Goal: Task Accomplishment & Management: Manage account settings

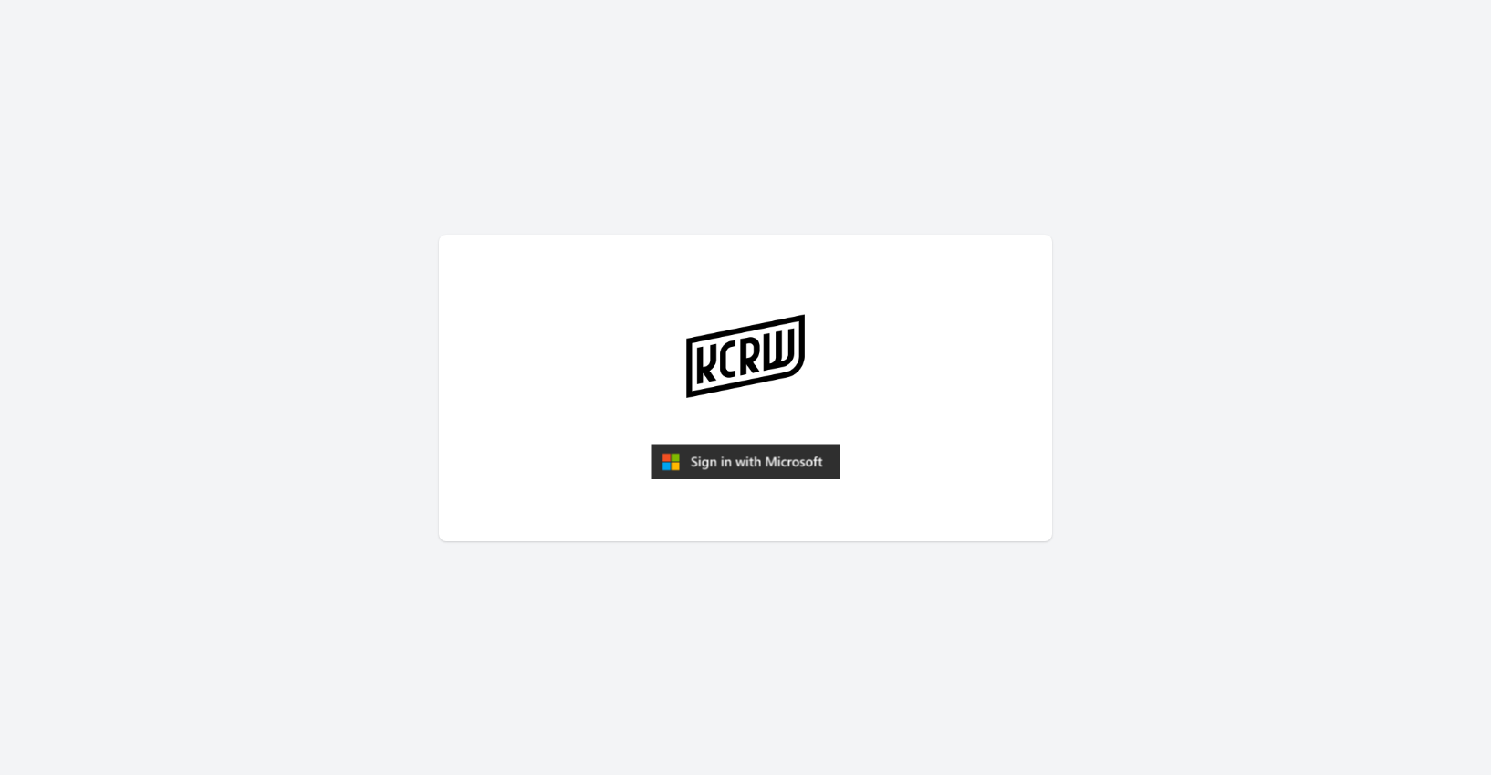
click at [799, 459] on img "submit" at bounding box center [746, 462] width 190 height 37
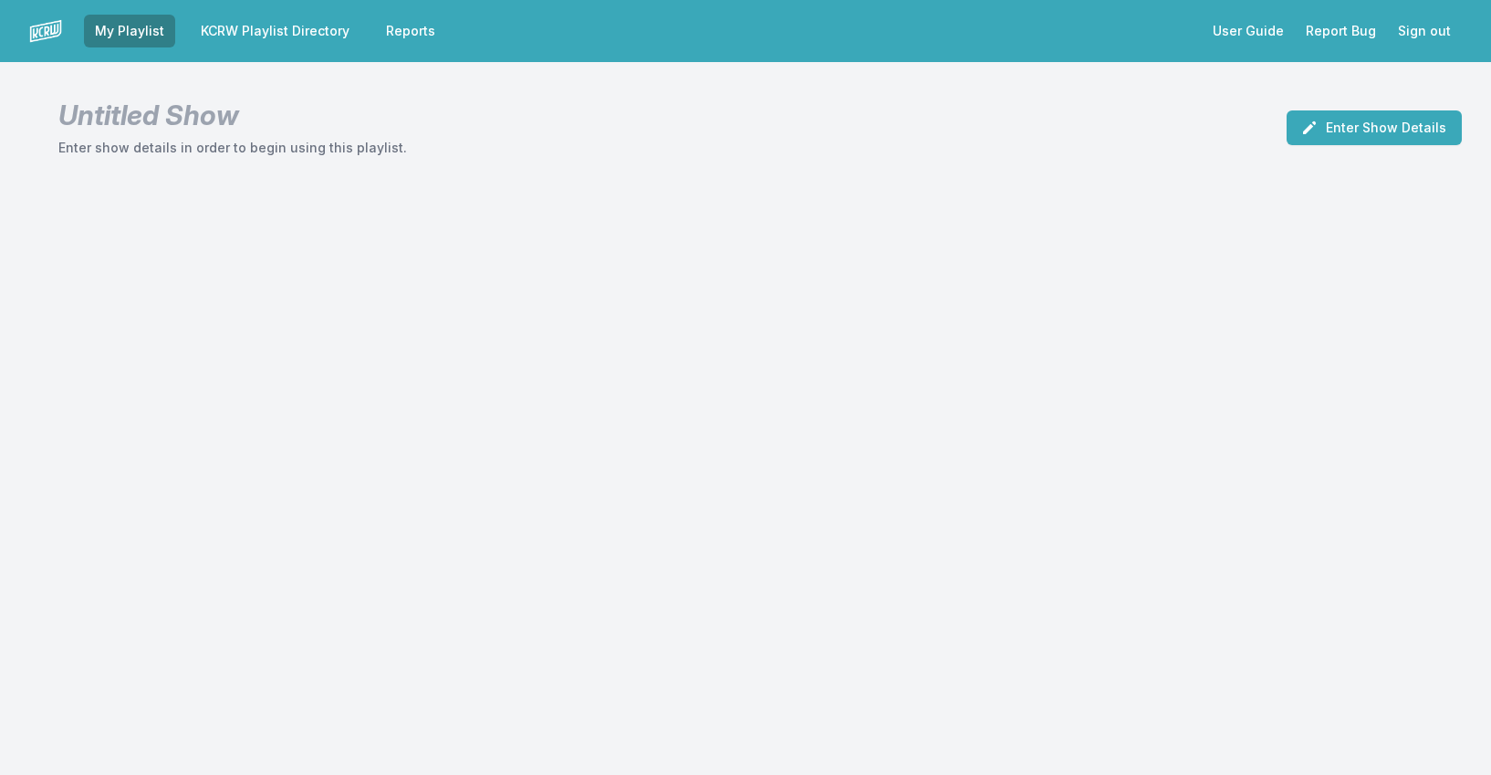
click at [296, 30] on link "KCRW Playlist Directory" at bounding box center [275, 31] width 171 height 33
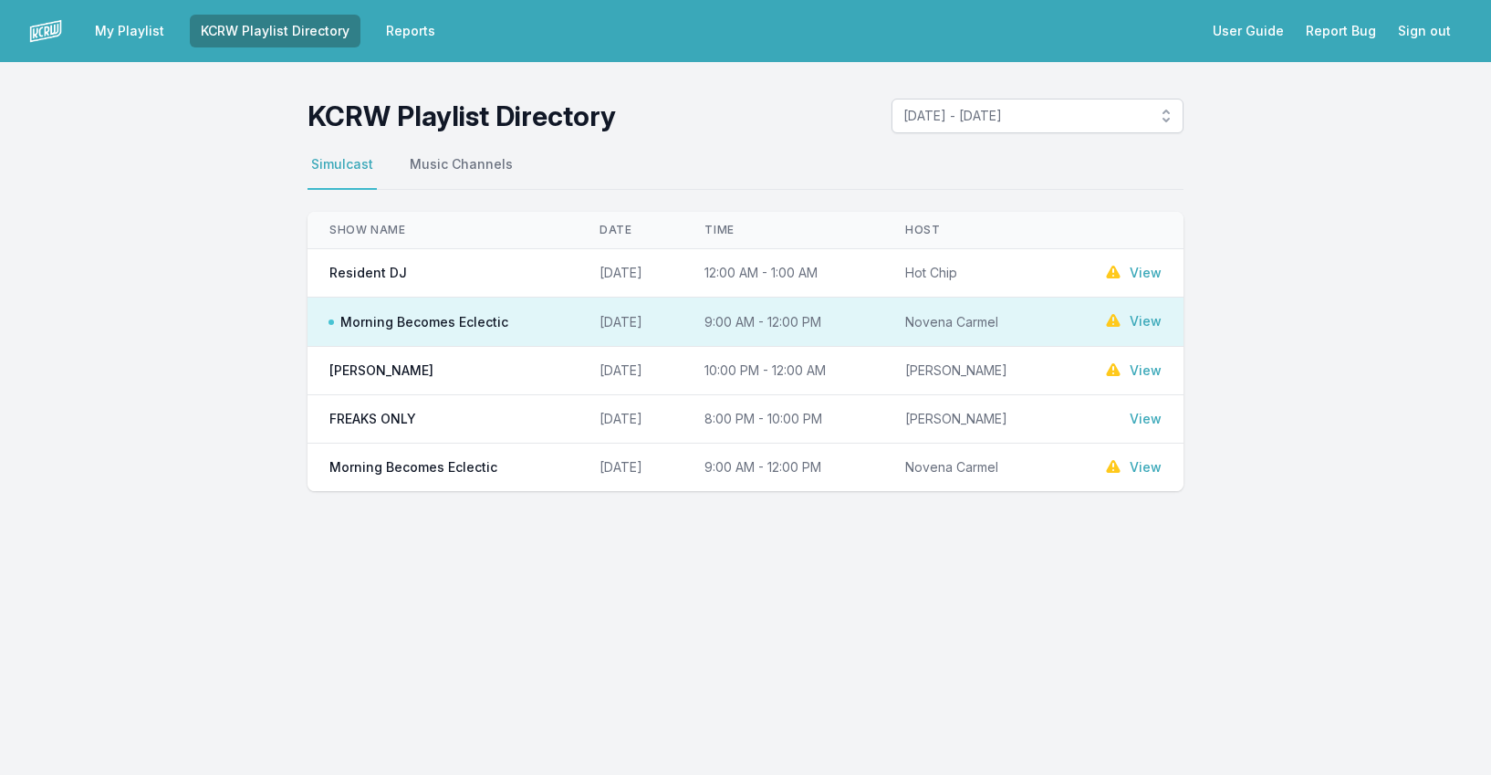
click at [1143, 317] on link "View" at bounding box center [1146, 321] width 32 height 18
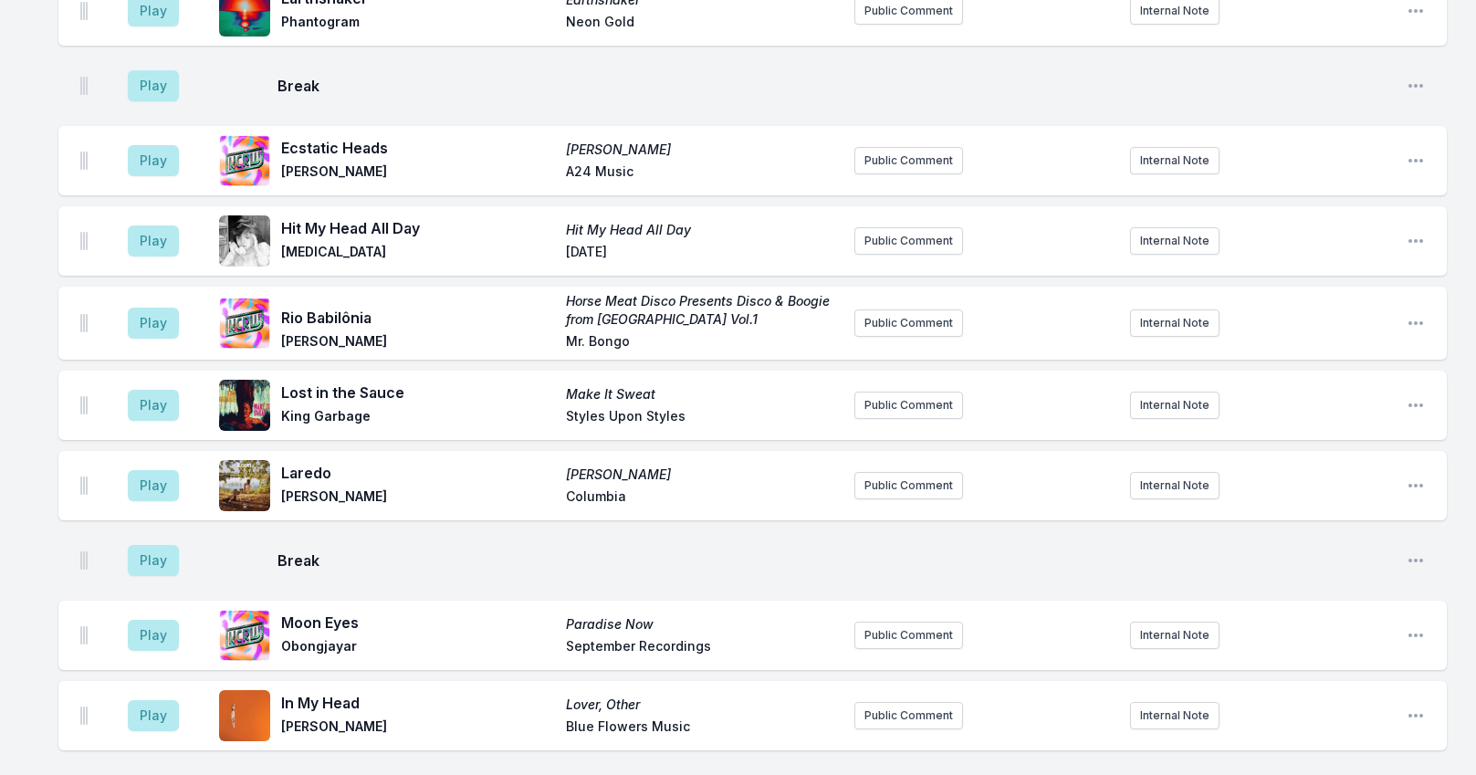
scroll to position [3103, 0]
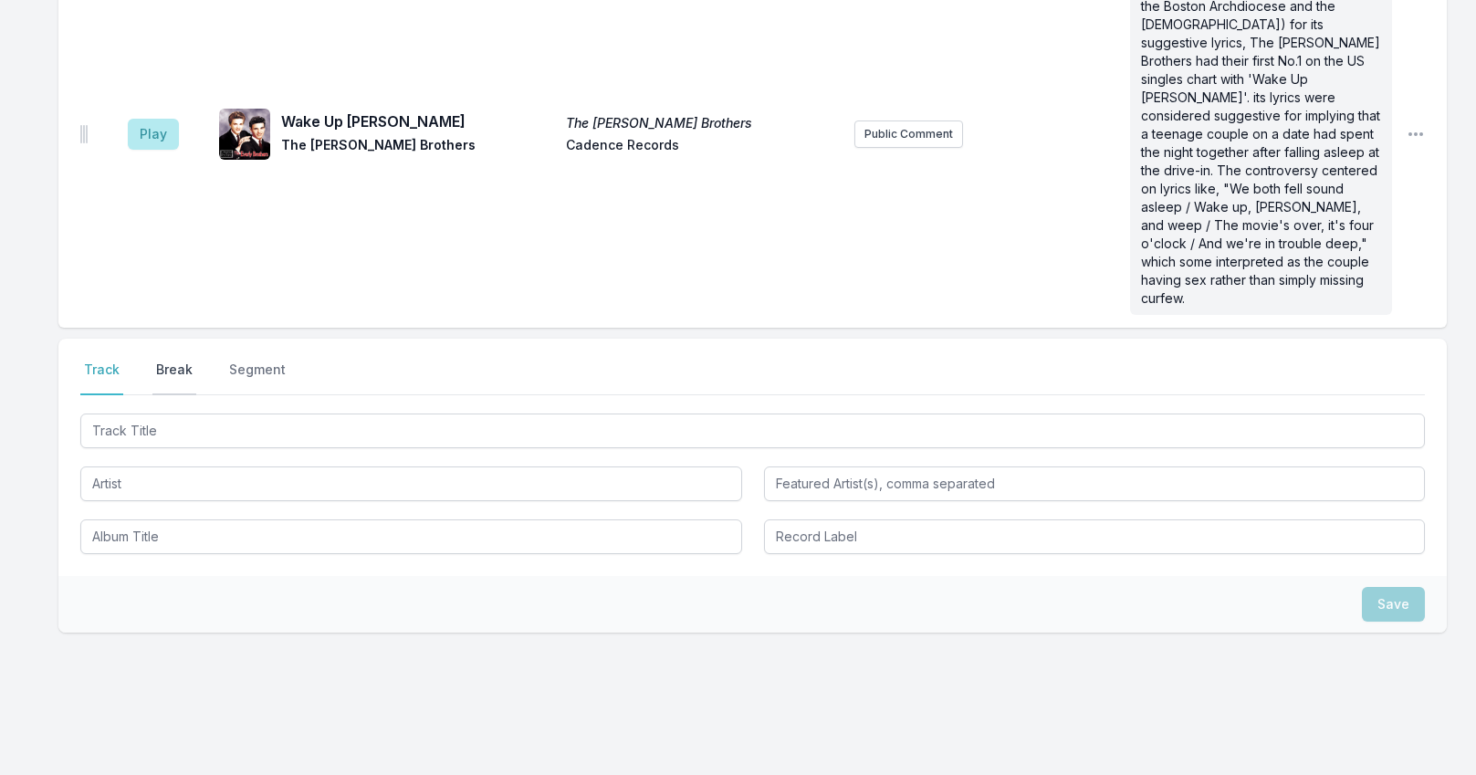
click at [180, 360] on button "Break" at bounding box center [174, 377] width 44 height 35
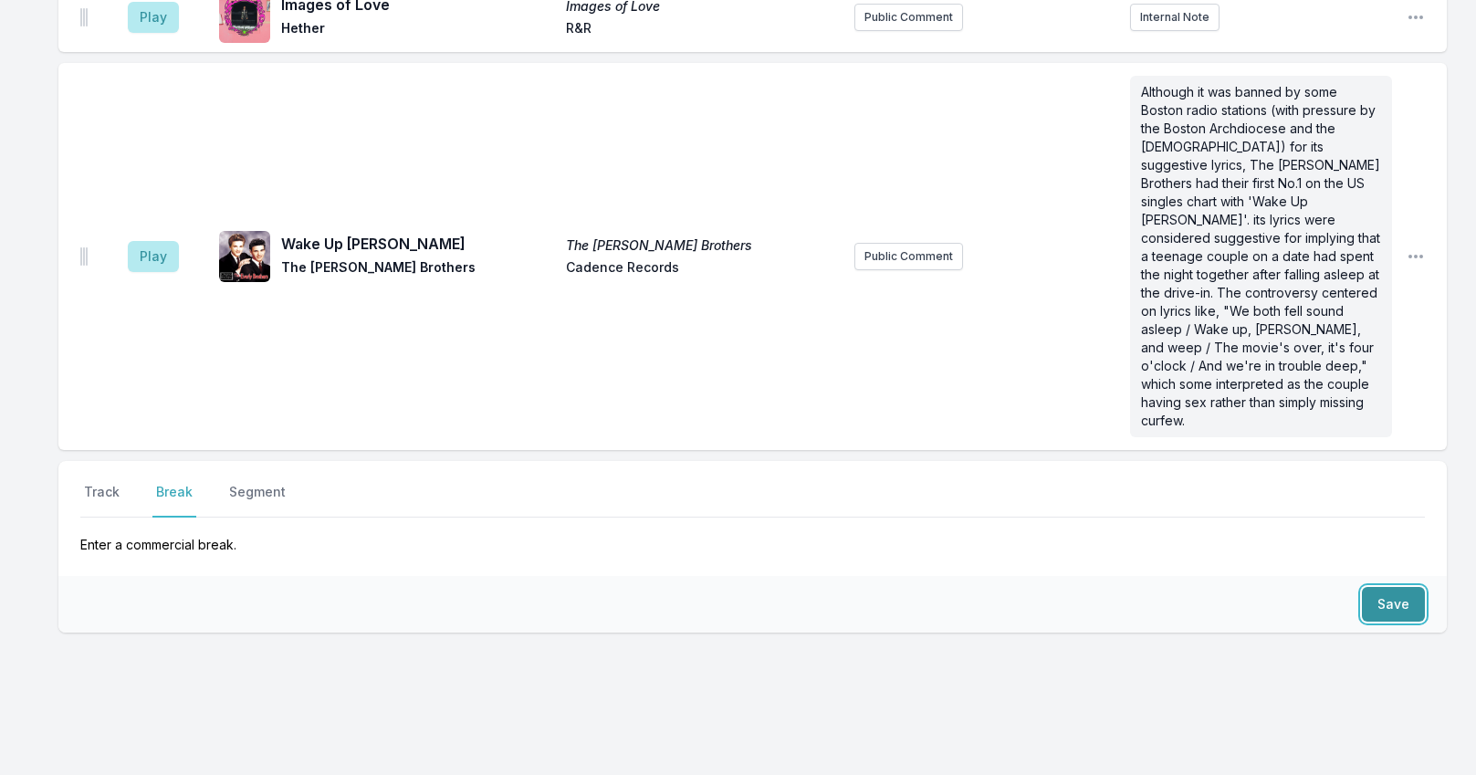
click at [1366, 587] on button "Save" at bounding box center [1393, 604] width 63 height 35
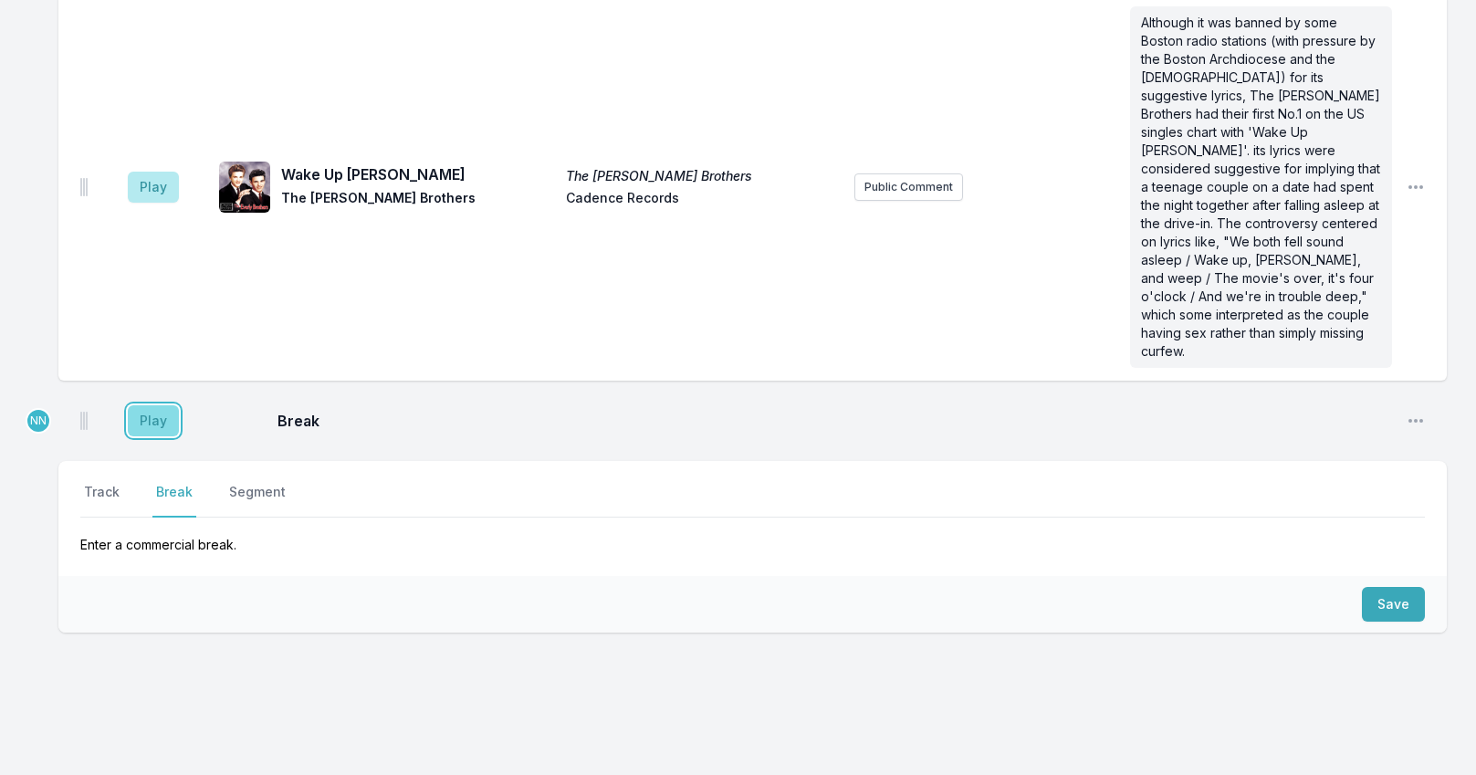
click at [130, 405] on button "Play" at bounding box center [153, 420] width 51 height 31
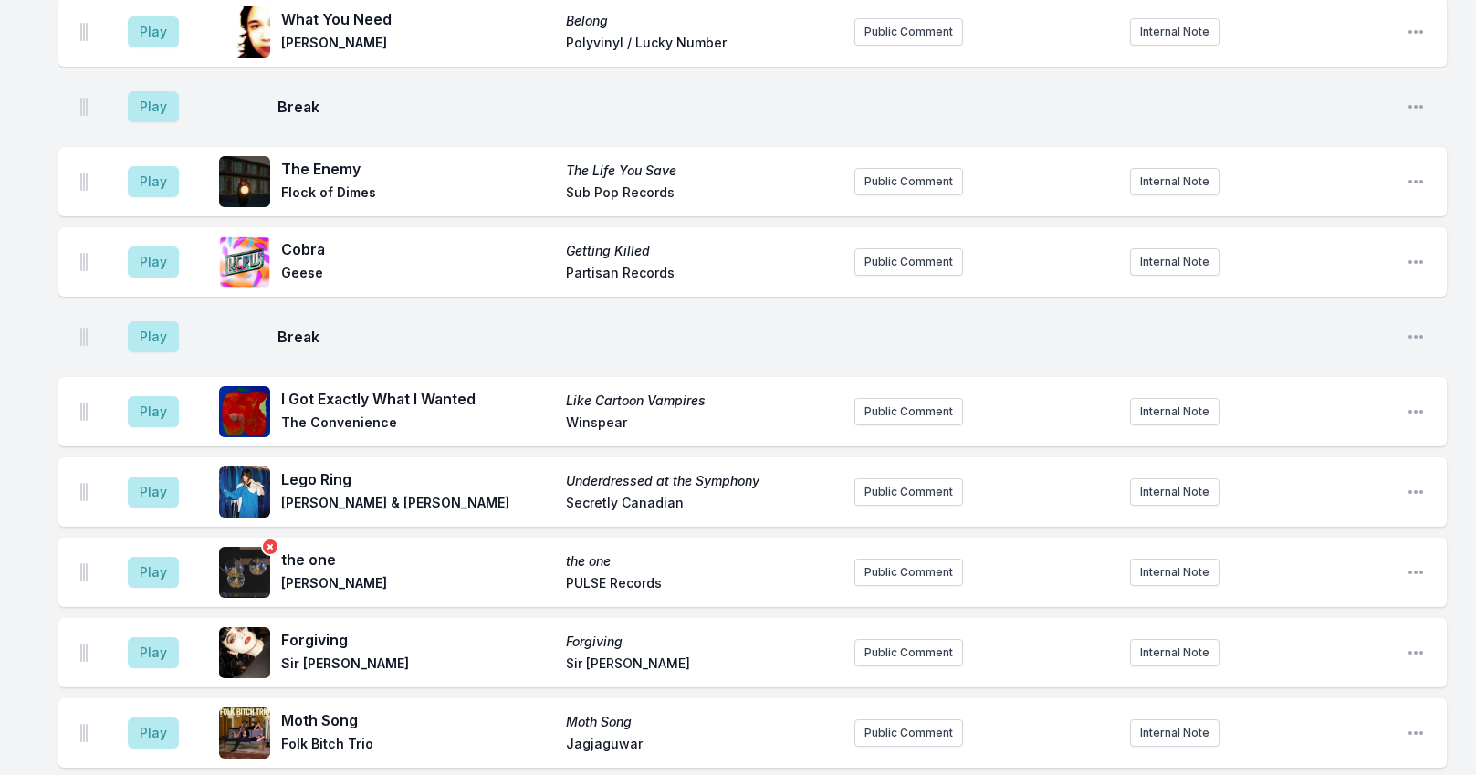
scroll to position [569, 0]
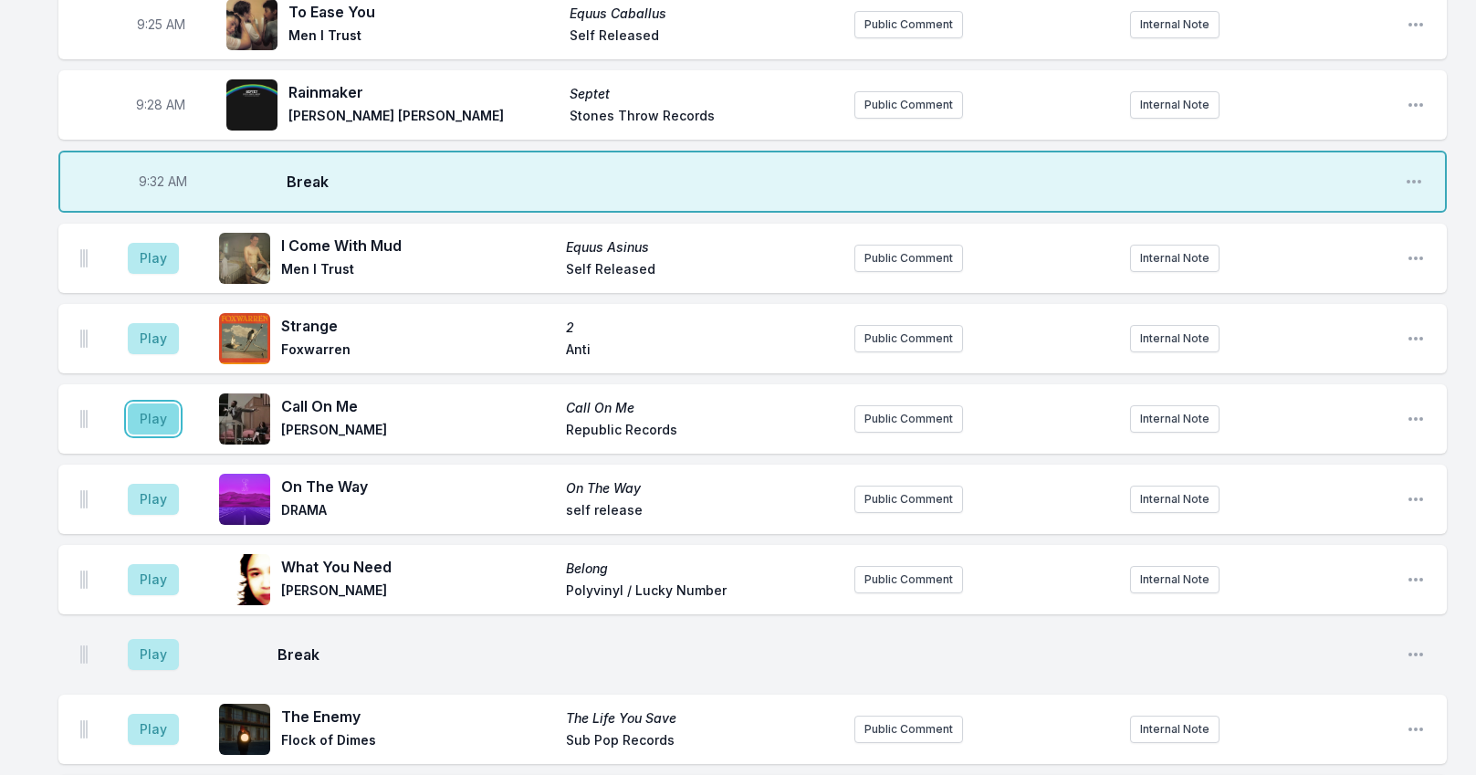
click at [162, 413] on button "Play" at bounding box center [153, 418] width 51 height 31
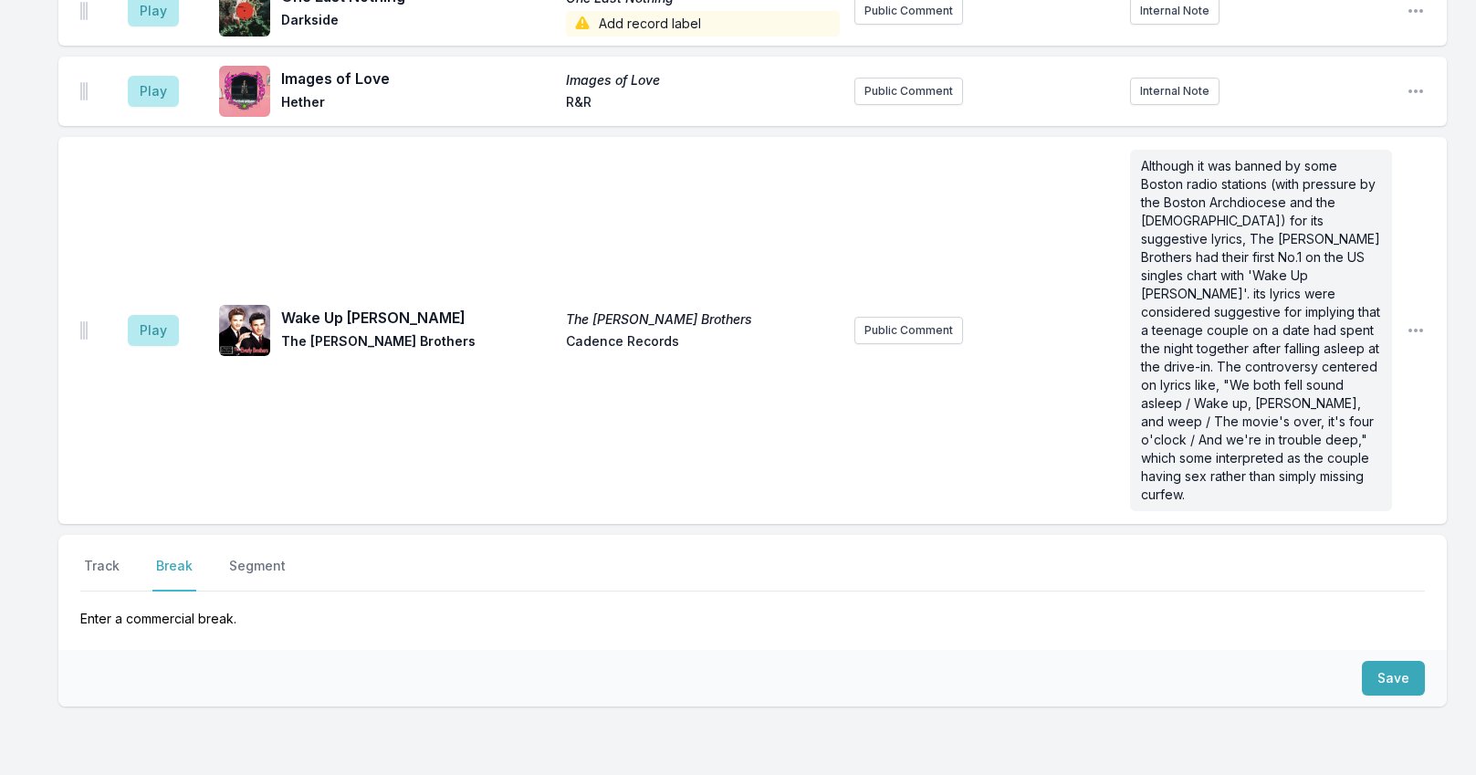
scroll to position [4391, 0]
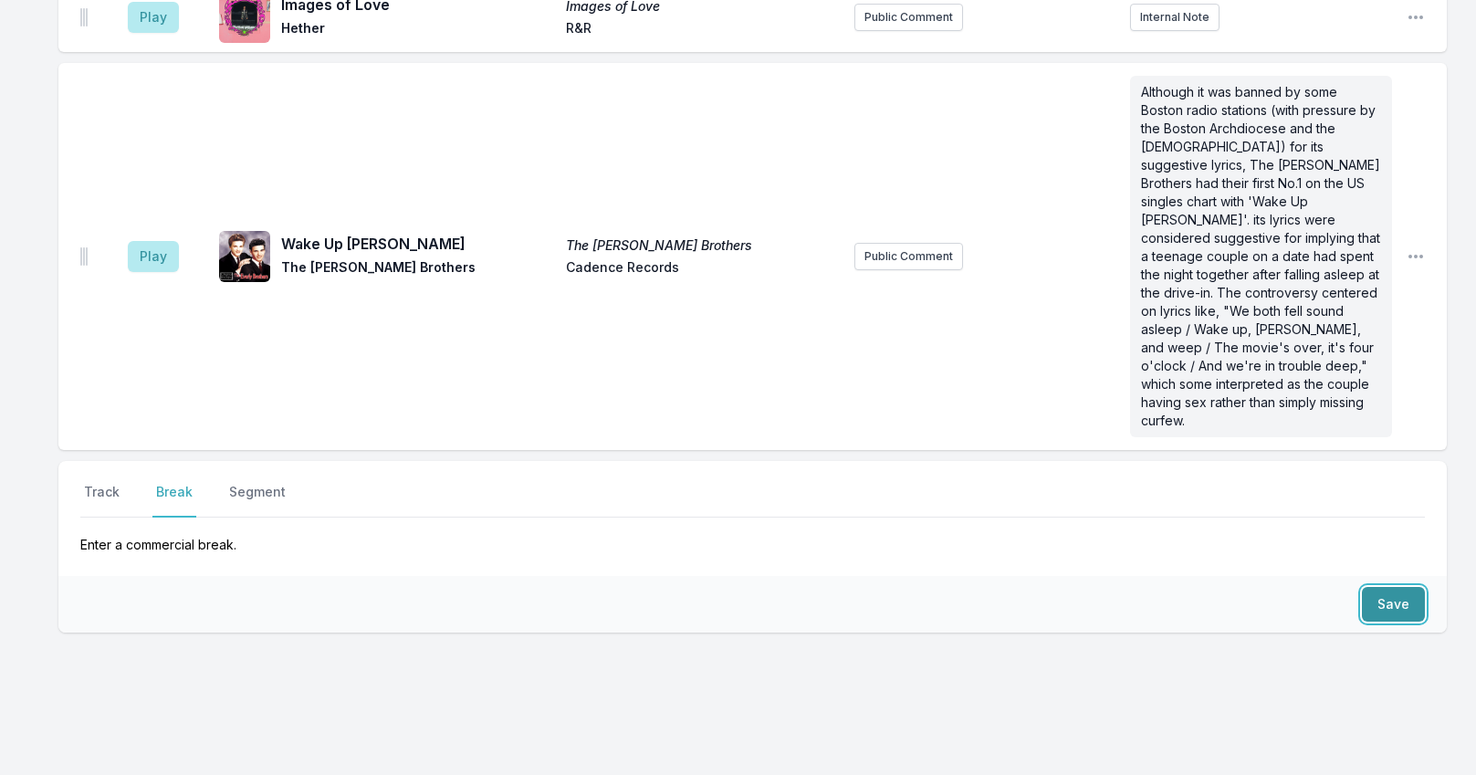
click at [1364, 587] on button "Save" at bounding box center [1393, 604] width 63 height 35
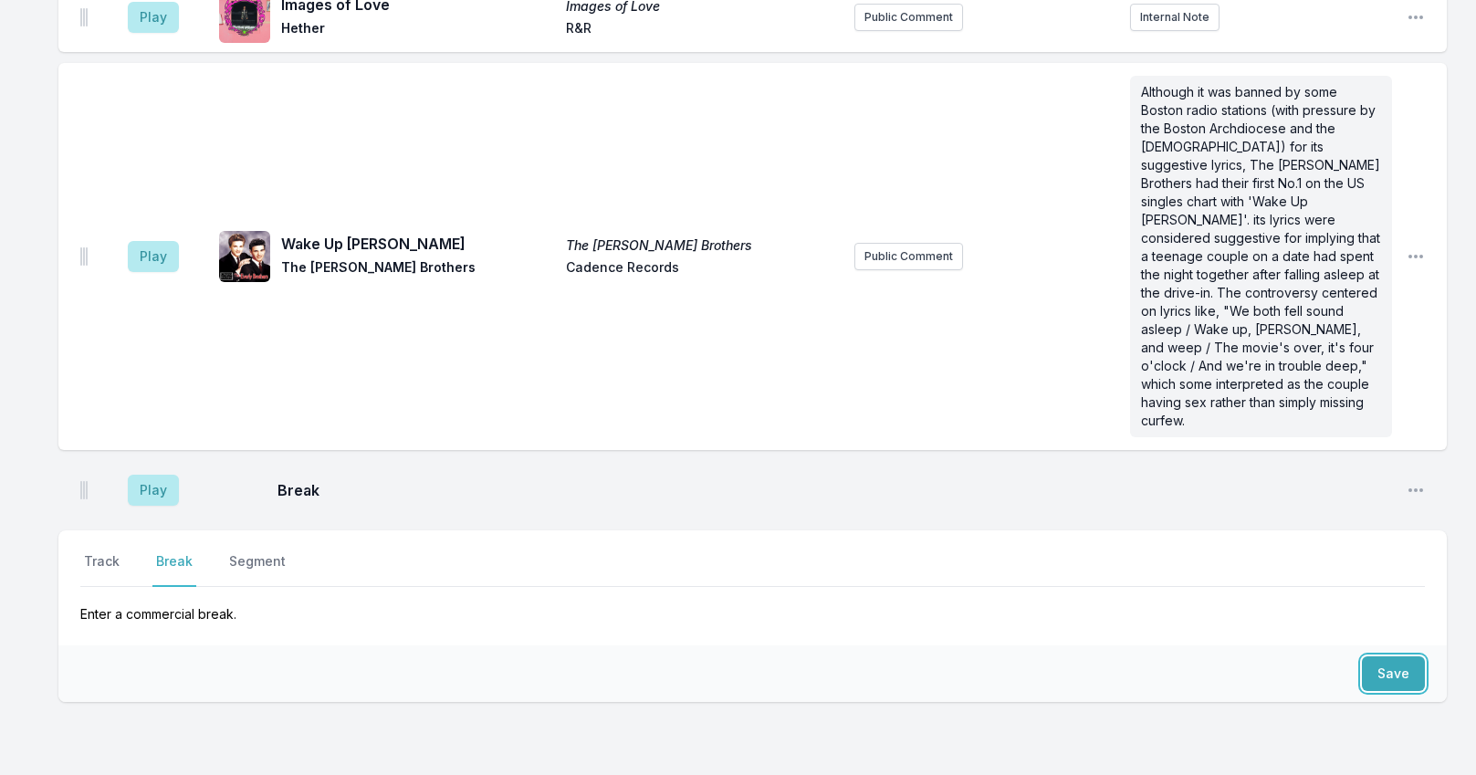
scroll to position [4460, 0]
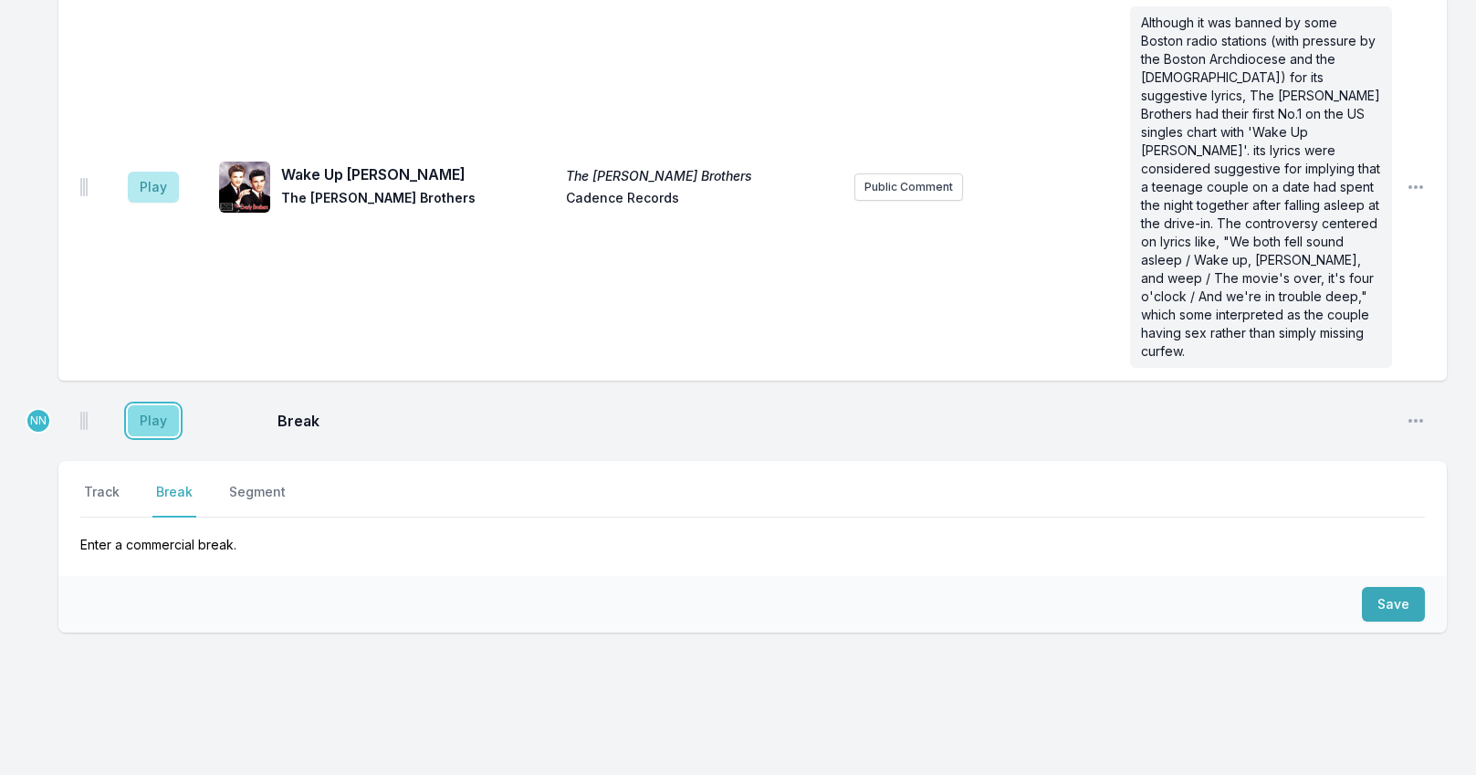
click at [154, 405] on button "Play" at bounding box center [153, 420] width 51 height 31
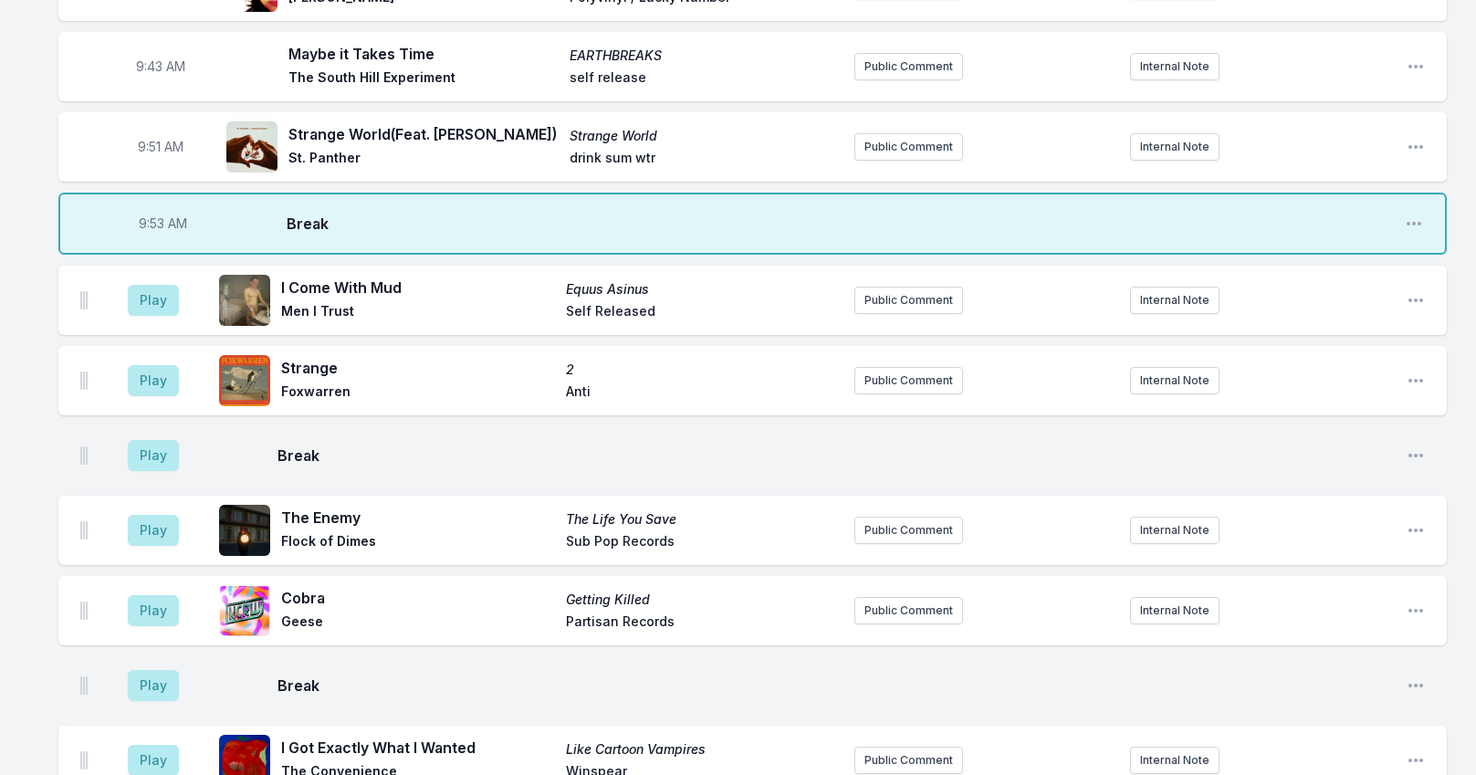
scroll to position [901, 0]
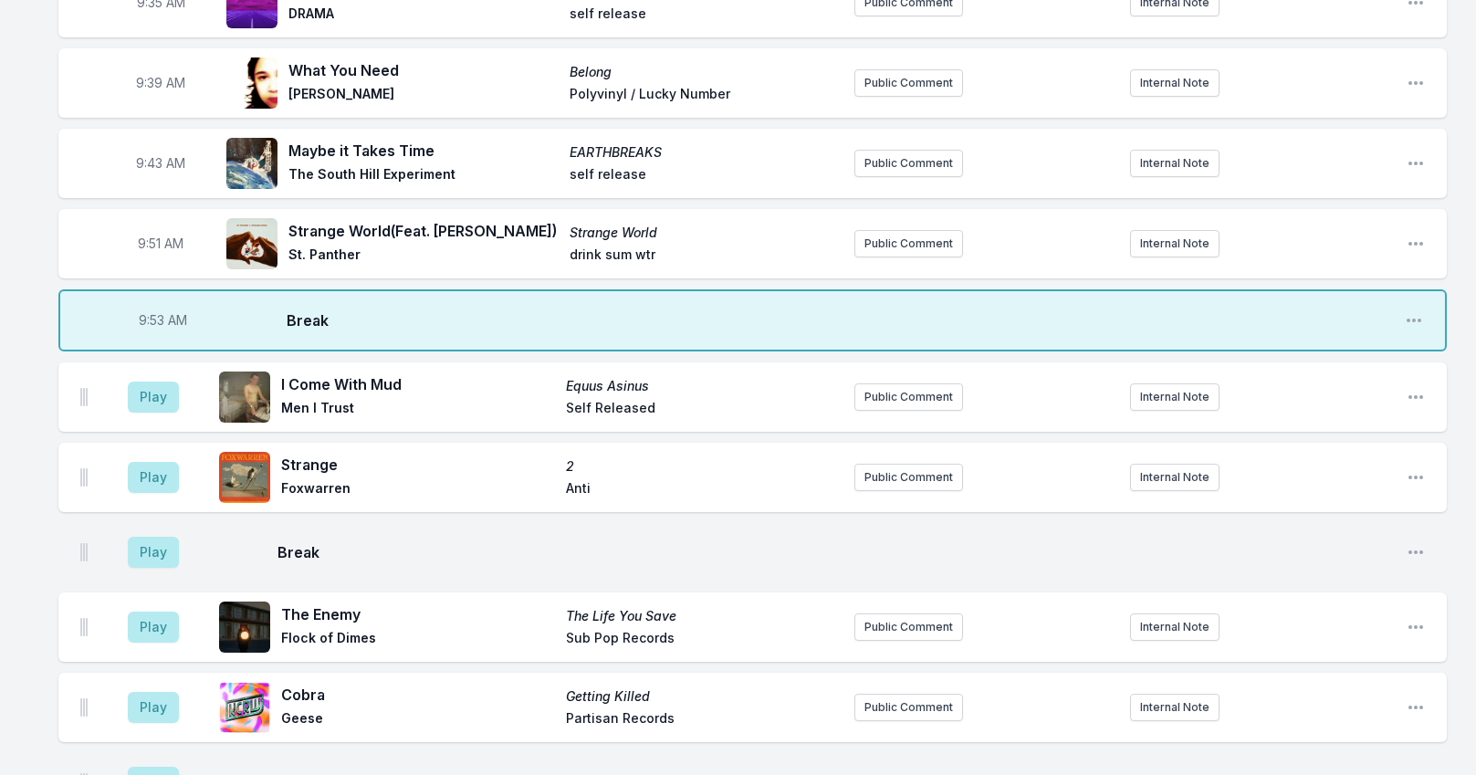
click at [157, 320] on span "9:53 AM" at bounding box center [163, 320] width 48 height 18
click at [148, 324] on input "09:53" at bounding box center [162, 320] width 102 height 35
type input "09:45"
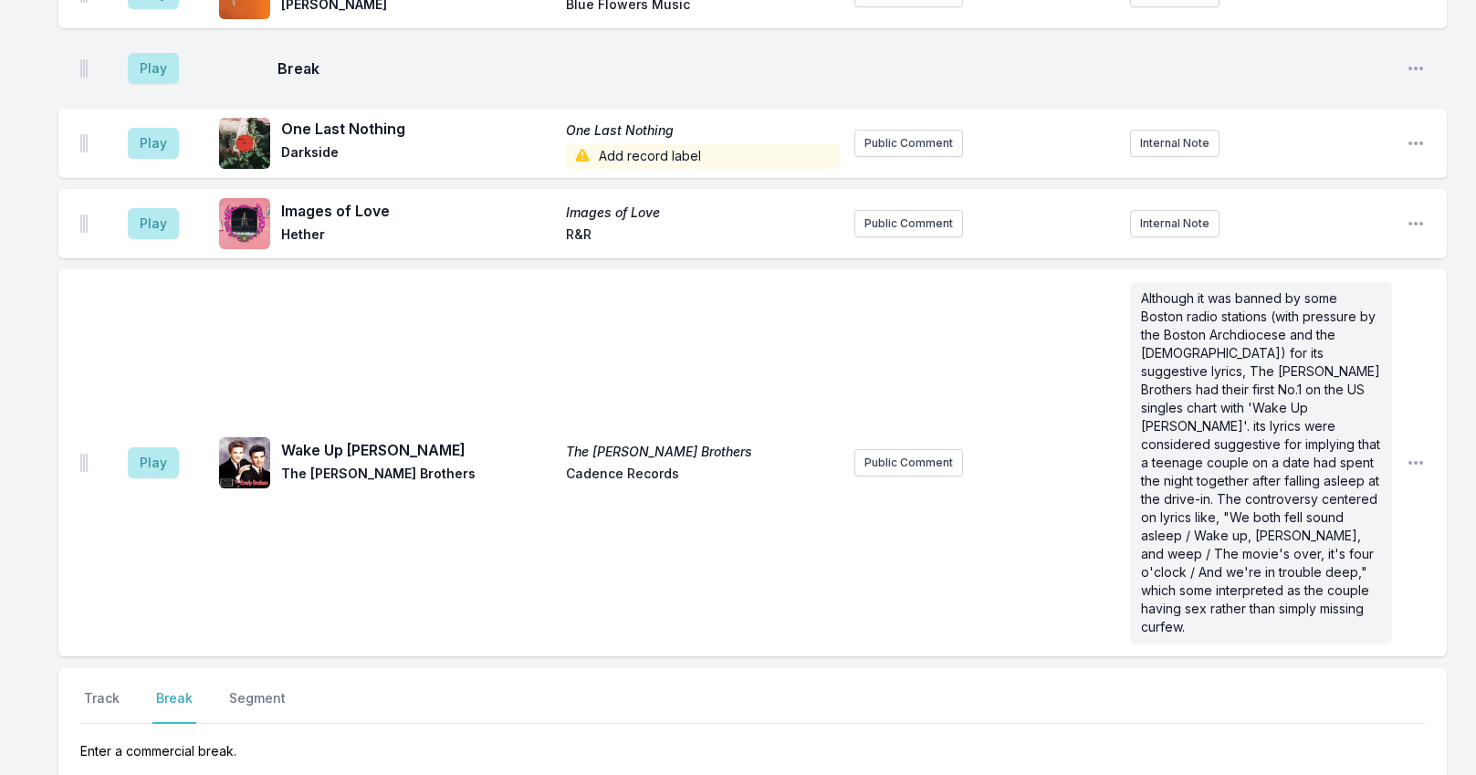
scroll to position [4460, 0]
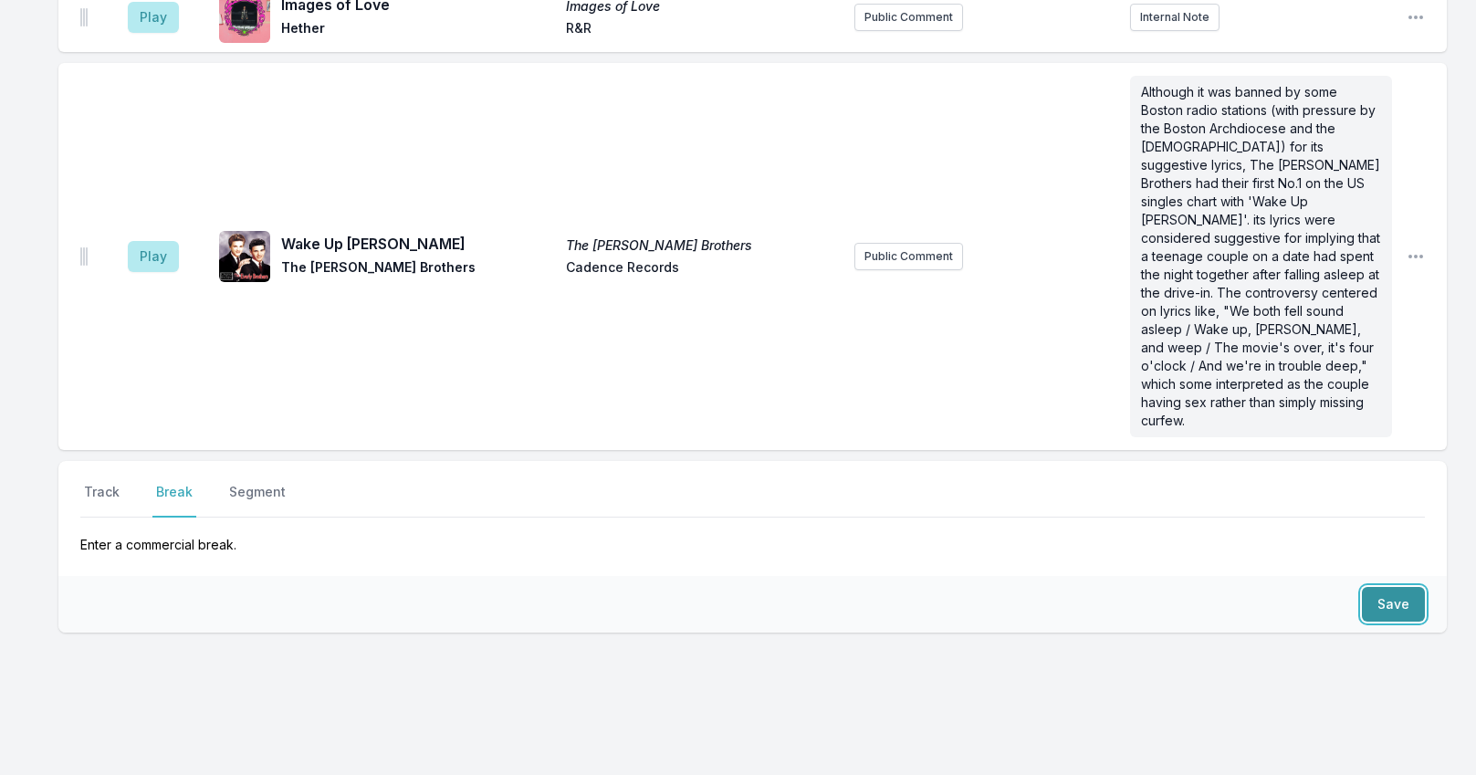
click at [1374, 587] on button "Save" at bounding box center [1393, 604] width 63 height 35
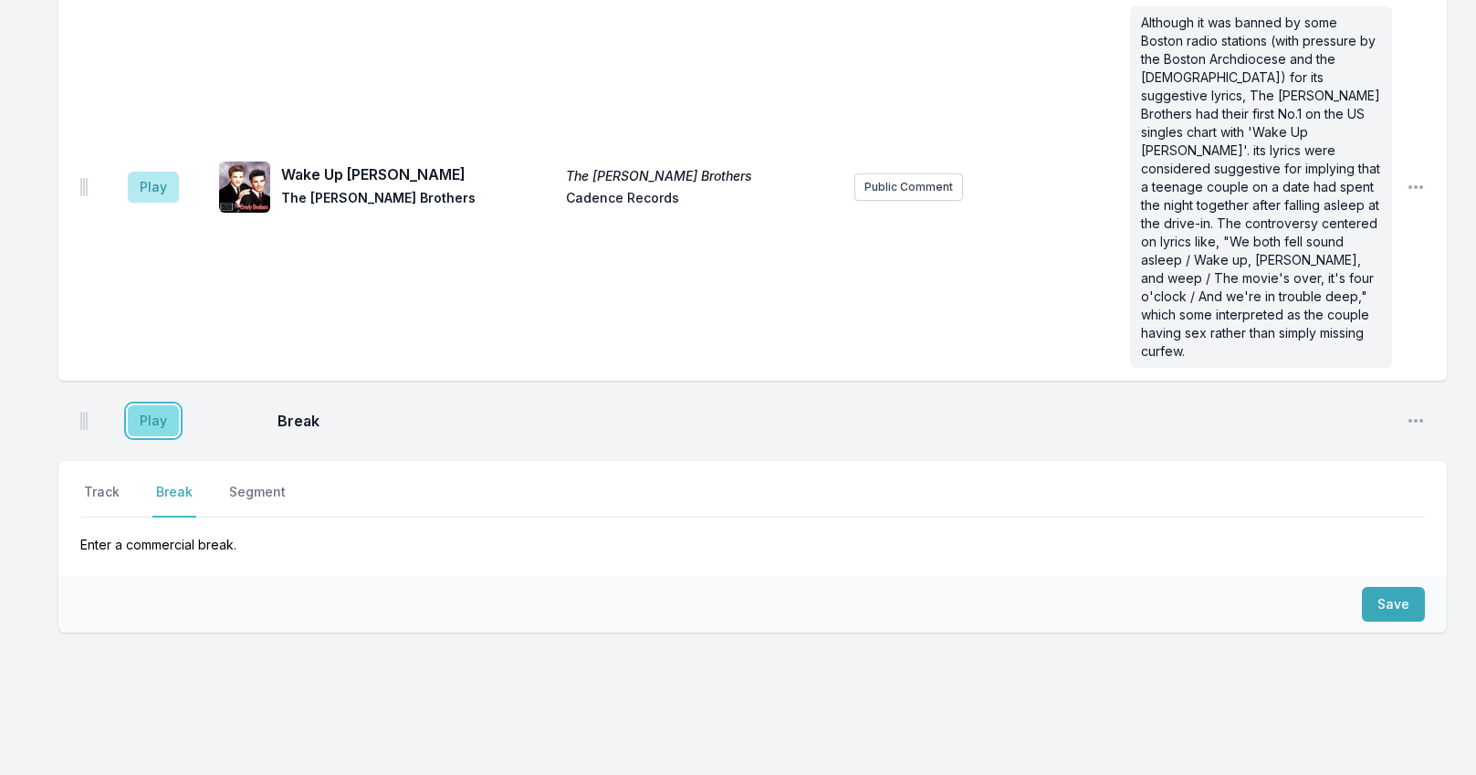
click at [153, 405] on button "Play" at bounding box center [153, 420] width 51 height 31
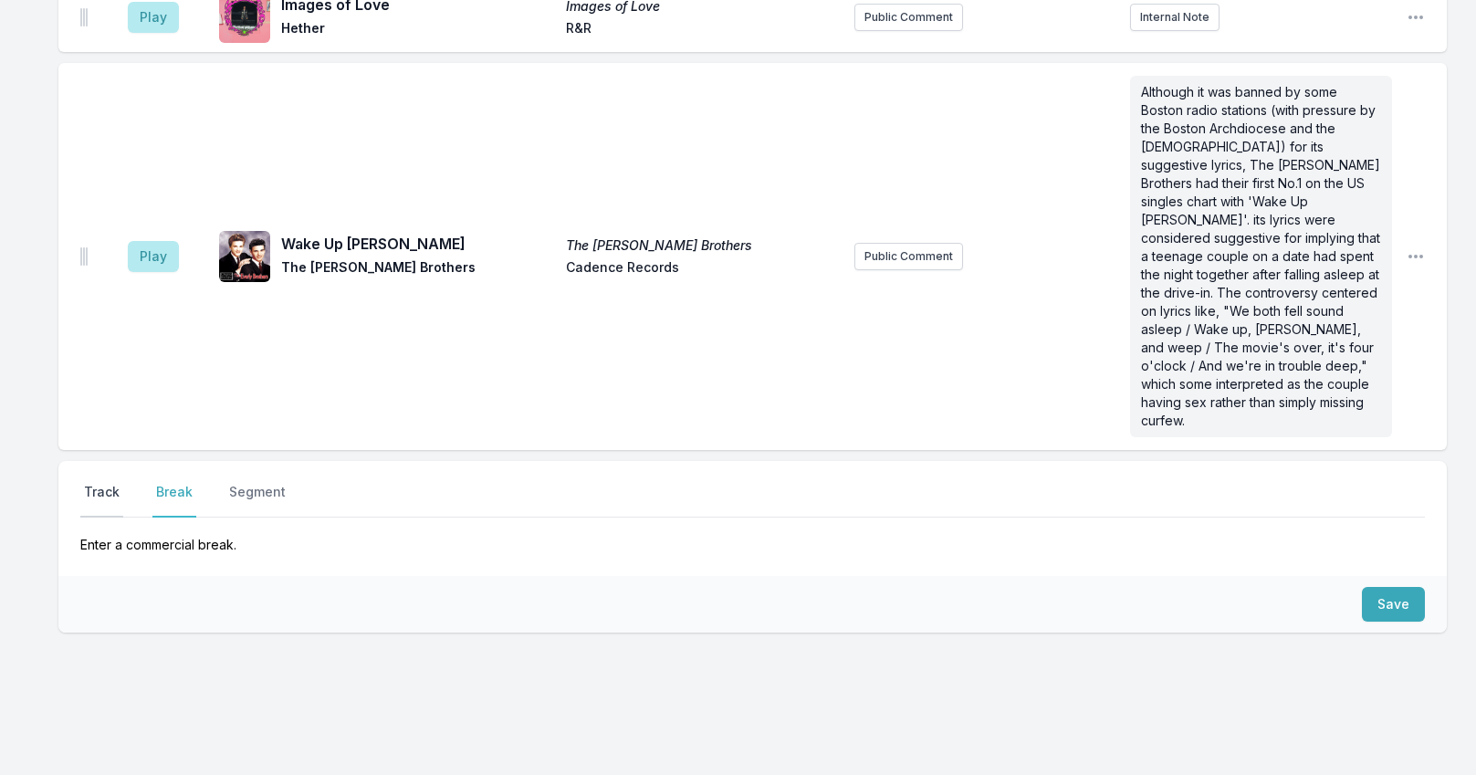
click at [108, 483] on button "Track" at bounding box center [101, 500] width 43 height 35
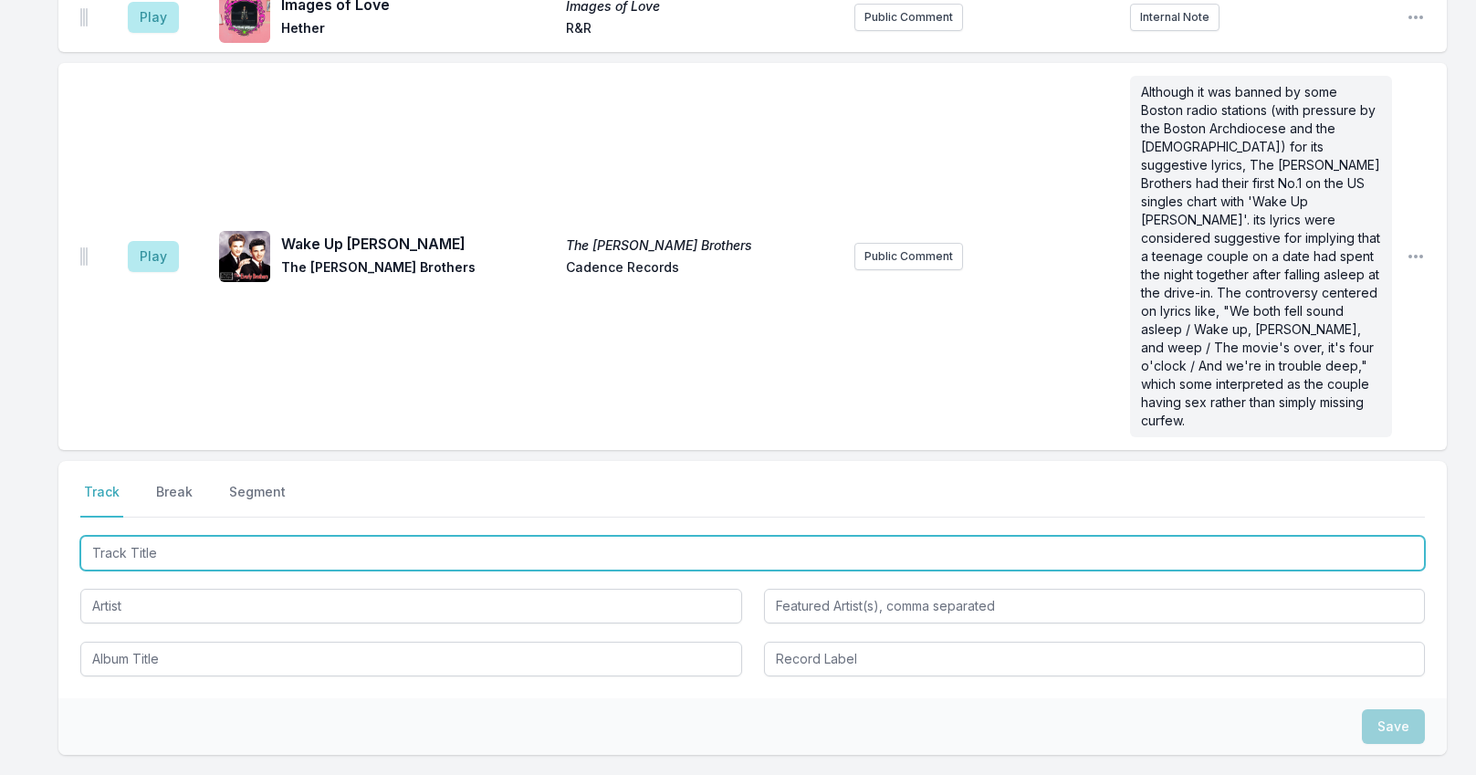
click at [171, 536] on input "Track Title" at bounding box center [752, 553] width 1344 height 35
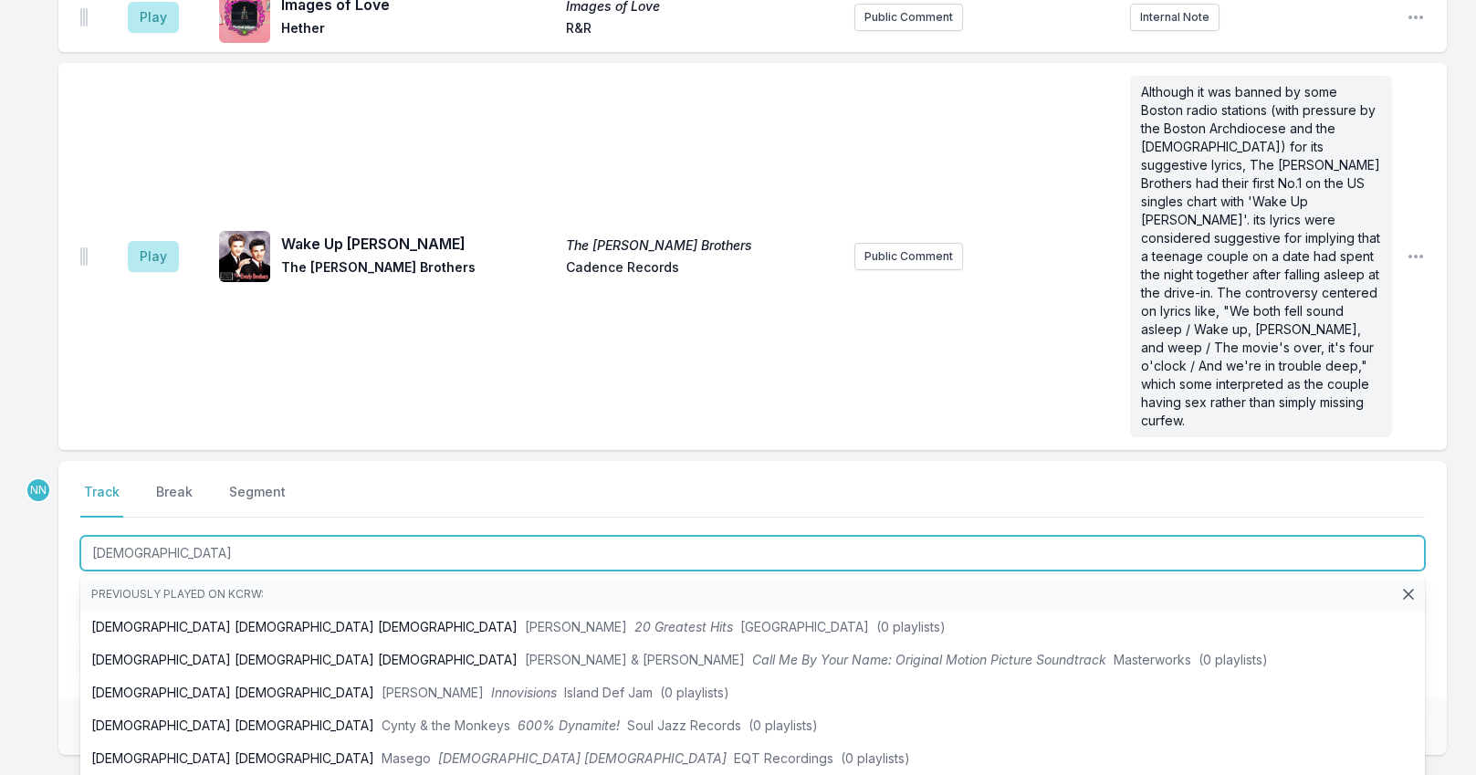
type input "[DEMOGRAPHIC_DATA]"
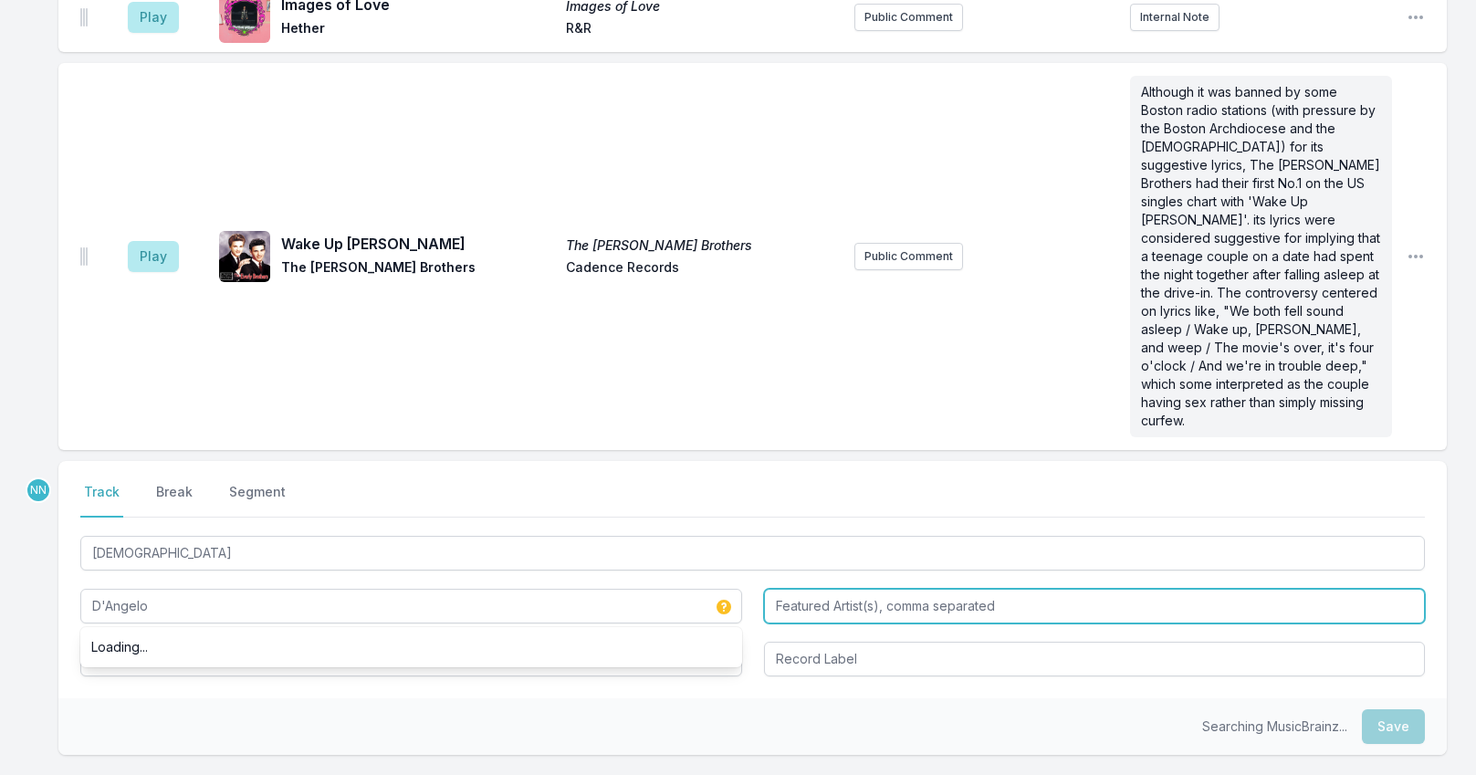
type input "D'Angelo"
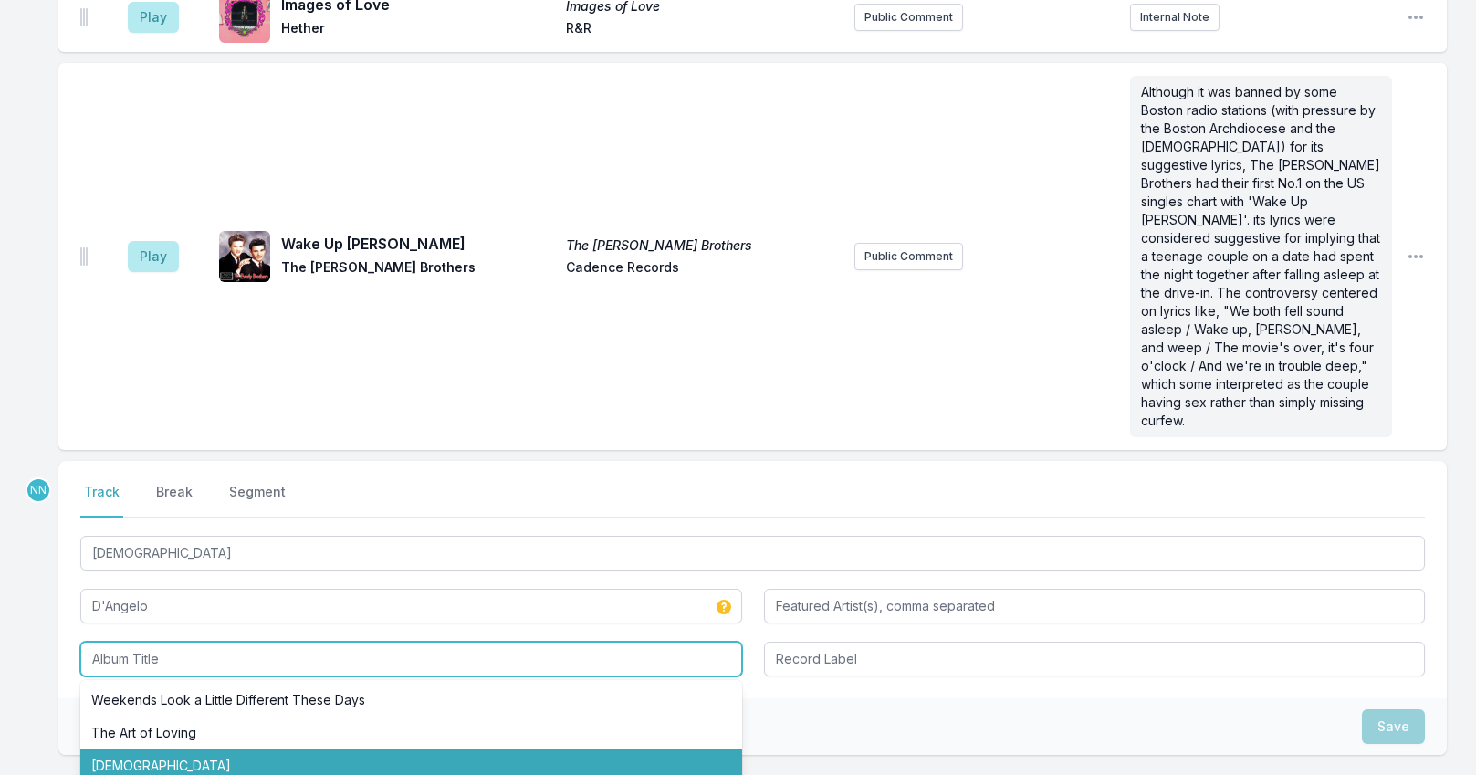
click at [159, 749] on li "[DEMOGRAPHIC_DATA]" at bounding box center [411, 765] width 662 height 33
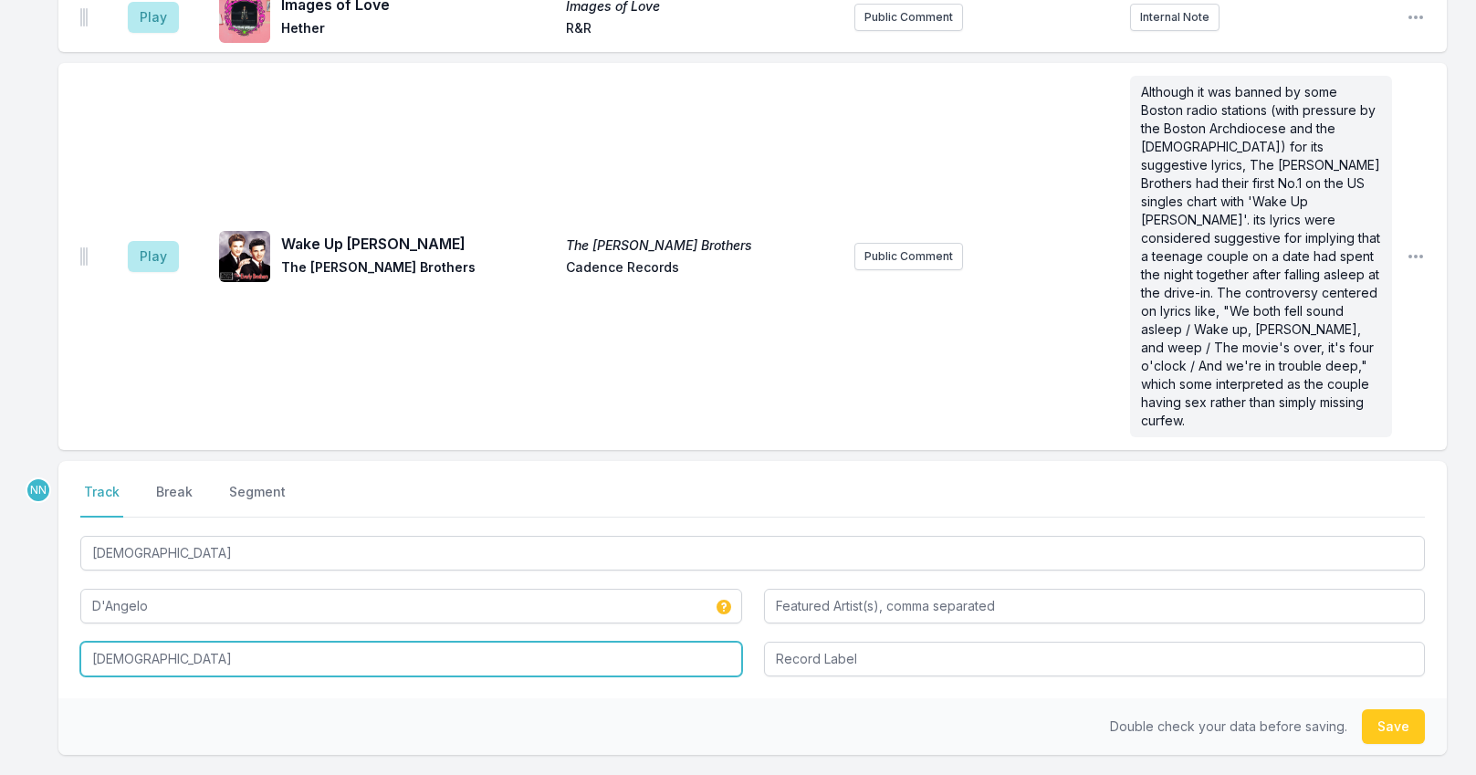
click at [113, 642] on input "[DEMOGRAPHIC_DATA]" at bounding box center [411, 659] width 662 height 35
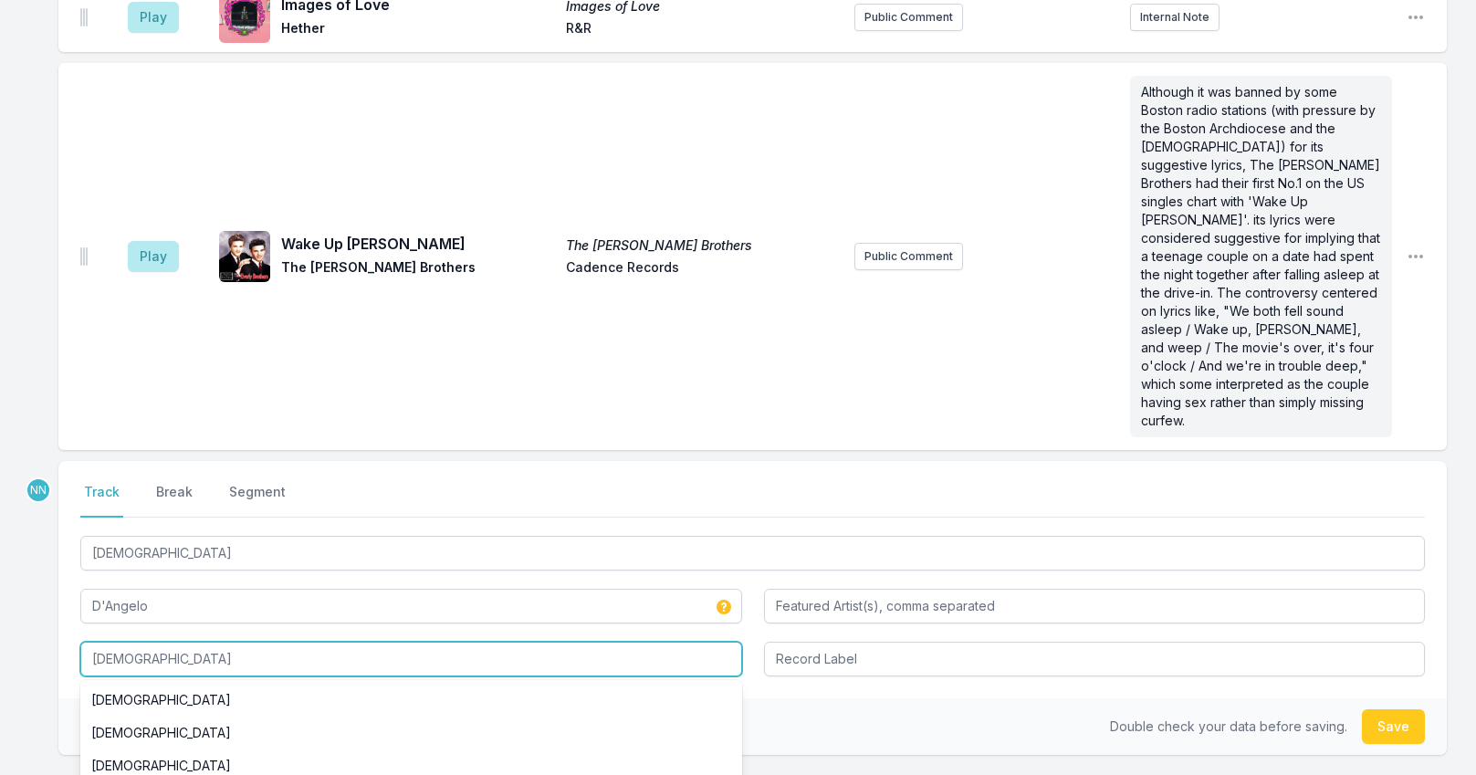
click at [113, 642] on input "[DEMOGRAPHIC_DATA]" at bounding box center [411, 659] width 662 height 35
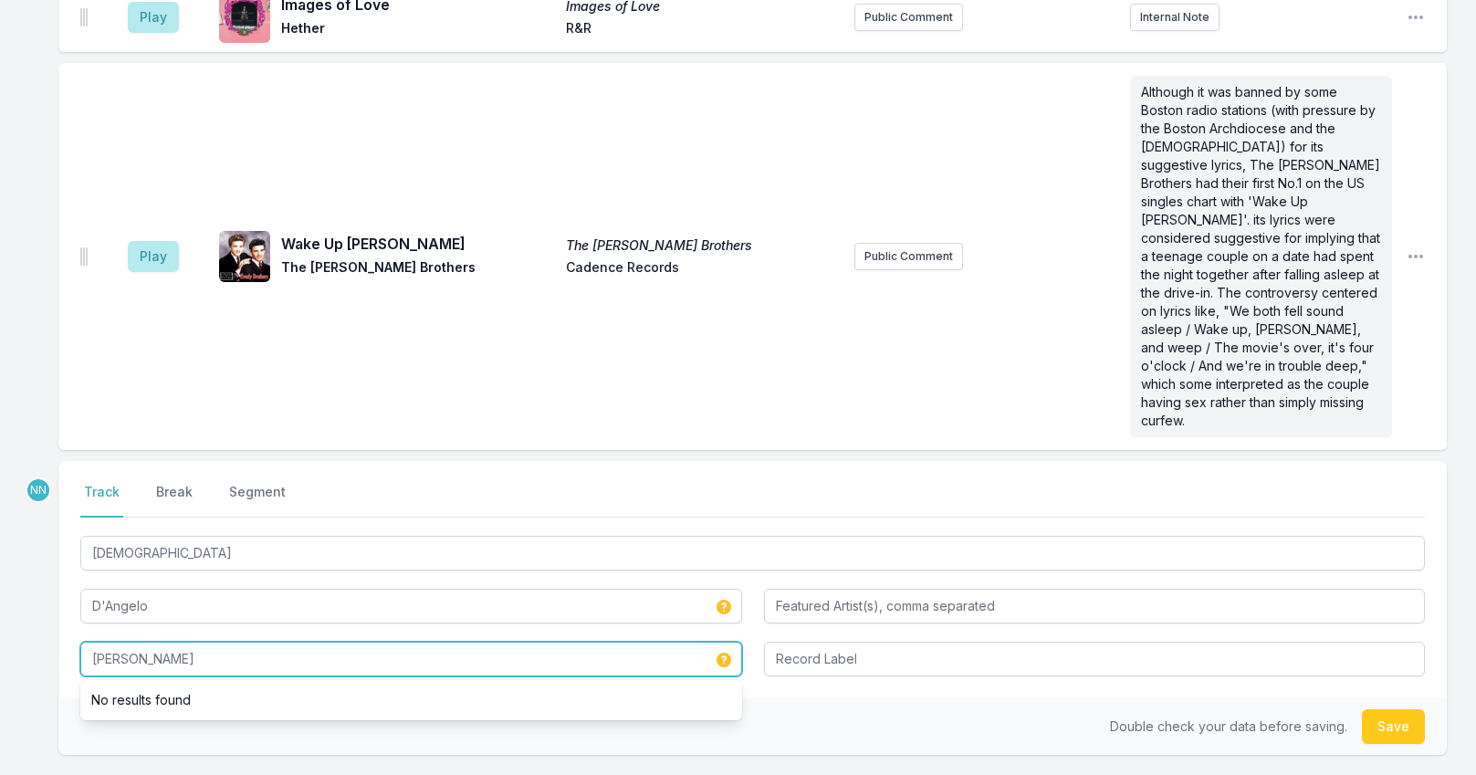
type input "Brown Sugar"
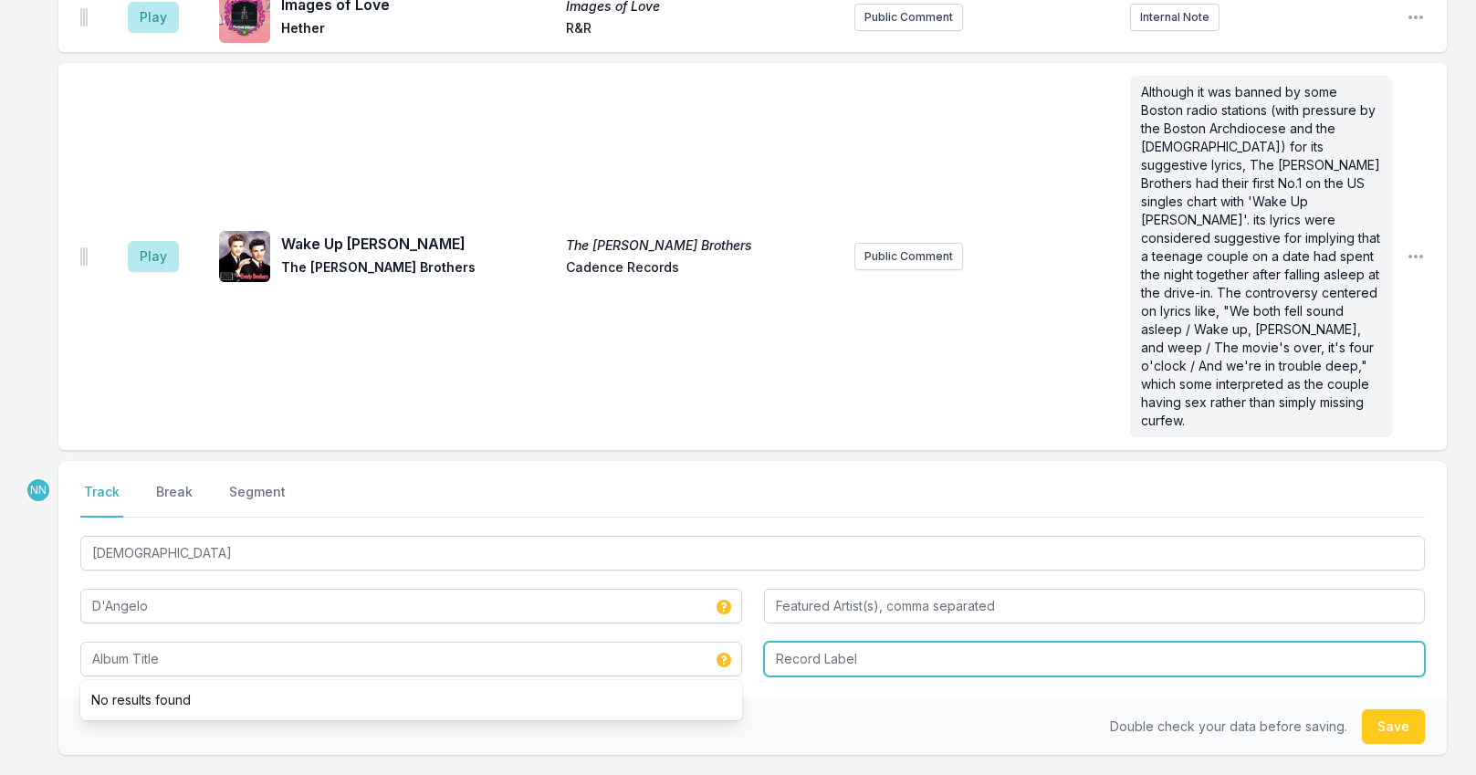
type input "Brown Sugar"
type input "Virgin Records"
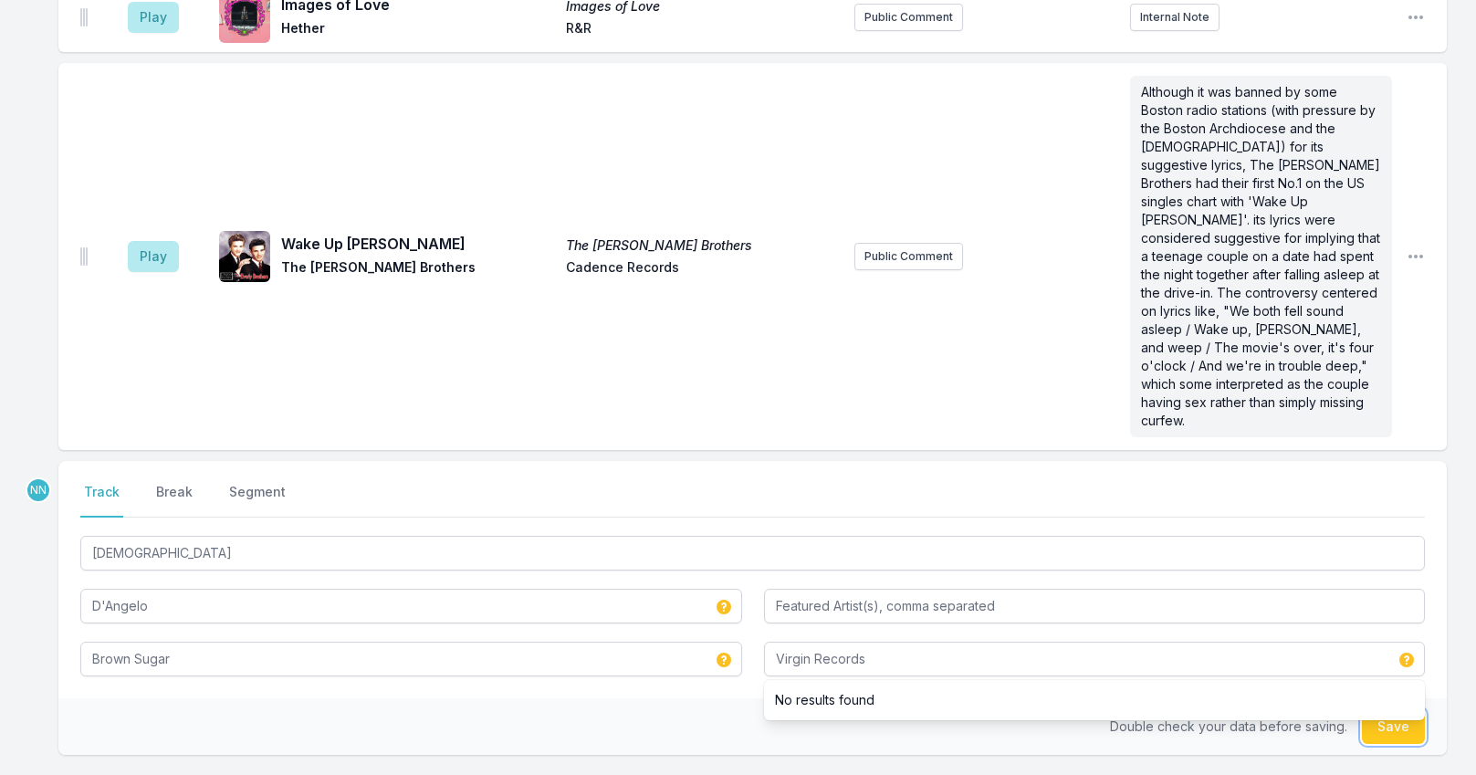
click at [1382, 709] on button "Save" at bounding box center [1393, 726] width 63 height 35
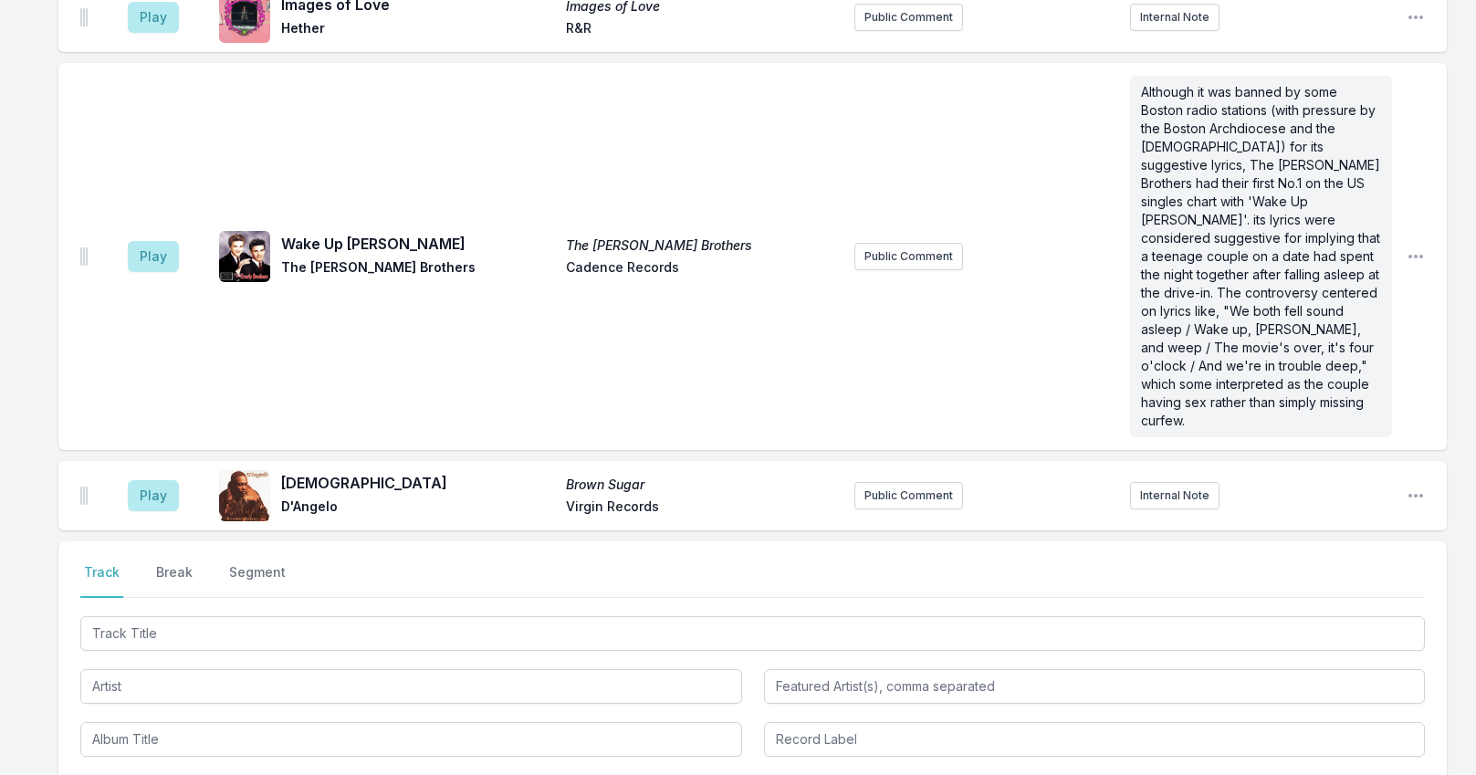
scroll to position [4610, 0]
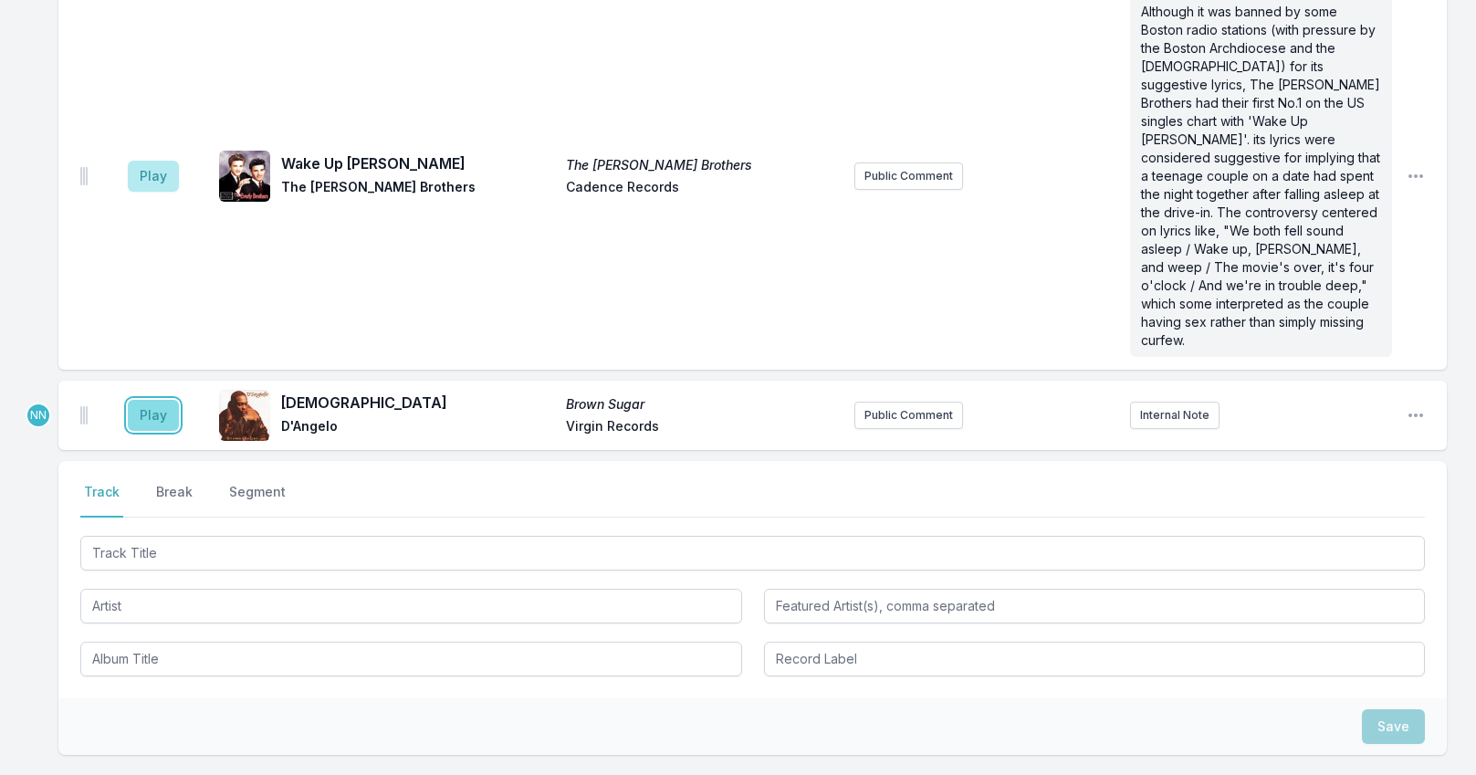
click at [145, 400] on button "Play" at bounding box center [153, 415] width 51 height 31
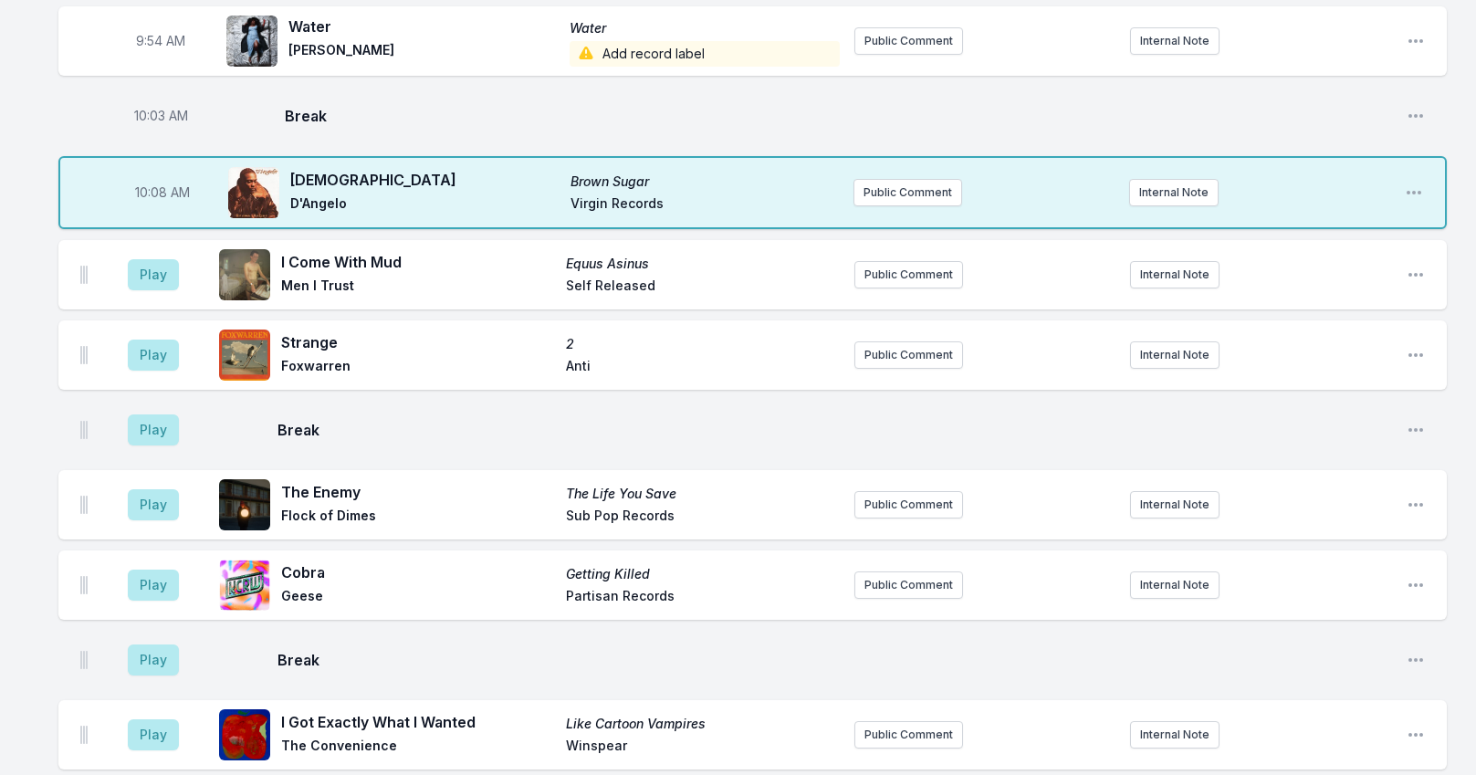
scroll to position [1050, 0]
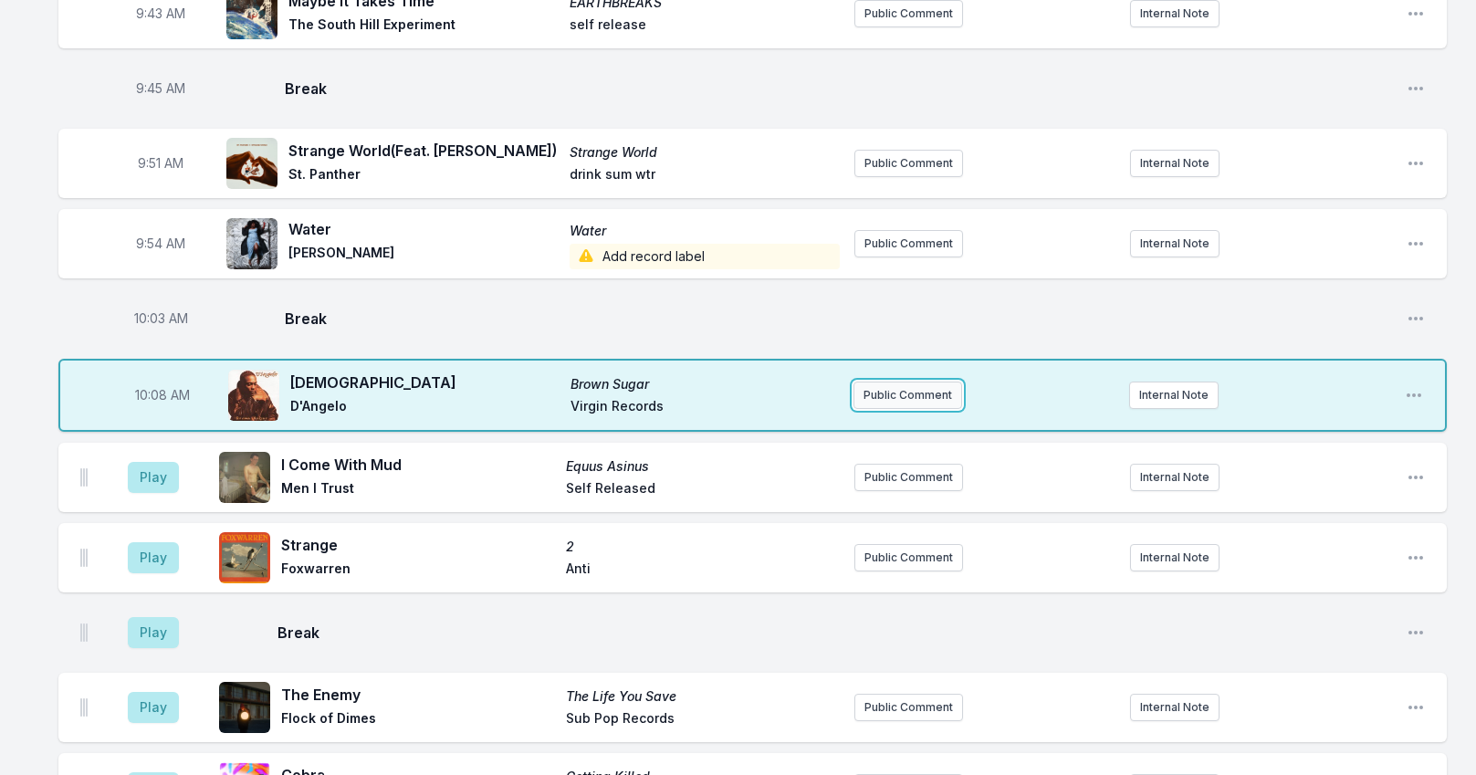
click at [890, 405] on button "Public Comment" at bounding box center [907, 394] width 109 height 27
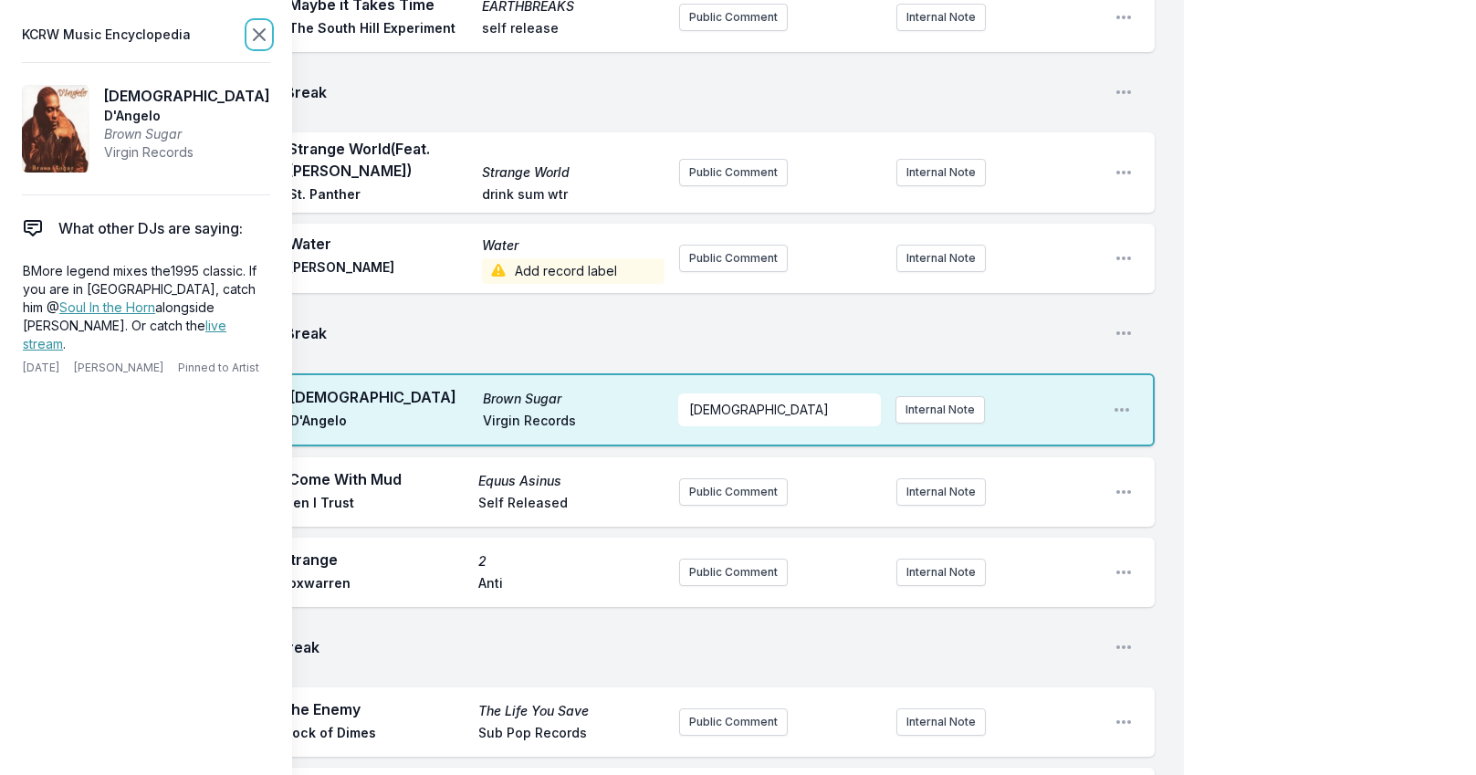
click at [252, 37] on icon at bounding box center [259, 35] width 22 height 22
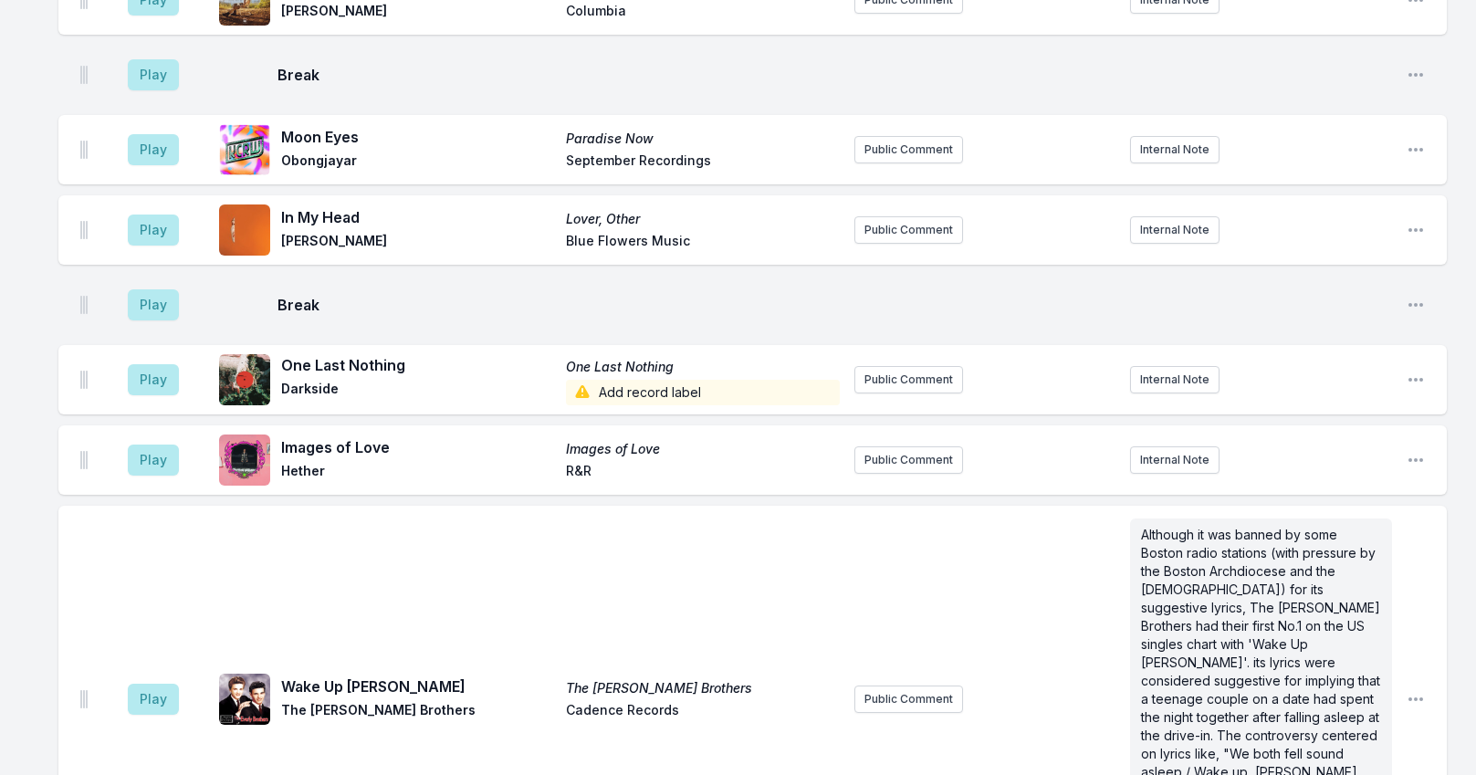
scroll to position [4792, 0]
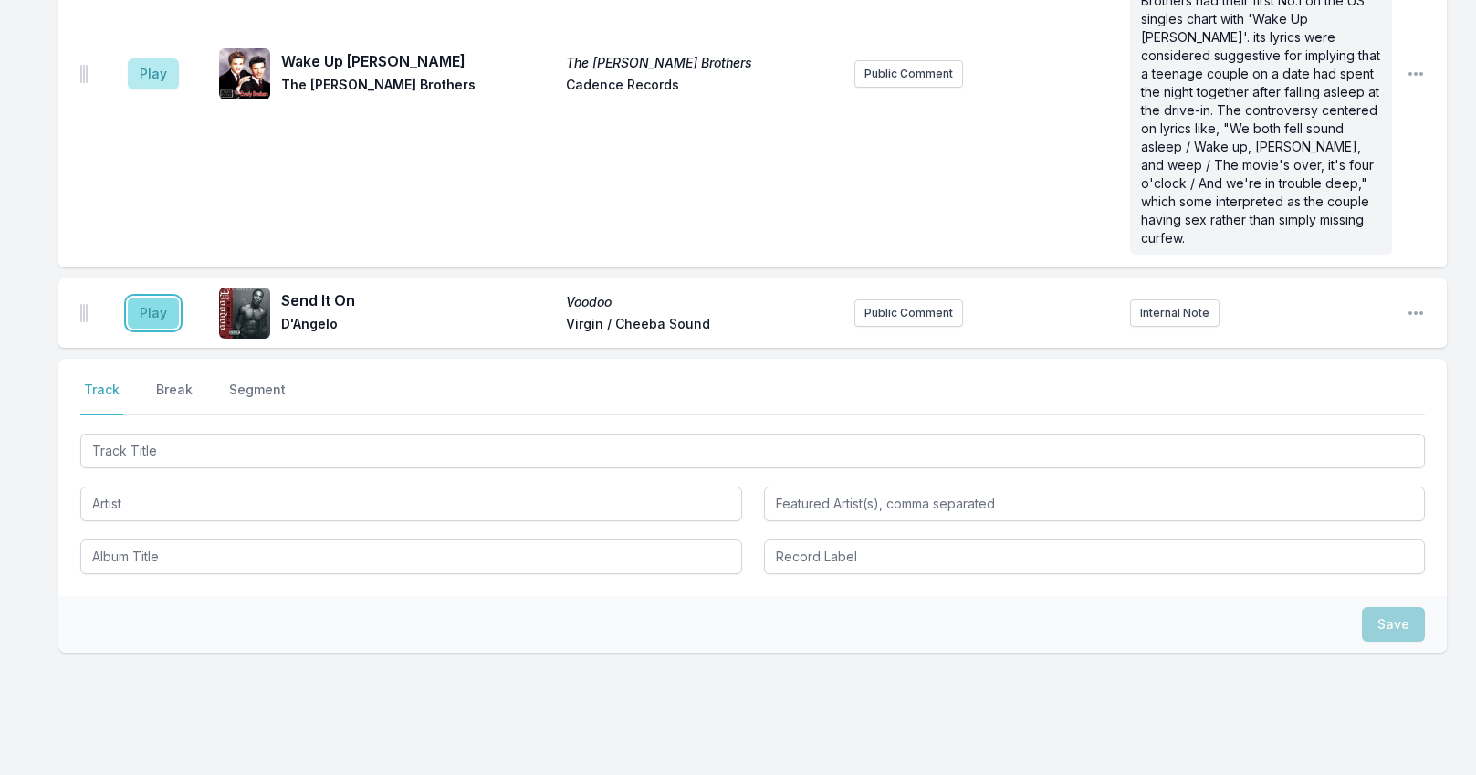
click at [160, 298] on button "Play" at bounding box center [153, 313] width 51 height 31
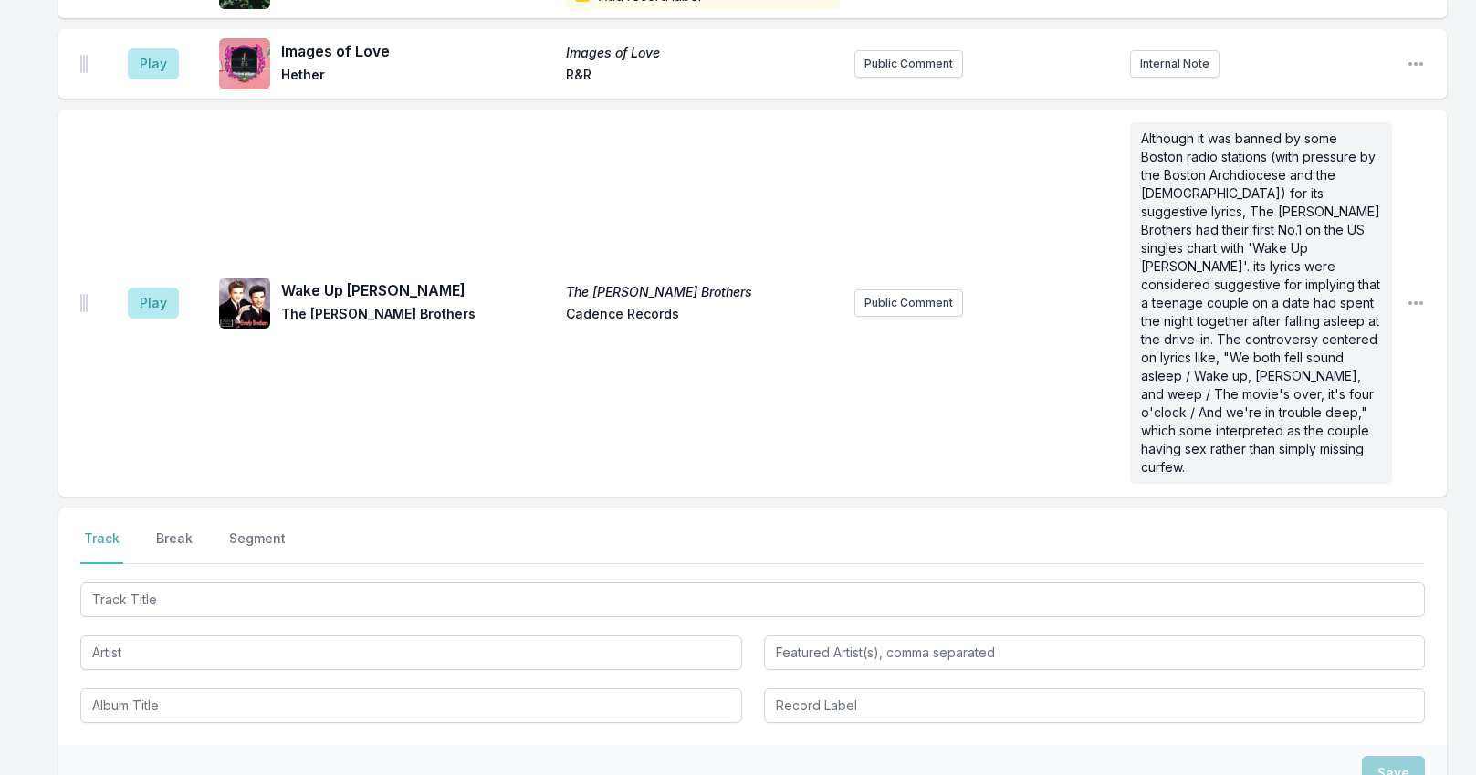
scroll to position [4812, 0]
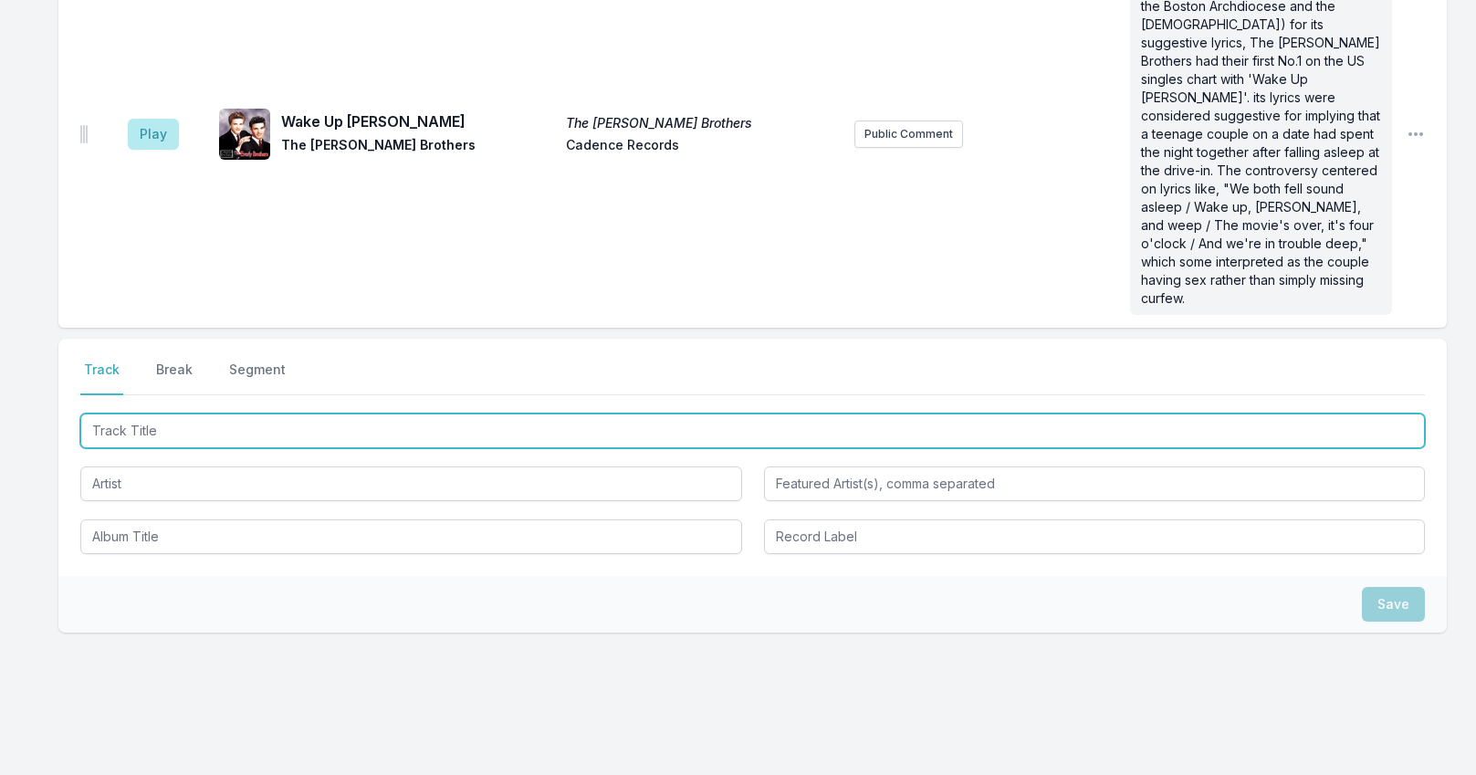
click at [182, 413] on input "Track Title" at bounding box center [752, 430] width 1344 height 35
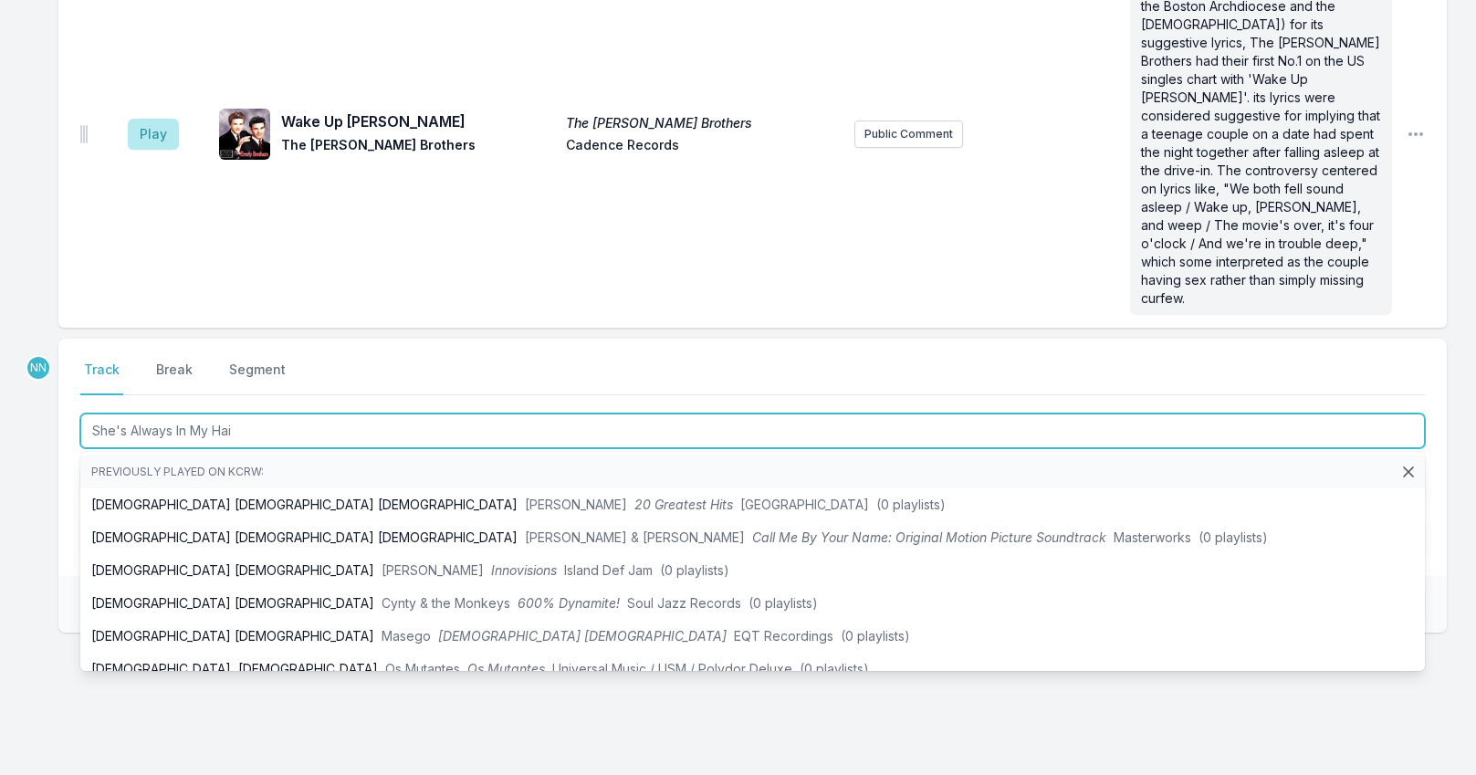
type input "She's Always In My Hair"
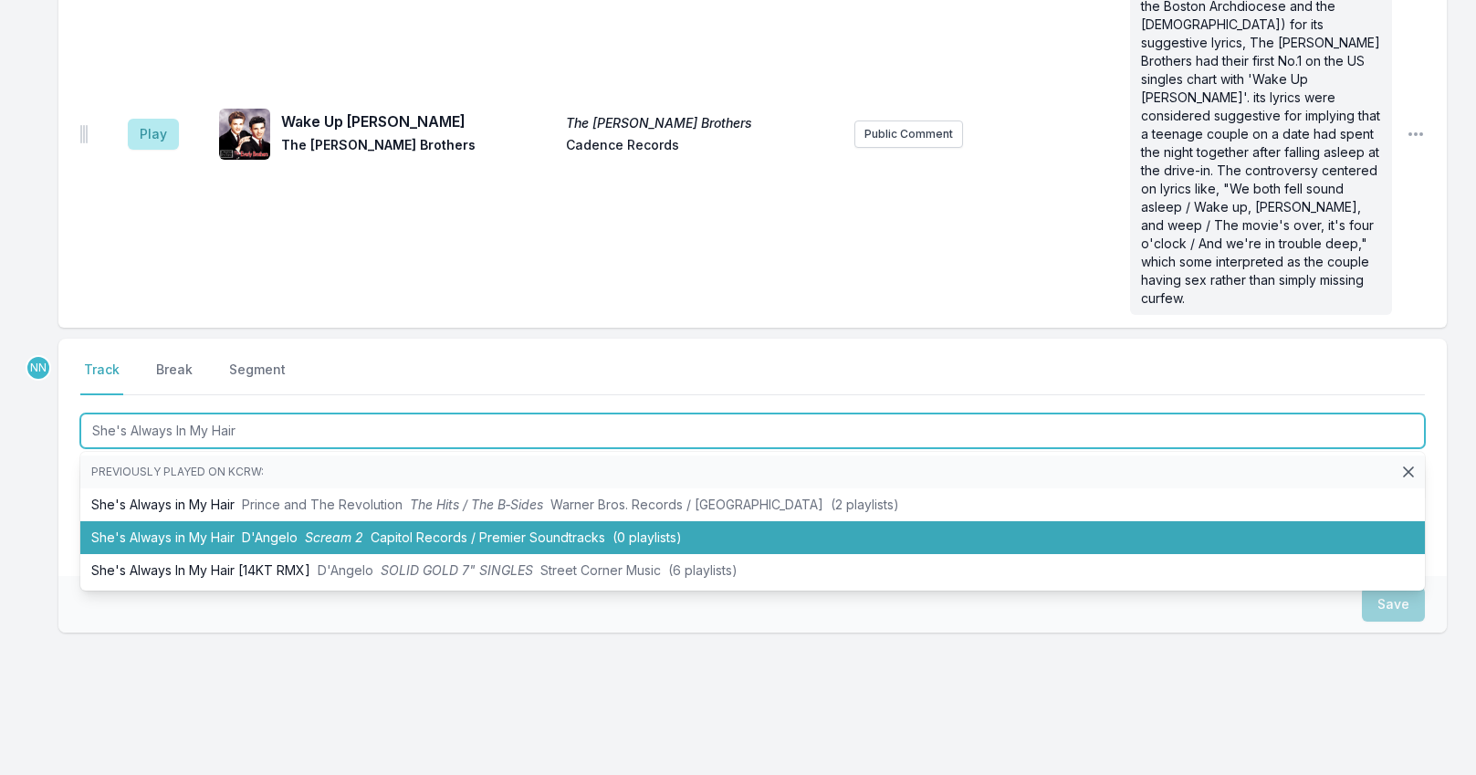
click at [241, 521] on li "She's Always in My Hair D'Angelo Scream 2 Capitol Records / Premier Soundtracks…" at bounding box center [752, 537] width 1344 height 33
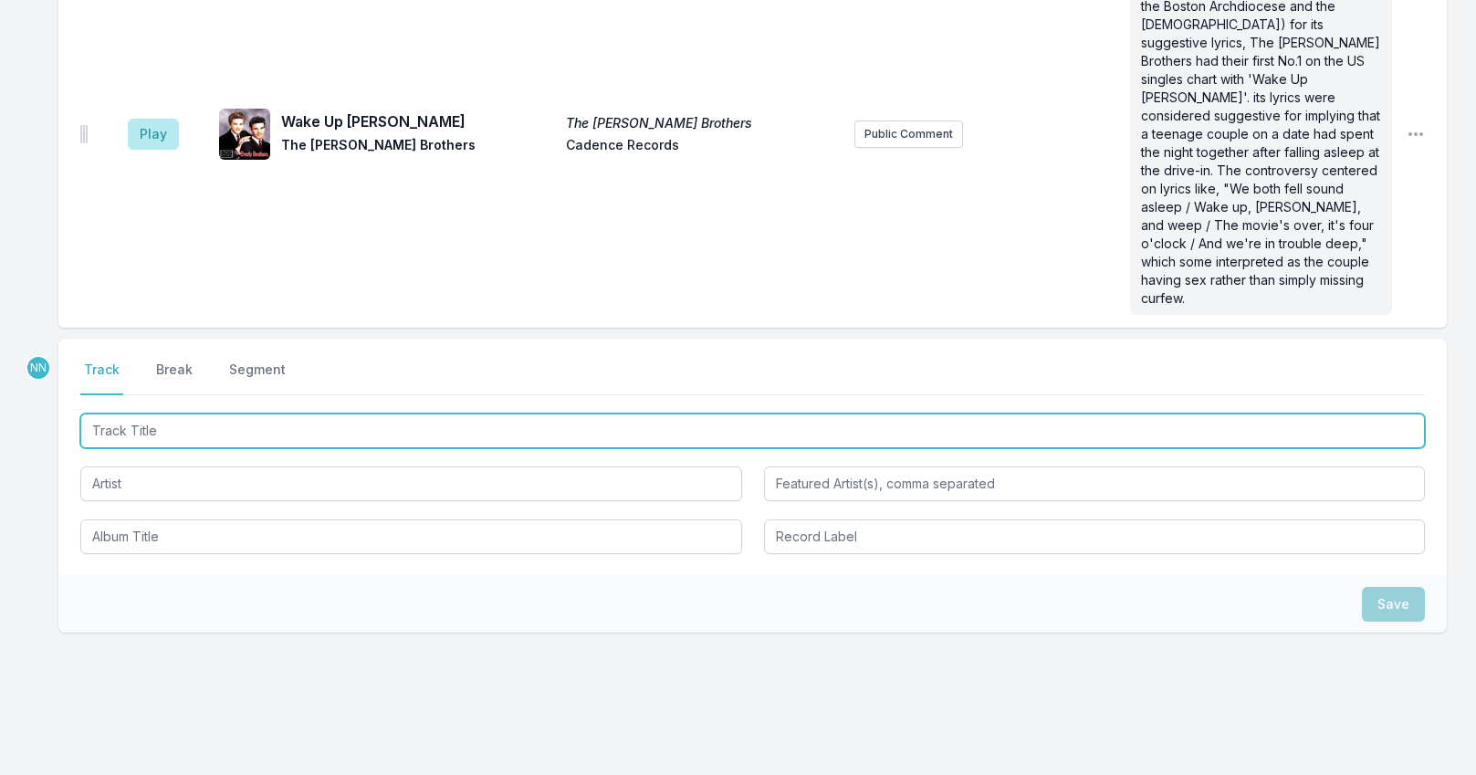
scroll to position [4893, 0]
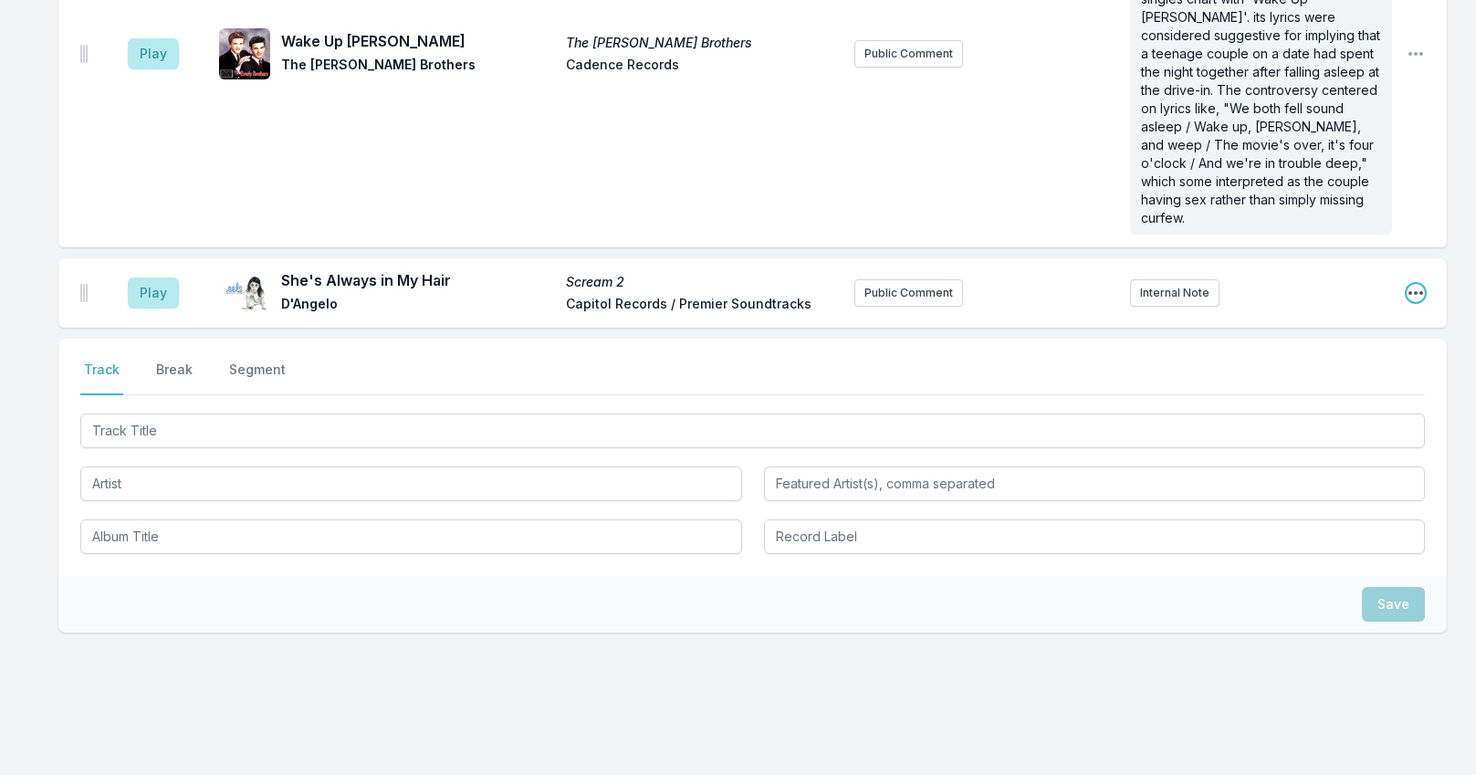
click at [1420, 291] on icon "Open playlist item options" at bounding box center [1415, 293] width 15 height 4
click at [1321, 346] on button "Edit Track Details" at bounding box center [1322, 362] width 204 height 33
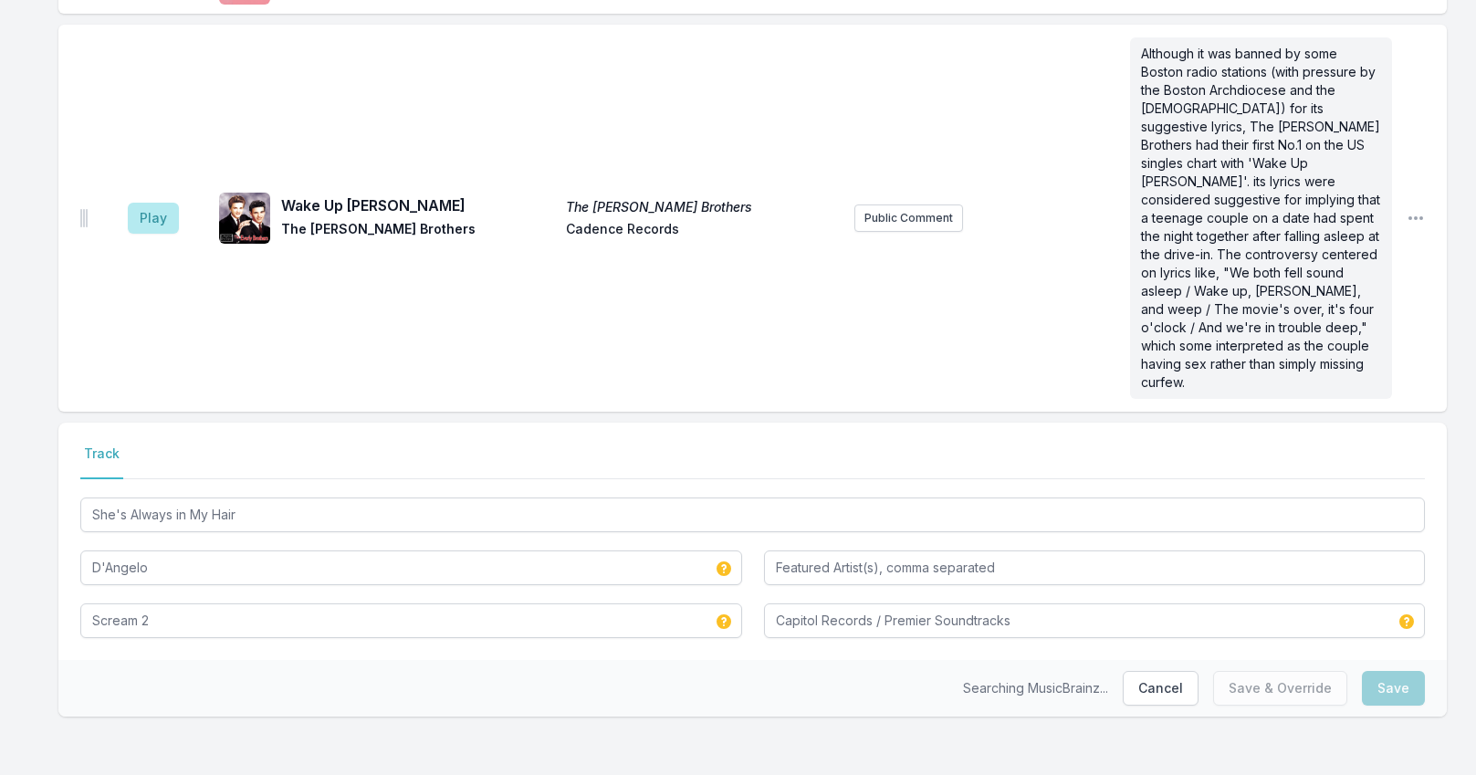
scroll to position [4695, 0]
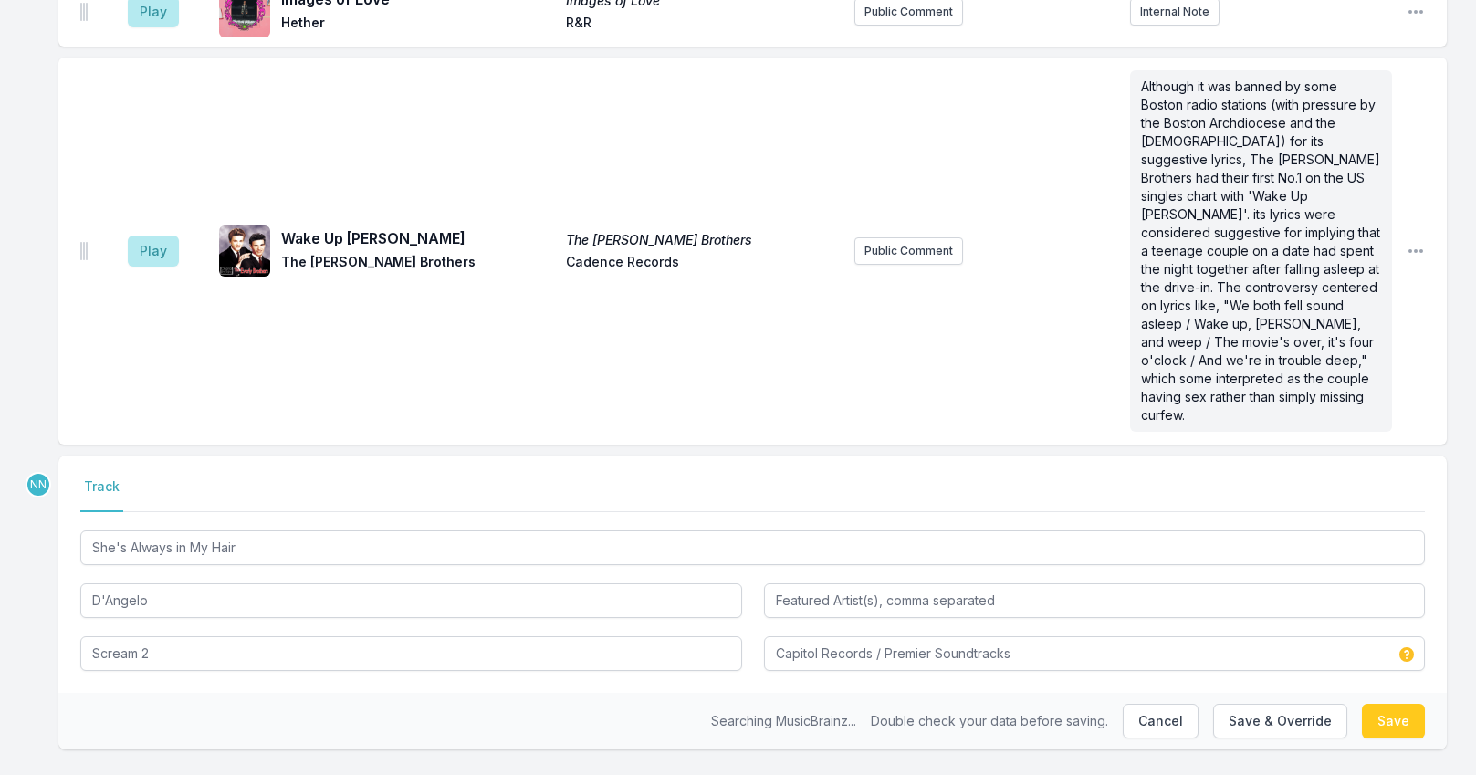
type input "Premier Soundtracks, Capitol Records"
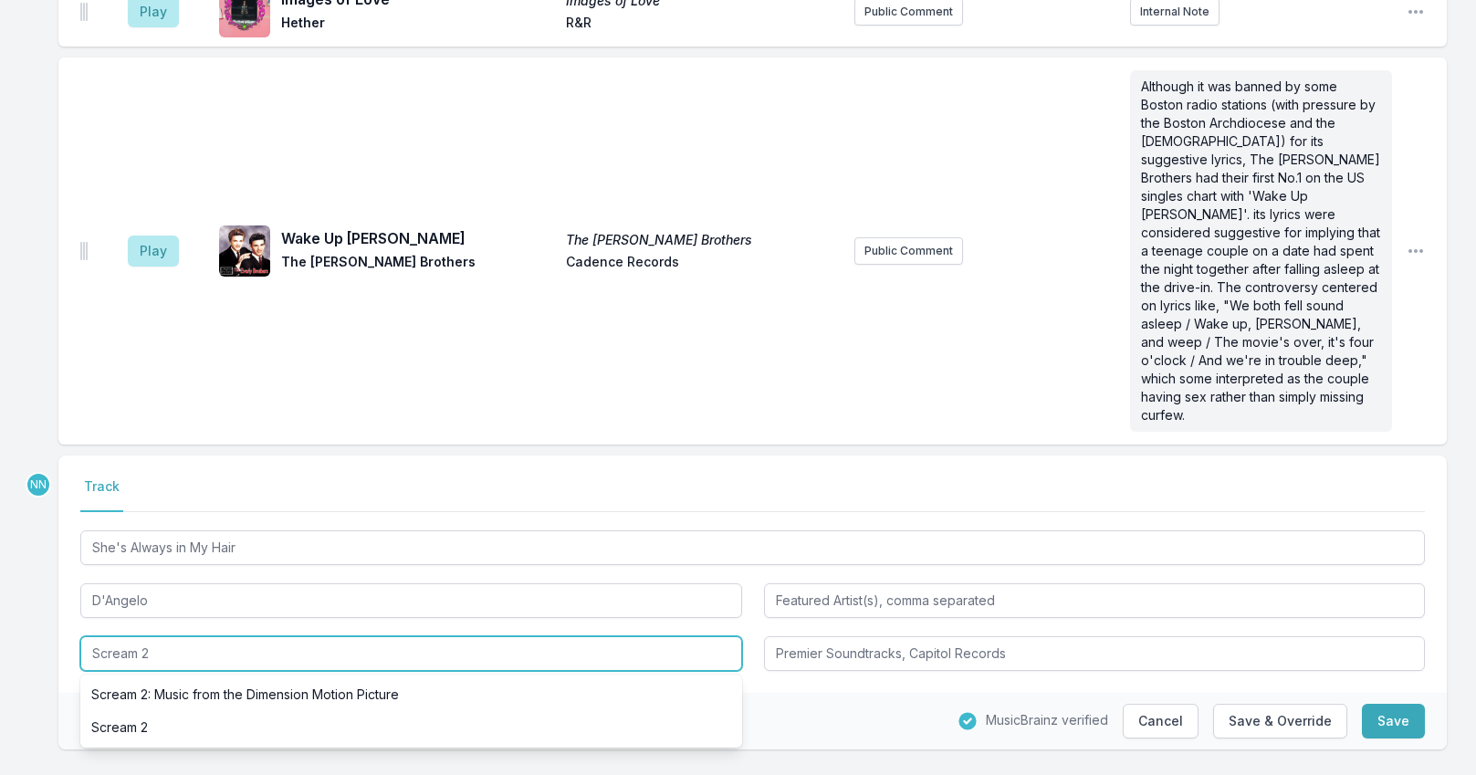
click at [319, 636] on input "Scream 2" at bounding box center [411, 653] width 662 height 35
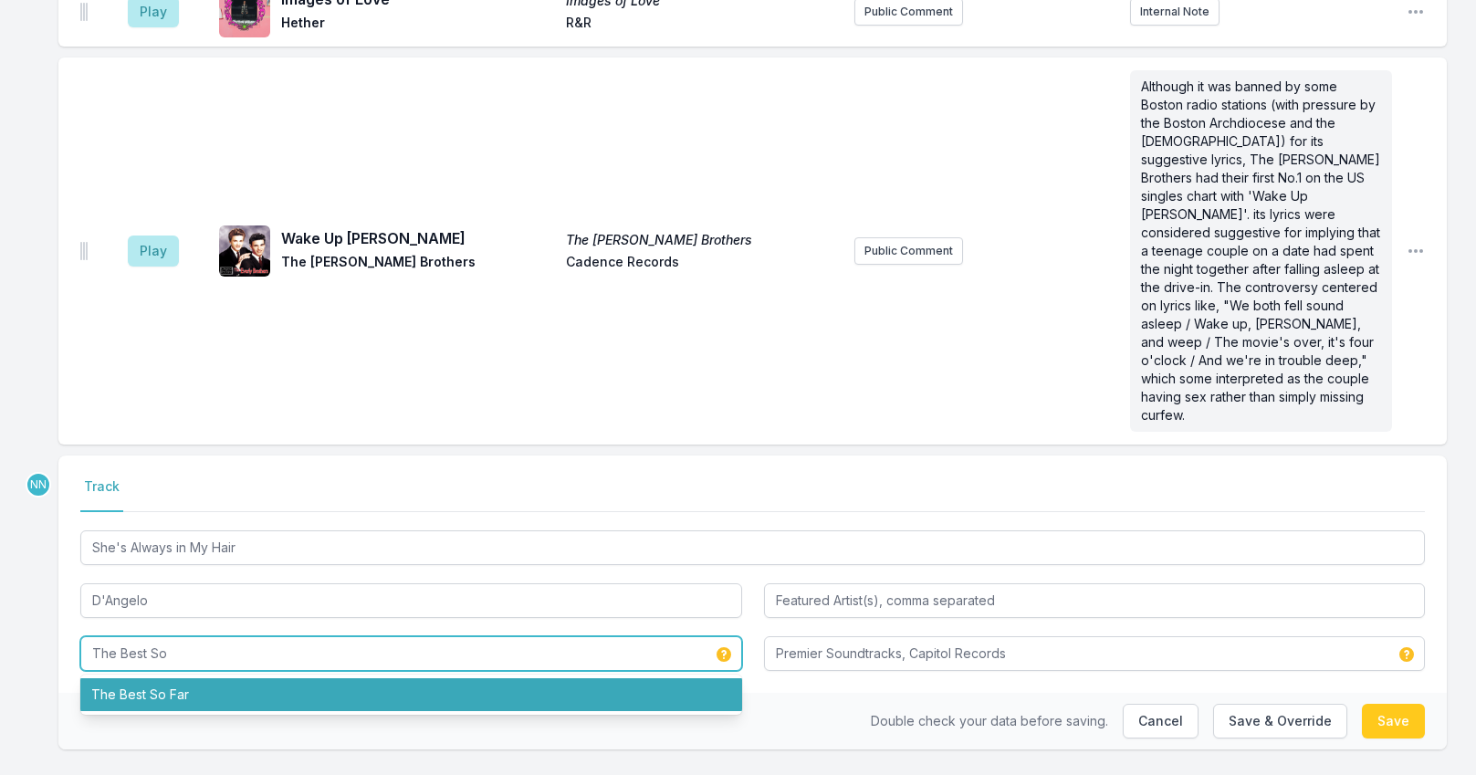
click at [299, 678] on li "The Best So Far" at bounding box center [411, 694] width 662 height 33
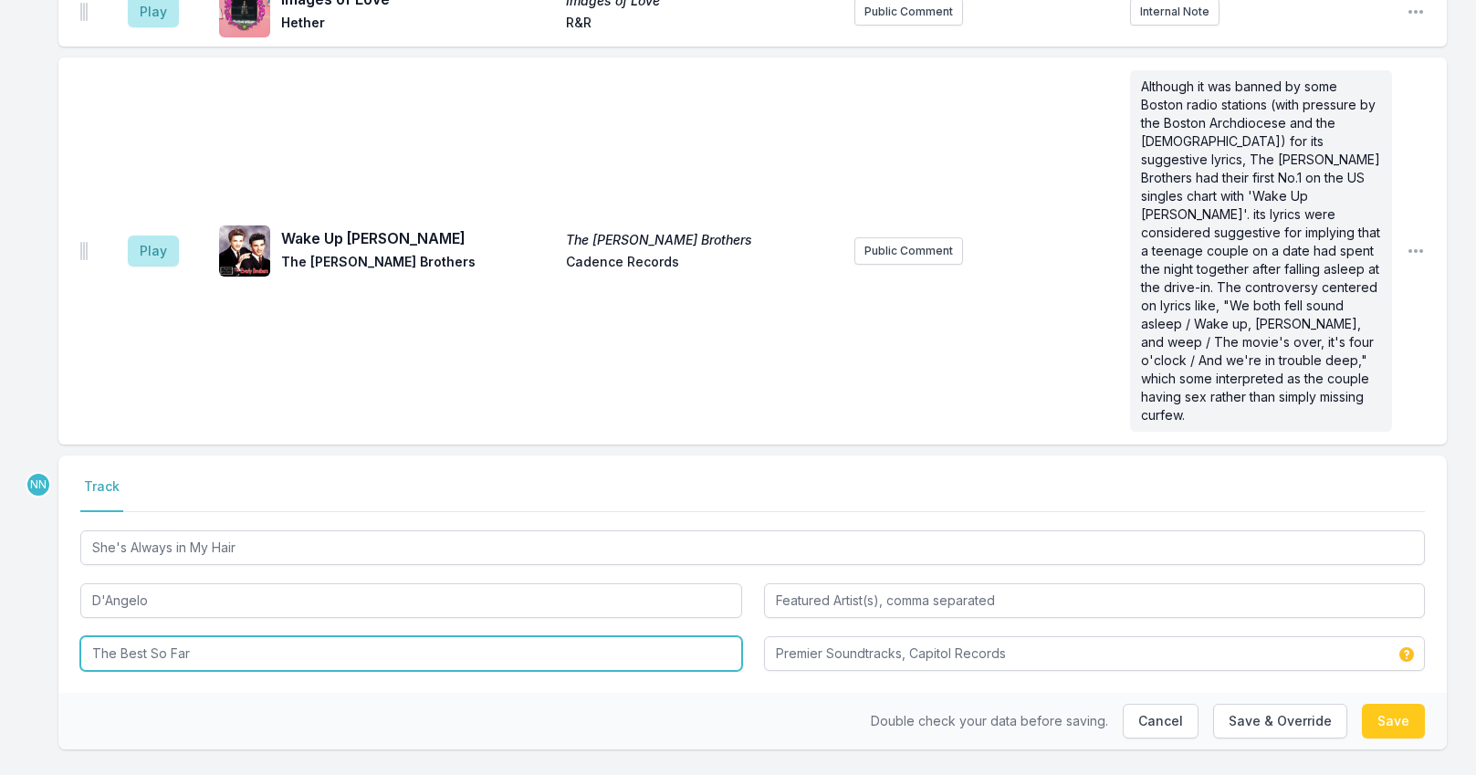
type input "The Best So Far"
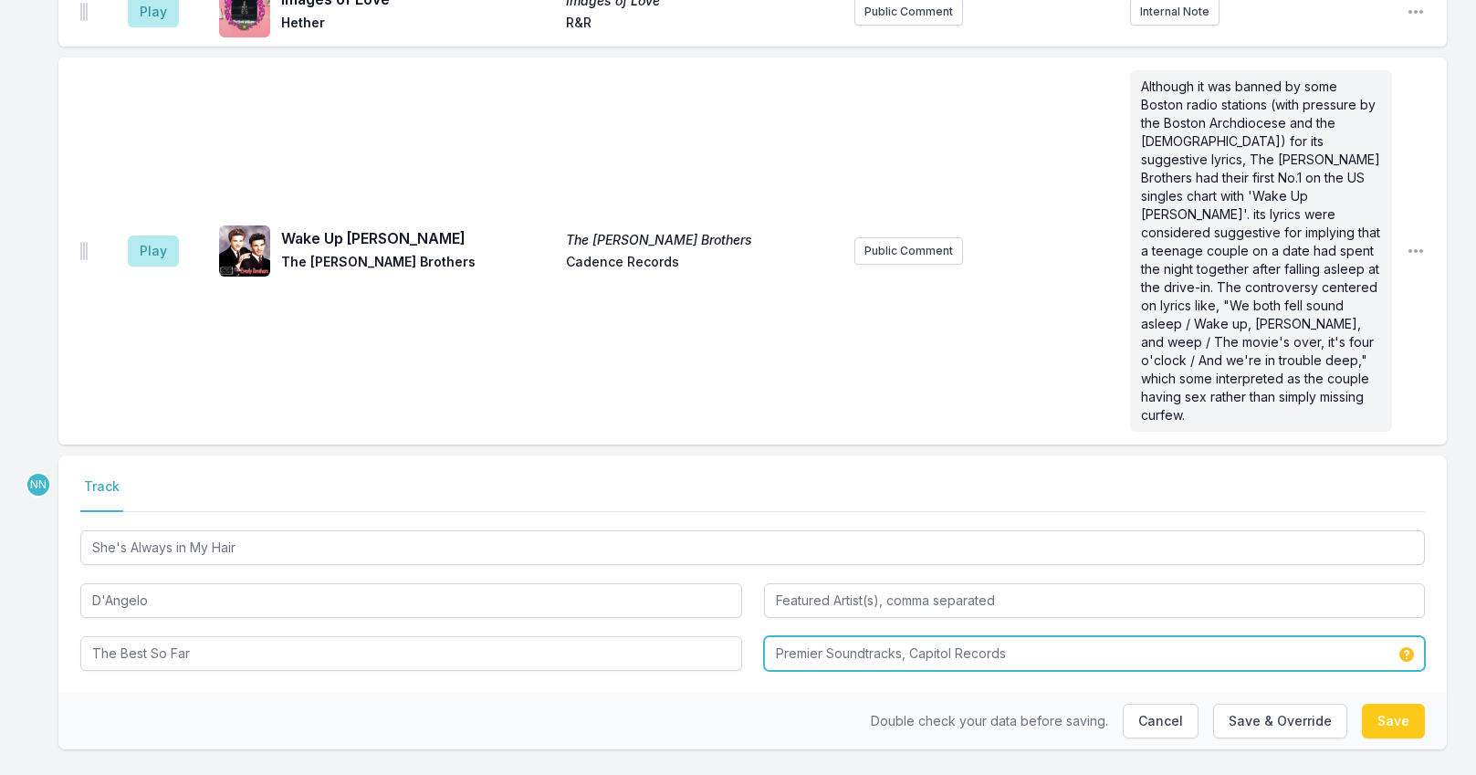
click at [883, 636] on input "Premier Soundtracks, Capitol Records" at bounding box center [1095, 653] width 662 height 35
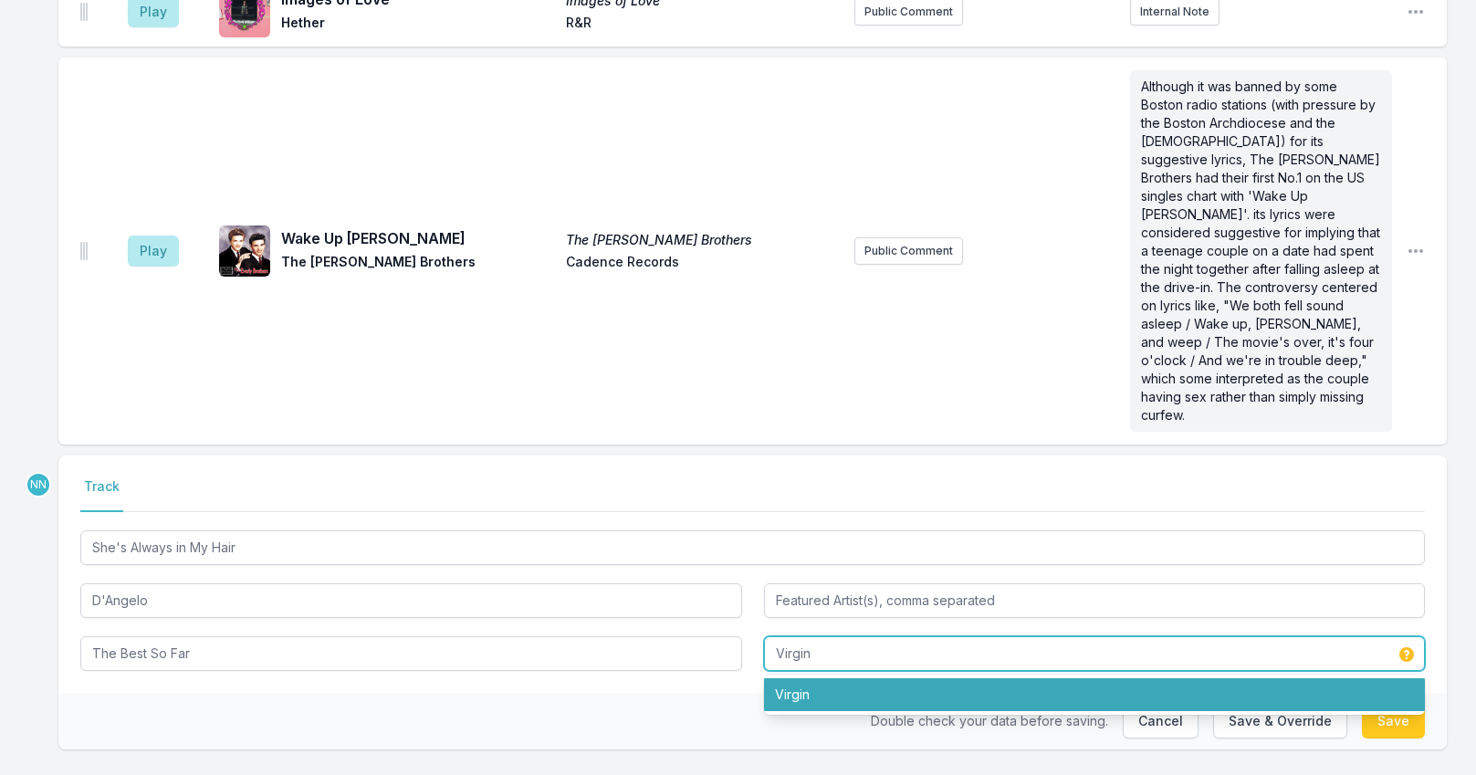
click at [1084, 678] on li "Virgin" at bounding box center [1095, 694] width 662 height 33
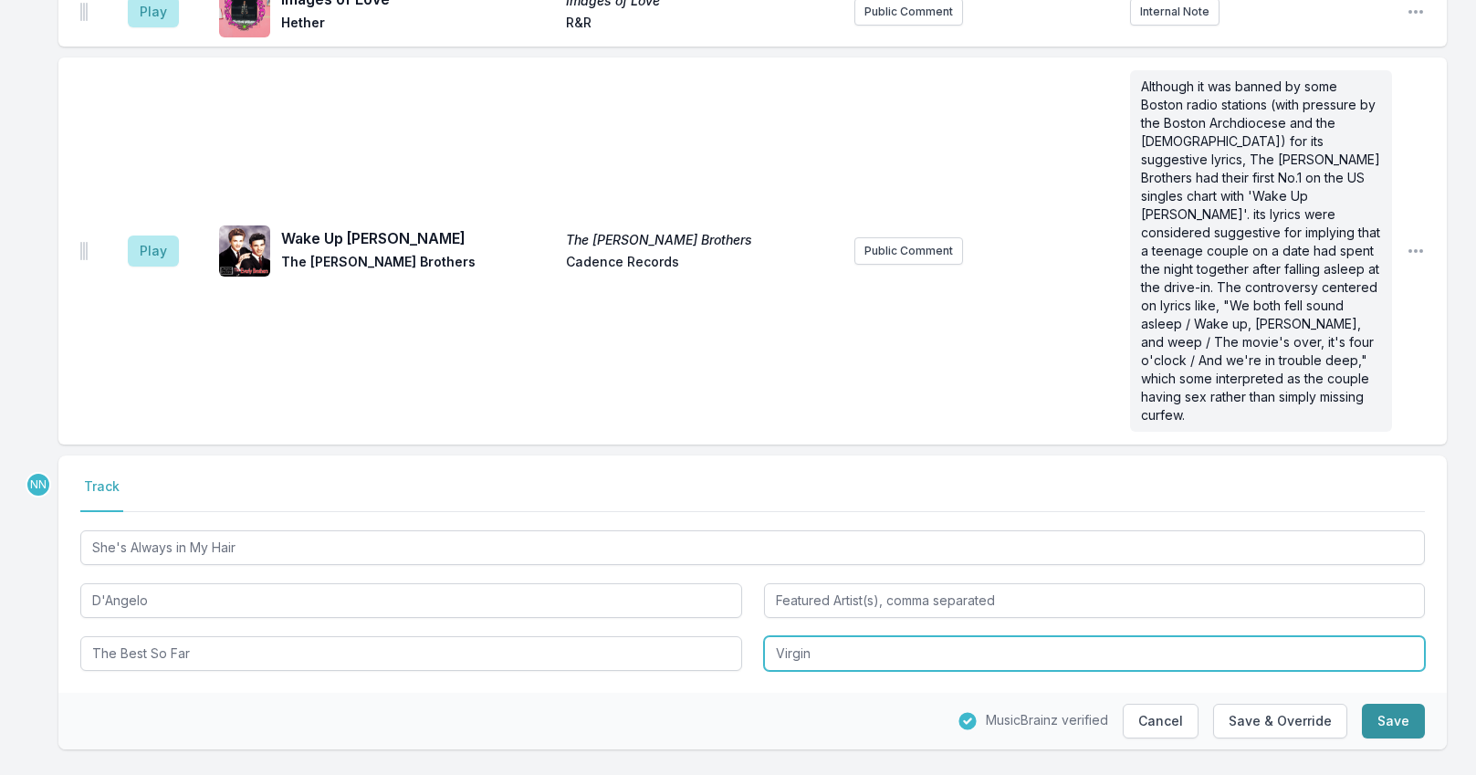
type input "Virgin"
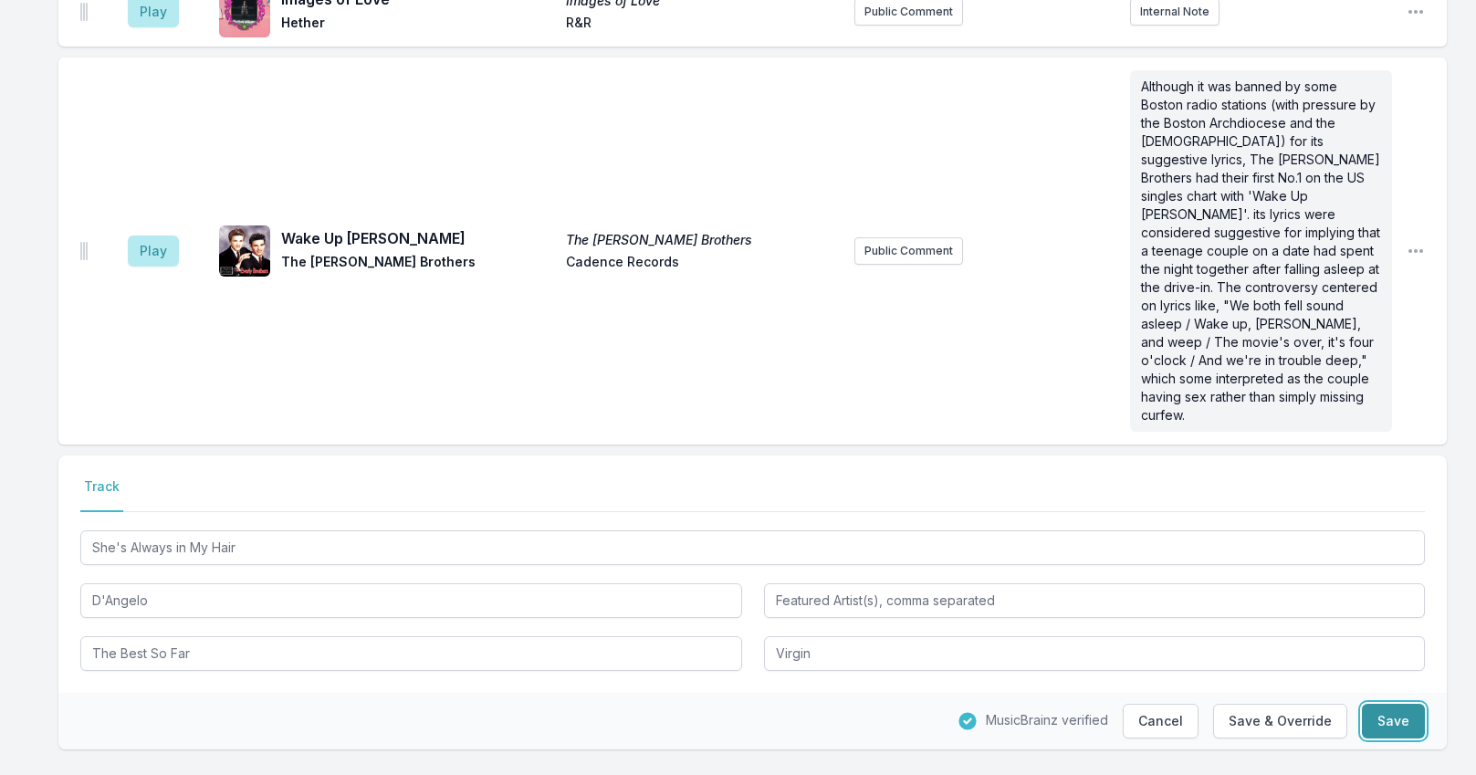
click at [1395, 704] on button "Save" at bounding box center [1393, 721] width 63 height 35
type input "Scream 2"
type input "Capitol Records / Premier Soundtracks"
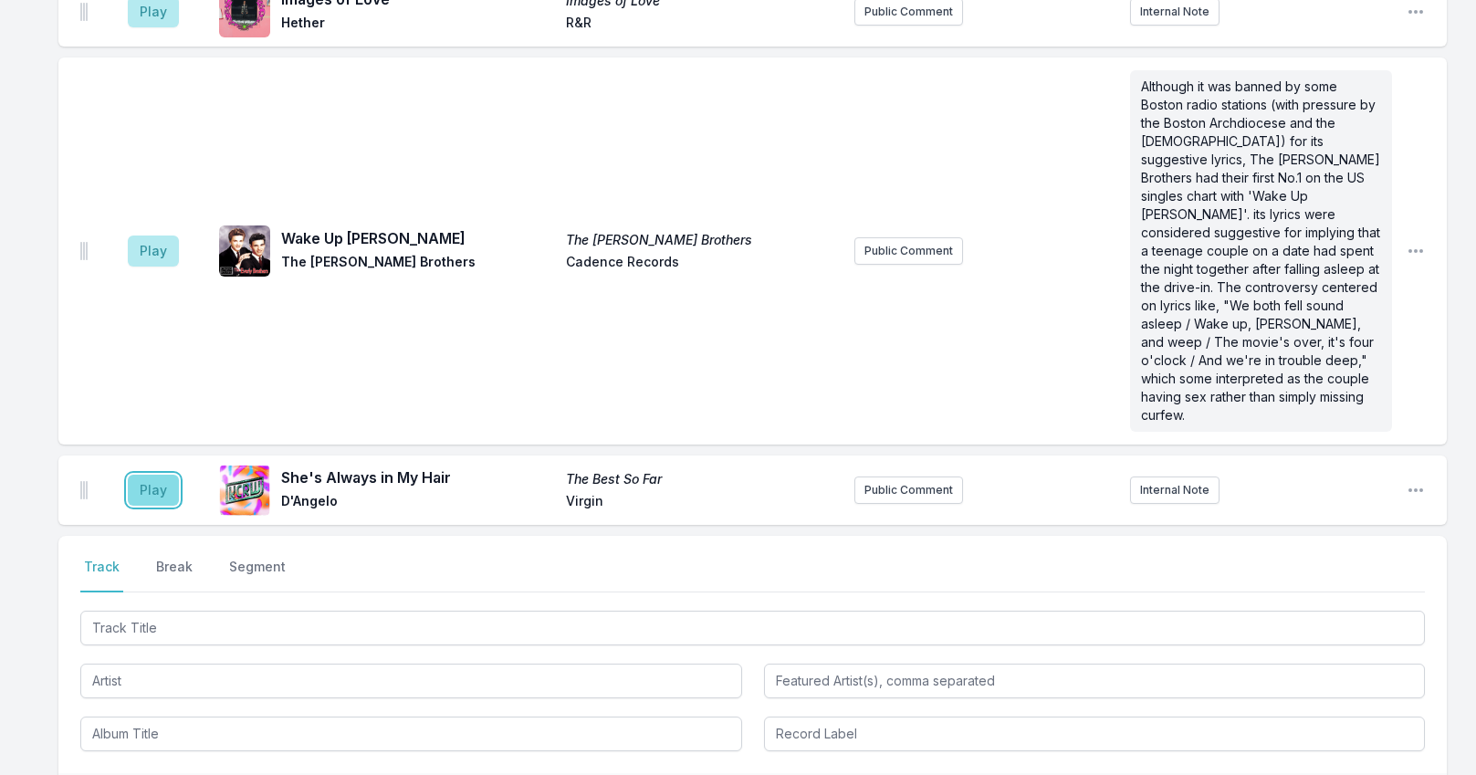
click at [144, 475] on button "Play" at bounding box center [153, 490] width 51 height 31
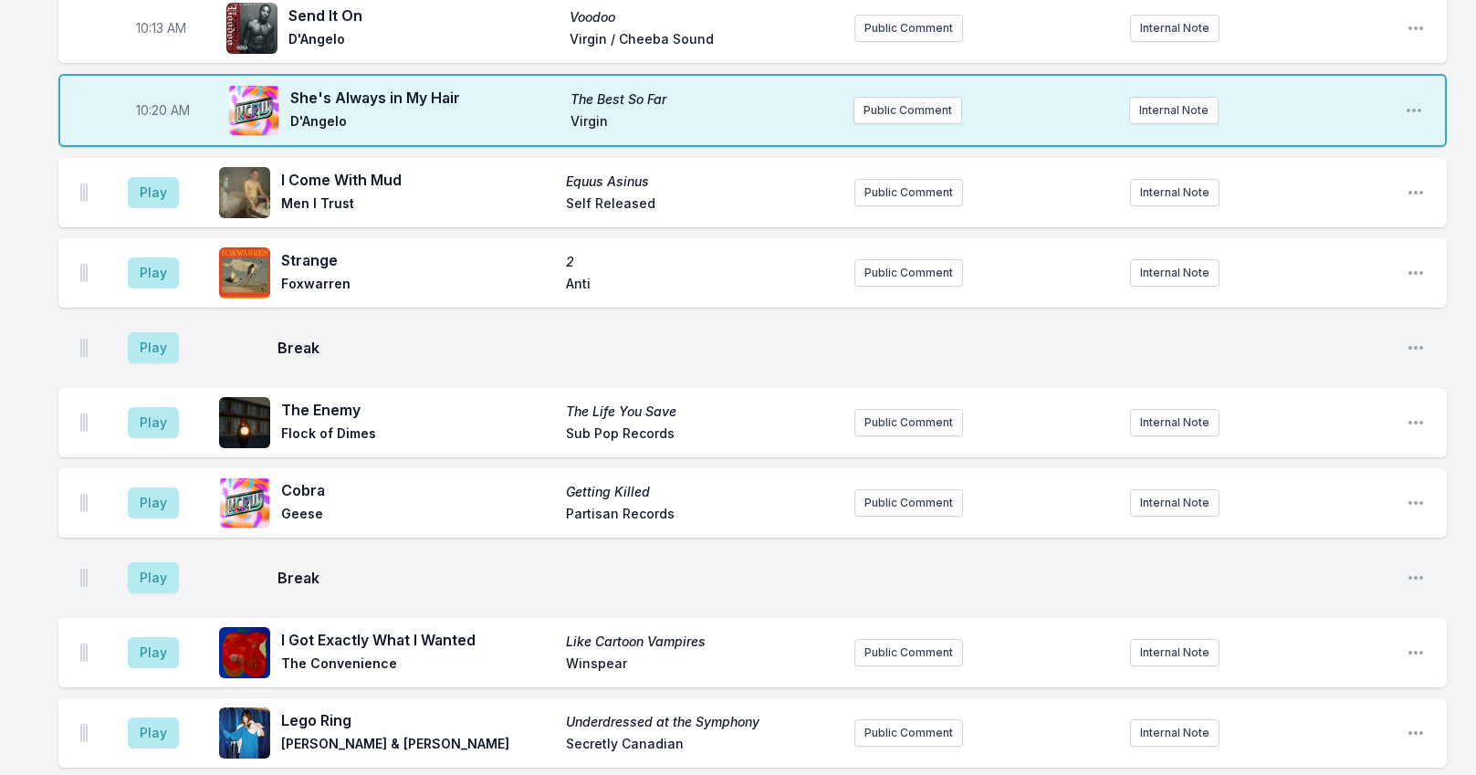
scroll to position [1319, 0]
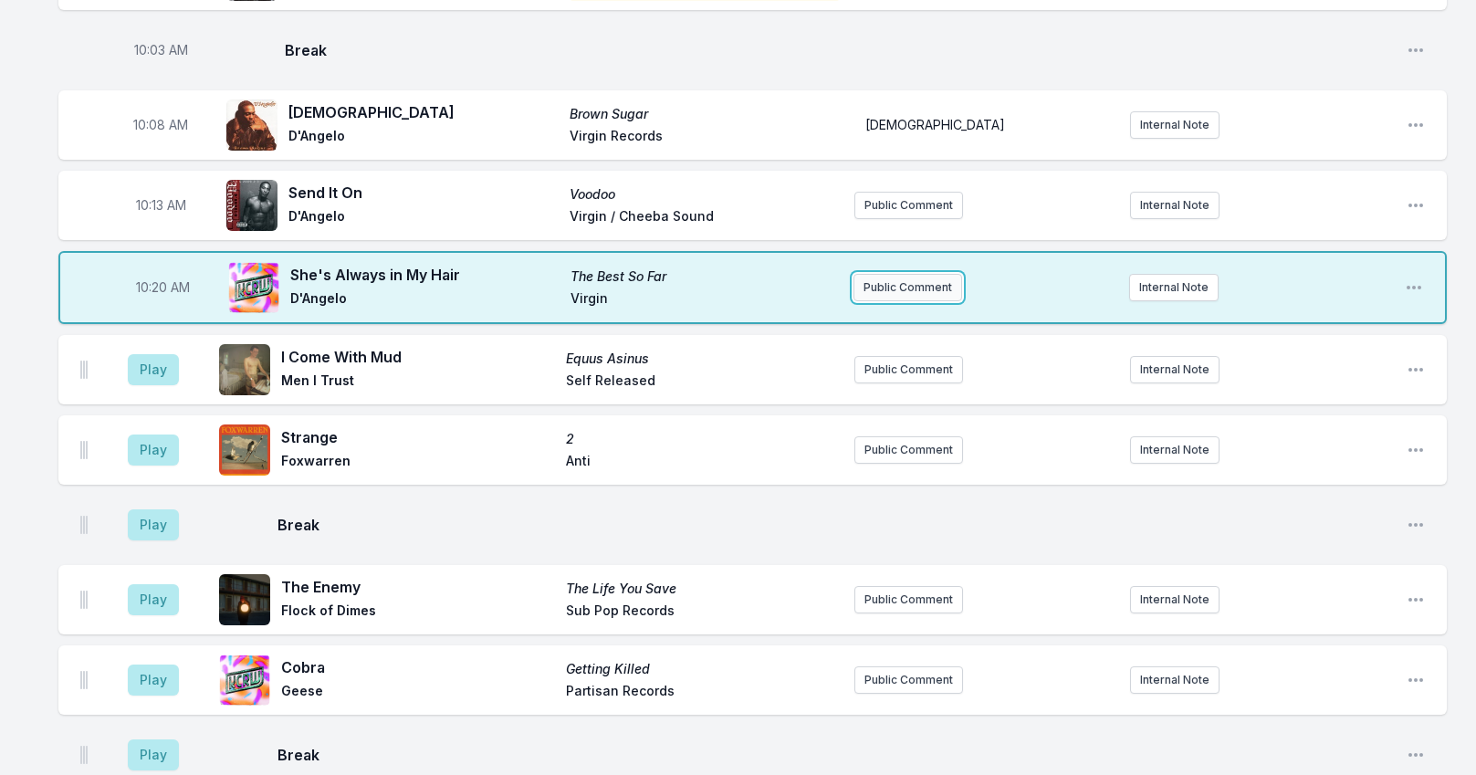
click at [889, 281] on button "Public Comment" at bounding box center [907, 287] width 109 height 27
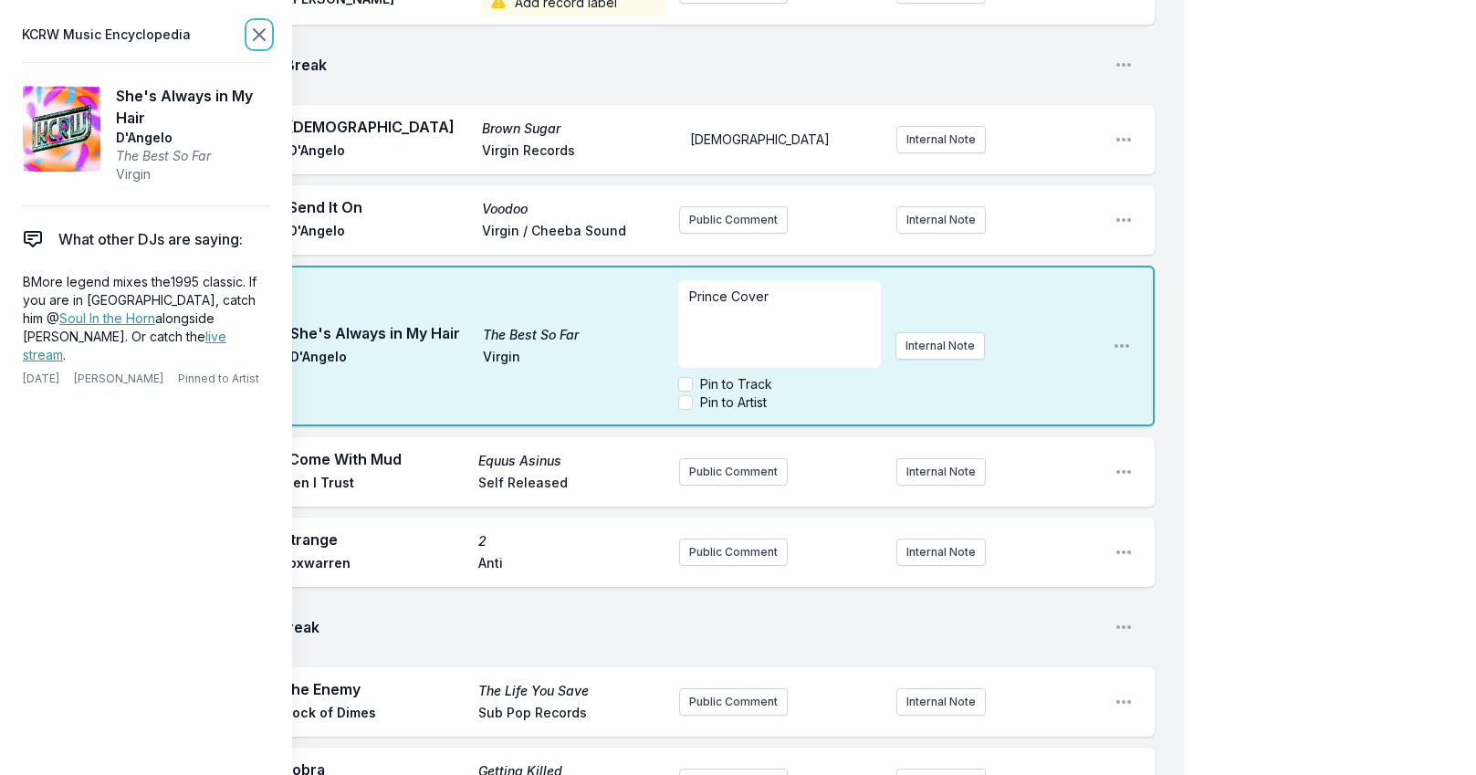
click at [264, 37] on icon at bounding box center [259, 35] width 22 height 22
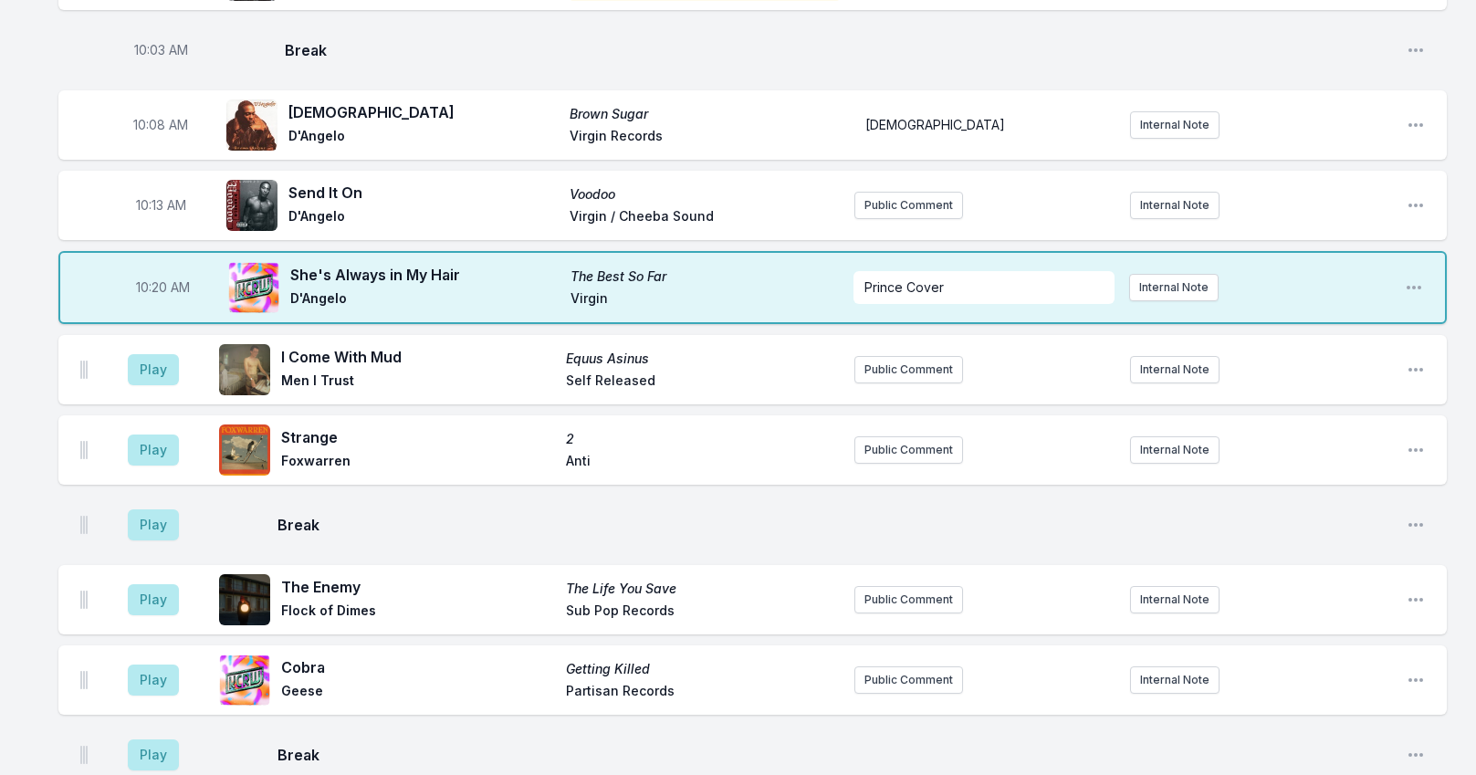
click at [1404, 284] on div "10:20 AM She's Always in My Hair The Best So Far D'Angelo Virgin Prince Cover I…" at bounding box center [752, 287] width 1388 height 73
click at [1405, 283] on icon "Open playlist item options" at bounding box center [1414, 287] width 18 height 18
click at [1320, 343] on button "Edit Track Details" at bounding box center [1320, 356] width 204 height 33
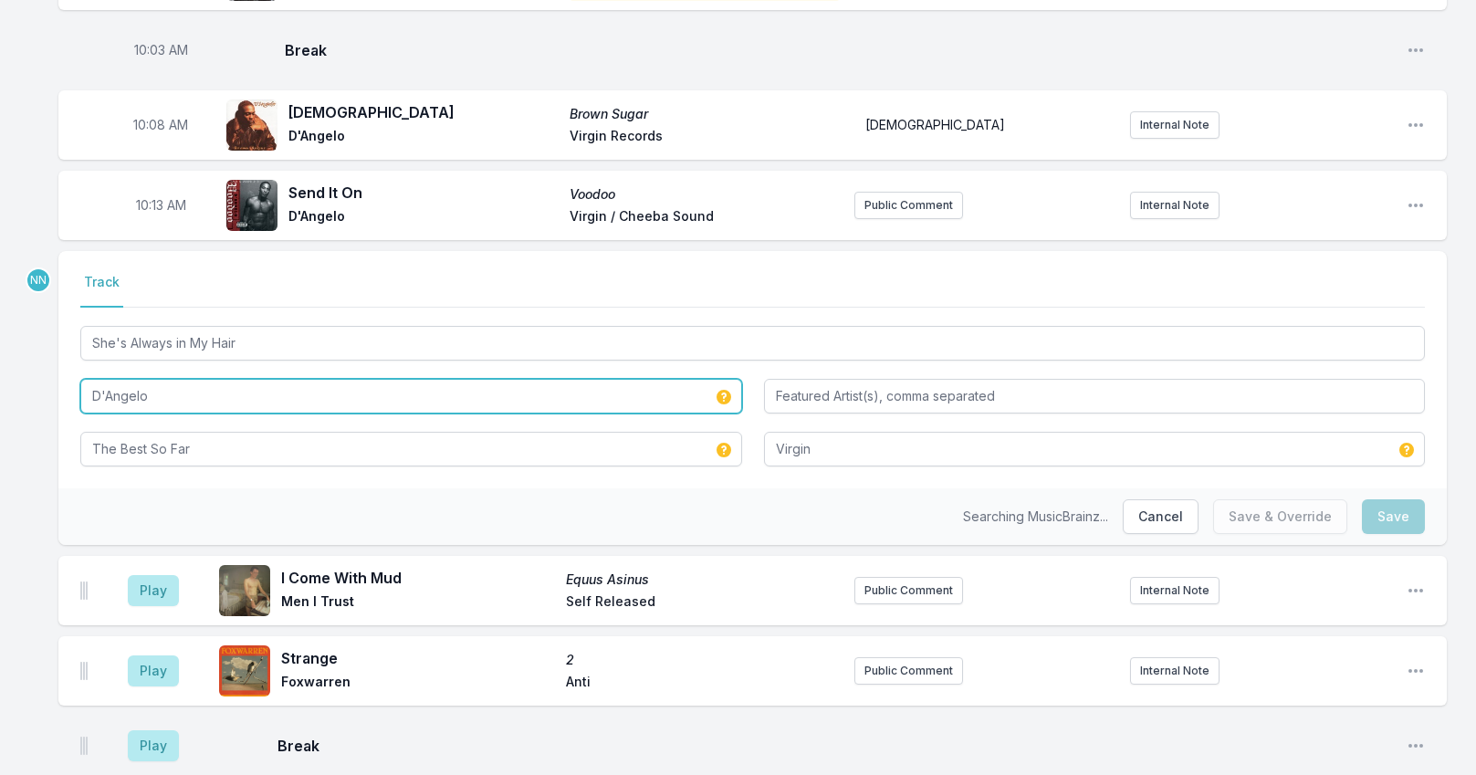
click at [214, 399] on input "D'Angelo" at bounding box center [411, 396] width 662 height 35
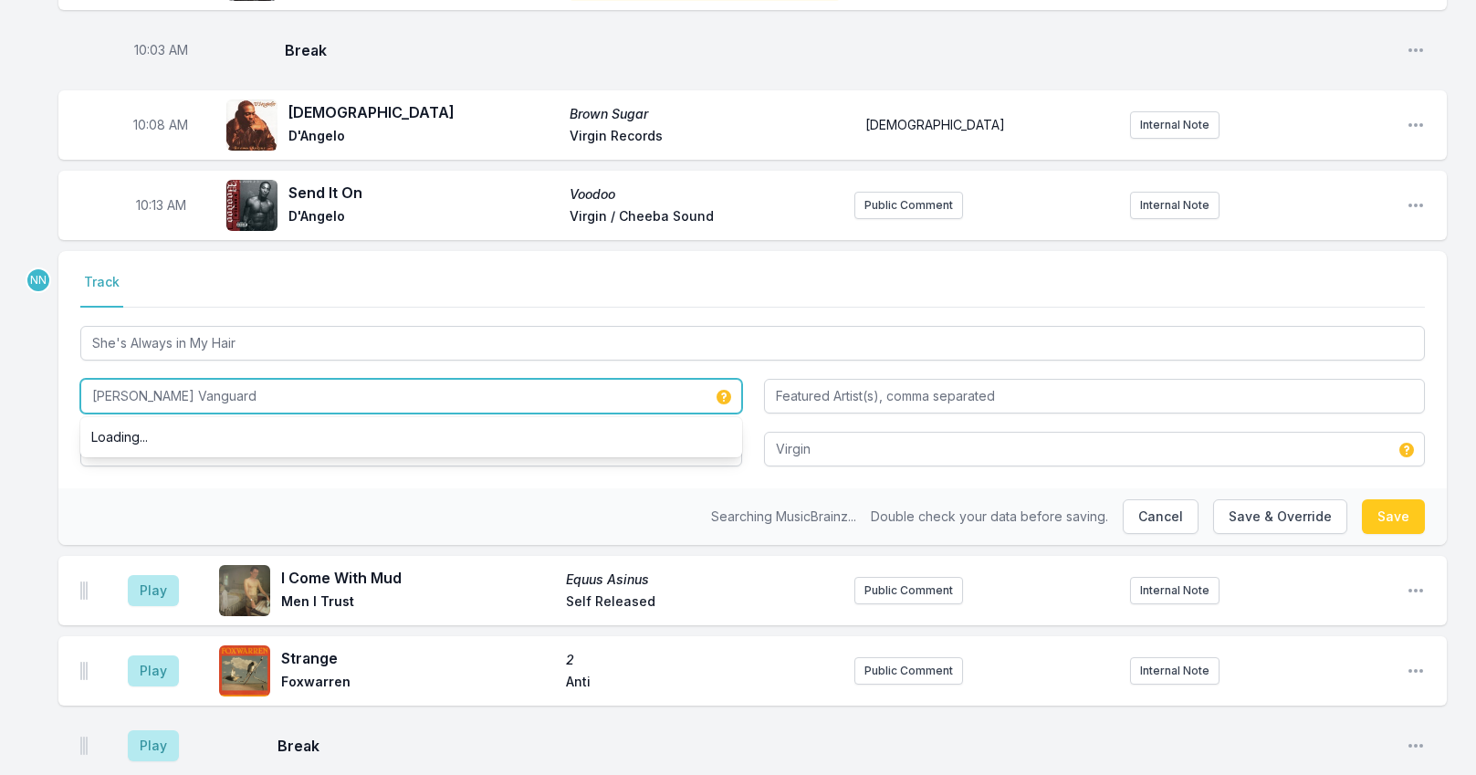
click at [152, 396] on input "[PERSON_NAME] Vanguard" at bounding box center [411, 396] width 662 height 35
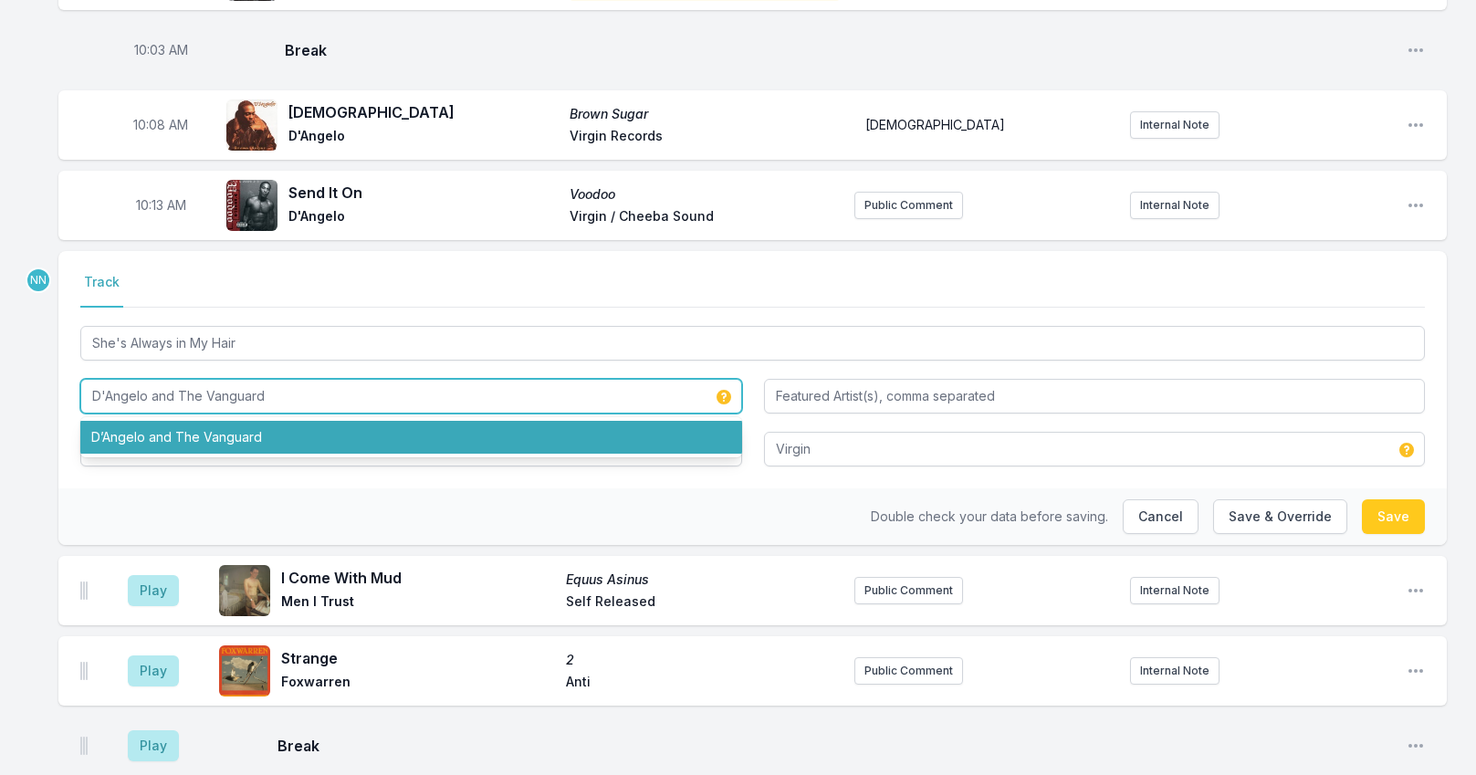
click at [183, 449] on li "D’Angelo and The Vanguard" at bounding box center [411, 437] width 662 height 33
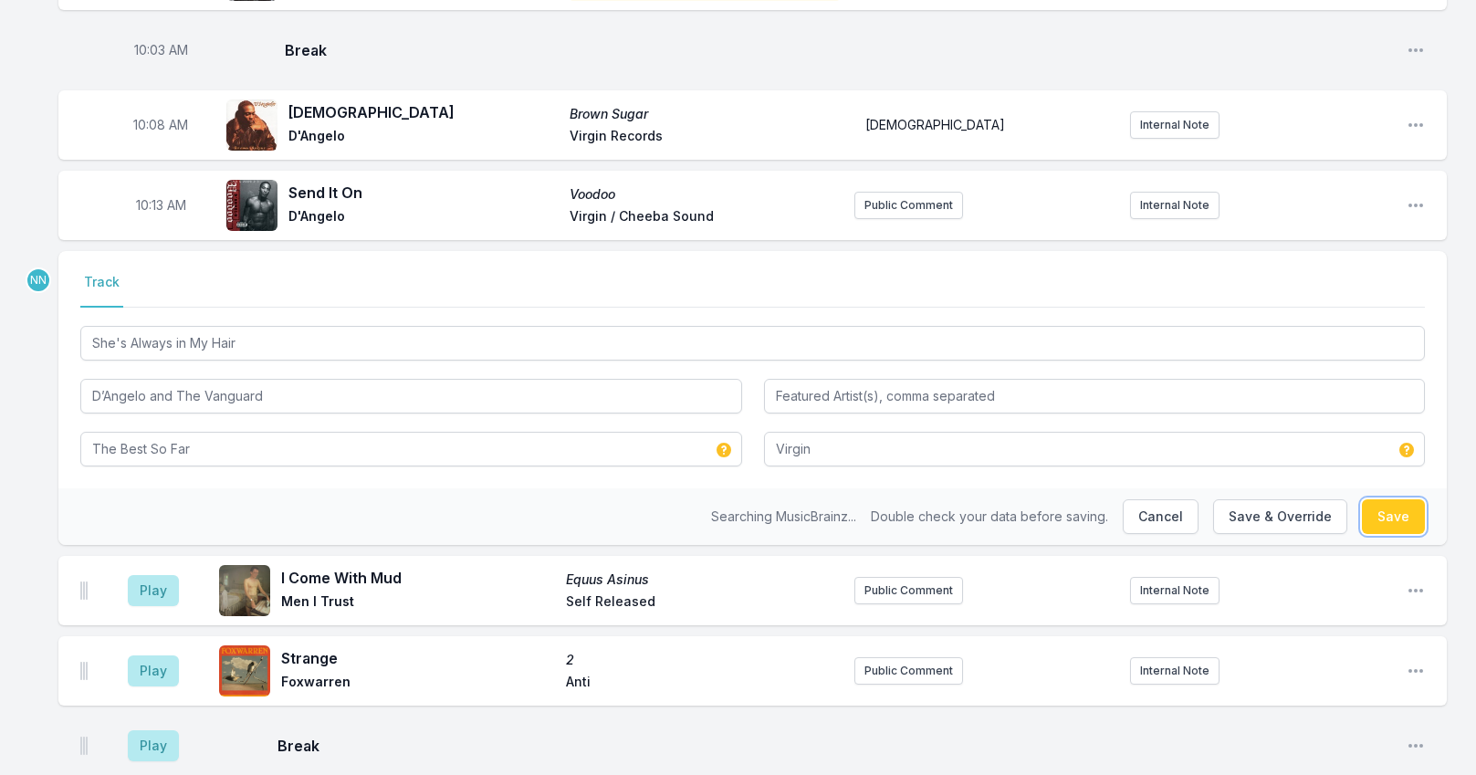
click at [1400, 527] on button "Save" at bounding box center [1393, 516] width 63 height 35
type input "D'Angelo"
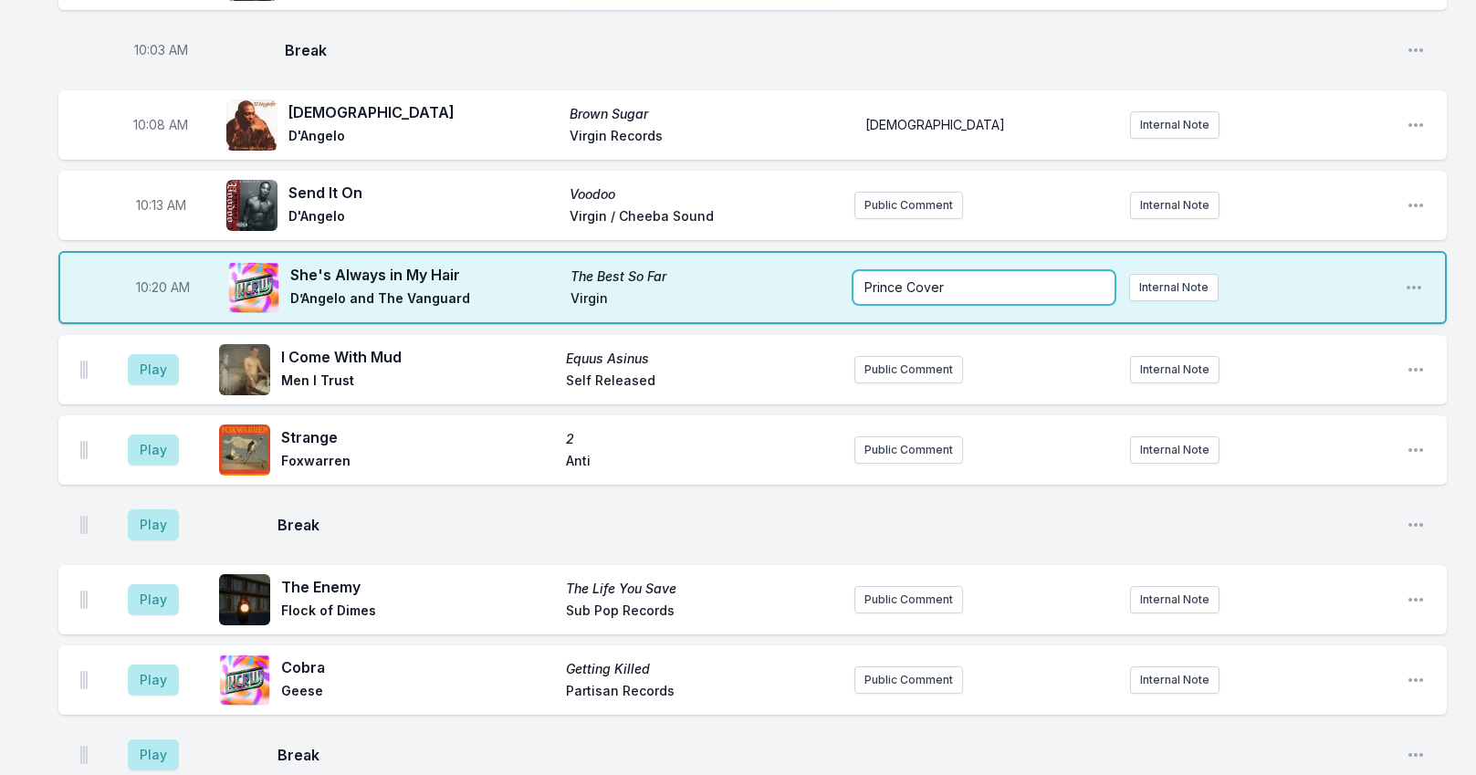
click at [888, 295] on div "Prince Cover" at bounding box center [983, 287] width 261 height 33
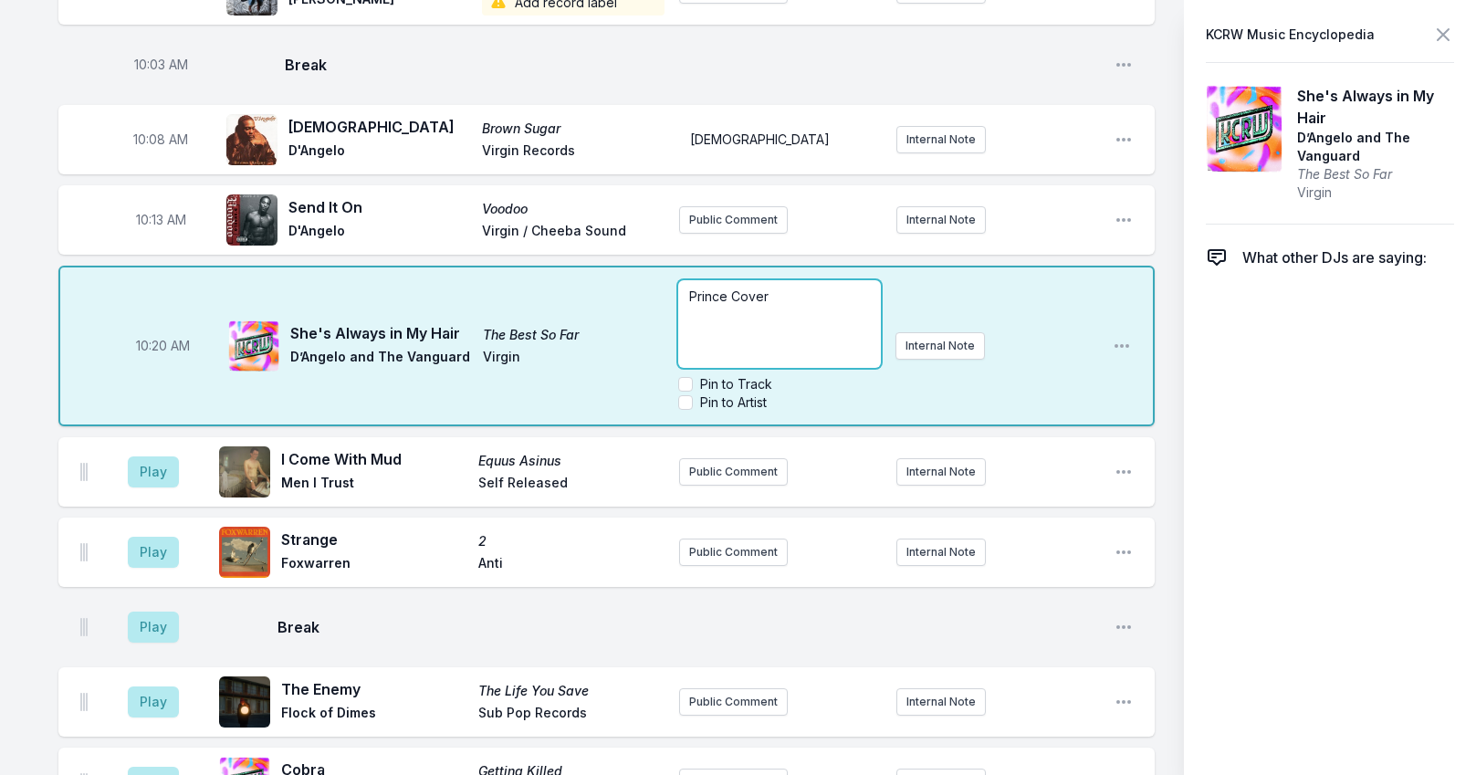
click at [870, 290] on p "Prince Cover" at bounding box center [779, 296] width 181 height 18
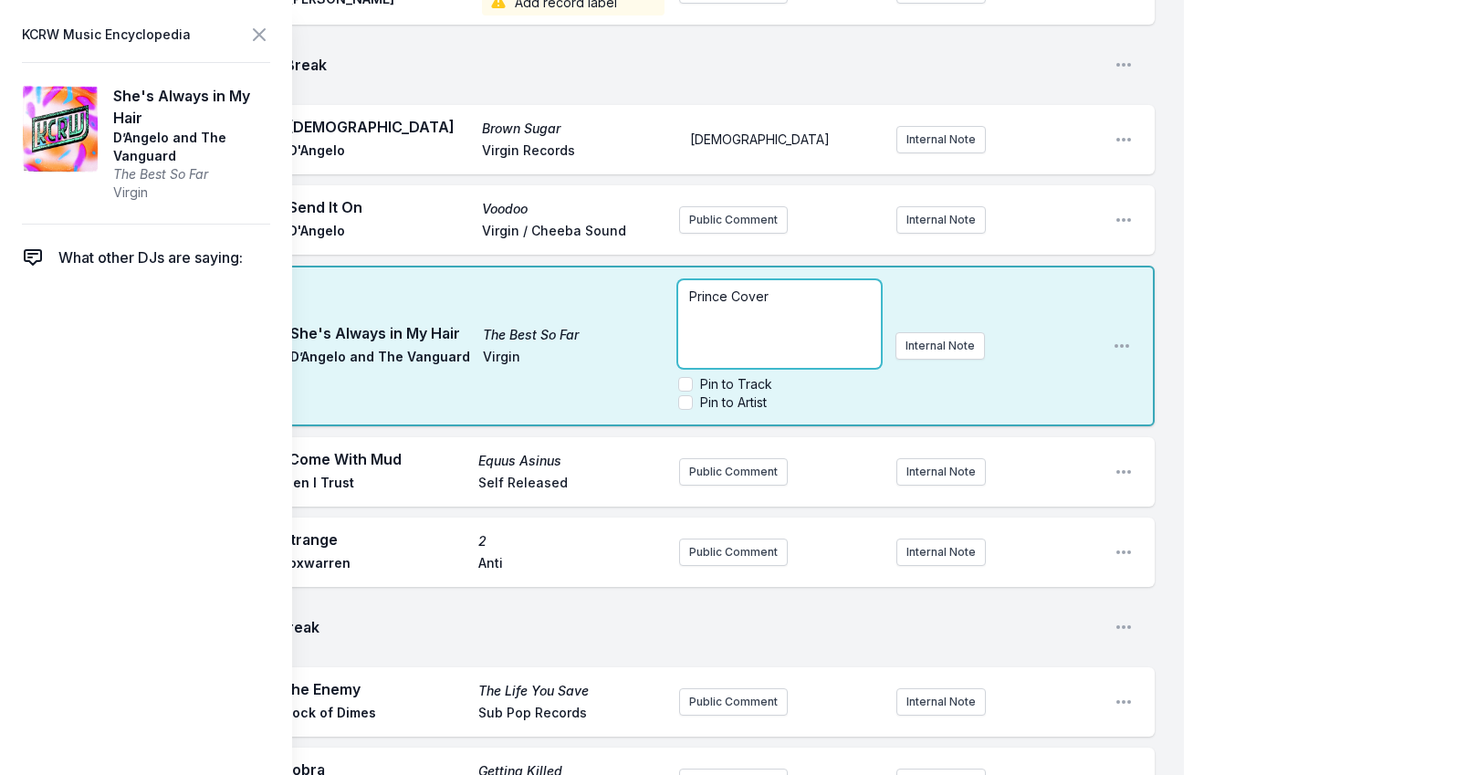
click at [736, 296] on span "Prince Cover" at bounding box center [728, 296] width 79 height 16
click at [254, 34] on icon at bounding box center [259, 35] width 22 height 22
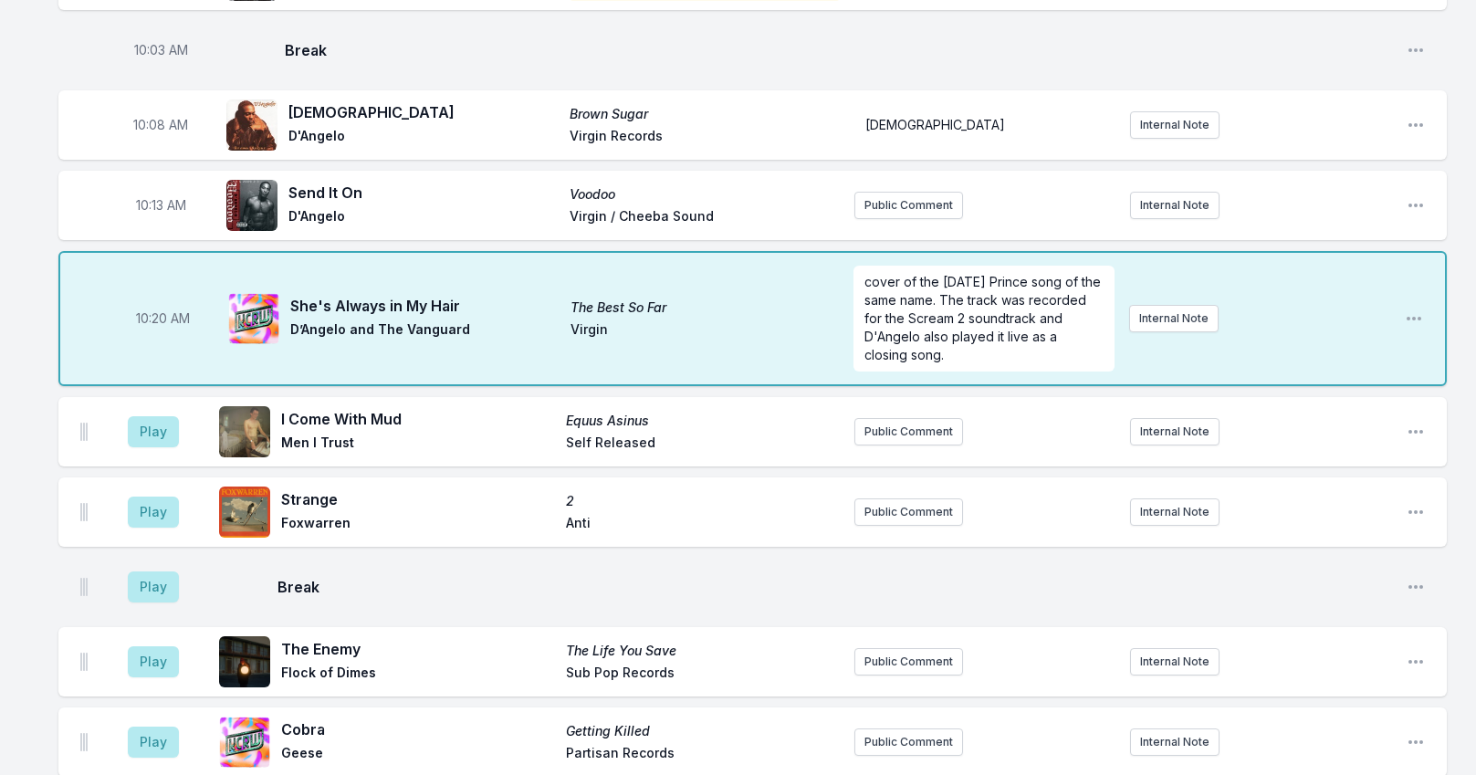
scroll to position [0, 0]
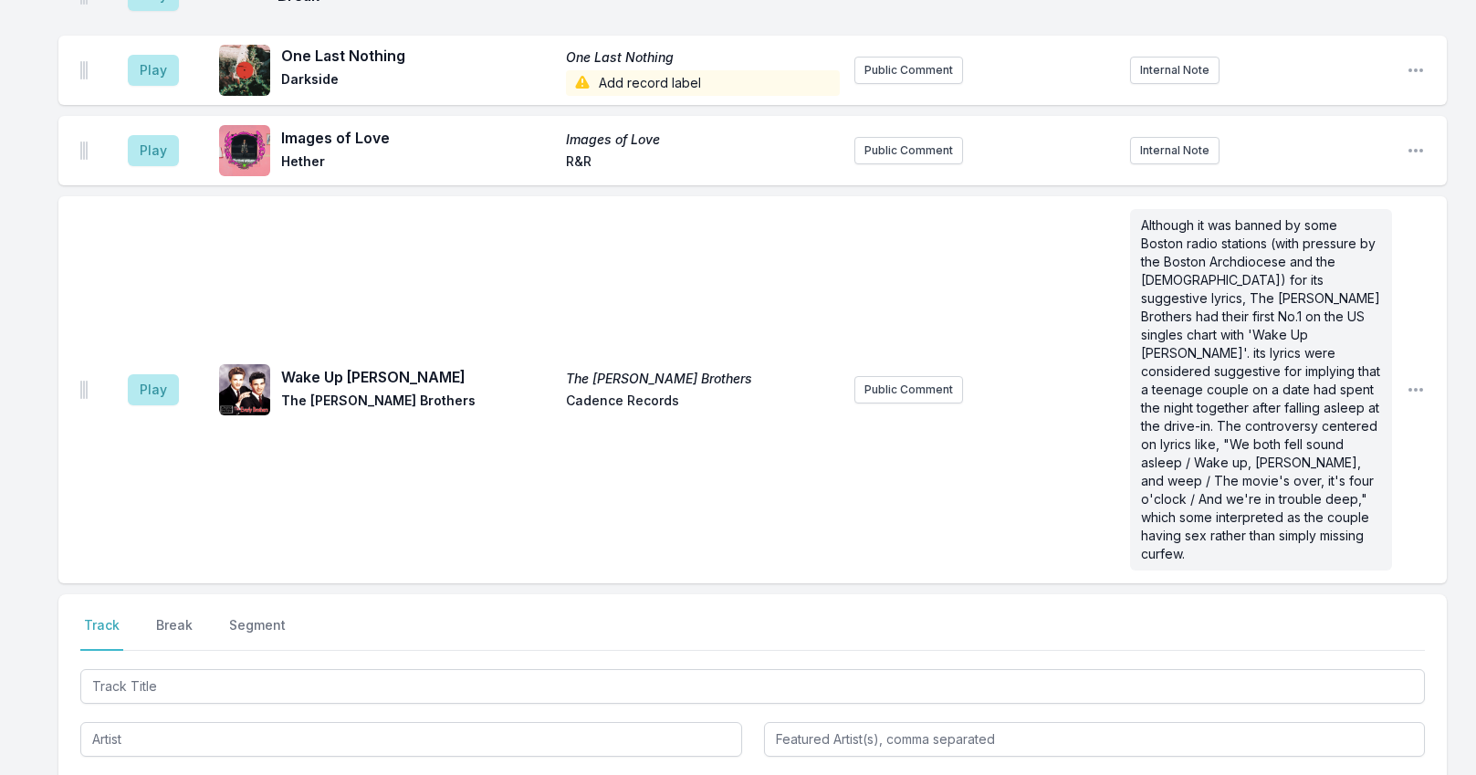
scroll to position [4955, 0]
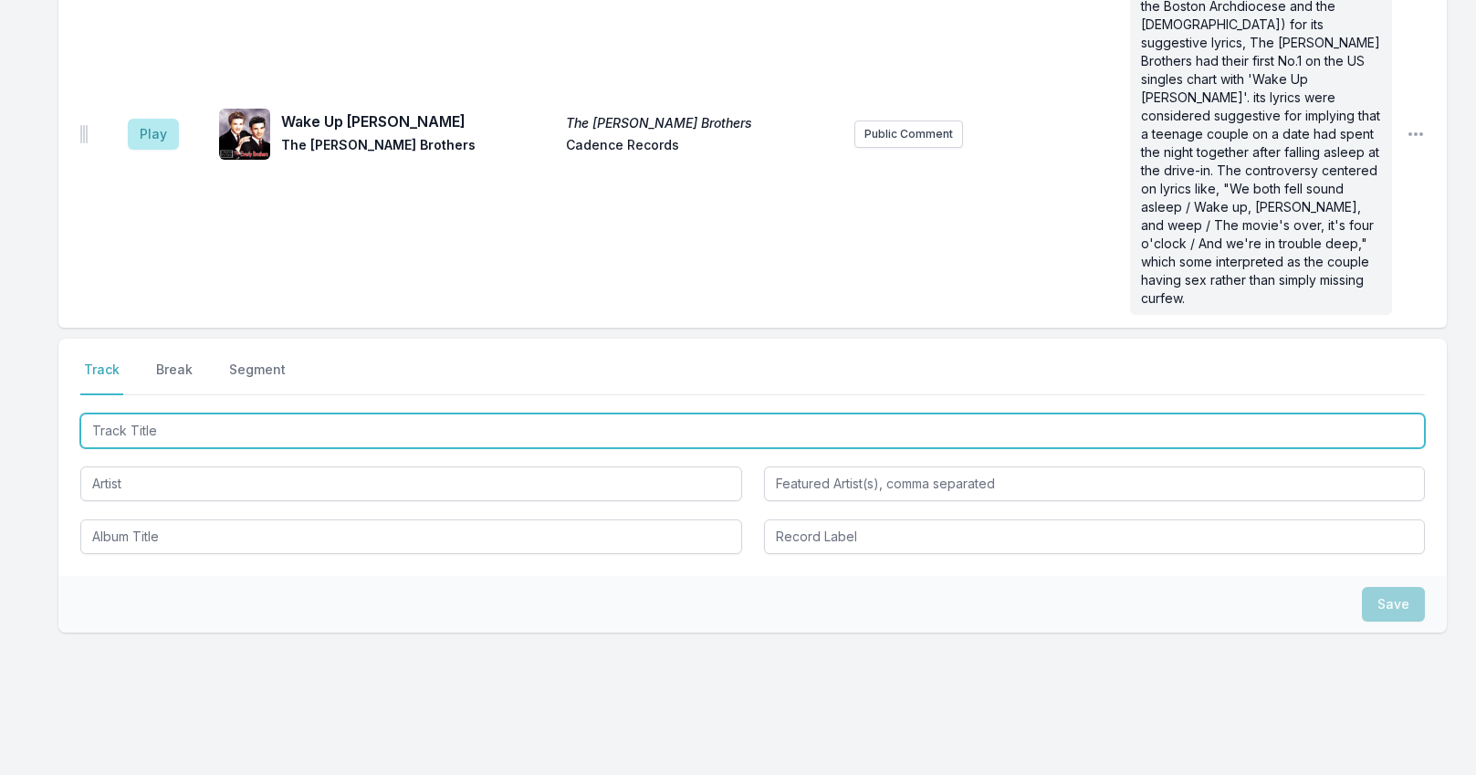
click at [225, 413] on input "Track Title" at bounding box center [752, 430] width 1344 height 35
type input "Devil's Pie"
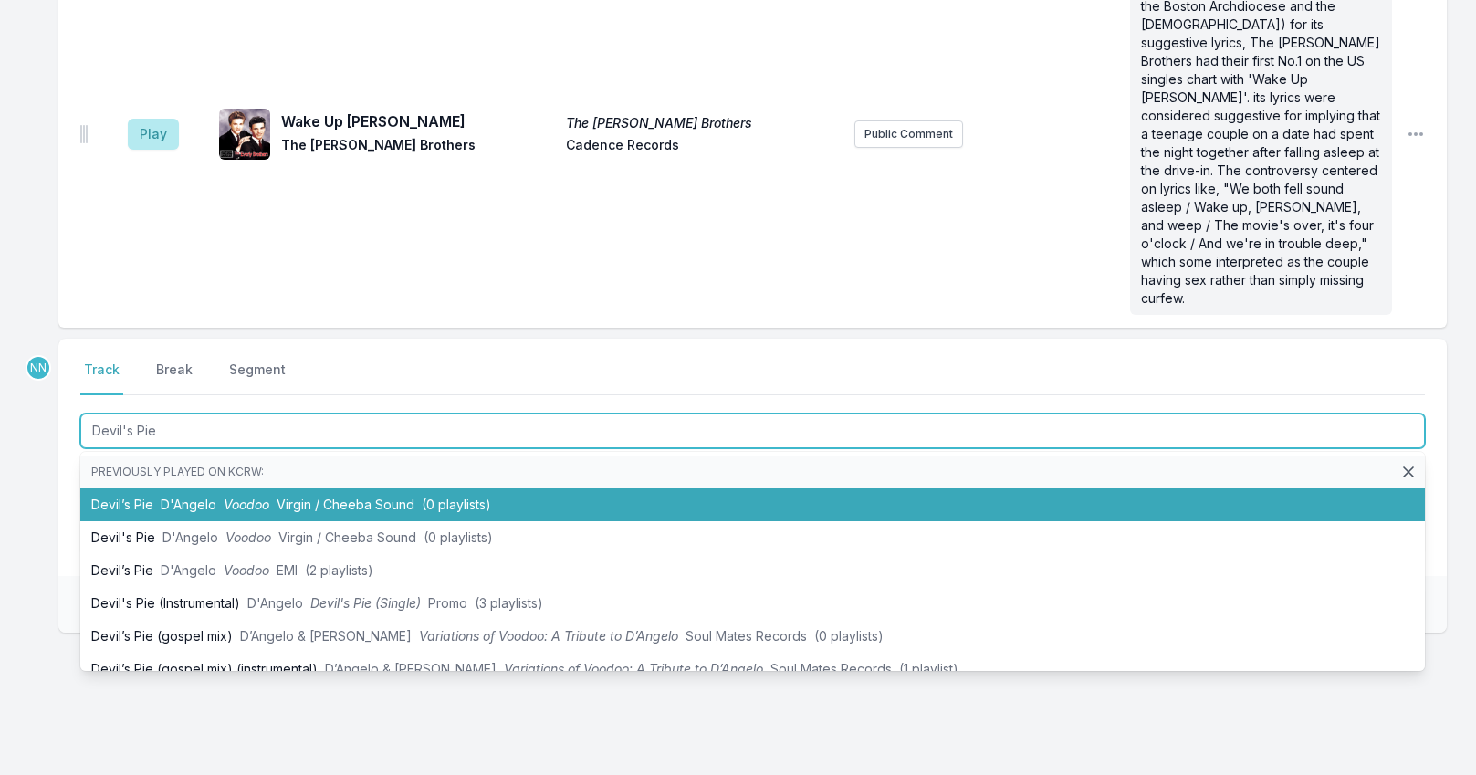
click at [198, 496] on span "D'Angelo" at bounding box center [189, 504] width 56 height 16
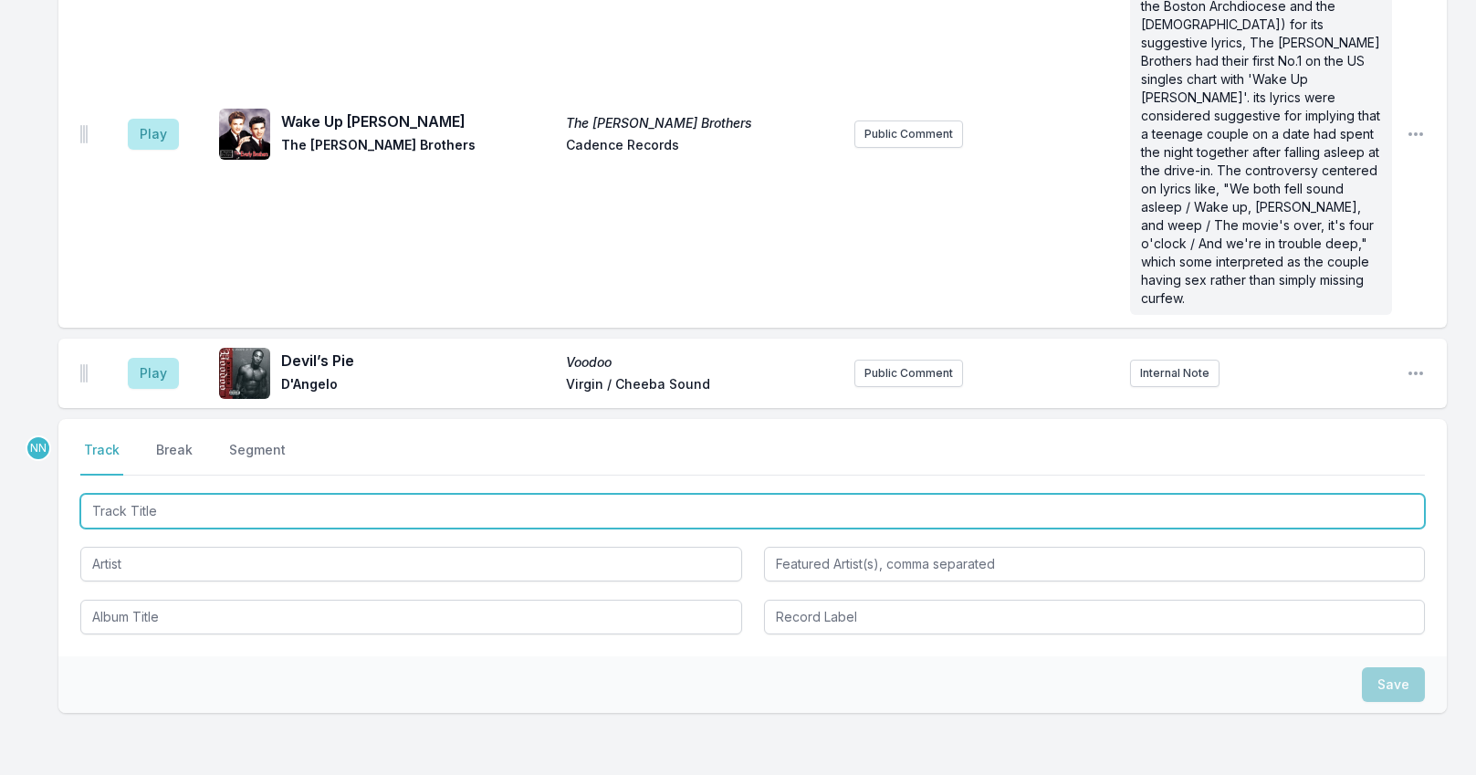
scroll to position [5035, 0]
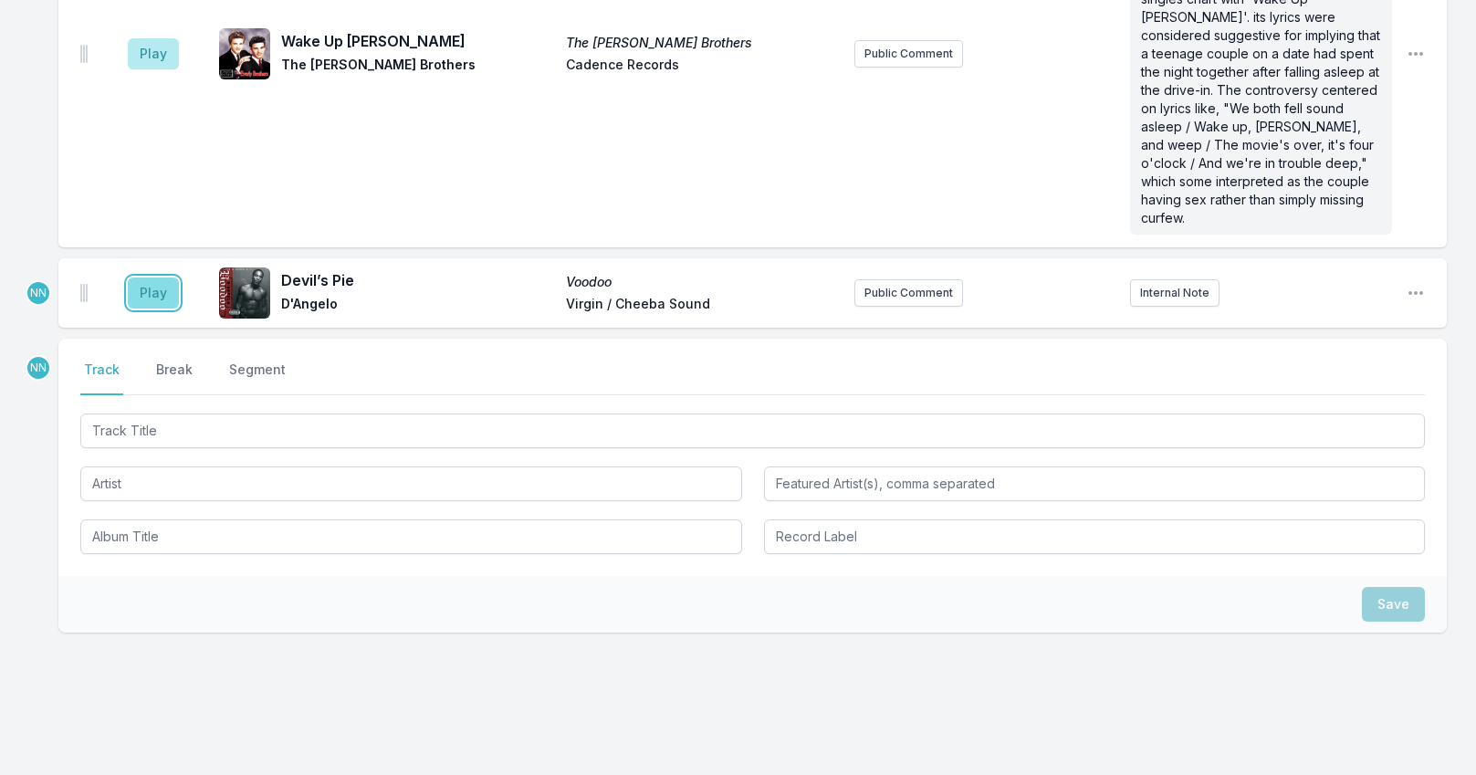
click at [144, 277] on button "Play" at bounding box center [153, 292] width 51 height 31
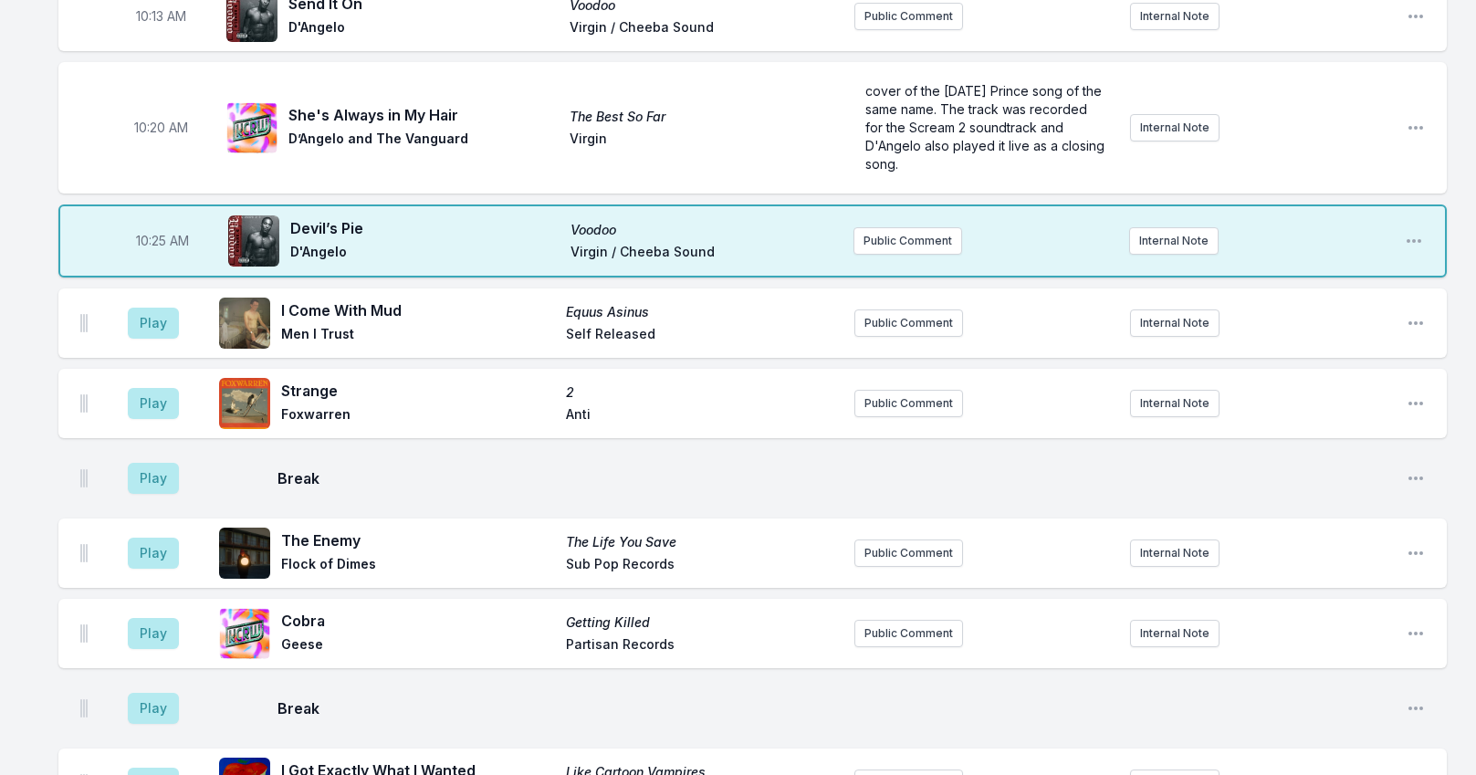
scroll to position [1476, 0]
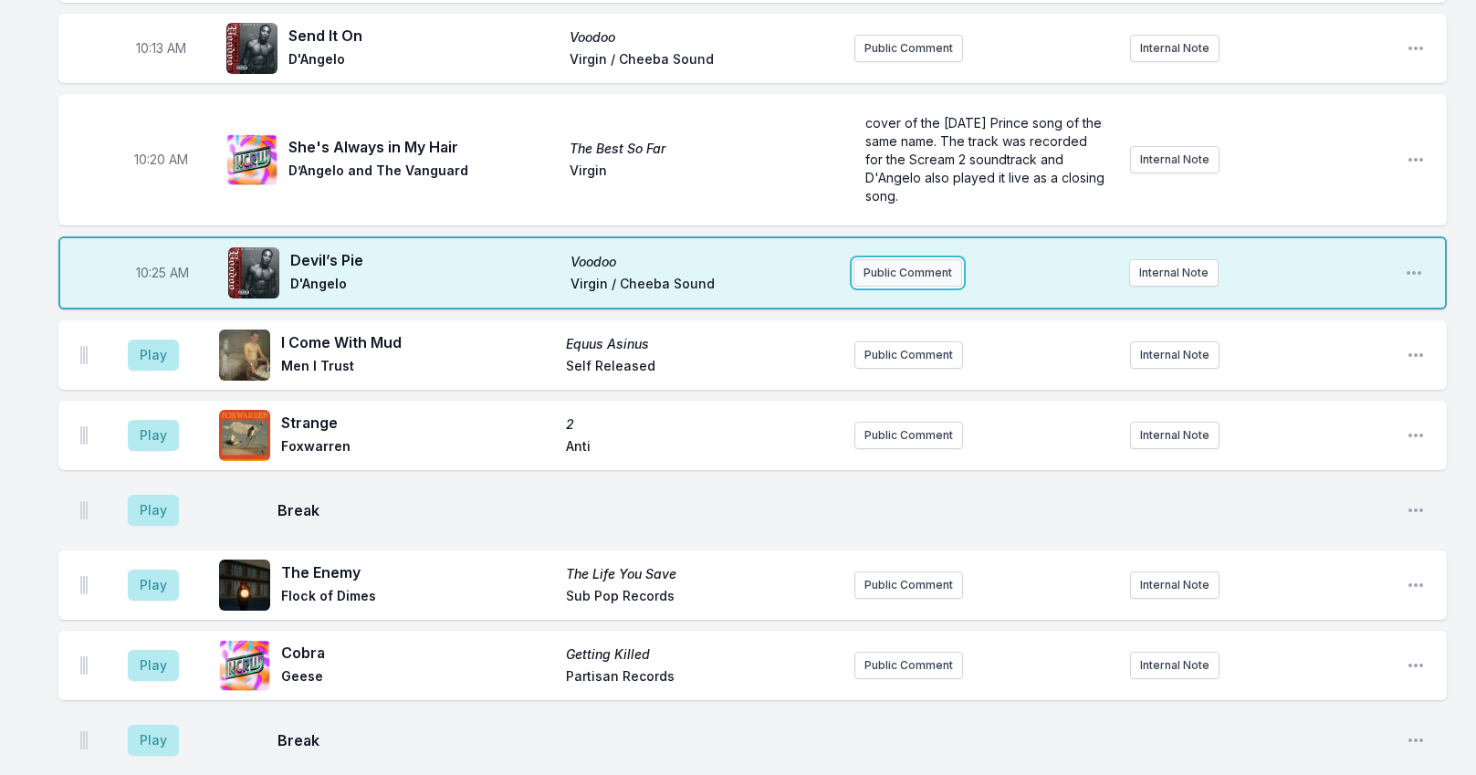
click at [875, 265] on button "Public Comment" at bounding box center [907, 272] width 109 height 27
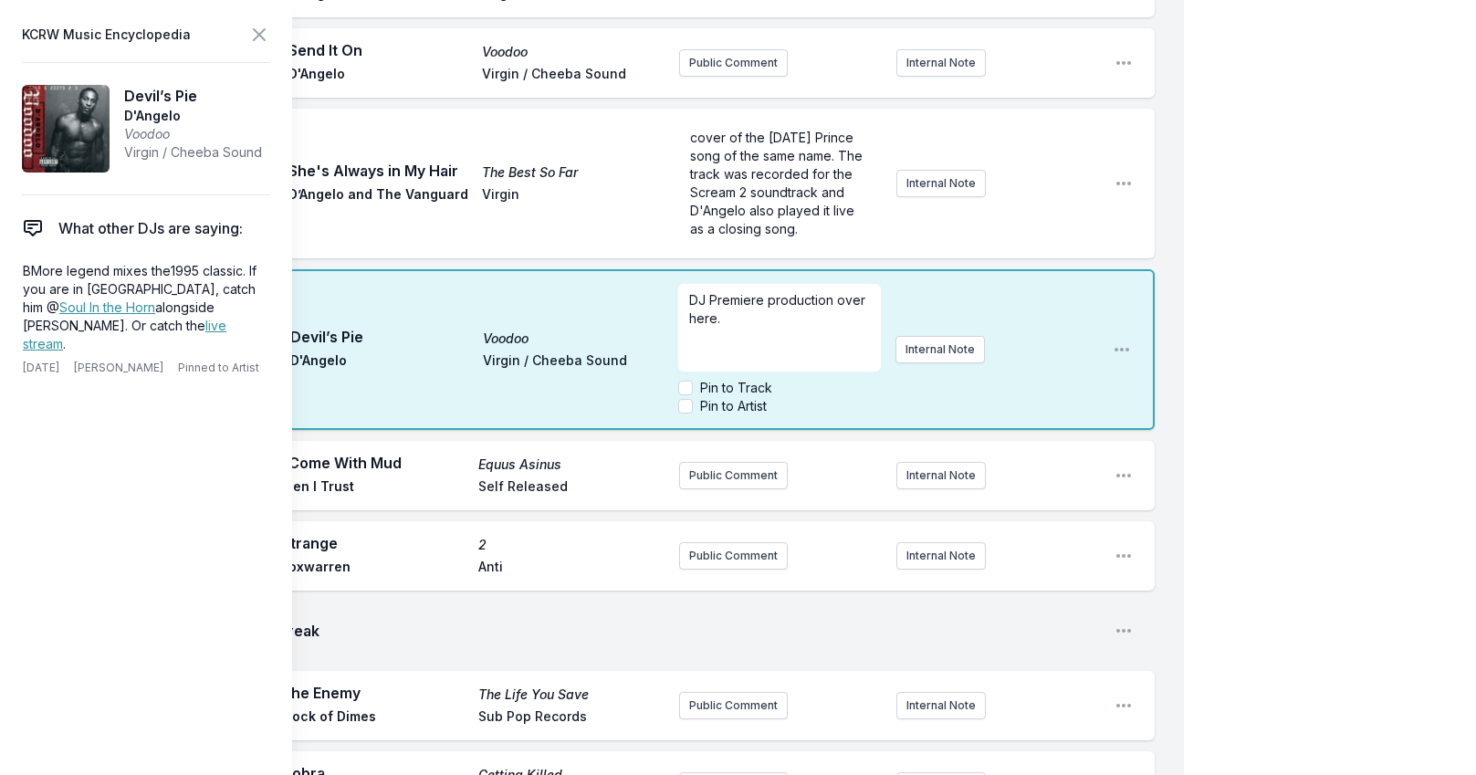
click at [691, 296] on span "DJ Premiere production over here." at bounding box center [779, 309] width 180 height 34
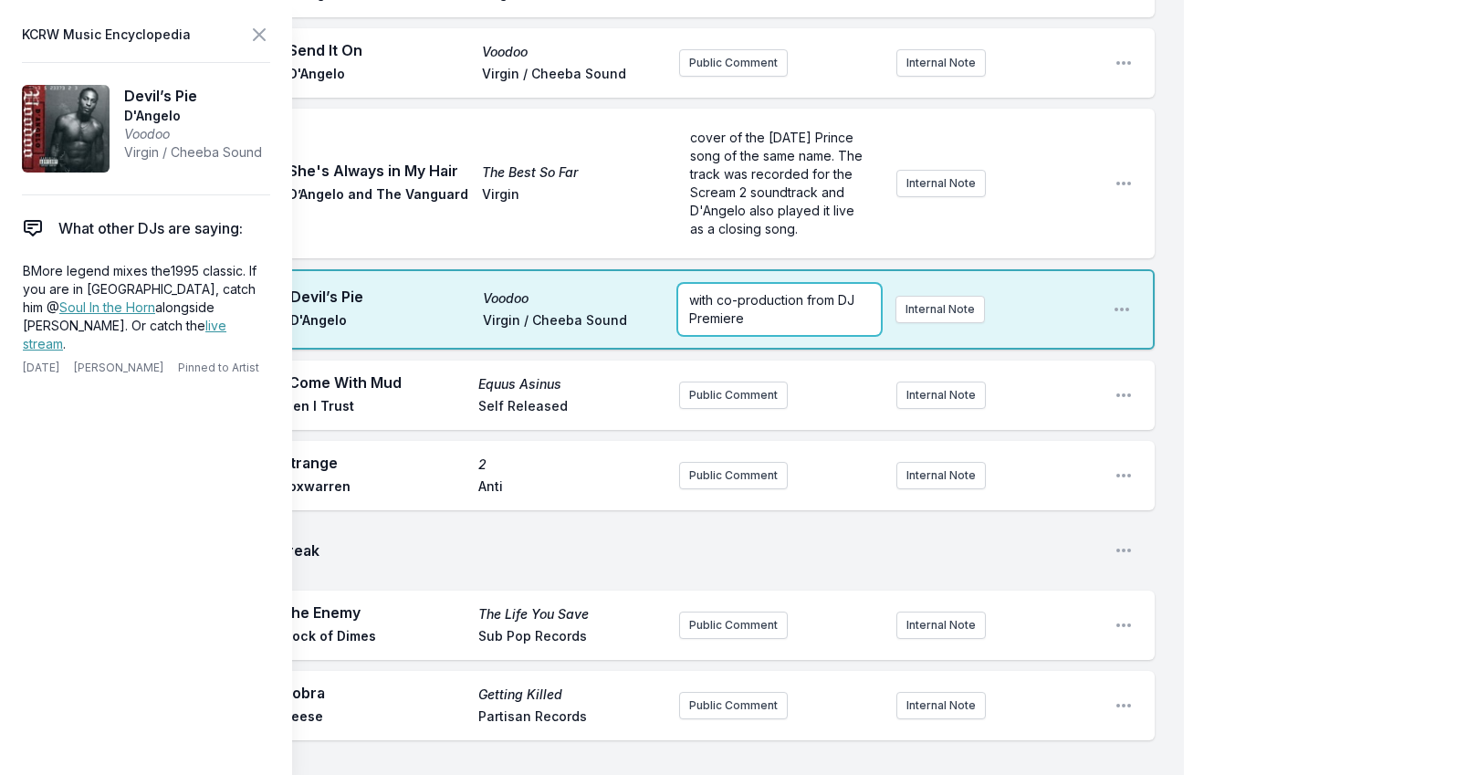
click at [756, 319] on p "with co-production from DJ Premiere" at bounding box center [779, 309] width 181 height 37
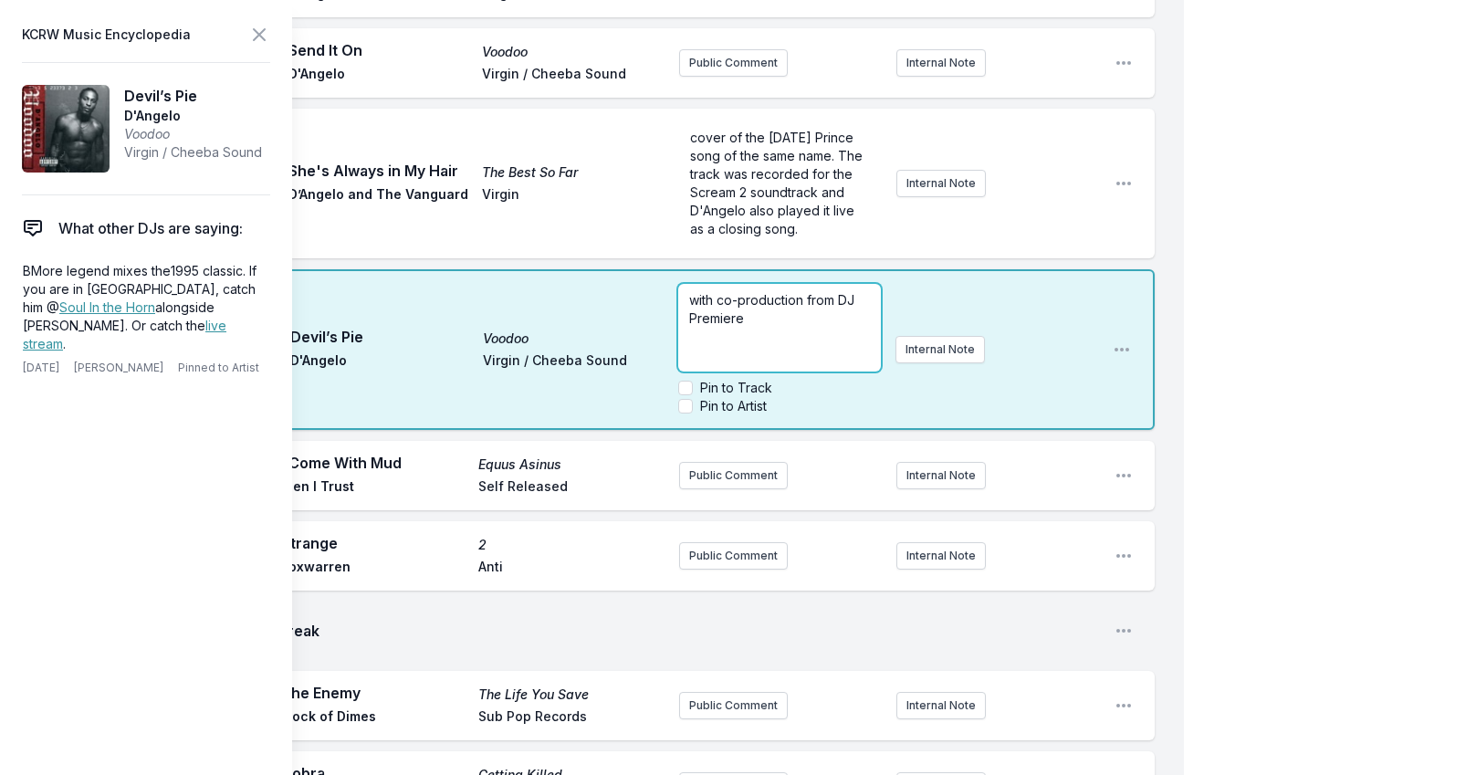
click at [756, 319] on p "with co-production from DJ Premiere" at bounding box center [779, 309] width 181 height 37
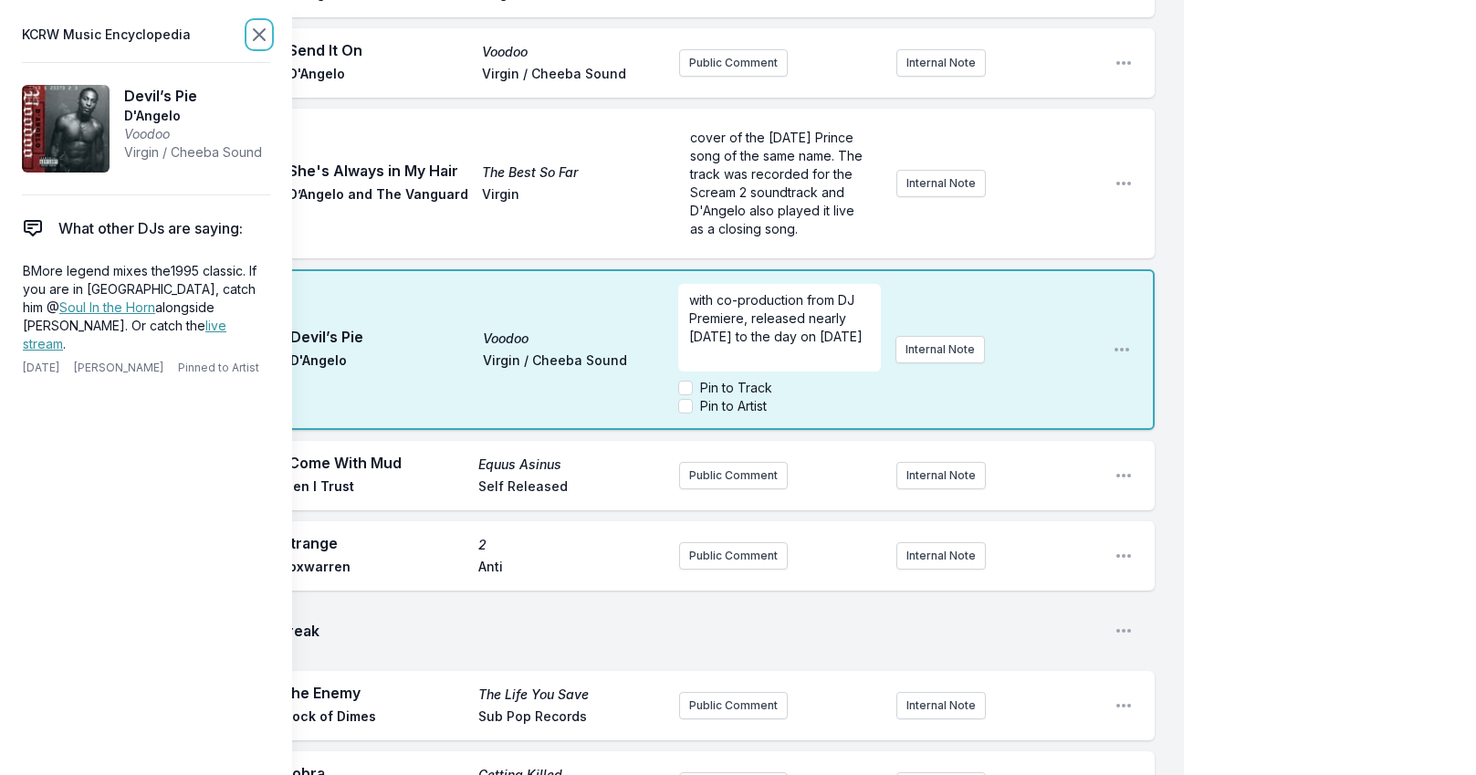
click at [261, 28] on icon at bounding box center [259, 35] width 22 height 22
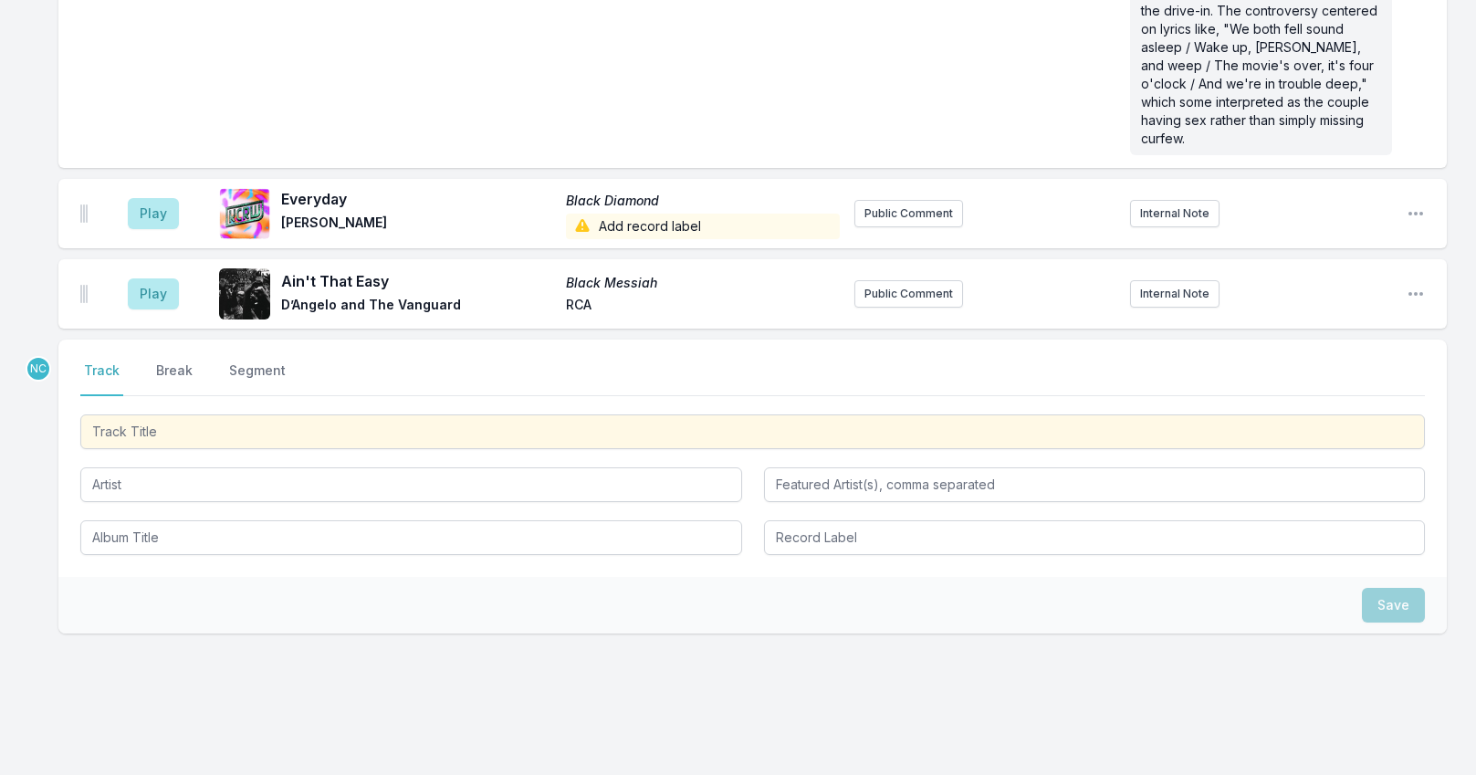
scroll to position [5221, 0]
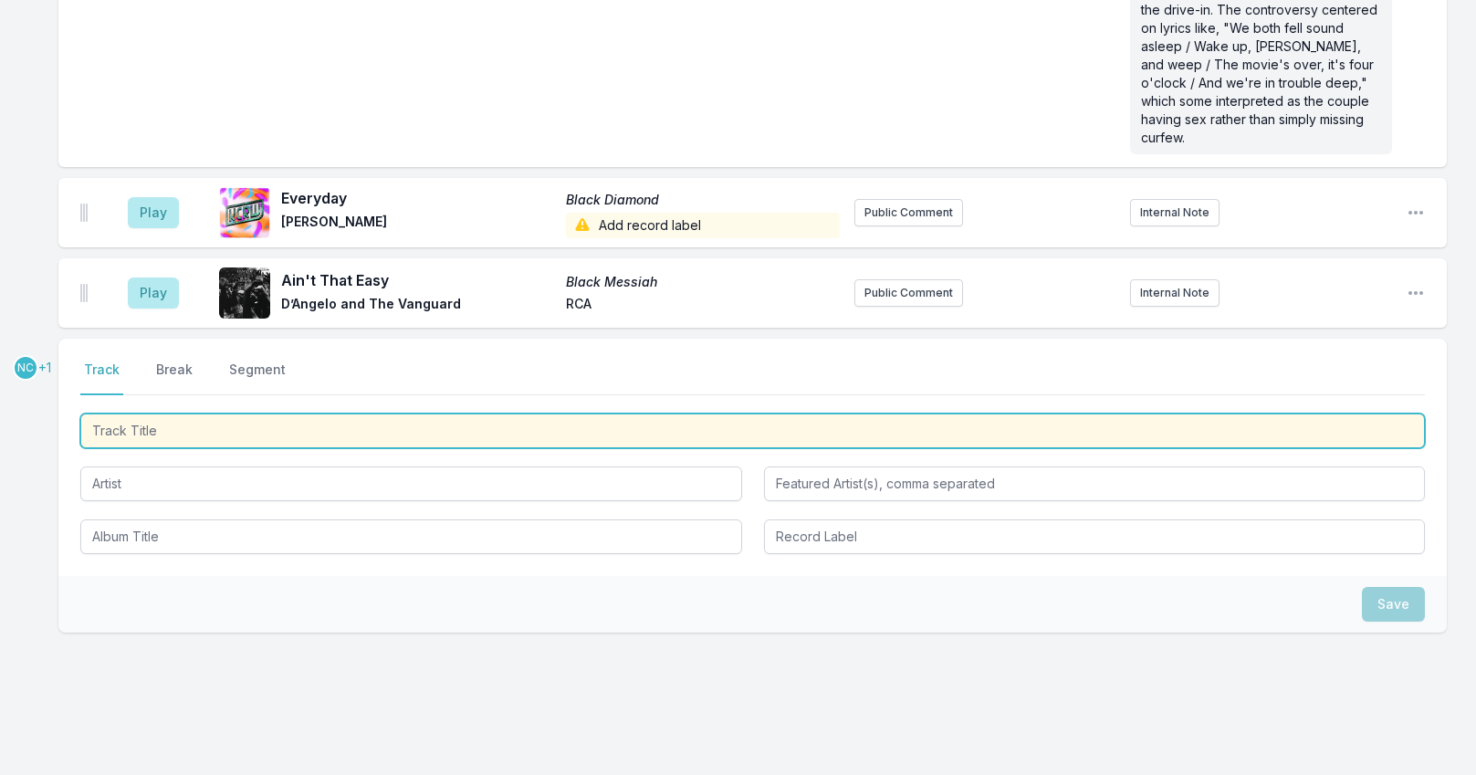
click at [231, 413] on input "Track Title" at bounding box center [752, 430] width 1344 height 35
type input "So Far to Go"
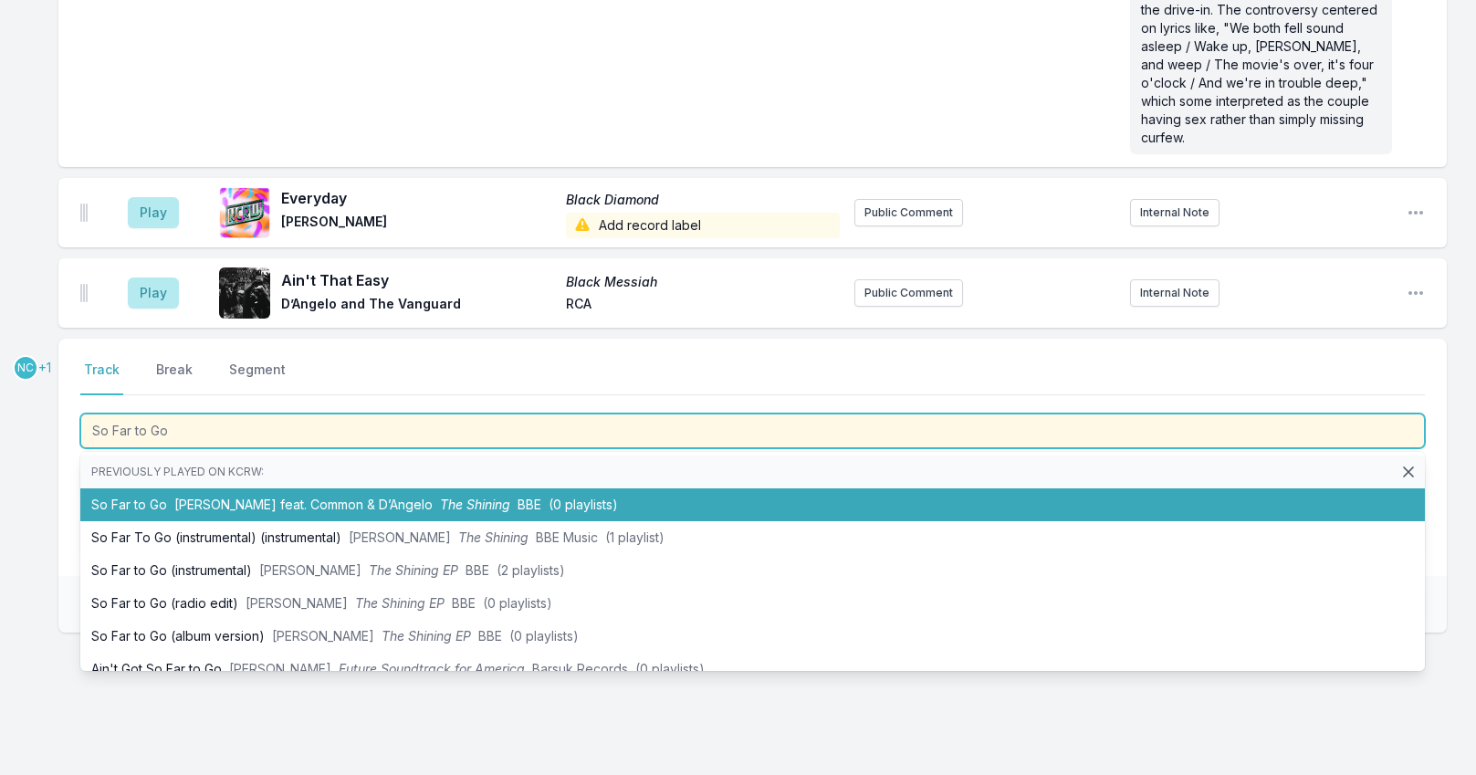
click at [160, 488] on li "So Far to Go [PERSON_NAME] feat. Common & D’Angelo The Shining BBE (0 playlists)" at bounding box center [752, 504] width 1344 height 33
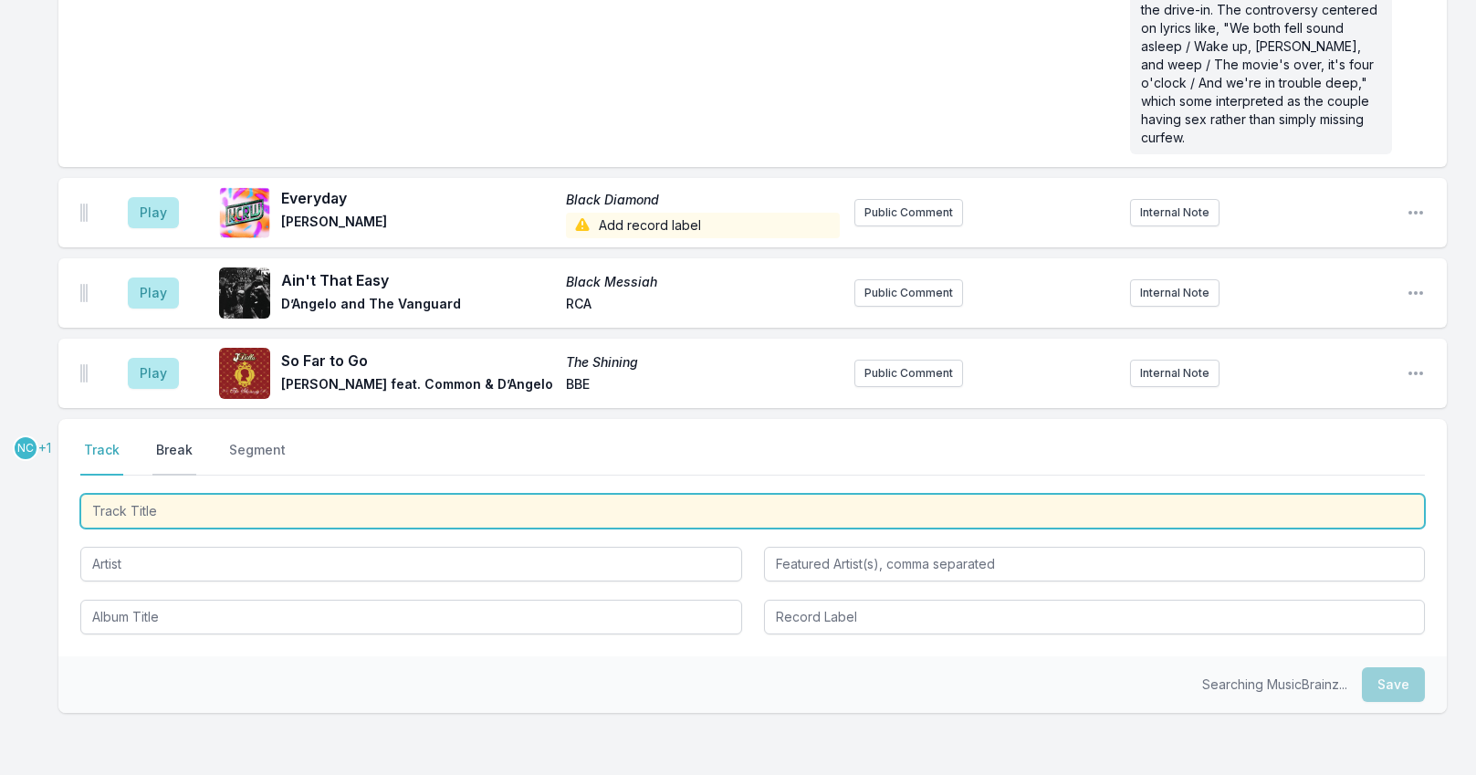
scroll to position [5301, 0]
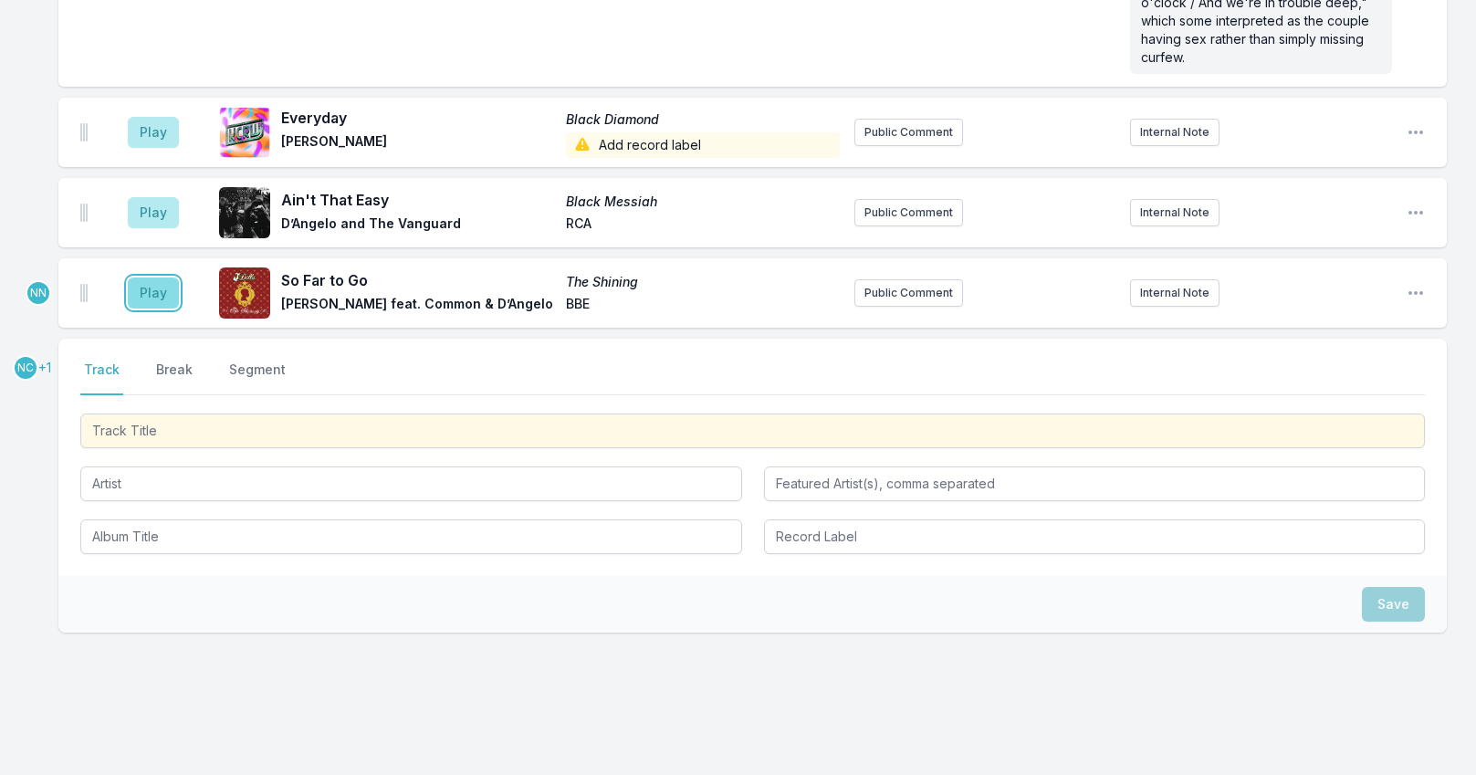
click at [155, 277] on button "Play" at bounding box center [153, 292] width 51 height 31
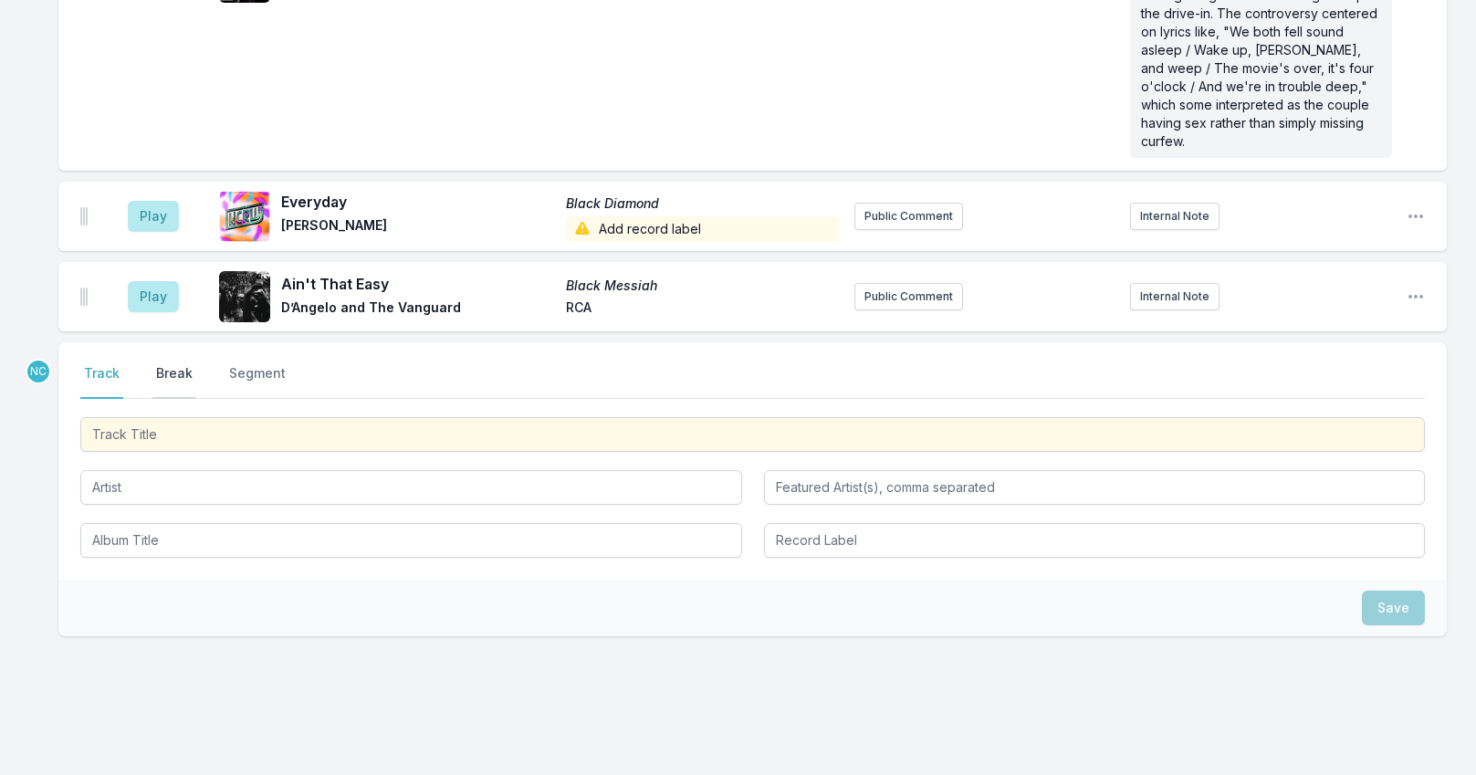
click at [169, 364] on button "Break" at bounding box center [174, 381] width 44 height 35
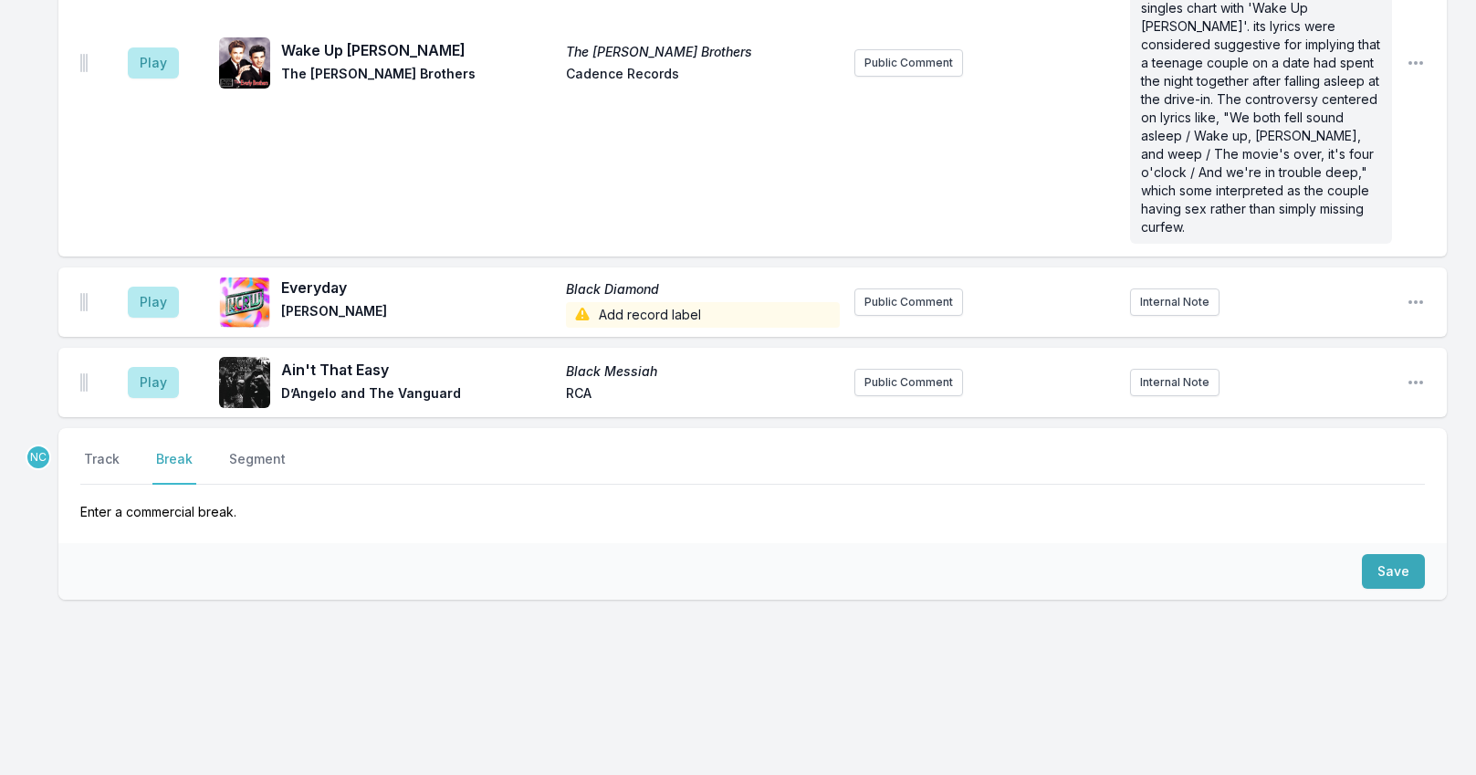
scroll to position [5179, 0]
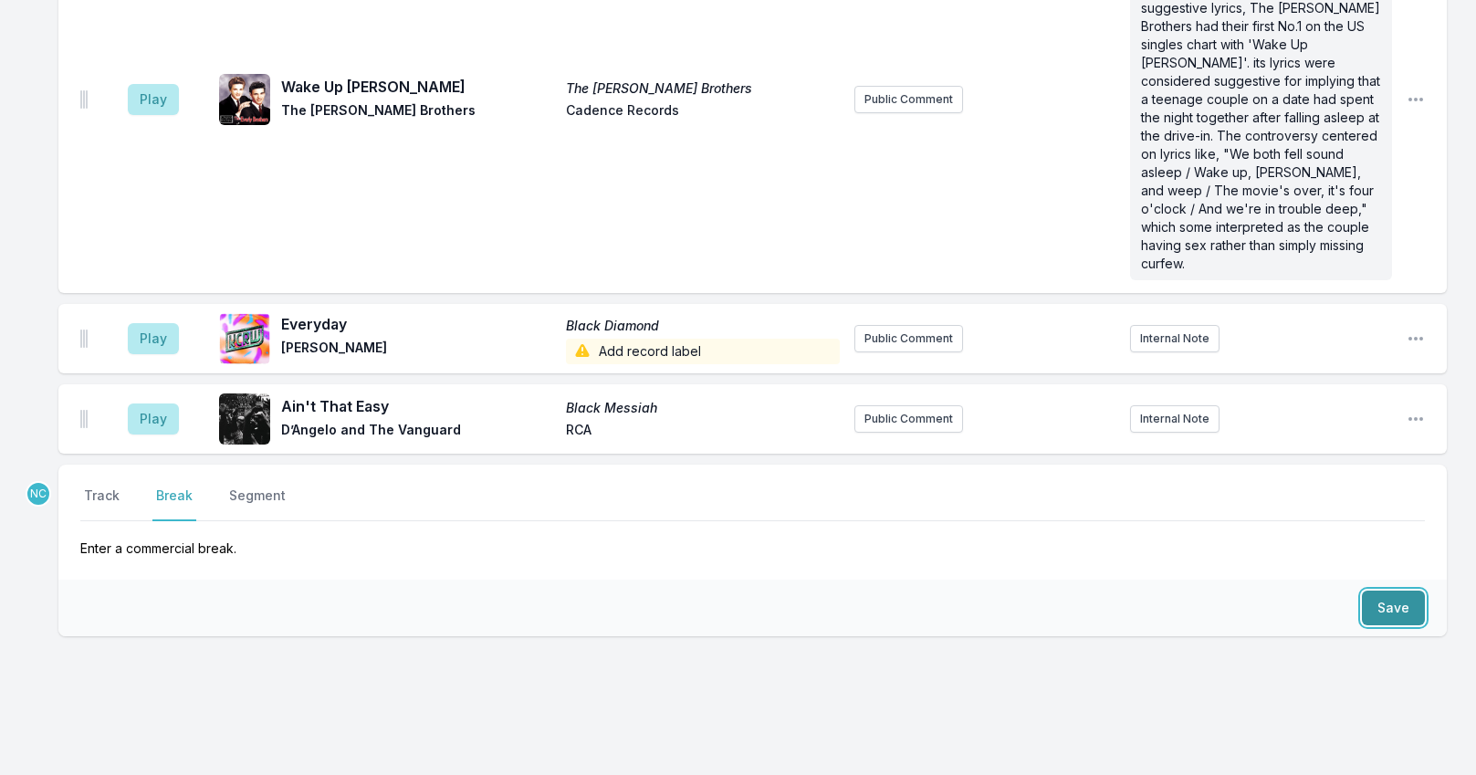
click at [1402, 590] on button "Save" at bounding box center [1393, 607] width 63 height 35
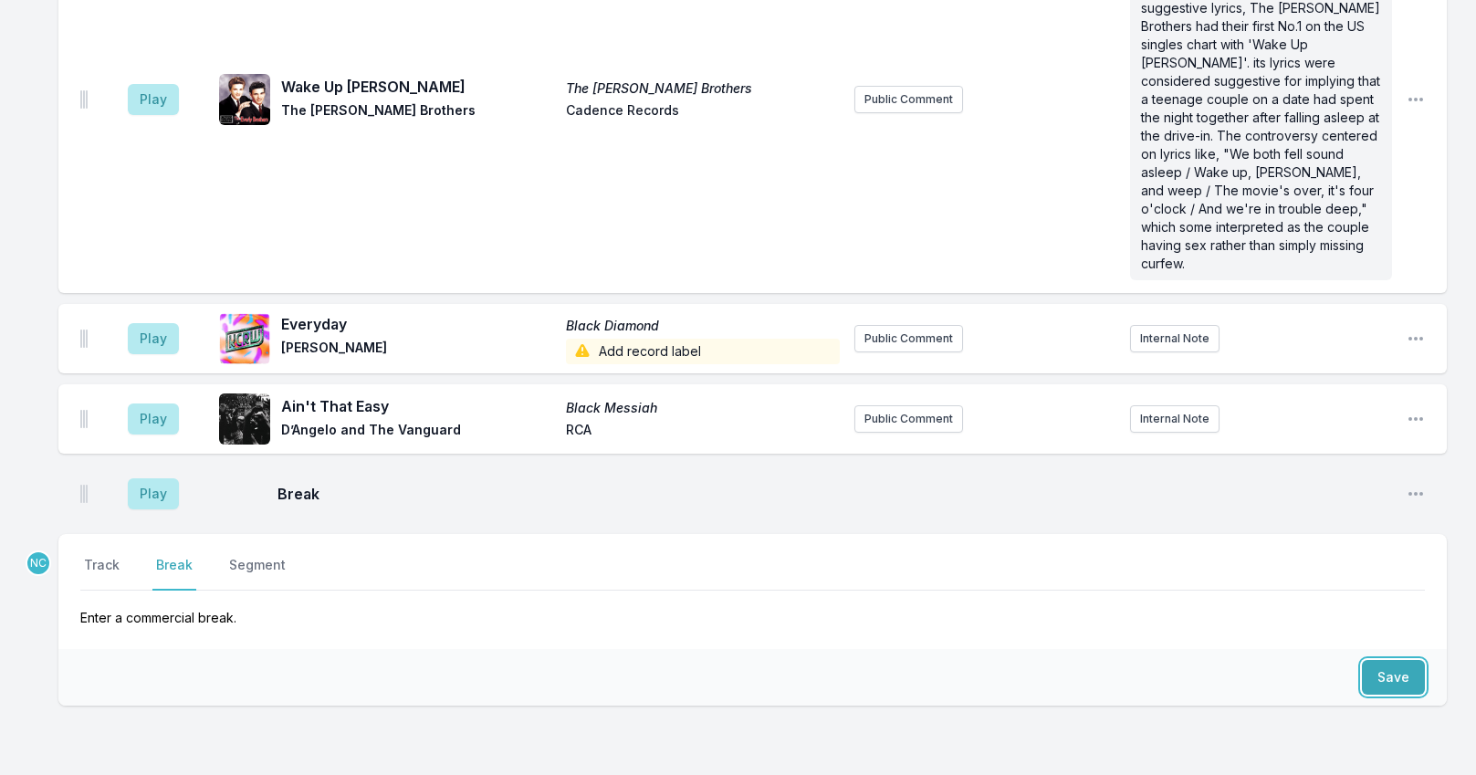
scroll to position [5249, 0]
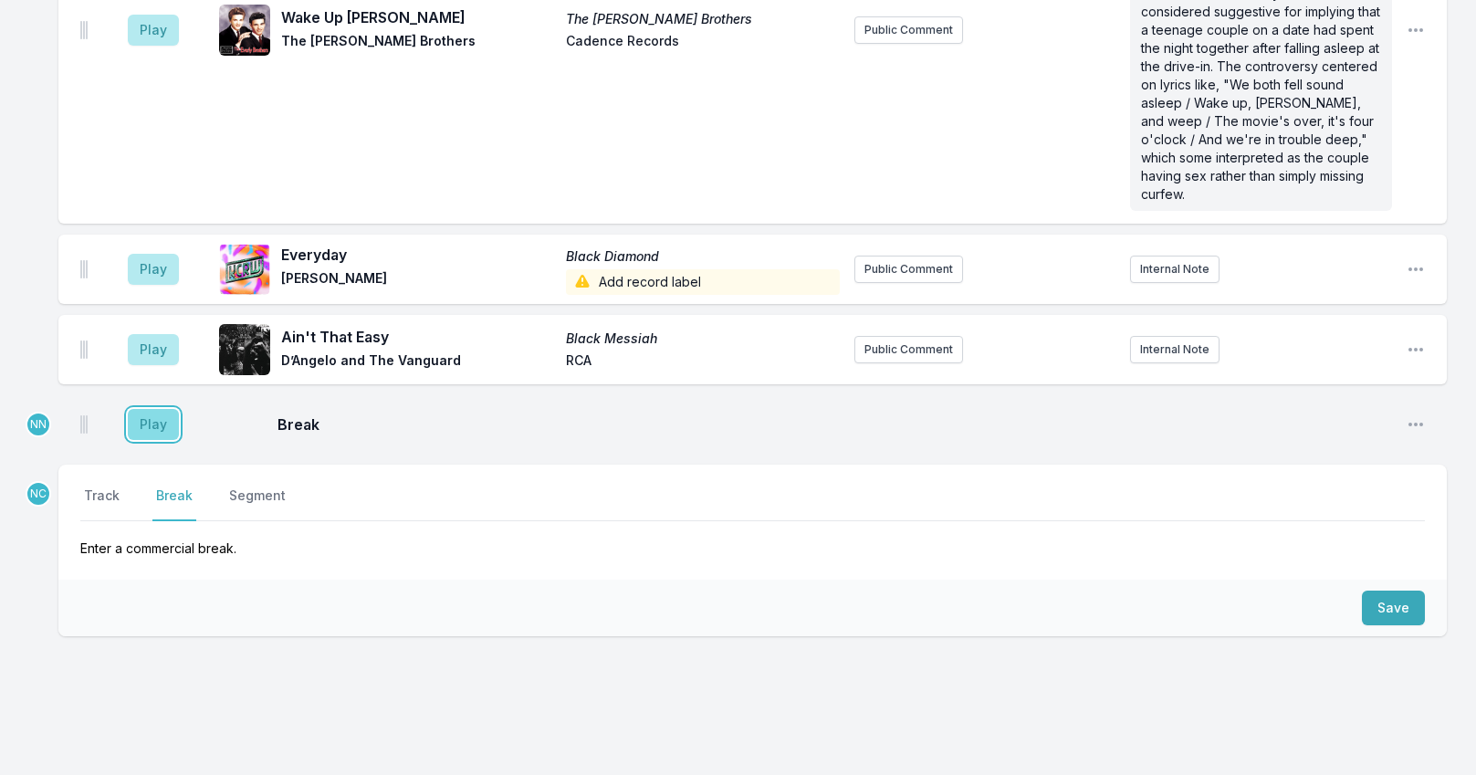
click at [147, 409] on button "Play" at bounding box center [153, 424] width 51 height 31
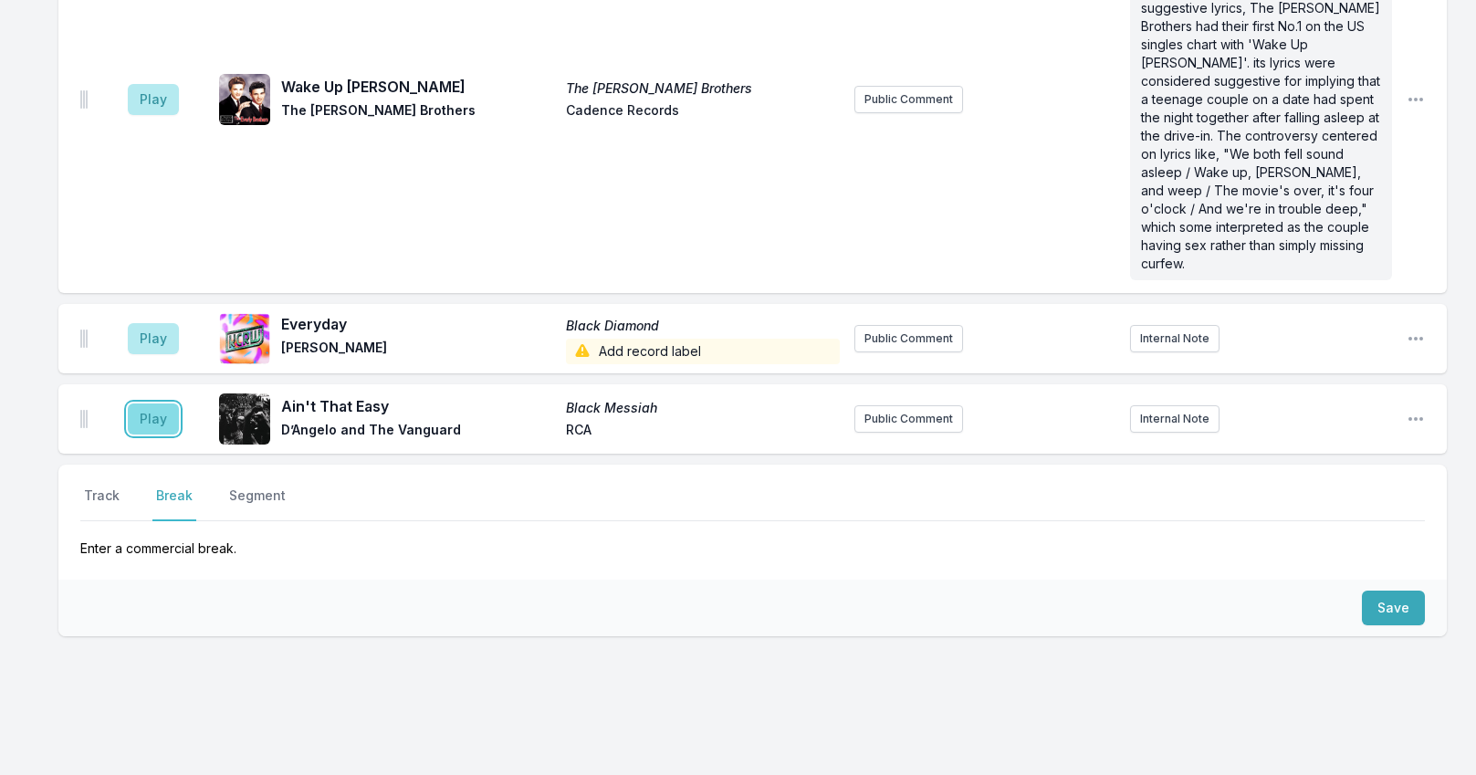
click at [151, 403] on button "Play" at bounding box center [153, 418] width 51 height 31
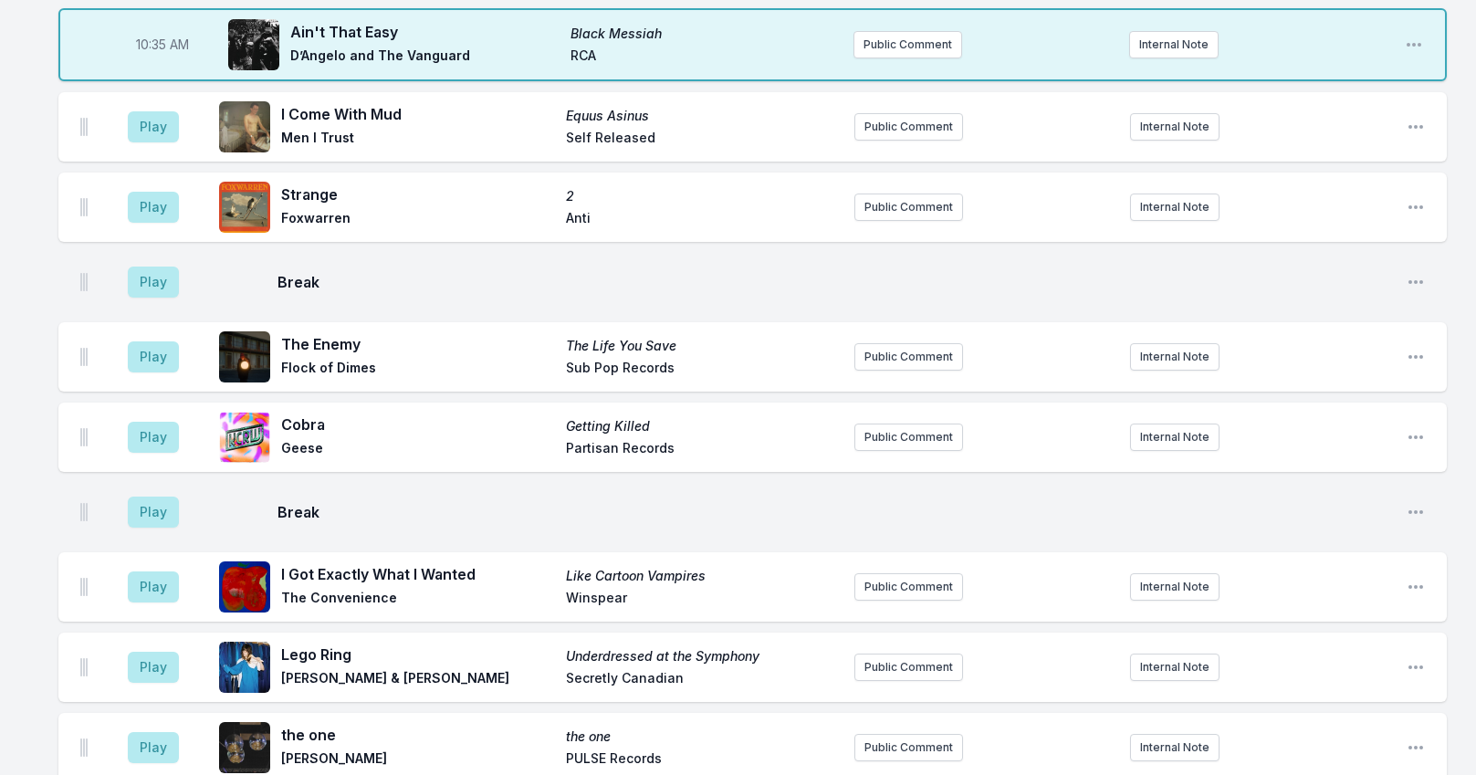
scroll to position [1689, 0]
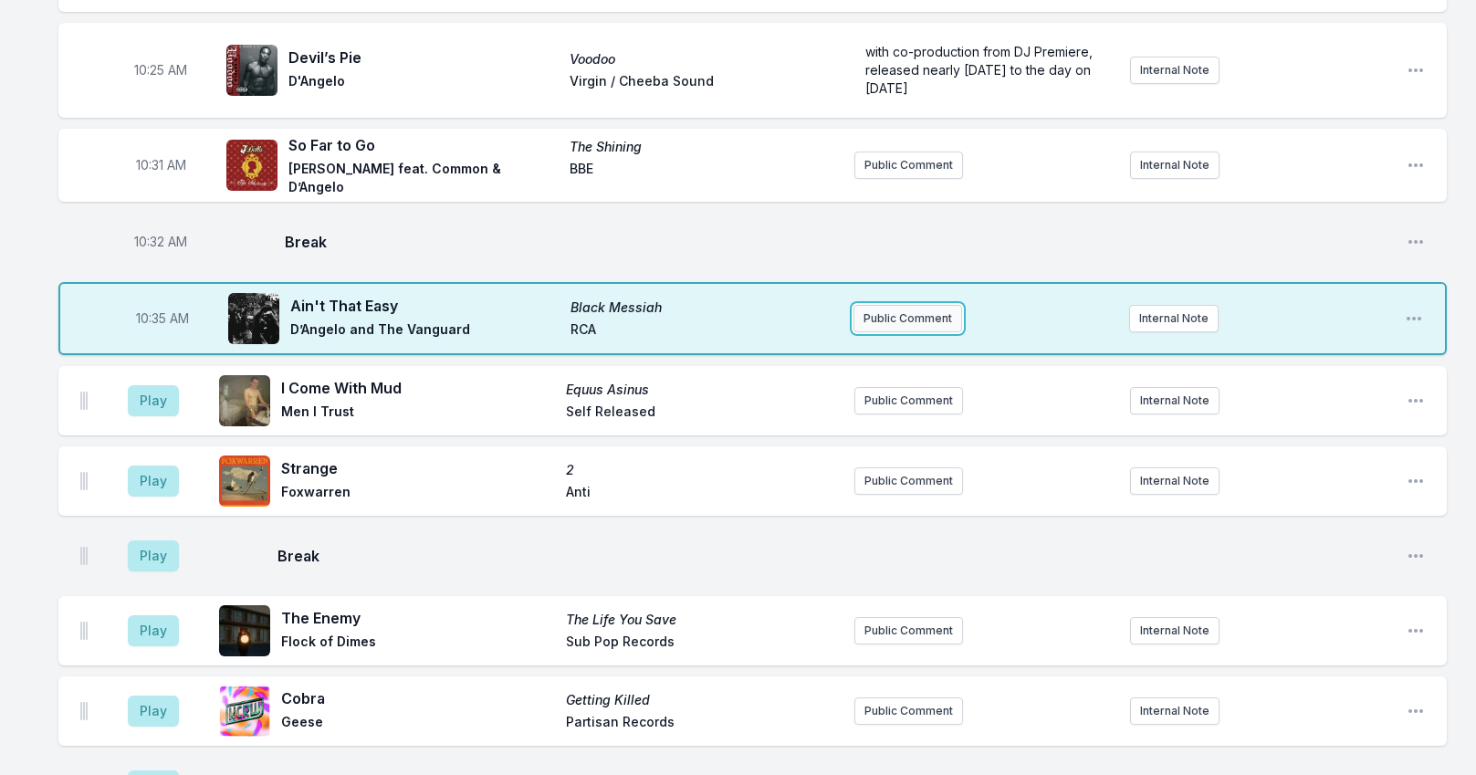
click at [880, 313] on button "Public Comment" at bounding box center [907, 318] width 109 height 27
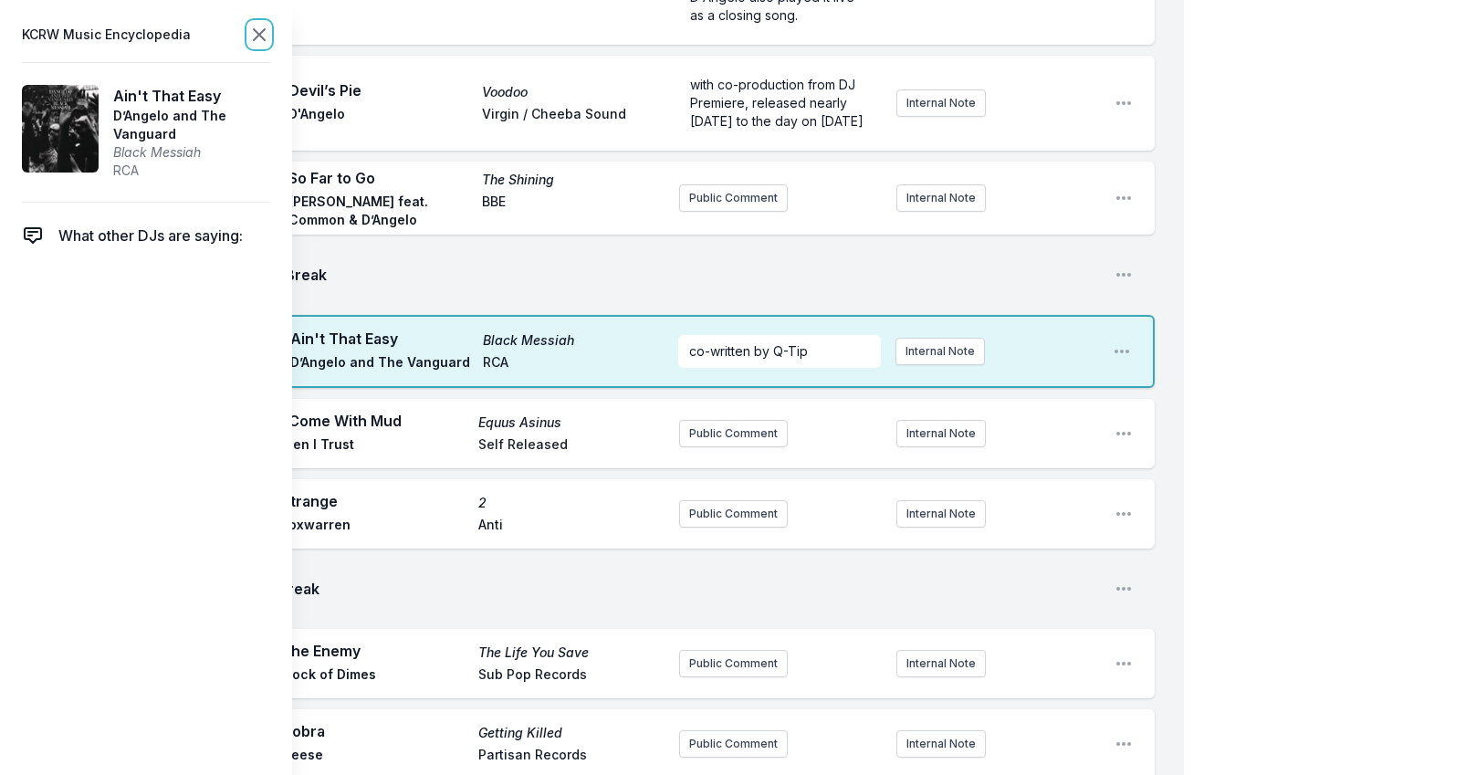
click at [263, 33] on icon at bounding box center [259, 35] width 22 height 22
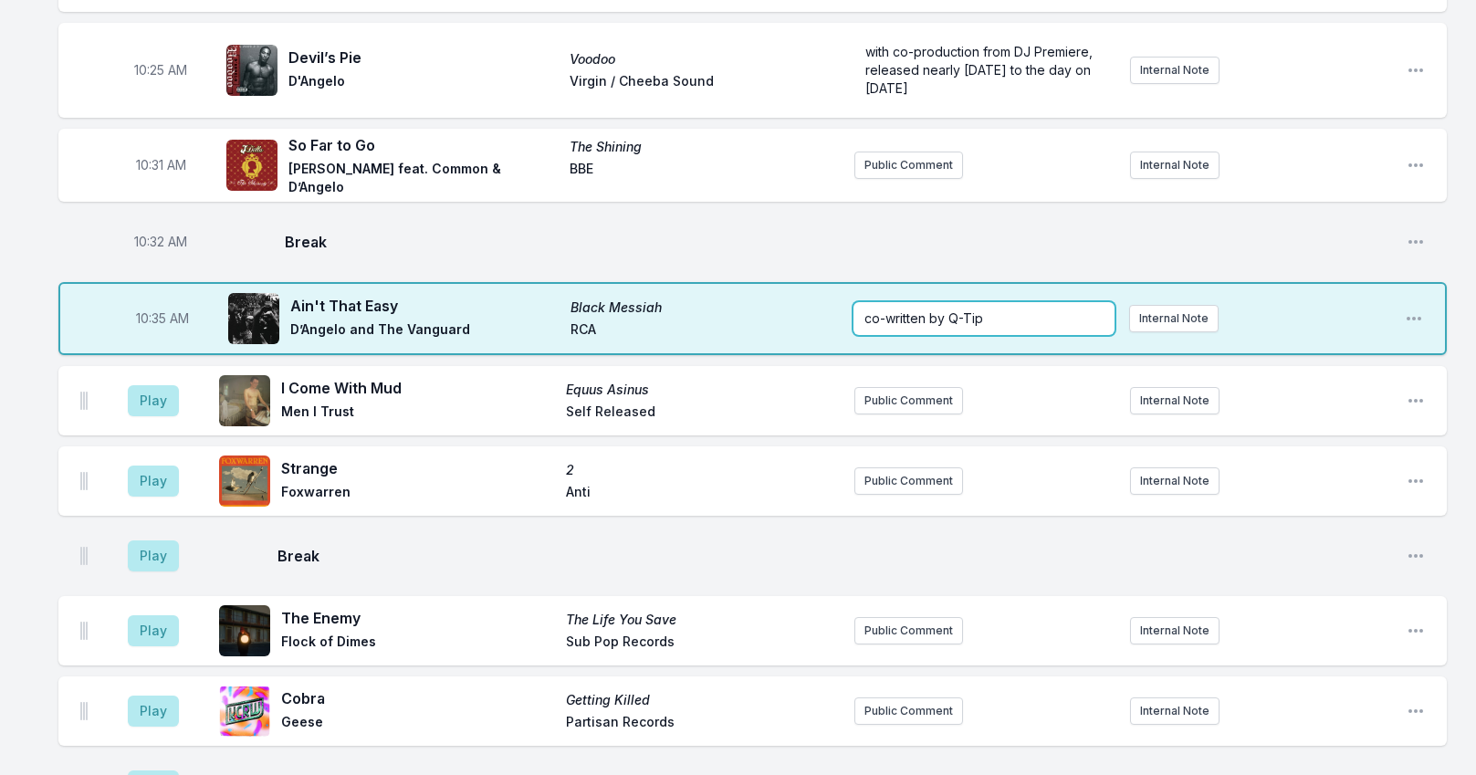
click at [866, 317] on p "co-written by Q-Tip" at bounding box center [983, 318] width 239 height 18
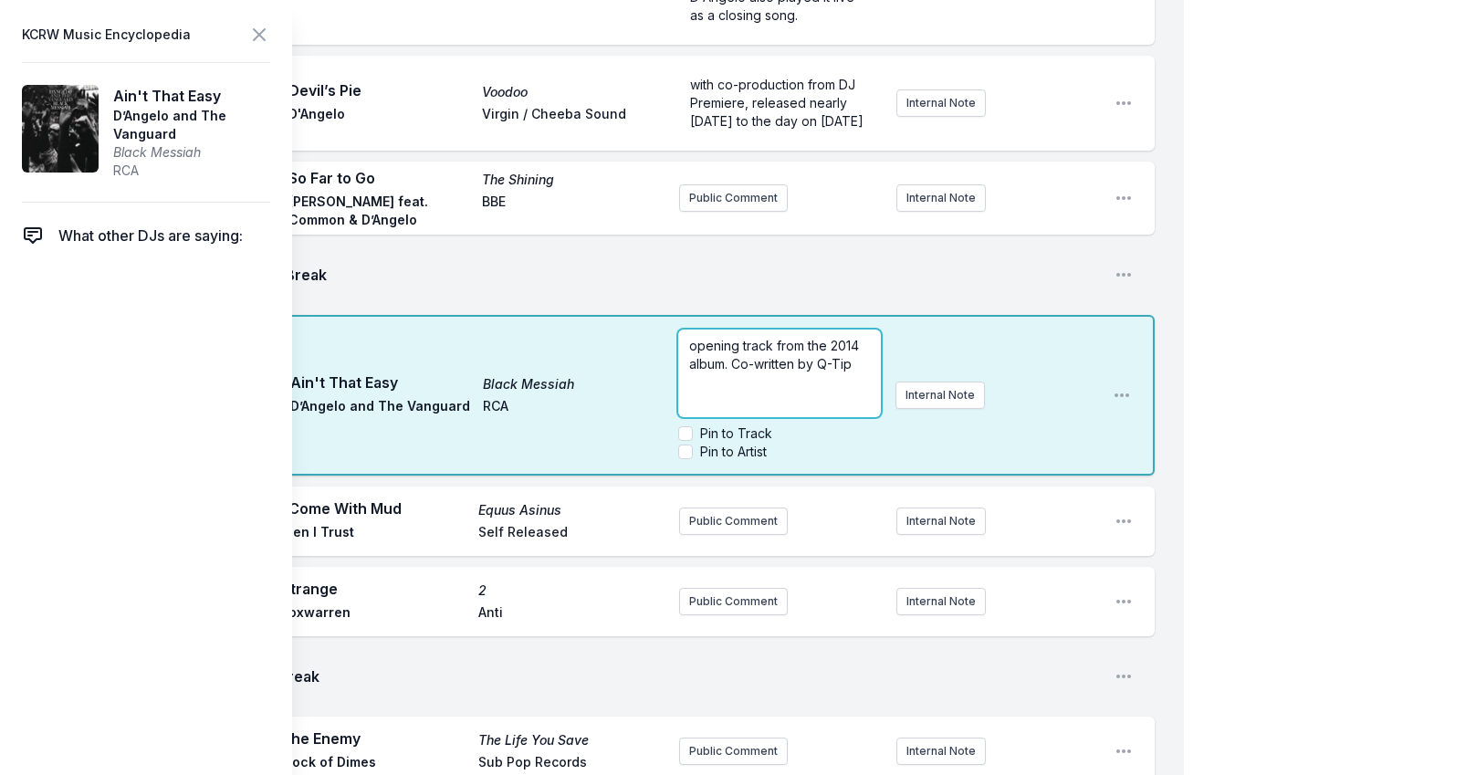
click at [733, 371] on span "opening track from the 2014 album. Co-written by Q-Tip" at bounding box center [775, 355] width 173 height 34
click at [761, 379] on span "opening track from the 2014 album. there was a gap of nearly 15 years between D…" at bounding box center [775, 391] width 173 height 107
drag, startPoint x: 1283, startPoint y: 360, endPoint x: 1262, endPoint y: 361, distance: 21.0
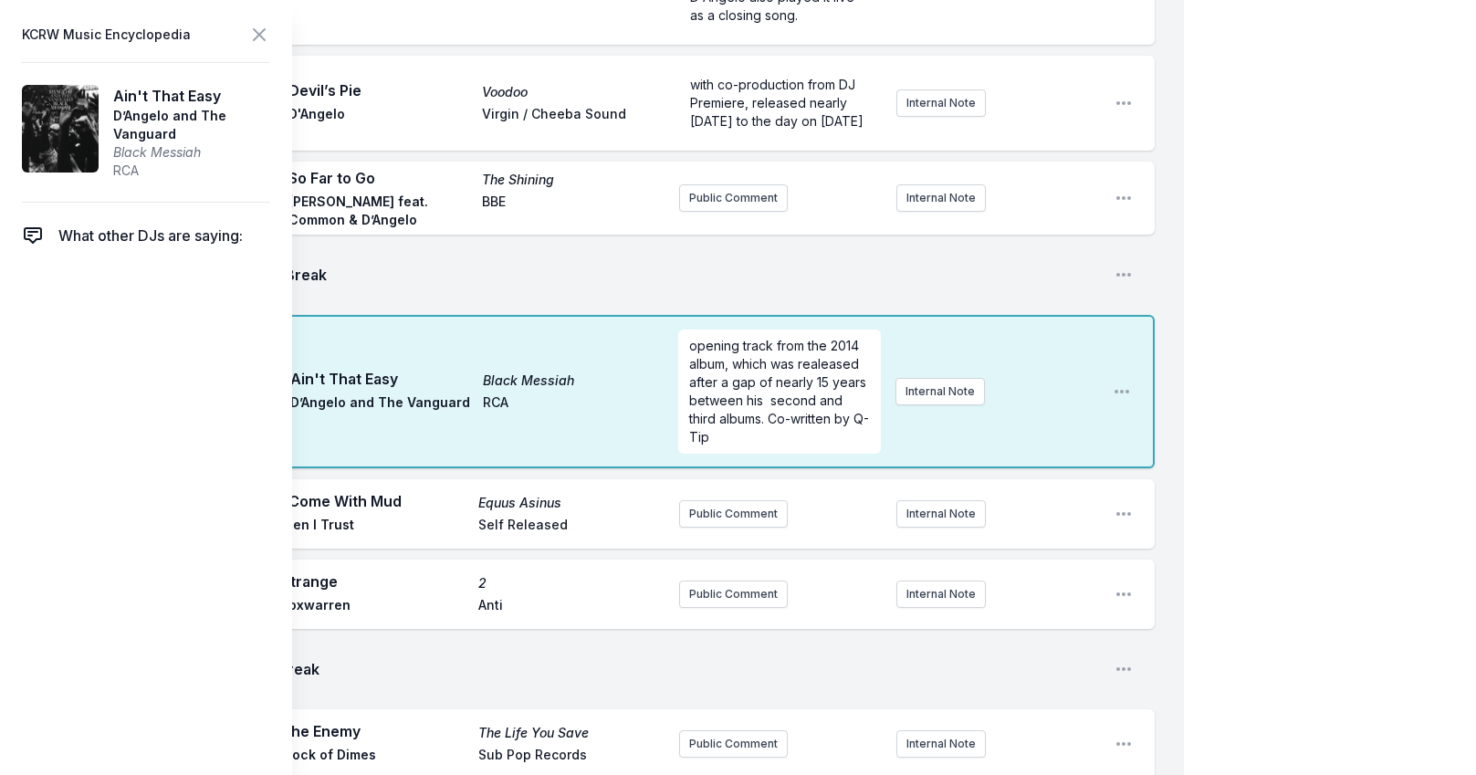
scroll to position [0, 0]
click at [262, 35] on icon at bounding box center [259, 35] width 22 height 22
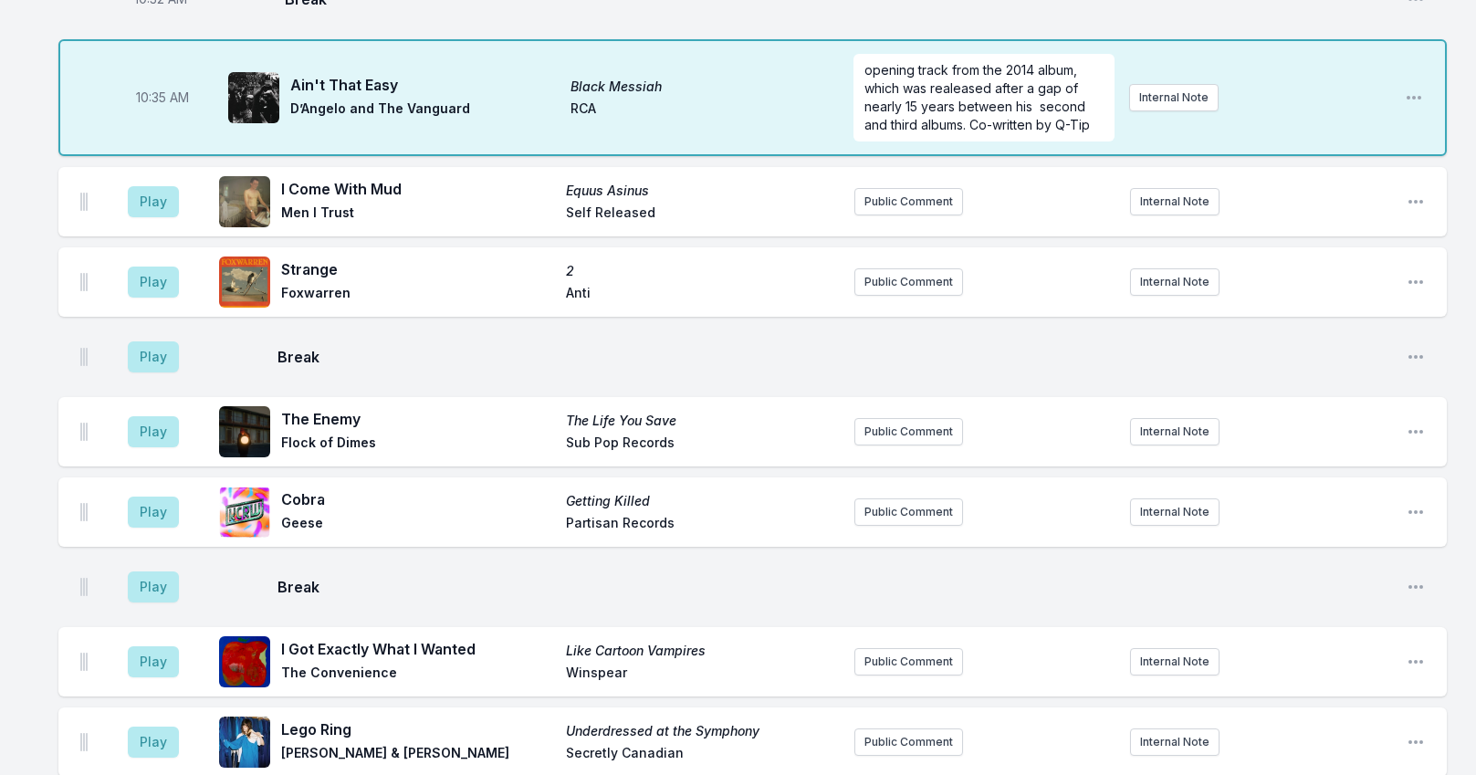
scroll to position [1781, 0]
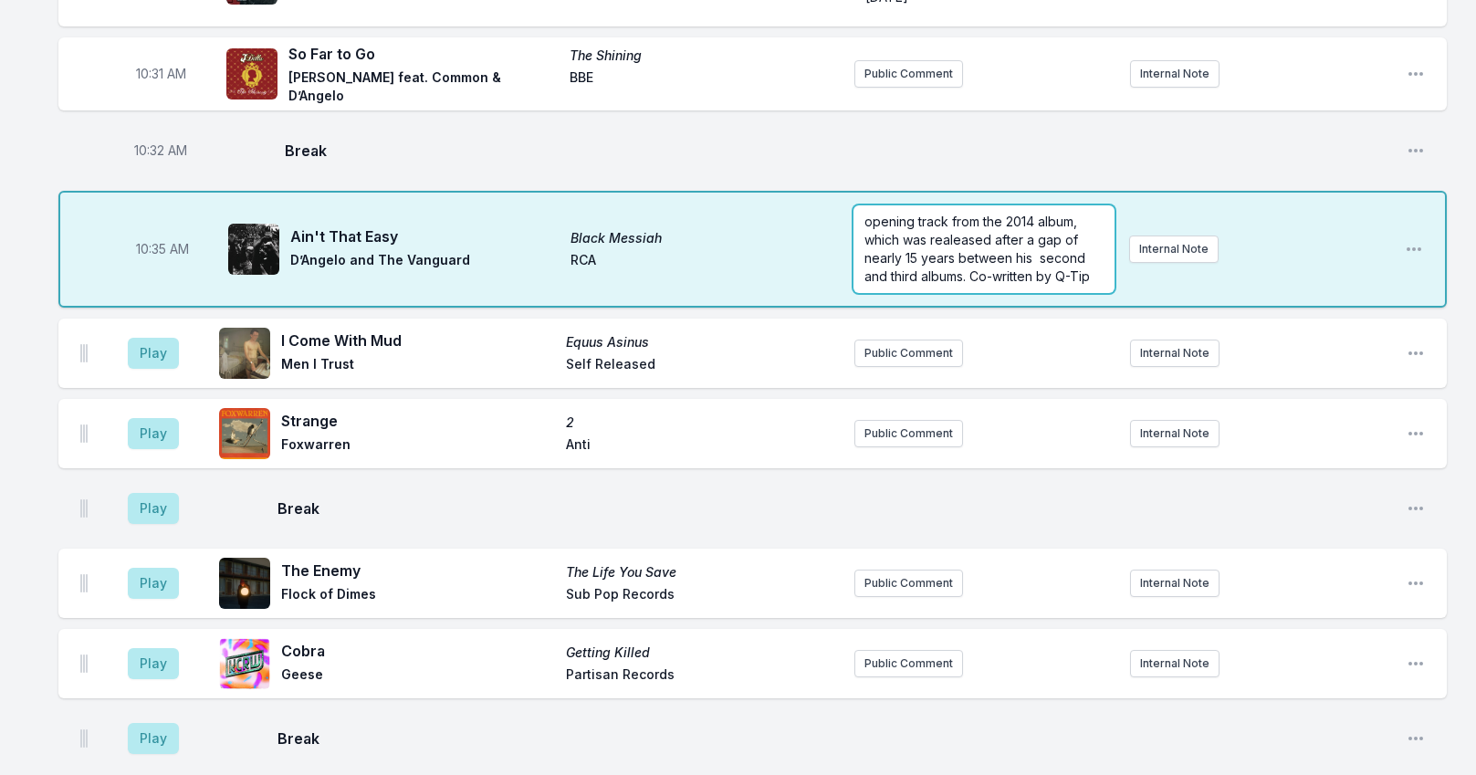
click at [972, 277] on span "opening track from the 2014 album, which was realeased after a gap of nearly 15…" at bounding box center [976, 249] width 225 height 70
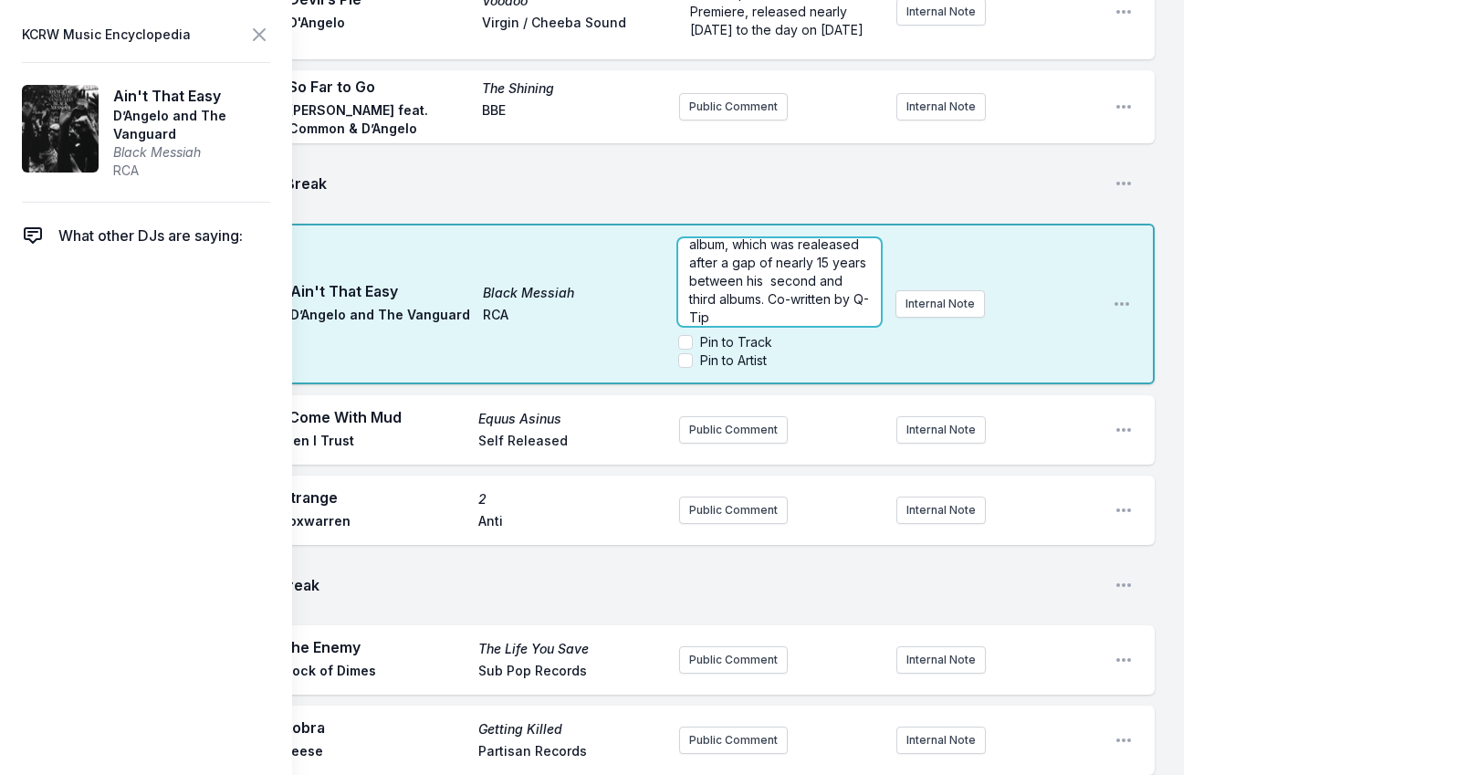
scroll to position [55, 0]
click at [737, 307] on span "opening track from the 2014 album, which was realeased after a gap of nearly 15…" at bounding box center [779, 263] width 181 height 107
click at [260, 30] on icon at bounding box center [259, 35] width 22 height 22
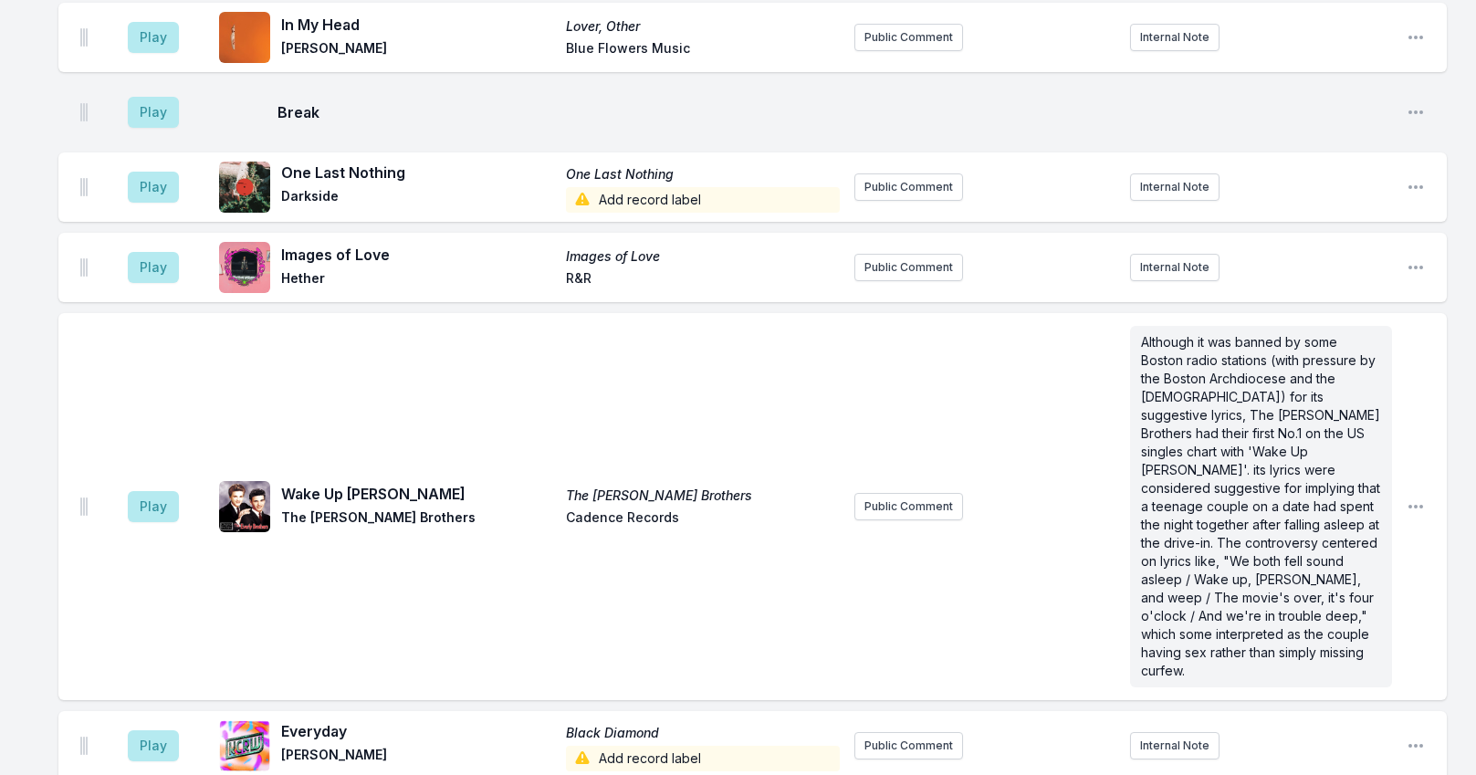
scroll to position [5311, 0]
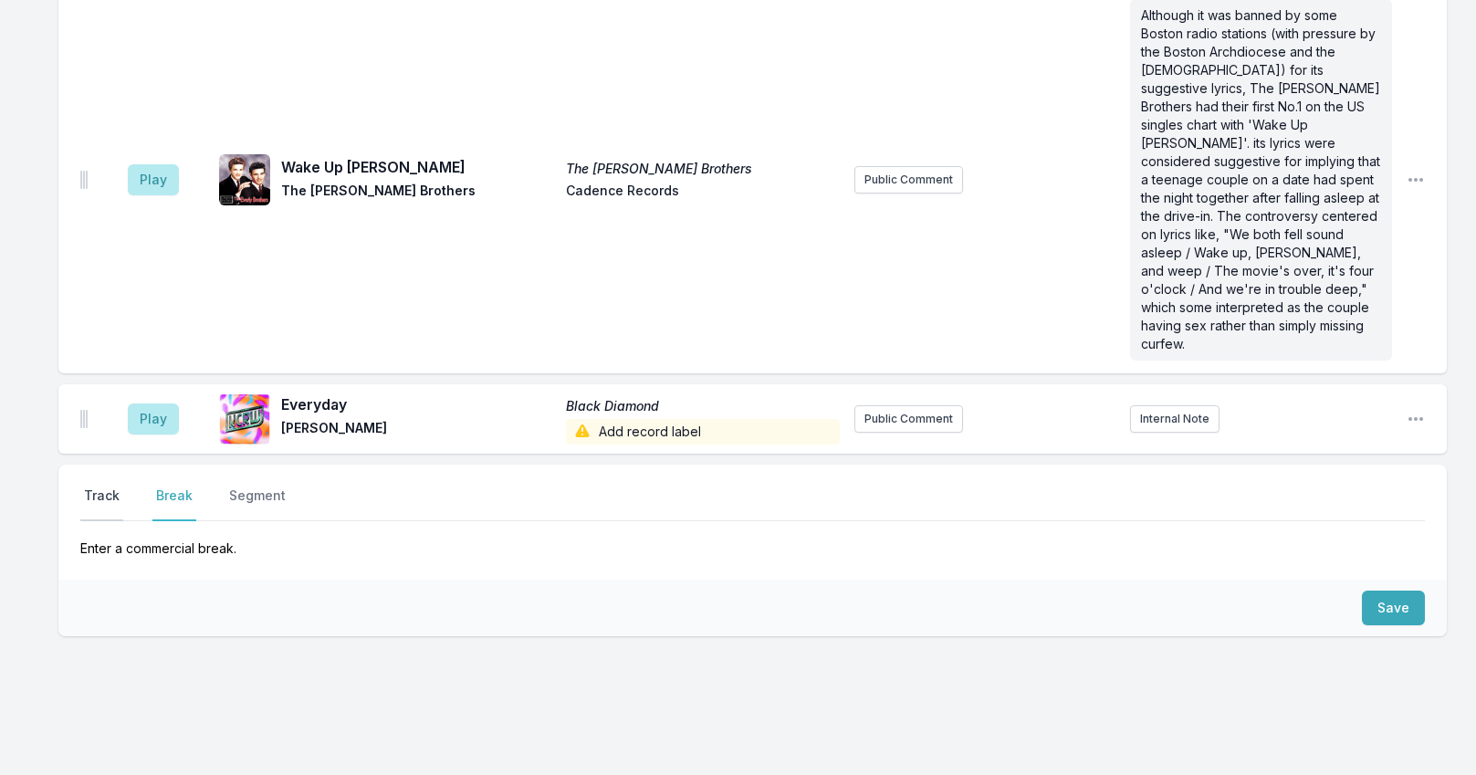
click at [113, 486] on button "Track" at bounding box center [101, 503] width 43 height 35
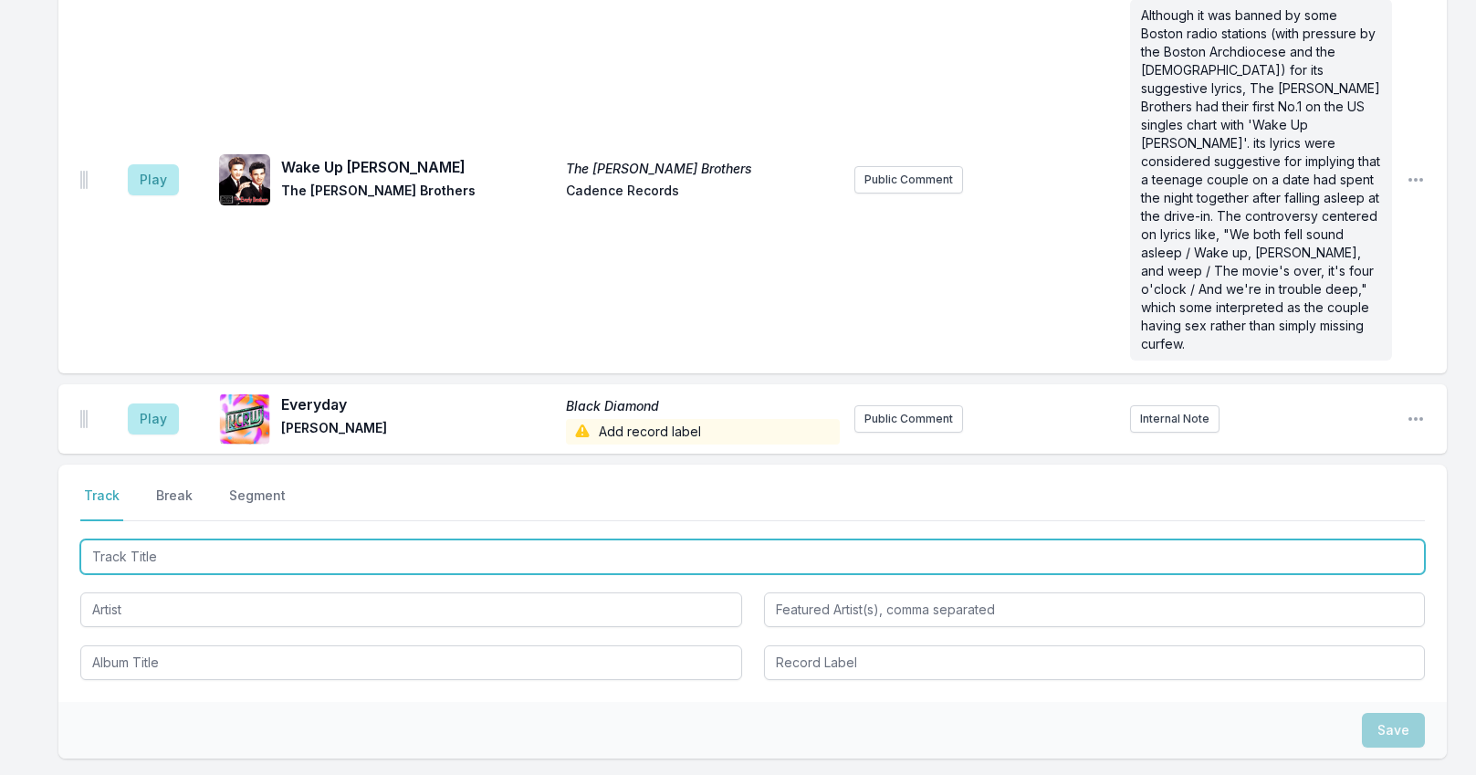
click at [174, 539] on input "Track Title" at bounding box center [752, 556] width 1344 height 35
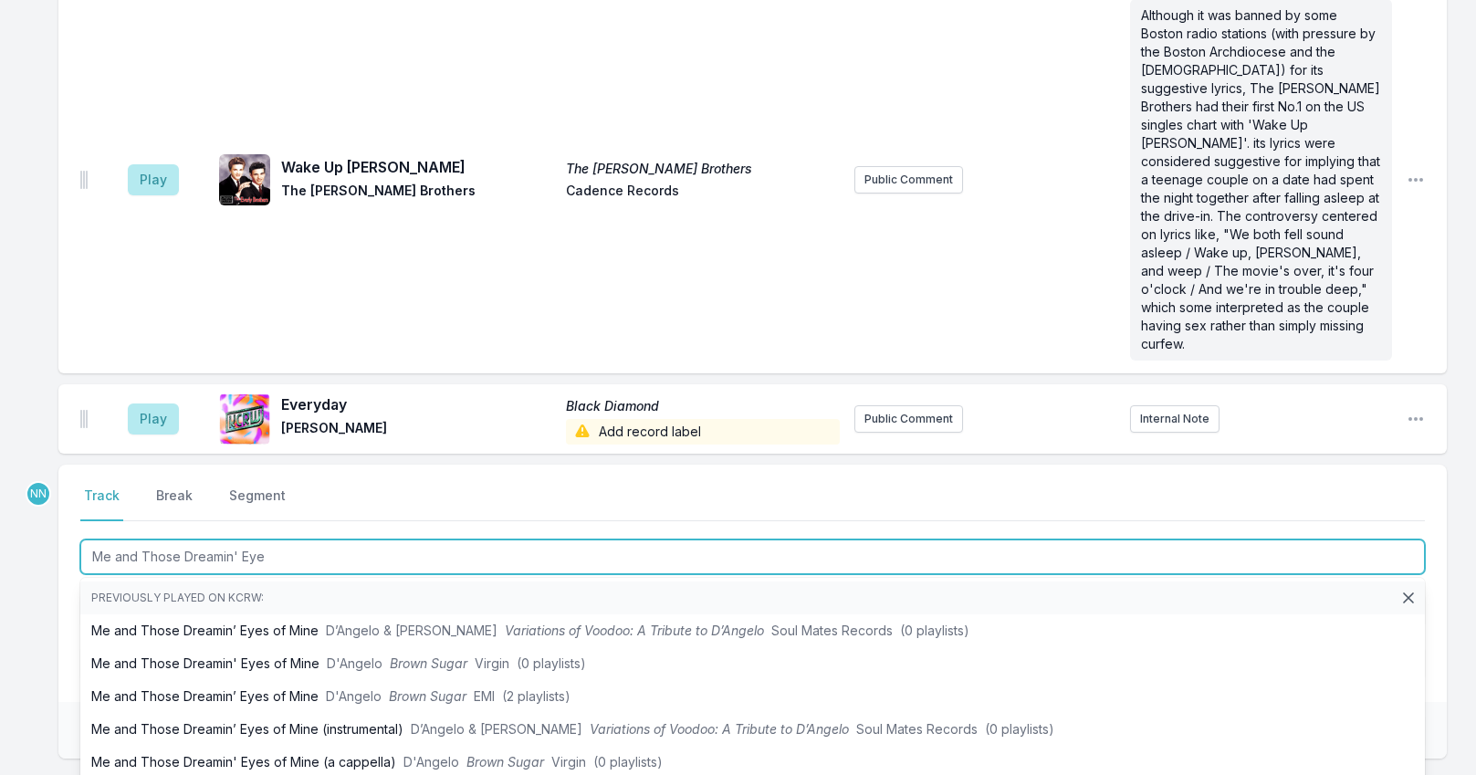
type input "Me and Those Dreamin' Eyes"
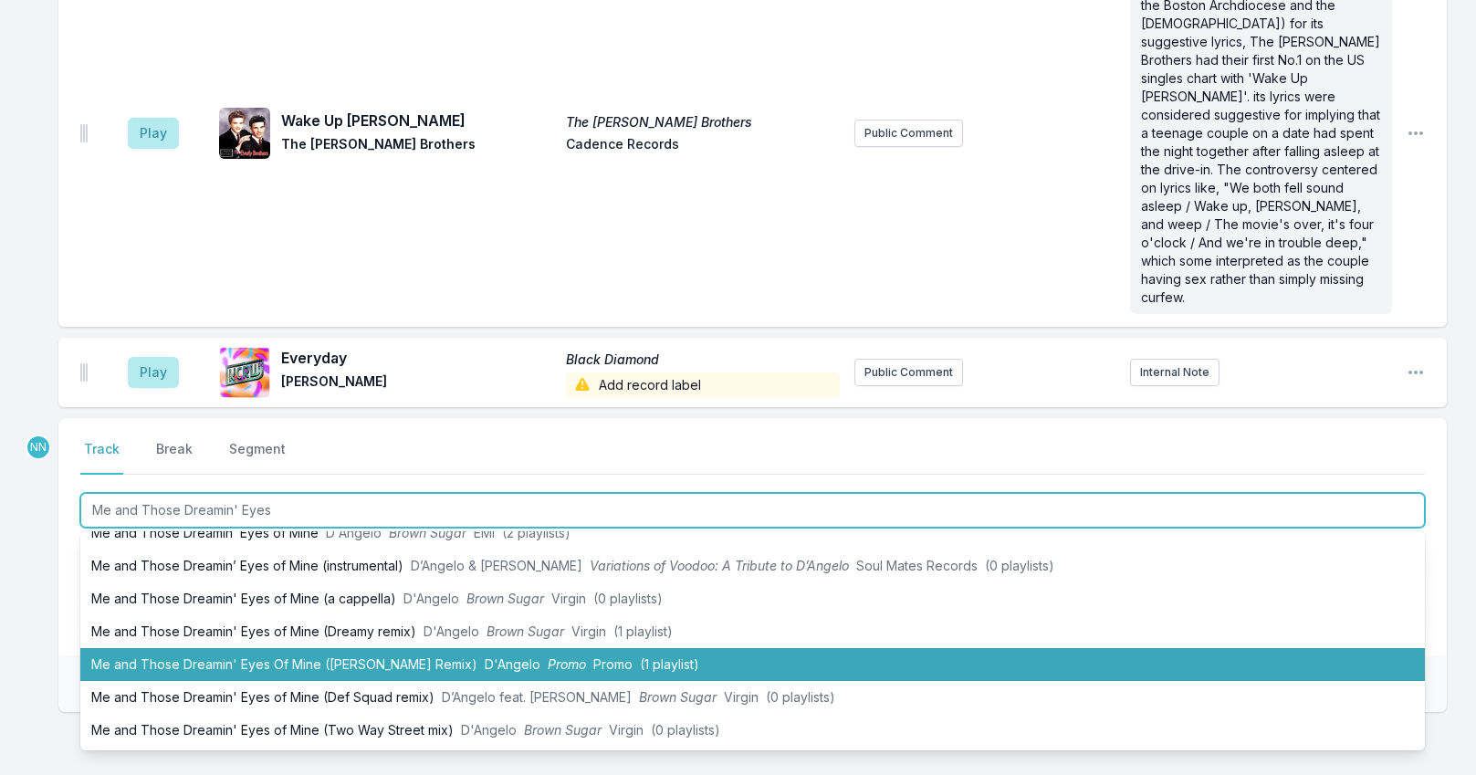
scroll to position [5402, 0]
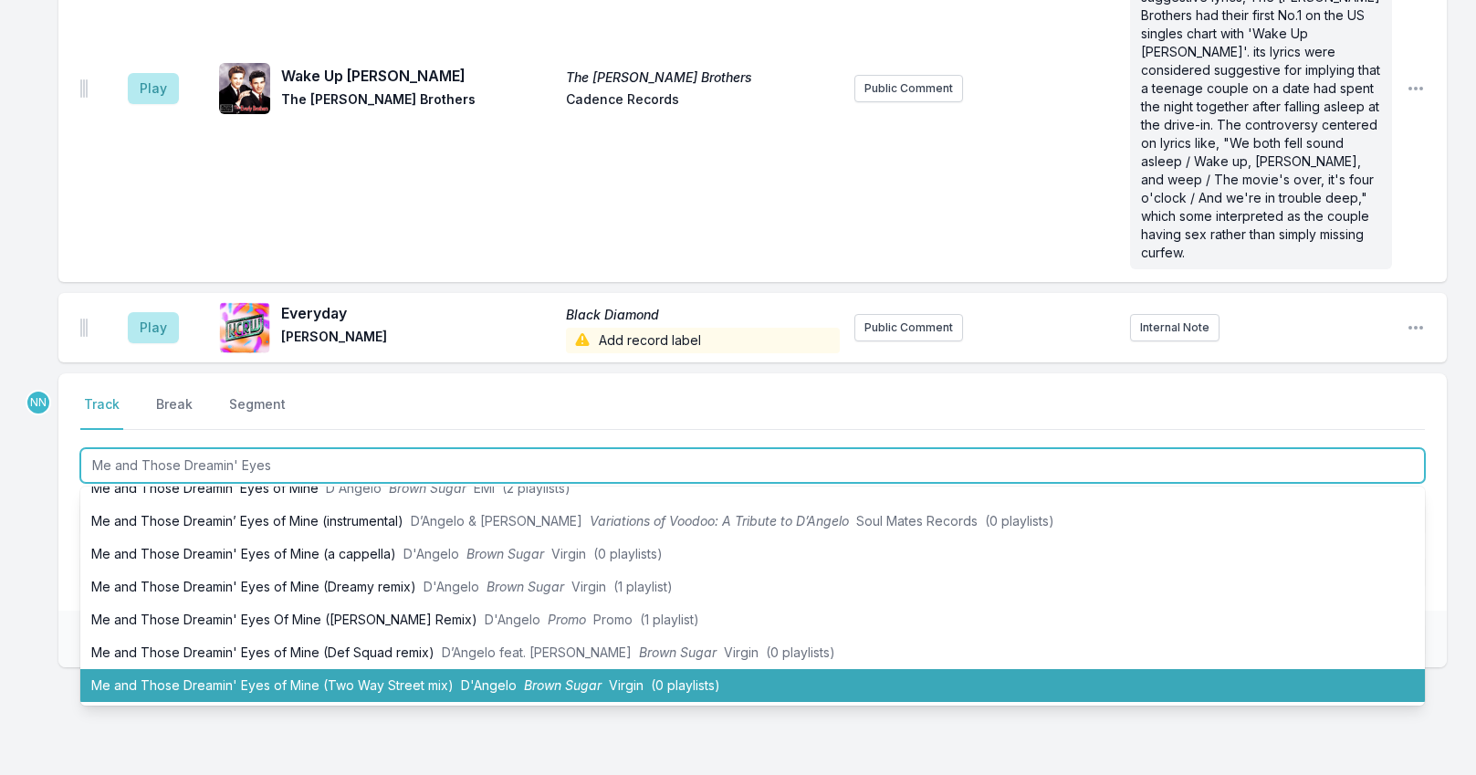
click at [303, 669] on li "Me and Those Dreamin' Eyes of Mine (Two Way Street mix) [PERSON_NAME] Sugar Vir…" at bounding box center [752, 685] width 1344 height 33
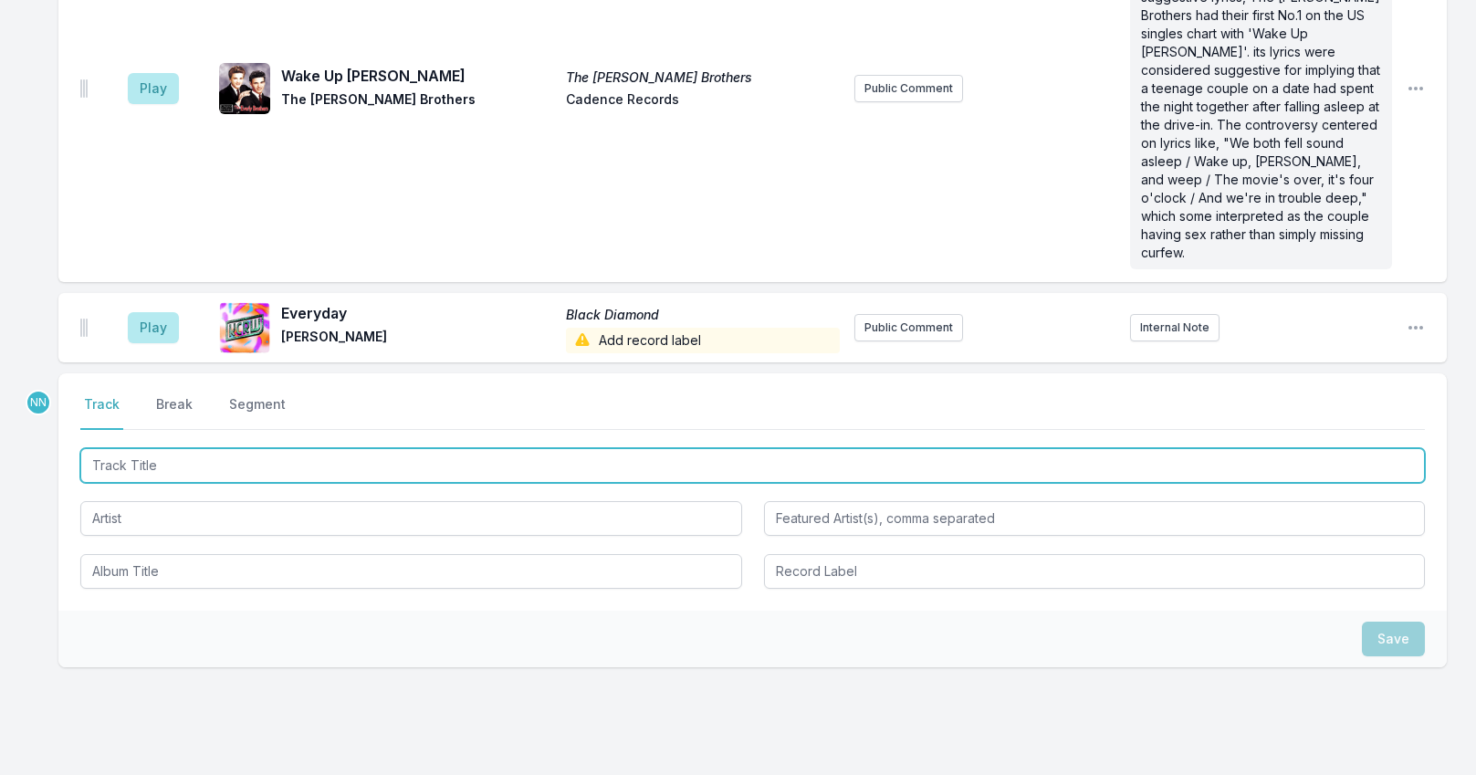
scroll to position [5493, 0]
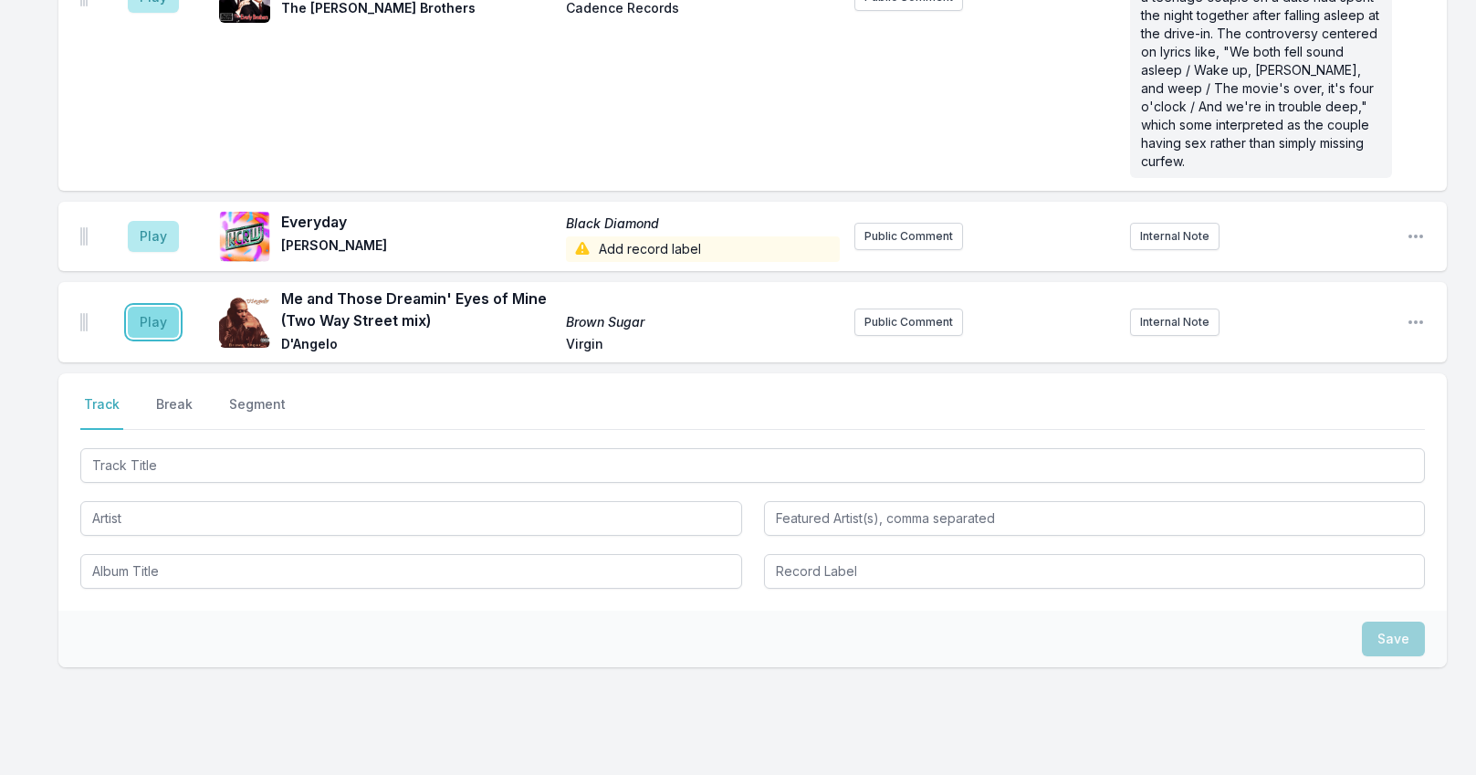
click at [166, 307] on button "Play" at bounding box center [153, 322] width 51 height 31
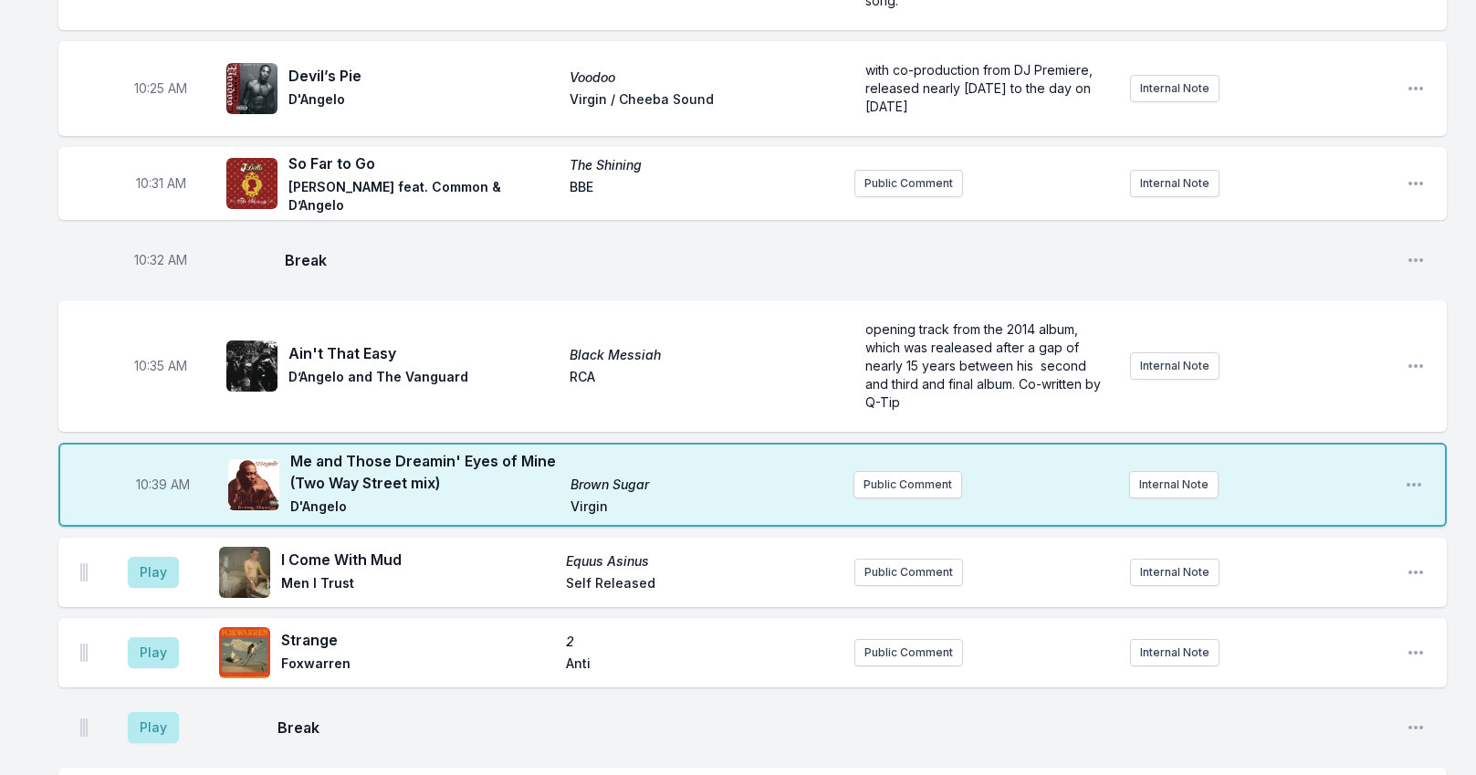
scroll to position [1660, 0]
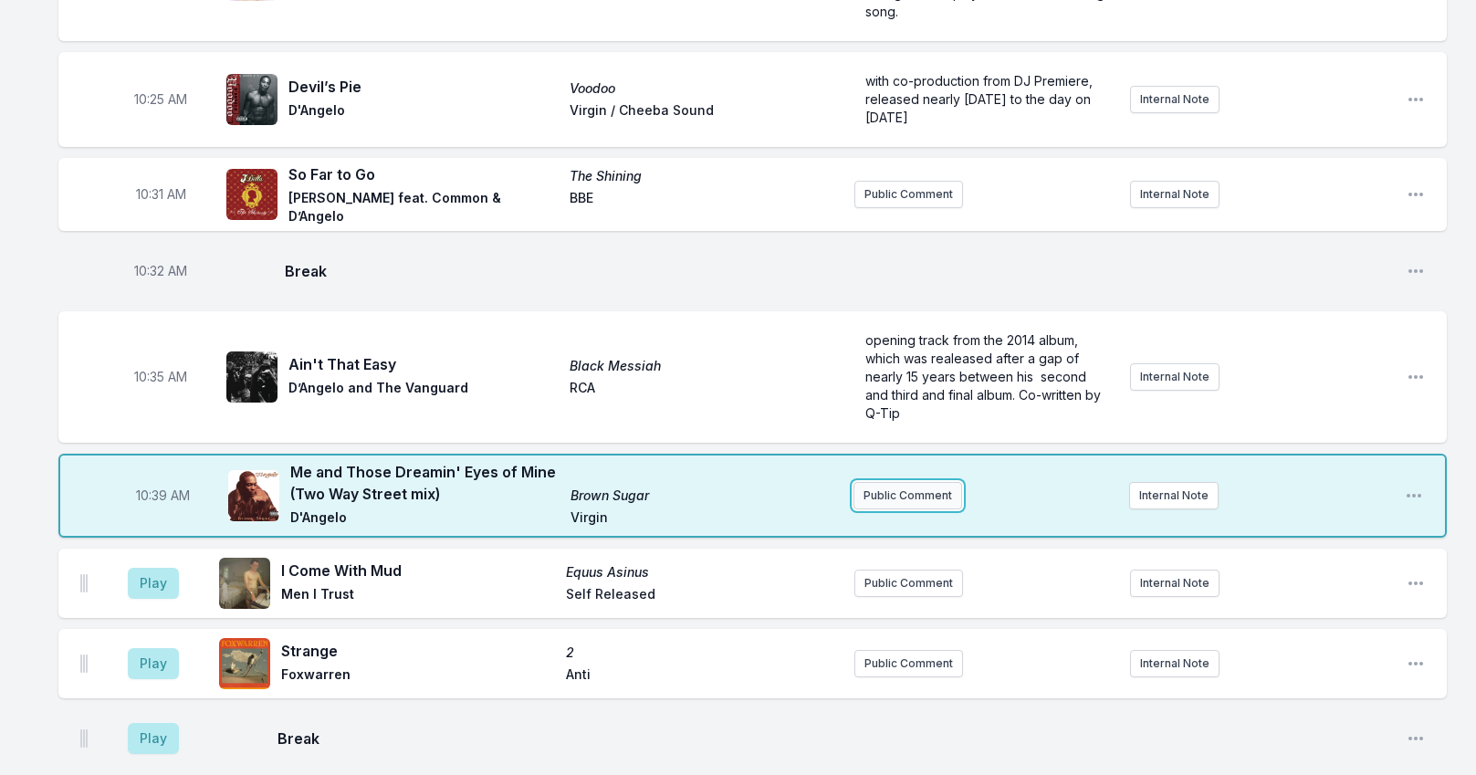
click at [878, 492] on button "Public Comment" at bounding box center [907, 495] width 109 height 27
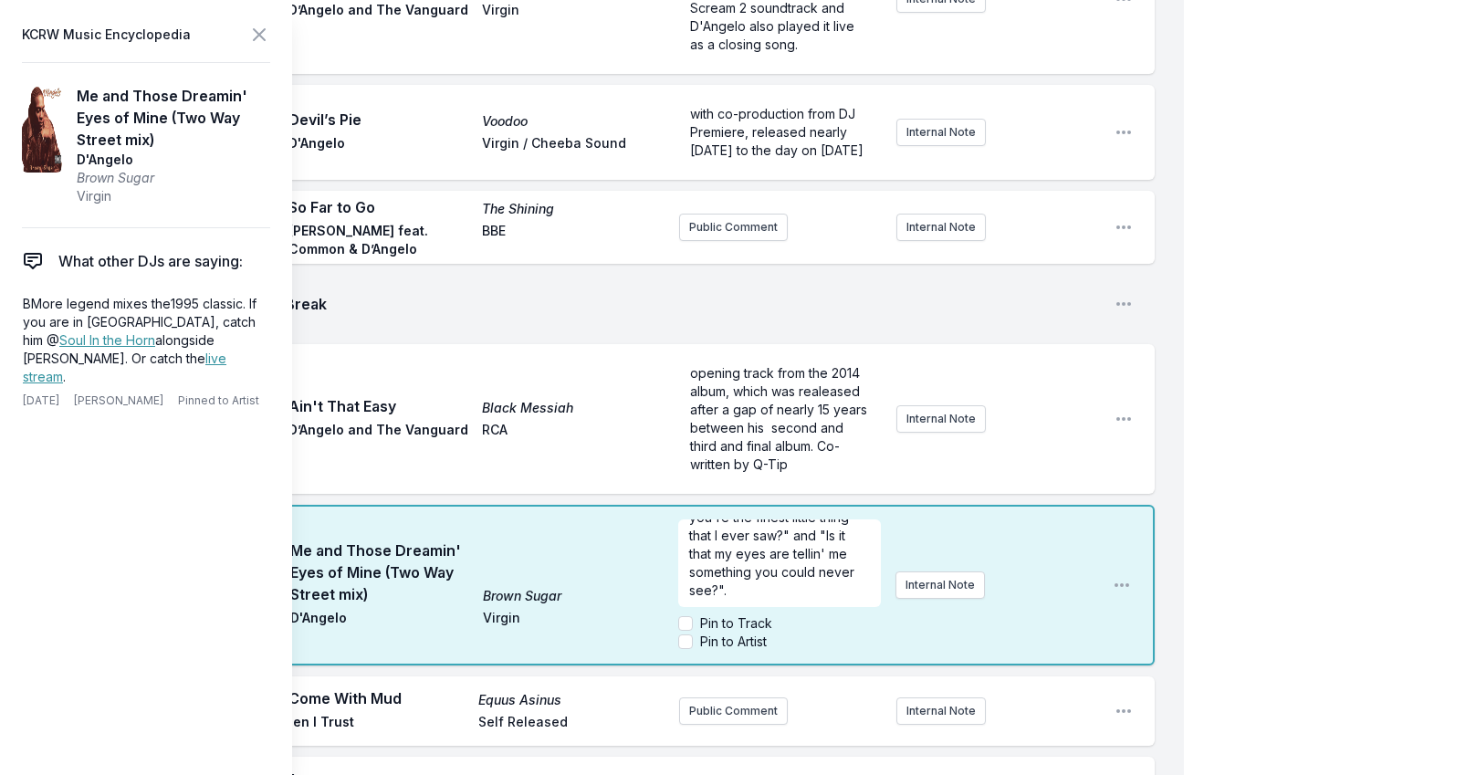
scroll to position [0, 0]
click at [261, 37] on icon at bounding box center [259, 34] width 11 height 11
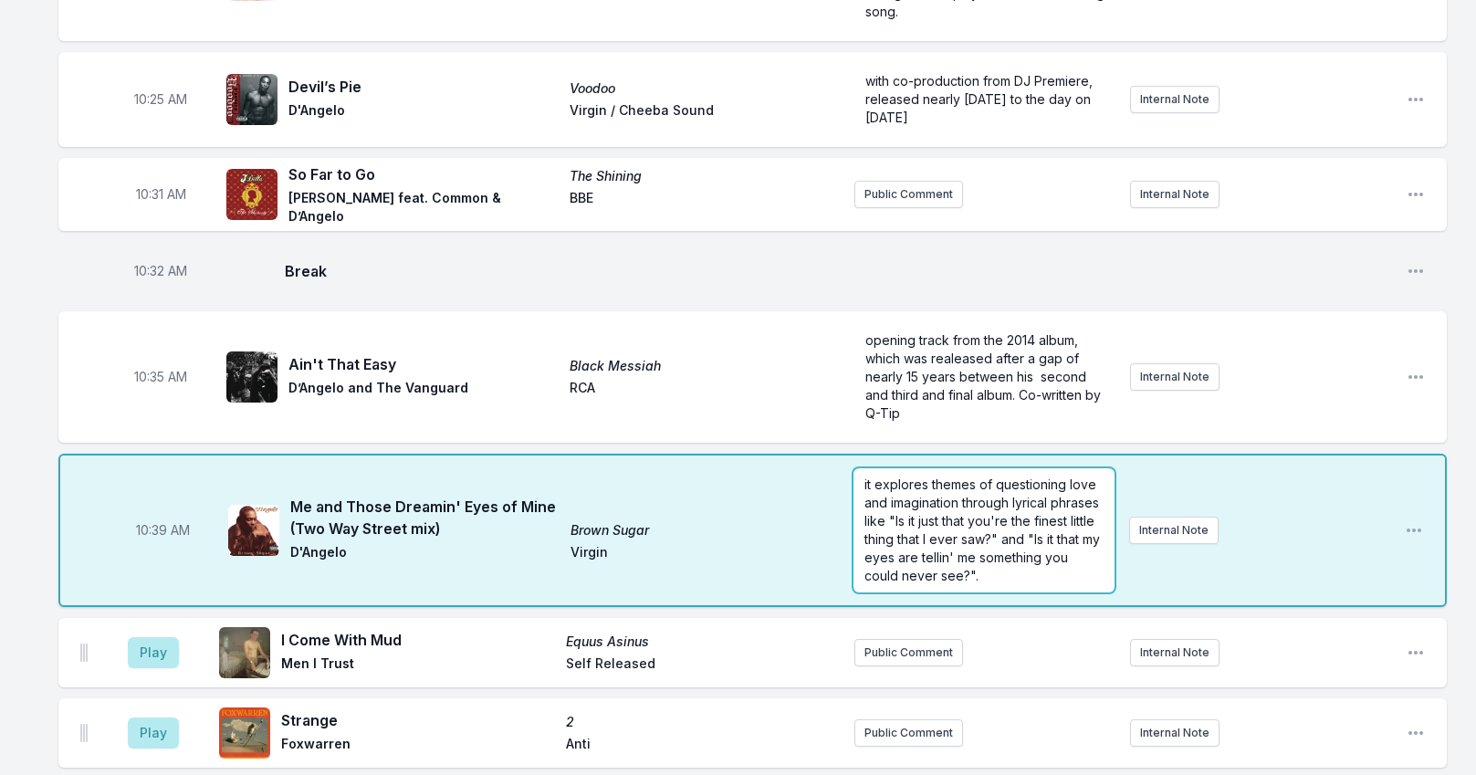
click at [1021, 574] on form "it explores themes of questioning love and imagination through lyrical phrases …" at bounding box center [983, 530] width 261 height 124
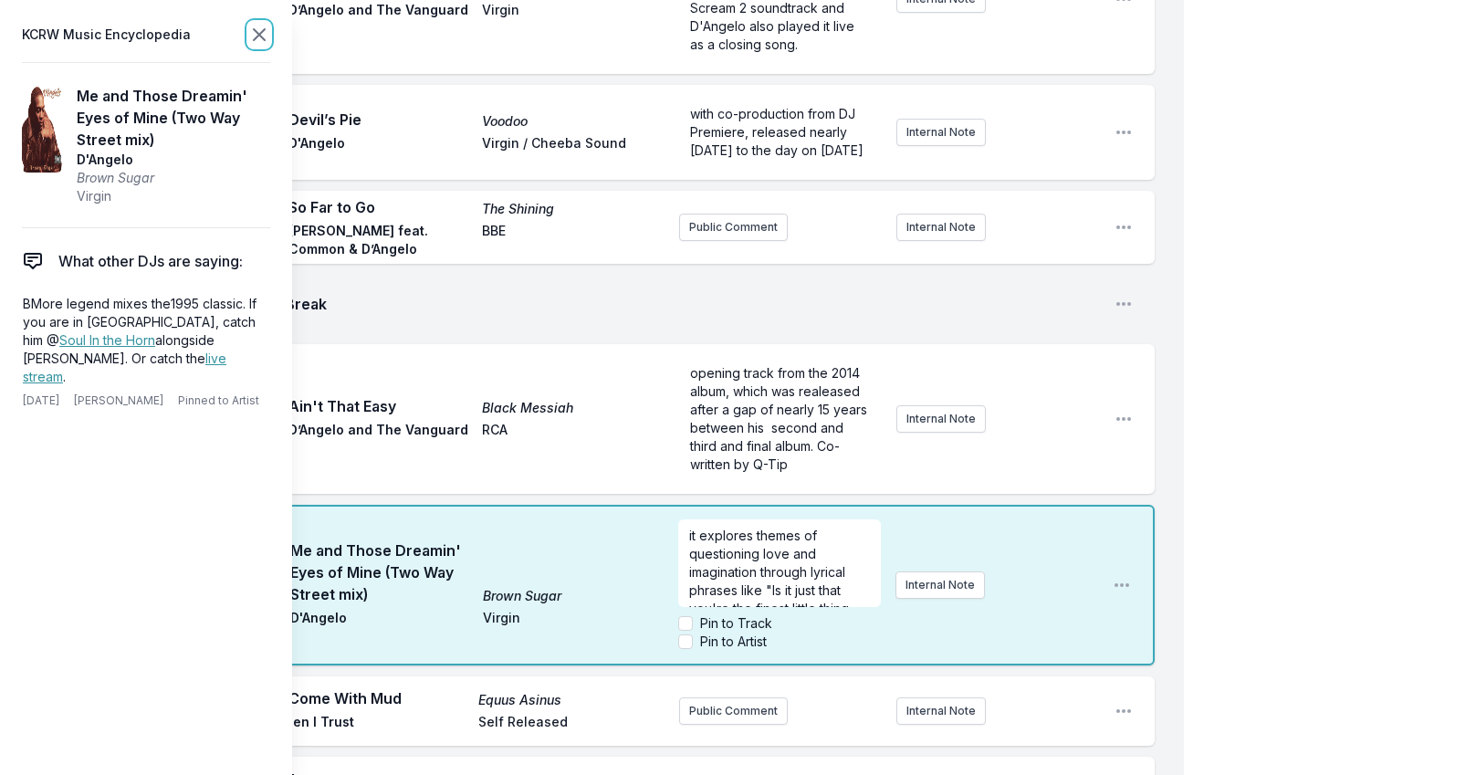
click at [259, 33] on icon at bounding box center [259, 35] width 22 height 22
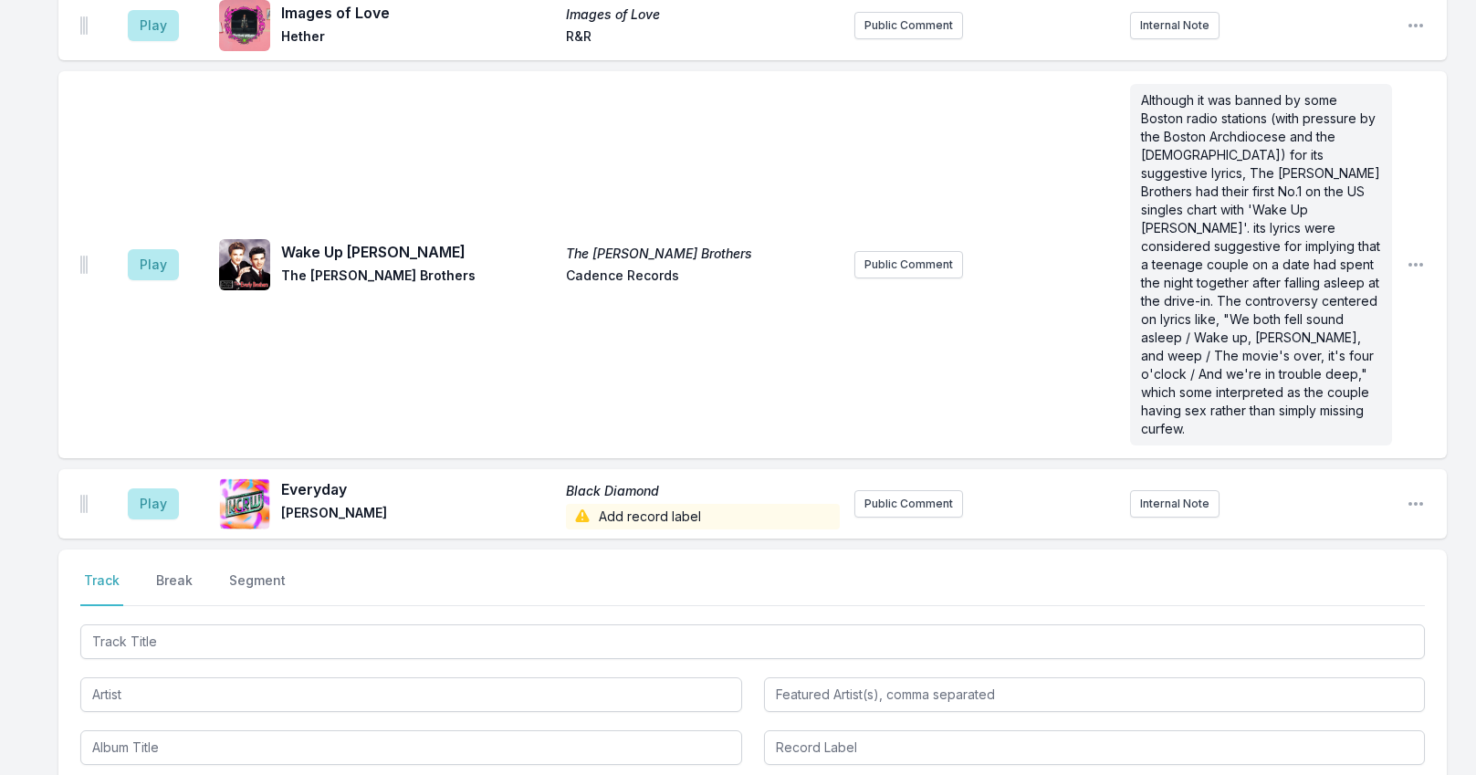
scroll to position [5594, 0]
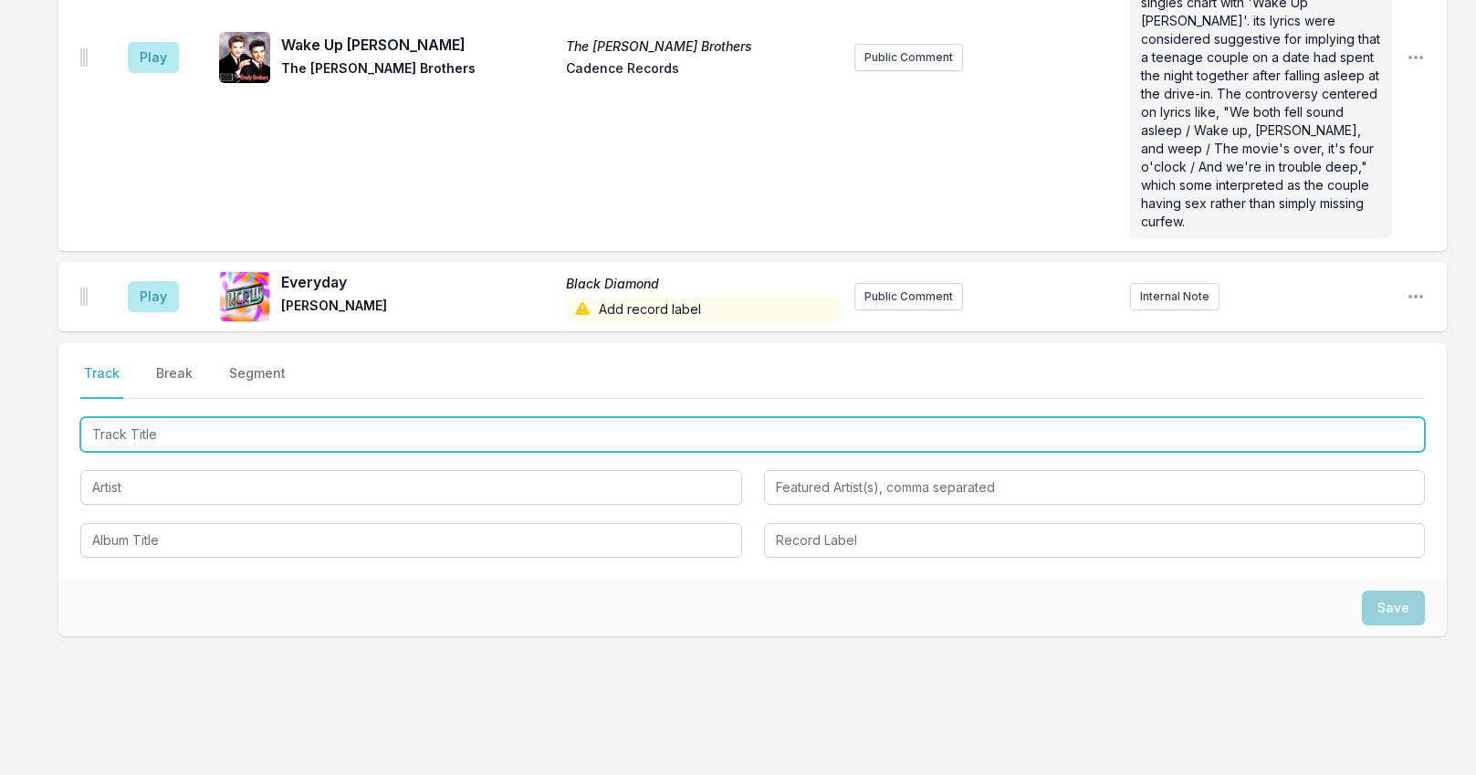
click at [212, 417] on input "Track Title" at bounding box center [752, 434] width 1344 height 35
click at [260, 417] on input "Track Title" at bounding box center [752, 434] width 1344 height 35
click at [221, 417] on input "Track Title" at bounding box center [752, 434] width 1344 height 35
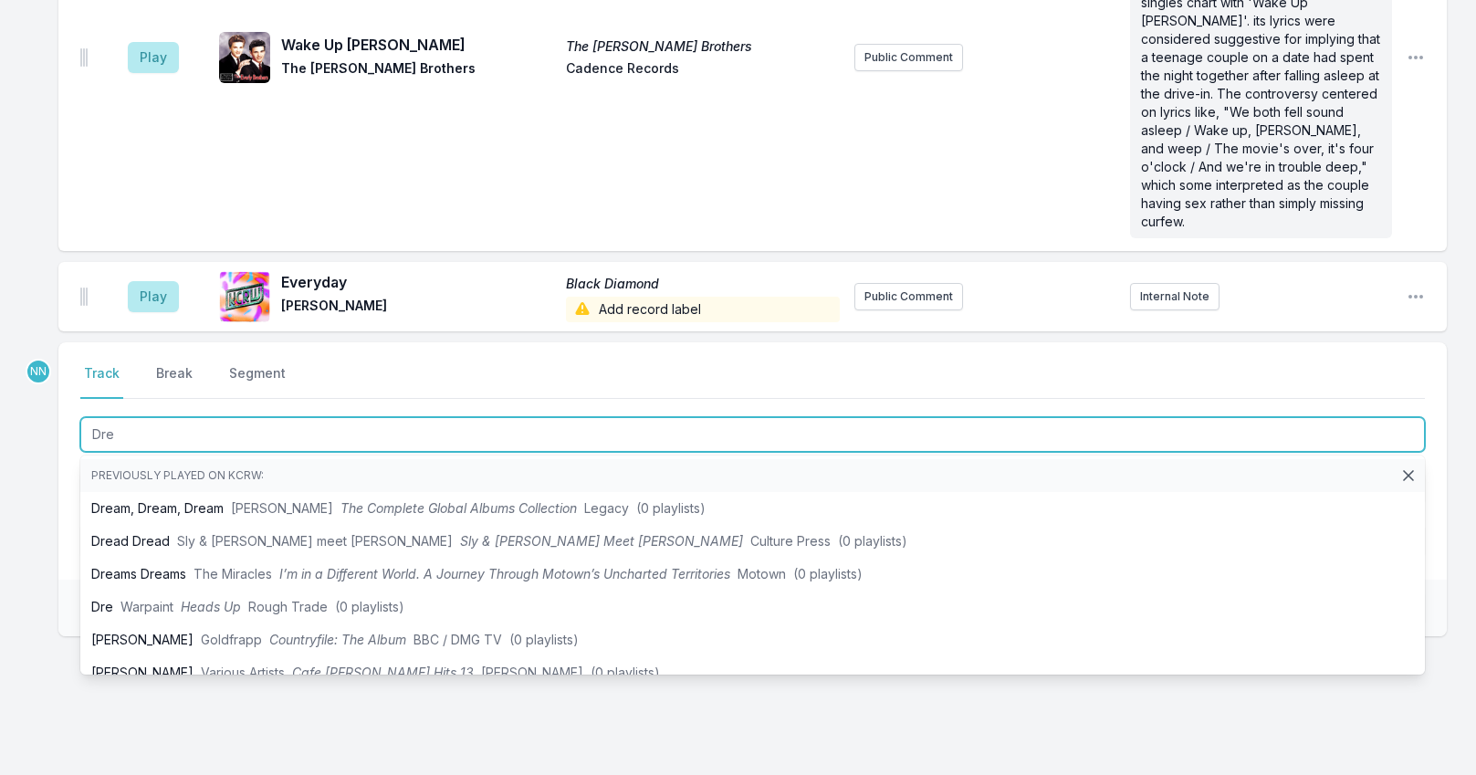
drag, startPoint x: 169, startPoint y: 397, endPoint x: 17, endPoint y: 371, distance: 153.6
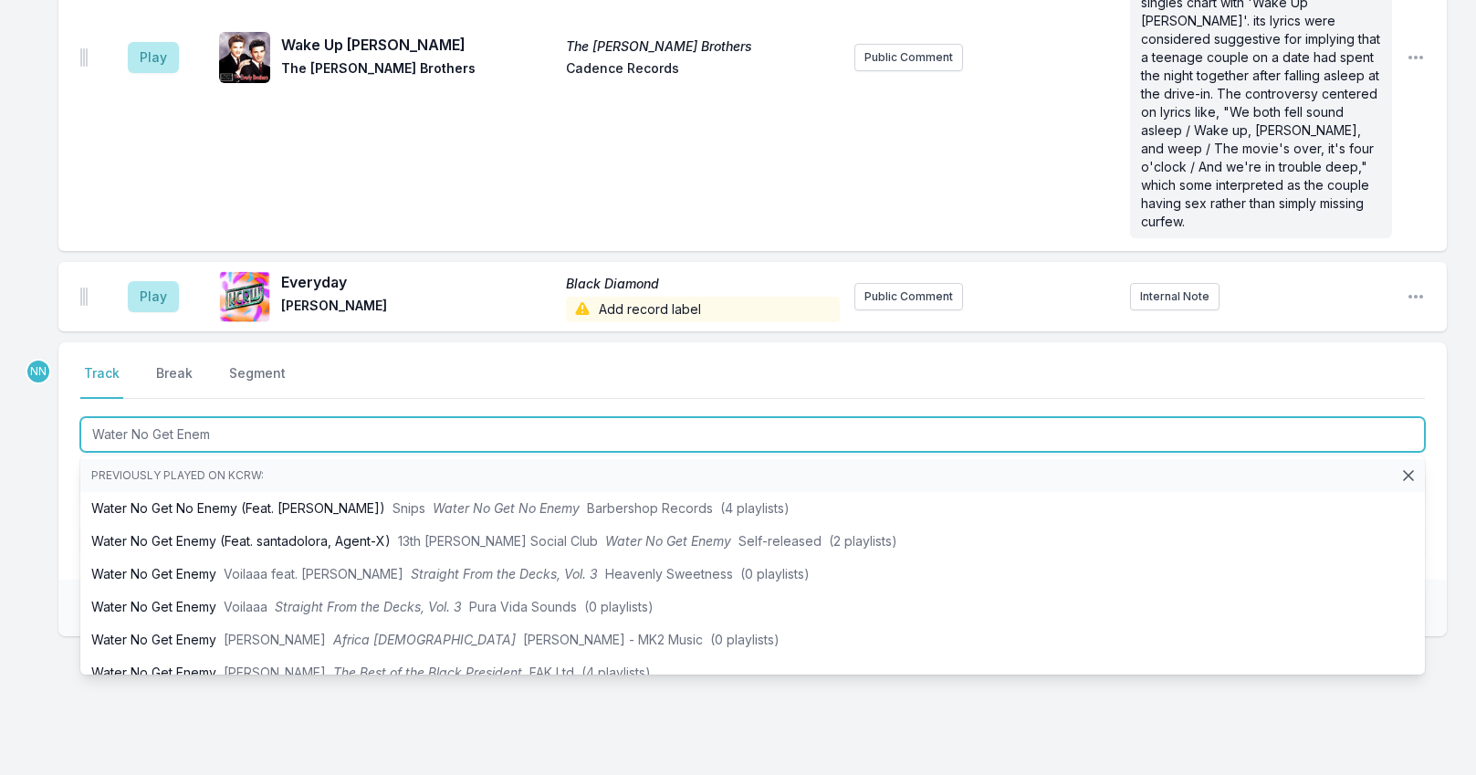
type input "Water No Get Enemy"
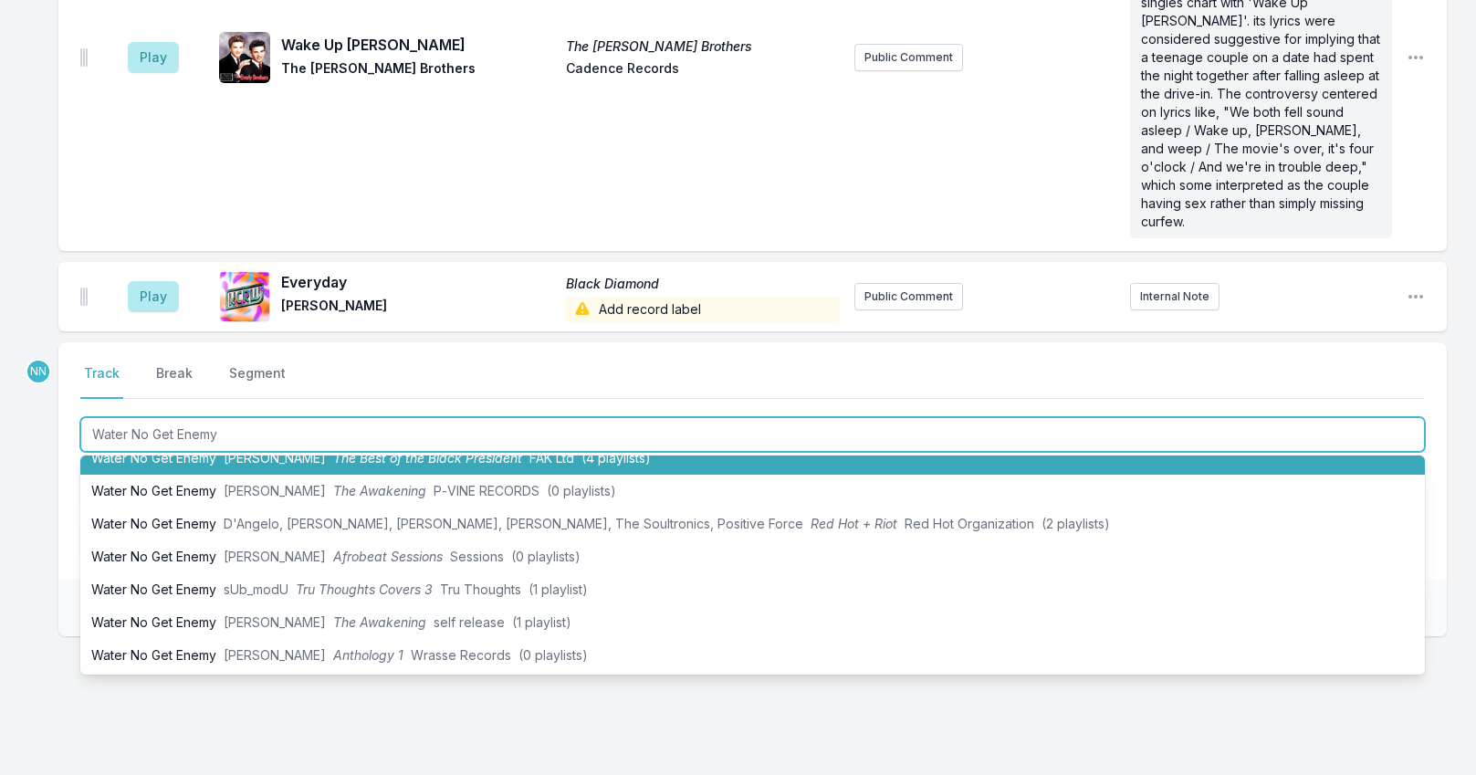
scroll to position [183, 0]
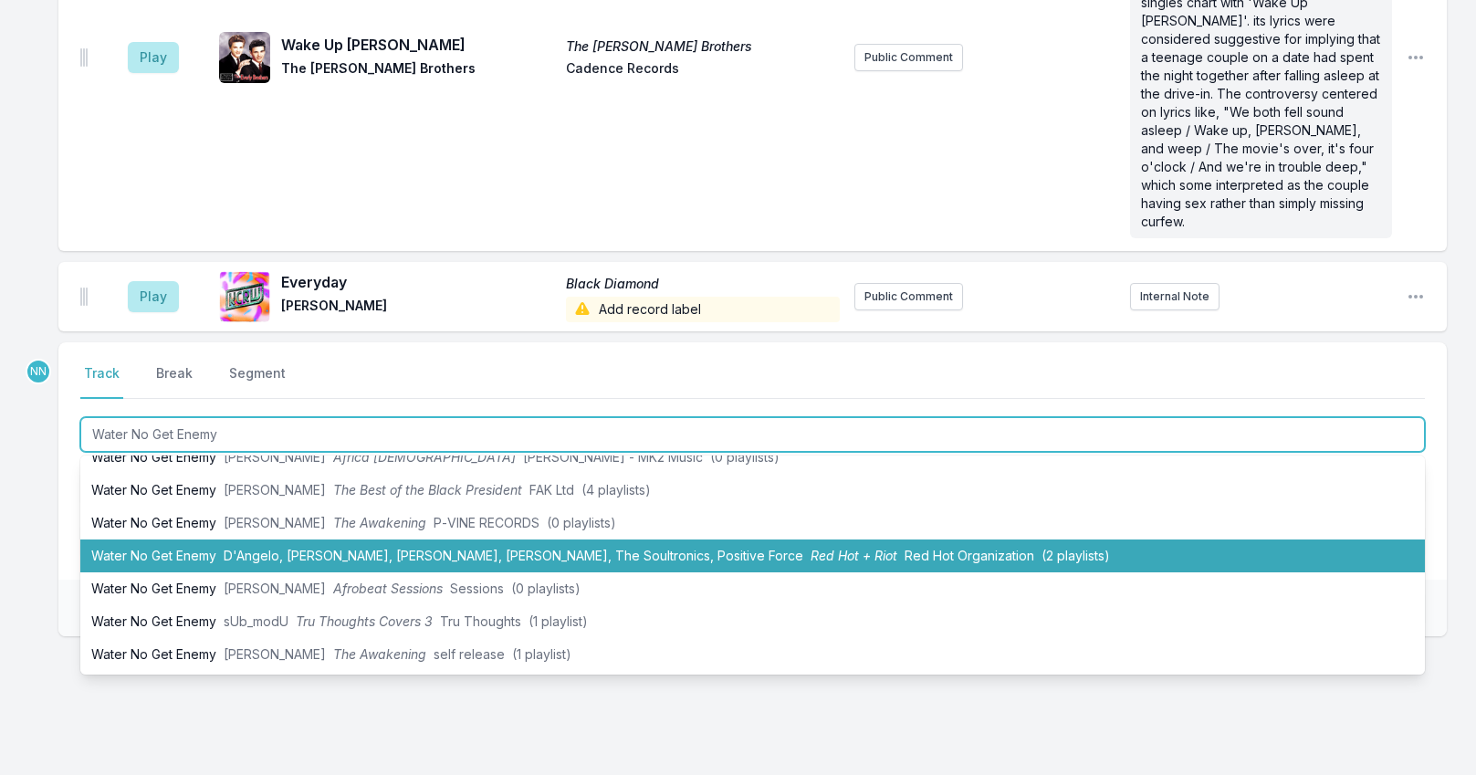
click at [319, 548] on span "D'Angelo, [PERSON_NAME], [PERSON_NAME], [PERSON_NAME], The Soultronics, Positiv…" at bounding box center [514, 556] width 580 height 16
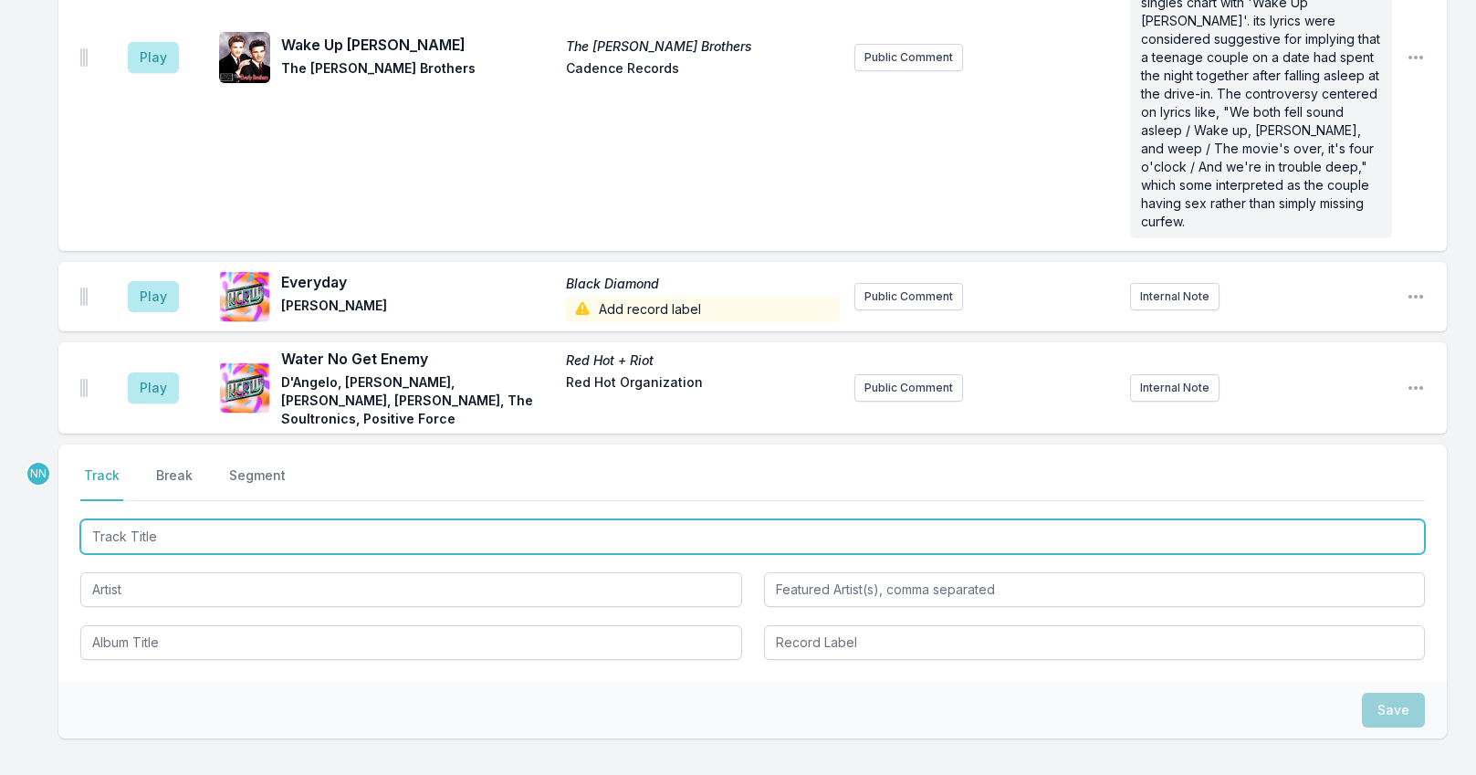
scroll to position [5677, 0]
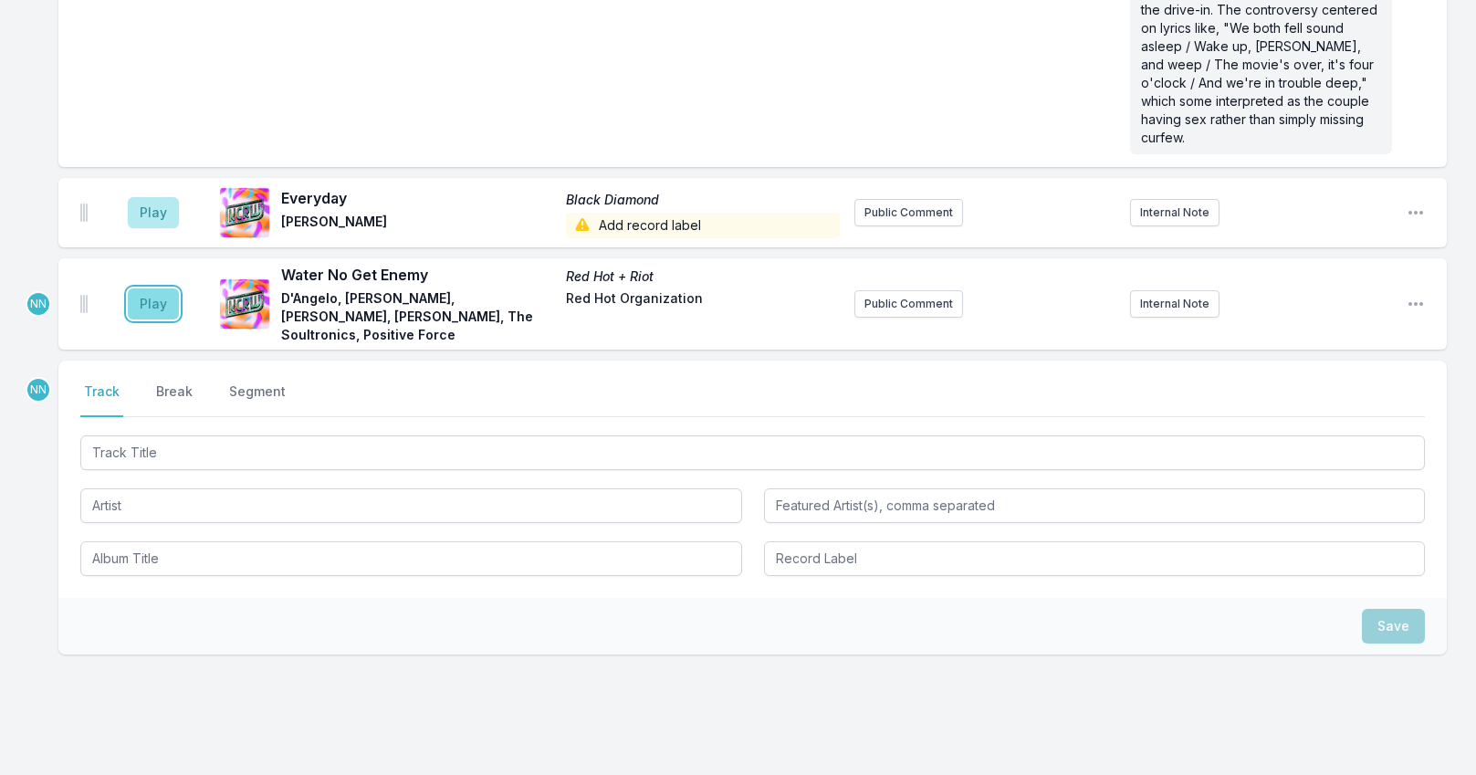
click at [165, 288] on button "Play" at bounding box center [153, 303] width 51 height 31
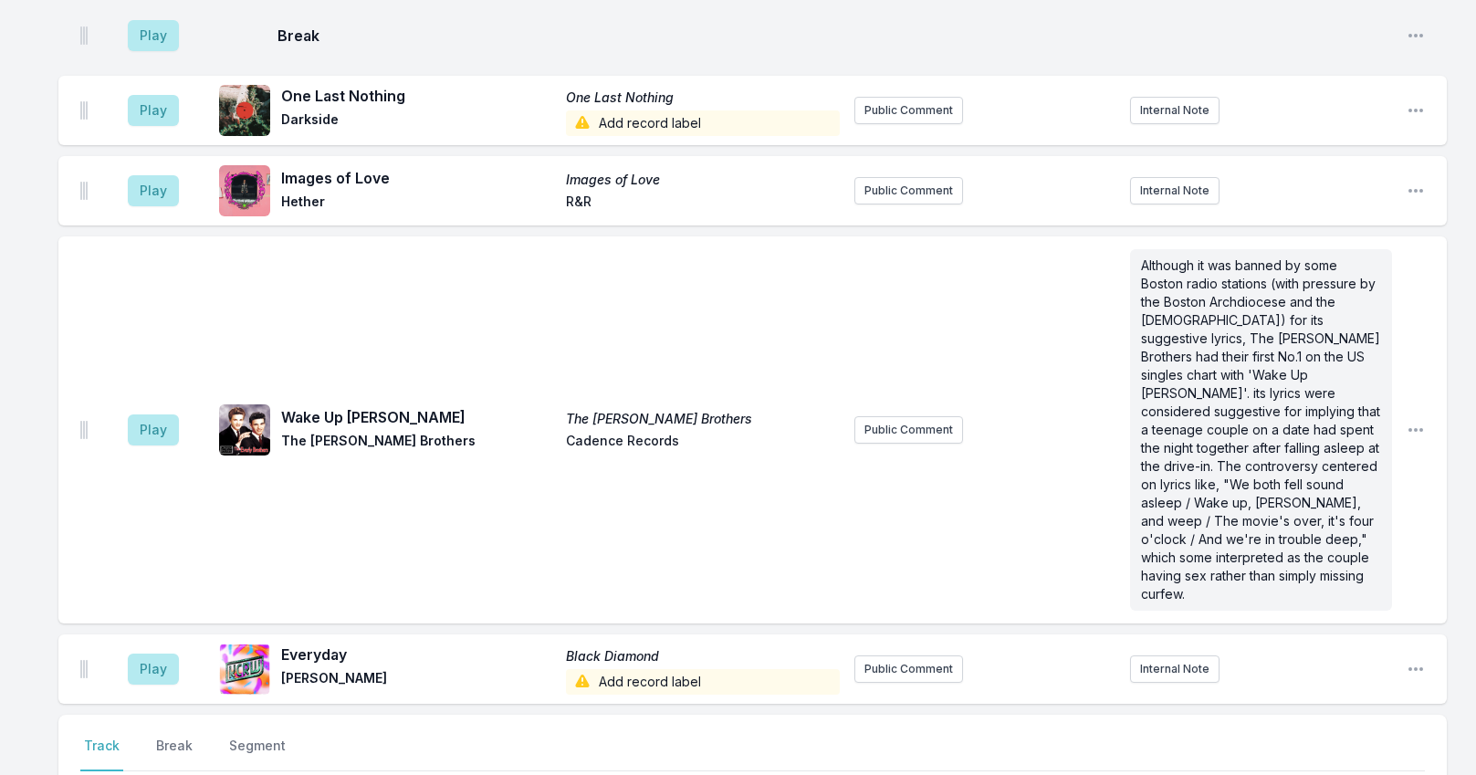
scroll to position [5586, 0]
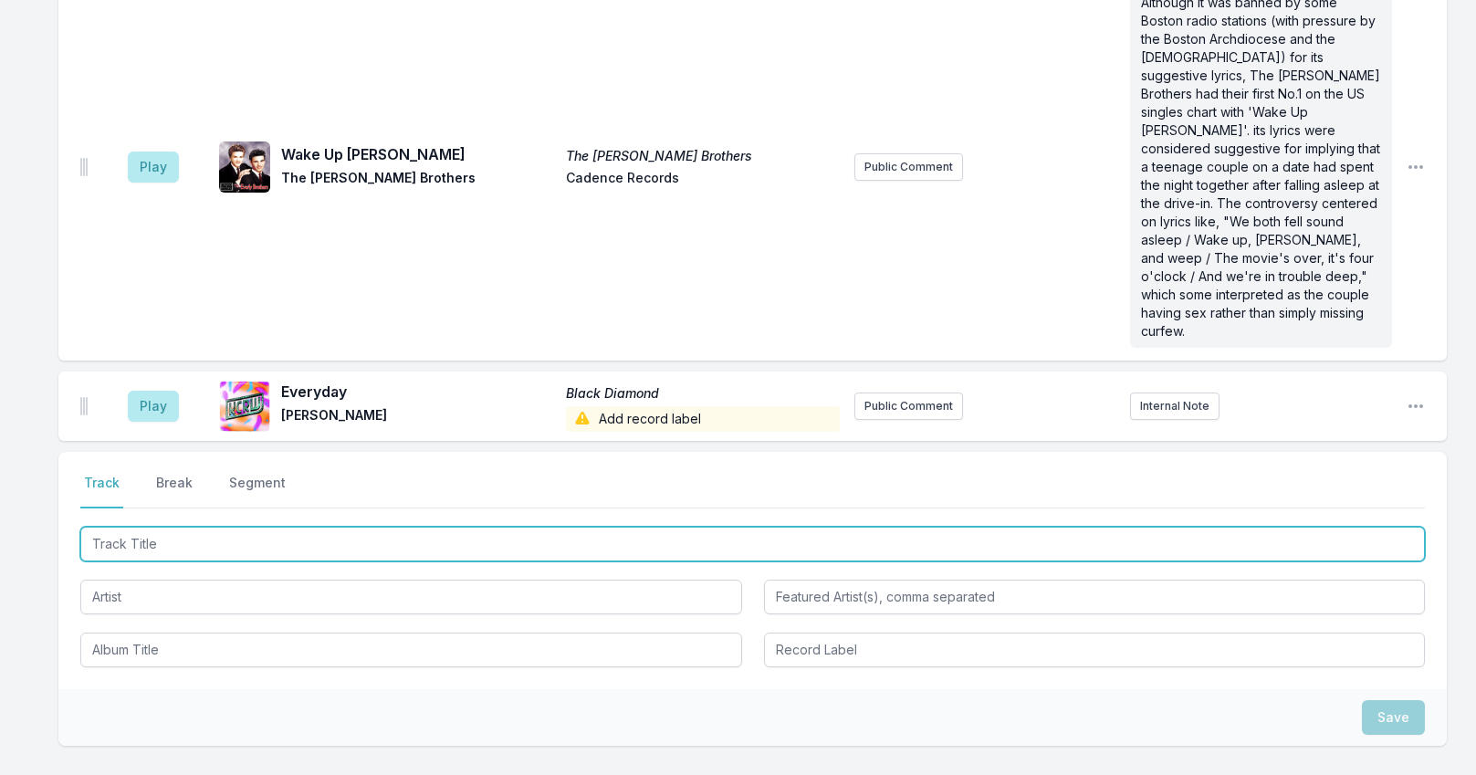
click at [136, 527] on input "Track Title" at bounding box center [752, 544] width 1344 height 35
type input "[GEOGRAPHIC_DATA]"
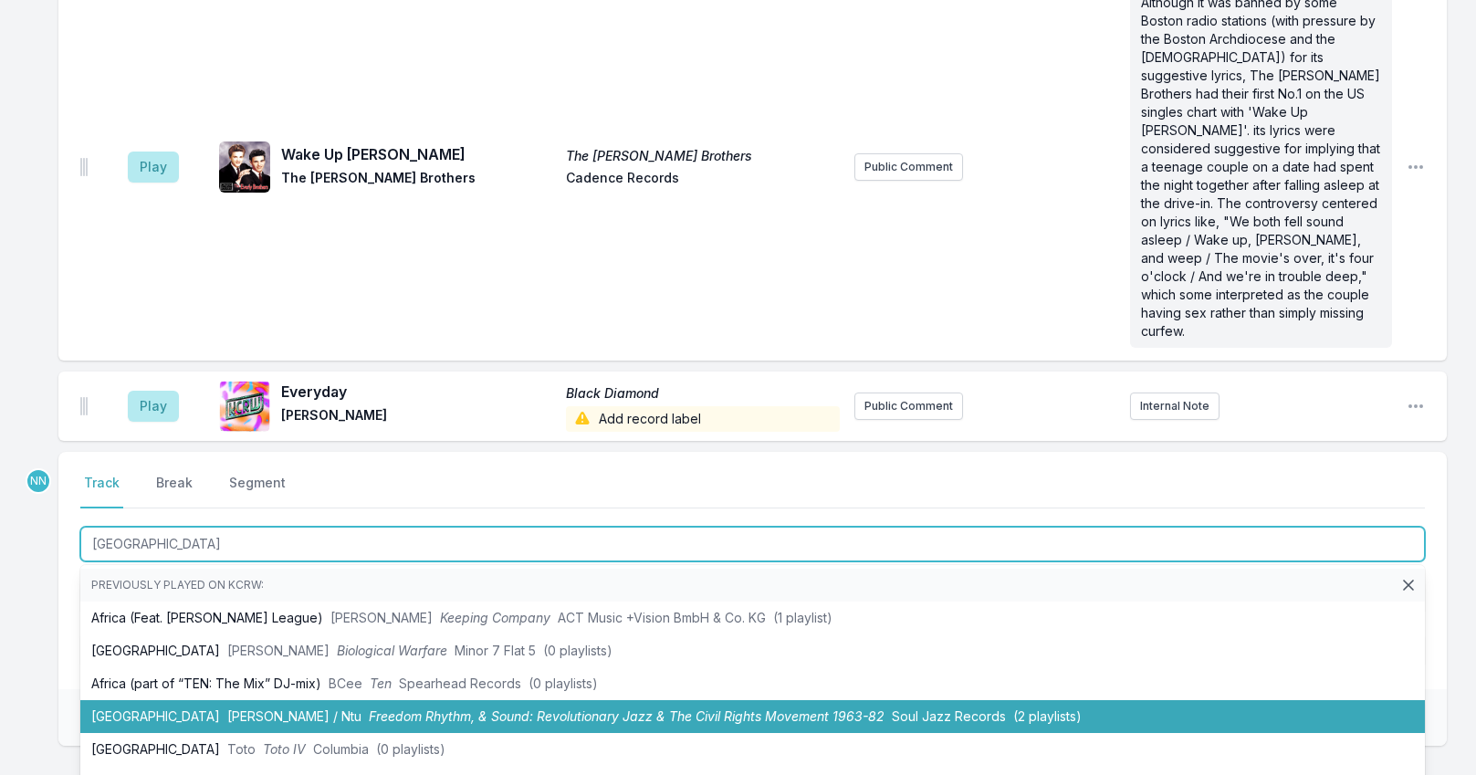
scroll to position [183, 0]
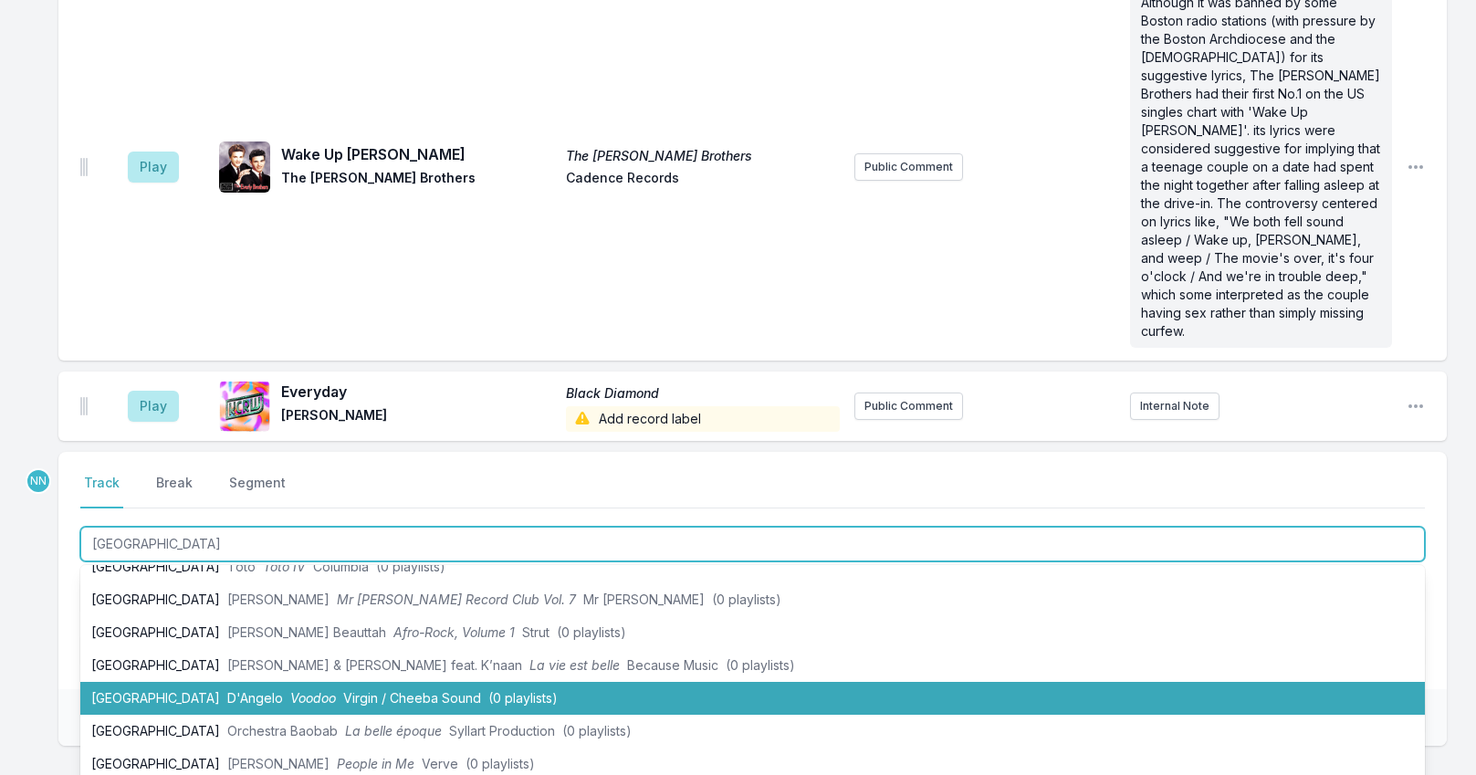
click at [152, 682] on li "Africa [PERSON_NAME] Virgin / Cheeba Sound (0 playlists)" at bounding box center [752, 698] width 1344 height 33
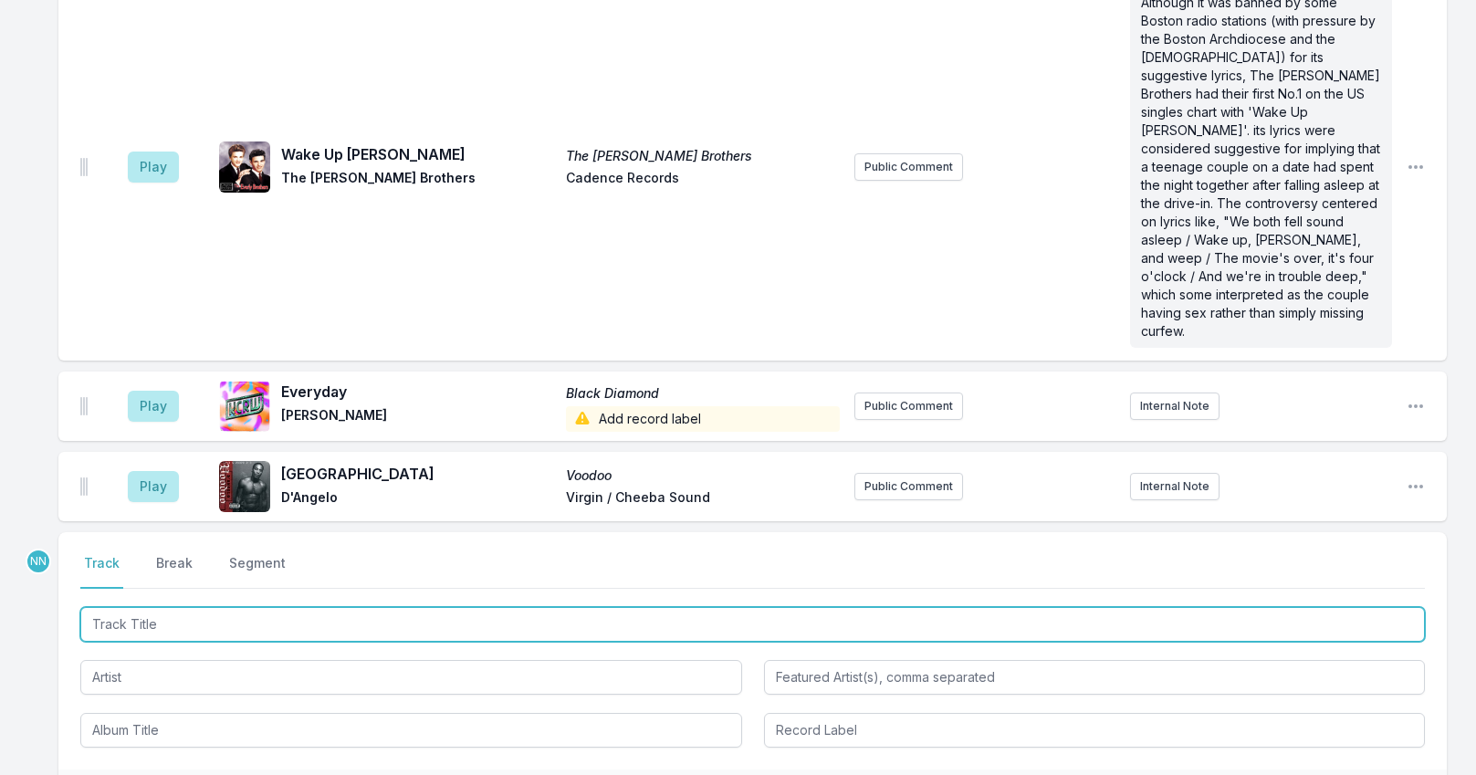
scroll to position [5667, 0]
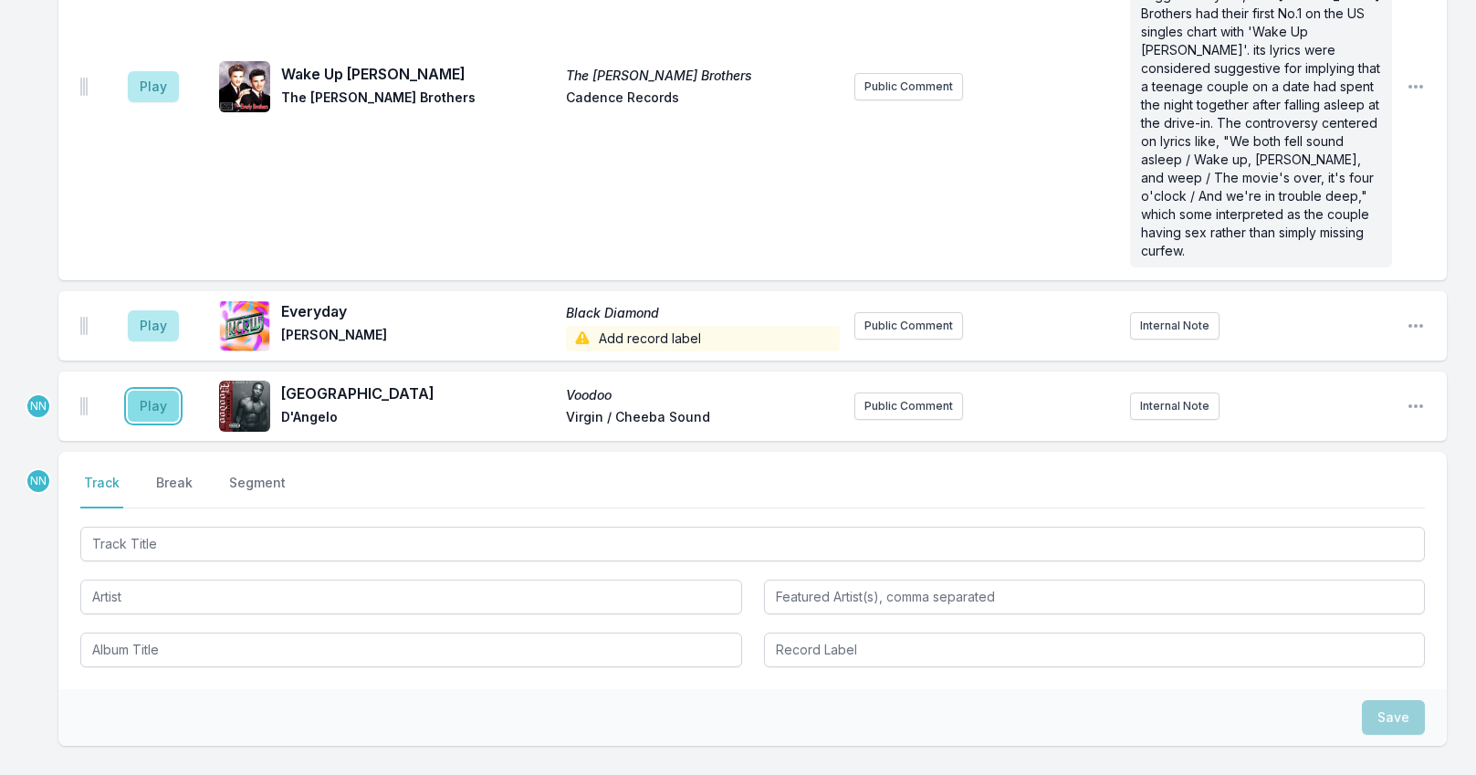
click at [148, 391] on button "Play" at bounding box center [153, 406] width 51 height 31
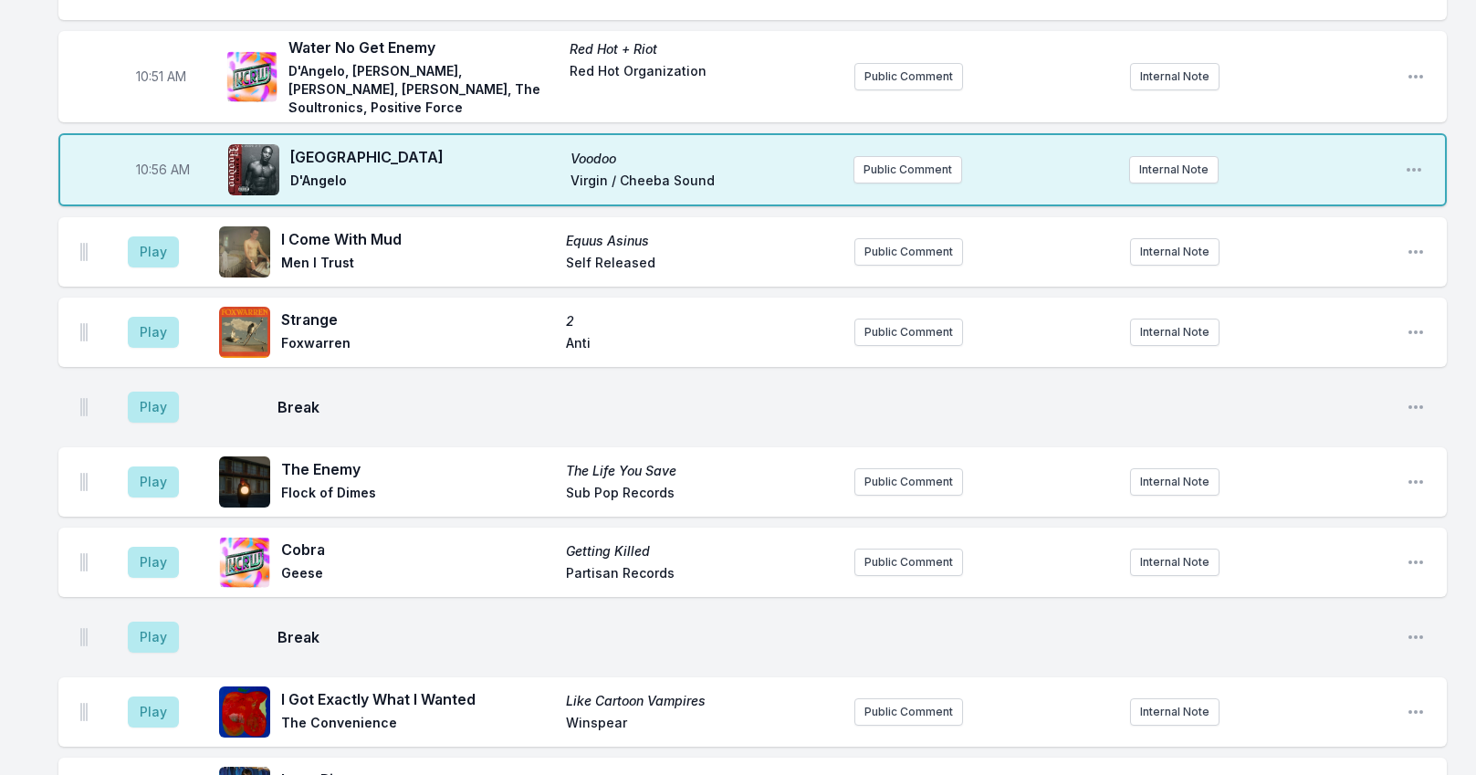
scroll to position [2016, 0]
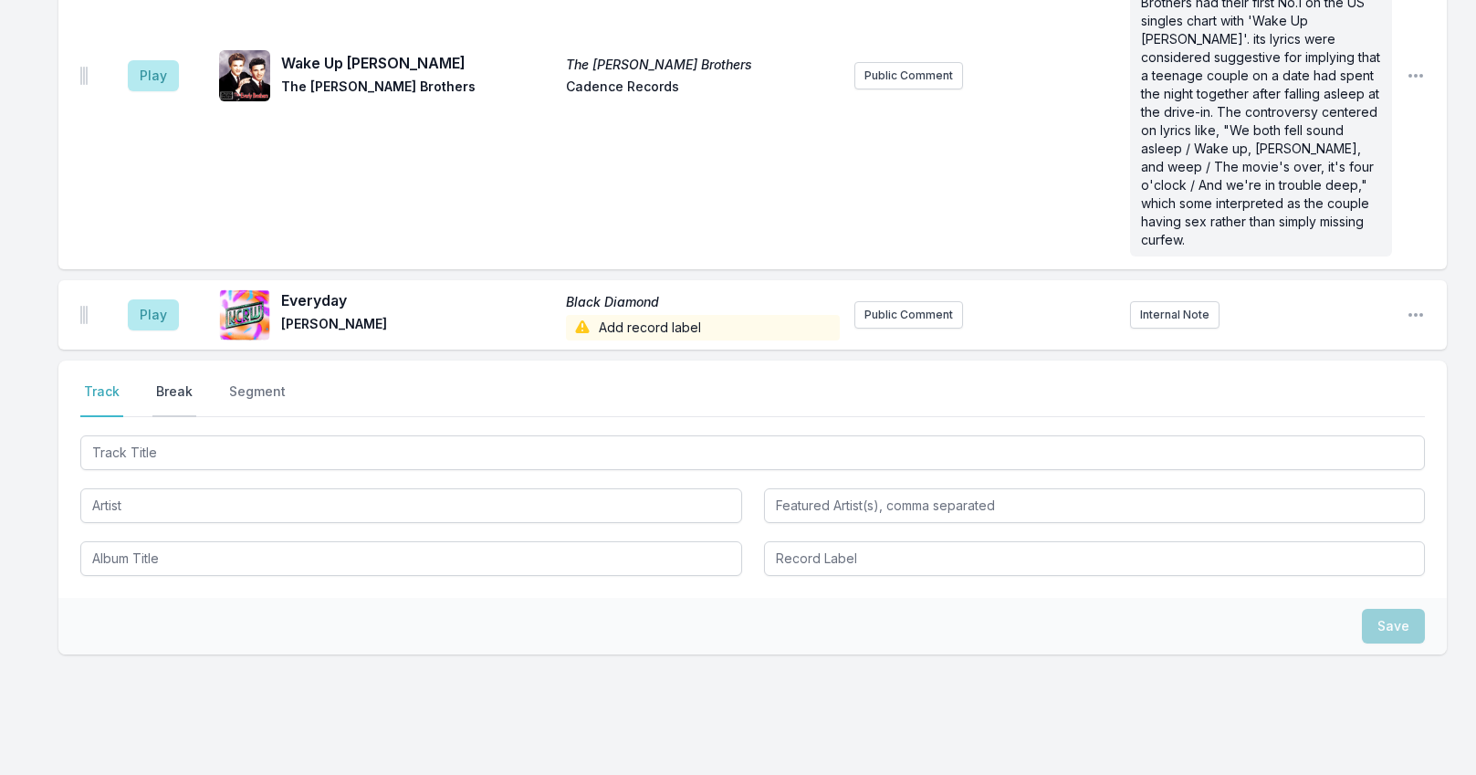
click at [176, 382] on button "Break" at bounding box center [174, 399] width 44 height 35
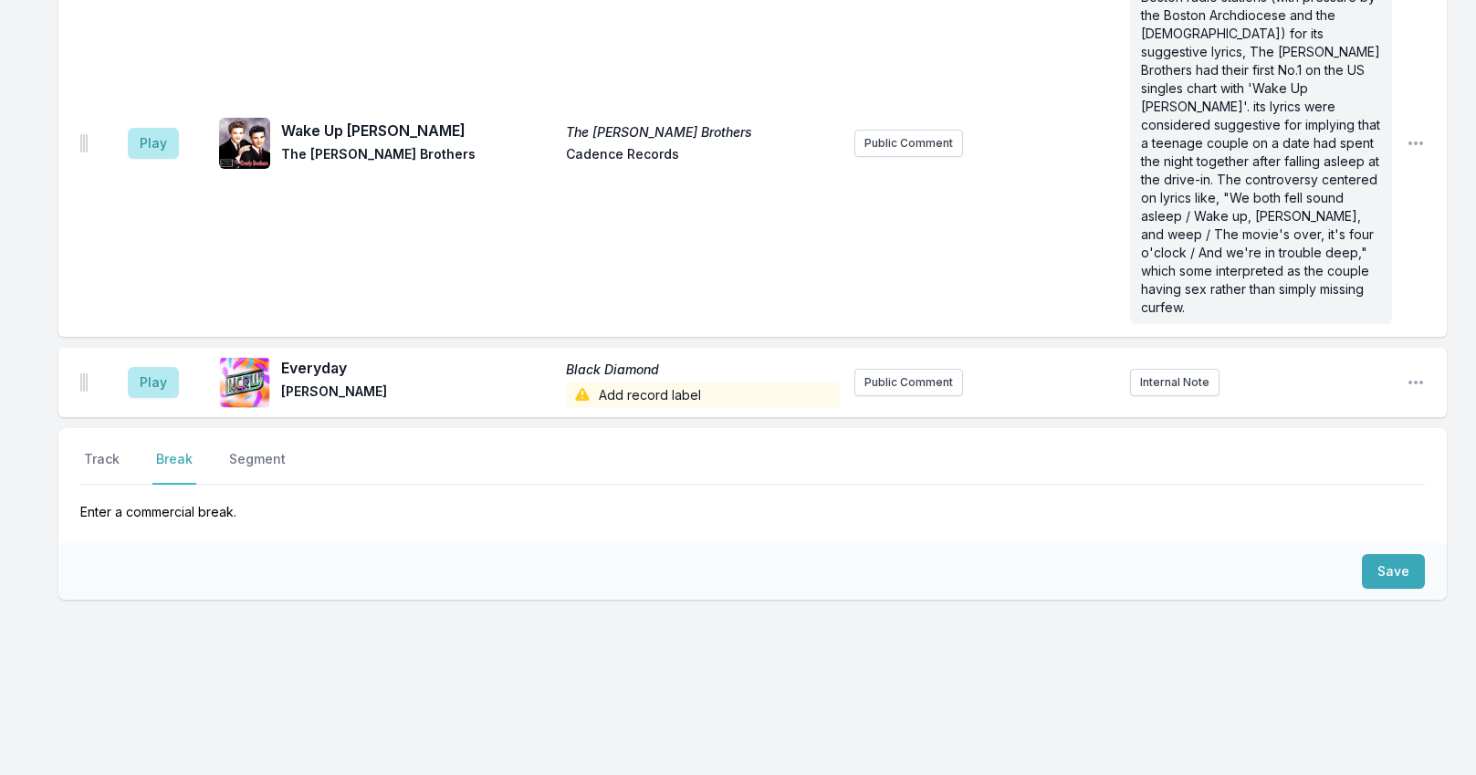
scroll to position [5636, 0]
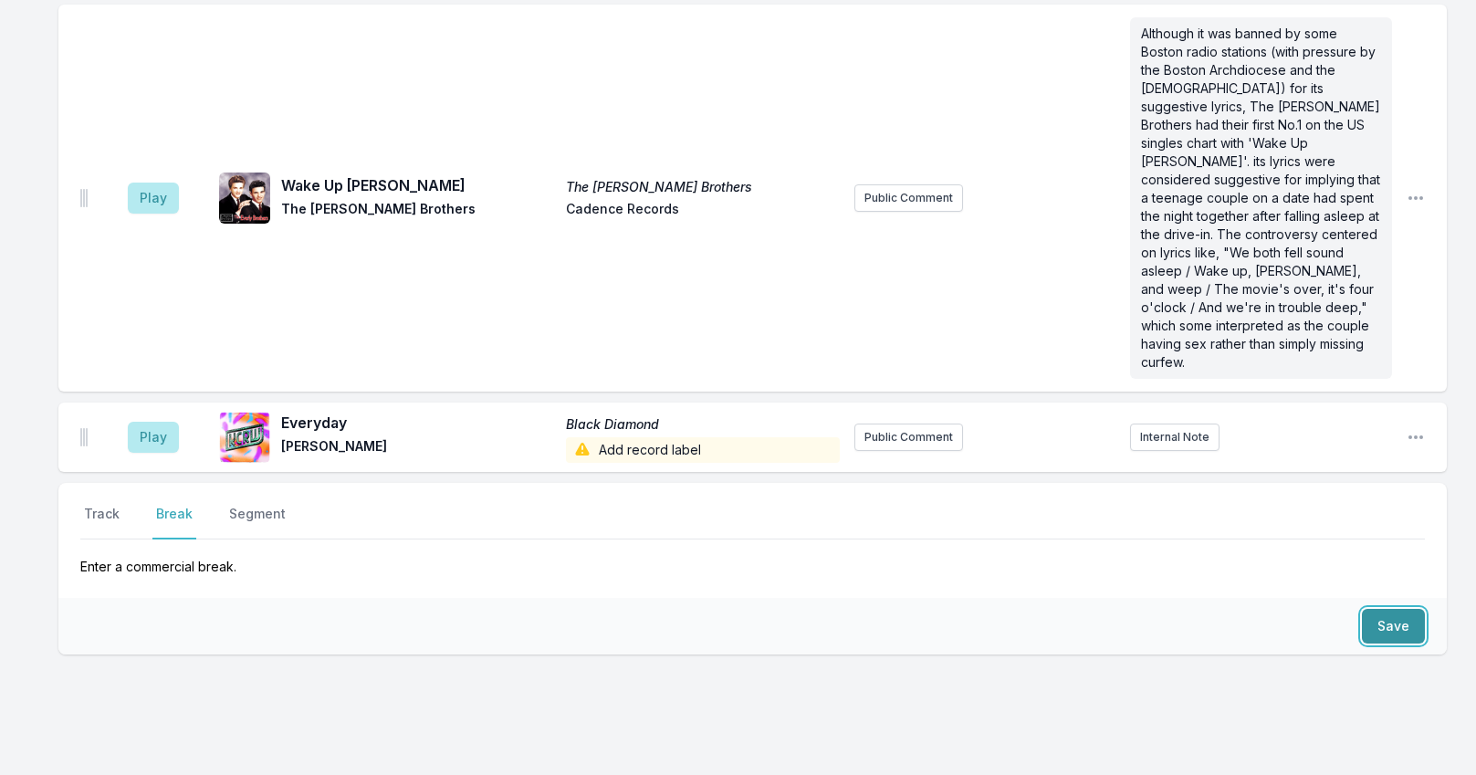
click at [1385, 609] on button "Save" at bounding box center [1393, 626] width 63 height 35
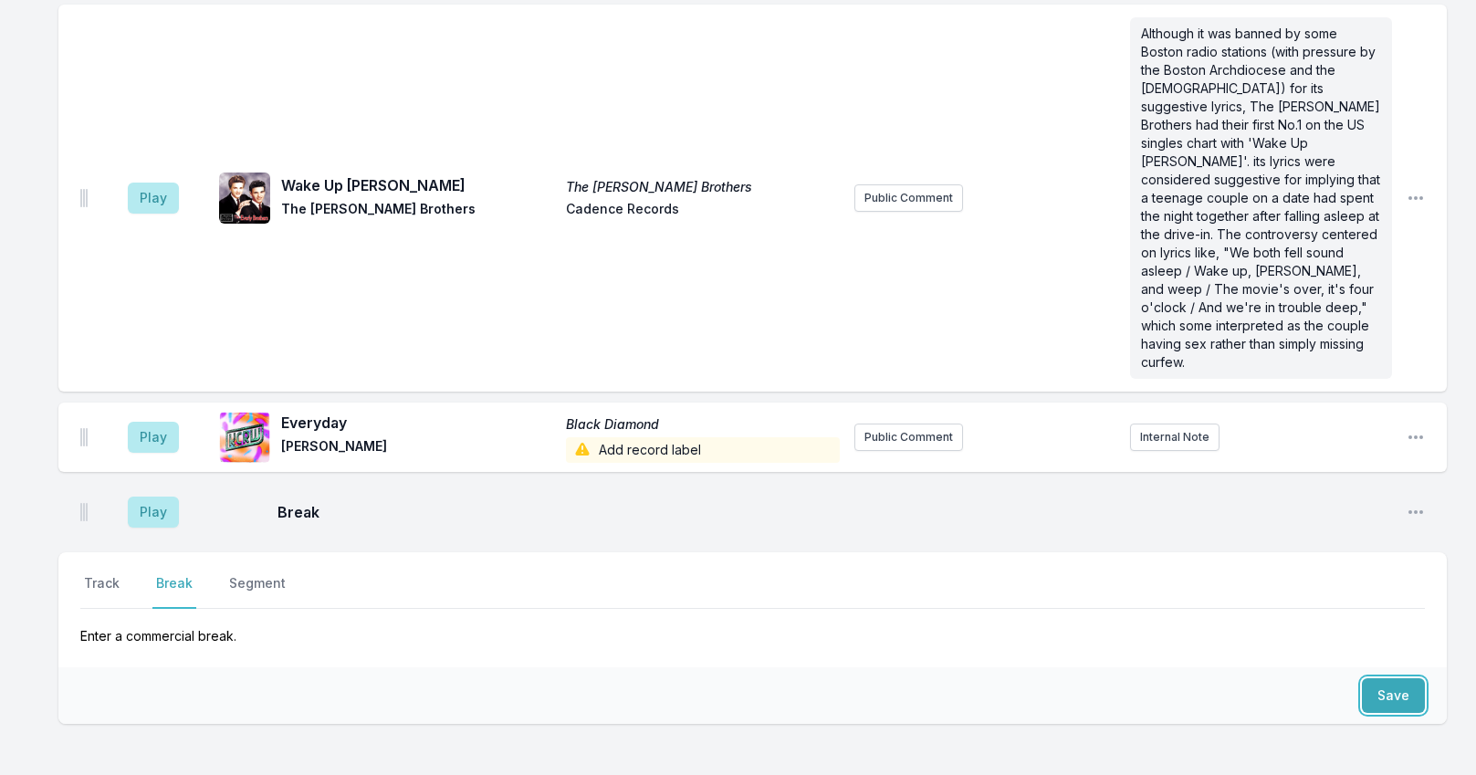
scroll to position [5705, 0]
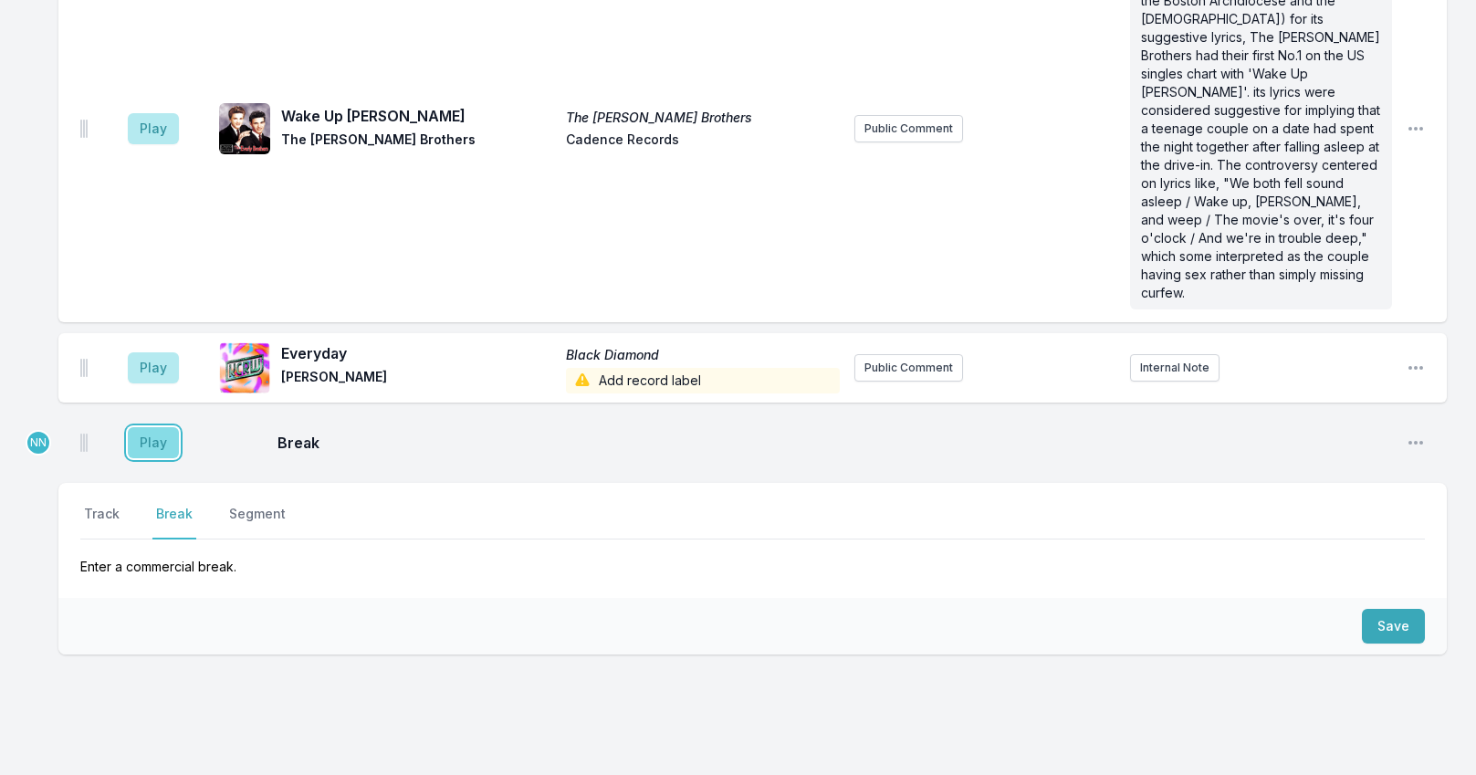
click at [165, 427] on button "Play" at bounding box center [153, 442] width 51 height 31
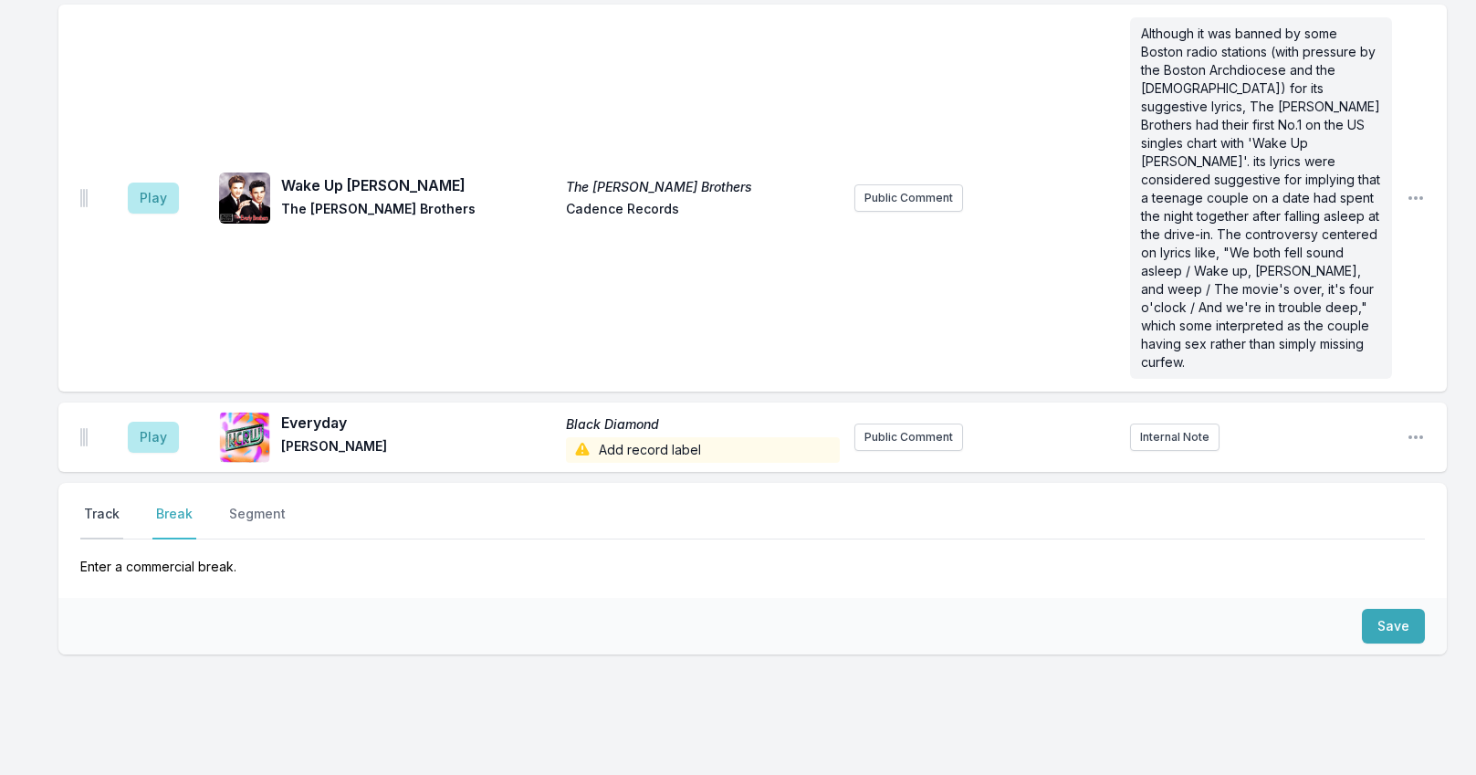
click at [111, 505] on button "Track" at bounding box center [101, 522] width 43 height 35
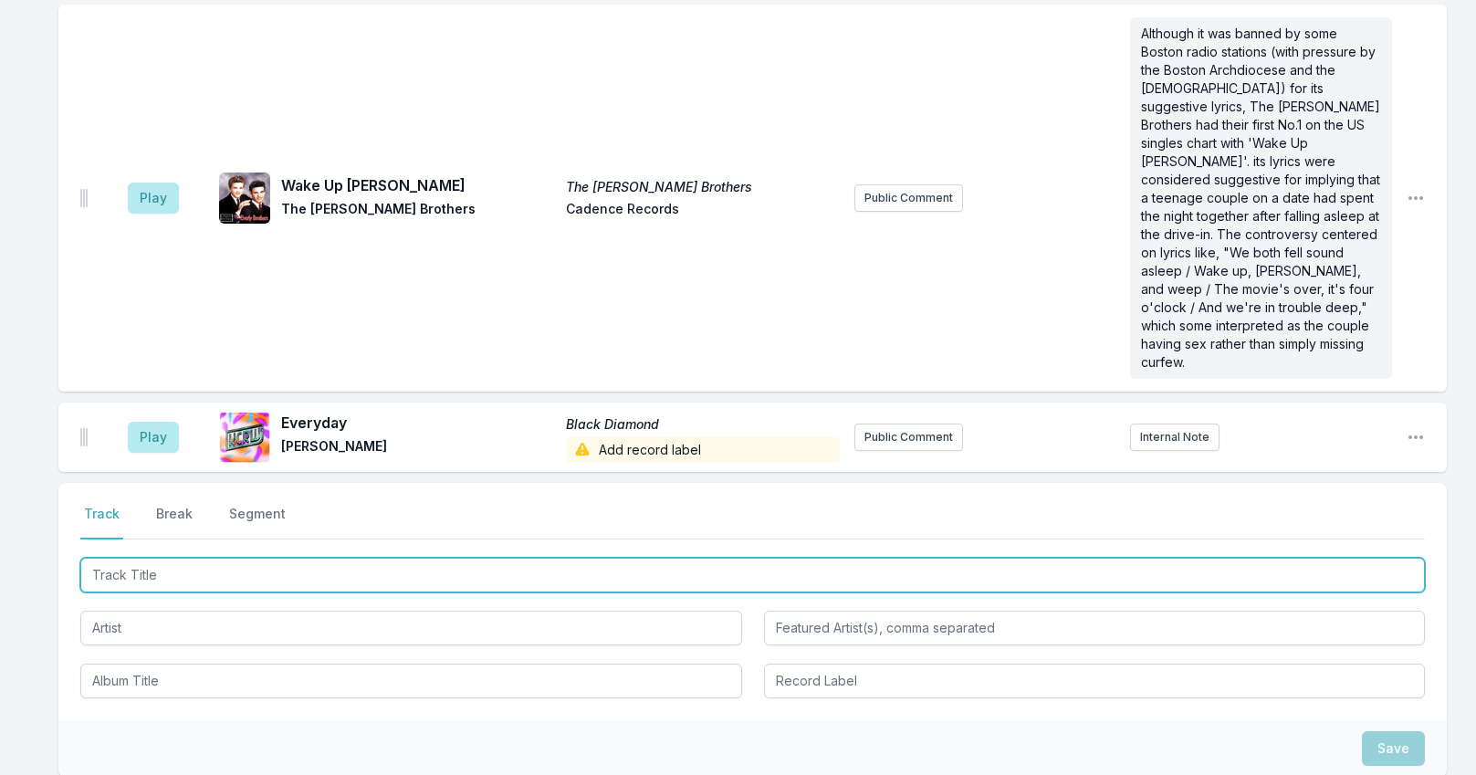
click at [136, 558] on input "Track Title" at bounding box center [752, 575] width 1344 height 35
click at [133, 558] on input "Track Title" at bounding box center [752, 575] width 1344 height 35
type input "Can't Hide Love (live)"
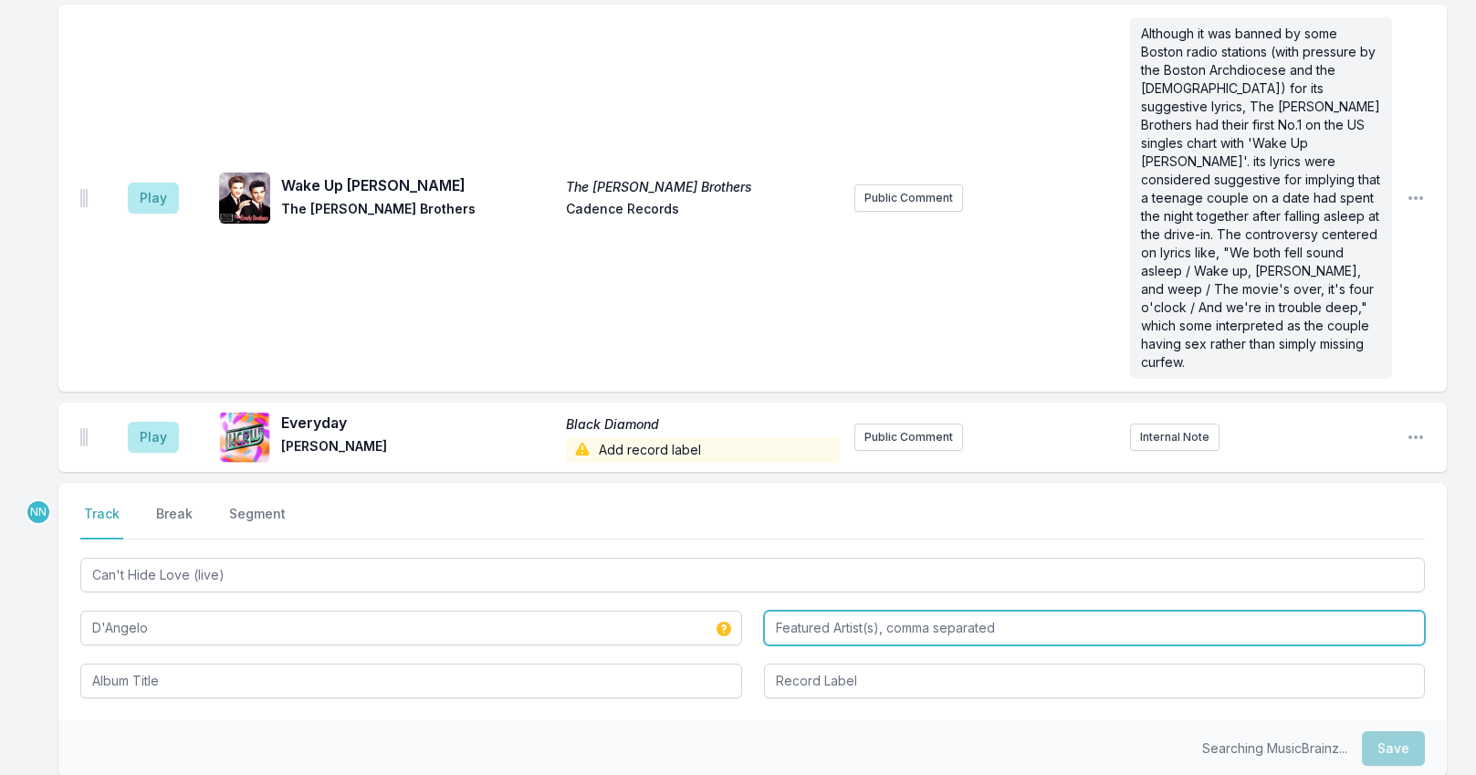
type input "D'Angelo"
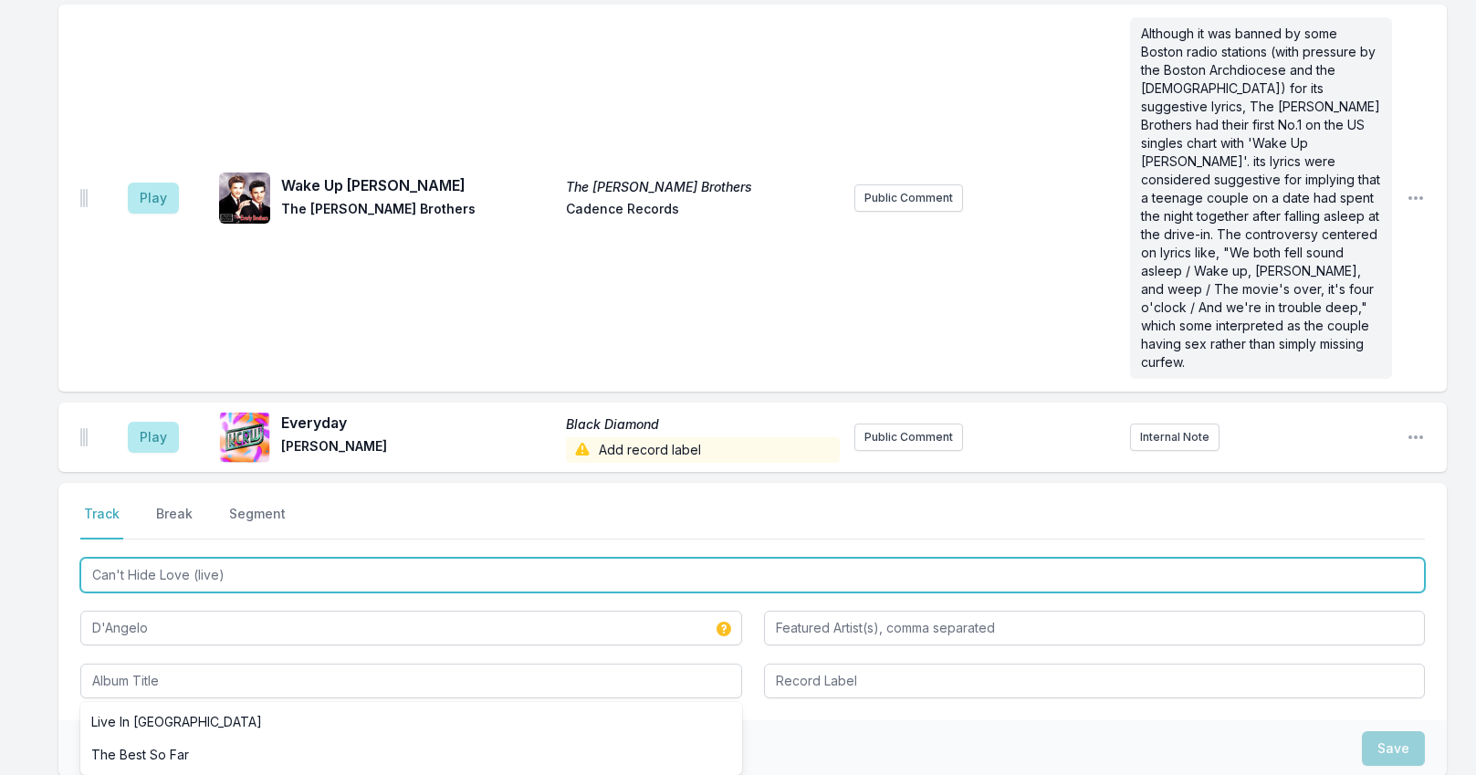
drag, startPoint x: 197, startPoint y: 519, endPoint x: 313, endPoint y: 519, distance: 115.9
click at [313, 558] on input "Can't Hide Love (live)" at bounding box center [752, 575] width 1344 height 35
type input "Can't Hide Love - Live At The [GEOGRAPHIC_DATA], [GEOGRAPHIC_DATA]/1995"
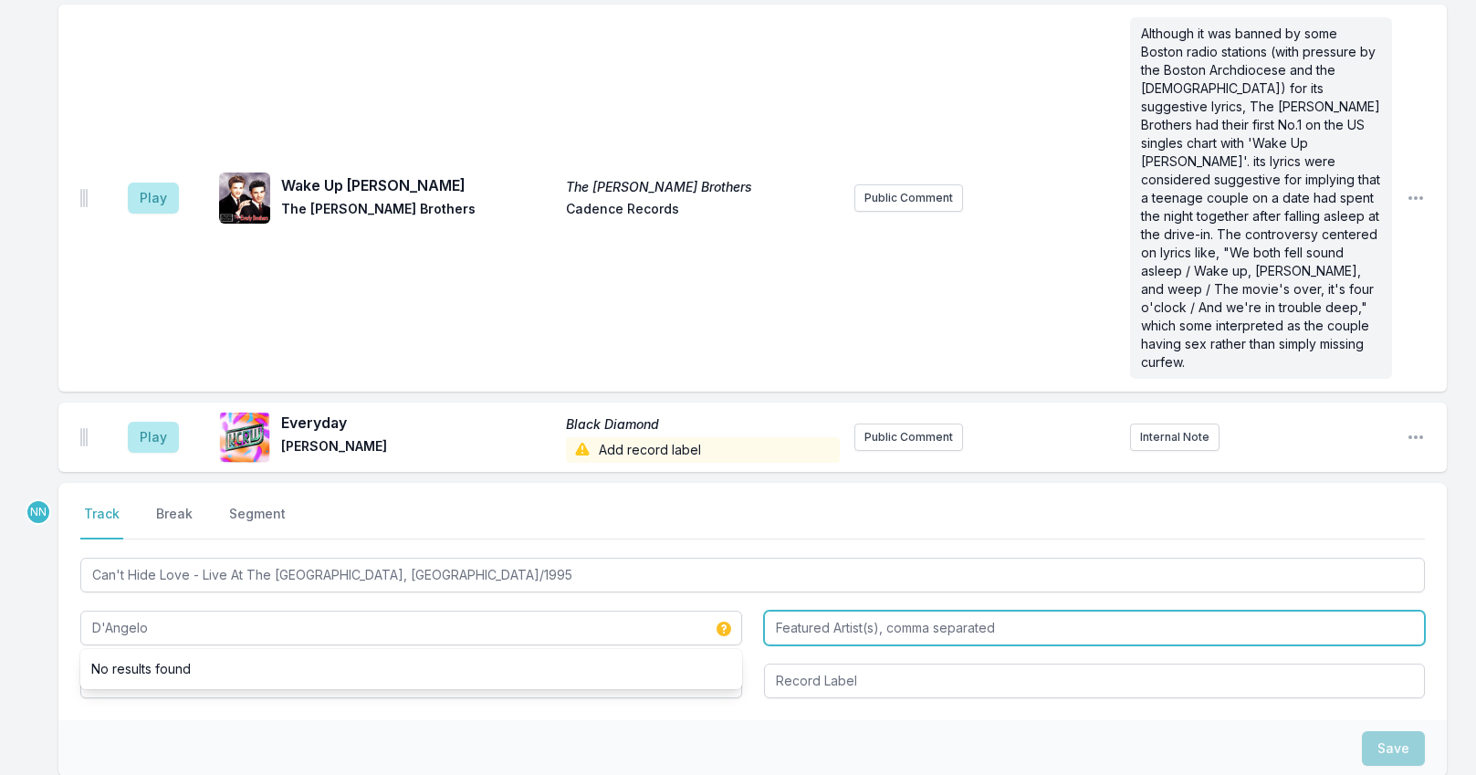
type input "D'Angelo"
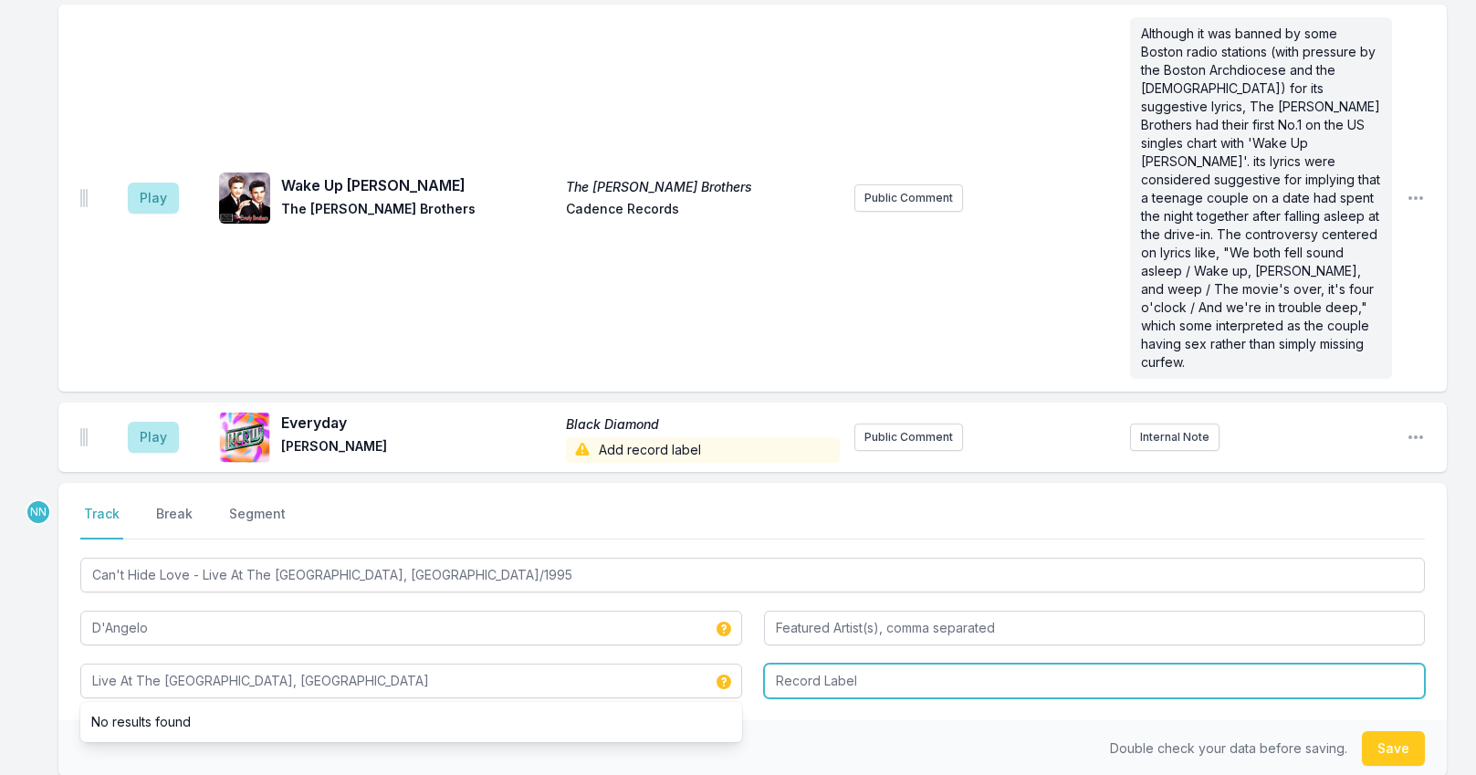
type input "Live At The [GEOGRAPHIC_DATA], [GEOGRAPHIC_DATA]"
type input "Virgin"
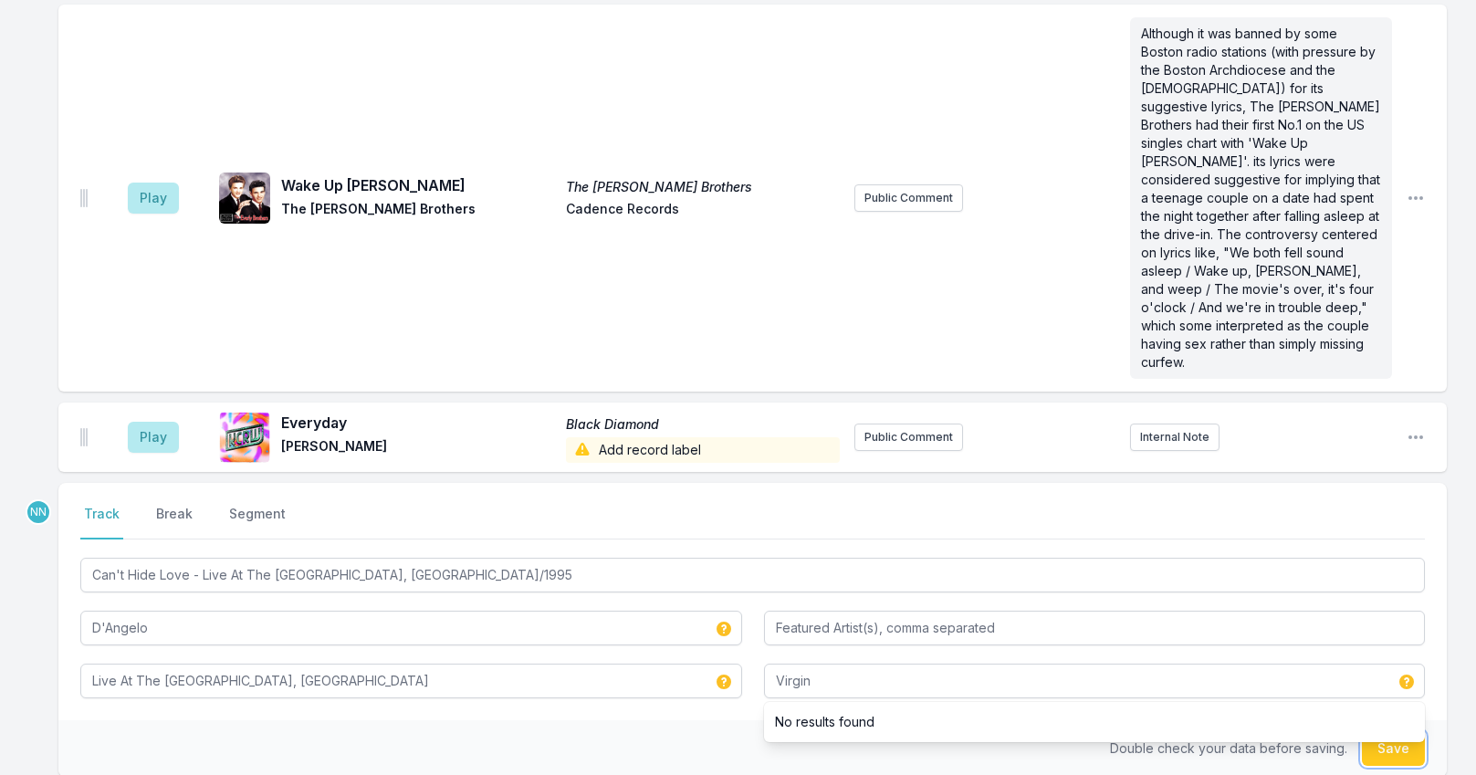
click at [1373, 731] on button "Save" at bounding box center [1393, 748] width 63 height 35
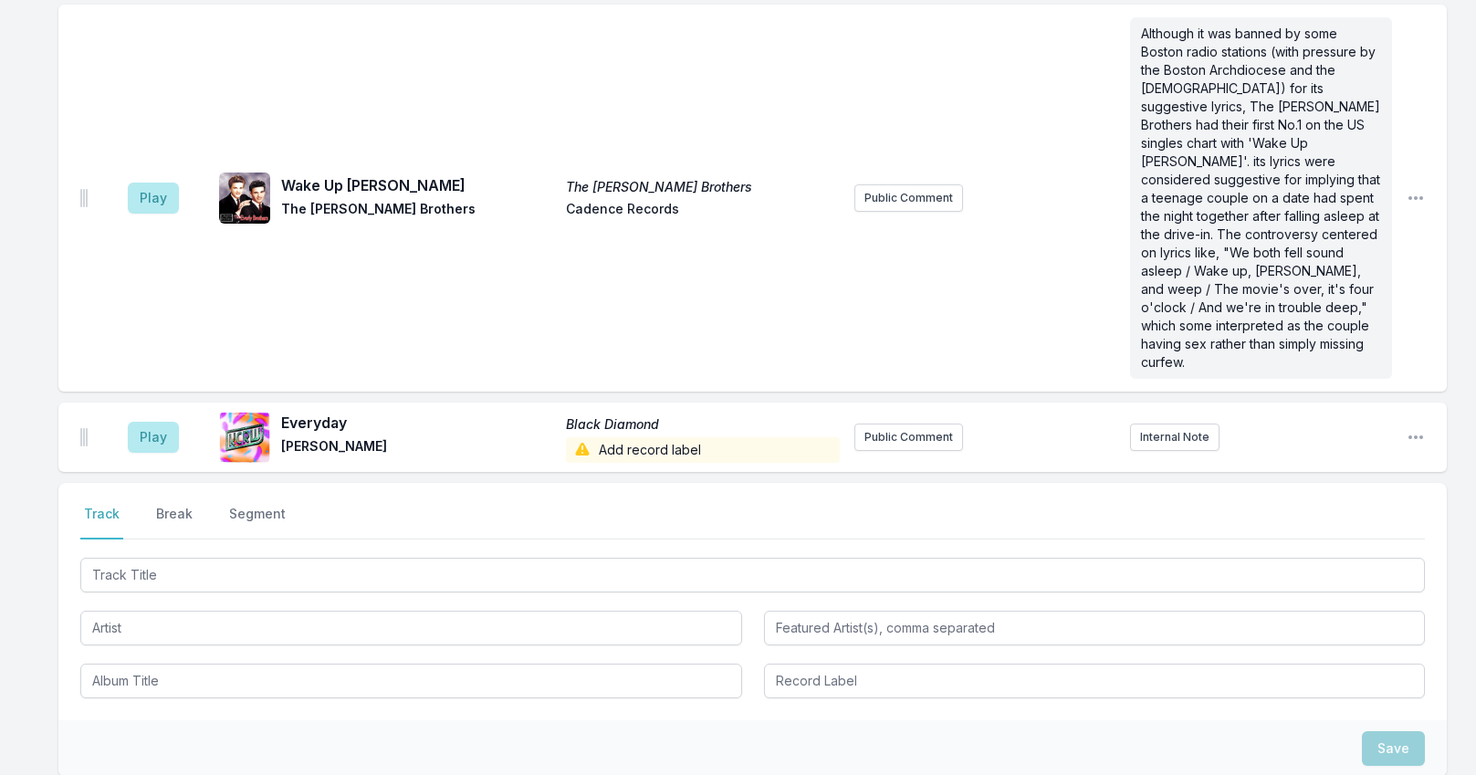
scroll to position [5796, 0]
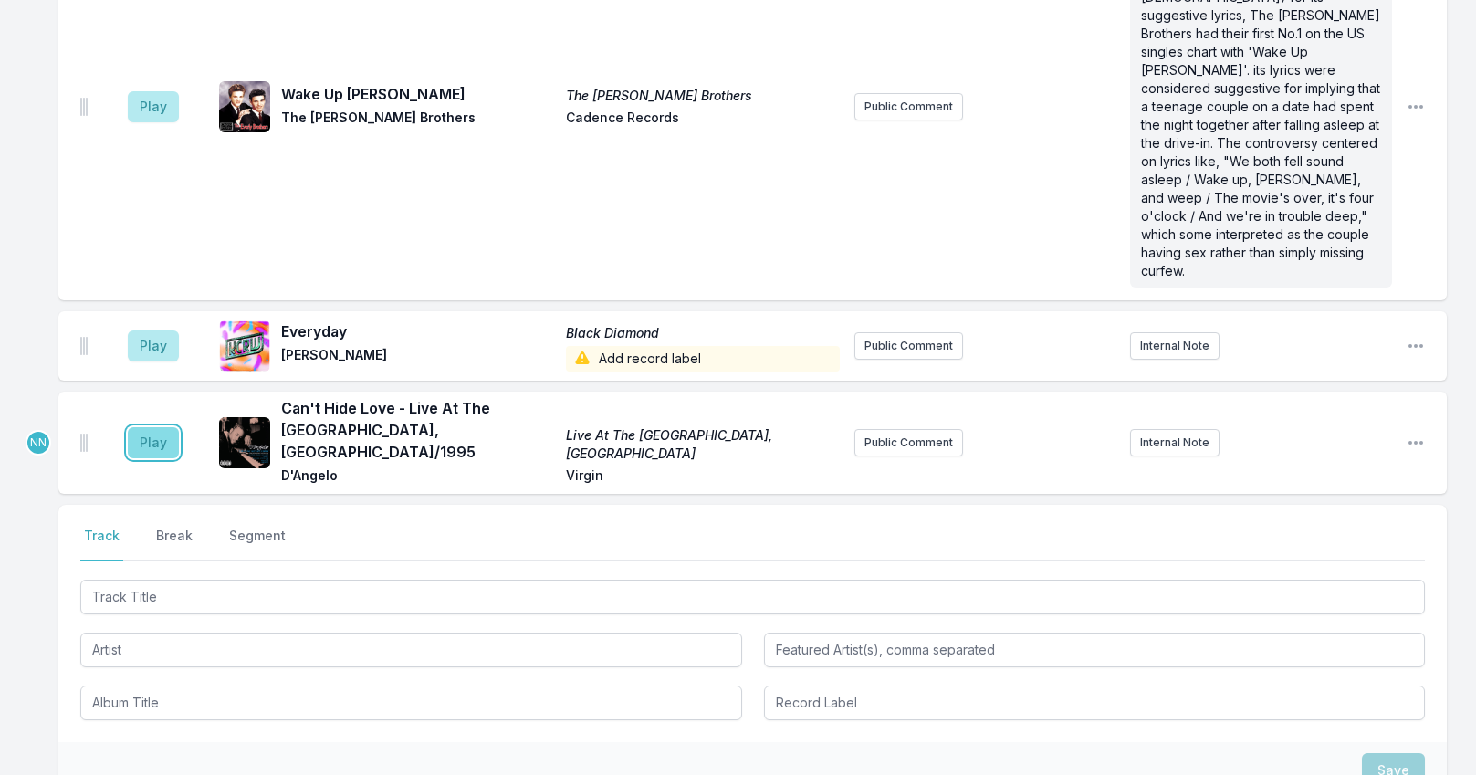
click at [163, 427] on button "Play" at bounding box center [153, 442] width 51 height 31
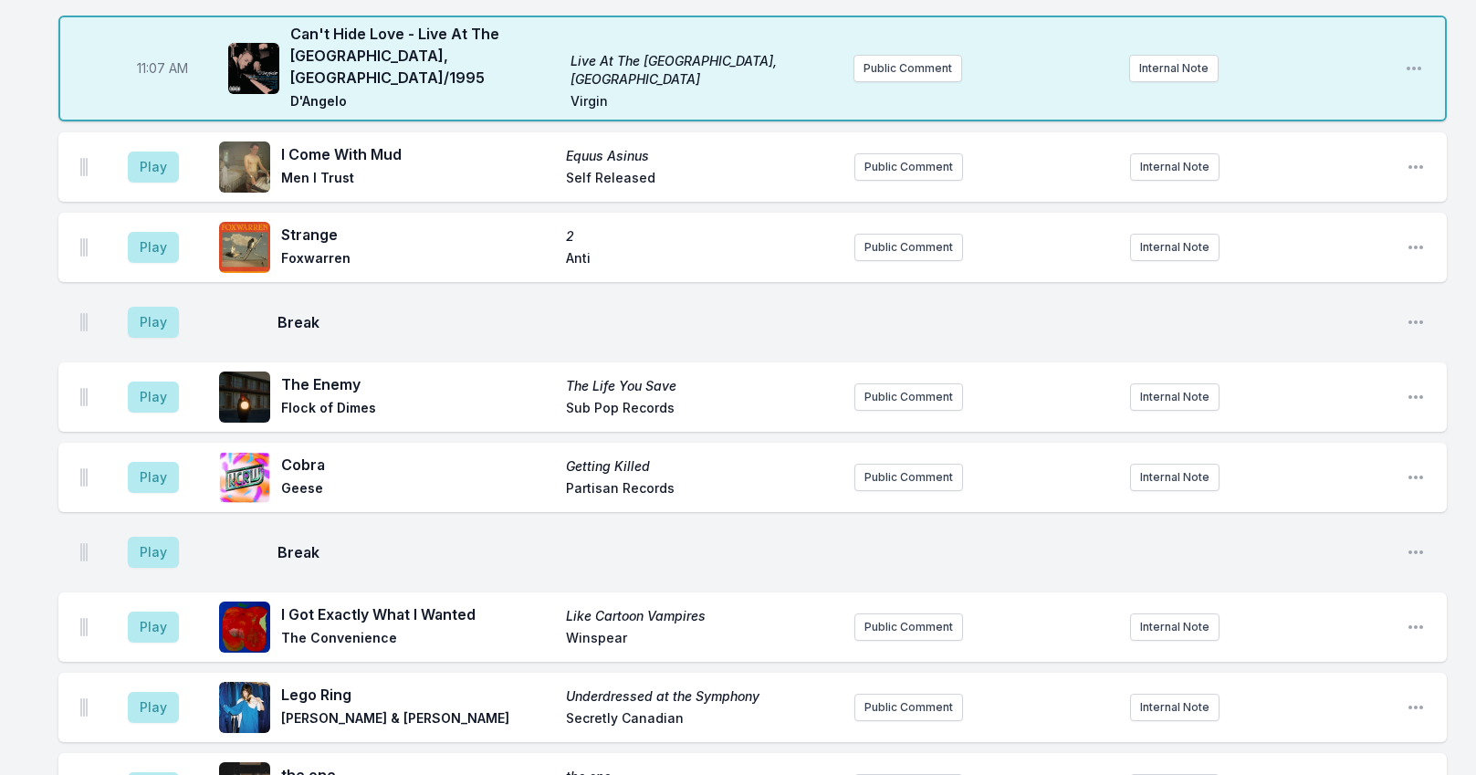
scroll to position [2054, 0]
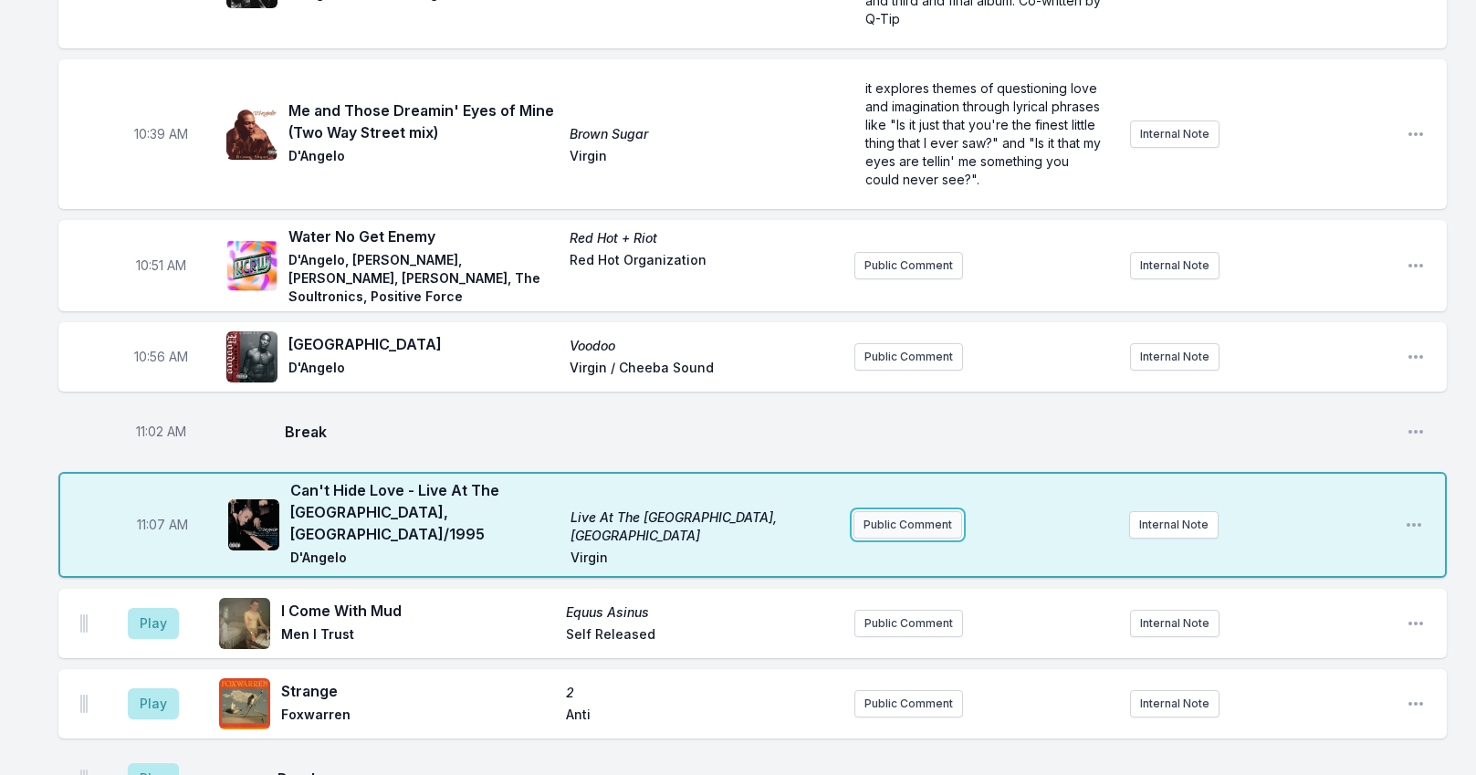
click at [897, 511] on button "Public Comment" at bounding box center [907, 524] width 109 height 27
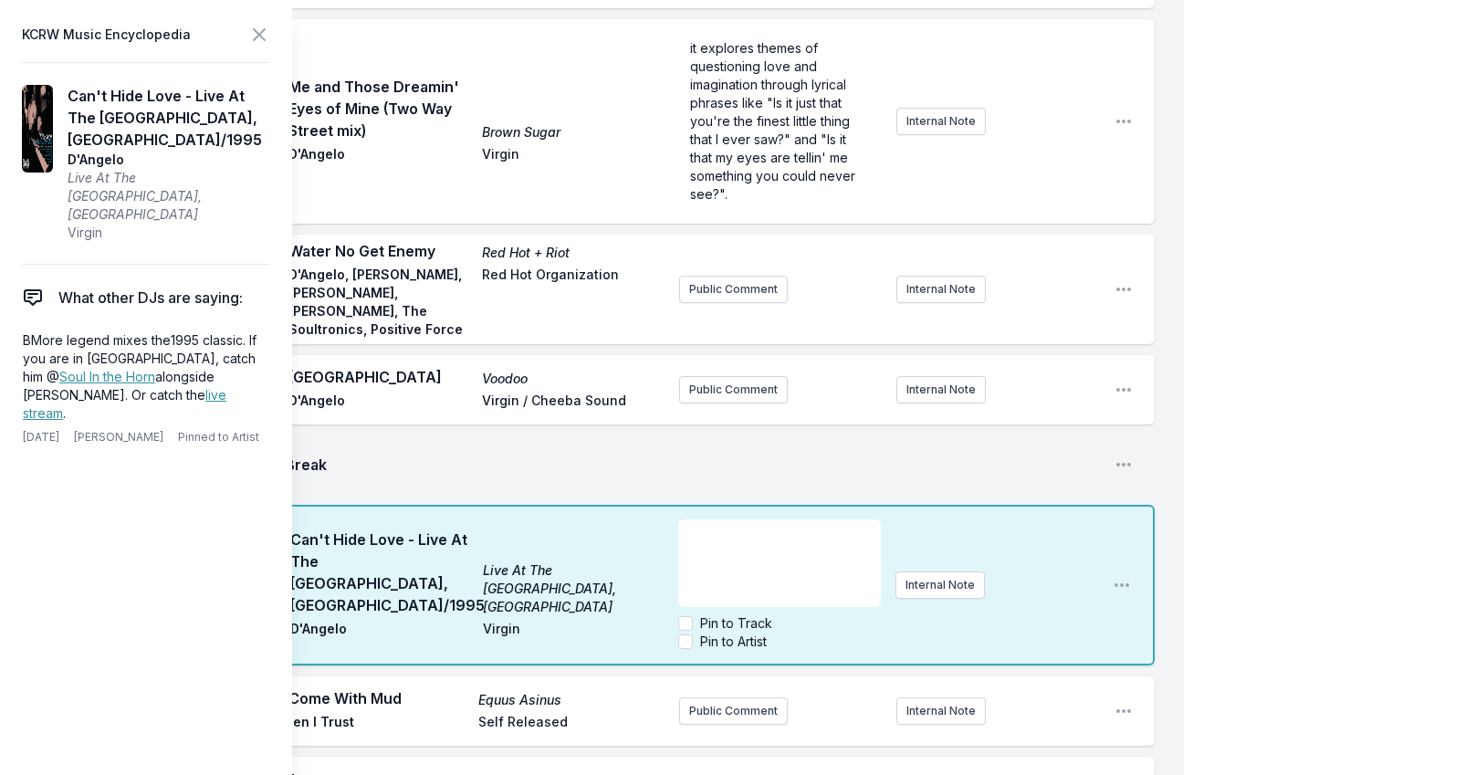
scroll to position [2237, 0]
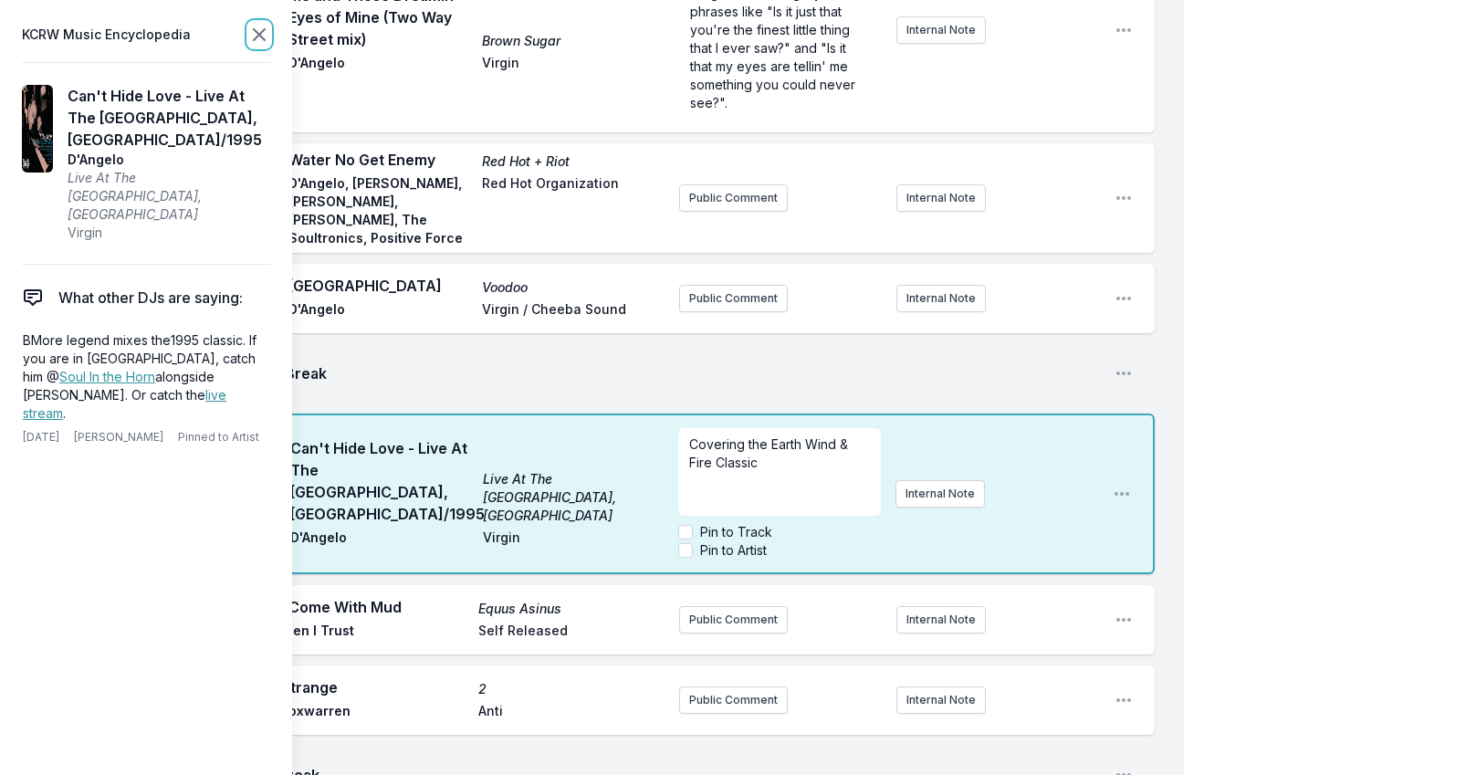
click at [258, 33] on icon at bounding box center [259, 34] width 11 height 11
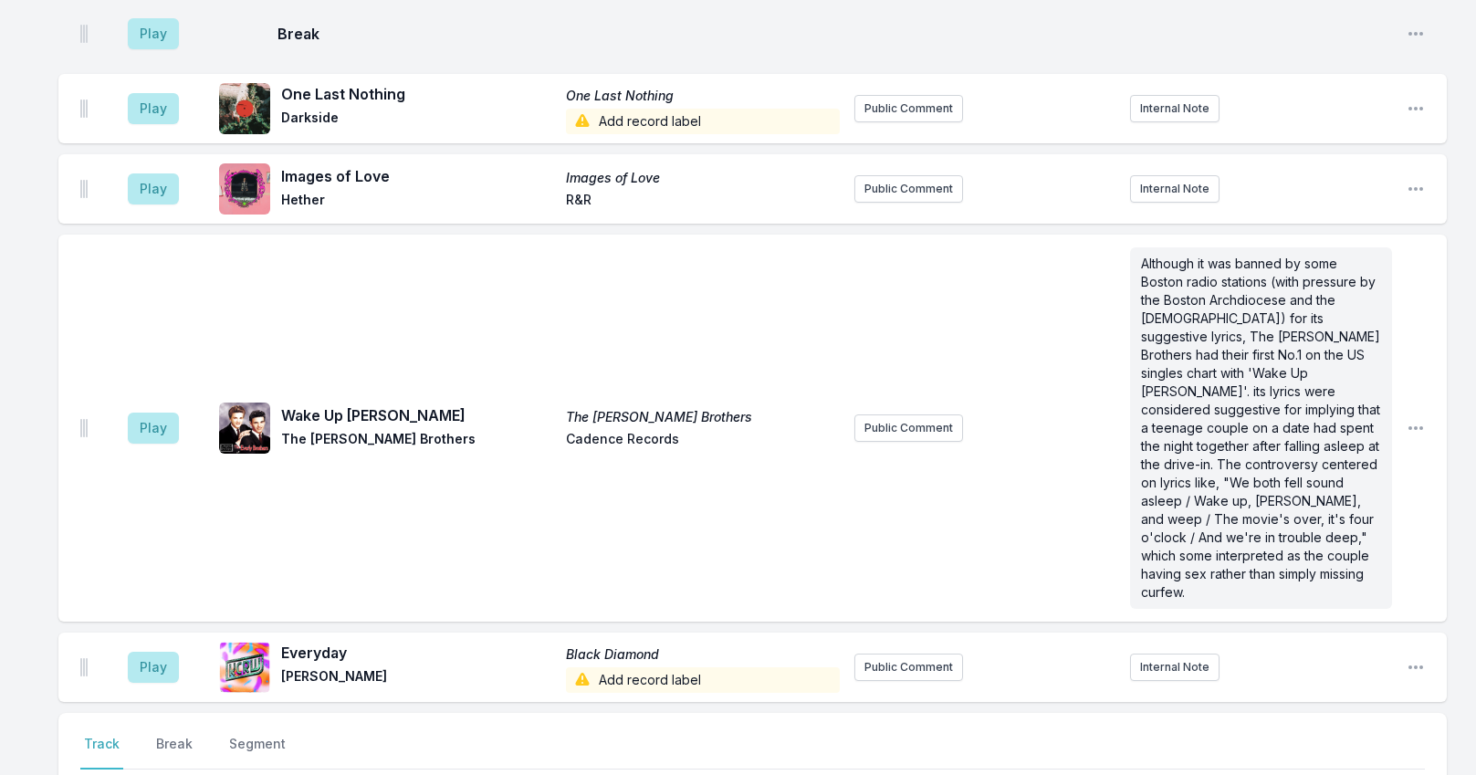
scroll to position [5918, 0]
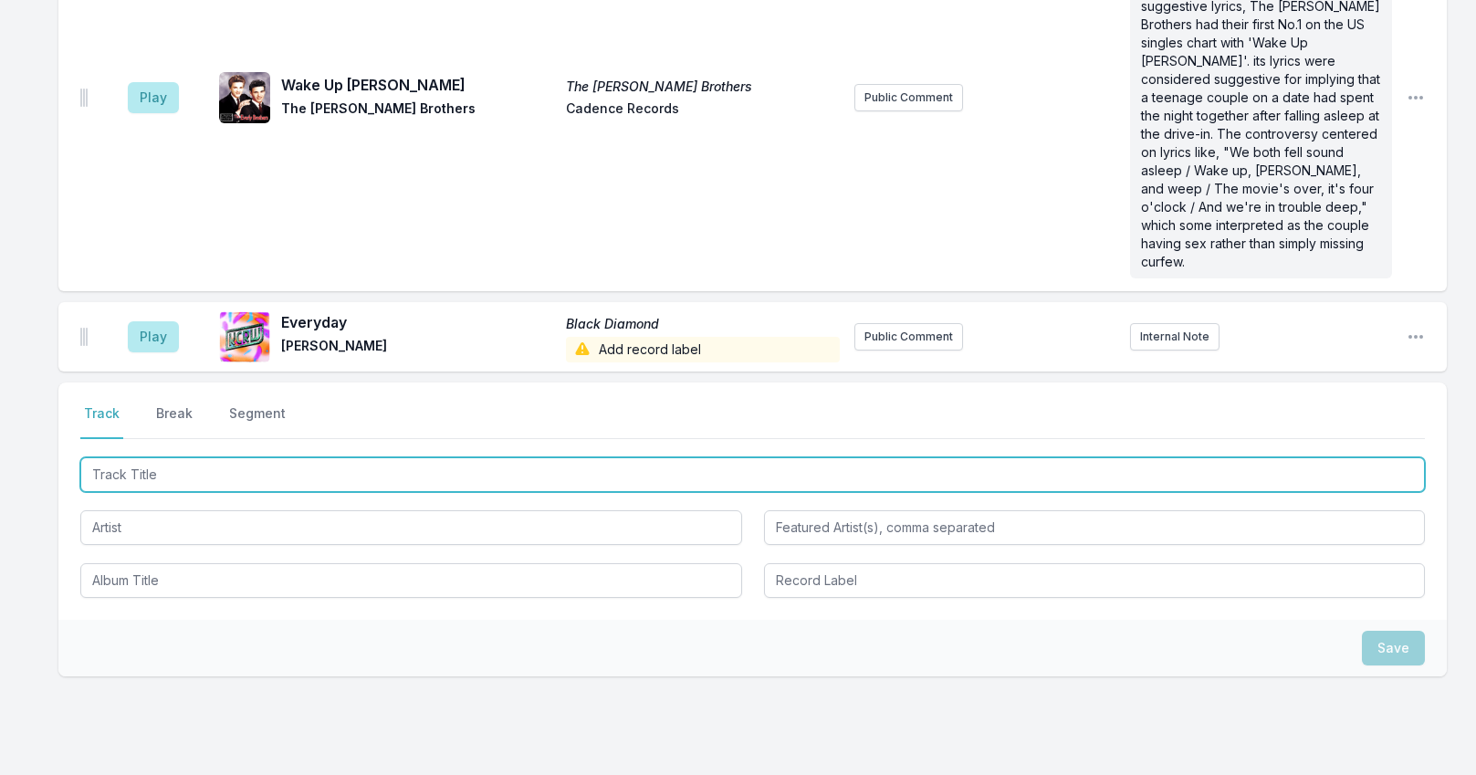
click at [256, 457] on input "Track Title" at bounding box center [752, 474] width 1344 height 35
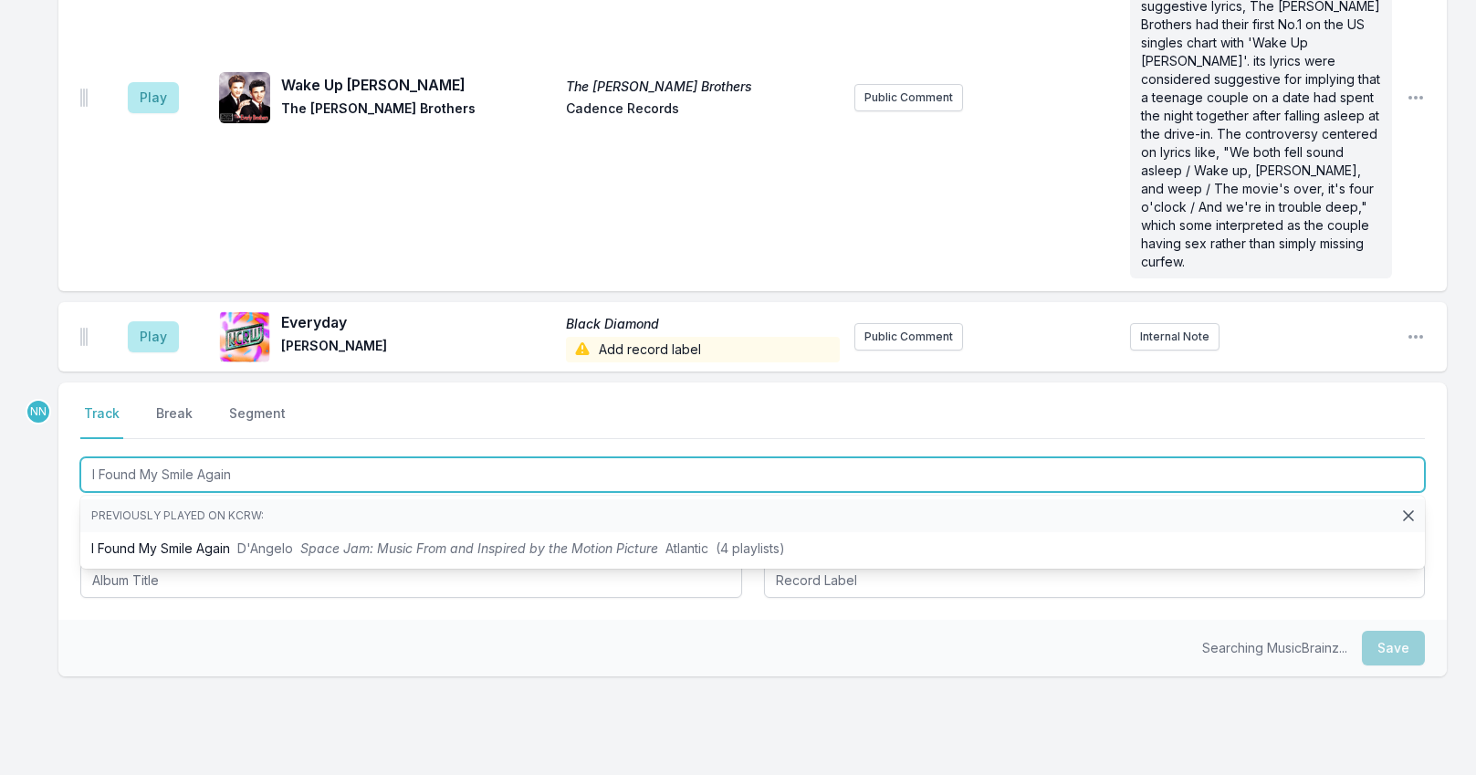
type input "I Found My Smile Again"
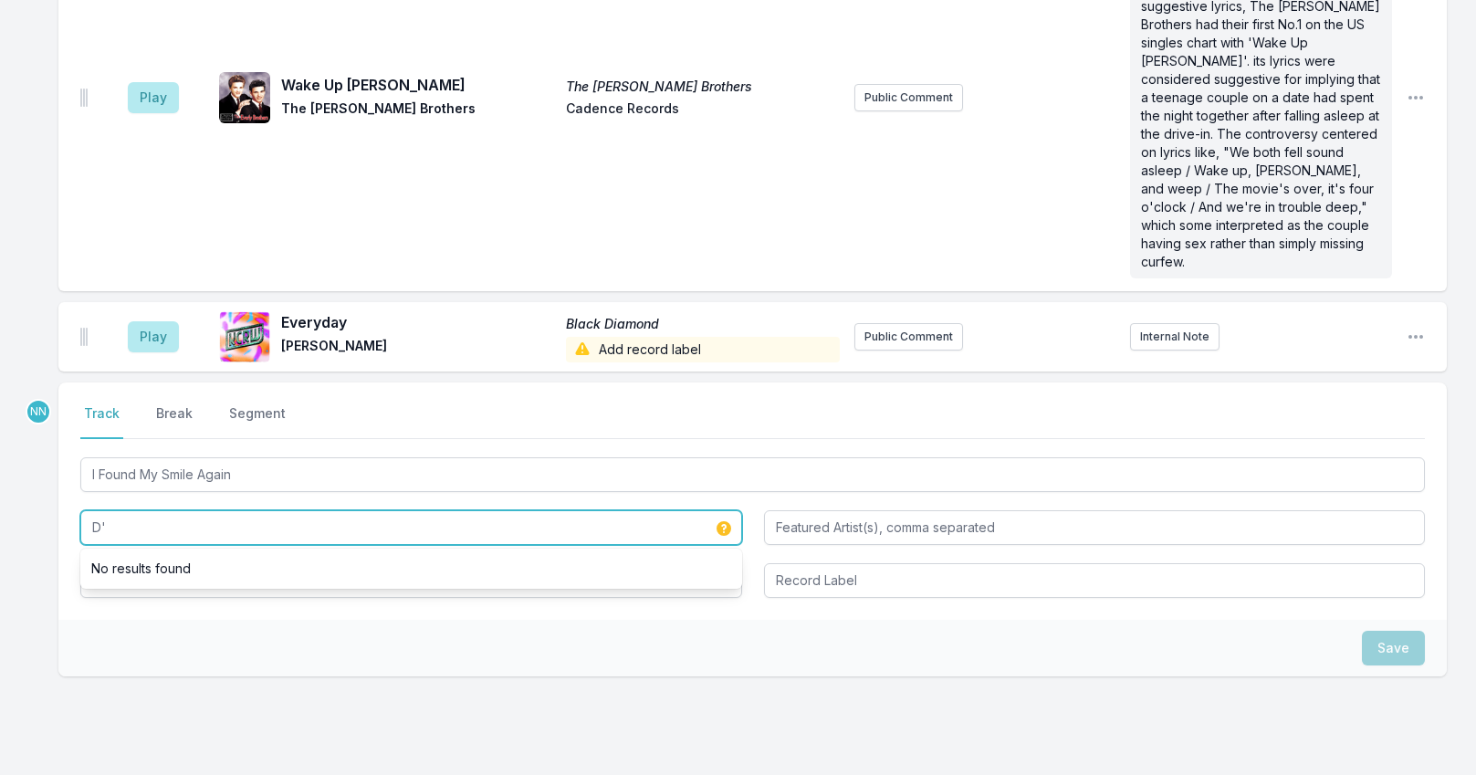
type input "D"
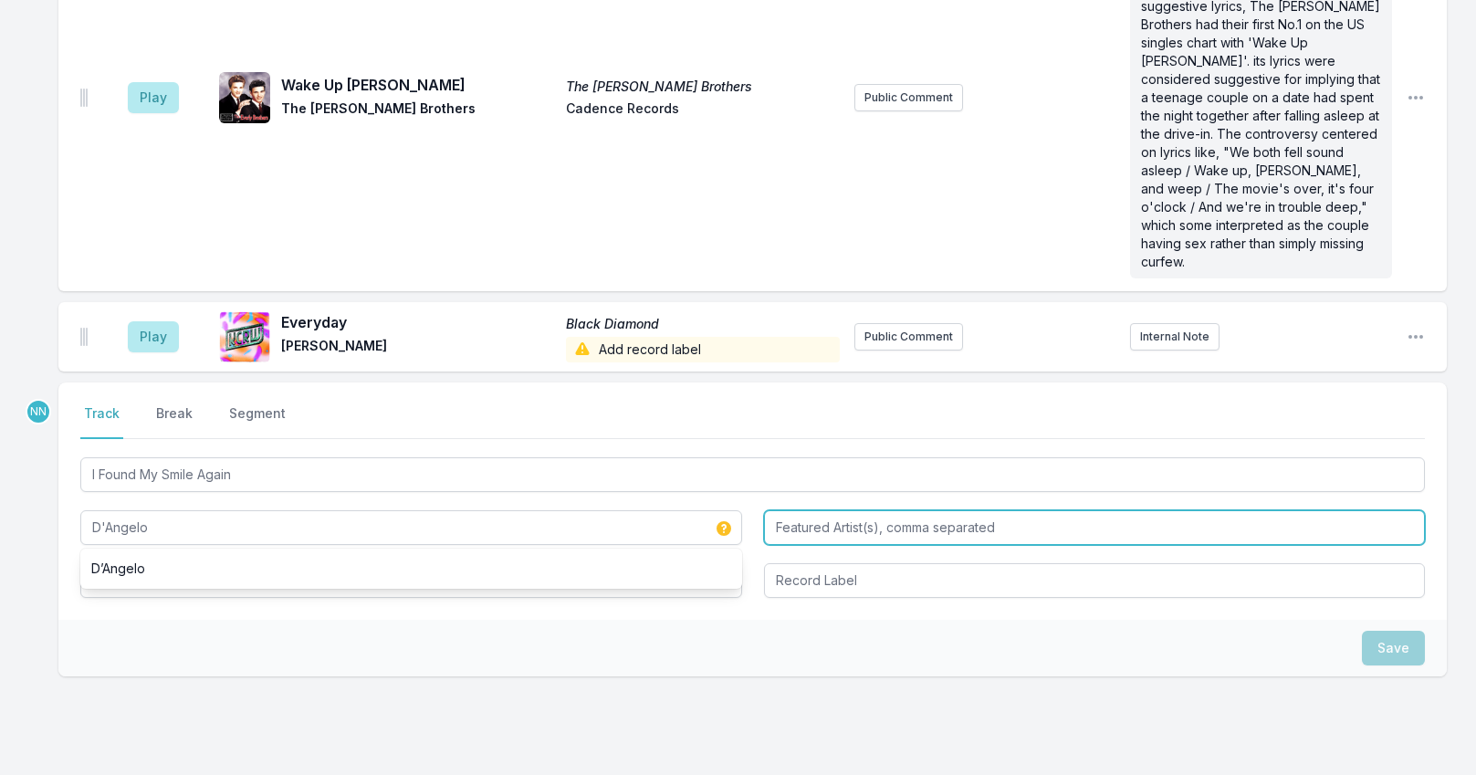
type input "D'Angelo"
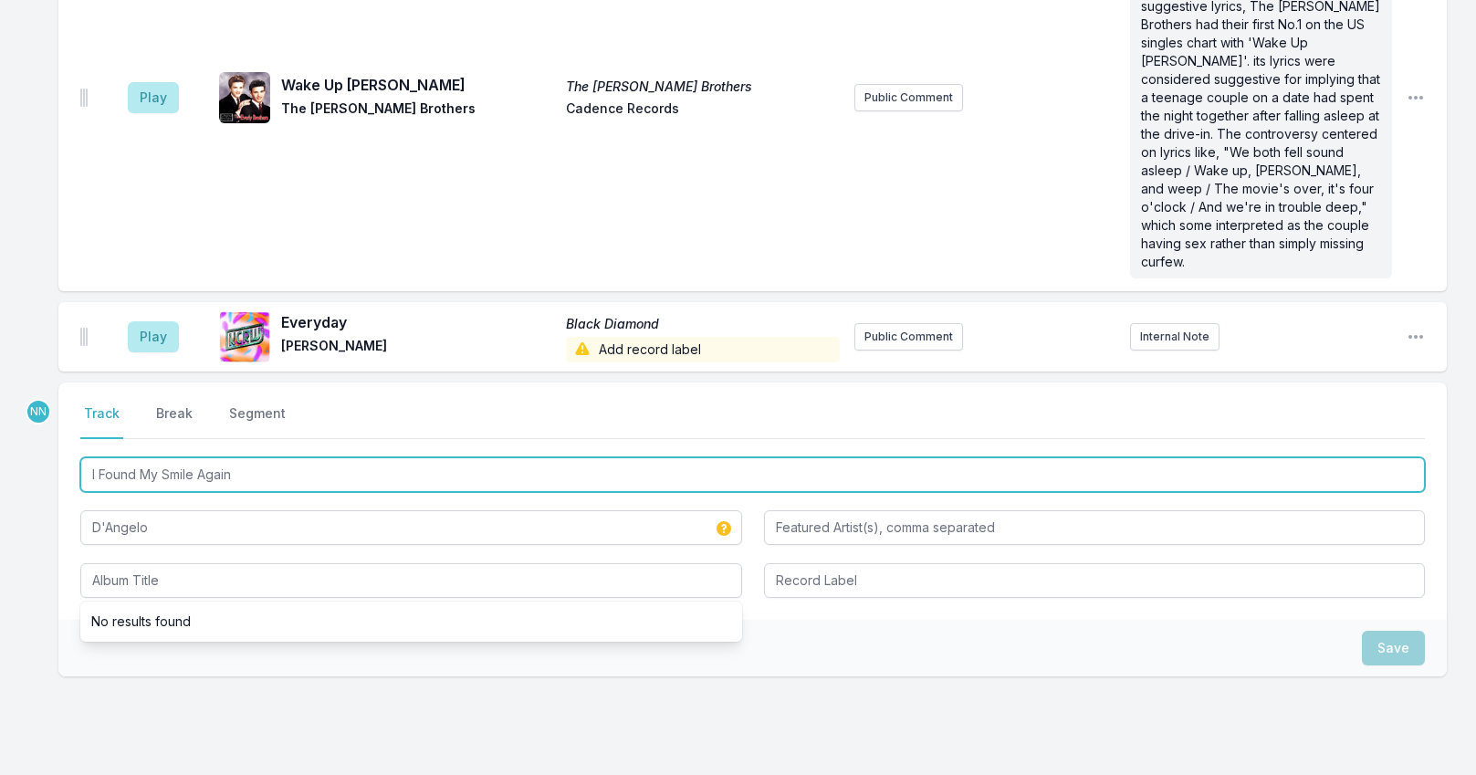
click at [216, 457] on input "I Found My Smile Again" at bounding box center [752, 474] width 1344 height 35
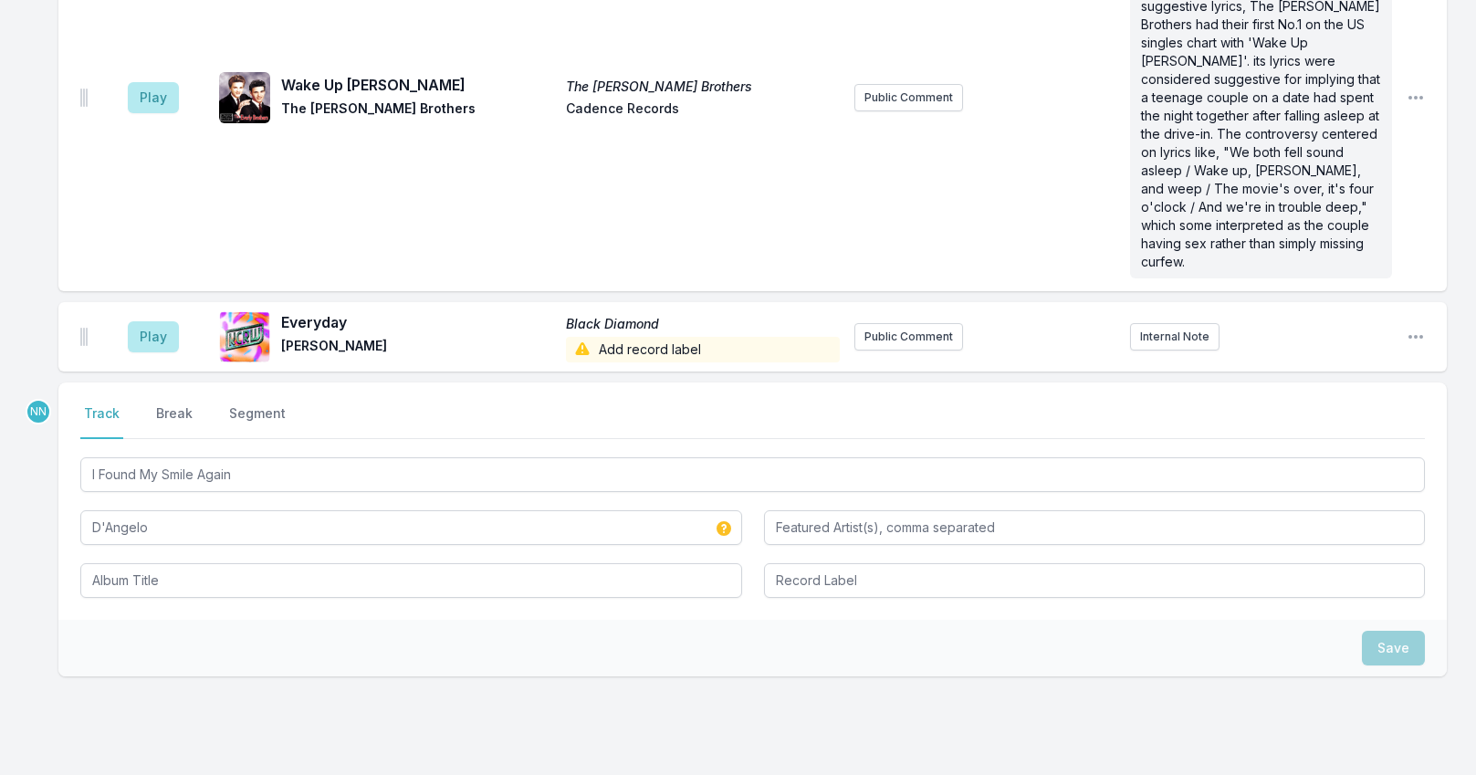
click at [179, 528] on div "Select a tab Track Break Segment Track Break Segment I Found My Smile Again D'A…" at bounding box center [752, 500] width 1388 height 237
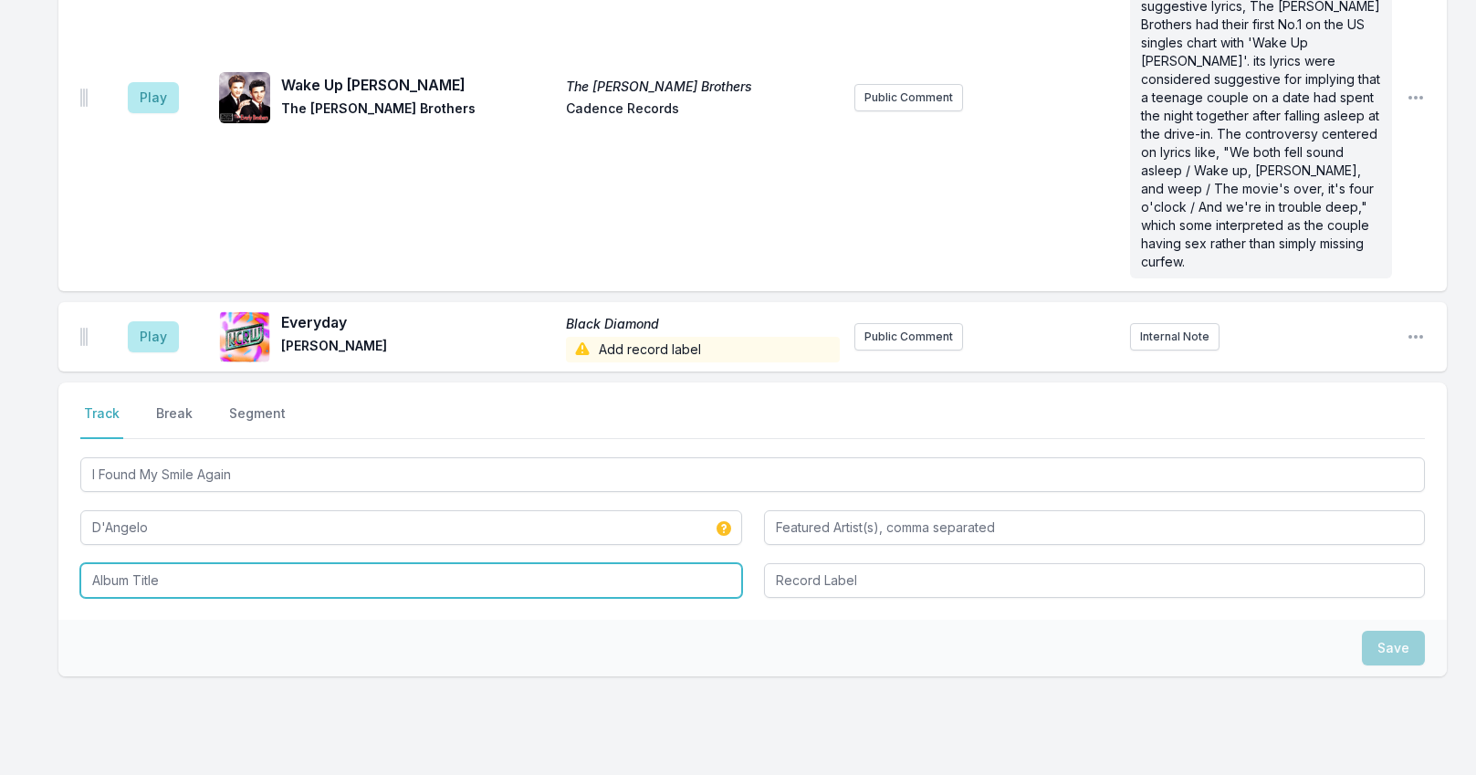
click at [170, 563] on input "Album Title" at bounding box center [411, 580] width 662 height 35
paste input "I Found My Smile Again"
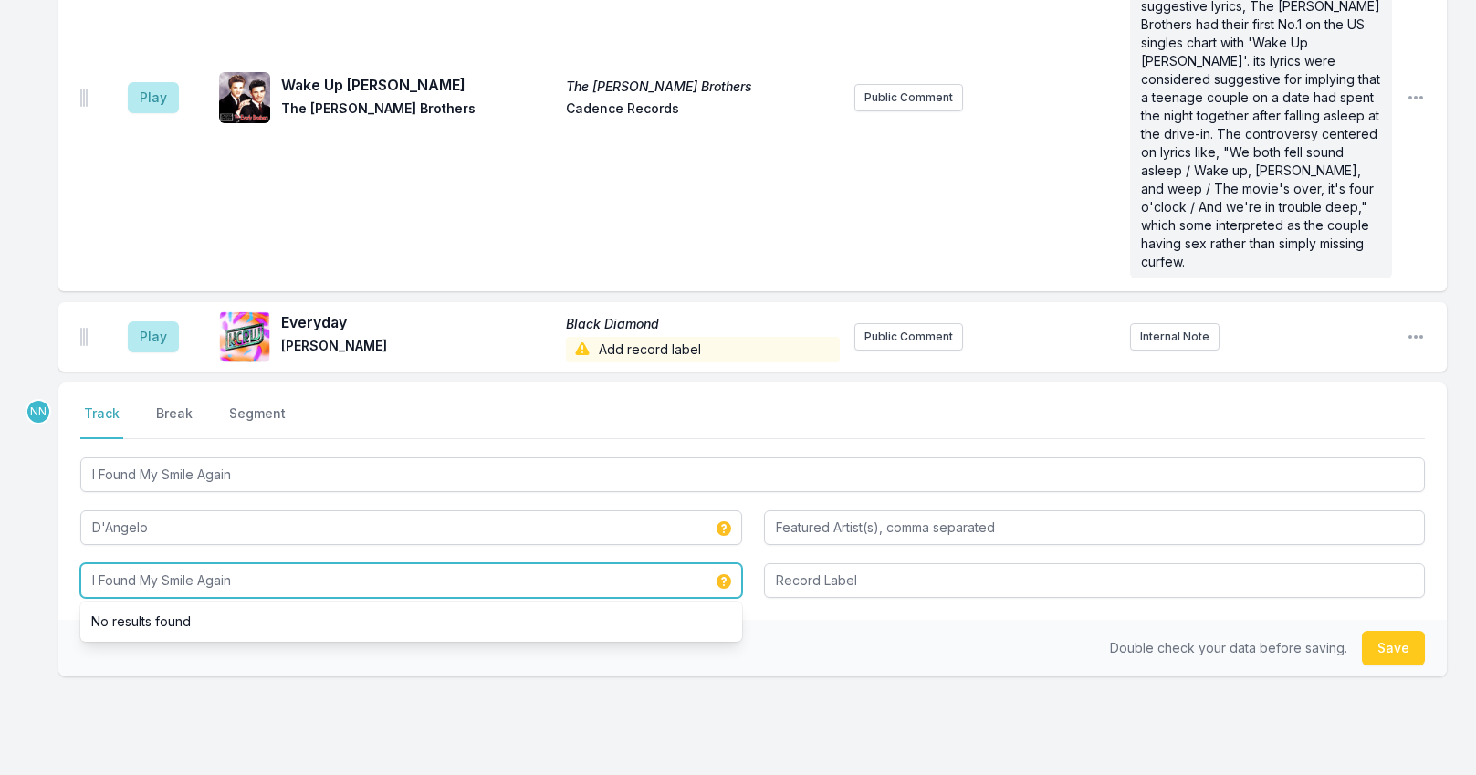
type input "I Found My Smile Again"
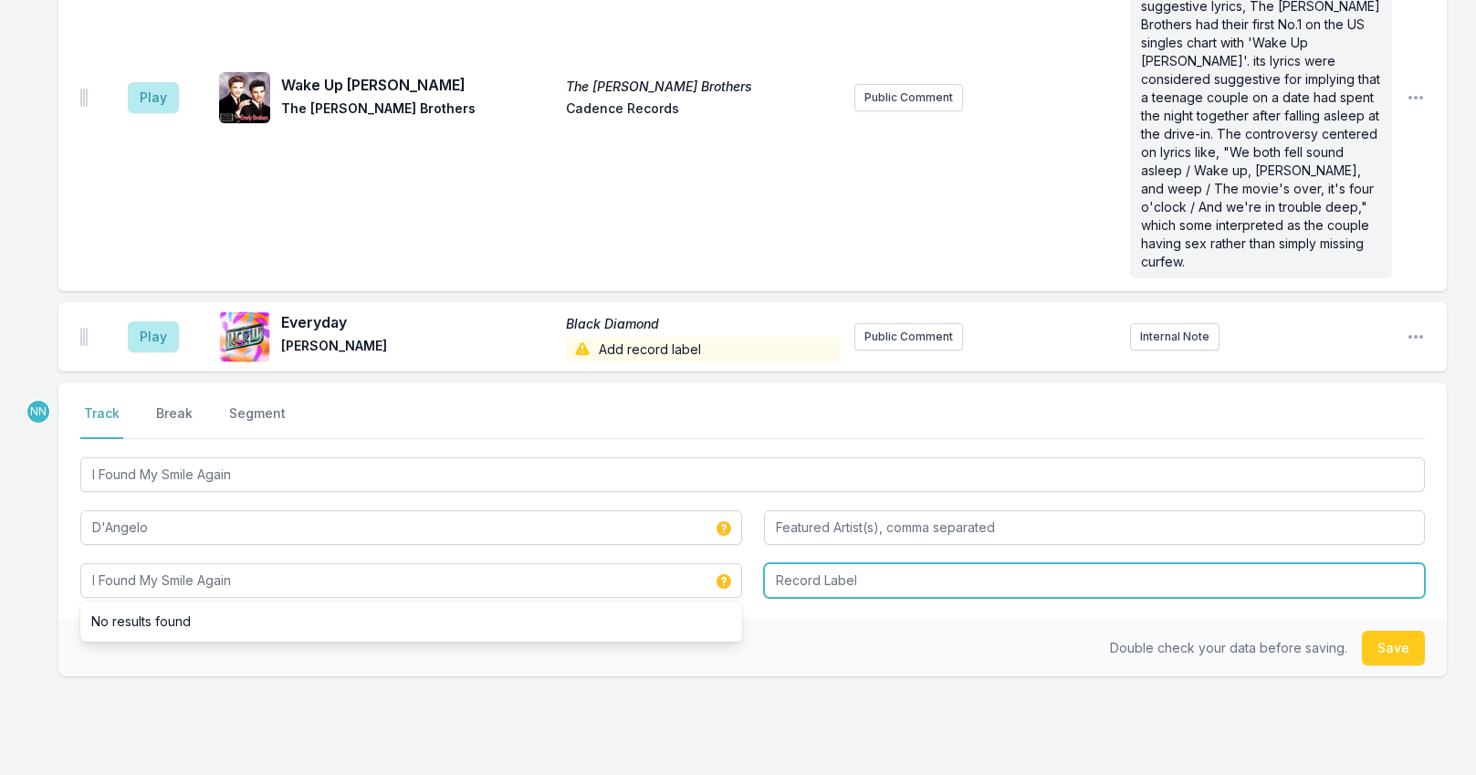
click at [781, 563] on input "Record Label" at bounding box center [1095, 580] width 662 height 35
type input "Virgin"
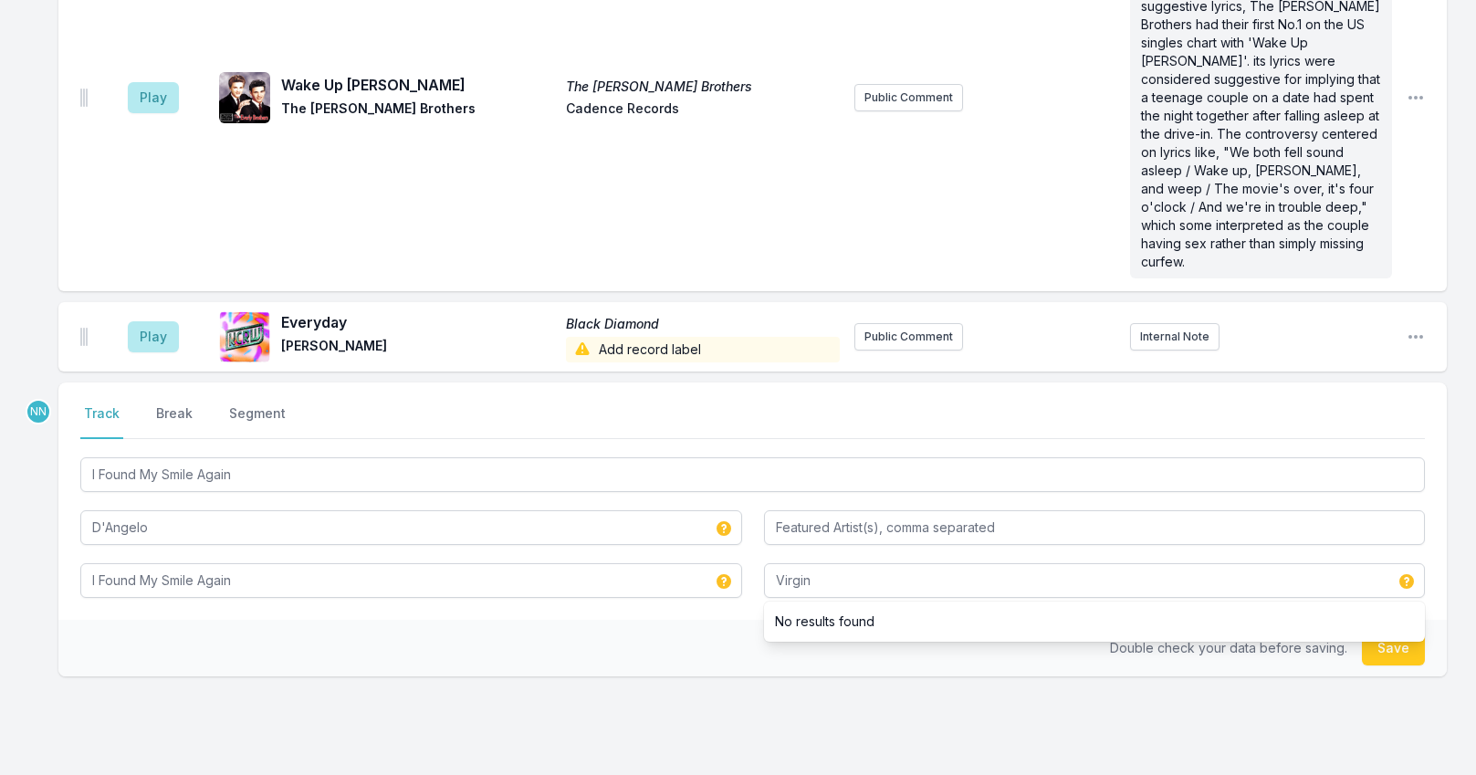
drag, startPoint x: 1375, startPoint y: 557, endPoint x: 1377, endPoint y: 569, distance: 12.0
click at [1375, 601] on ul "No results found" at bounding box center [1095, 621] width 662 height 40
click at [1378, 631] on button "Save" at bounding box center [1393, 648] width 63 height 35
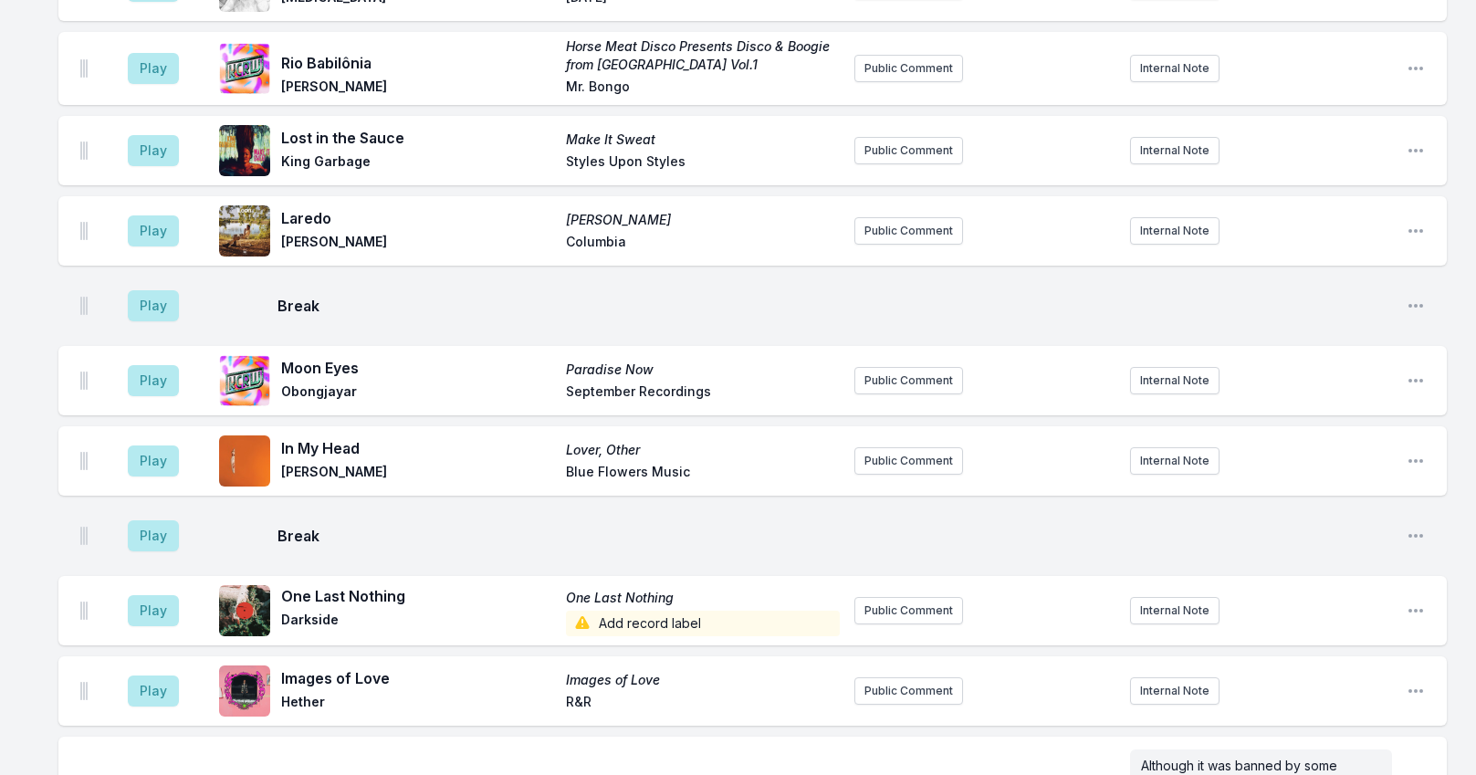
scroll to position [5725, 0]
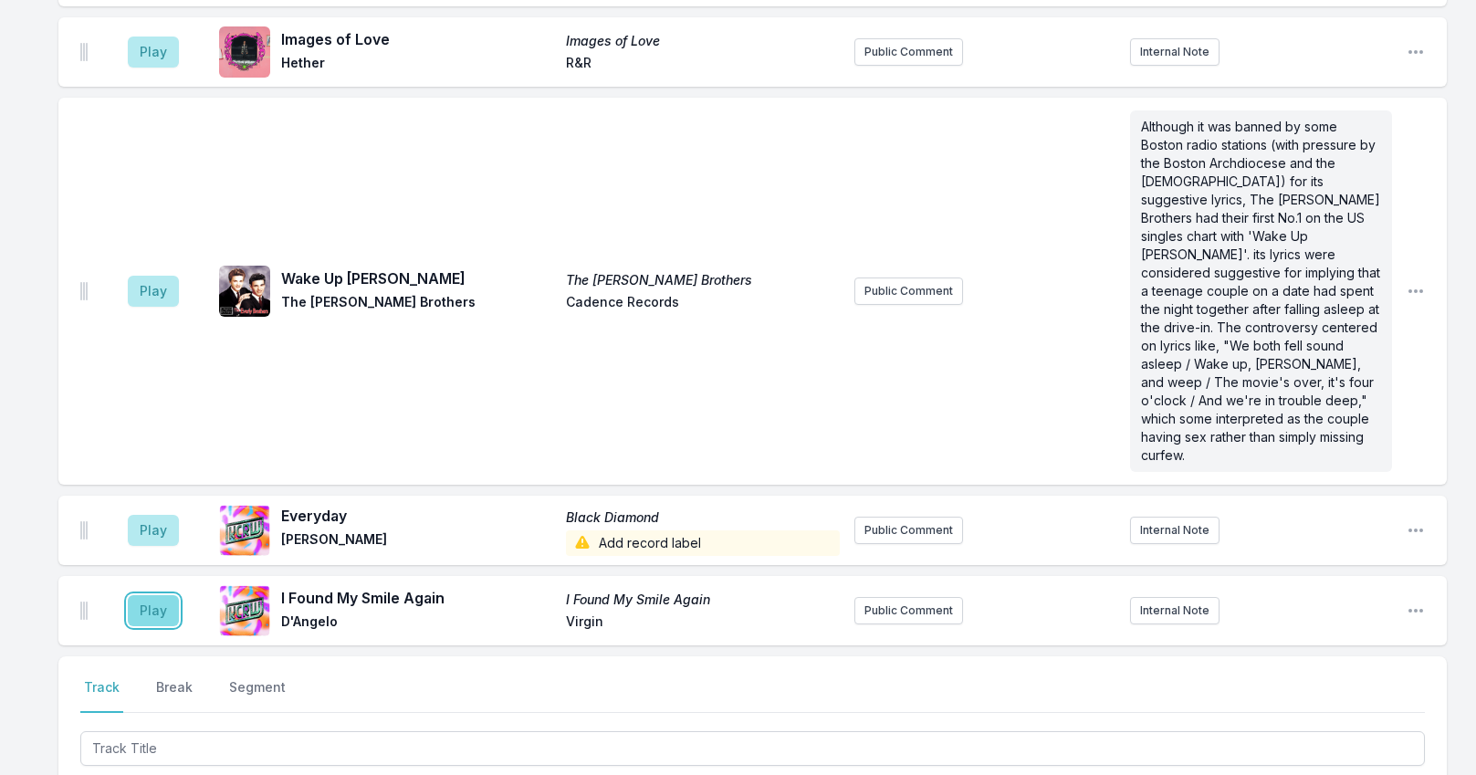
click at [156, 595] on button "Play" at bounding box center [153, 610] width 51 height 31
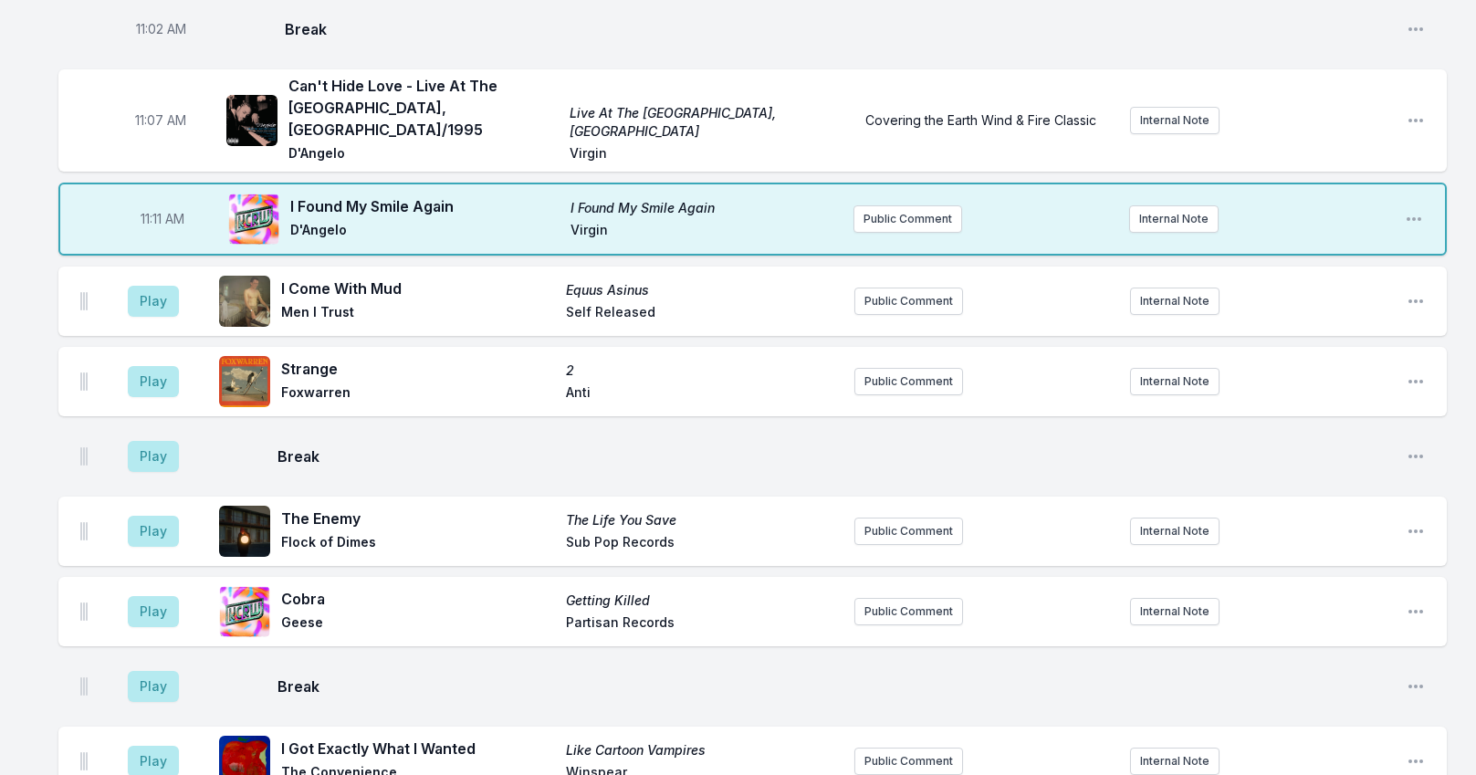
scroll to position [2166, 0]
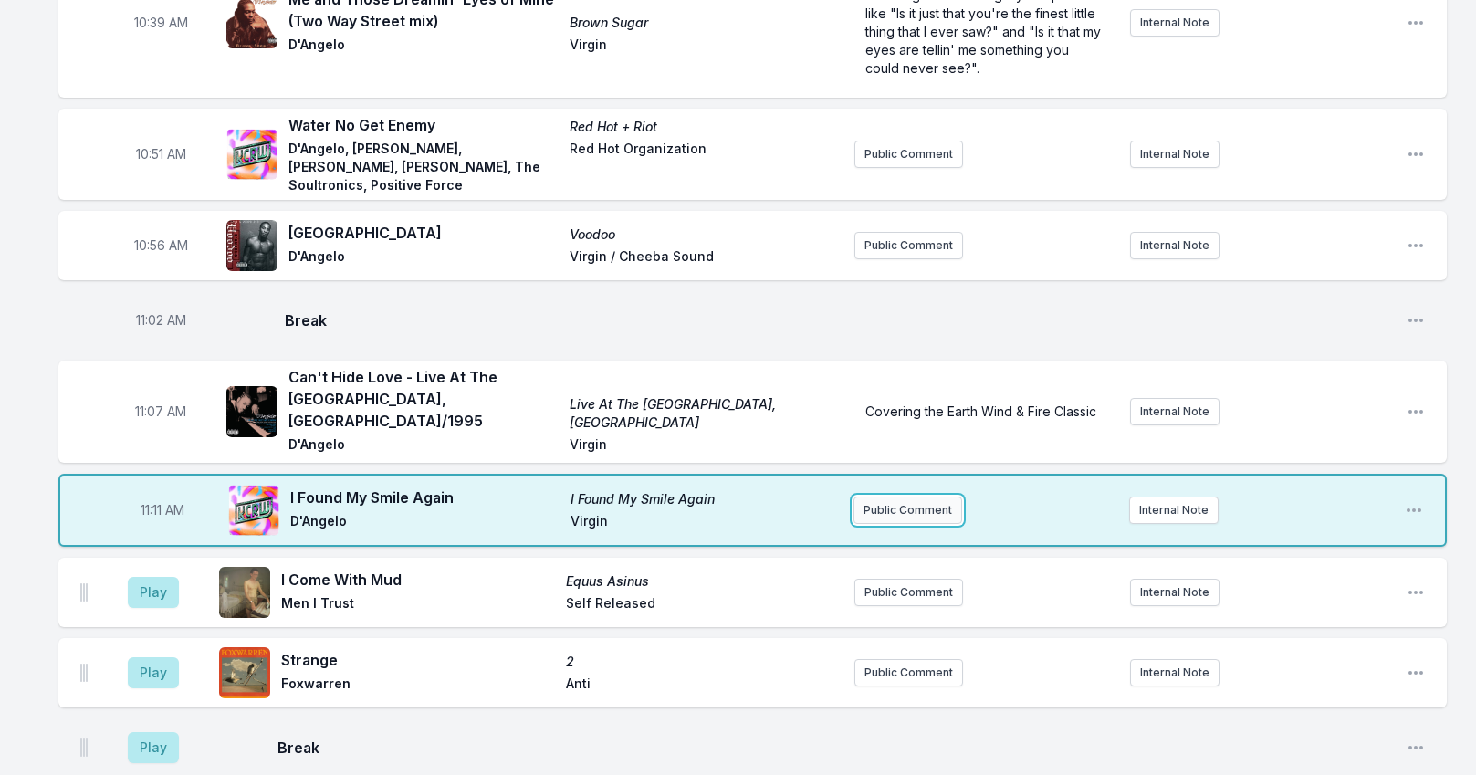
click at [889, 496] on button "Public Comment" at bounding box center [907, 509] width 109 height 27
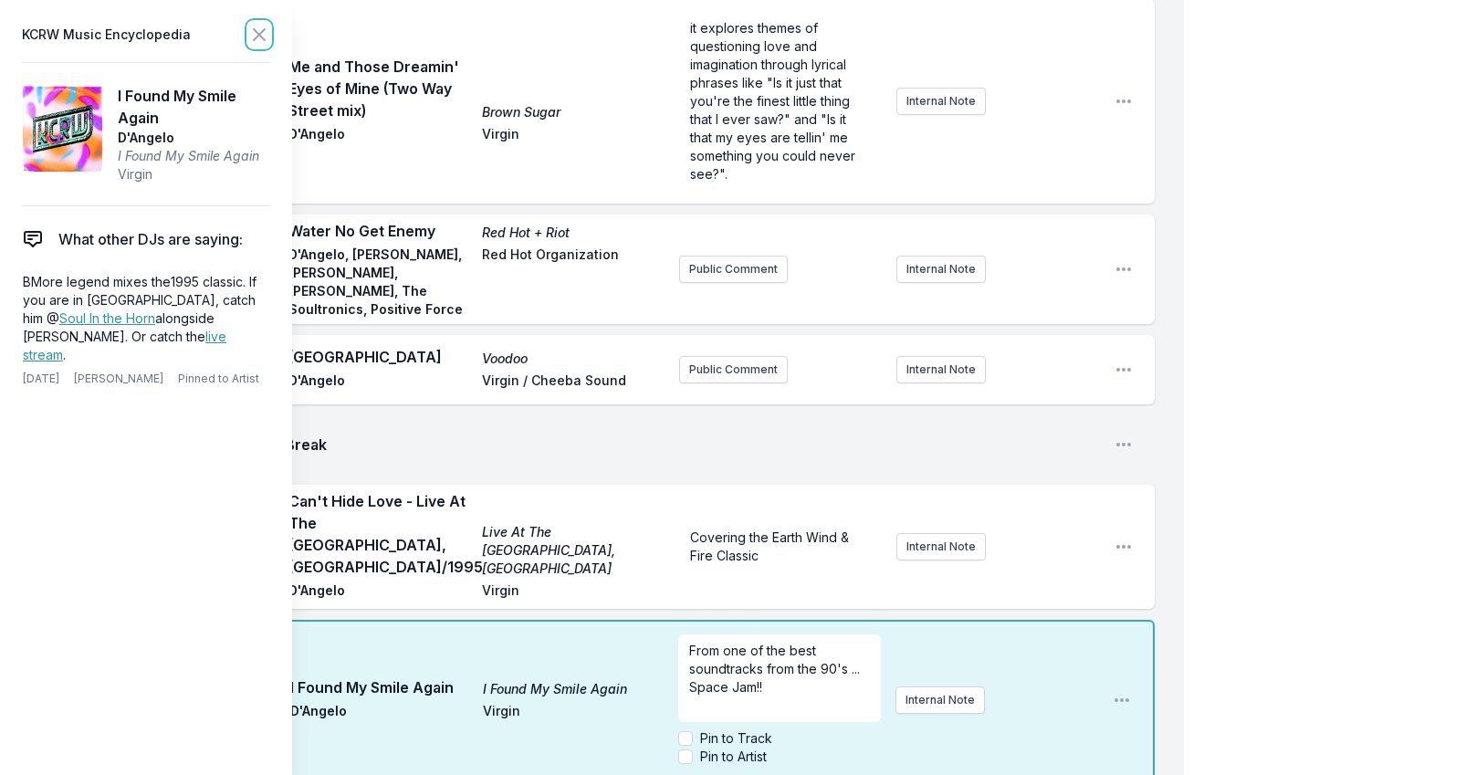
click at [257, 33] on icon at bounding box center [259, 35] width 22 height 22
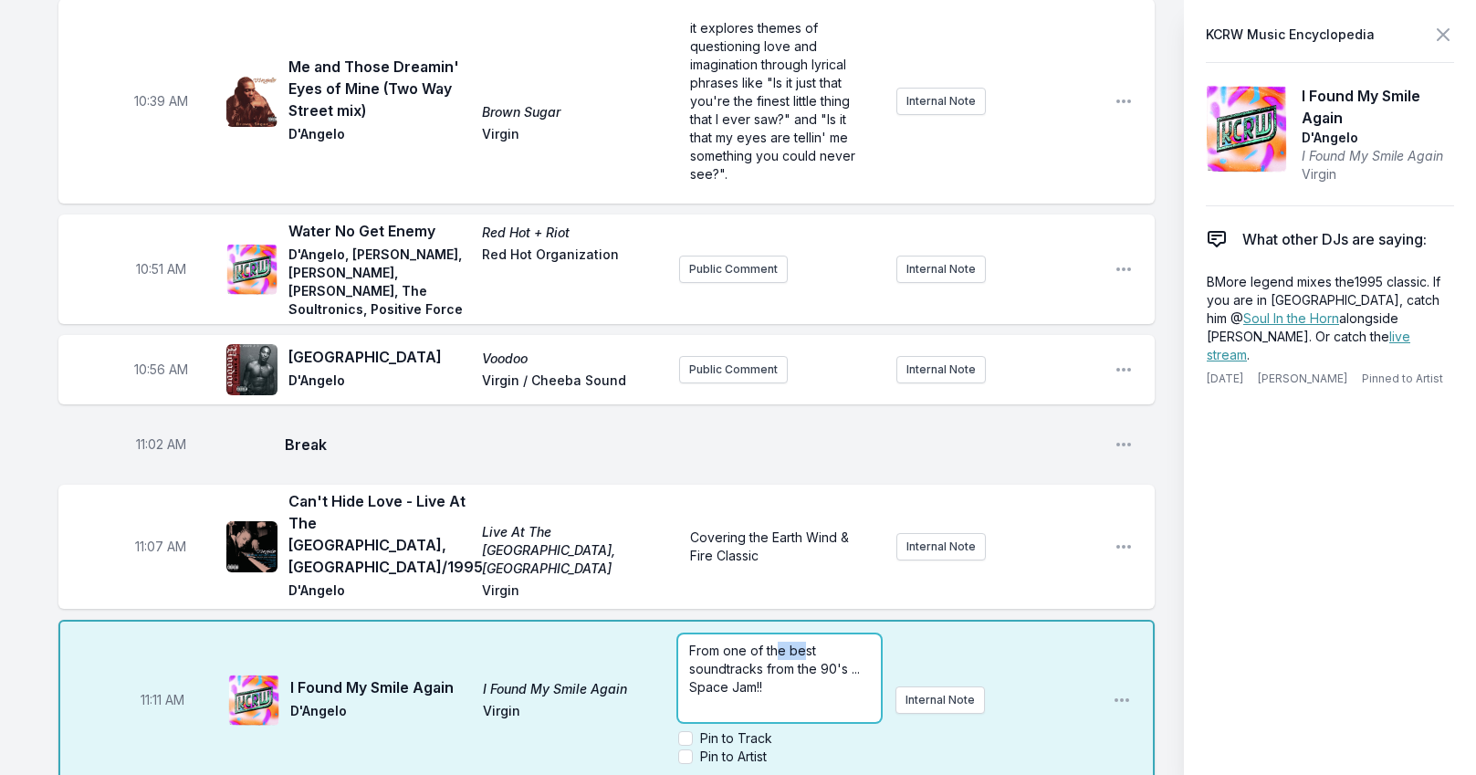
drag, startPoint x: 875, startPoint y: 484, endPoint x: 782, endPoint y: 508, distance: 96.3
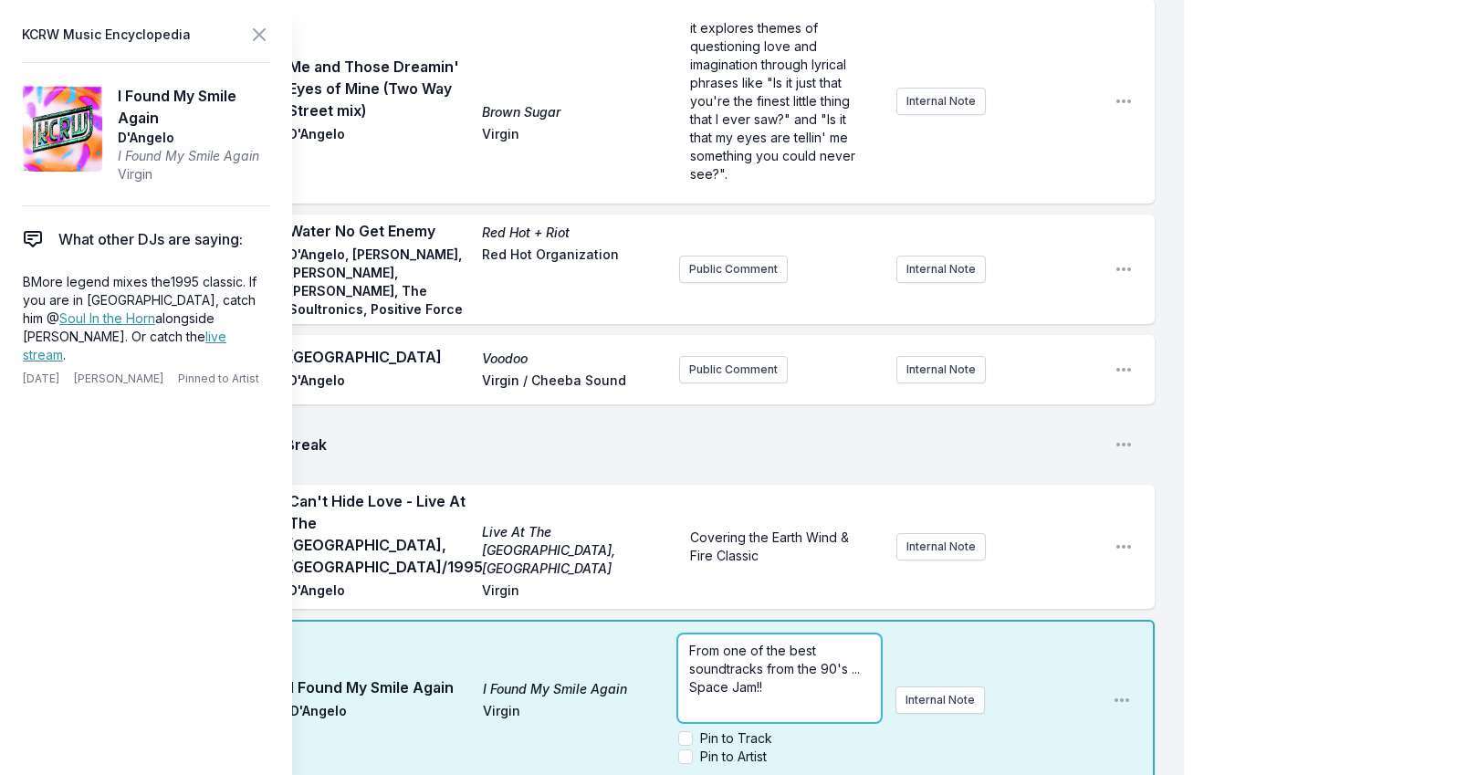
click at [814, 642] on span "From one of the best soundtracks from the 90's ... Space Jam!!" at bounding box center [776, 668] width 174 height 52
drag, startPoint x: 820, startPoint y: 642, endPoint x: 849, endPoint y: 641, distance: 29.2
click at [849, 642] on span "From one of the best soundtracks from the 90's ... Space Jam!!" at bounding box center [776, 668] width 174 height 52
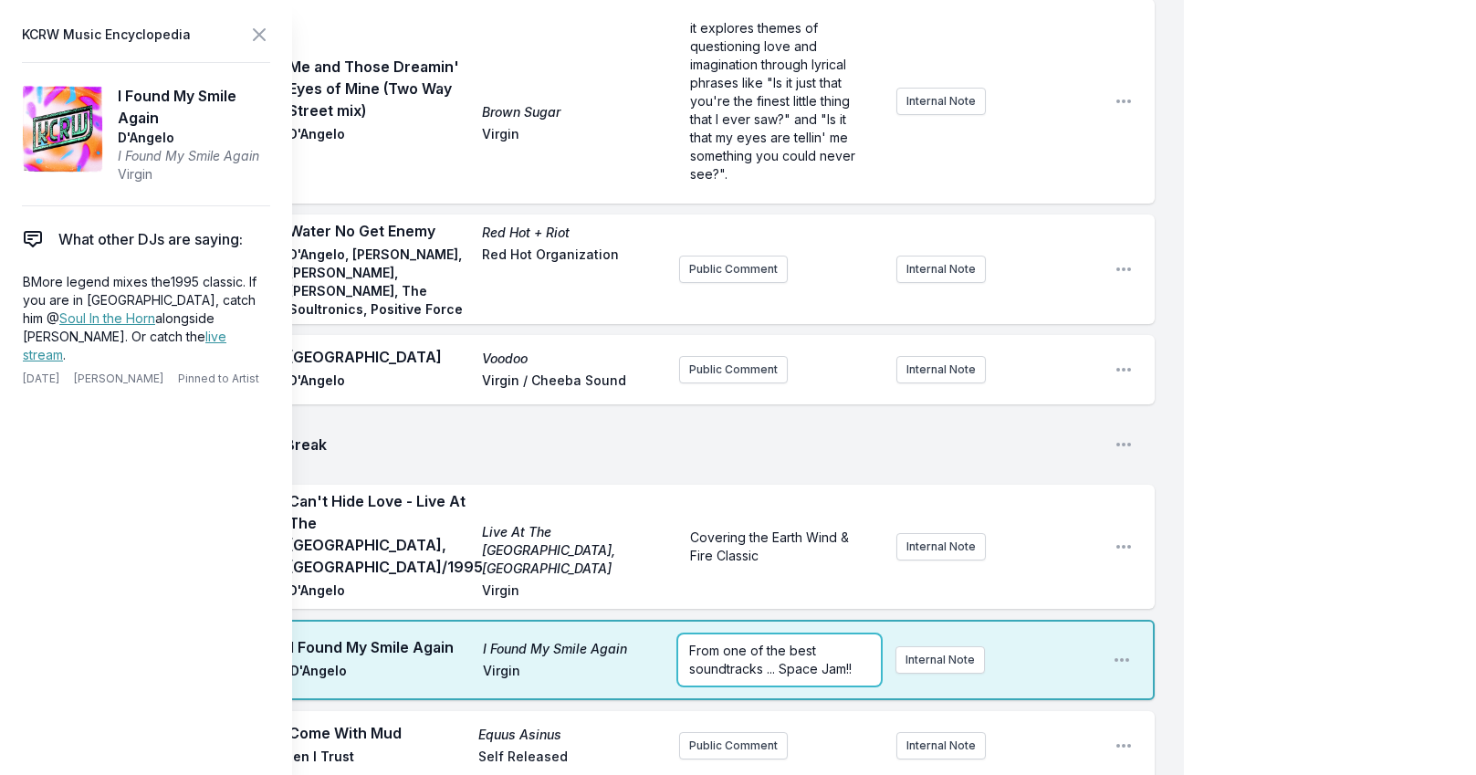
click at [758, 644] on span "From one of the best soundtracks ... Space Jam!!" at bounding box center [770, 659] width 162 height 34
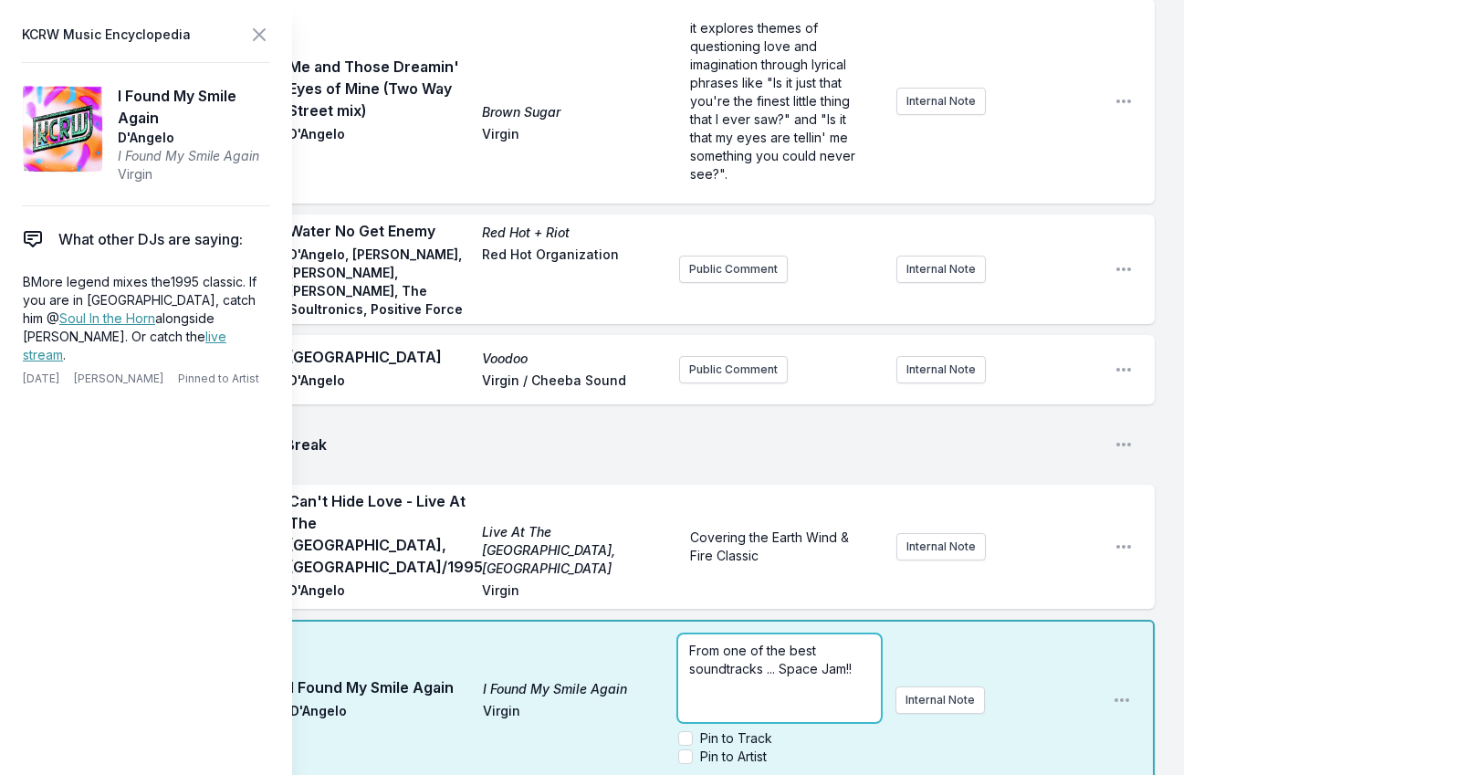
click at [760, 647] on span "From one of the best soundtracks ... Space Jam!!" at bounding box center [770, 659] width 162 height 34
click at [764, 647] on span "From one of the best soundtracks ... Space Jam!!" at bounding box center [770, 659] width 162 height 34
click at [250, 34] on icon at bounding box center [259, 35] width 22 height 22
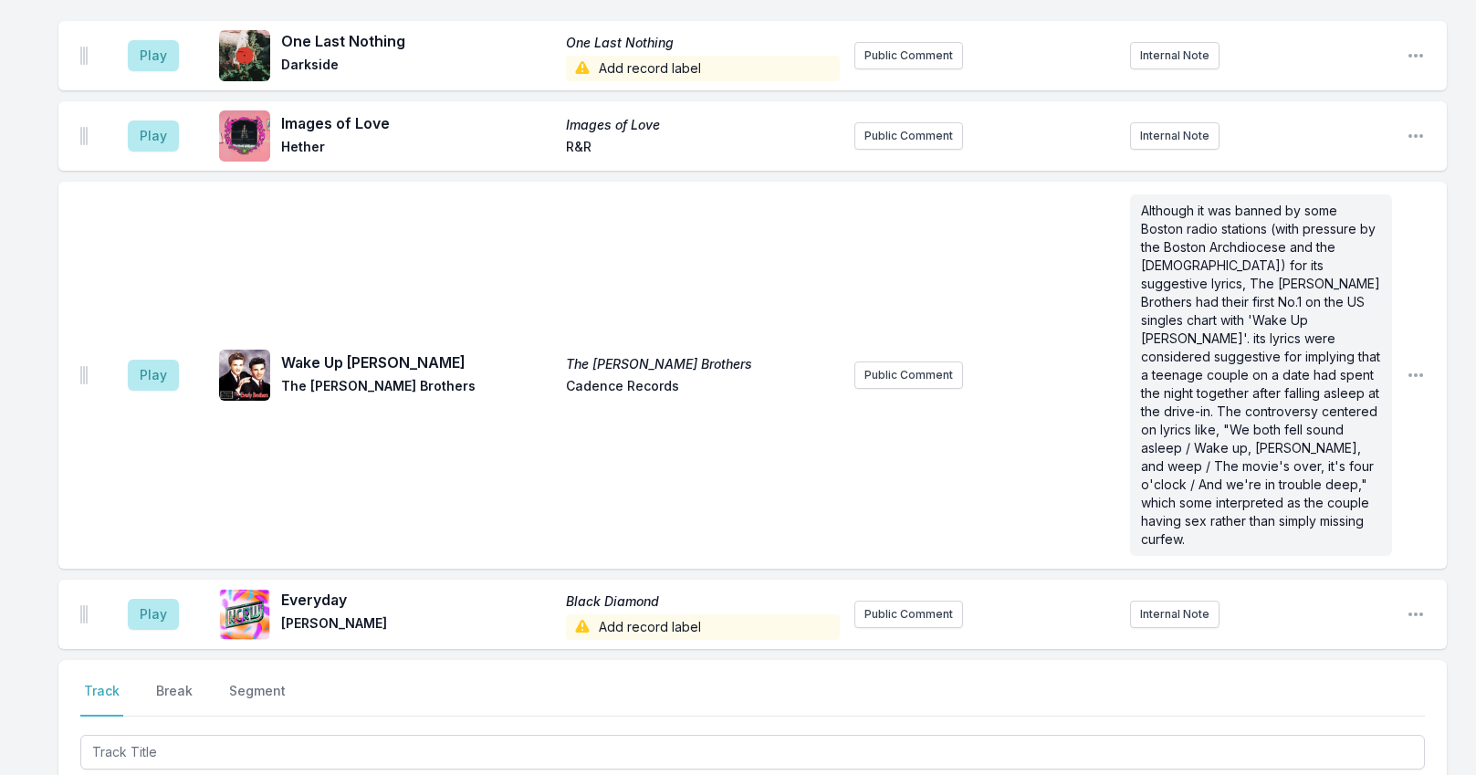
scroll to position [5999, 0]
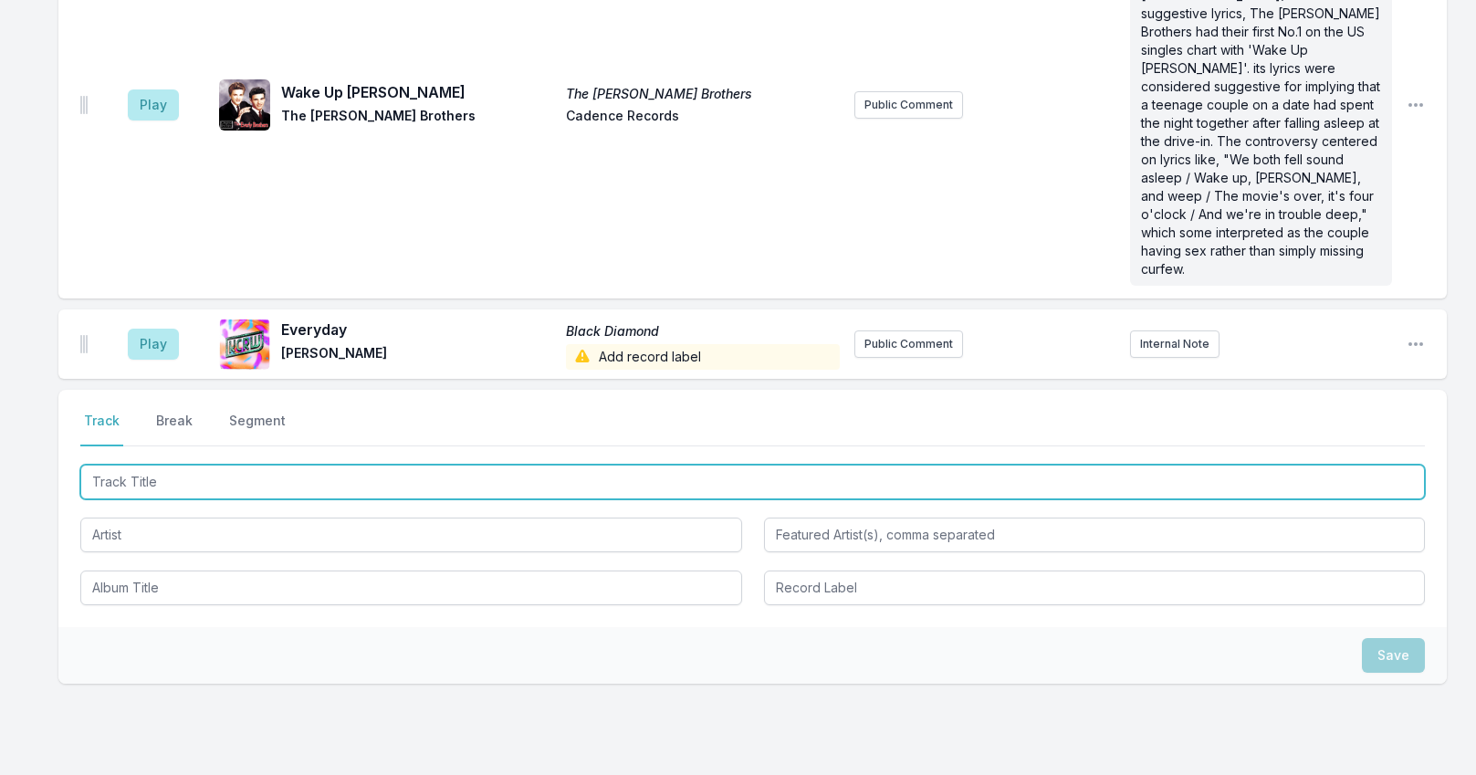
click at [207, 465] on input "Track Title" at bounding box center [752, 482] width 1344 height 35
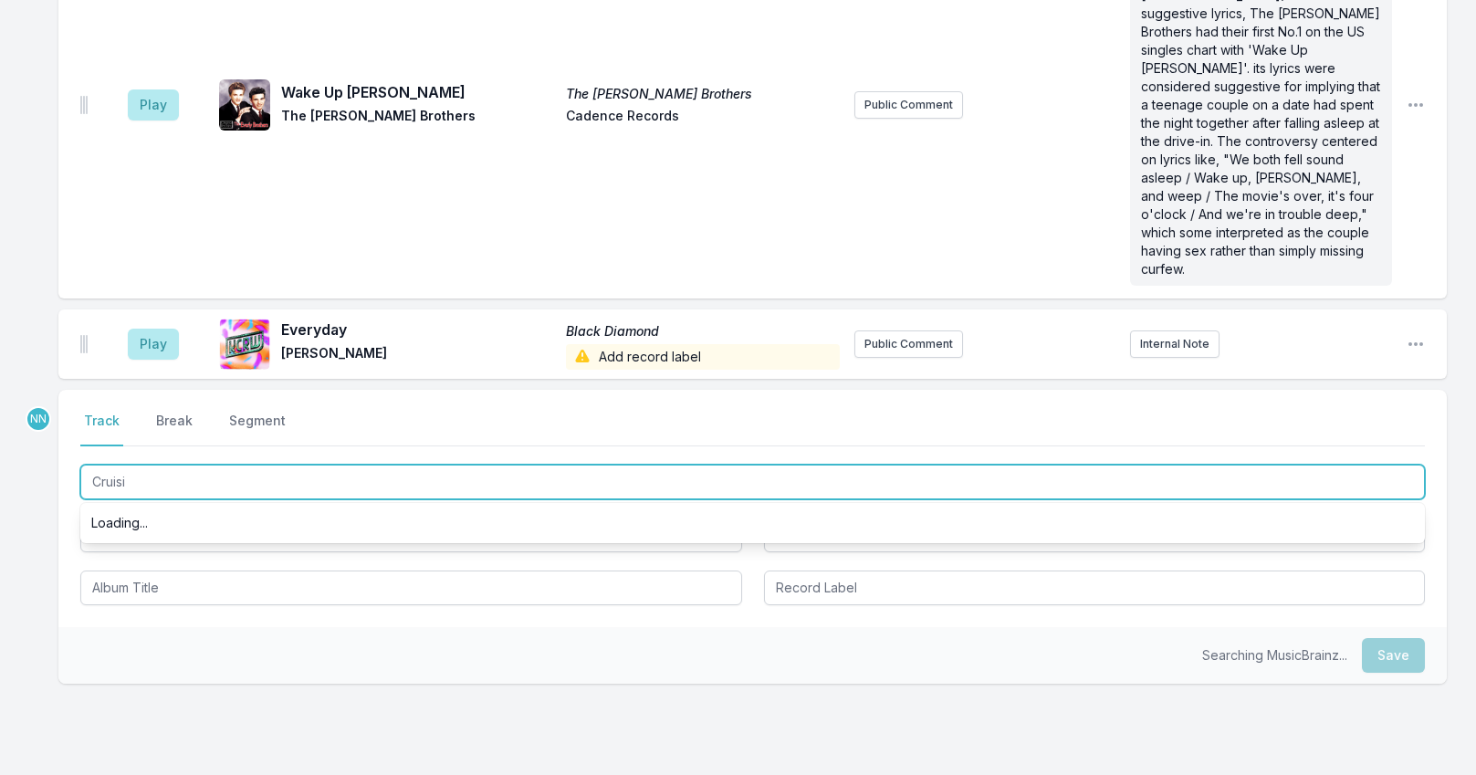
type input "Cruisin"
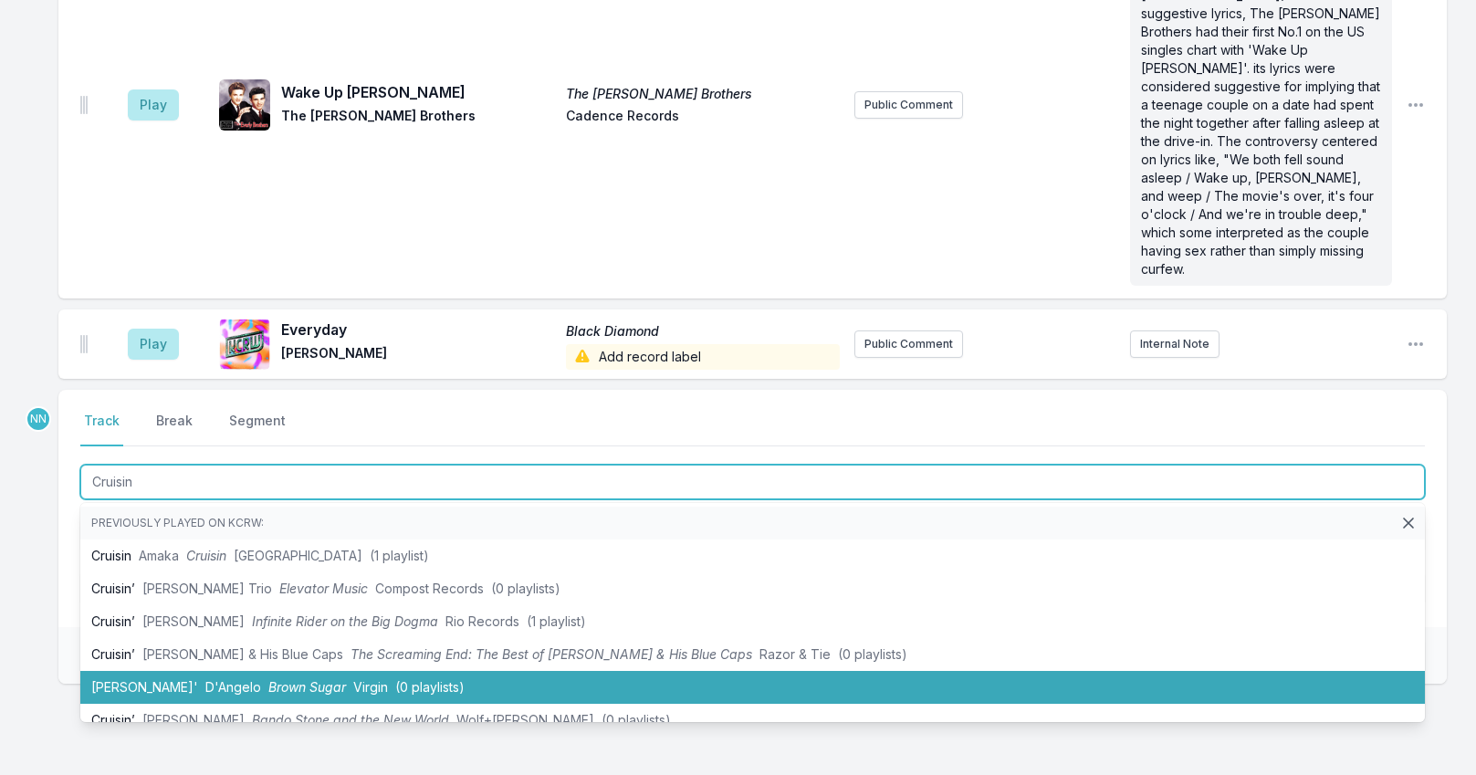
click at [183, 671] on li "Cruisin' [PERSON_NAME] Sugar Virgin (0 playlists)" at bounding box center [752, 687] width 1344 height 33
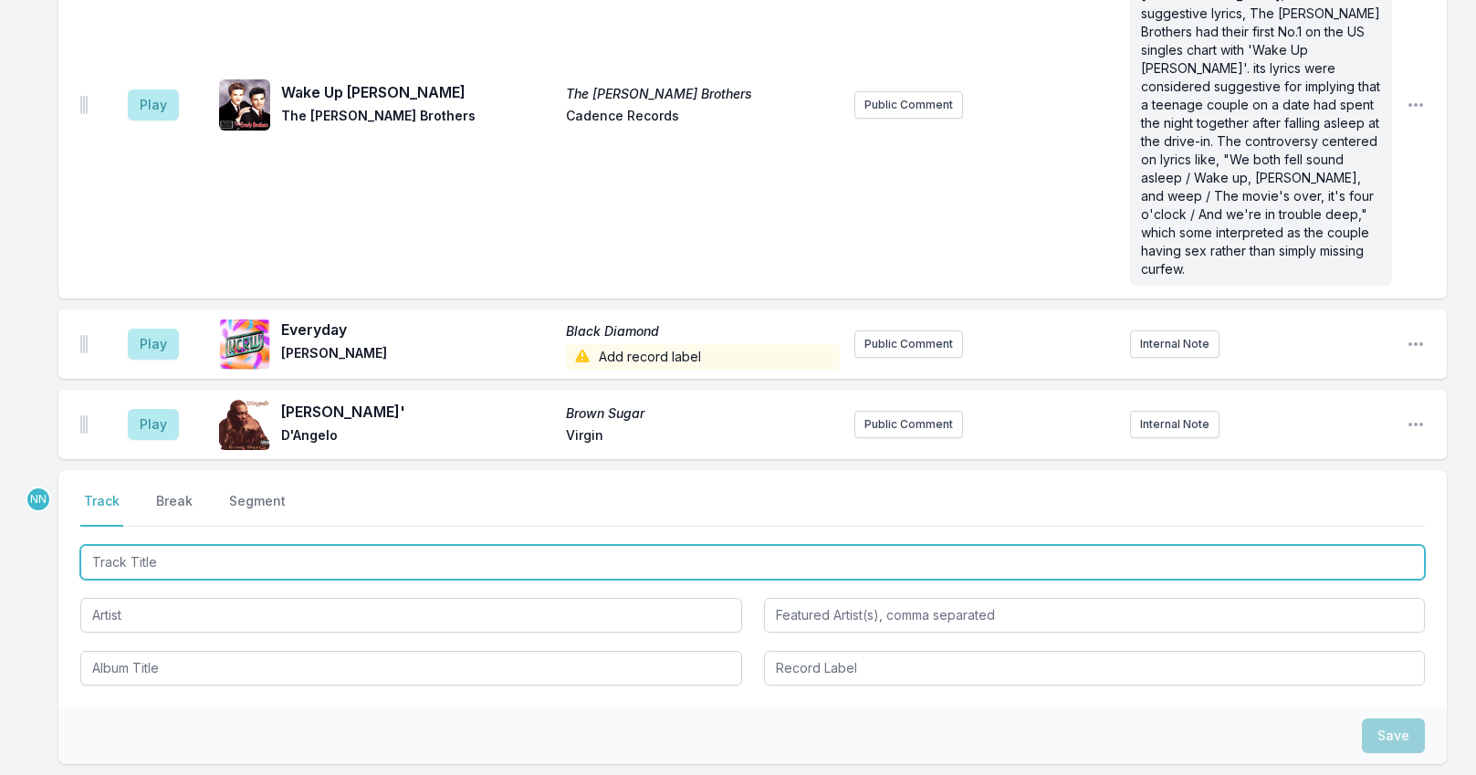
scroll to position [6079, 0]
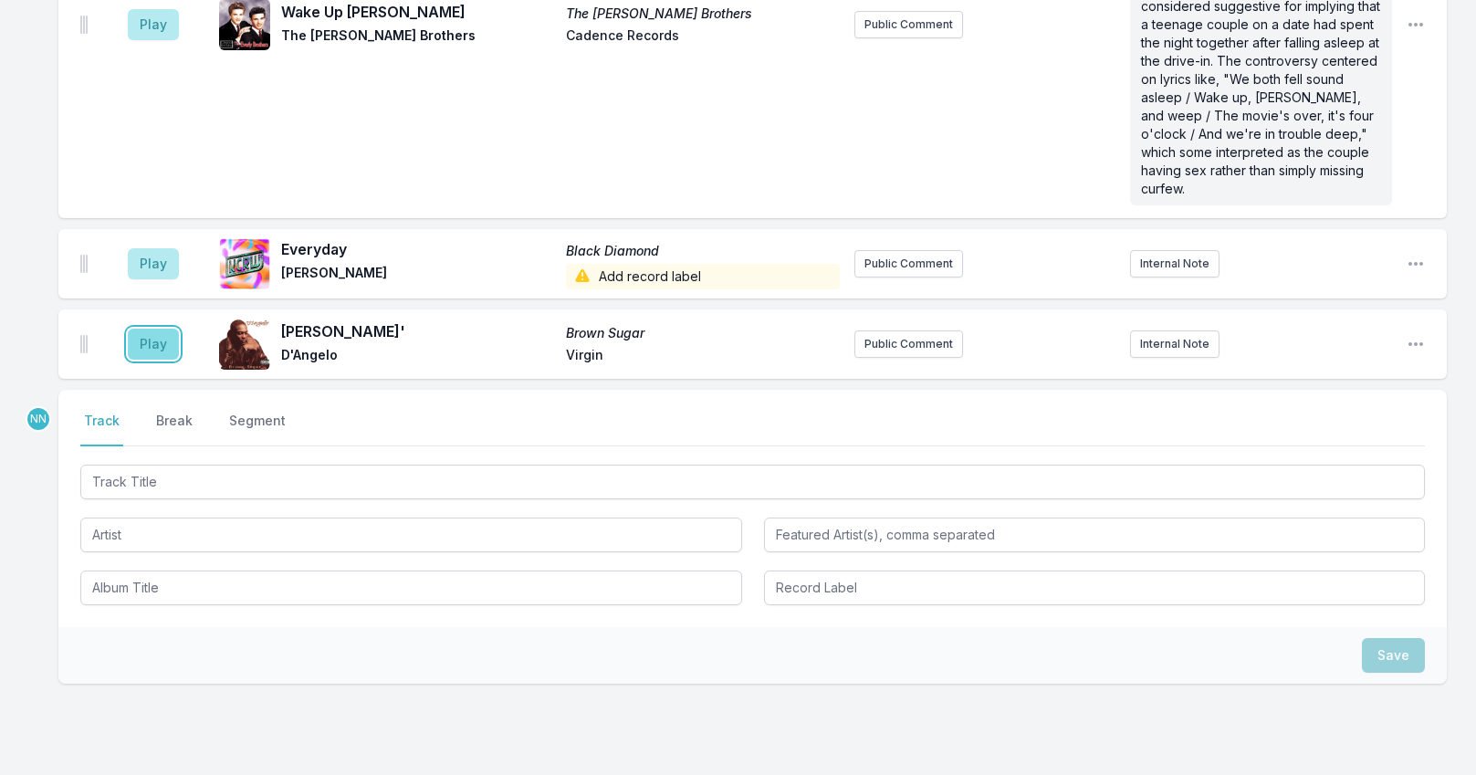
click at [160, 329] on button "Play" at bounding box center [153, 344] width 51 height 31
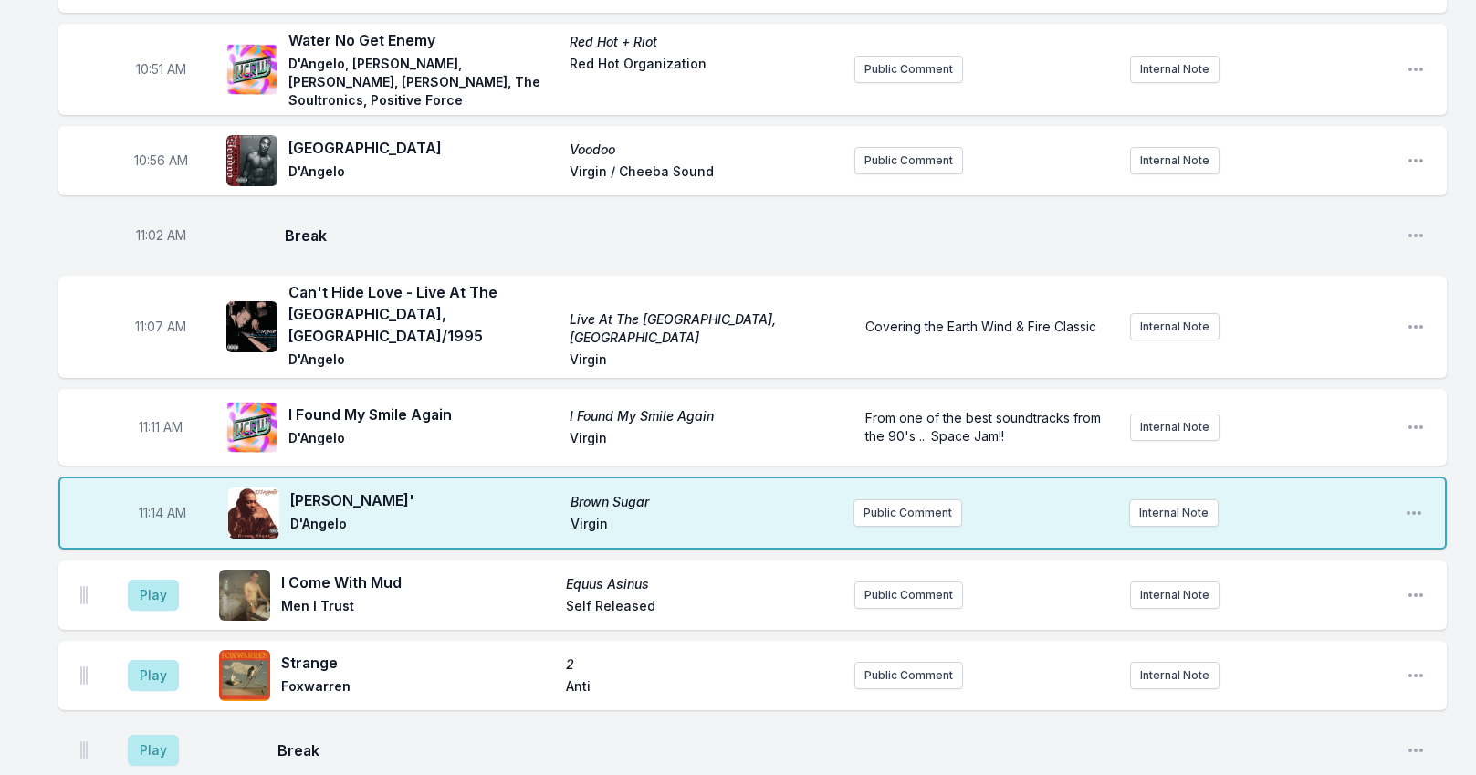
scroll to position [2337, 0]
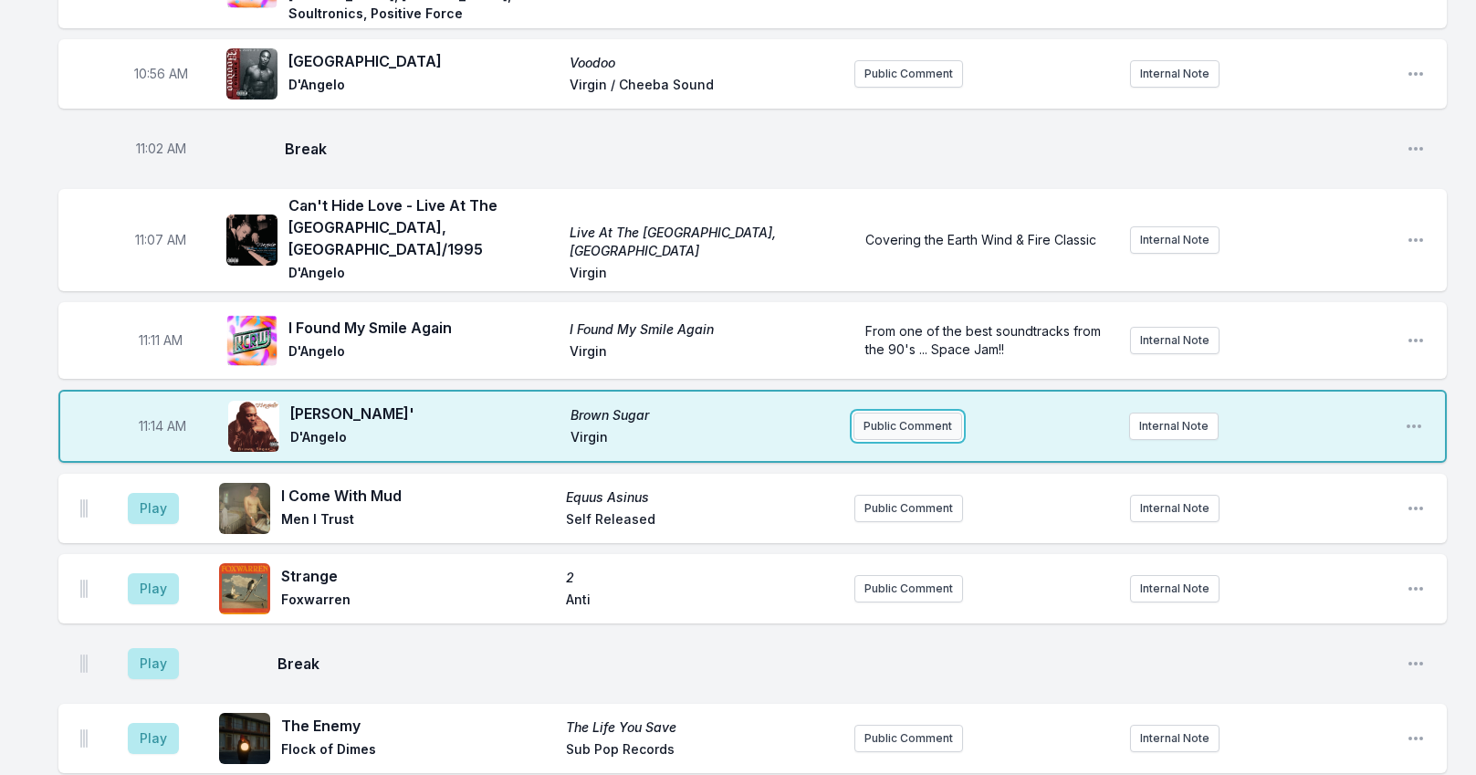
click at [894, 413] on button "Public Comment" at bounding box center [907, 426] width 109 height 27
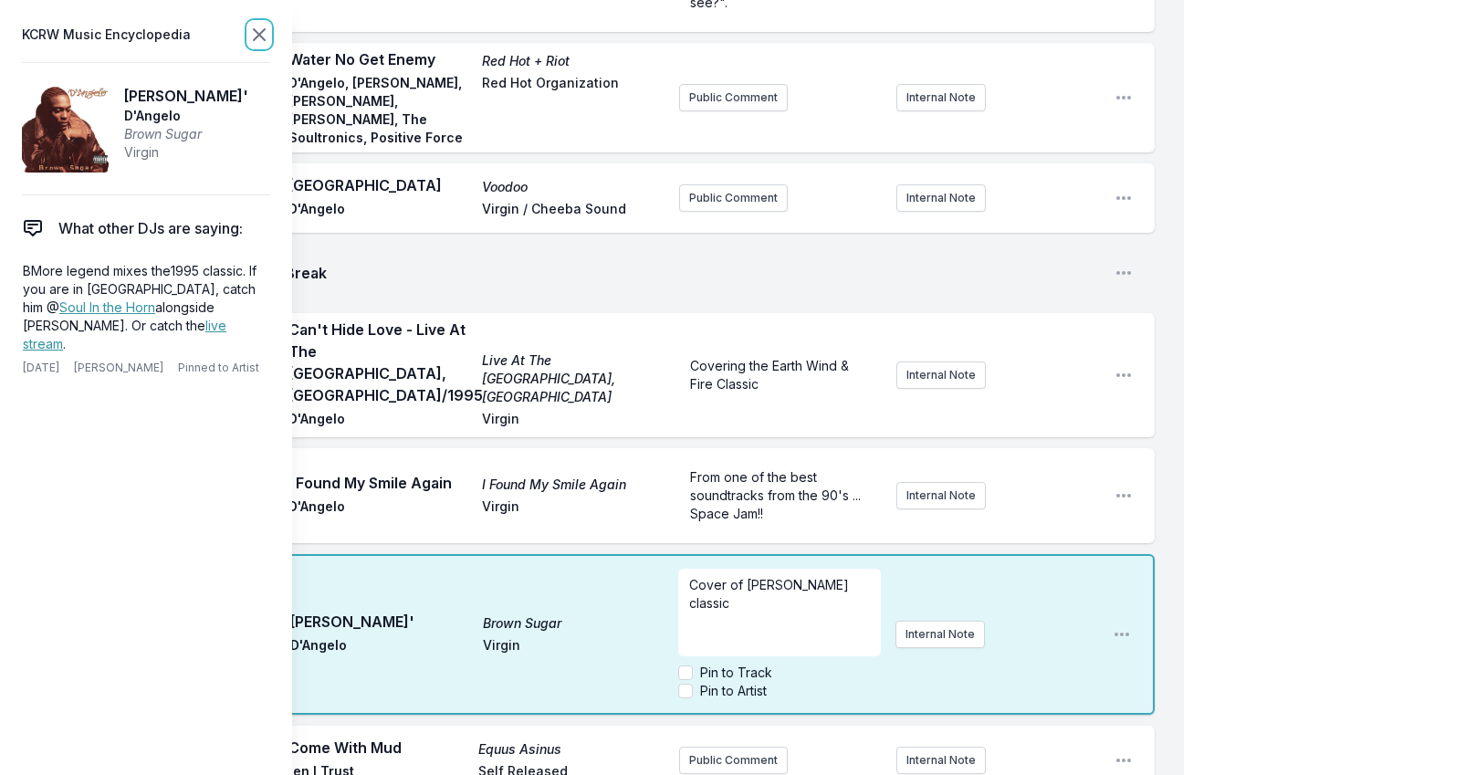
click at [266, 33] on icon at bounding box center [259, 35] width 22 height 22
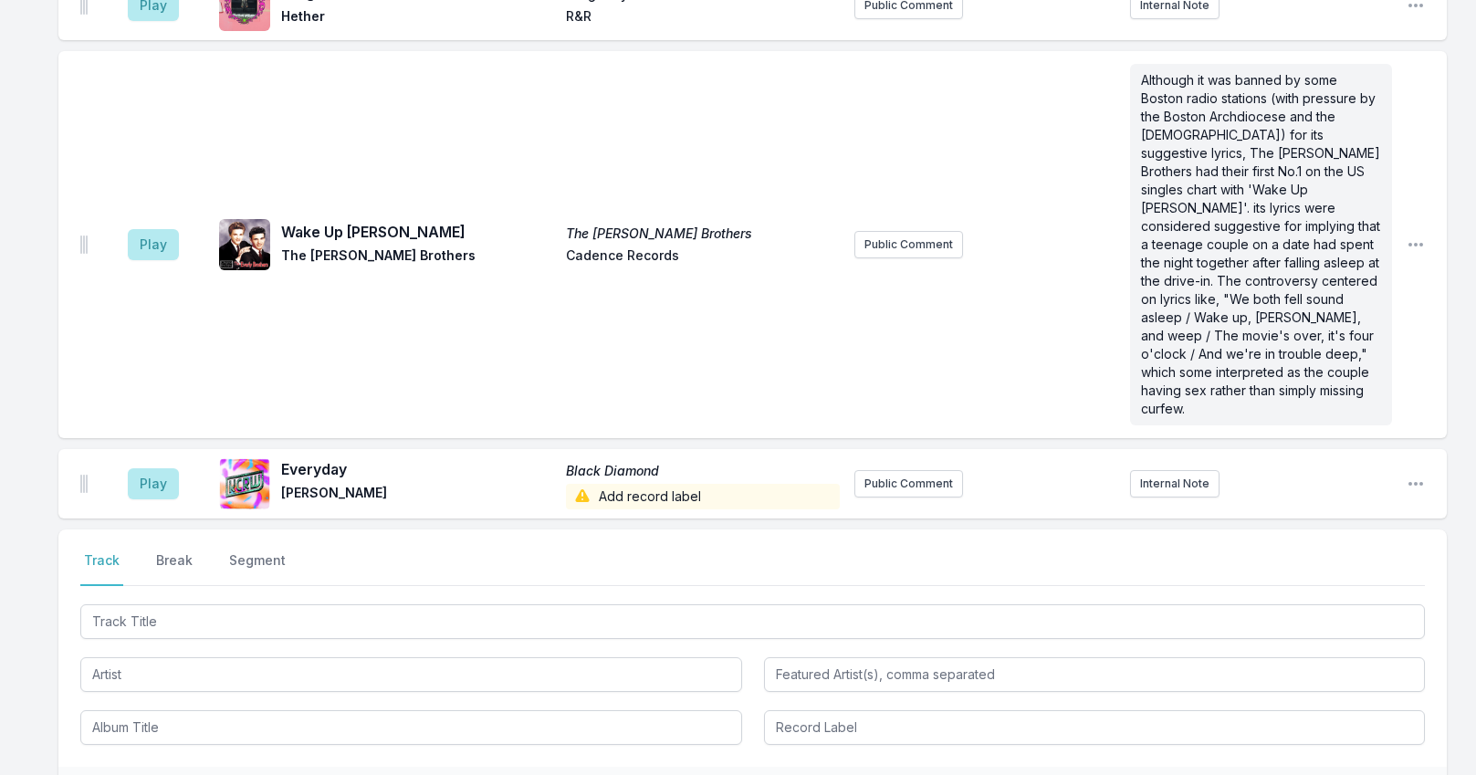
scroll to position [6167, 0]
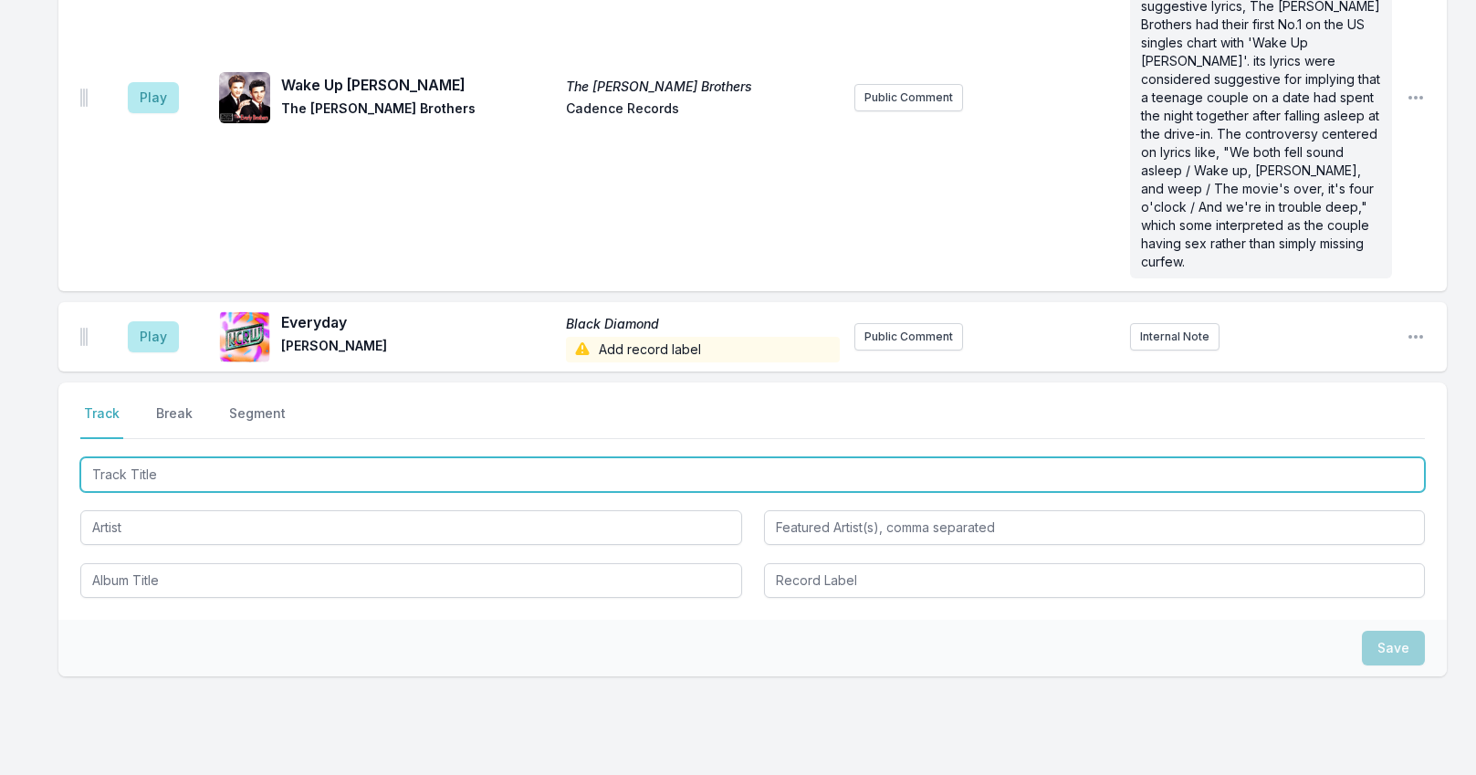
click at [285, 457] on input "Track Title" at bounding box center [752, 474] width 1344 height 35
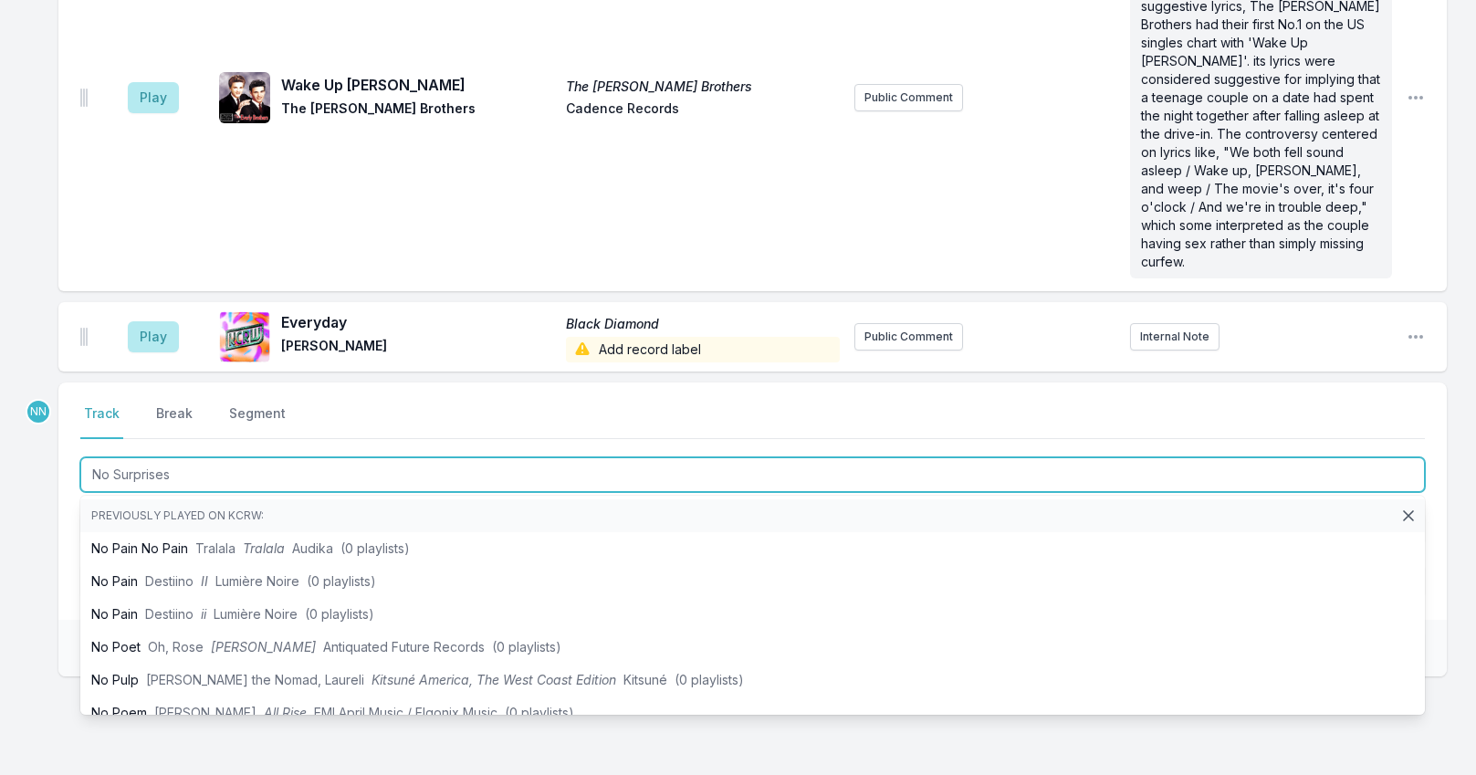
type input "No Surprises"
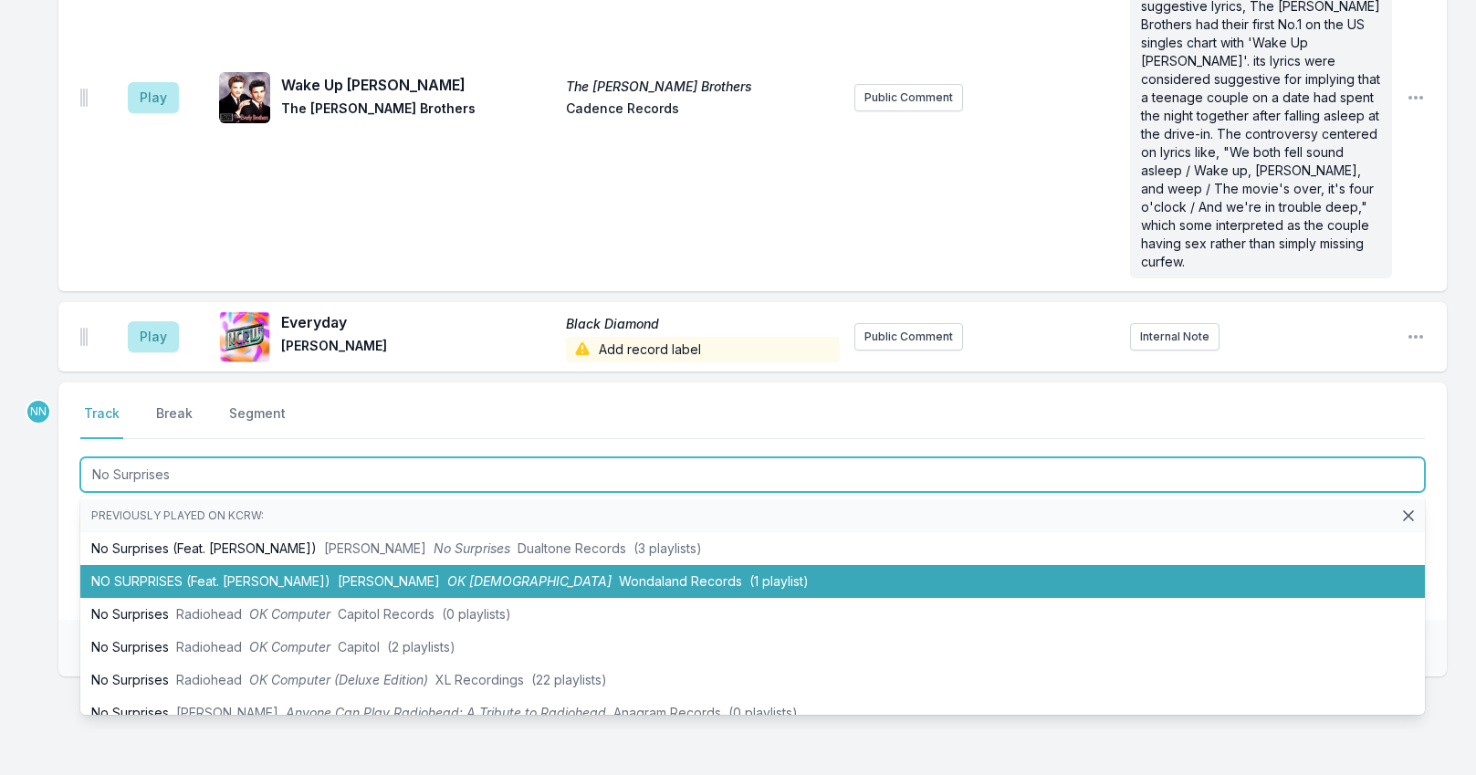
click at [619, 573] on span "Wondaland Records" at bounding box center [680, 581] width 123 height 16
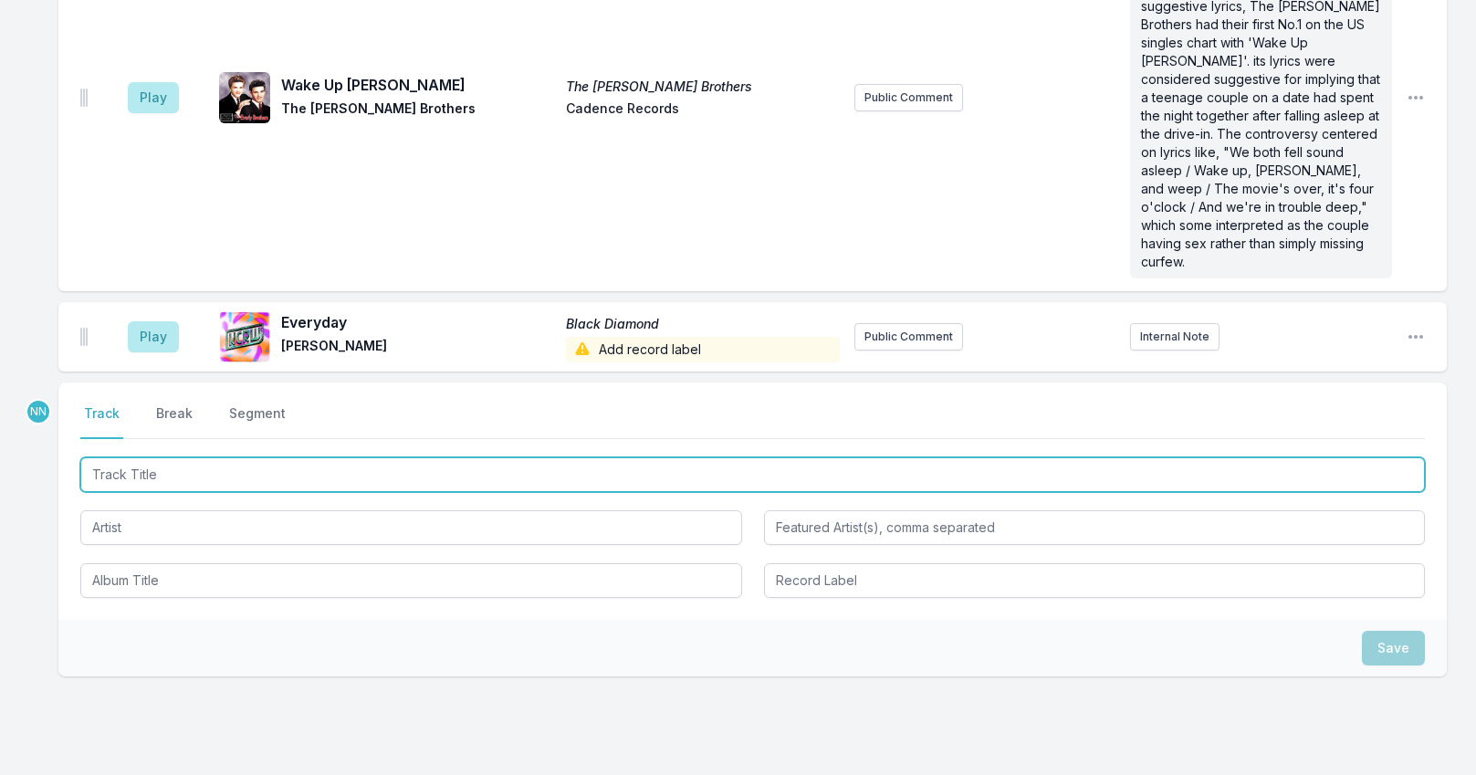
scroll to position [6247, 0]
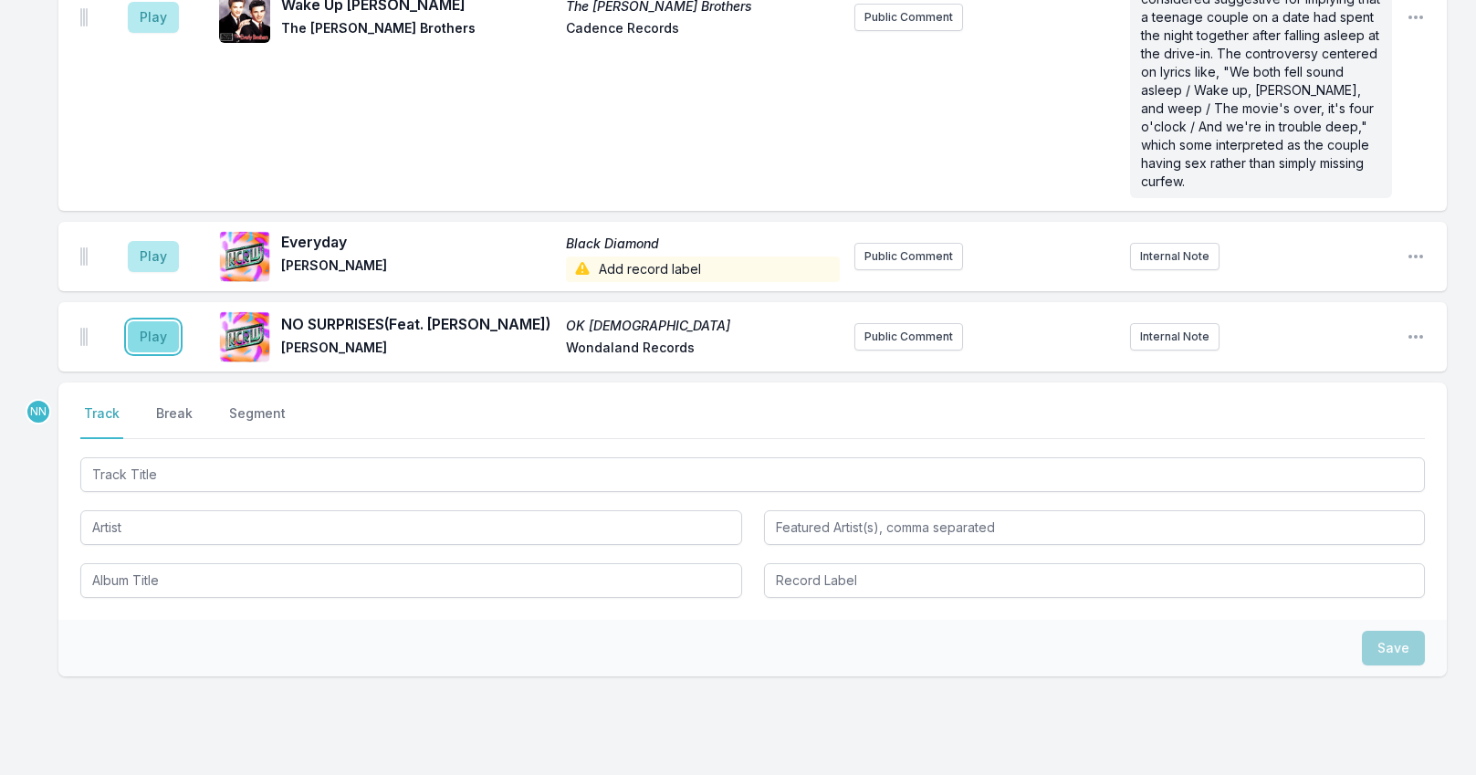
click at [147, 321] on button "Play" at bounding box center [153, 336] width 51 height 31
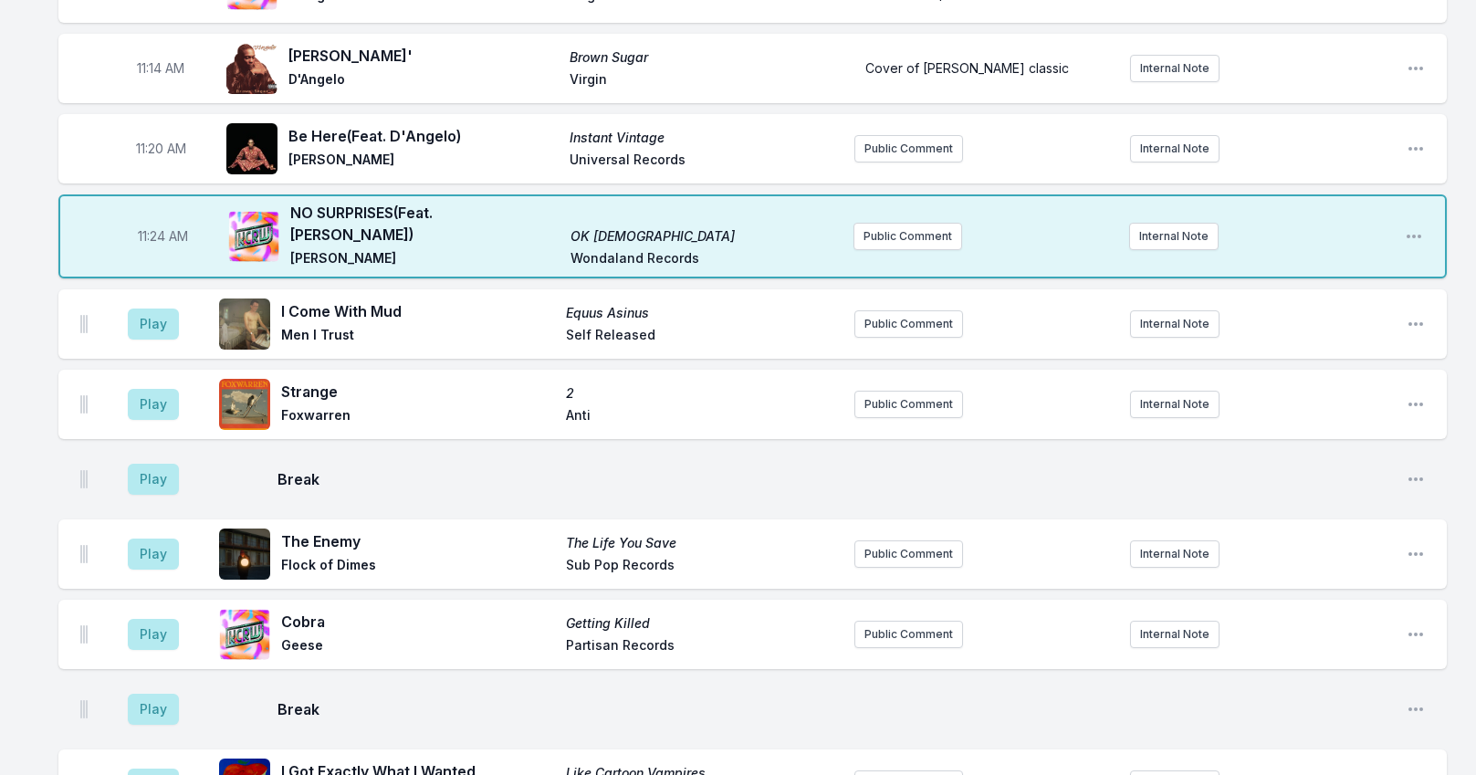
scroll to position [2505, 0]
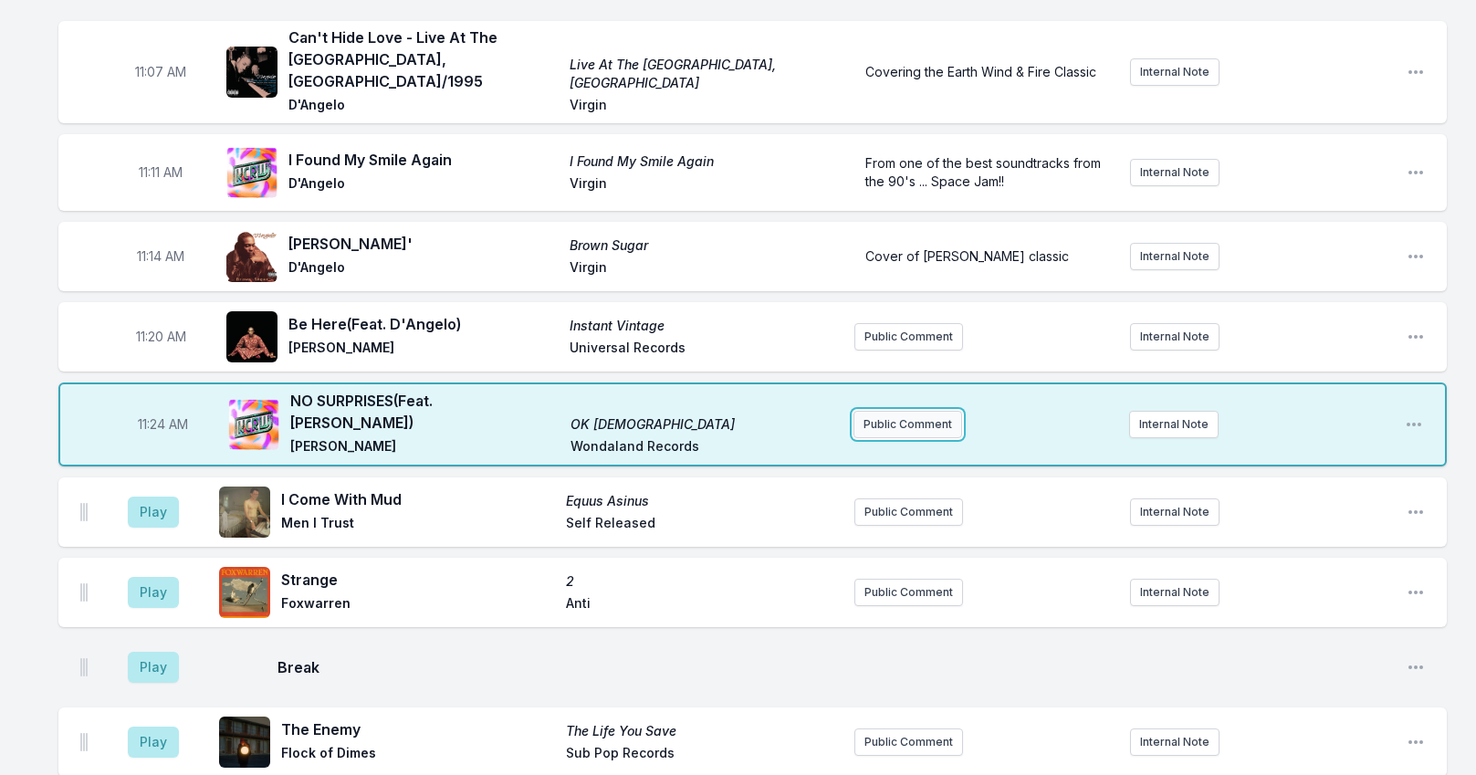
click at [884, 411] on button "Public Comment" at bounding box center [907, 424] width 109 height 27
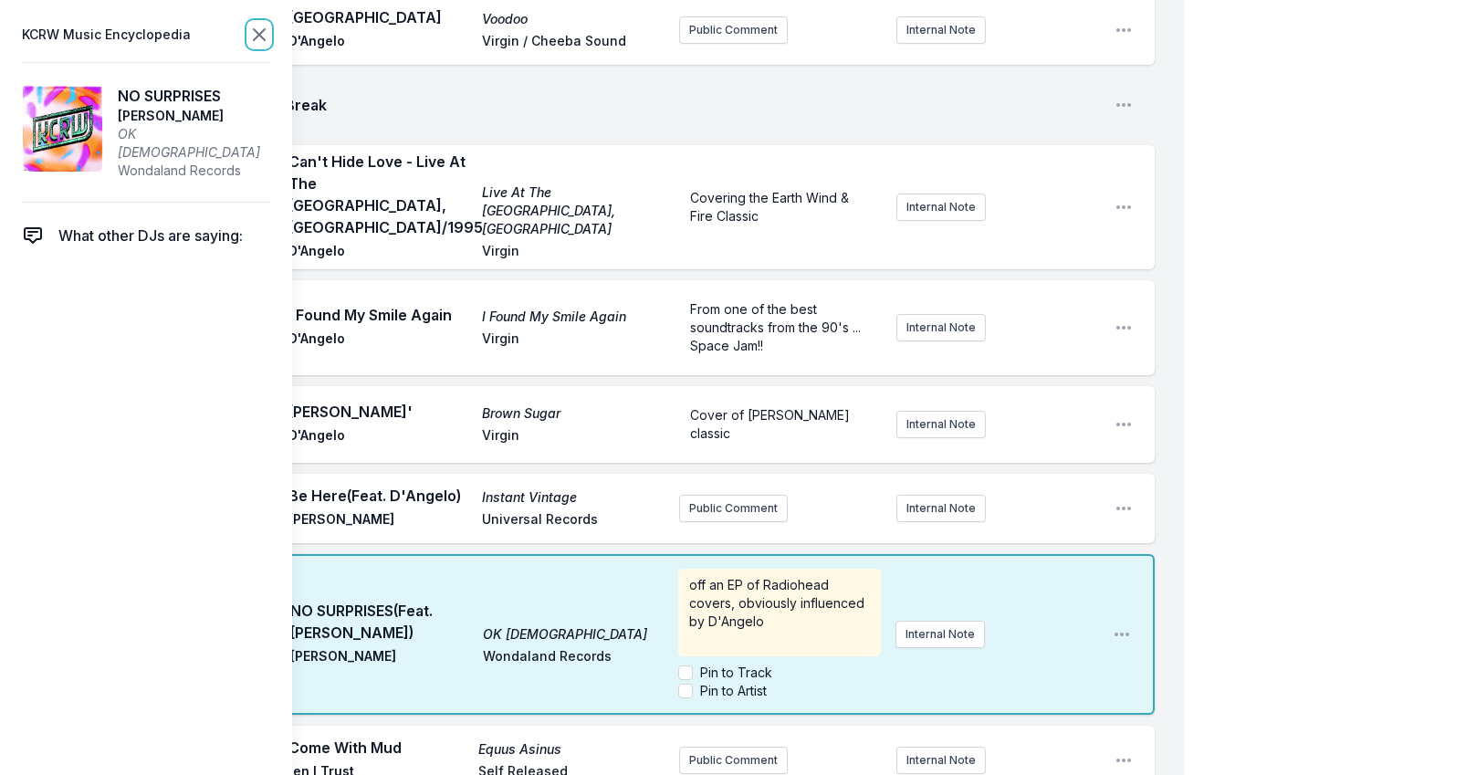
click at [255, 34] on icon at bounding box center [259, 35] width 22 height 22
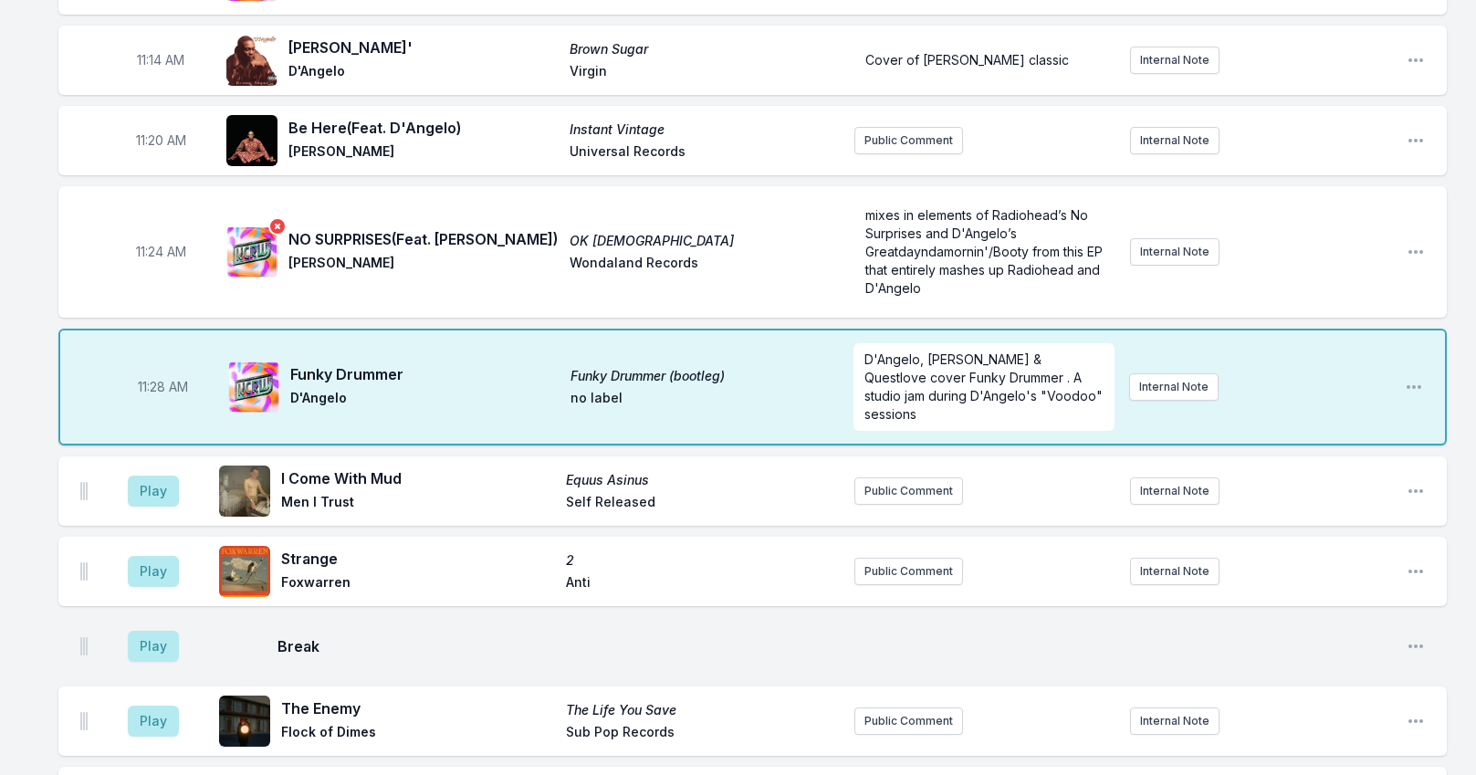
scroll to position [2596, 0]
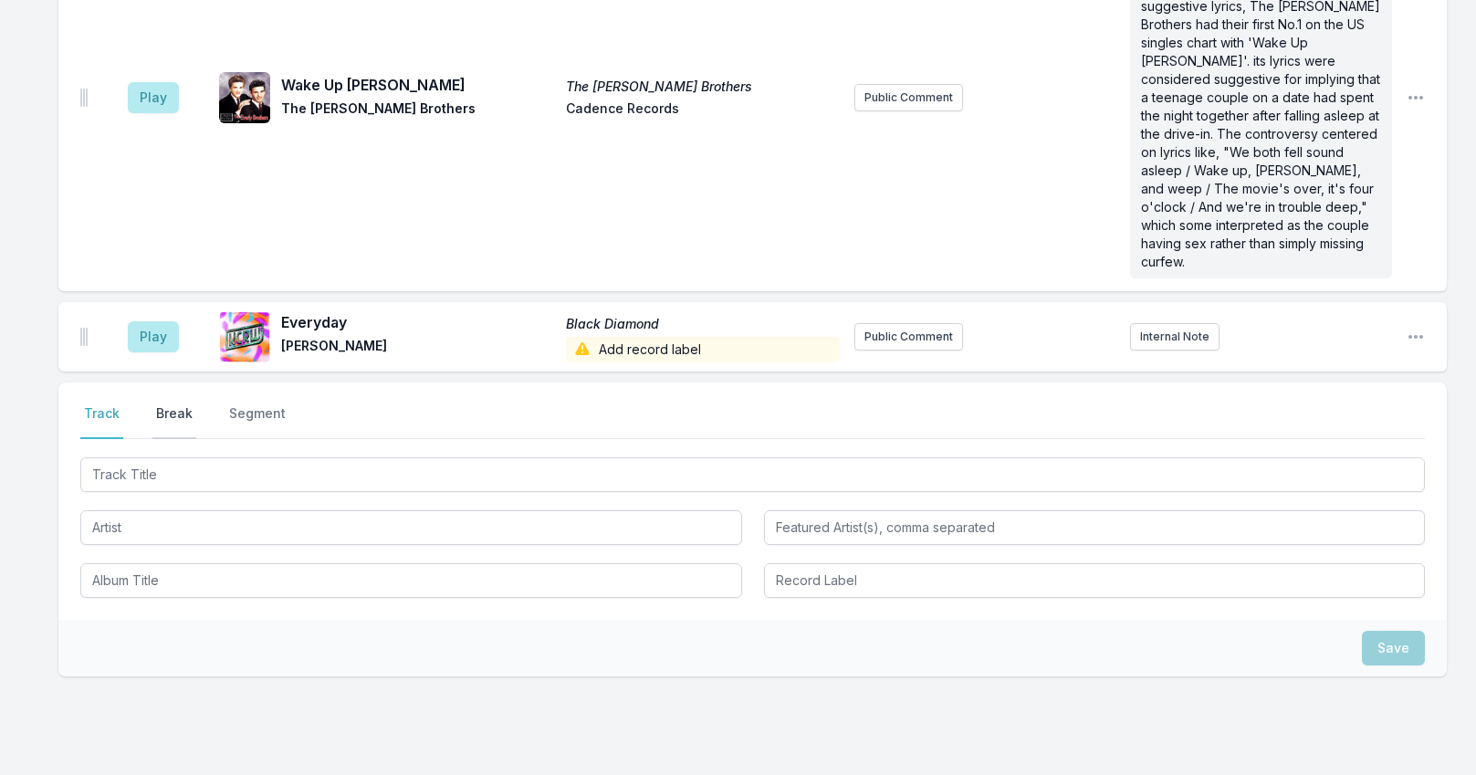
click at [172, 404] on button "Break" at bounding box center [174, 421] width 44 height 35
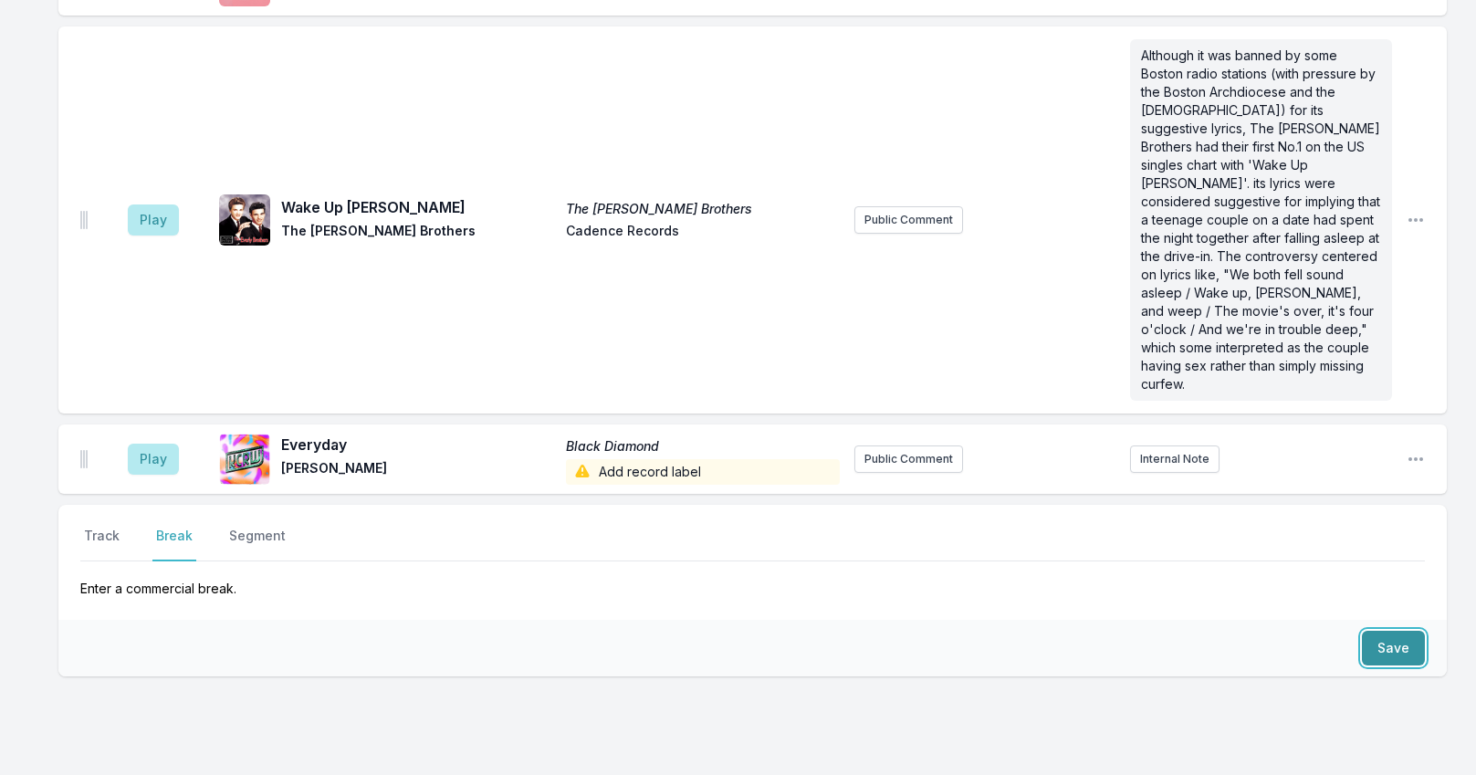
click at [1393, 631] on button "Save" at bounding box center [1393, 648] width 63 height 35
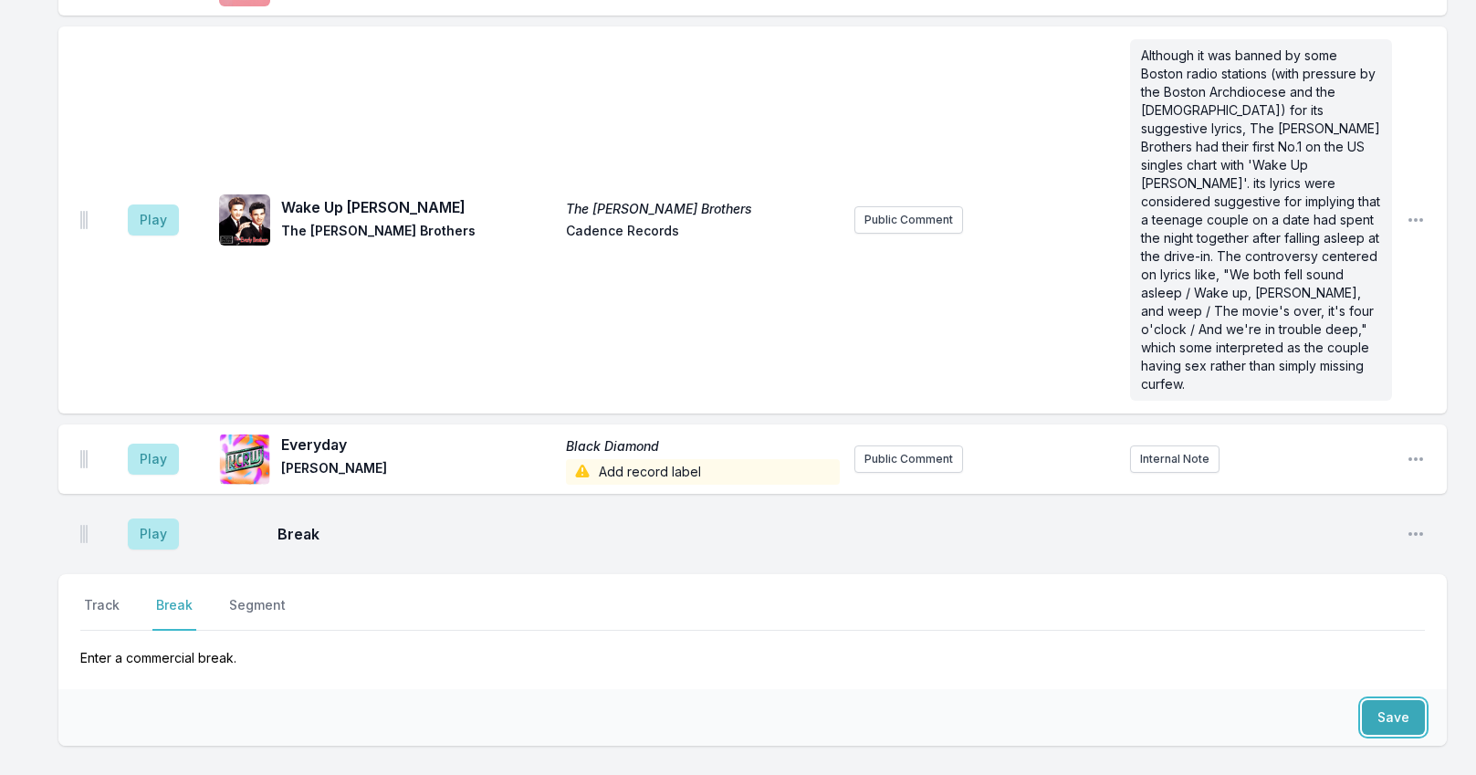
scroll to position [6380, 0]
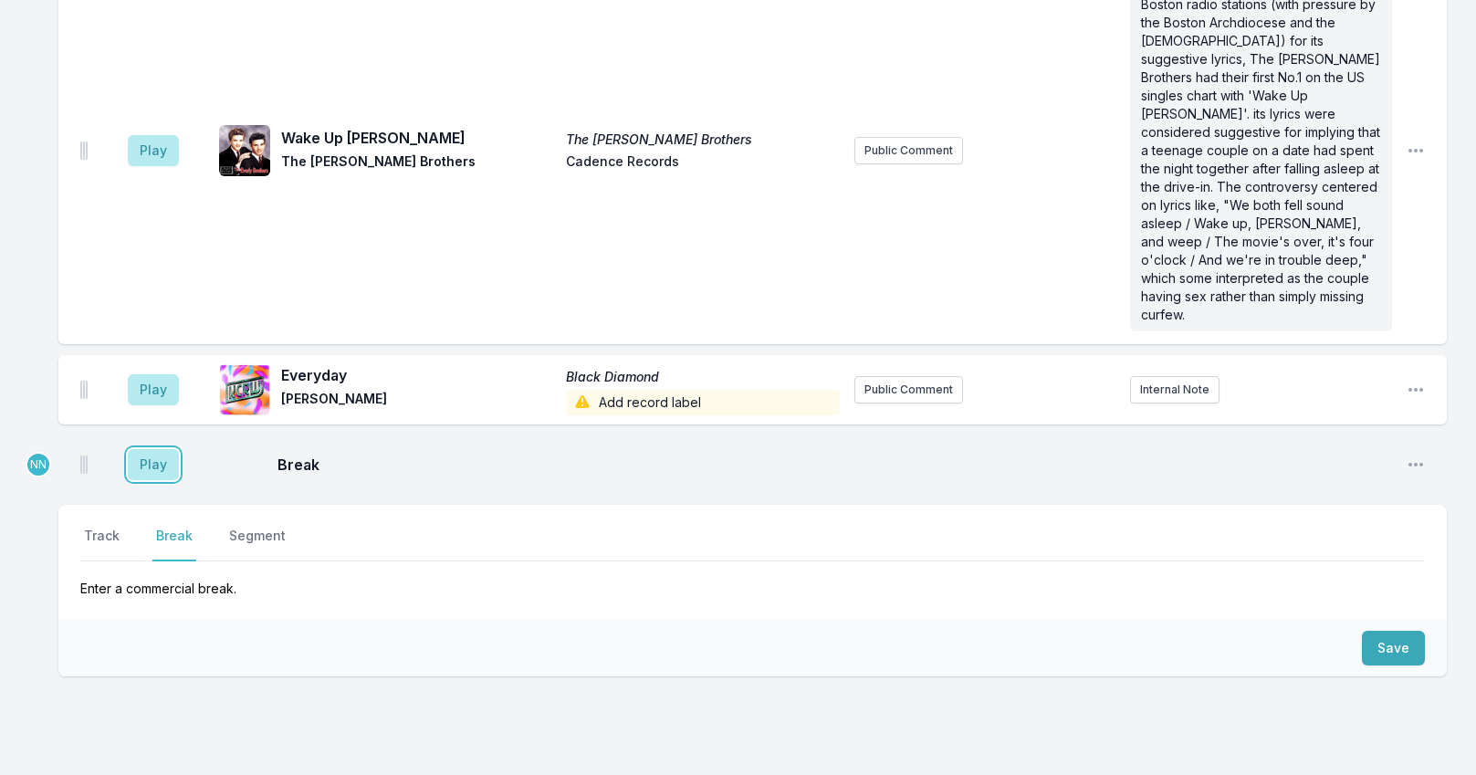
drag, startPoint x: 172, startPoint y: 396, endPoint x: 209, endPoint y: 407, distance: 39.0
click at [171, 449] on button "Play" at bounding box center [153, 464] width 51 height 31
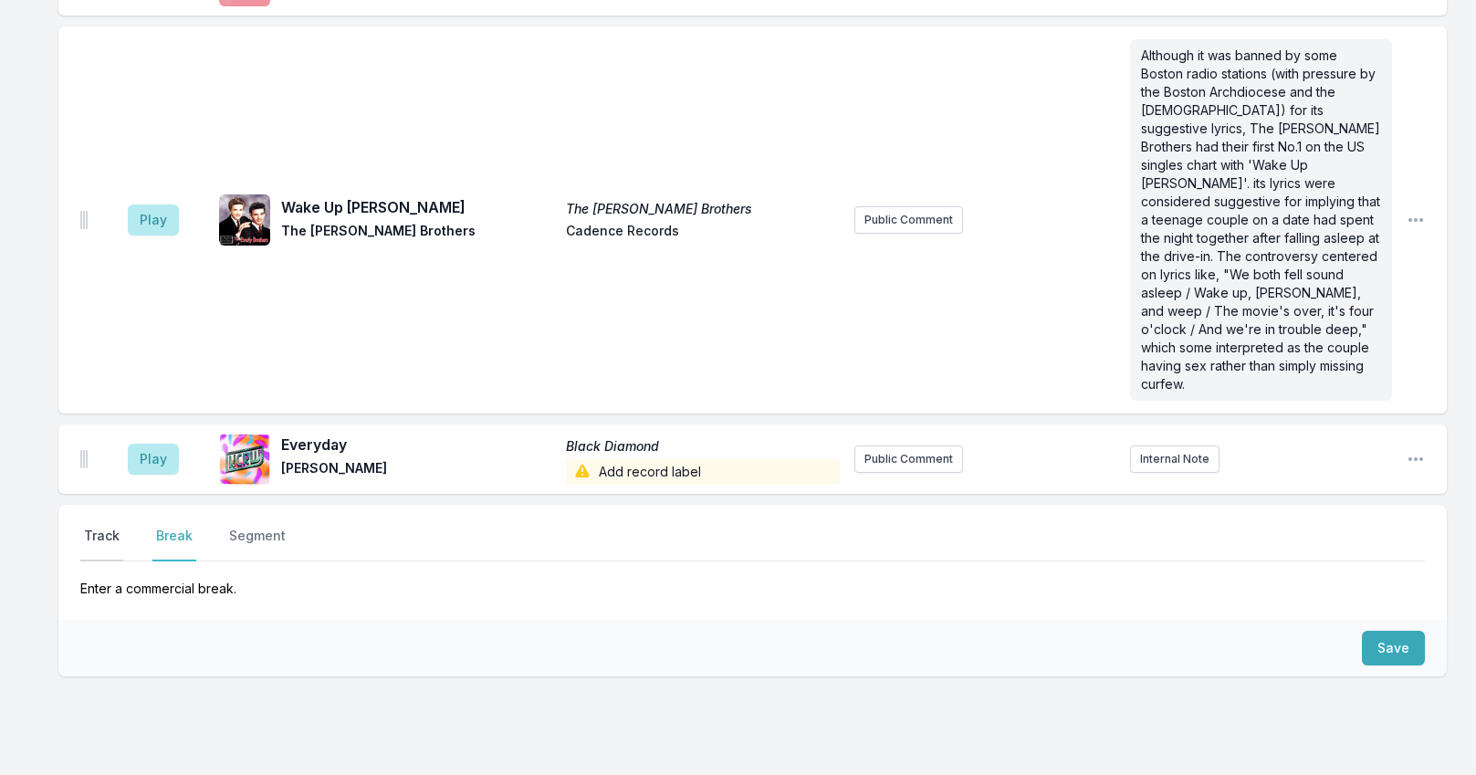
click at [112, 527] on button "Track" at bounding box center [101, 544] width 43 height 35
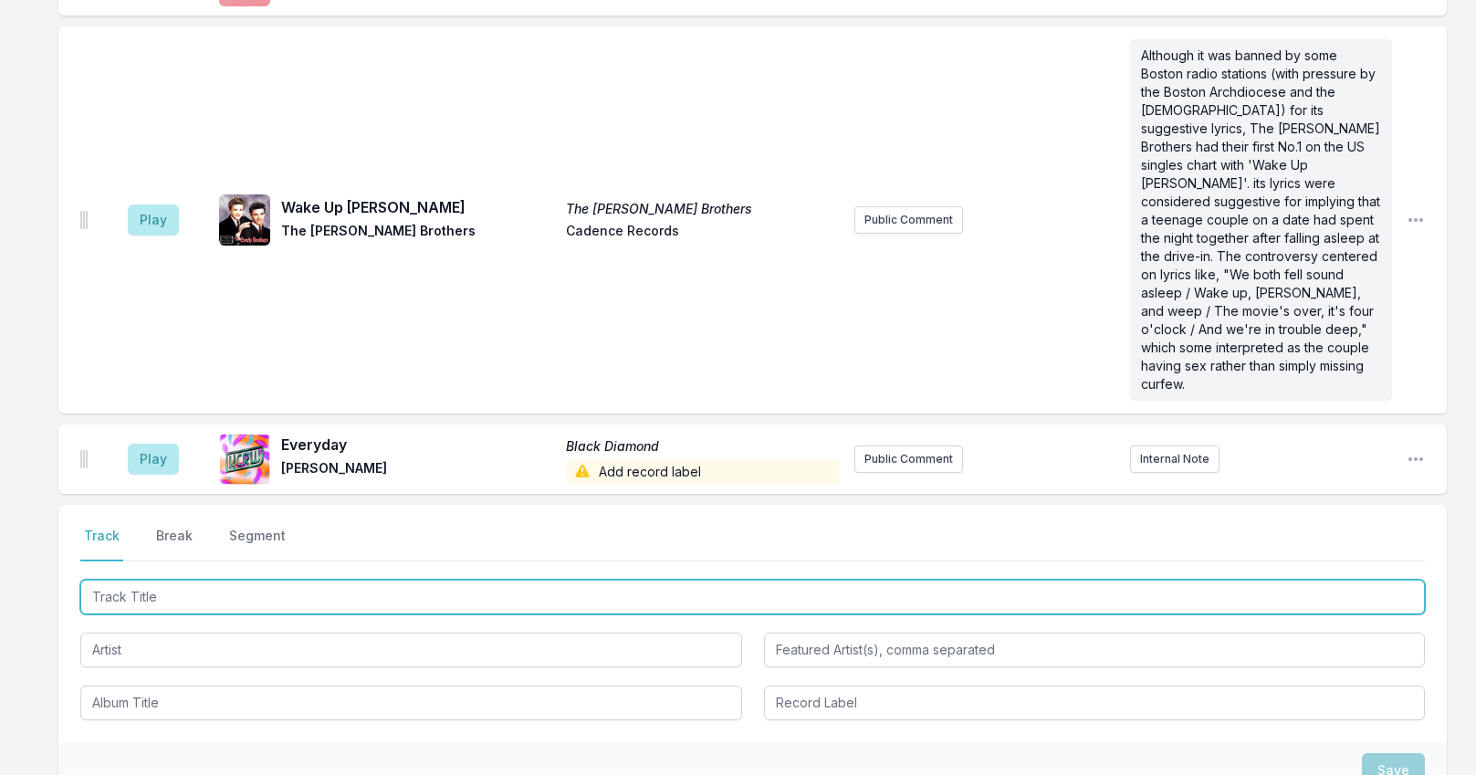
click at [145, 580] on input "Track Title" at bounding box center [752, 597] width 1344 height 35
paste input "Move On"
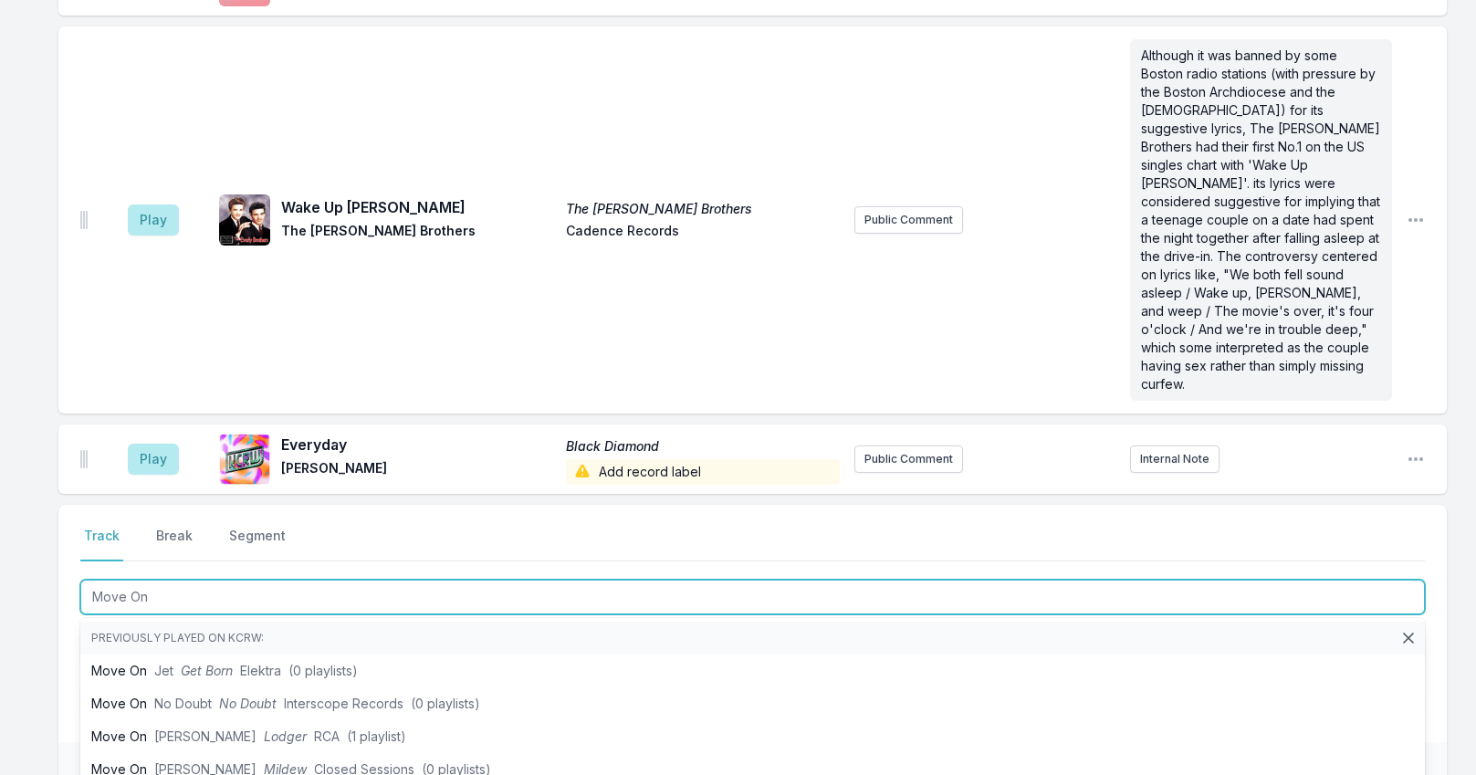
type input "Move On"
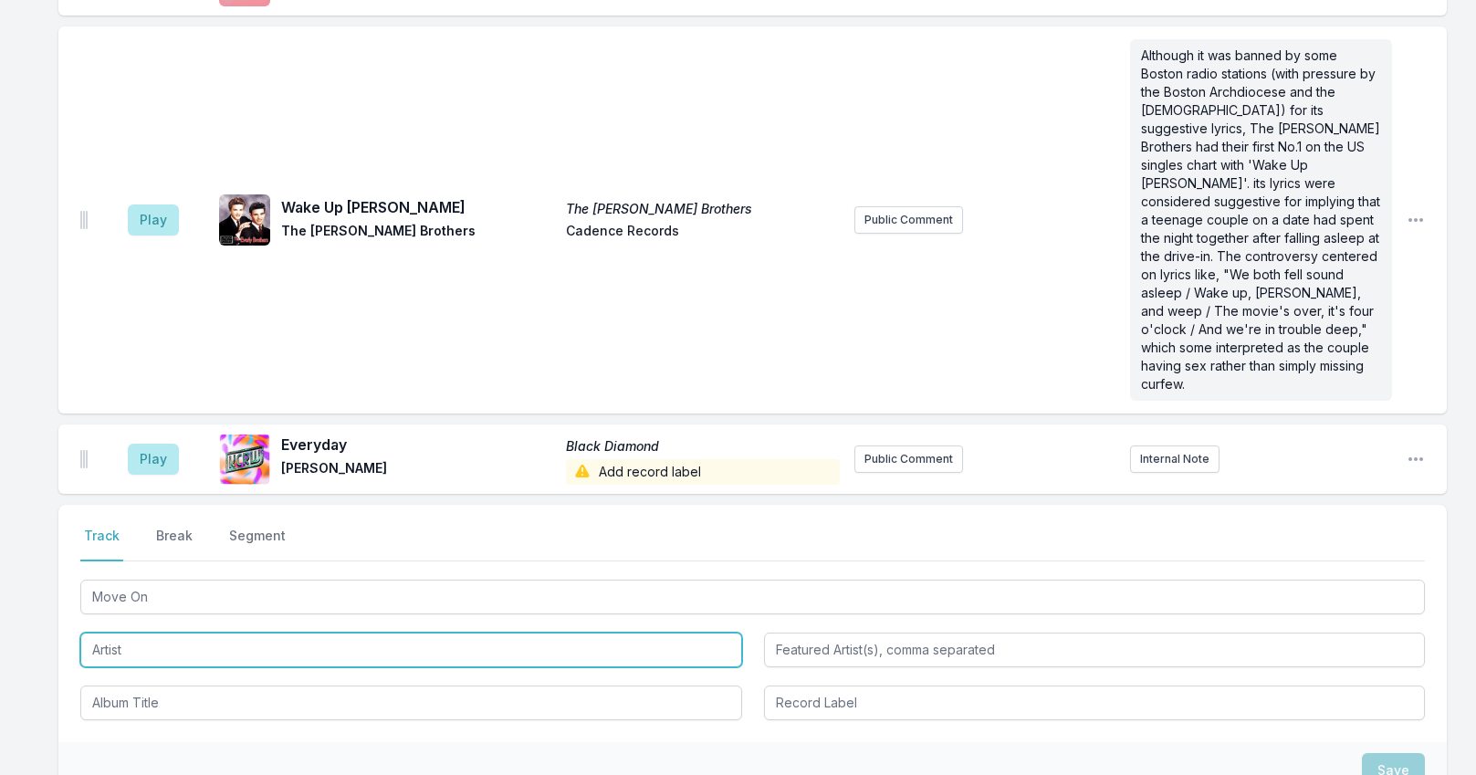
click at [152, 632] on input "Artist" at bounding box center [411, 649] width 662 height 35
paste input "Shaboozey"
type input "Shaboozey"
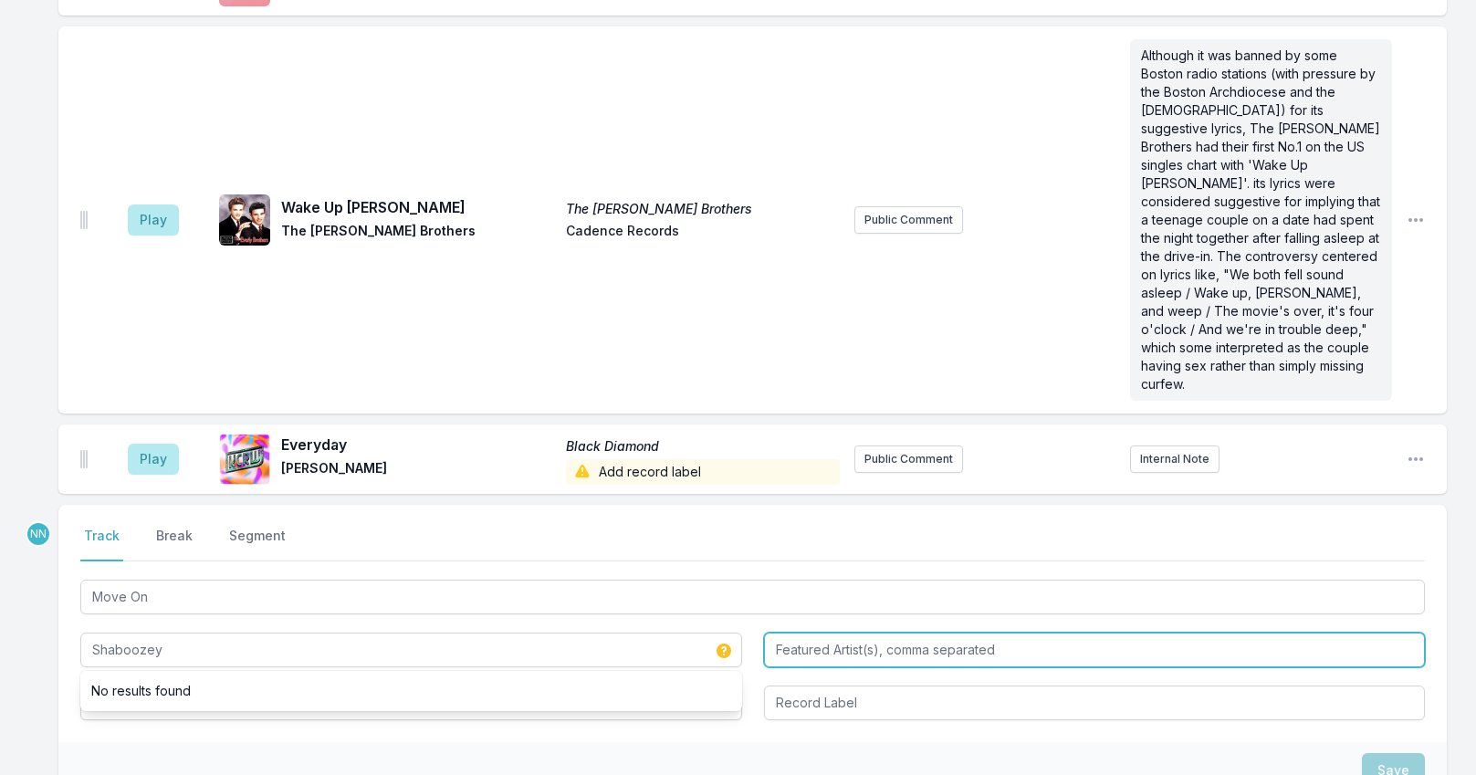
click at [840, 632] on input "Featured Artist(s), comma separated" at bounding box center [1095, 649] width 662 height 35
type input "L"
type input "[PERSON_NAME]"
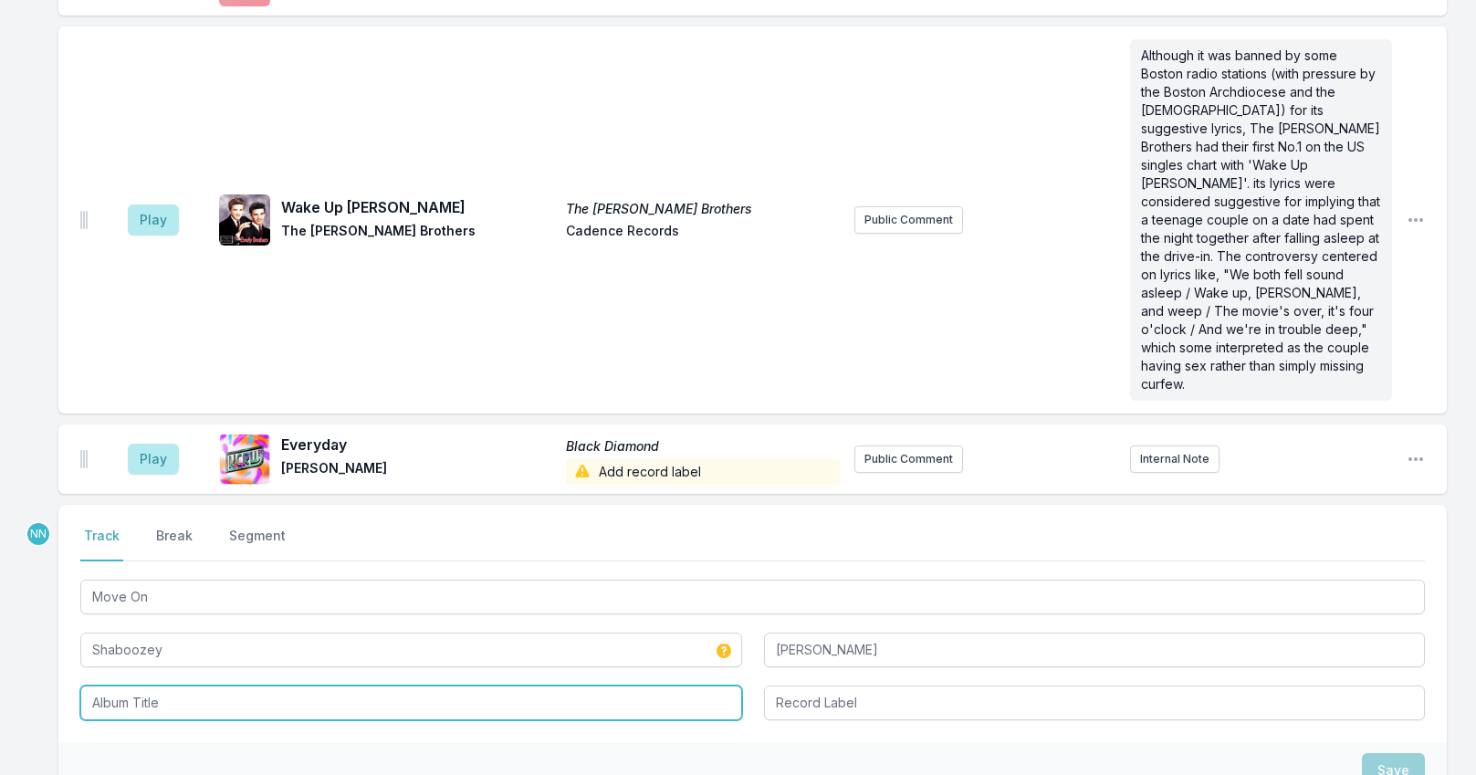
click at [146, 685] on input "Album Title" at bounding box center [411, 702] width 662 height 35
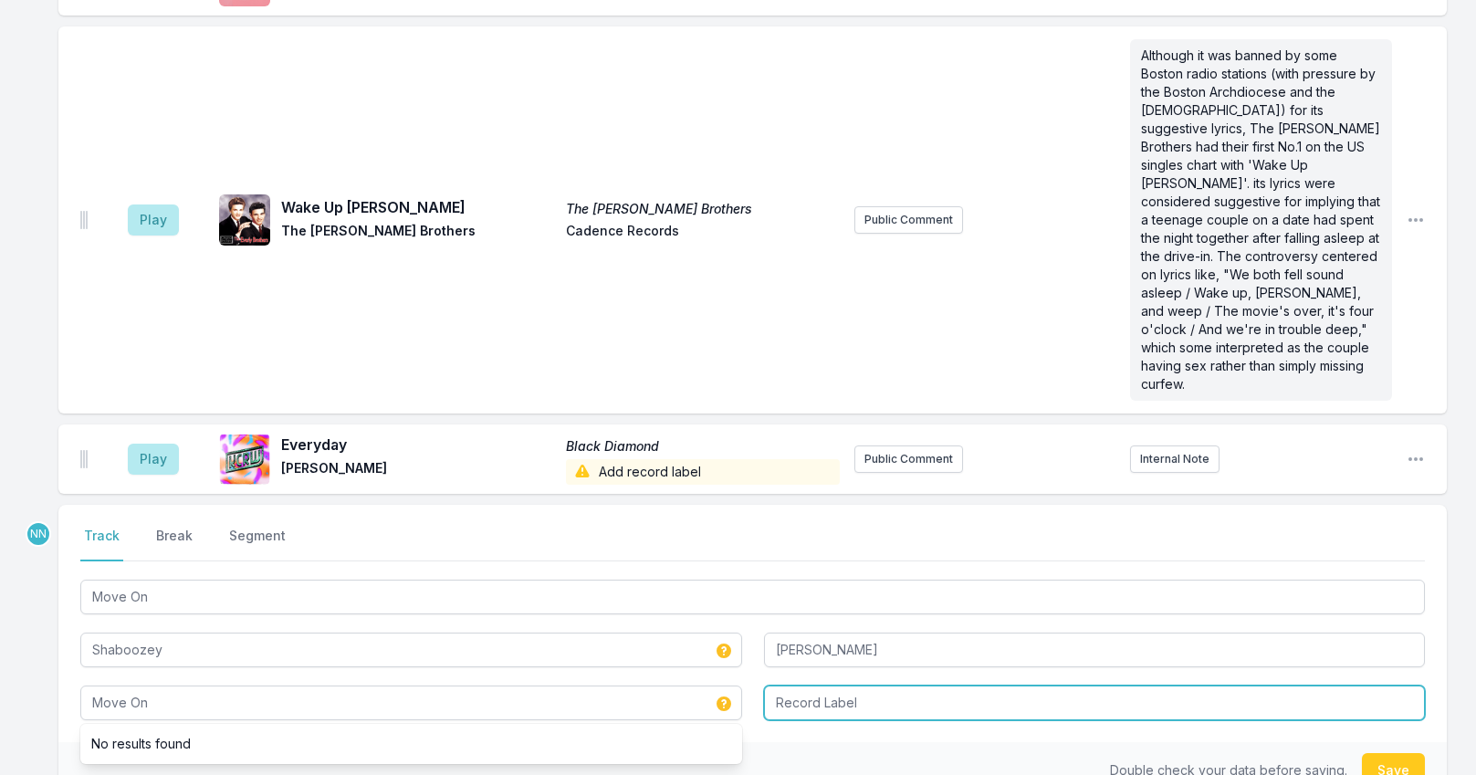
type input "Move On"
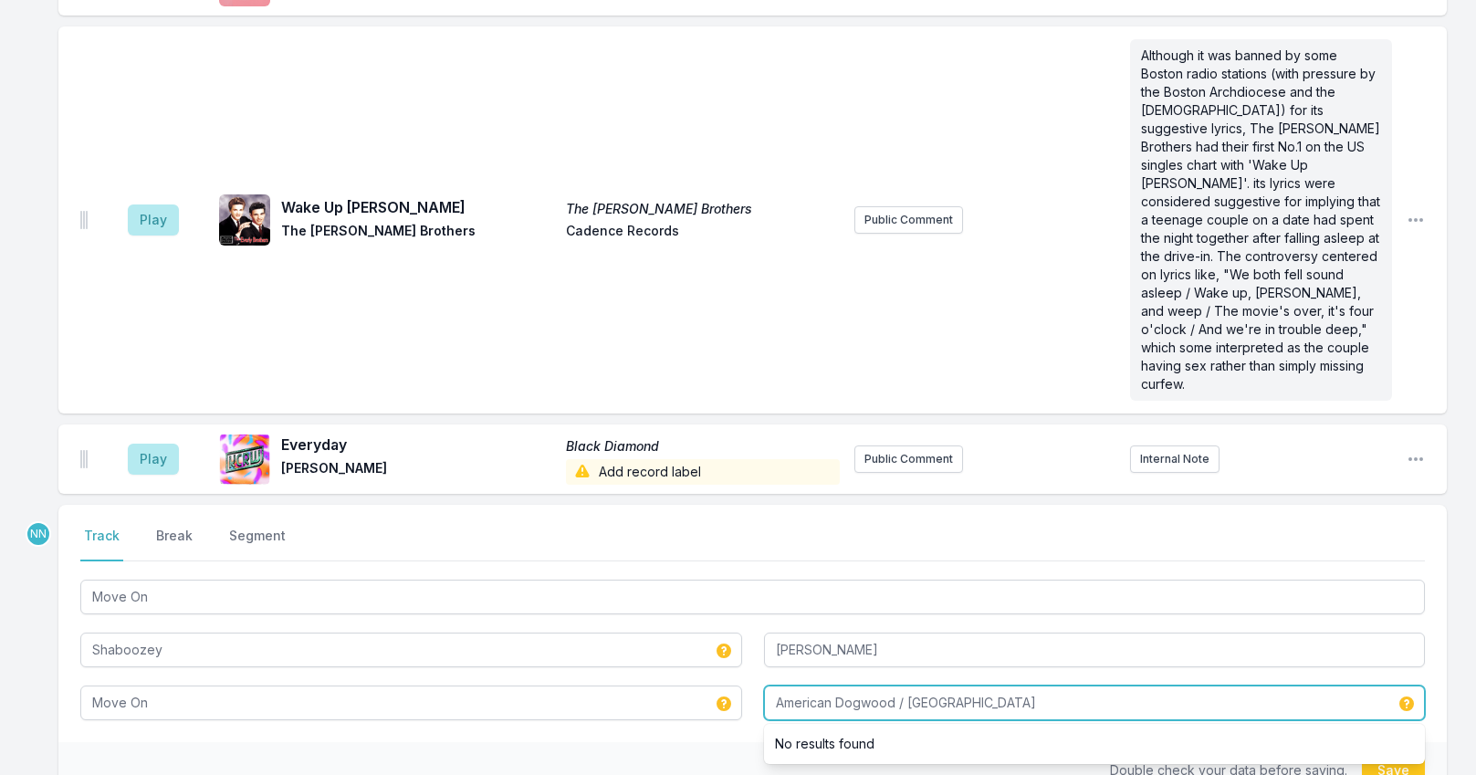
type input "American Dogwood / [GEOGRAPHIC_DATA]"
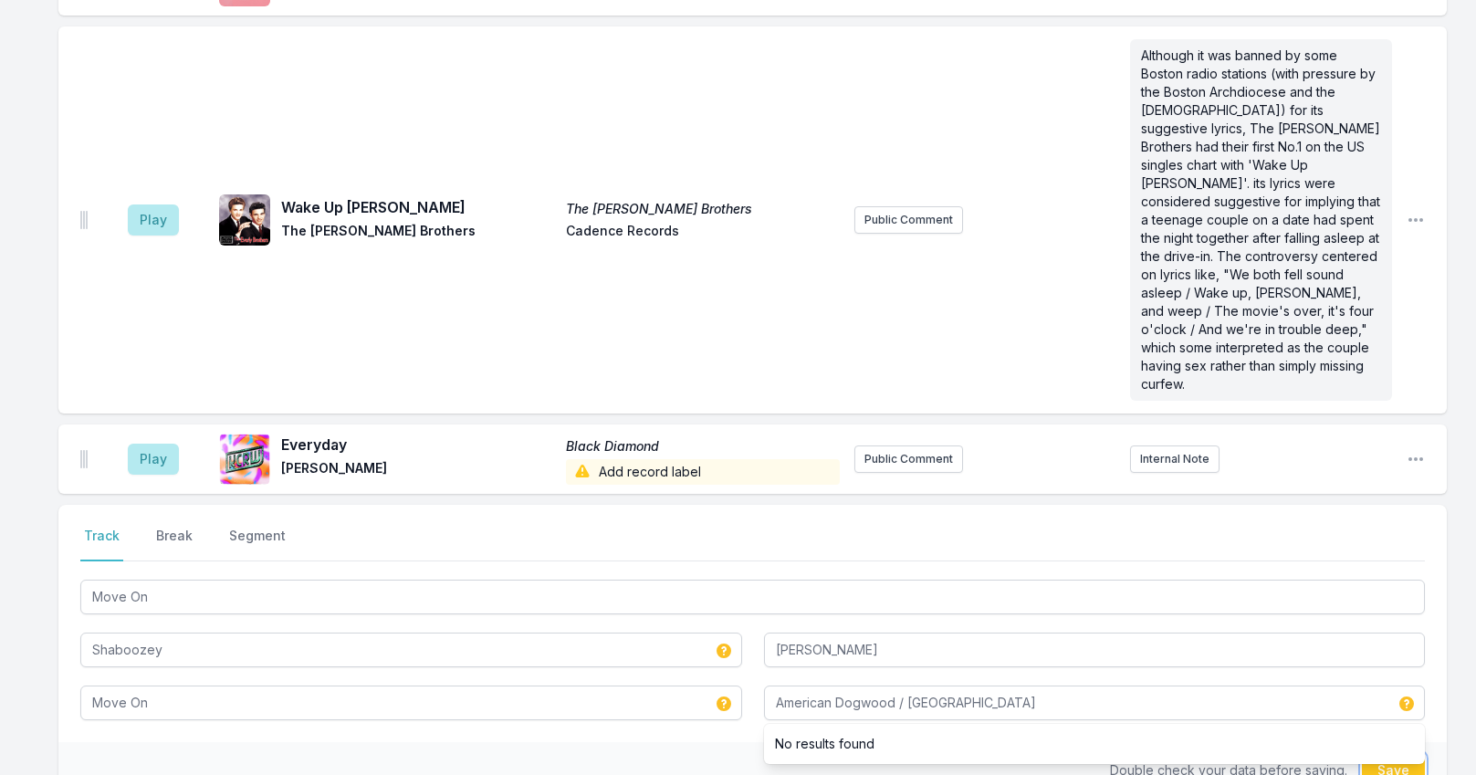
click at [1395, 753] on button "Save" at bounding box center [1393, 770] width 63 height 35
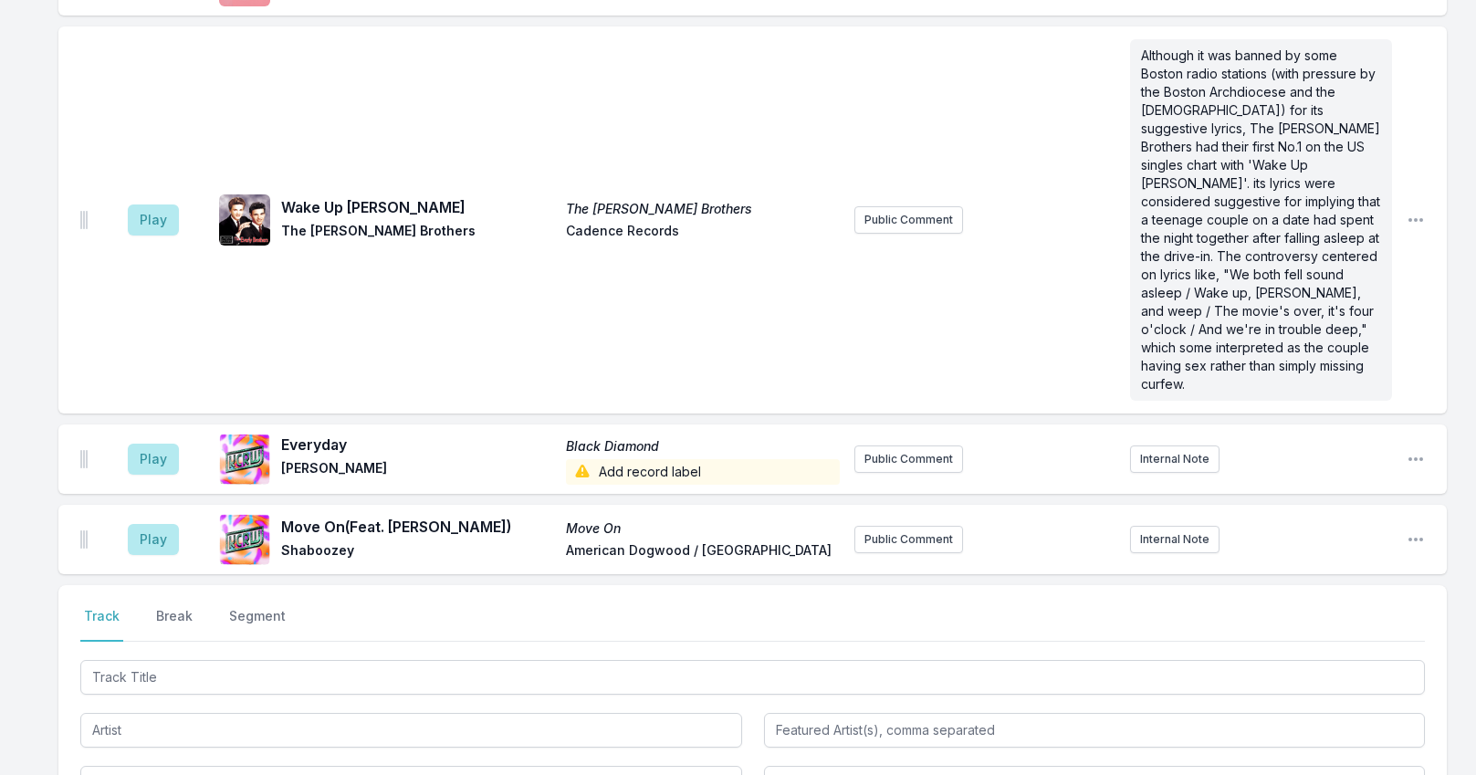
scroll to position [6461, 0]
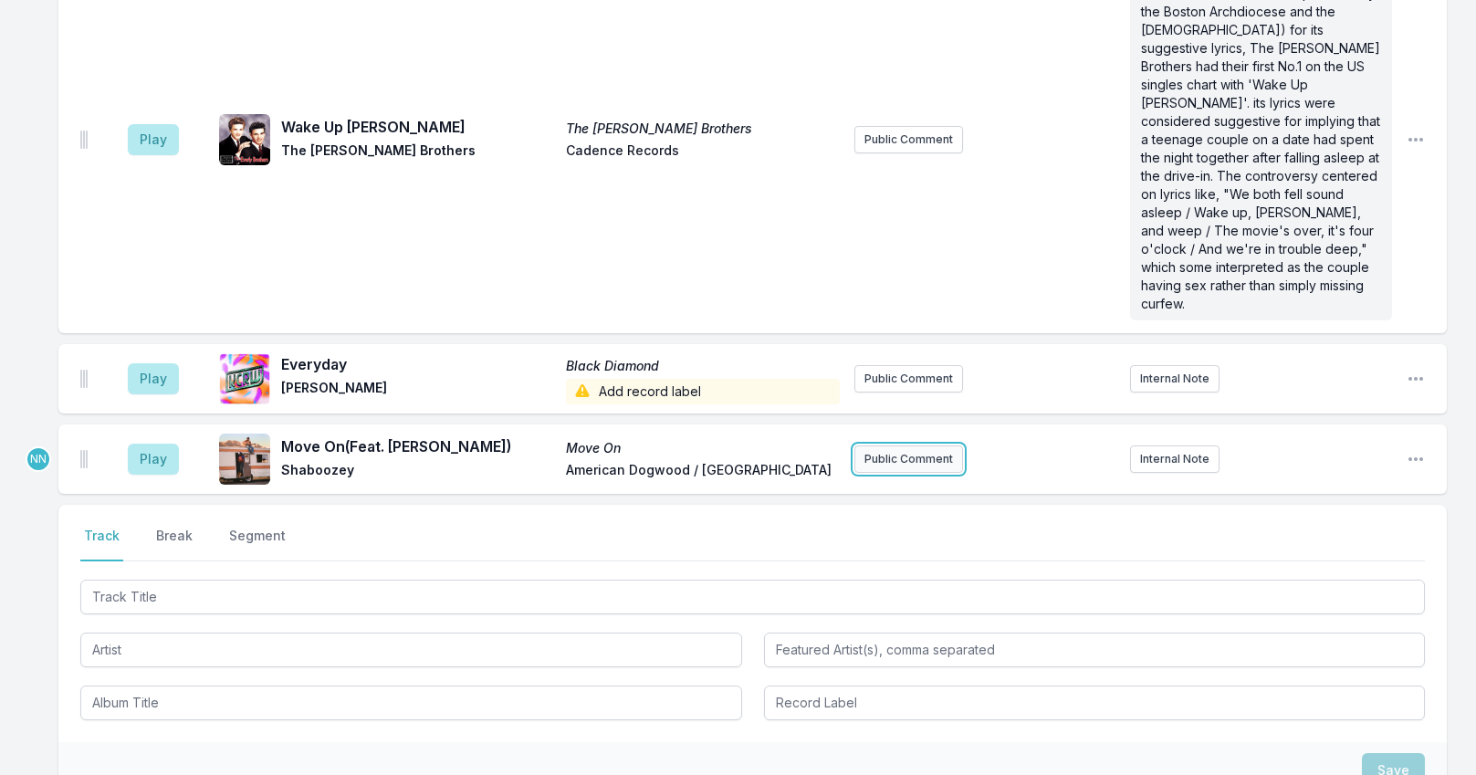
click at [923, 445] on button "Public Comment" at bounding box center [908, 458] width 109 height 27
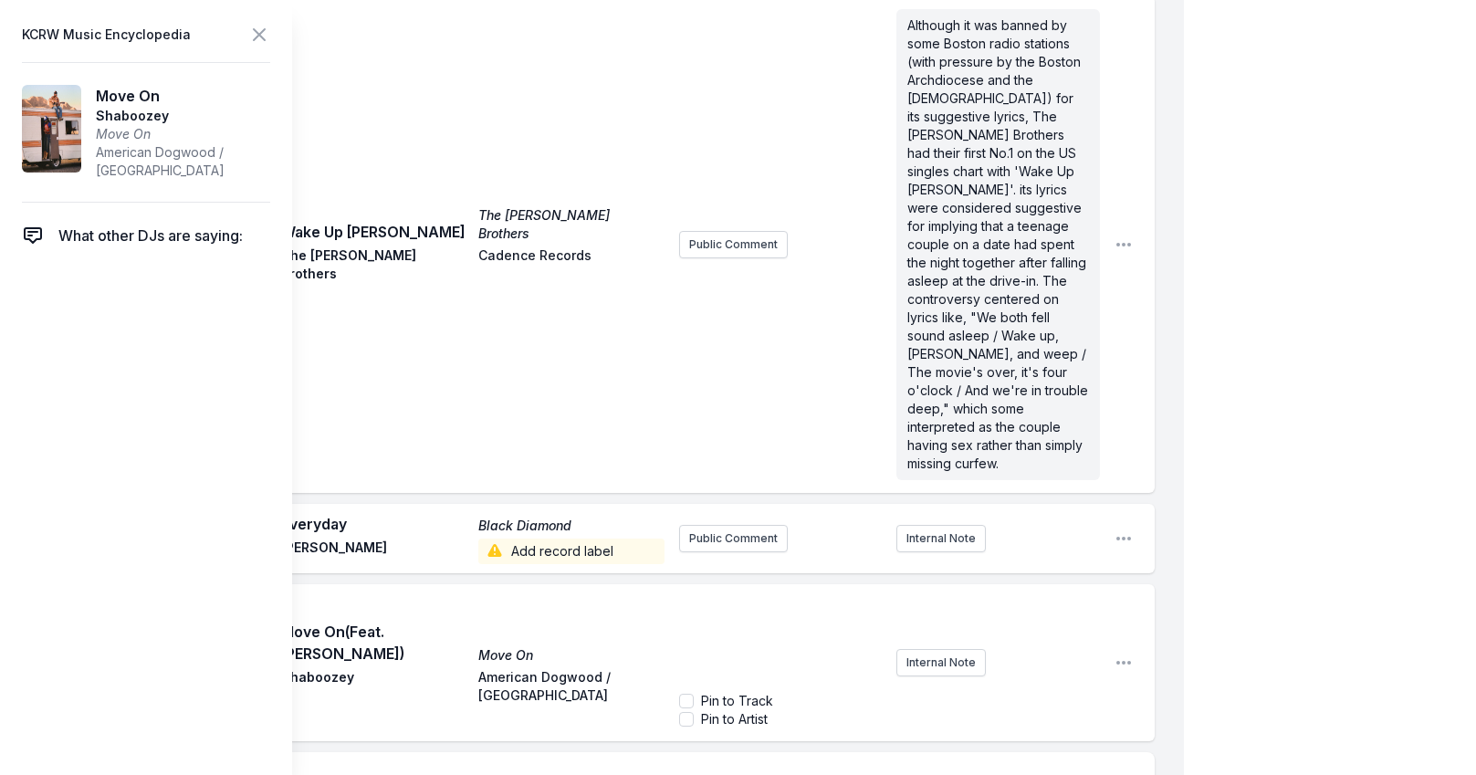
scroll to position [6804, 0]
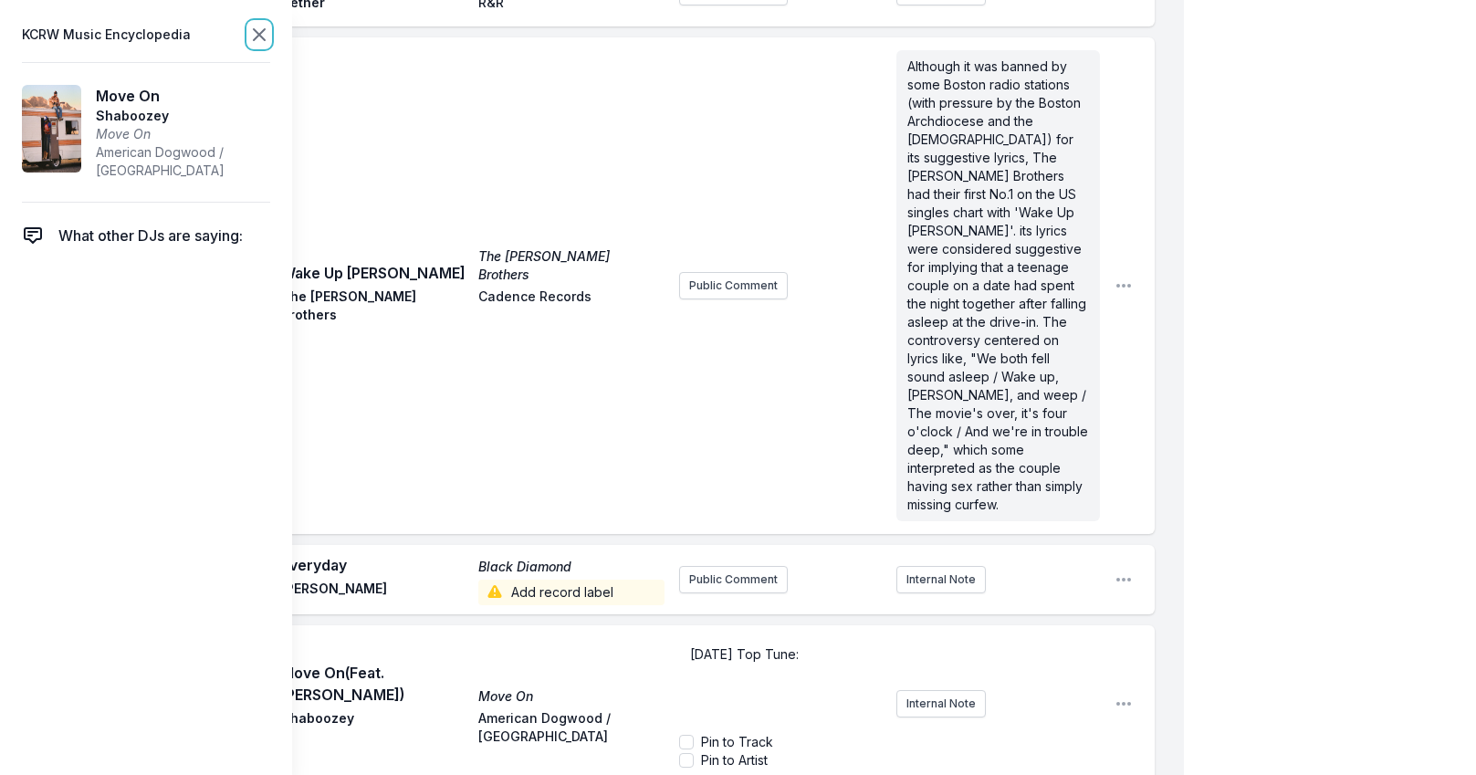
click at [253, 34] on icon at bounding box center [259, 35] width 22 height 22
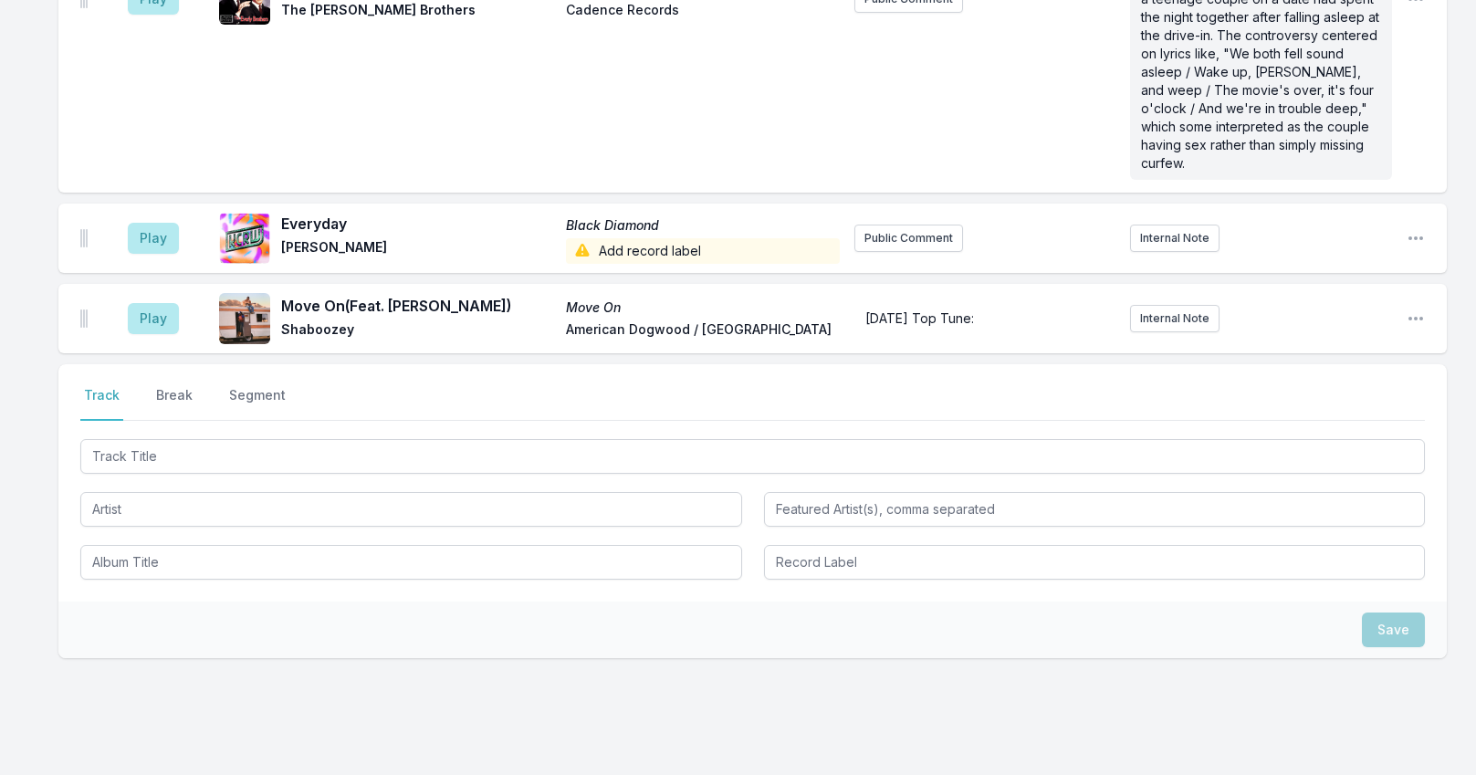
scroll to position [6583, 0]
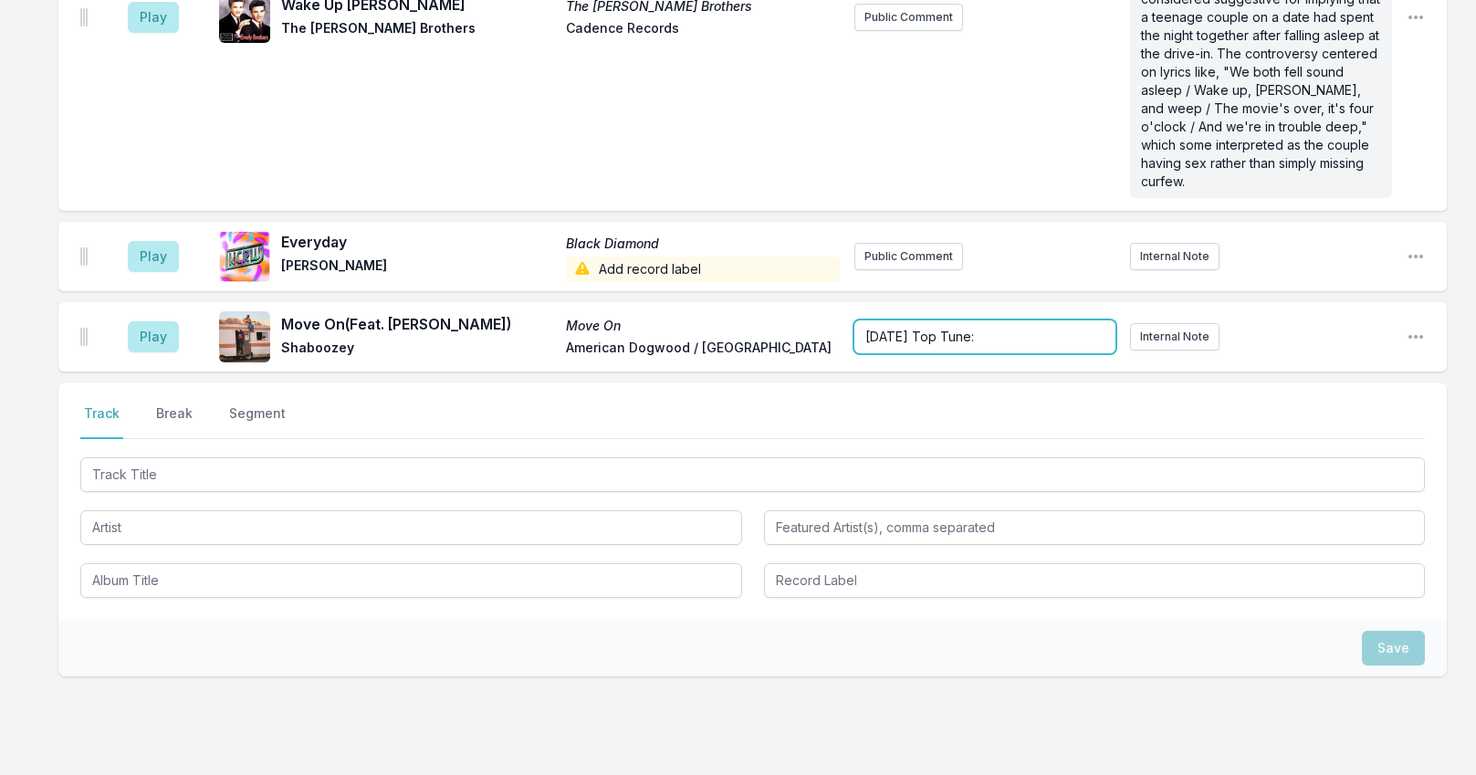
click at [1002, 320] on div "[DATE] Top Tune:" at bounding box center [985, 336] width 262 height 33
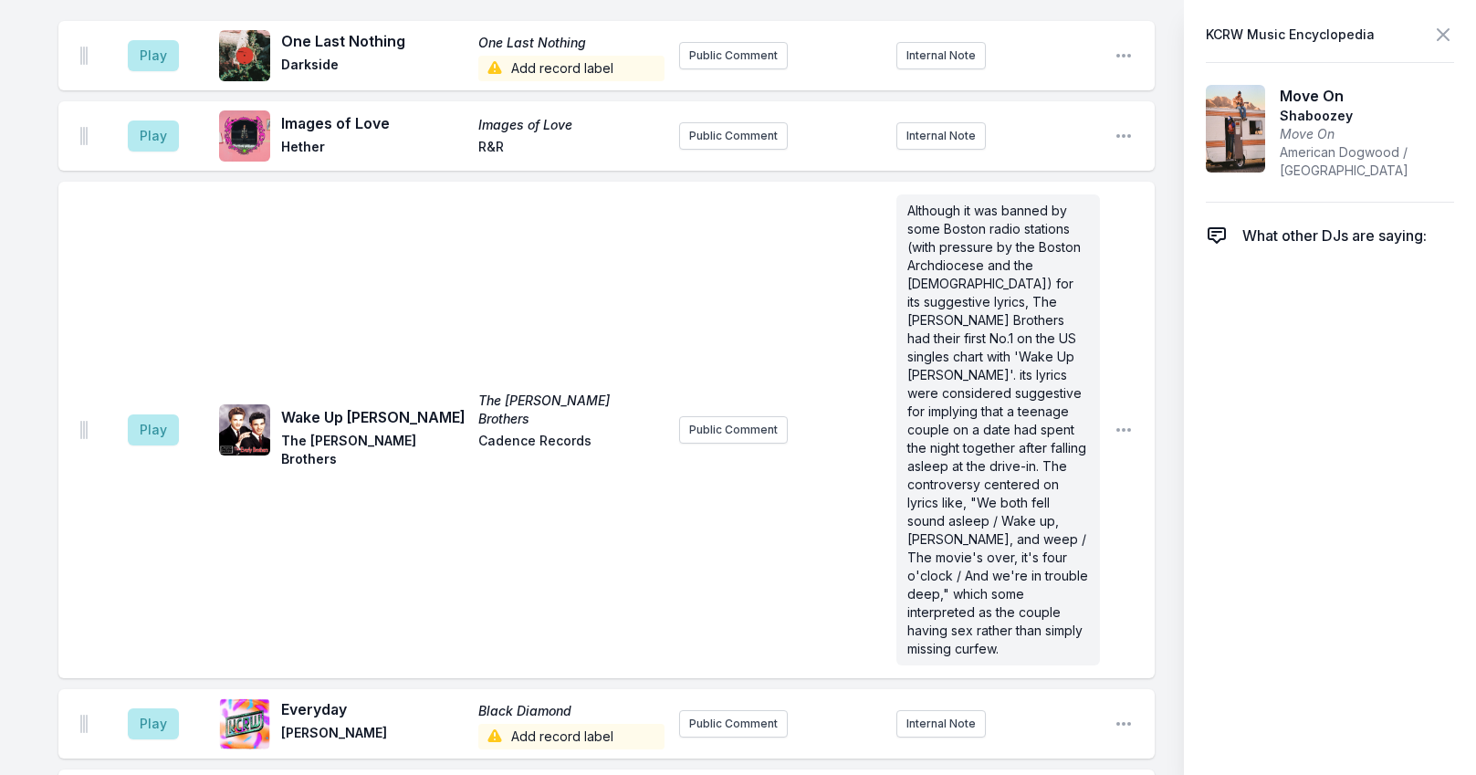
scroll to position [6652, 0]
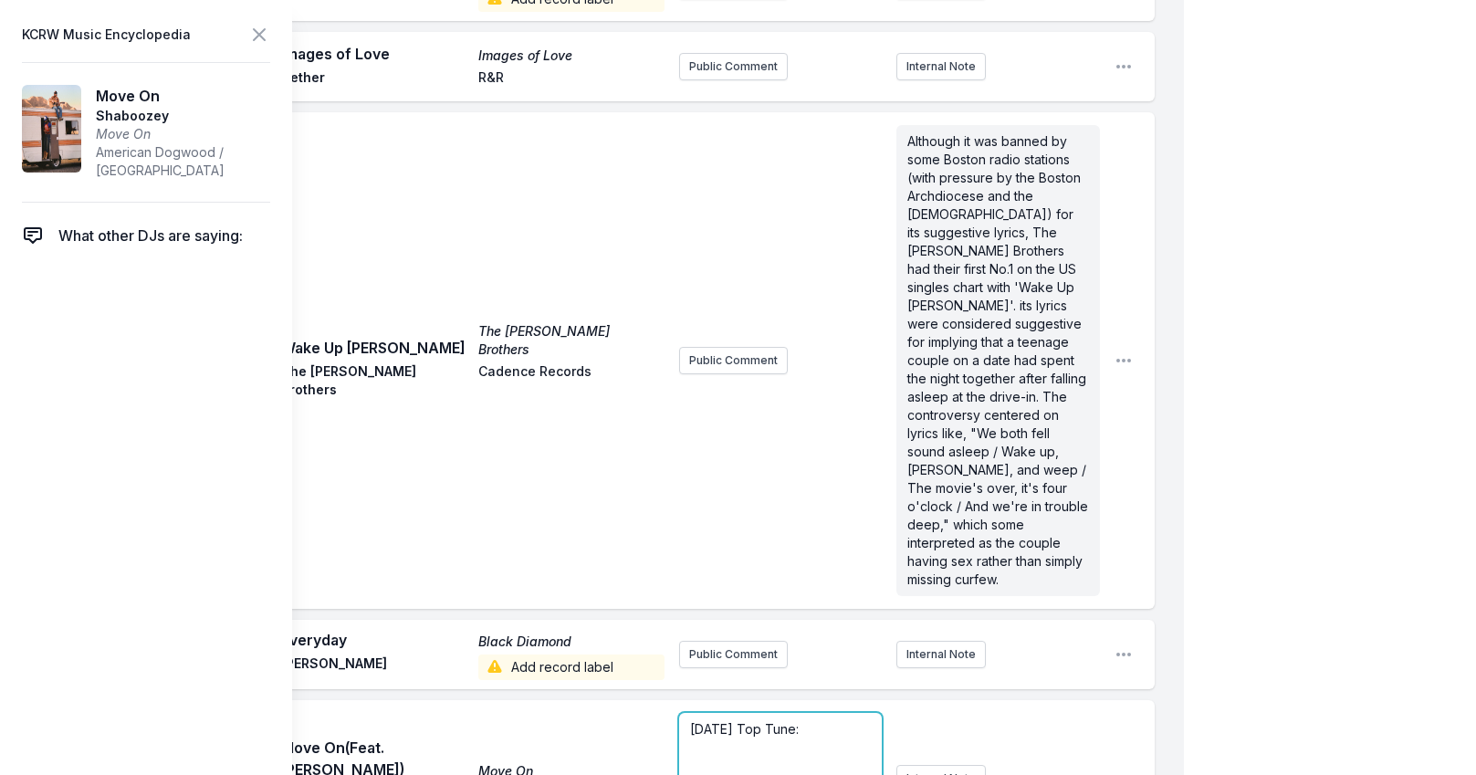
click at [830, 720] on p "[DATE] Top Tune:" at bounding box center [781, 729] width 182 height 18
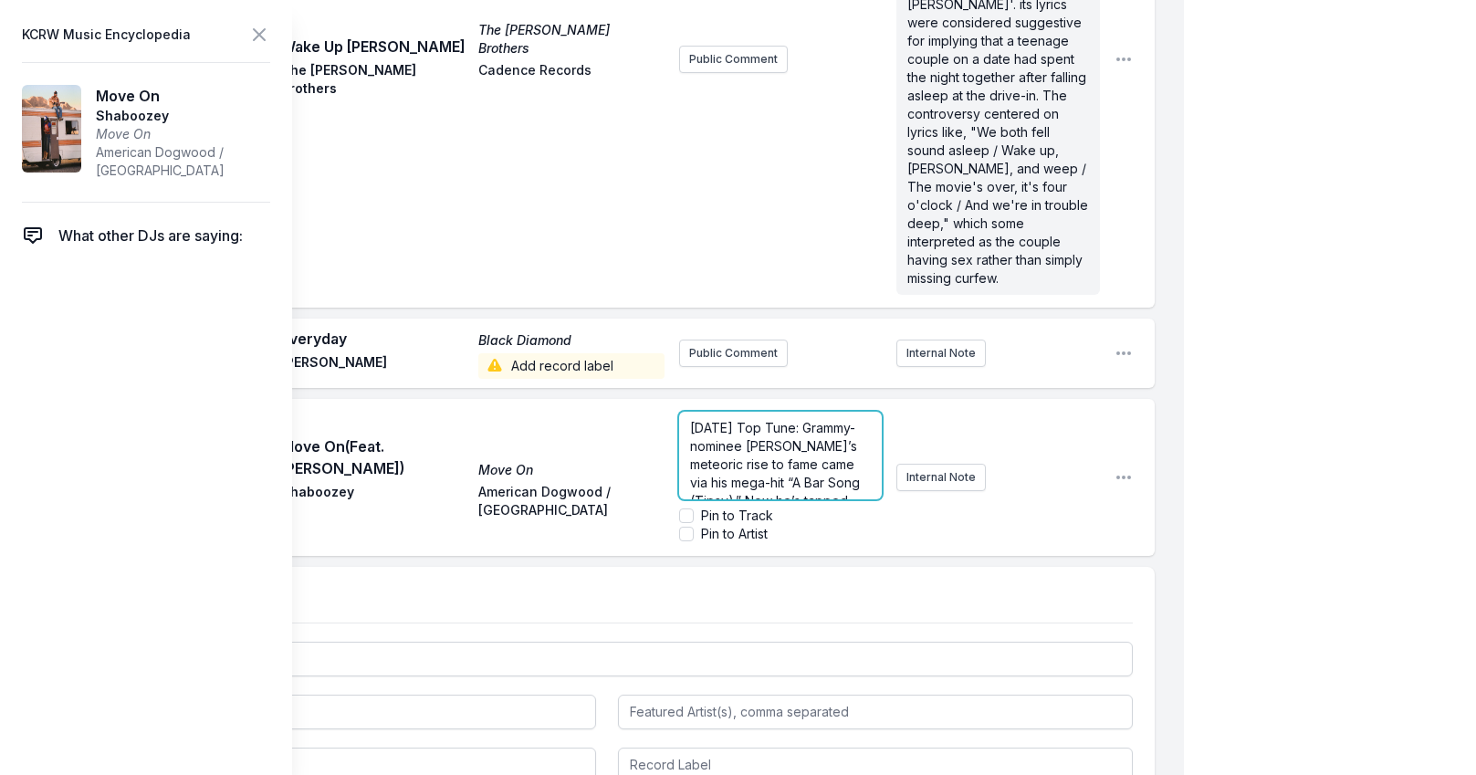
scroll to position [183, 0]
click at [256, 31] on icon at bounding box center [259, 34] width 11 height 11
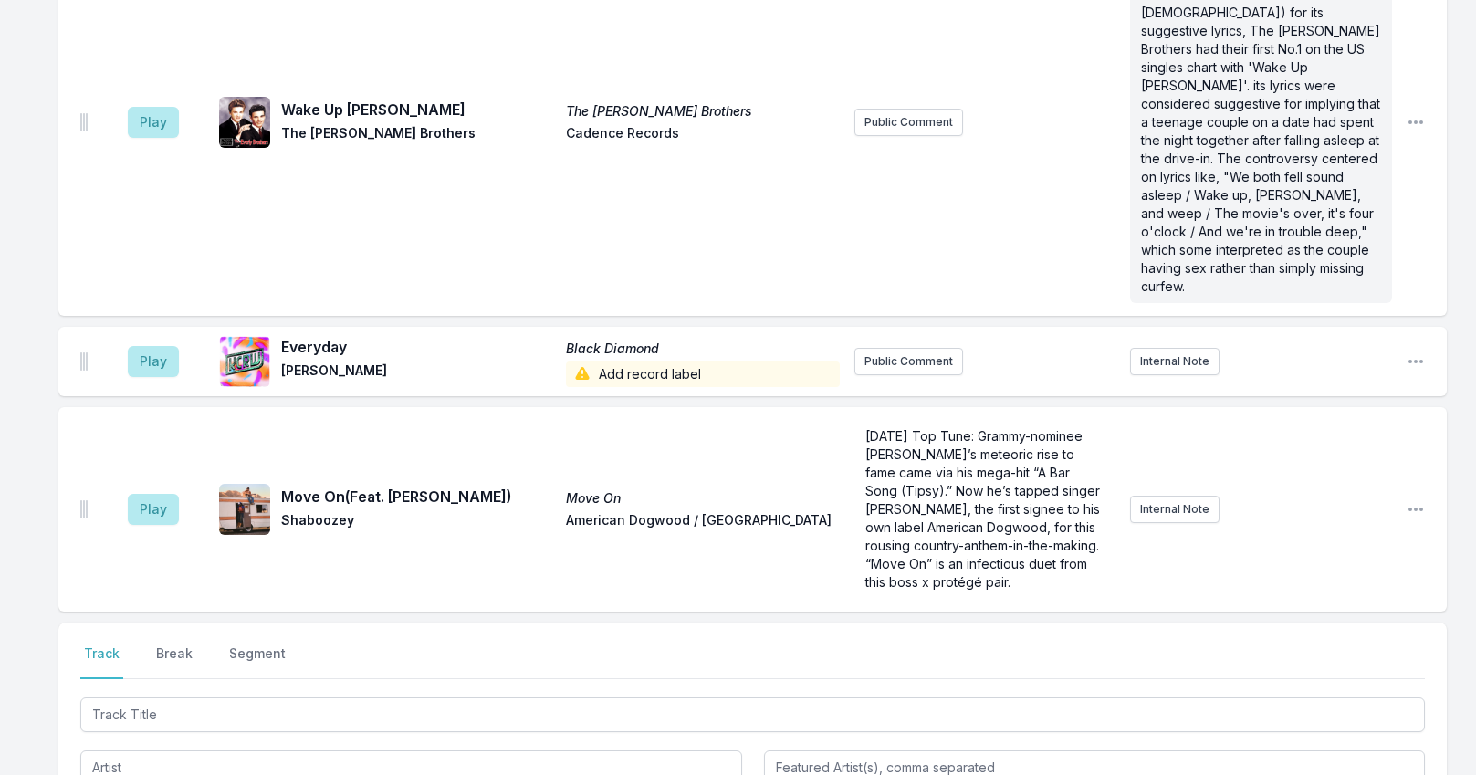
scroll to position [6718, 0]
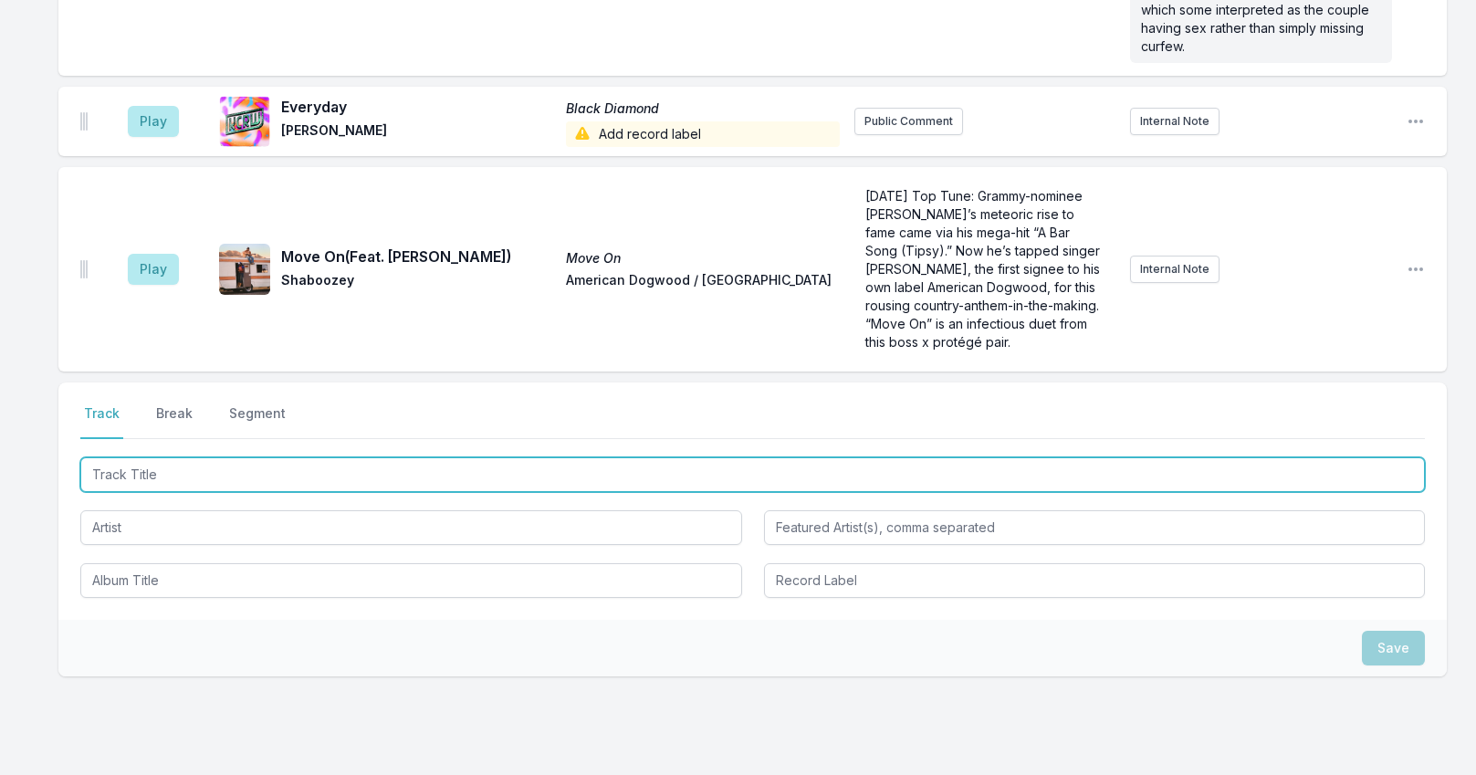
click at [172, 457] on input "Track Title" at bounding box center [752, 474] width 1344 height 35
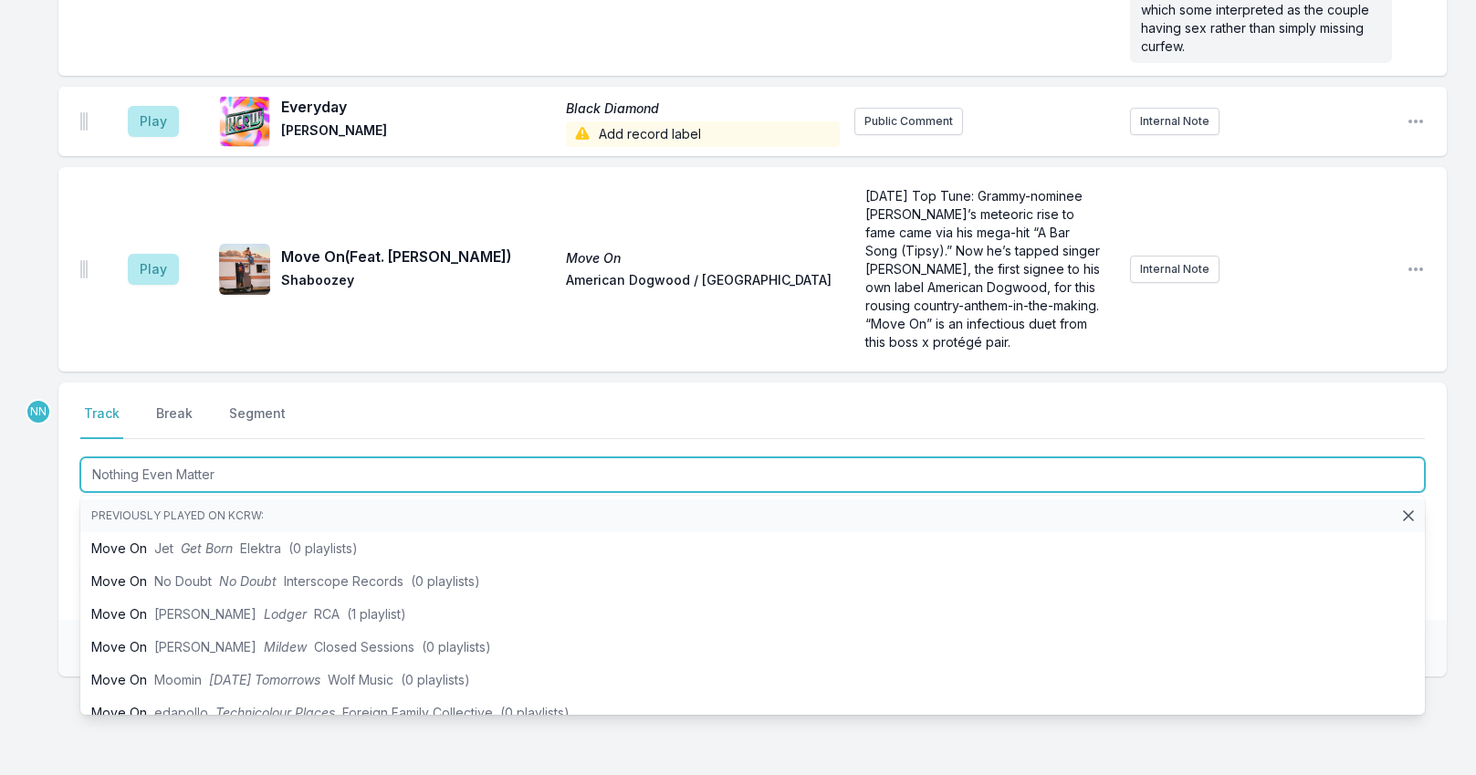
type input "Nothing Even Matters"
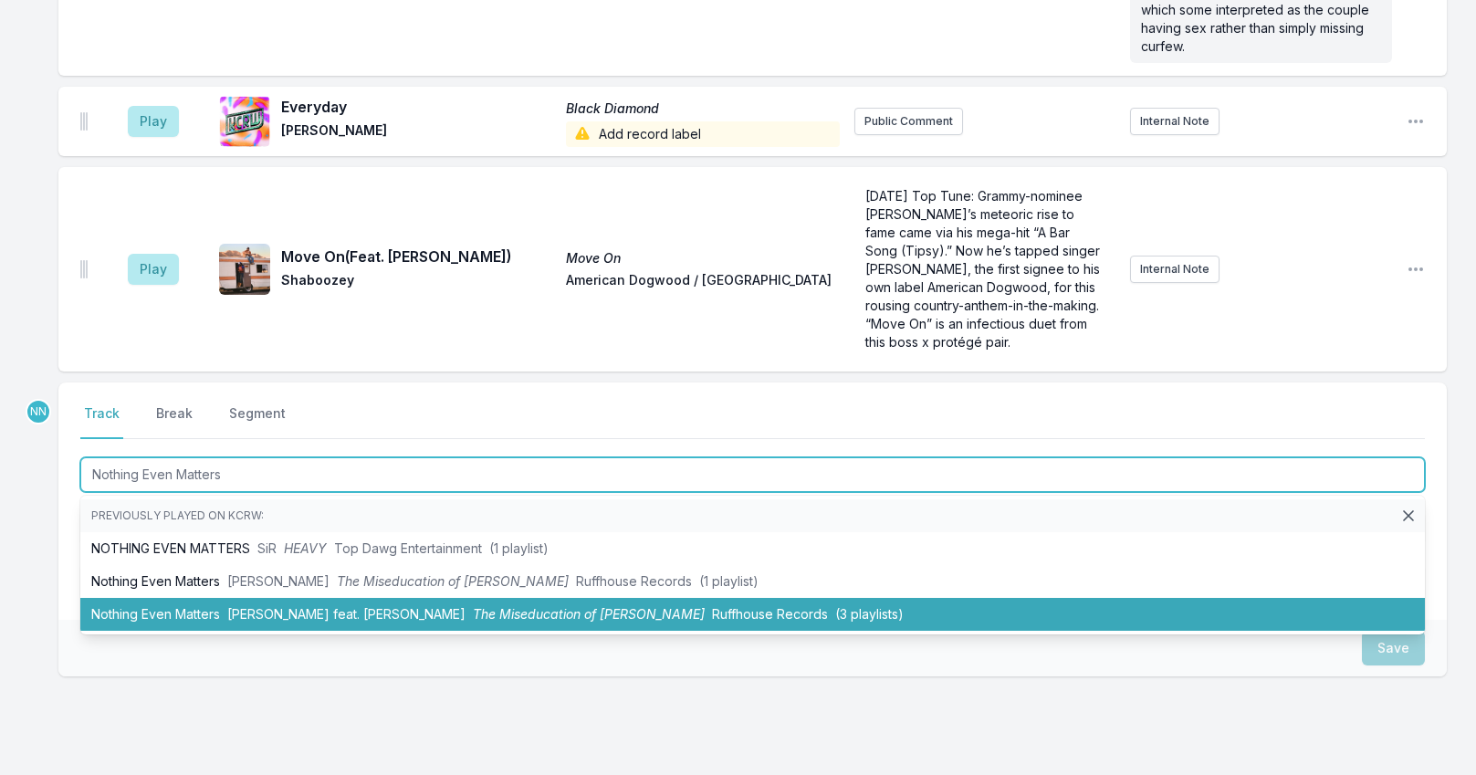
click at [226, 598] on li "Nothing Even Matters [PERSON_NAME] feat. [PERSON_NAME] The Miseducation of [PER…" at bounding box center [752, 614] width 1344 height 33
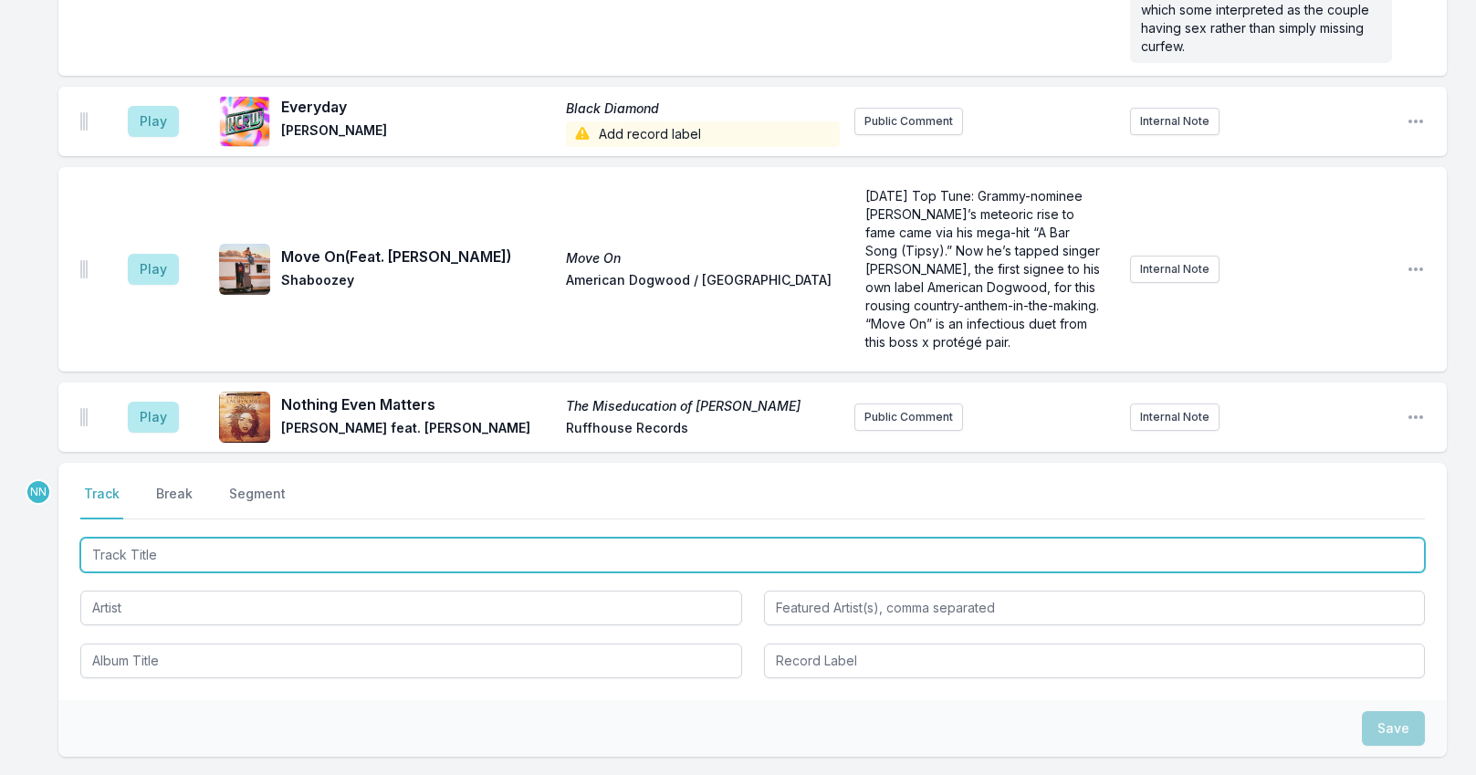
scroll to position [6798, 0]
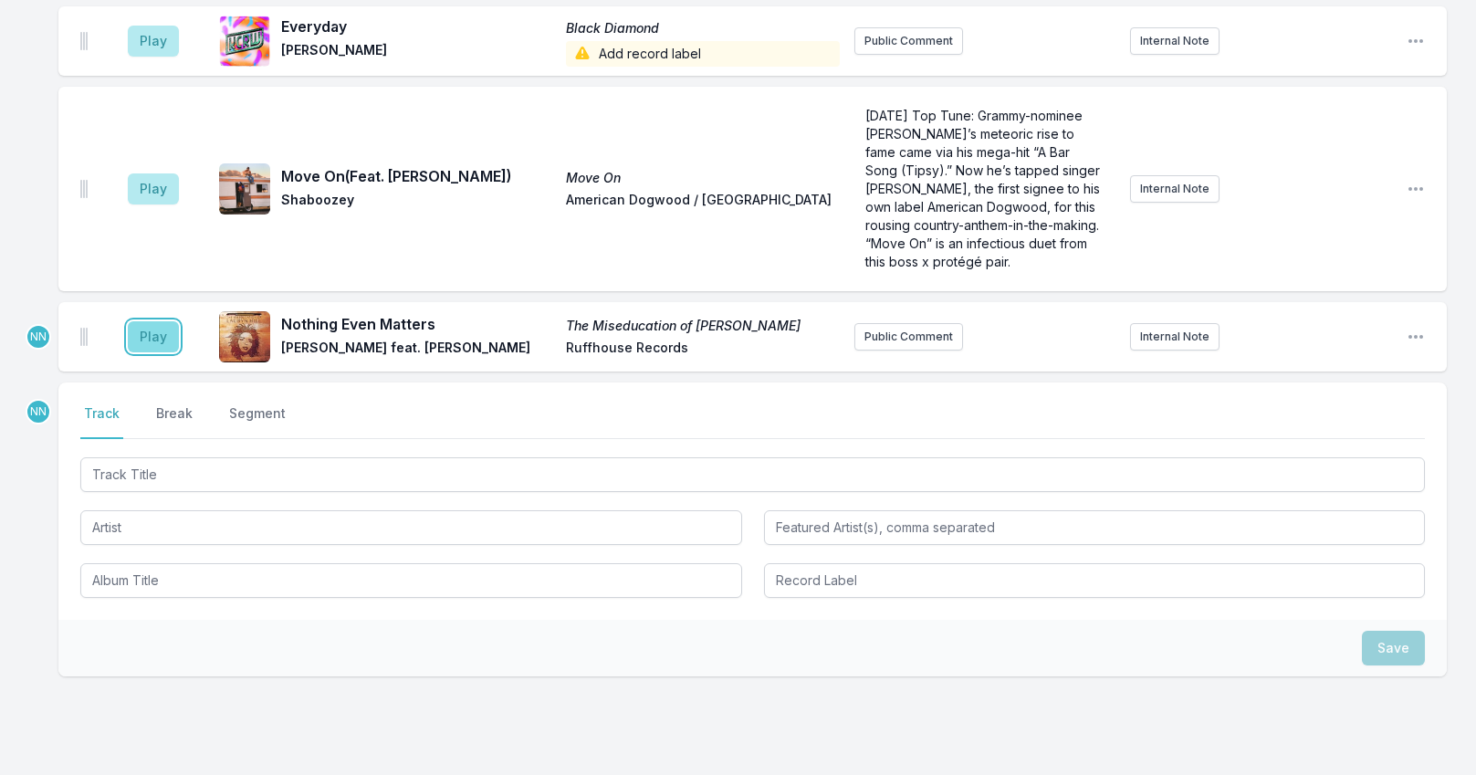
click at [146, 321] on button "Play" at bounding box center [153, 336] width 51 height 31
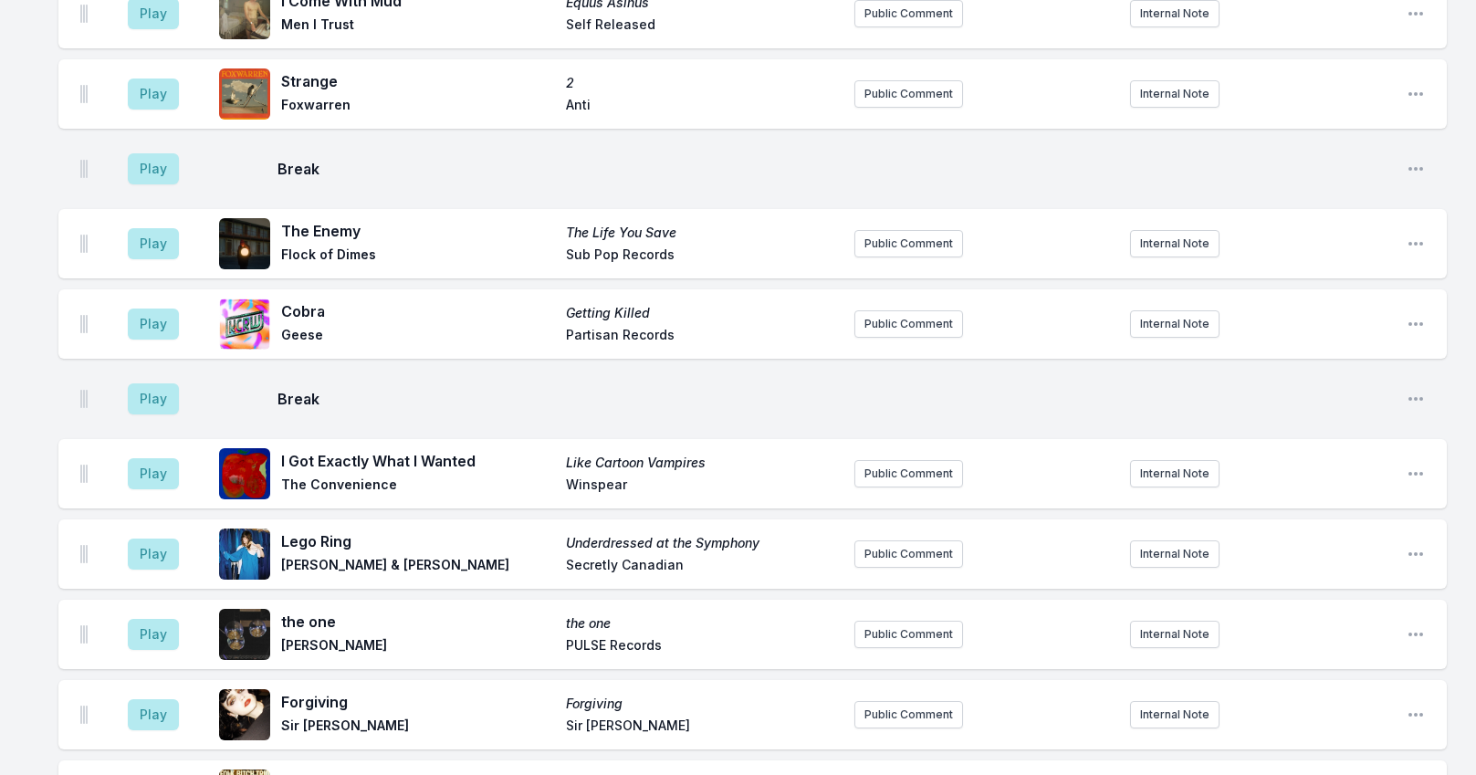
scroll to position [2965, 0]
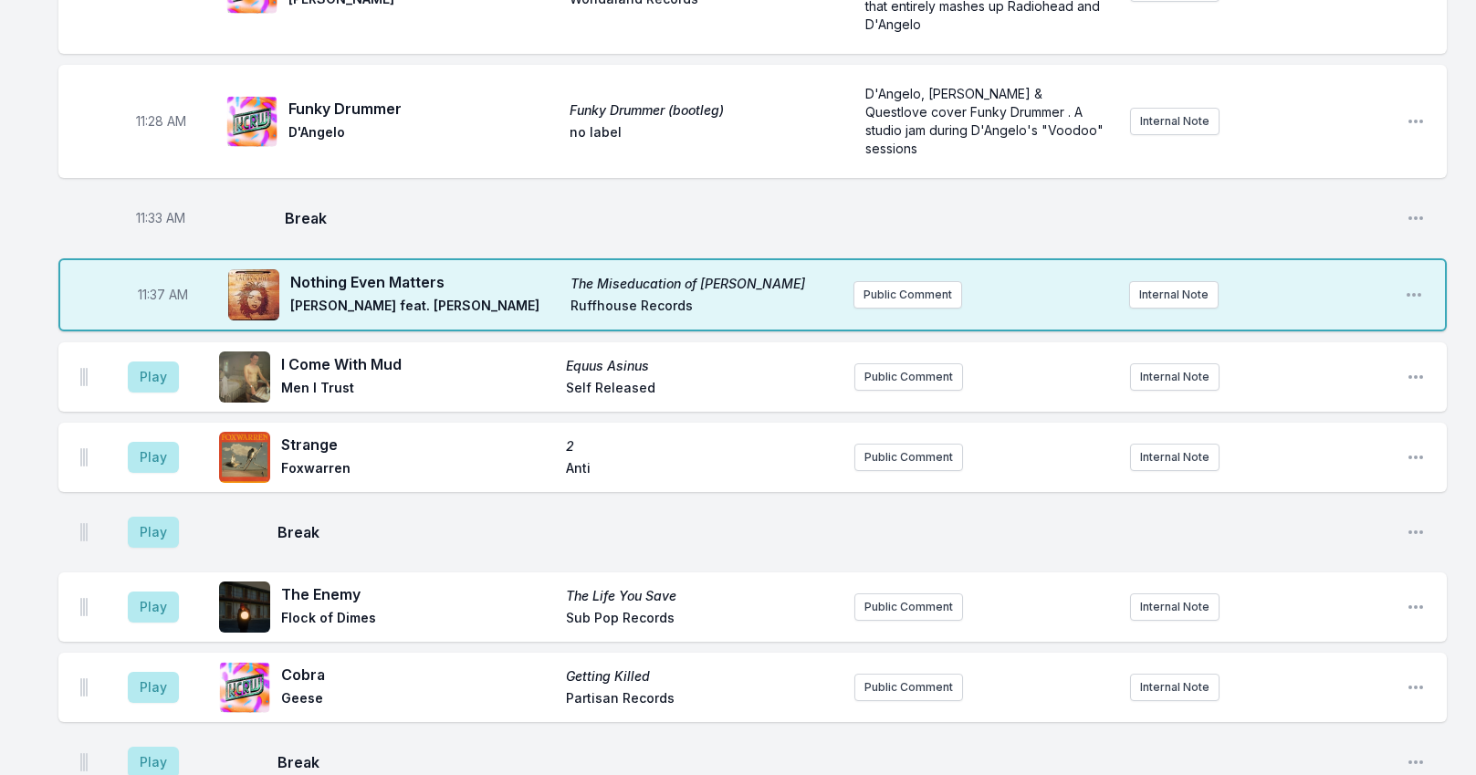
click at [157, 286] on span "11:37 AM" at bounding box center [163, 295] width 50 height 18
click at [141, 277] on input "11:37" at bounding box center [162, 294] width 102 height 35
type input "11:34"
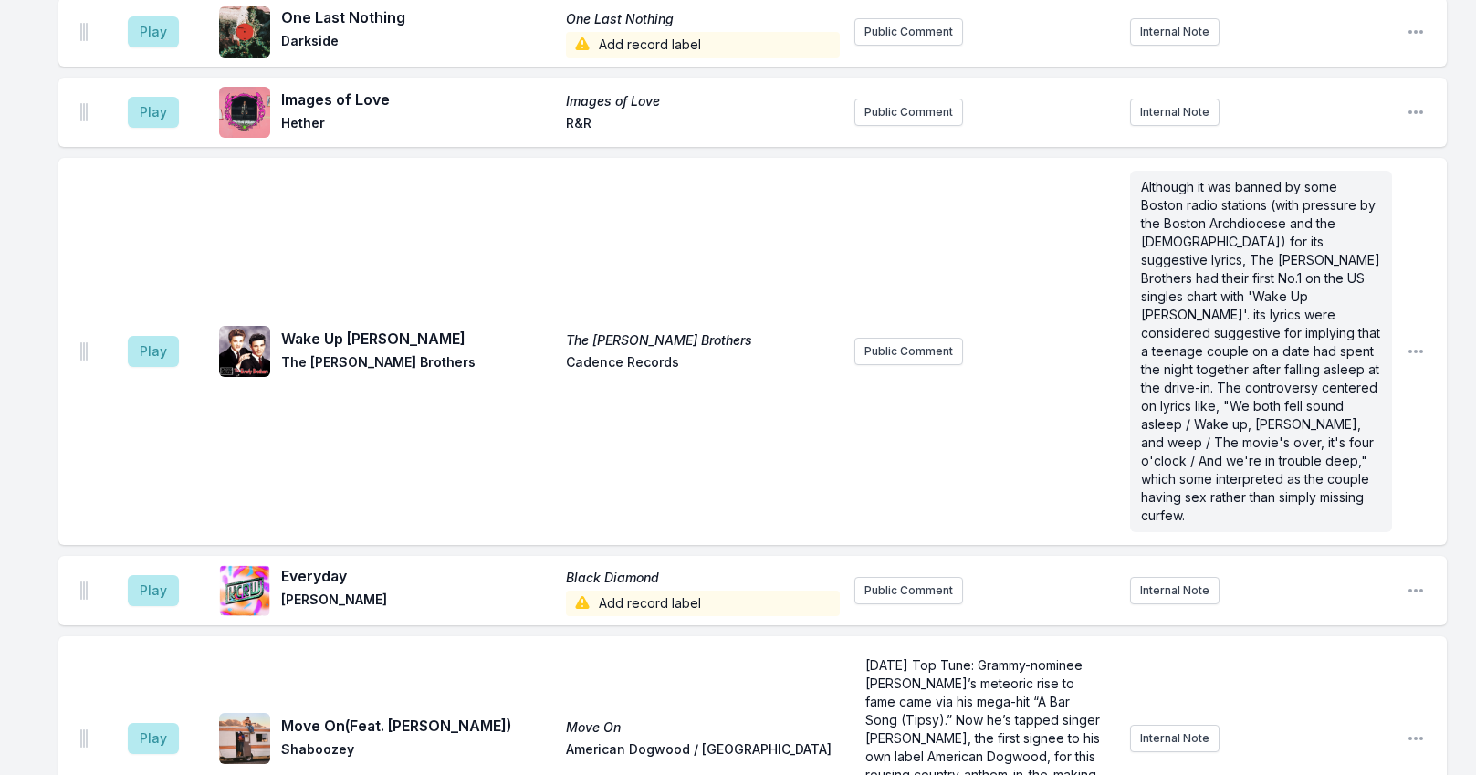
scroll to position [6707, 0]
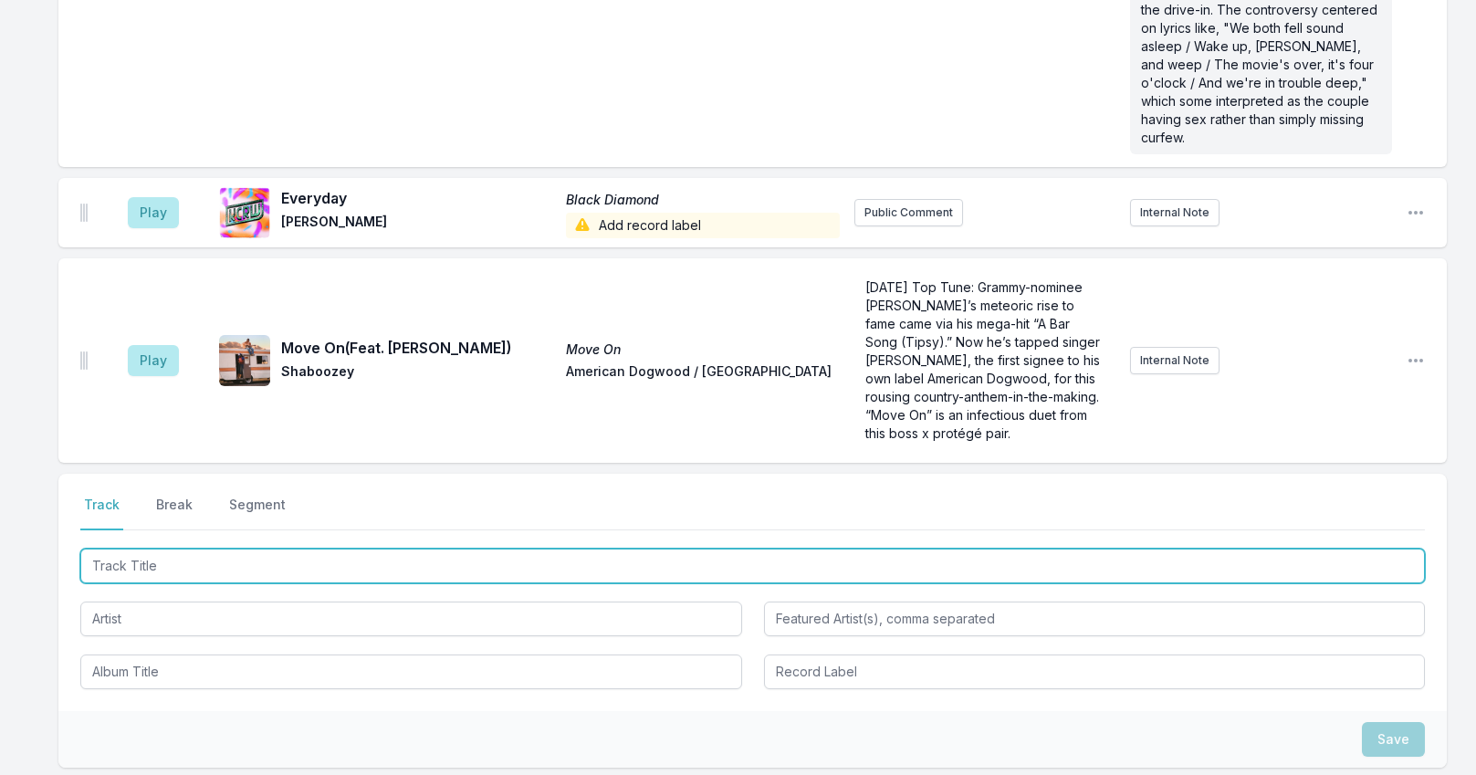
click at [232, 548] on input "Track Title" at bounding box center [752, 565] width 1344 height 35
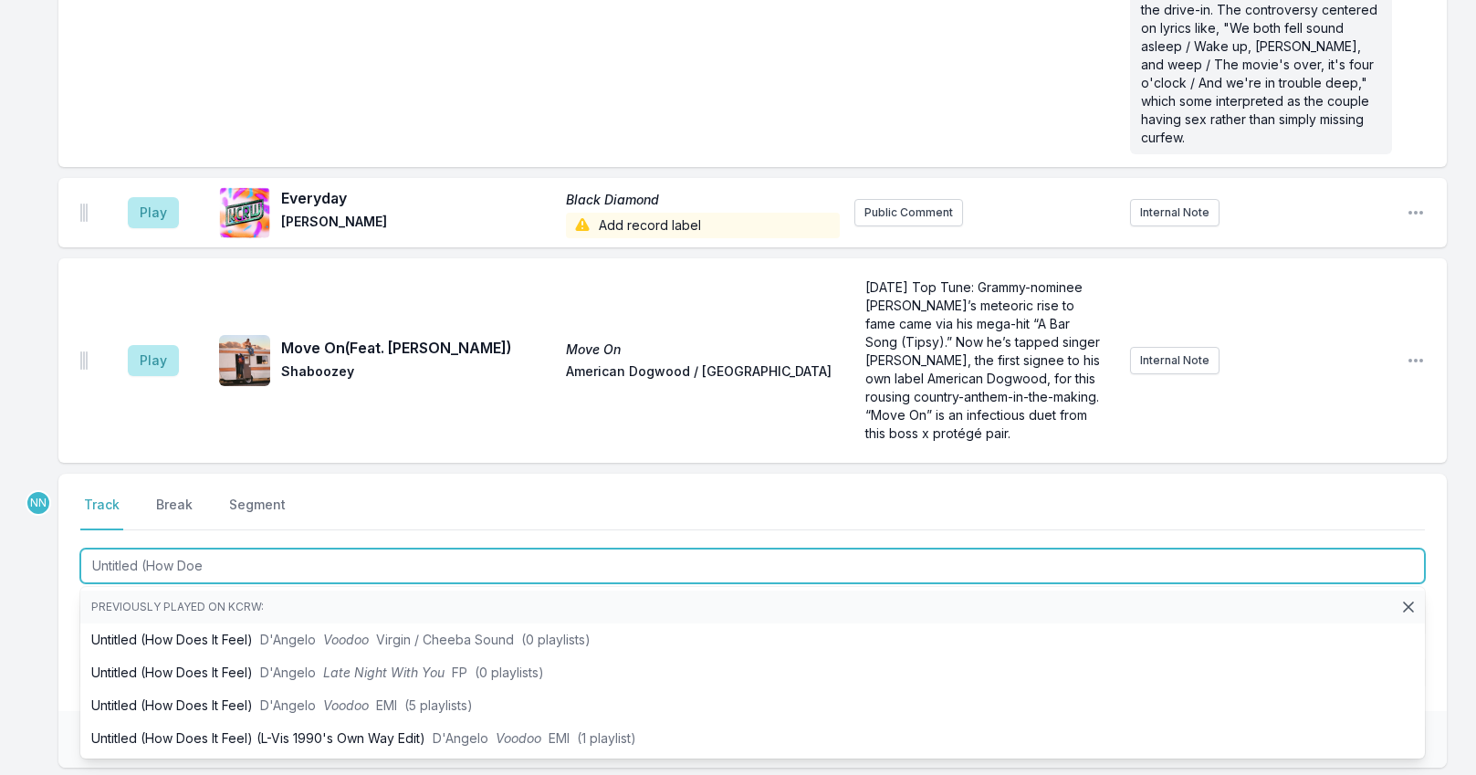
type input "Untitled (How Does"
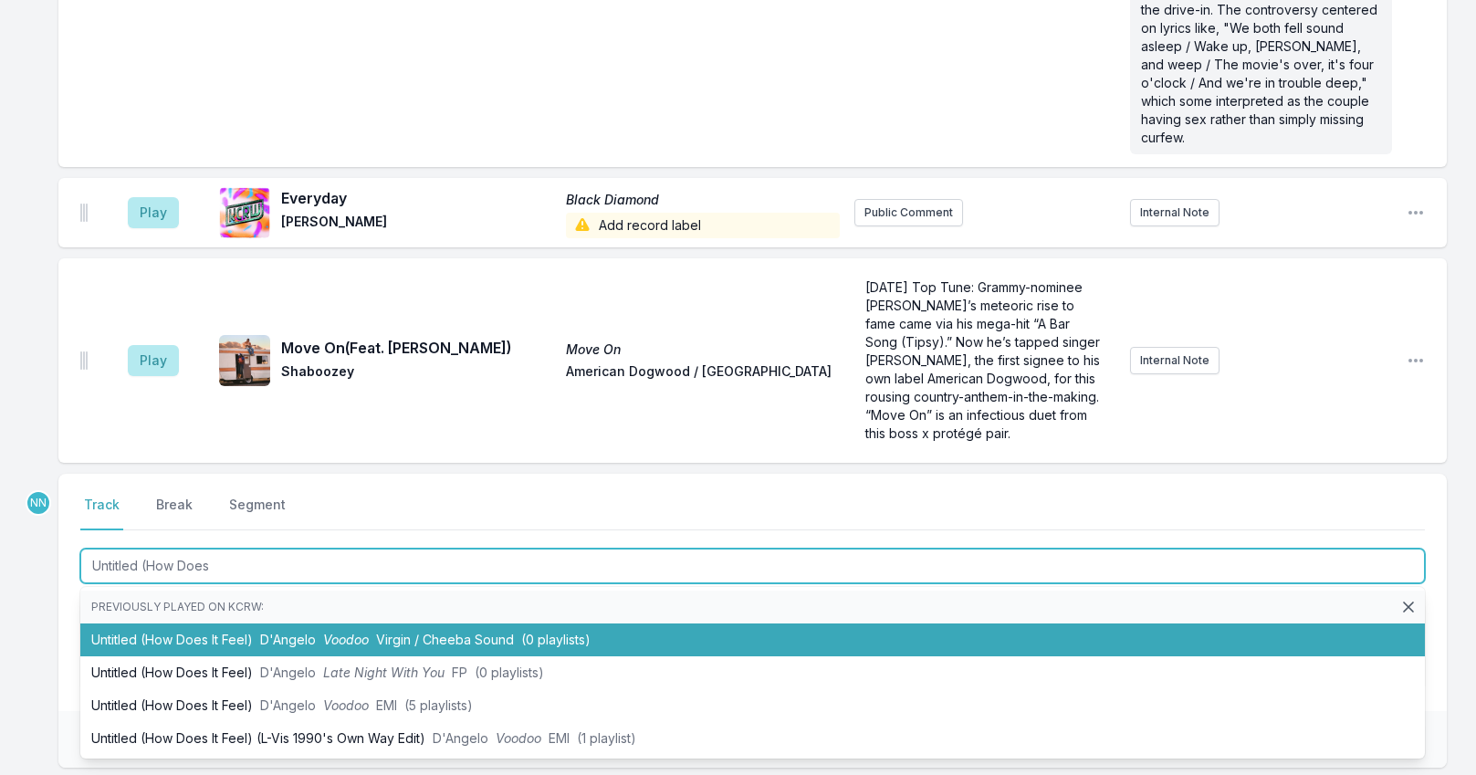
click at [277, 632] on span "D'Angelo" at bounding box center [288, 640] width 56 height 16
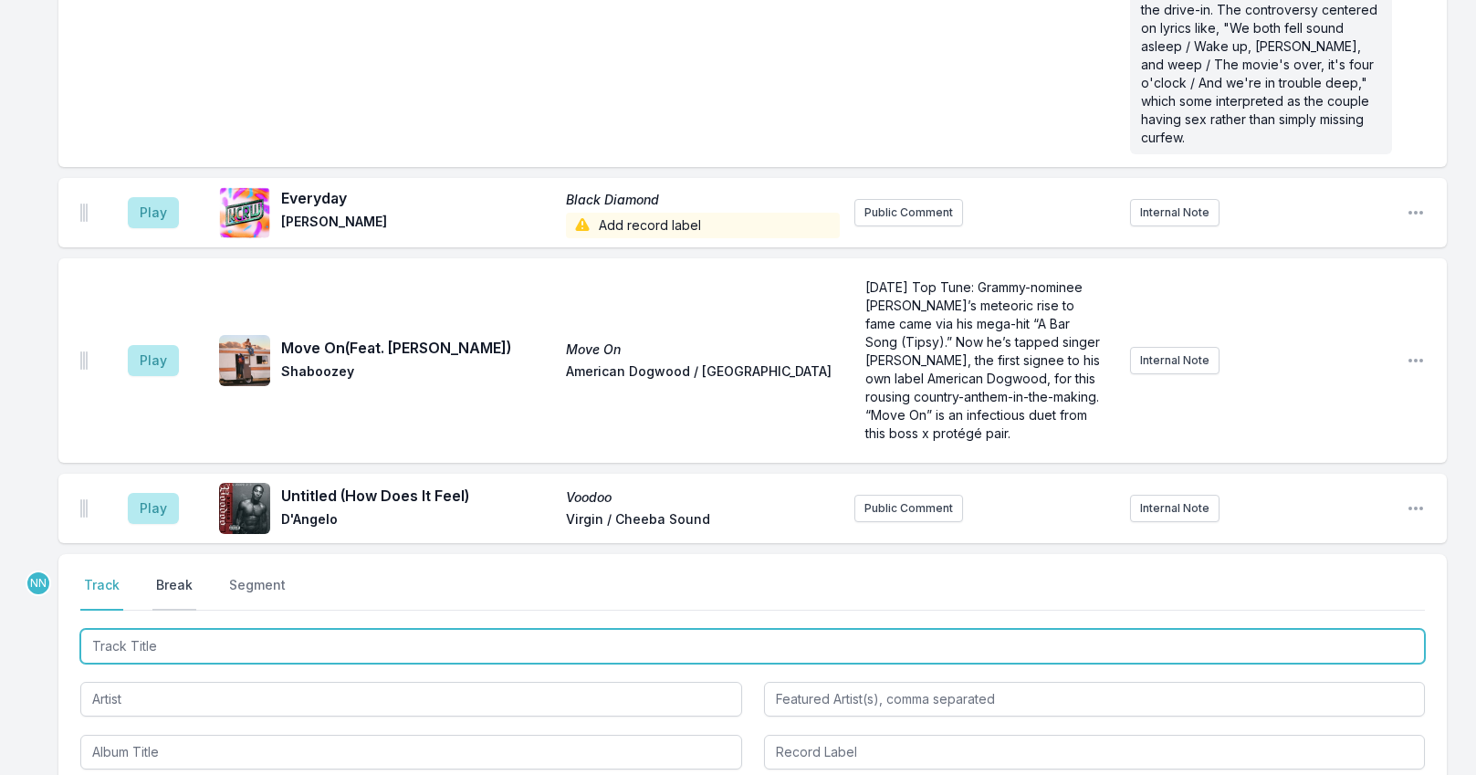
scroll to position [6787, 0]
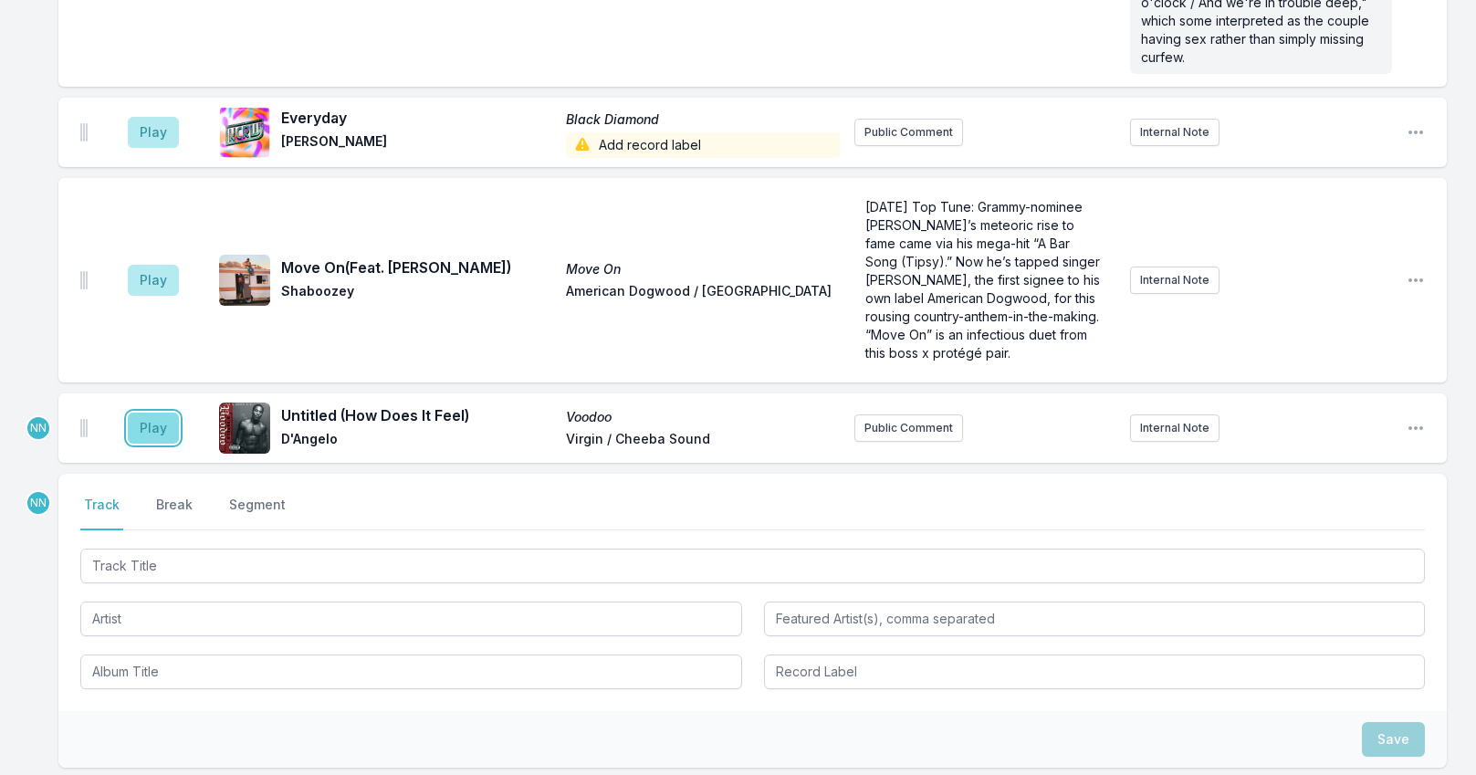
click at [159, 413] on button "Play" at bounding box center [153, 428] width 51 height 31
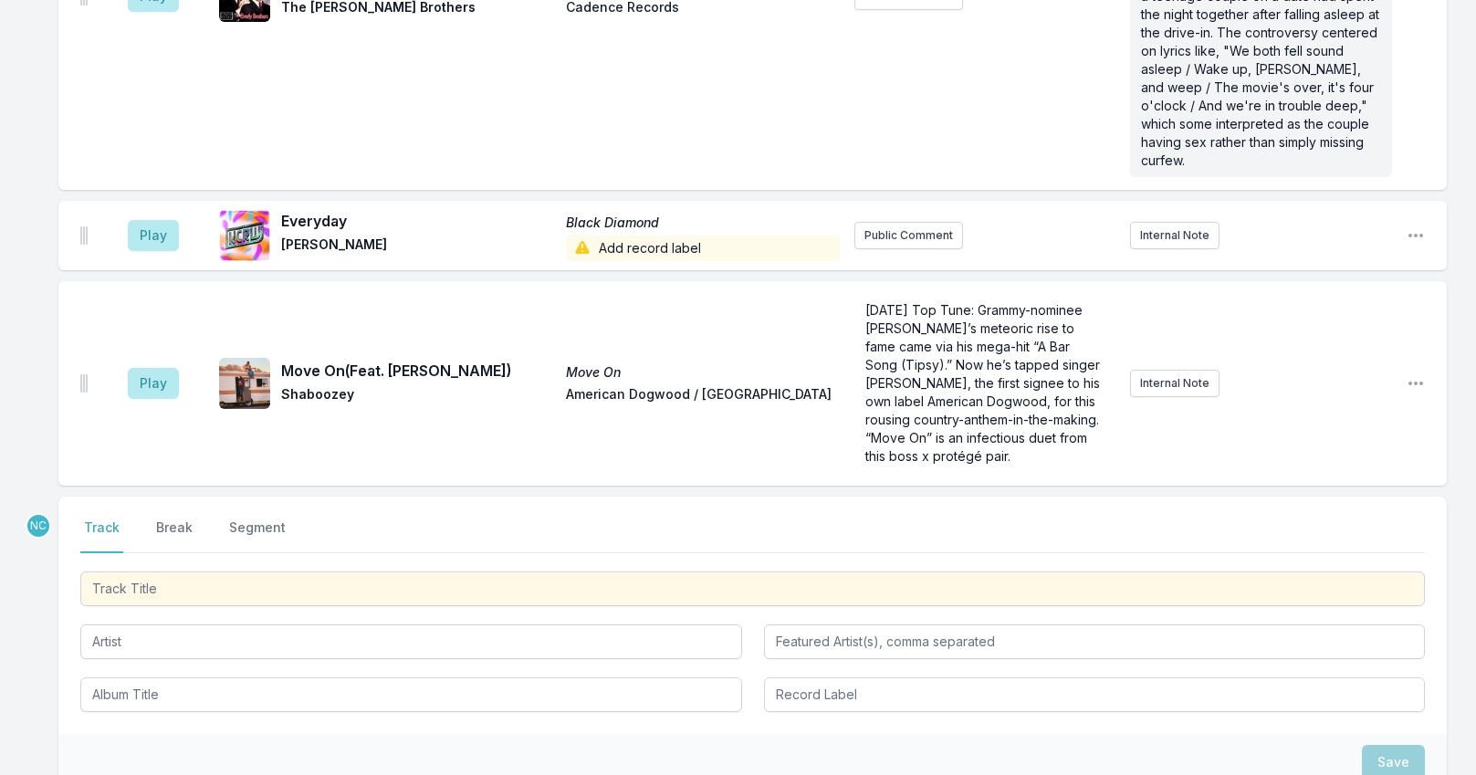
scroll to position [6879, 0]
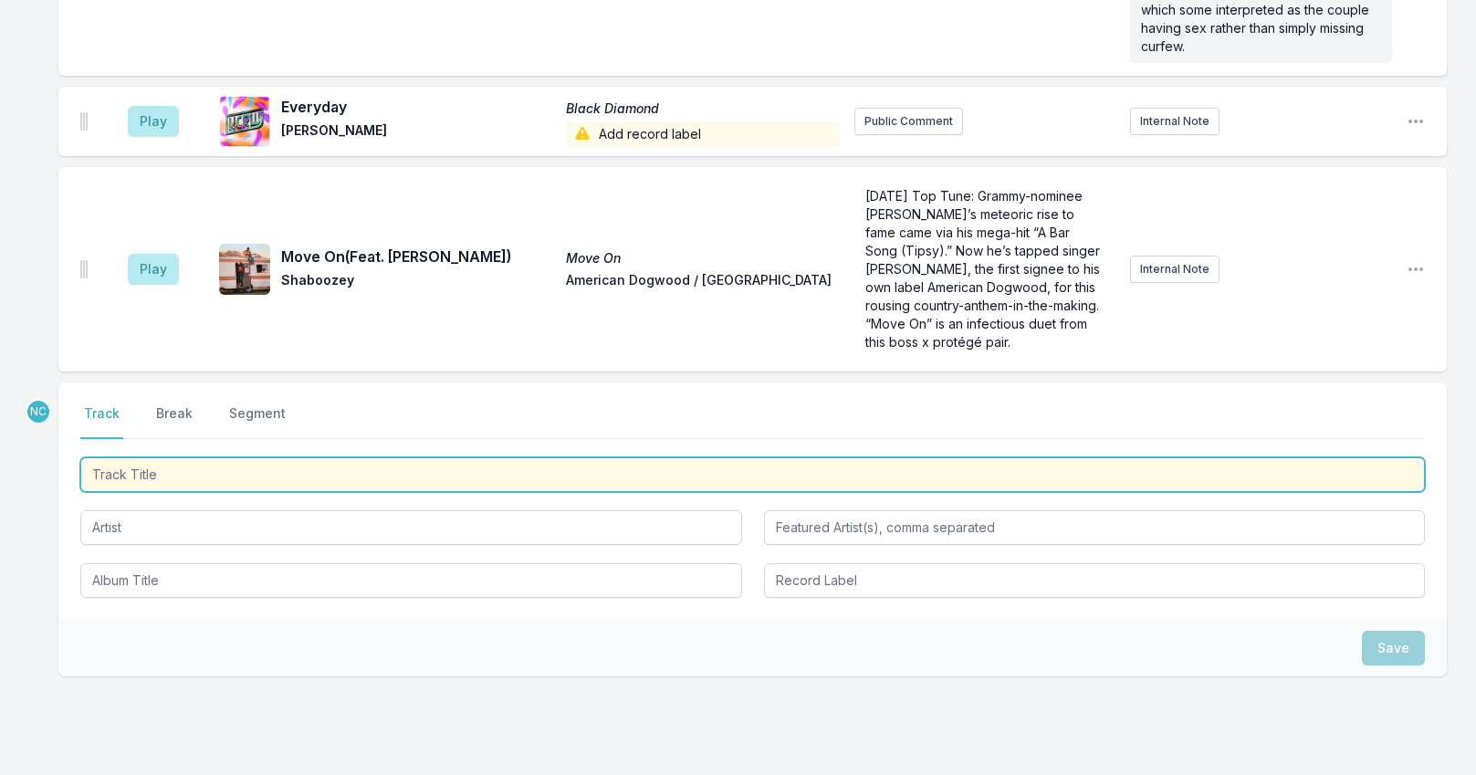
click at [214, 457] on input "Track Title" at bounding box center [752, 474] width 1344 height 35
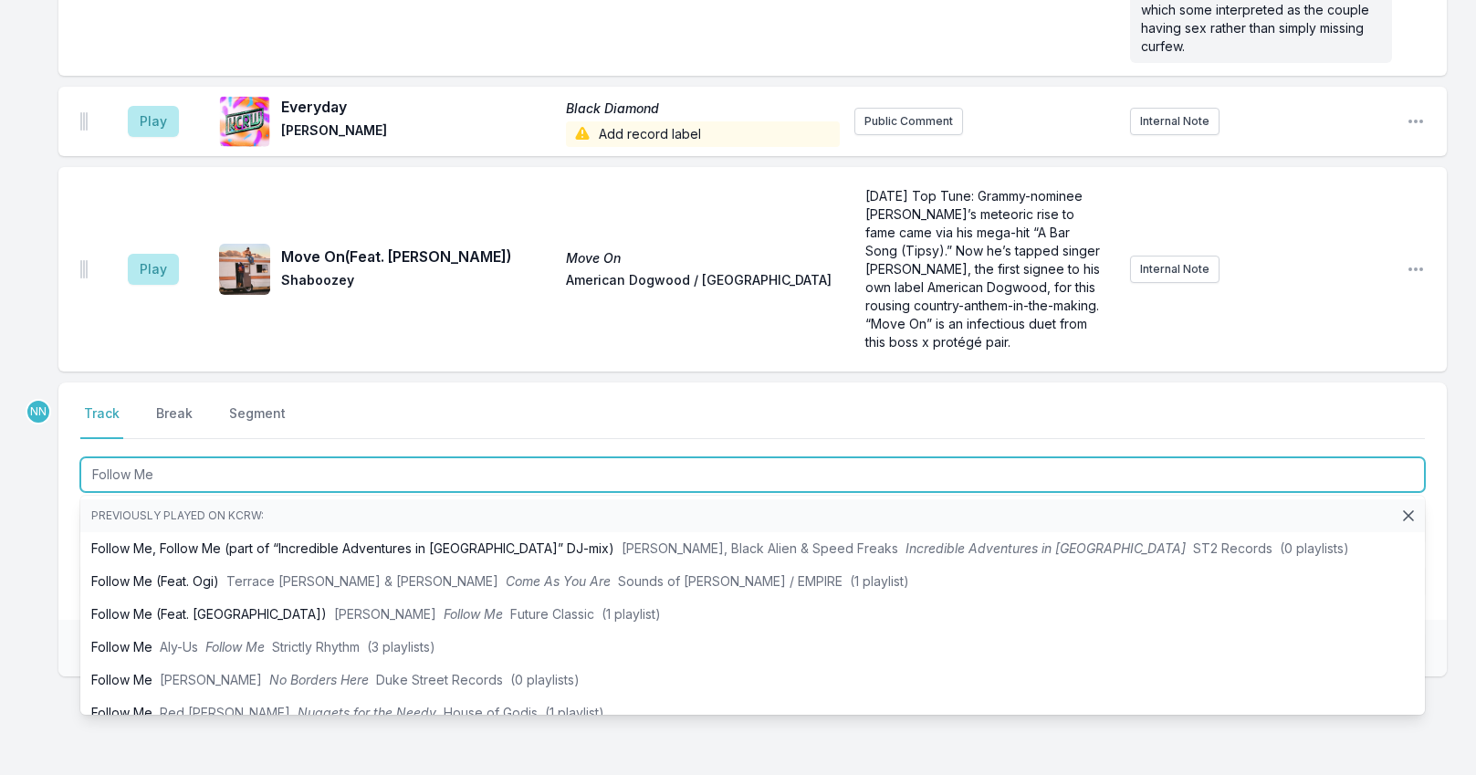
type input "Follow Me"
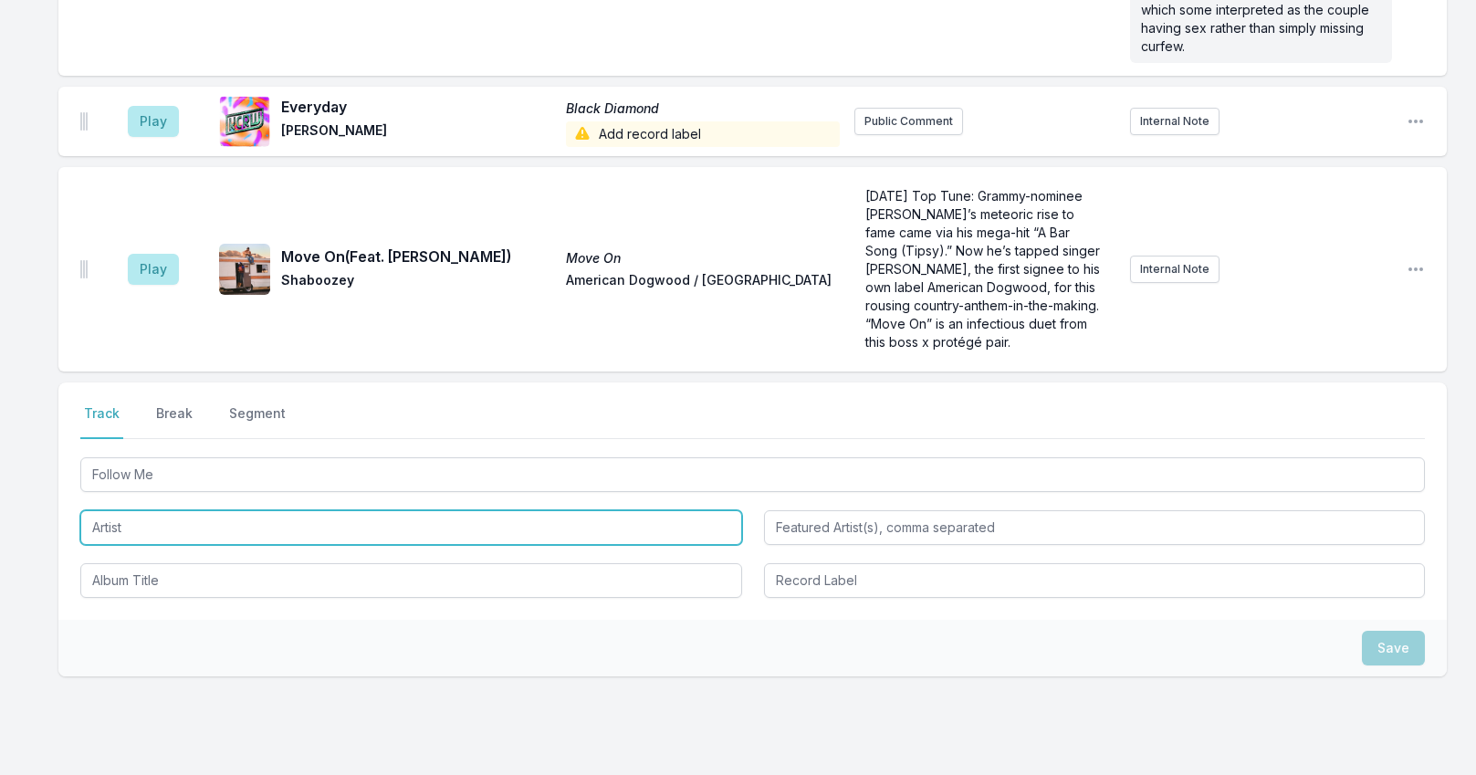
click at [137, 510] on input "Artist" at bounding box center [411, 527] width 662 height 35
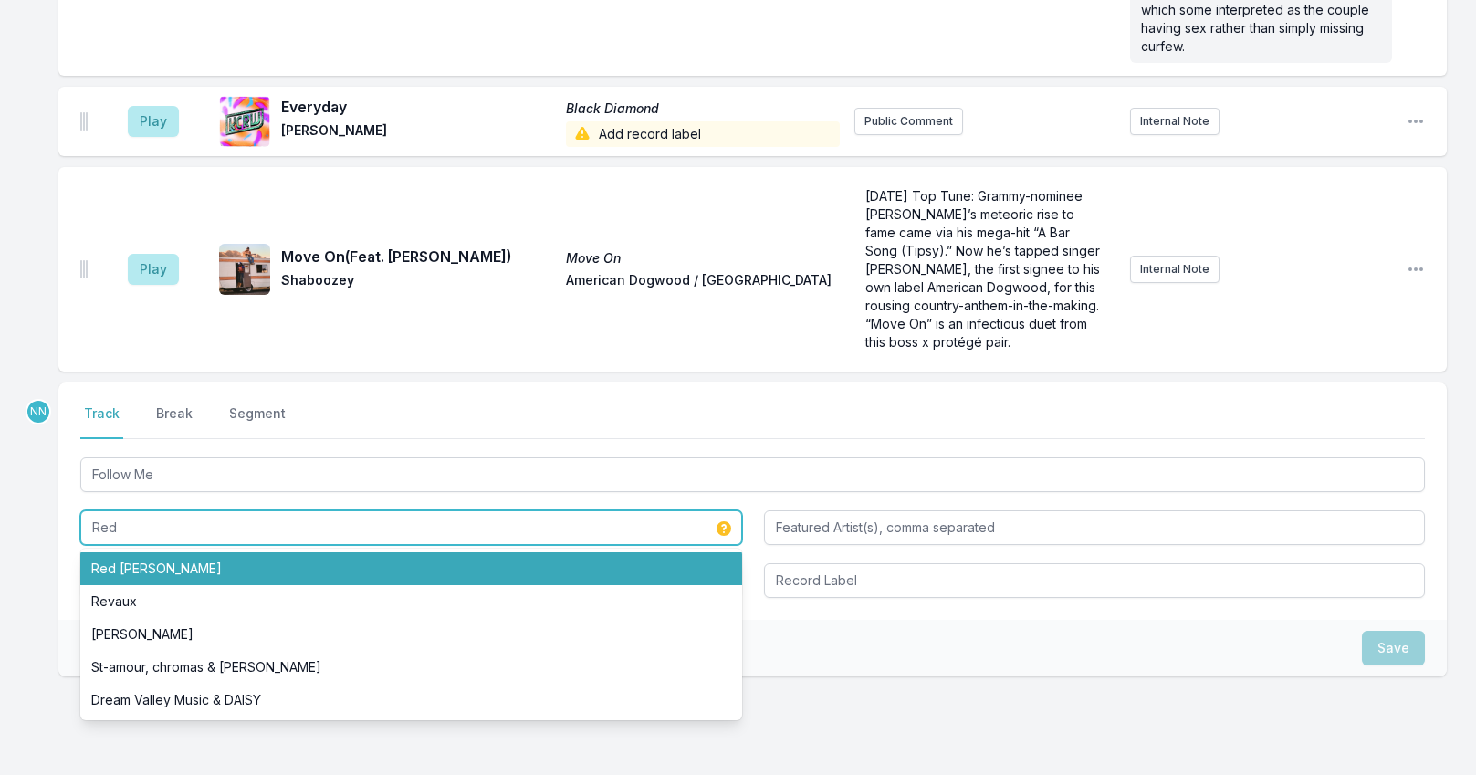
click at [137, 552] on li "Red [PERSON_NAME]" at bounding box center [411, 568] width 662 height 33
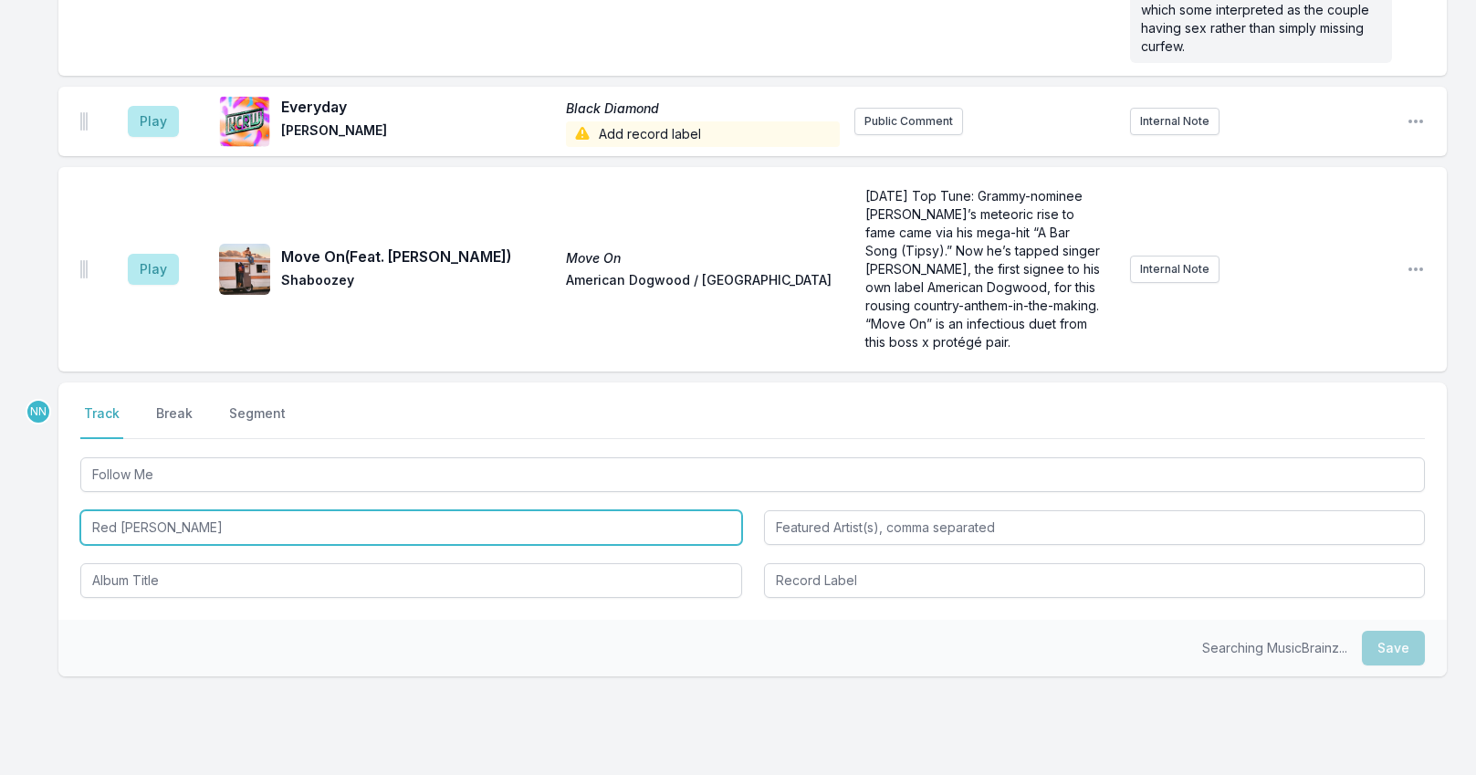
type input "Red [PERSON_NAME]"
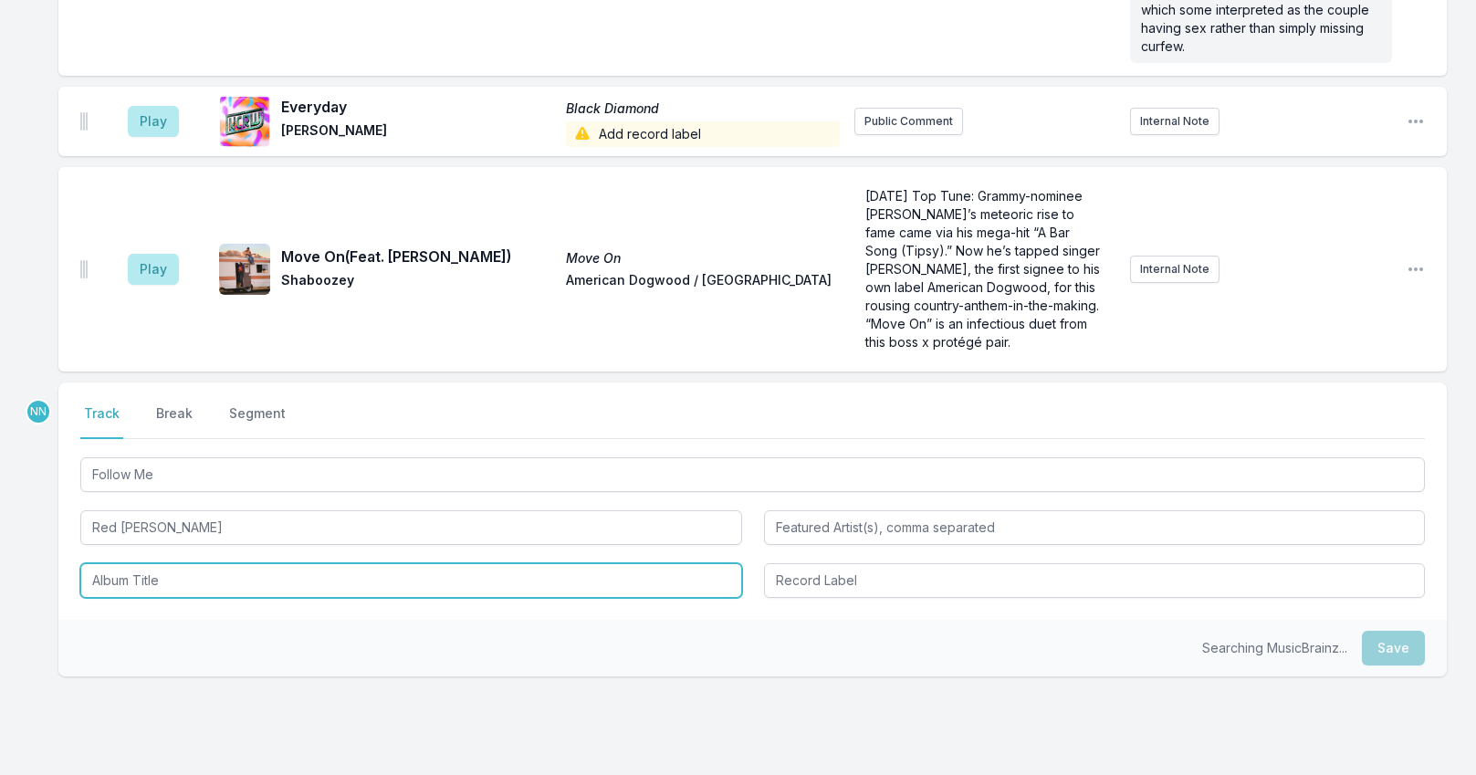
click at [151, 563] on input "Album Title" at bounding box center [411, 580] width 662 height 35
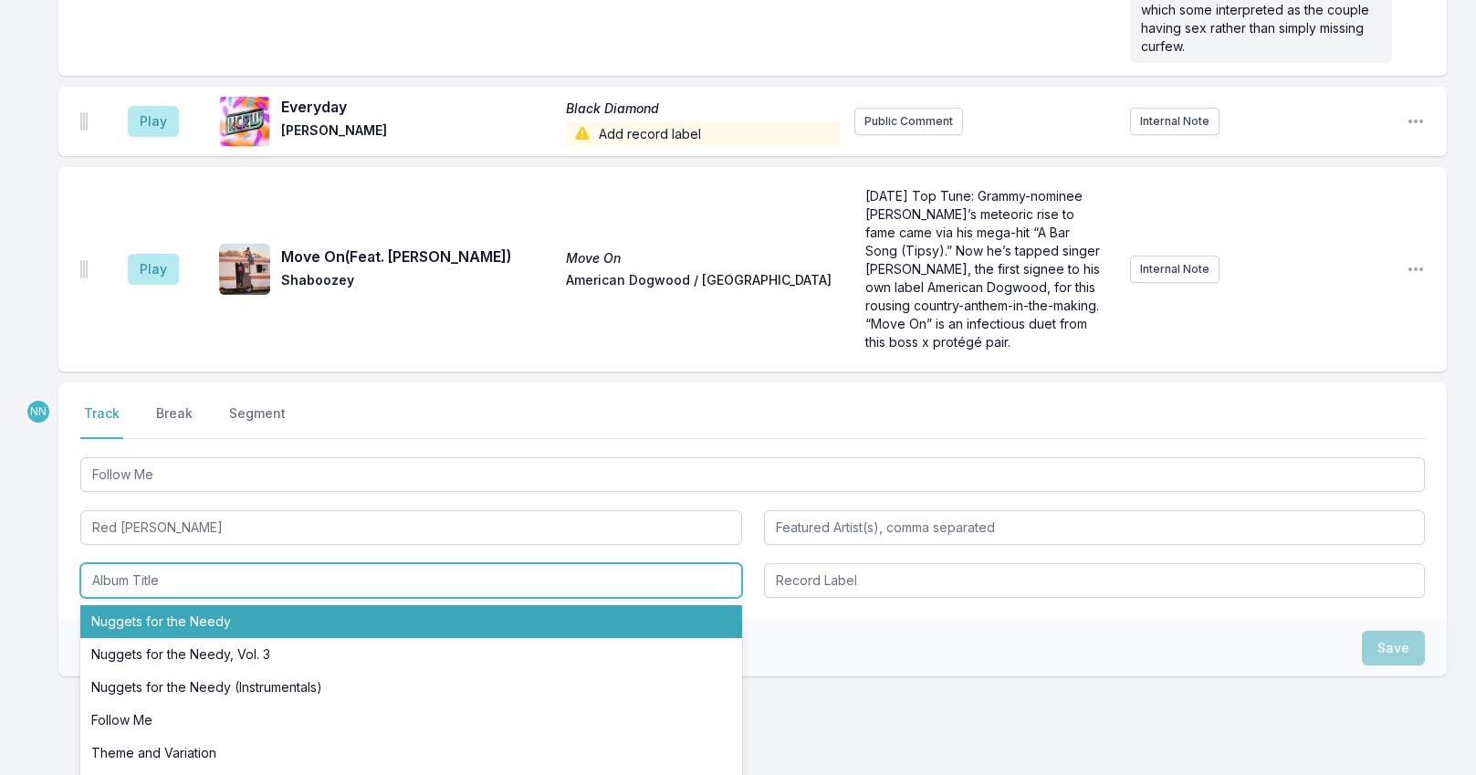
click at [142, 605] on li "Nuggets for the Needy" at bounding box center [411, 621] width 662 height 33
type input "Nuggets for the Needy"
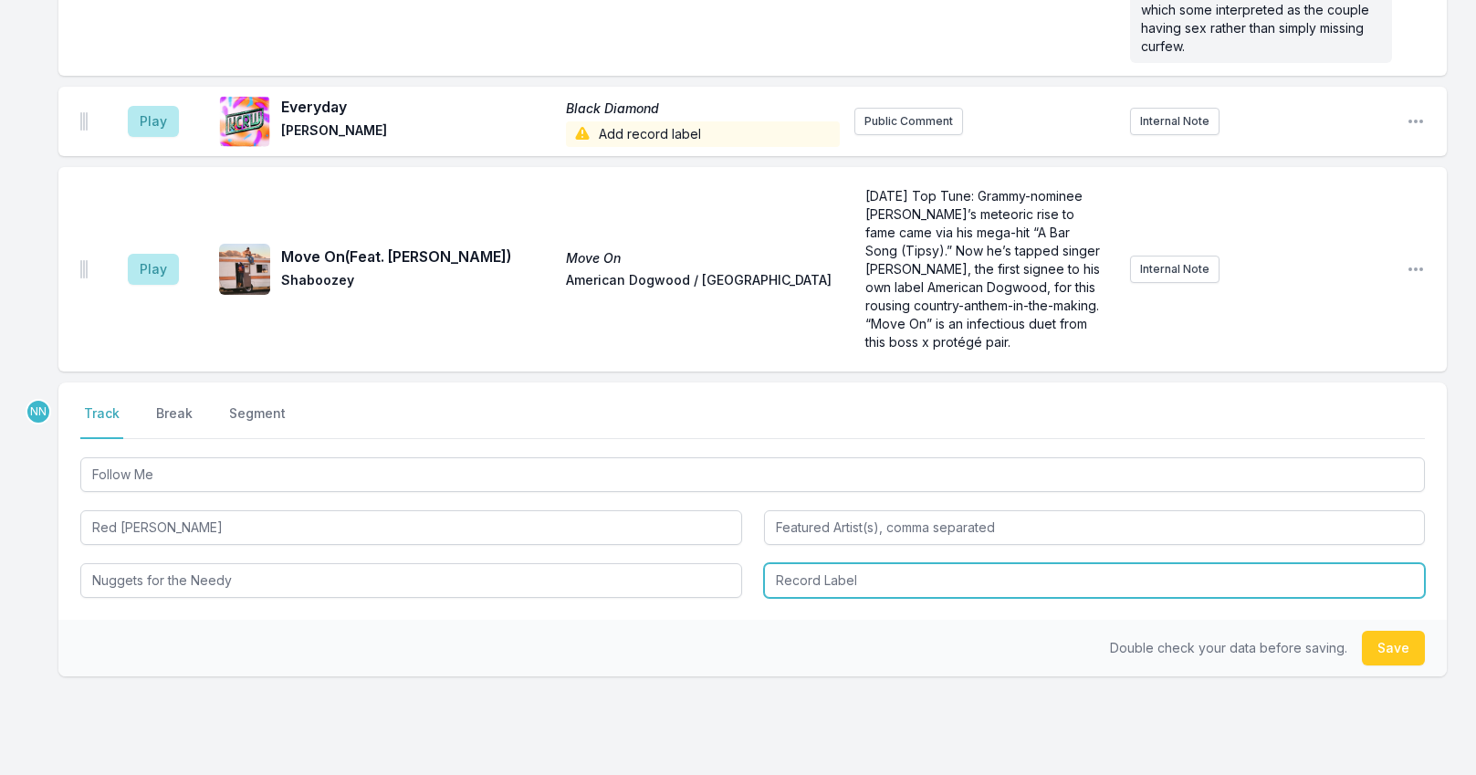
click at [814, 563] on input "Record Label" at bounding box center [1095, 580] width 662 height 35
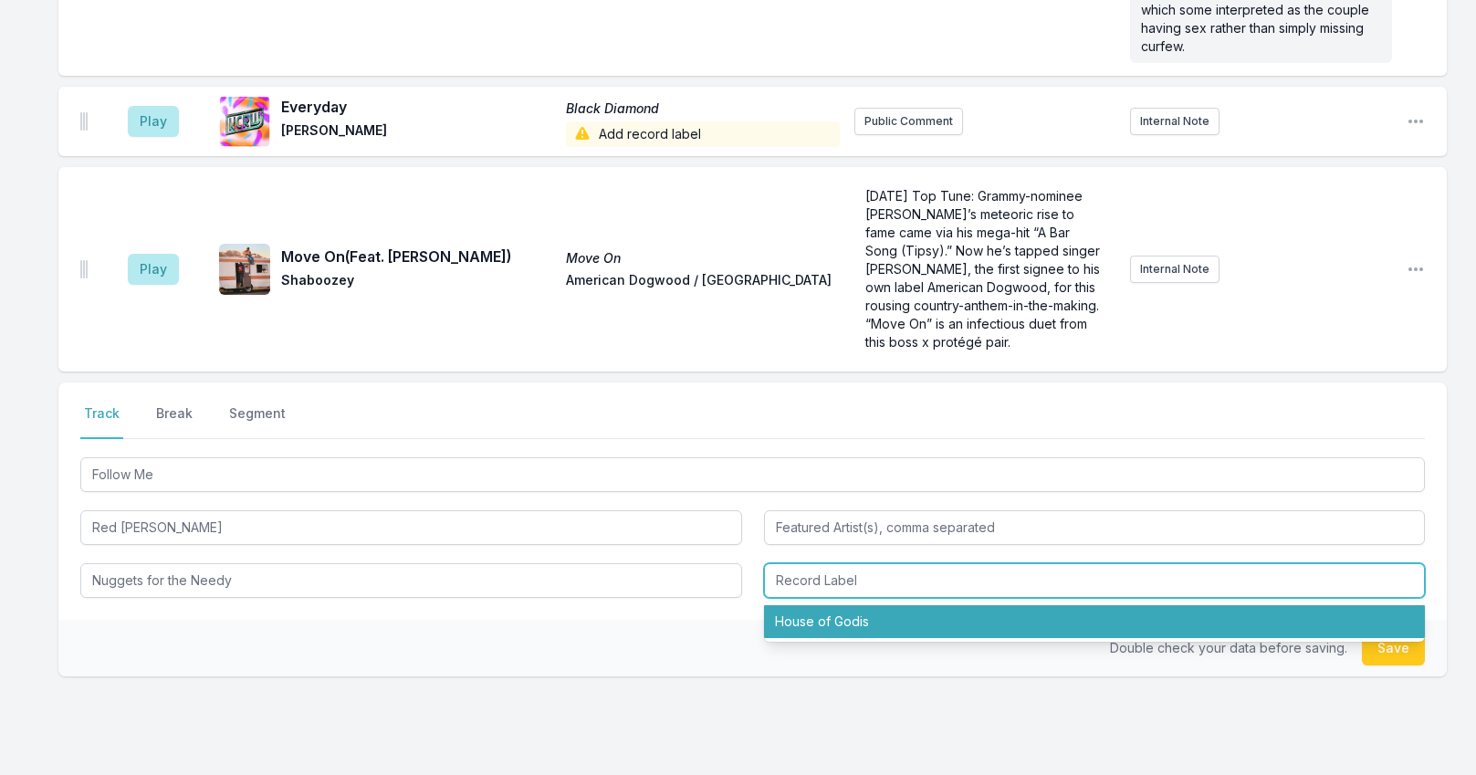
click at [840, 605] on li "House of Godis" at bounding box center [1095, 621] width 662 height 33
type input "House of Godis"
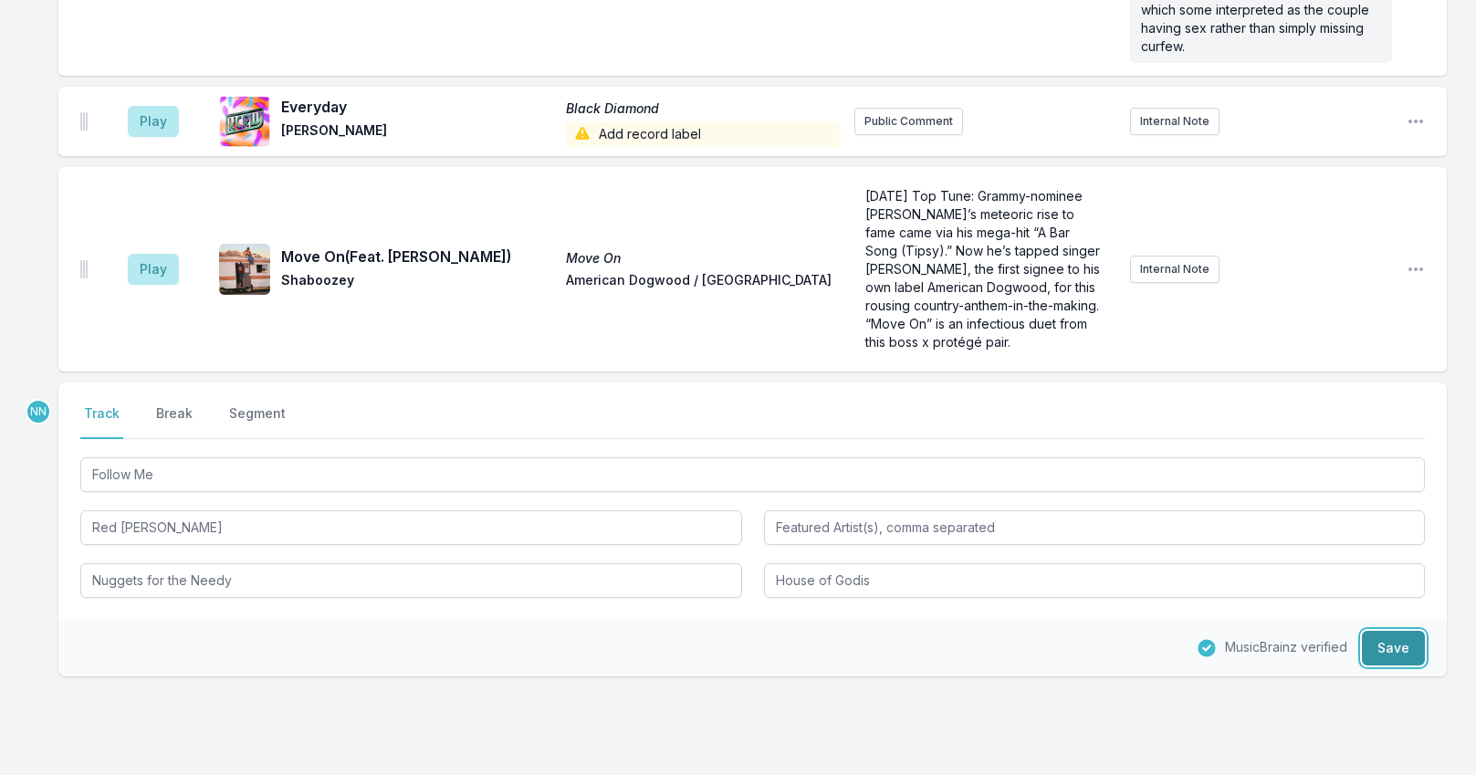
click at [1374, 631] on button "Save" at bounding box center [1393, 648] width 63 height 35
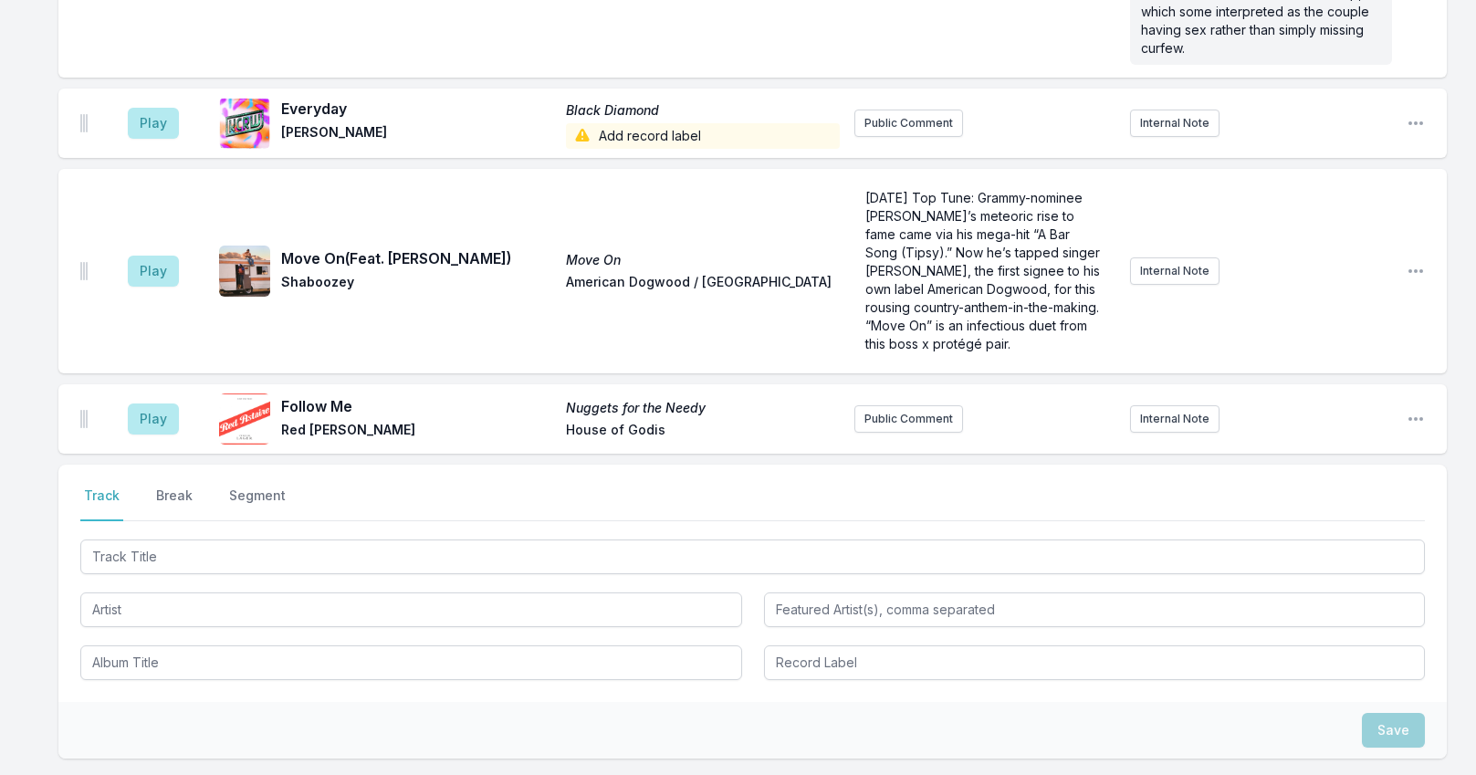
scroll to position [6959, 0]
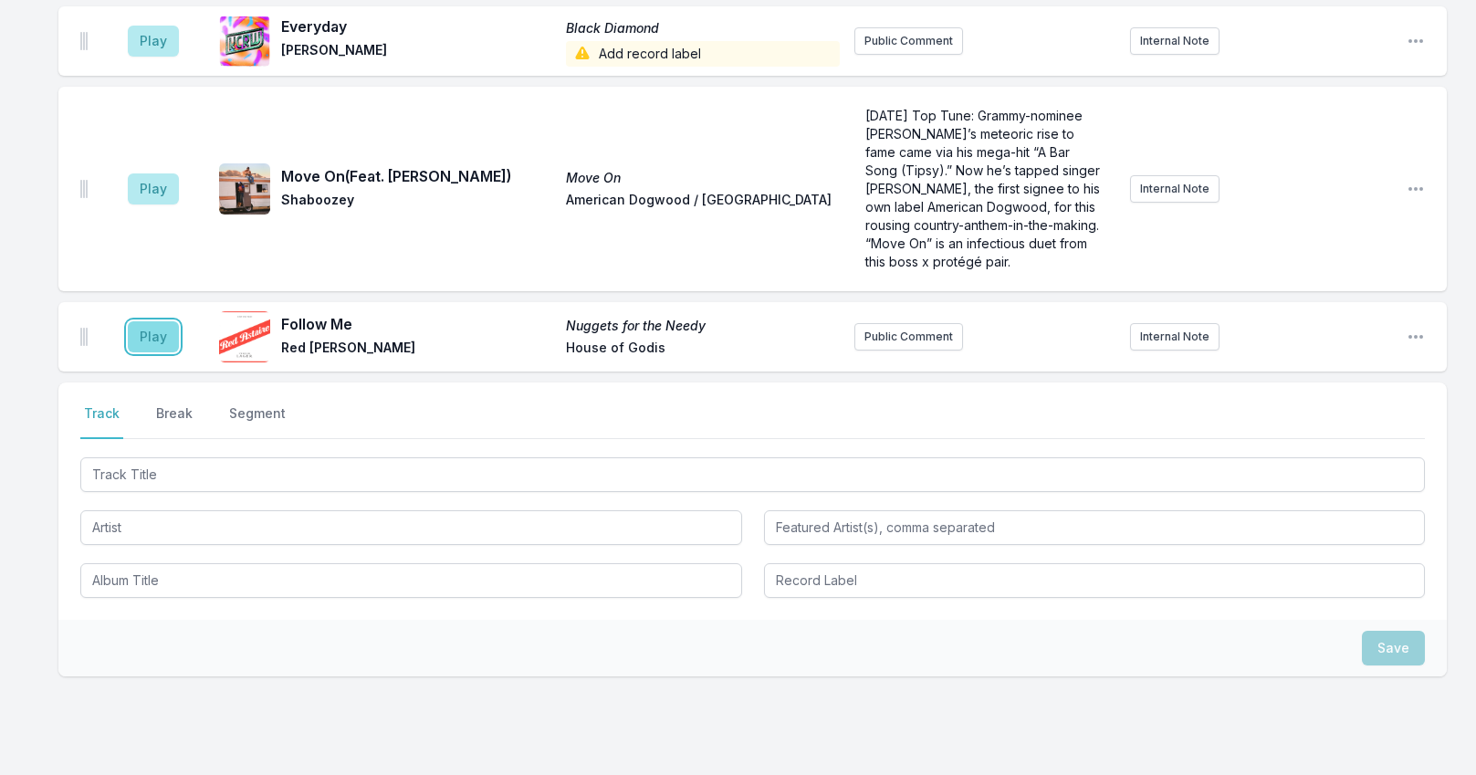
click at [151, 321] on button "Play" at bounding box center [153, 336] width 51 height 31
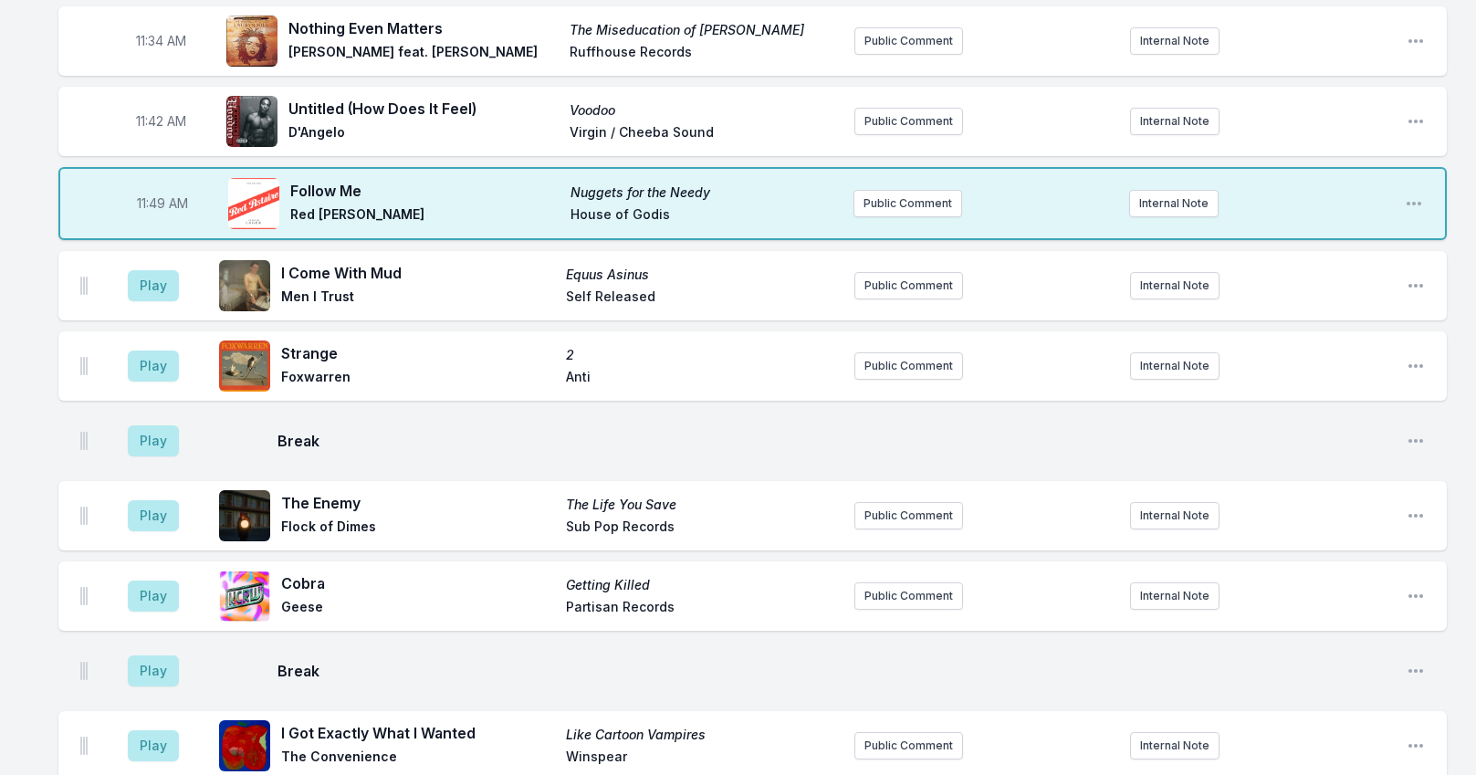
scroll to position [2761, 0]
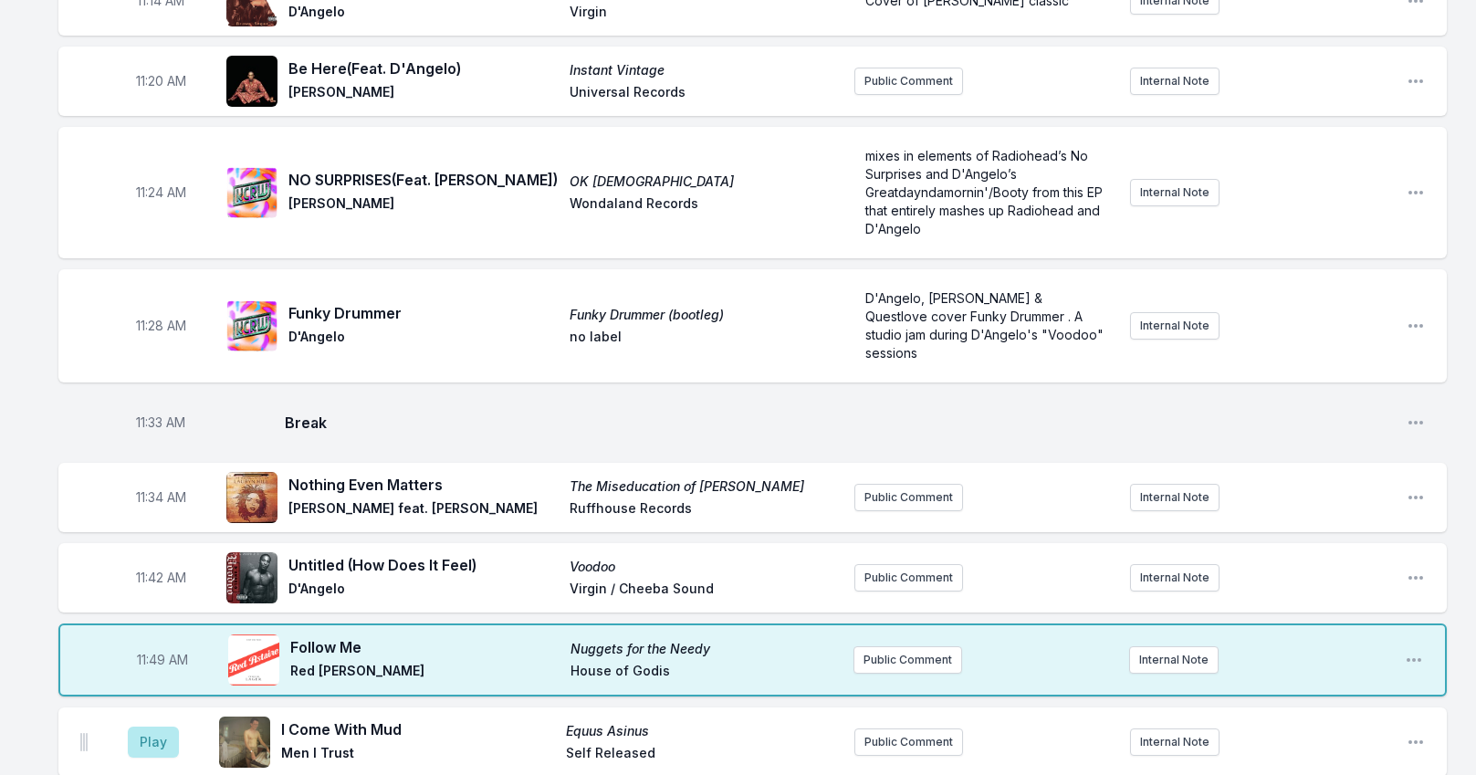
click at [158, 651] on span "11:49 AM" at bounding box center [162, 660] width 51 height 18
click at [148, 642] on input "11:49" at bounding box center [162, 659] width 102 height 35
type input "11:45"
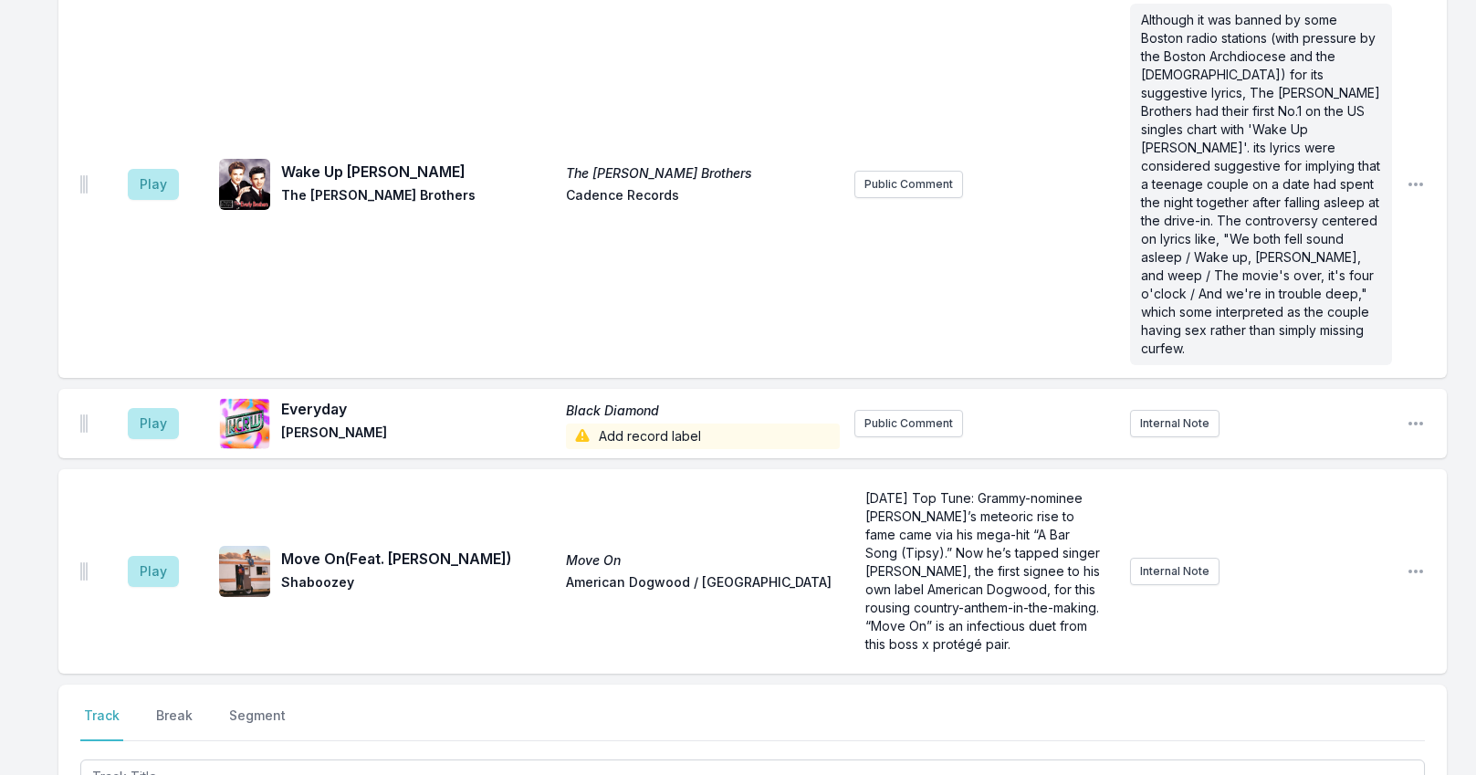
scroll to position [6959, 0]
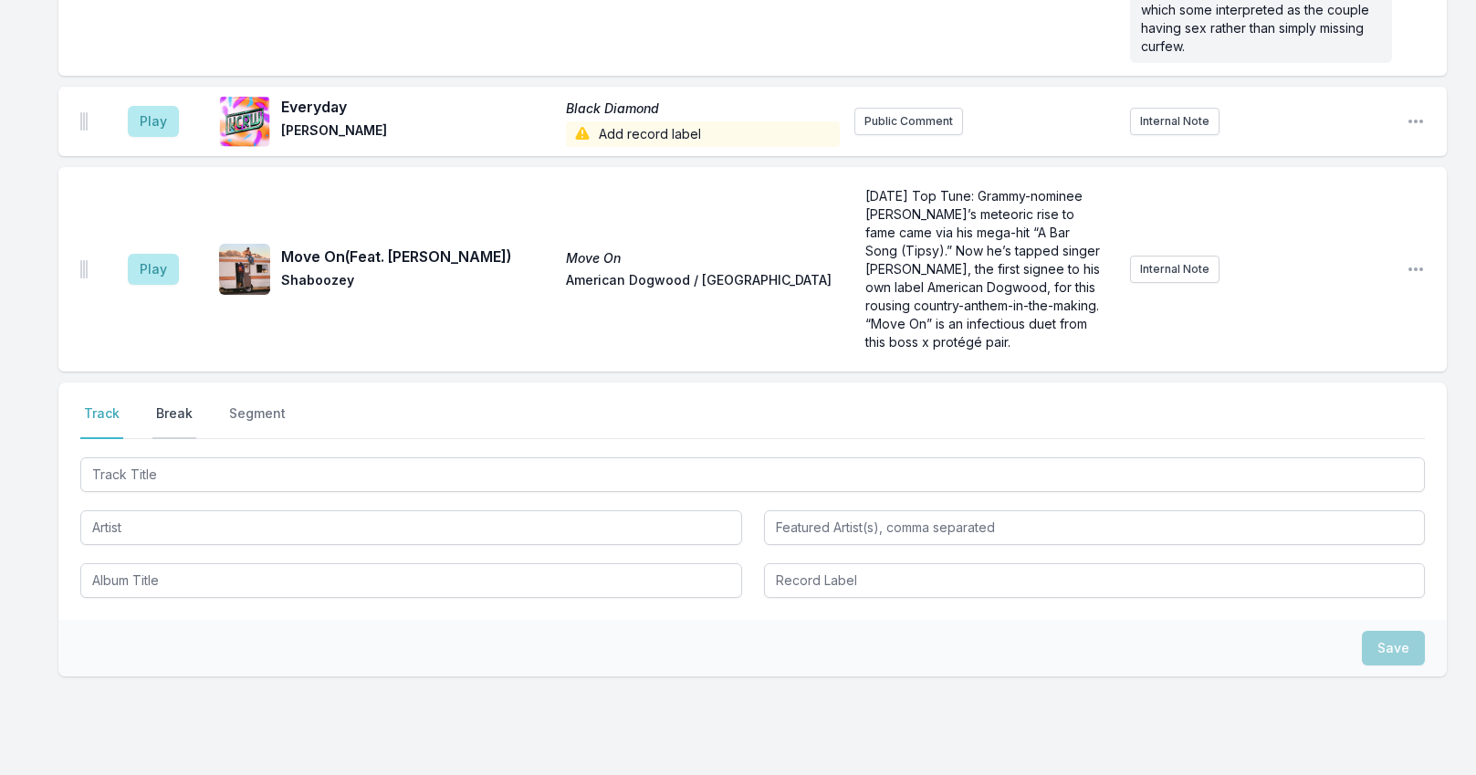
click at [176, 404] on button "Break" at bounding box center [174, 421] width 44 height 35
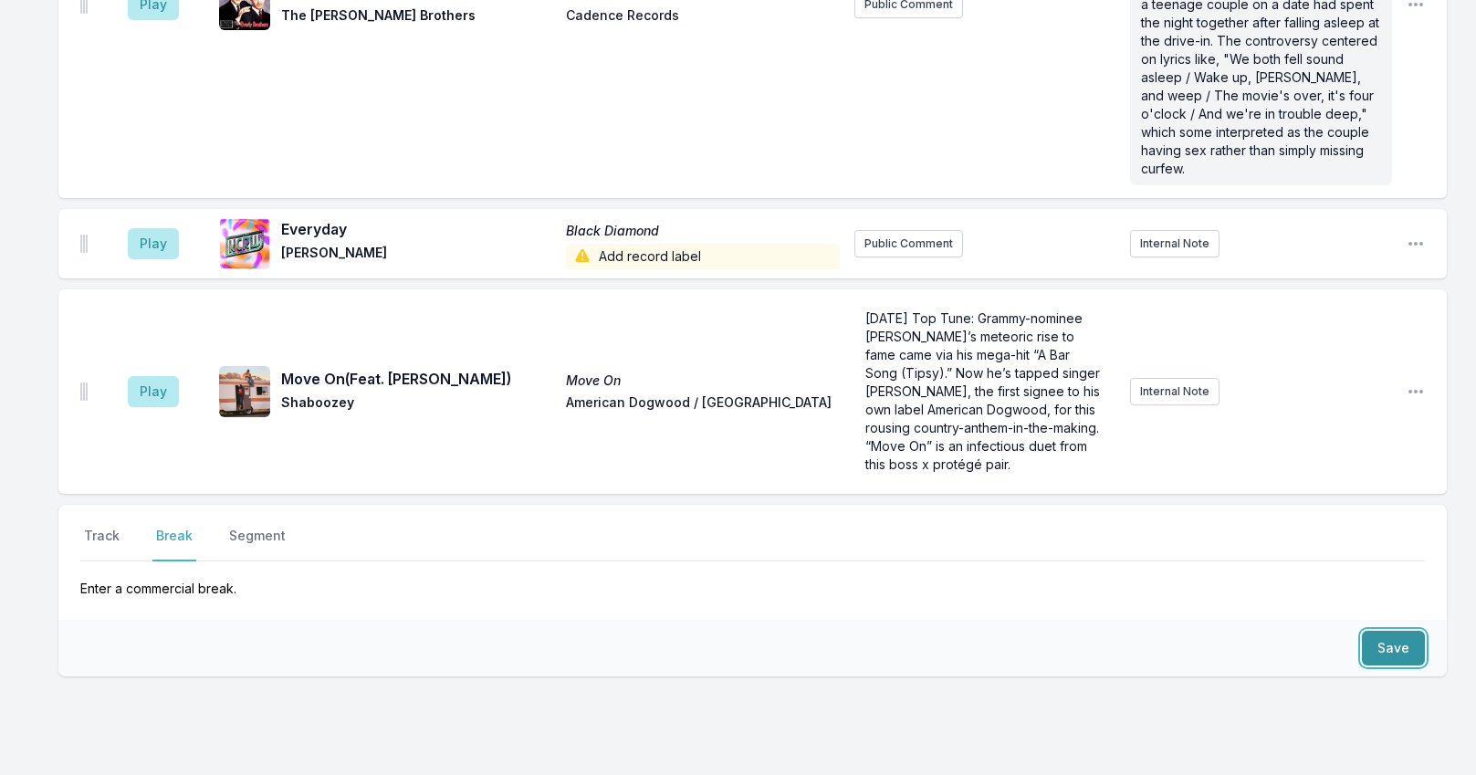
click at [1402, 631] on button "Save" at bounding box center [1393, 648] width 63 height 35
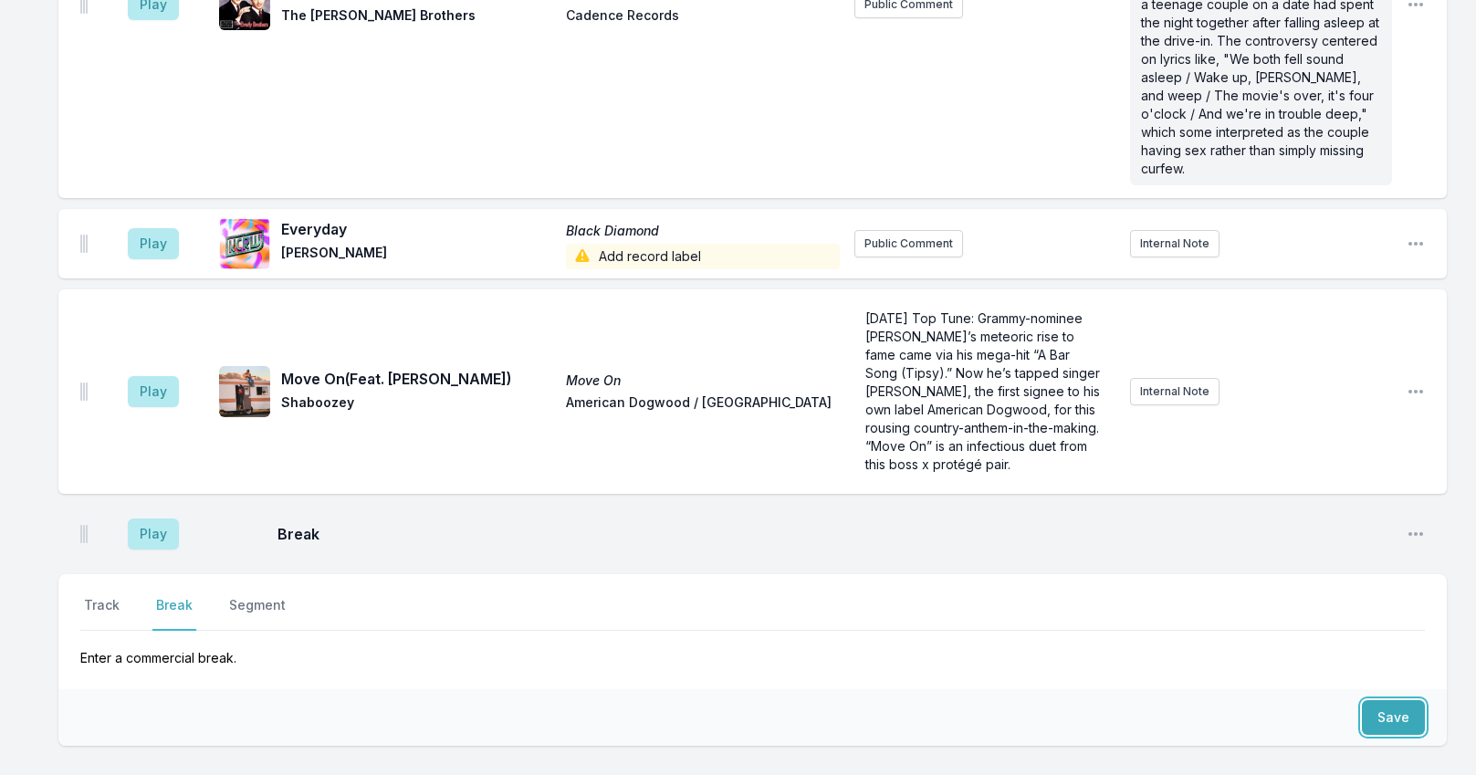
scroll to position [6906, 0]
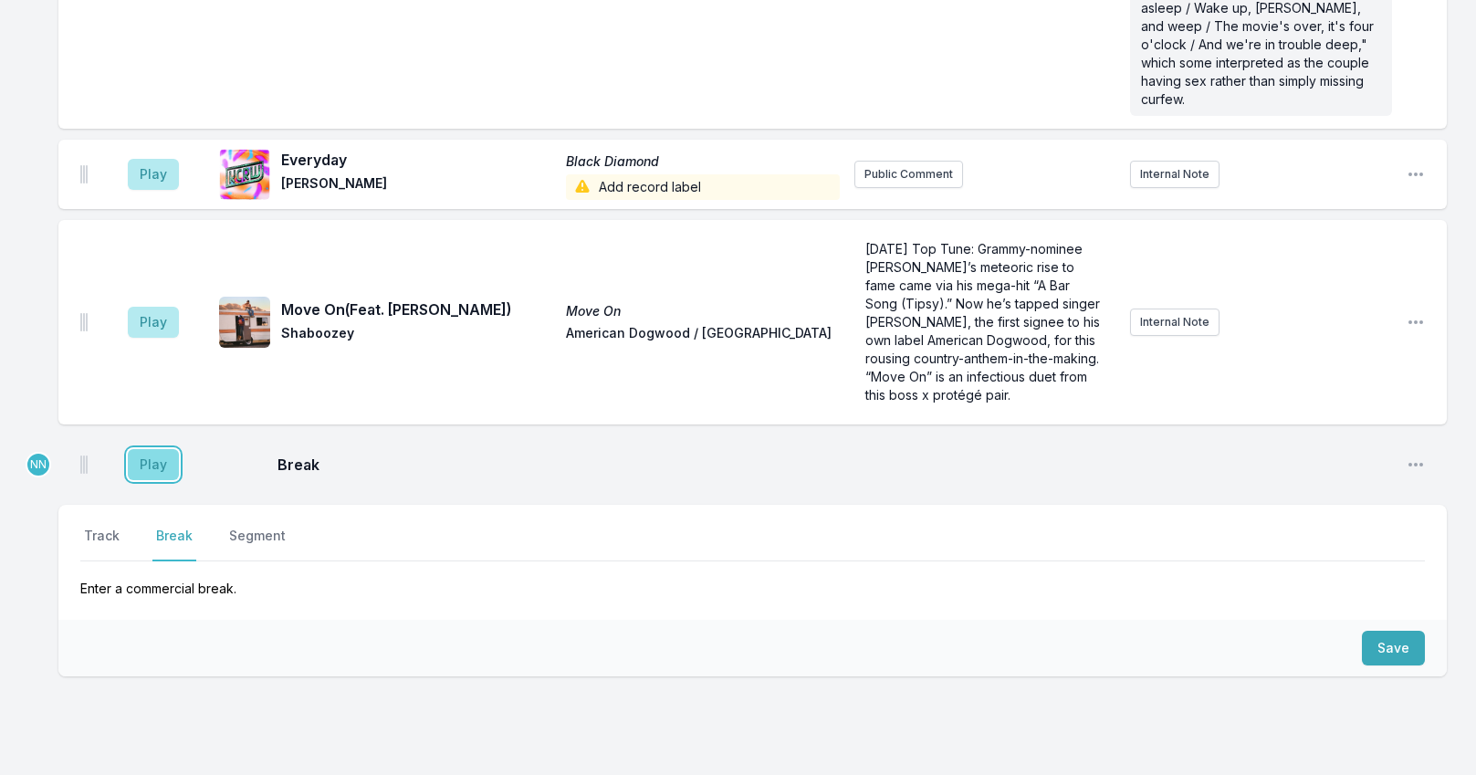
click at [158, 449] on button "Play" at bounding box center [153, 464] width 51 height 31
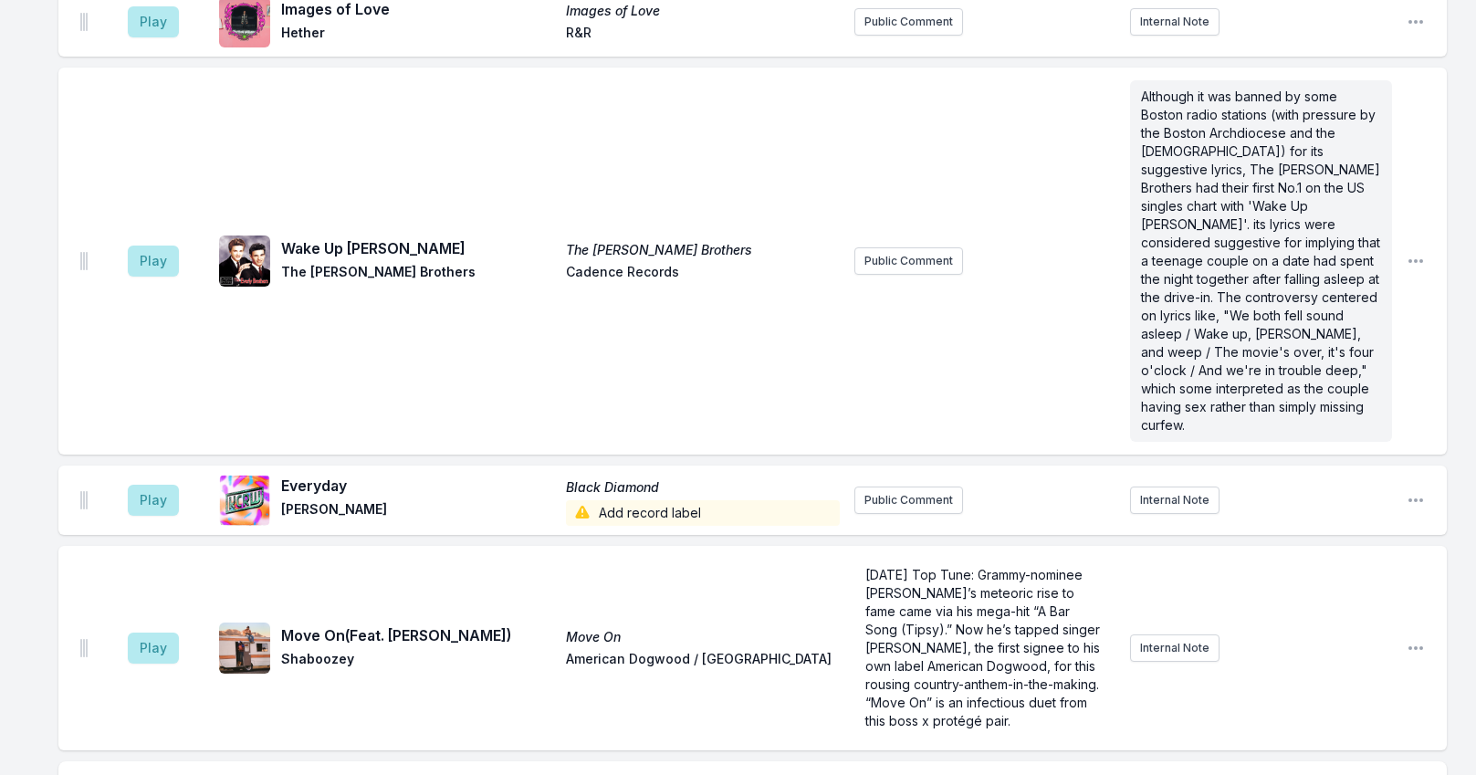
scroll to position [6815, 0]
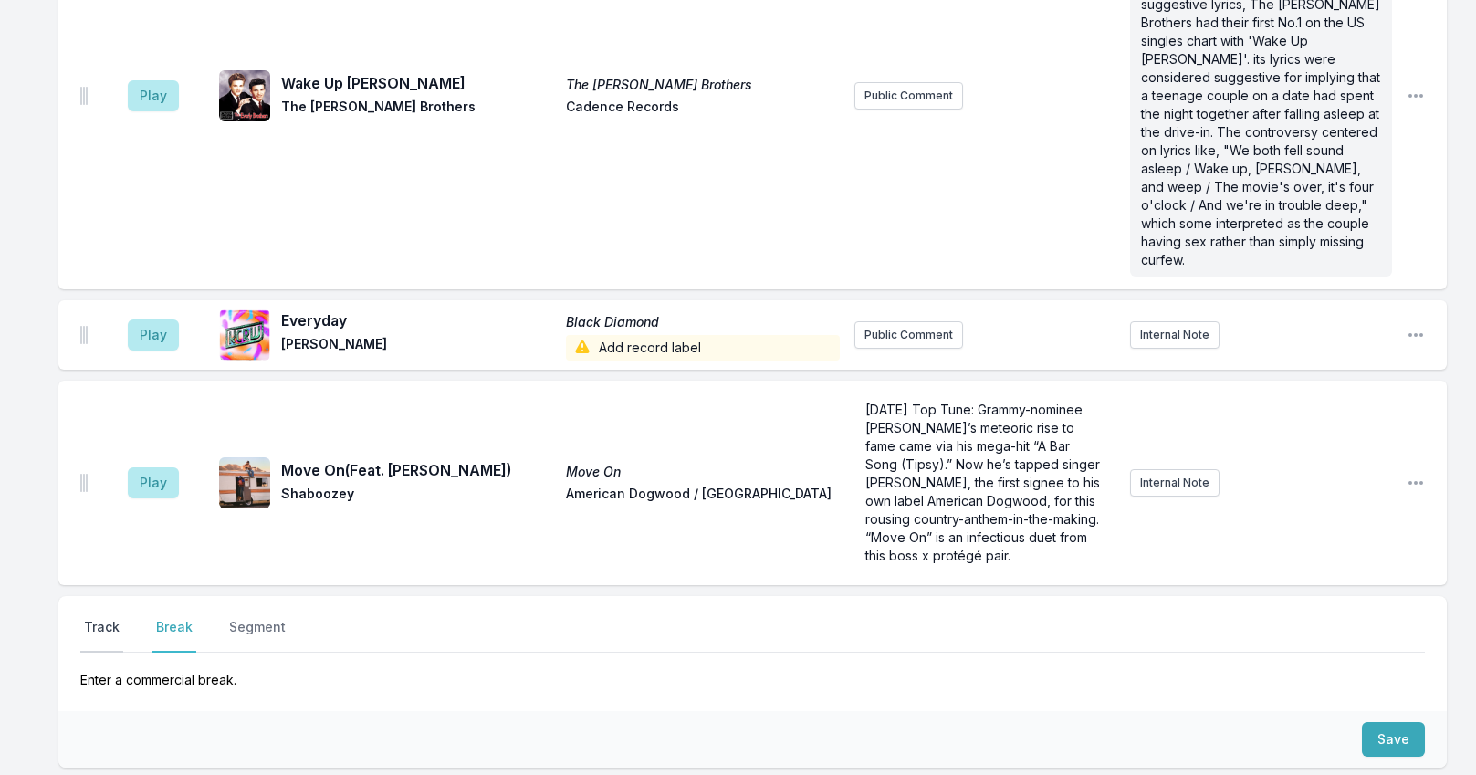
click at [109, 618] on button "Track" at bounding box center [101, 635] width 43 height 35
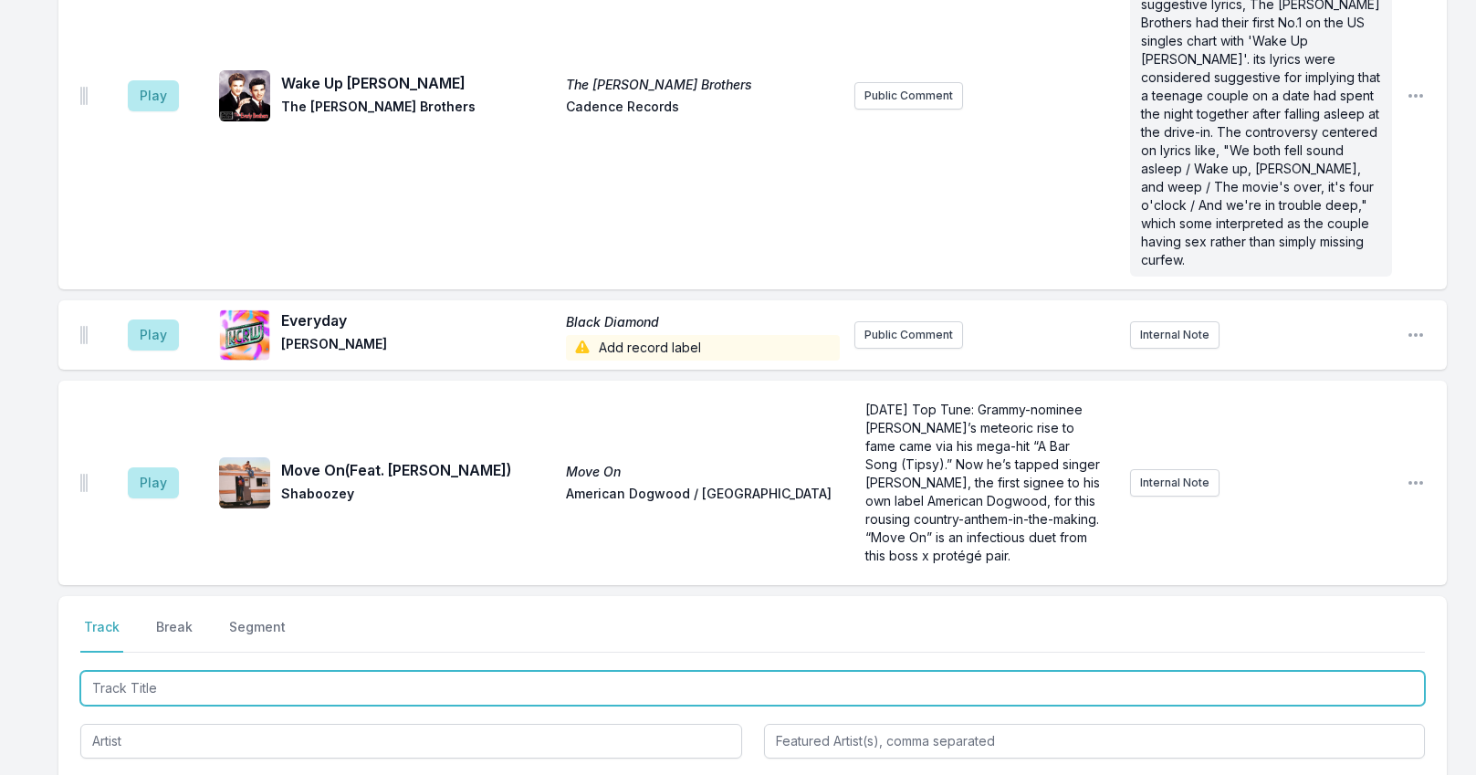
click at [183, 671] on input "Track Title" at bounding box center [752, 688] width 1344 height 35
type input "Another Life"
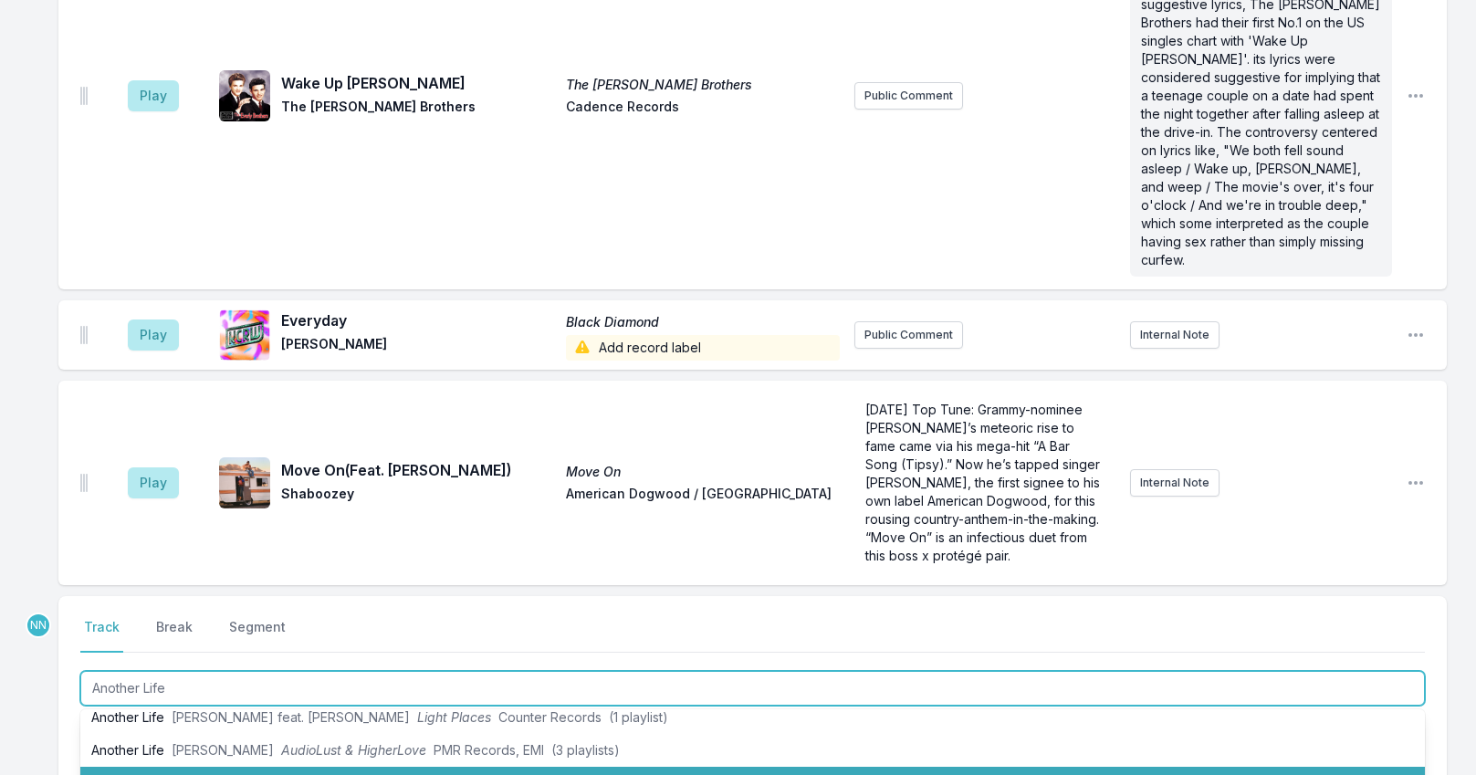
scroll to position [274, 0]
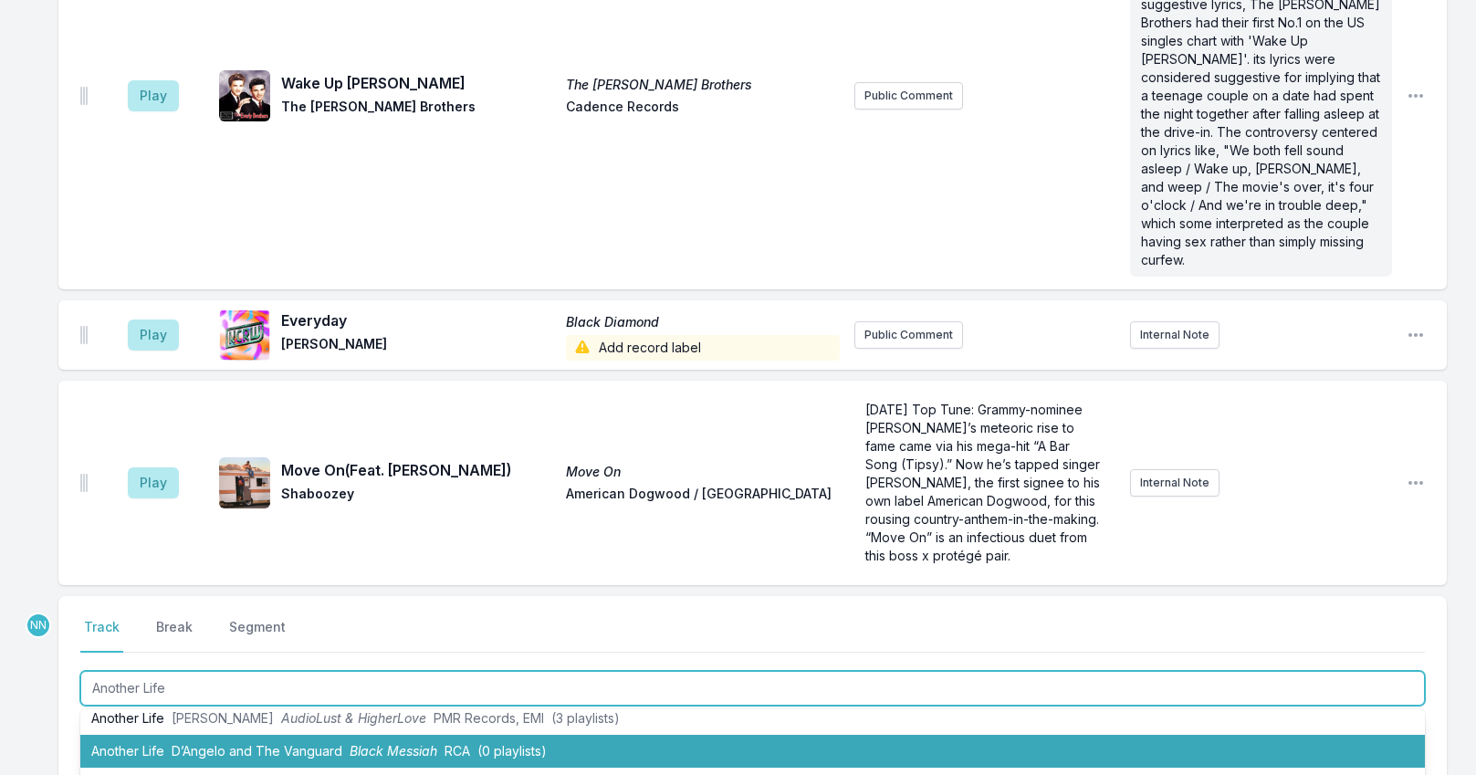
click at [220, 743] on span "D’Angelo and The Vanguard" at bounding box center [257, 751] width 171 height 16
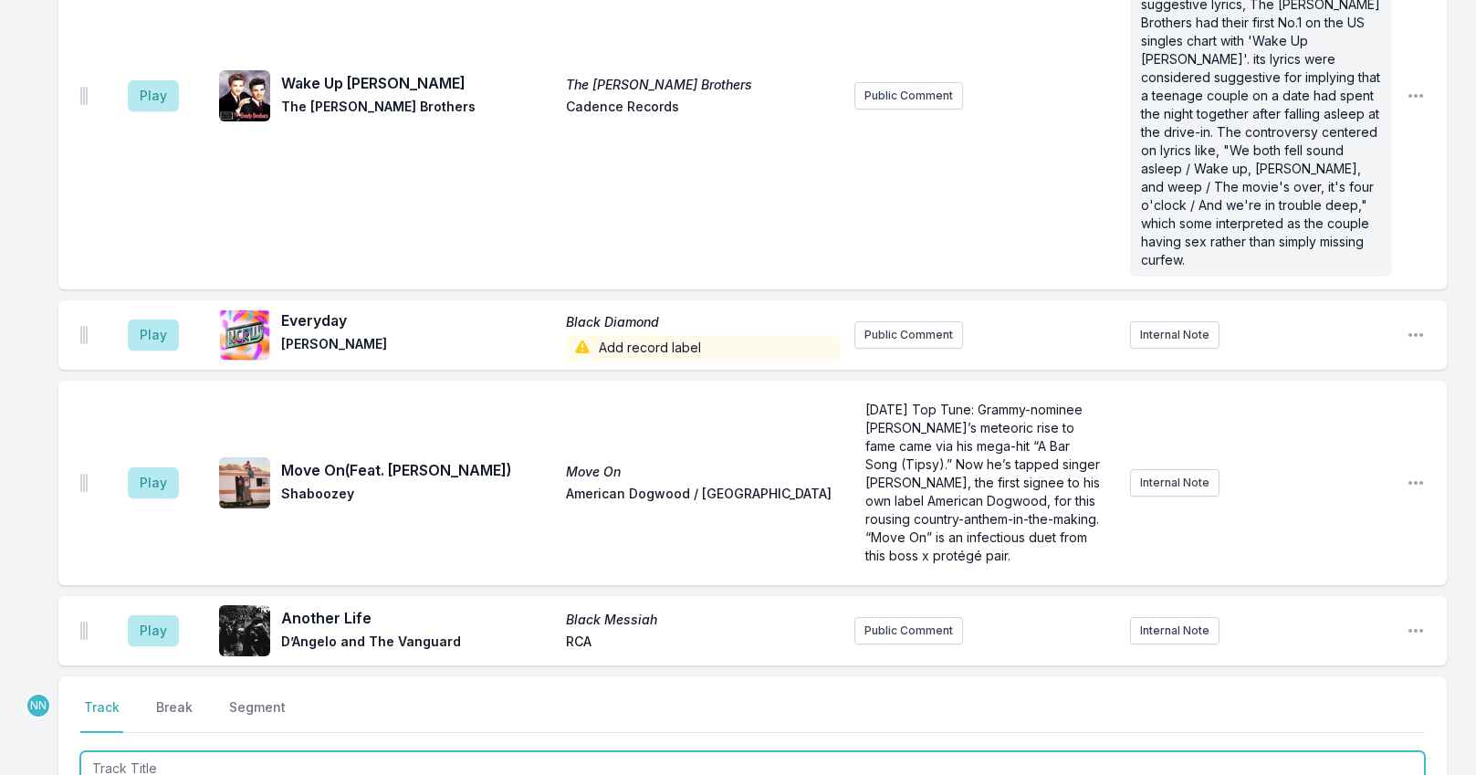
scroll to position [6895, 0]
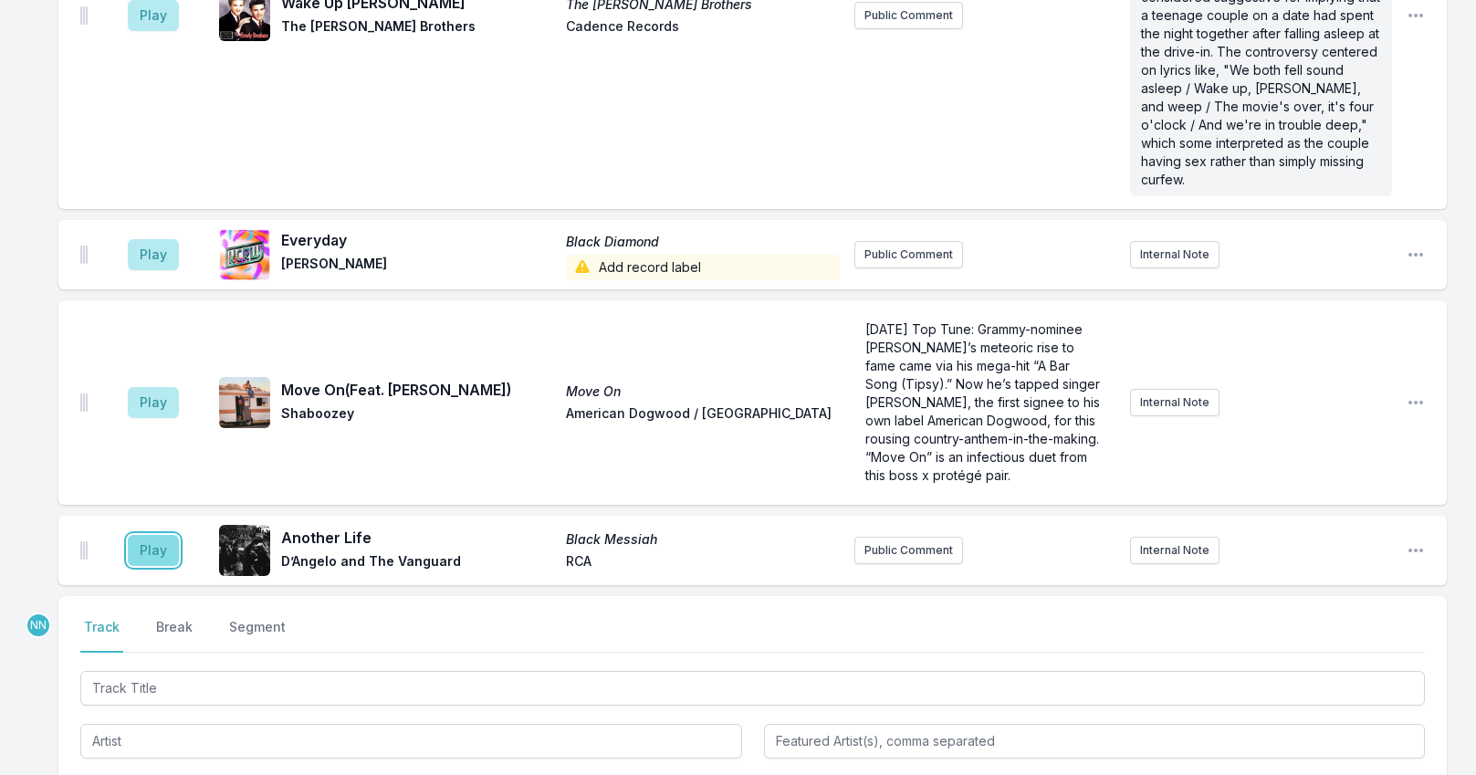
click at [153, 535] on button "Play" at bounding box center [153, 550] width 51 height 31
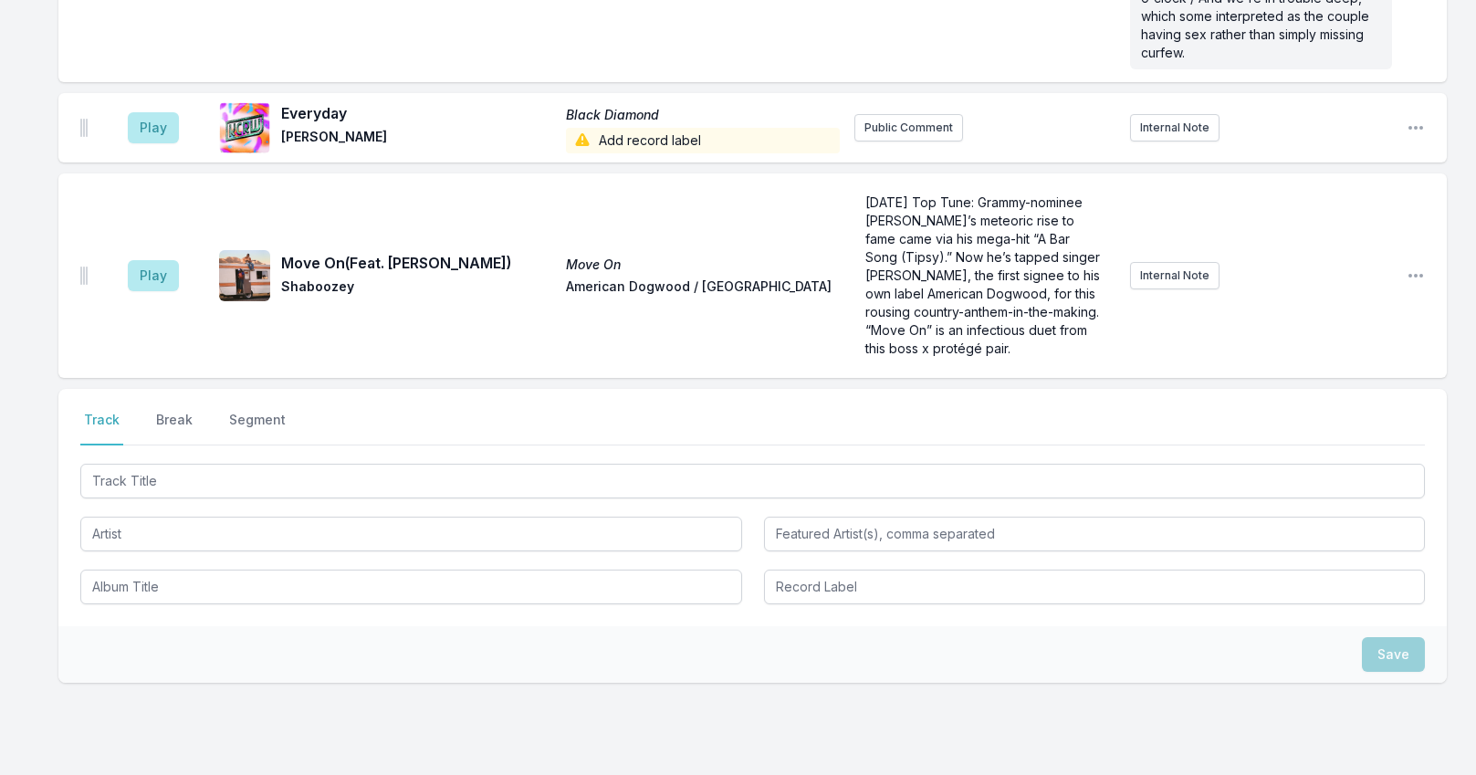
scroll to position [7108, 0]
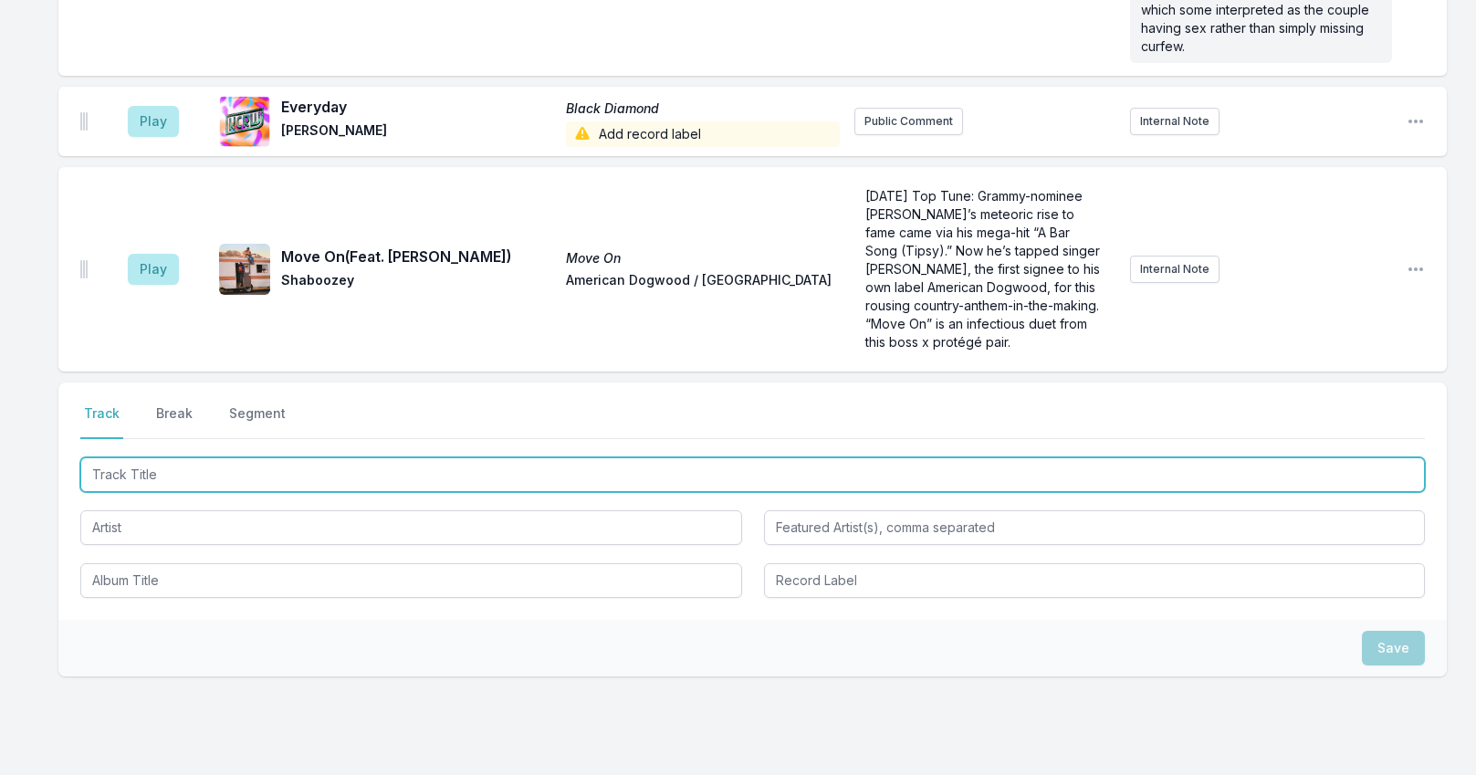
click at [220, 457] on input "Track Title" at bounding box center [752, 474] width 1344 height 35
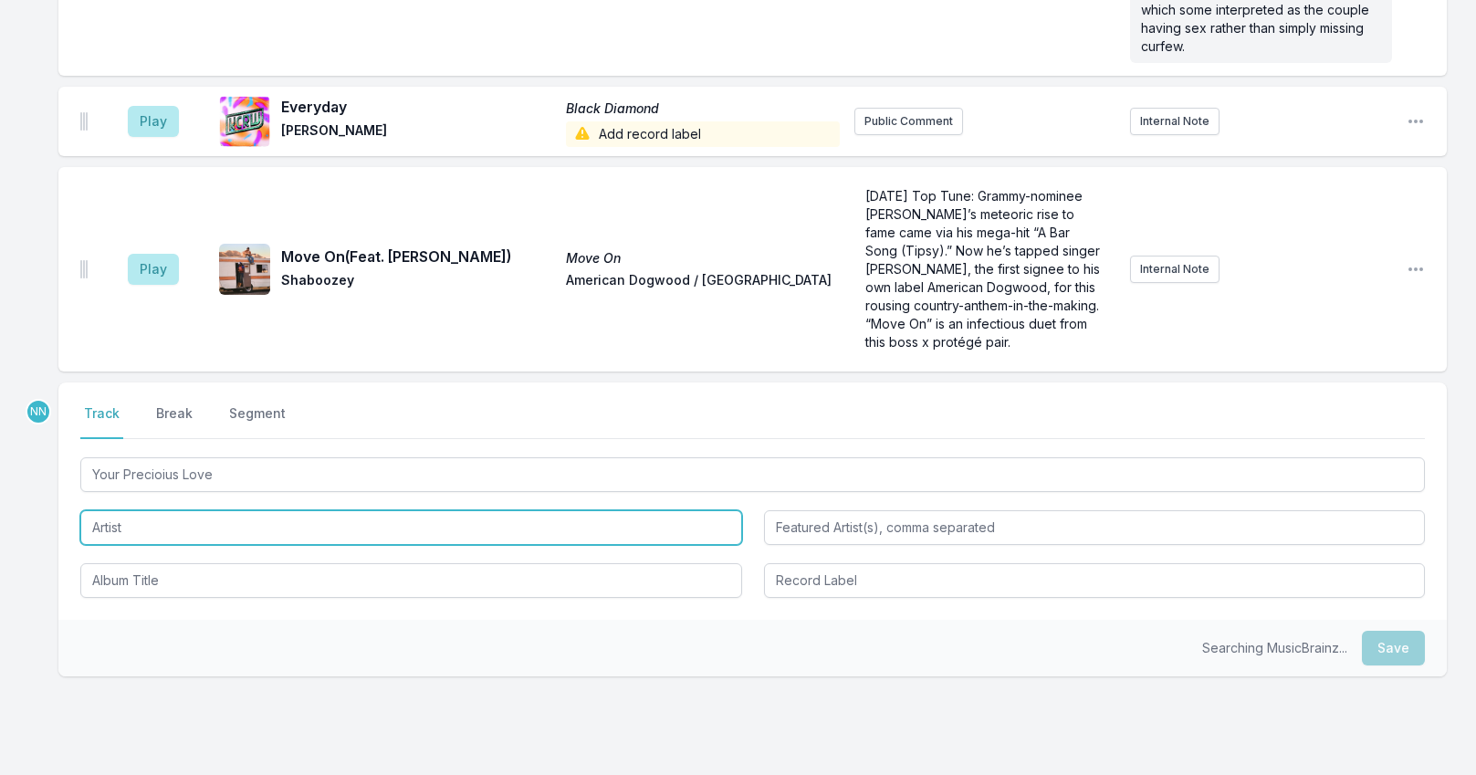
click at [176, 510] on input "Artist" at bounding box center [411, 527] width 662 height 35
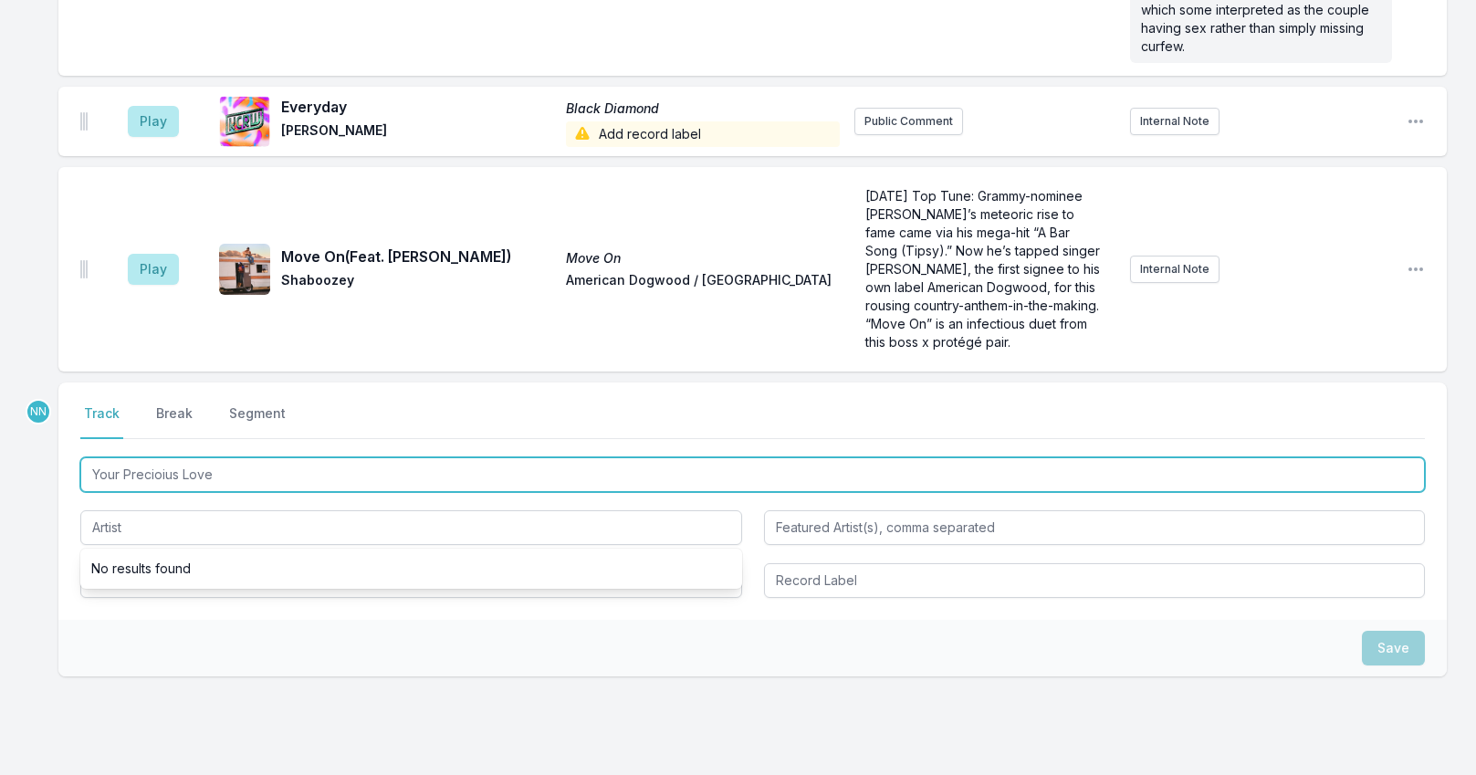
click at [178, 457] on input "Your Precioius Love" at bounding box center [752, 474] width 1344 height 35
type input "Your Precious Love"
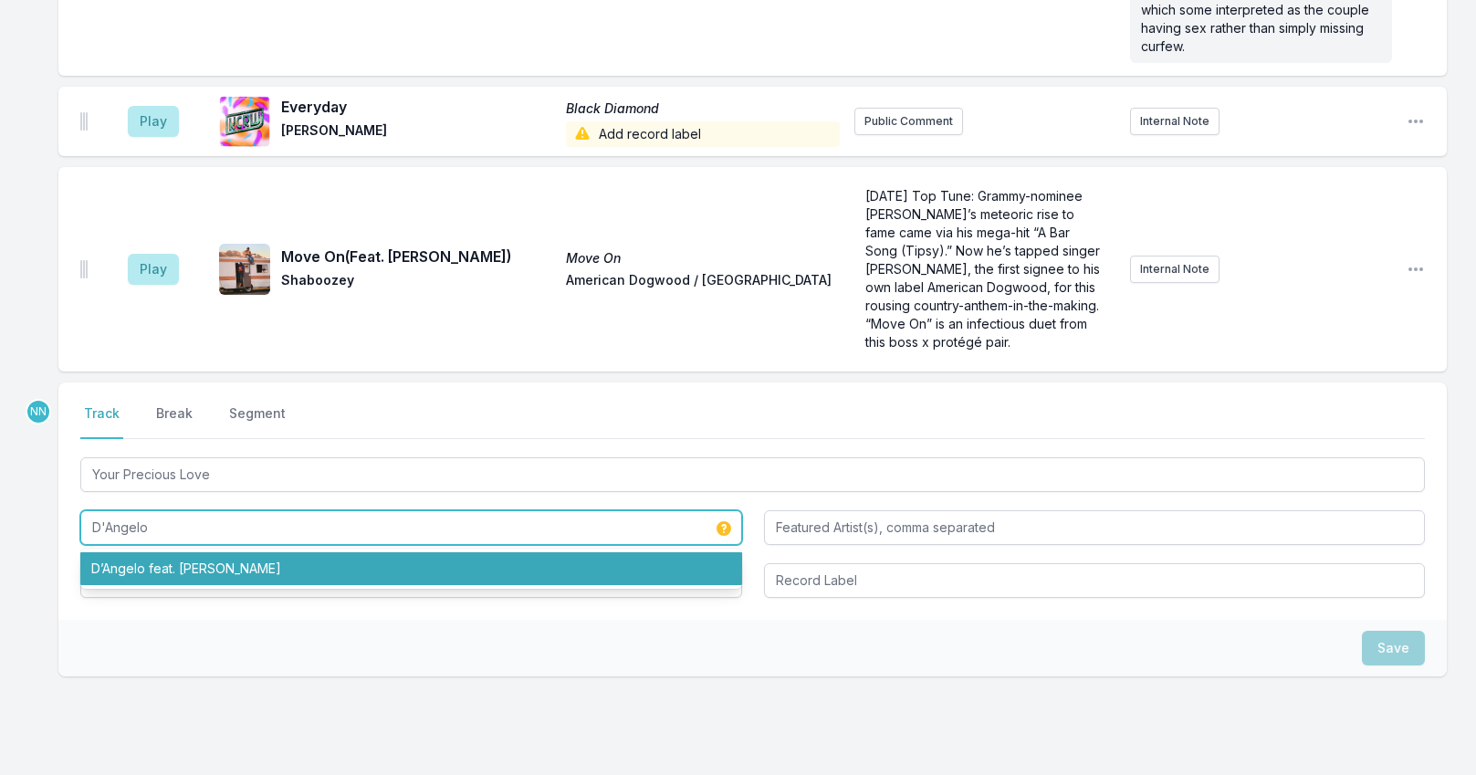
click at [194, 552] on li "D’Angelo feat. [PERSON_NAME]" at bounding box center [411, 568] width 662 height 33
type input "D’Angelo"
type input "[PERSON_NAME]"
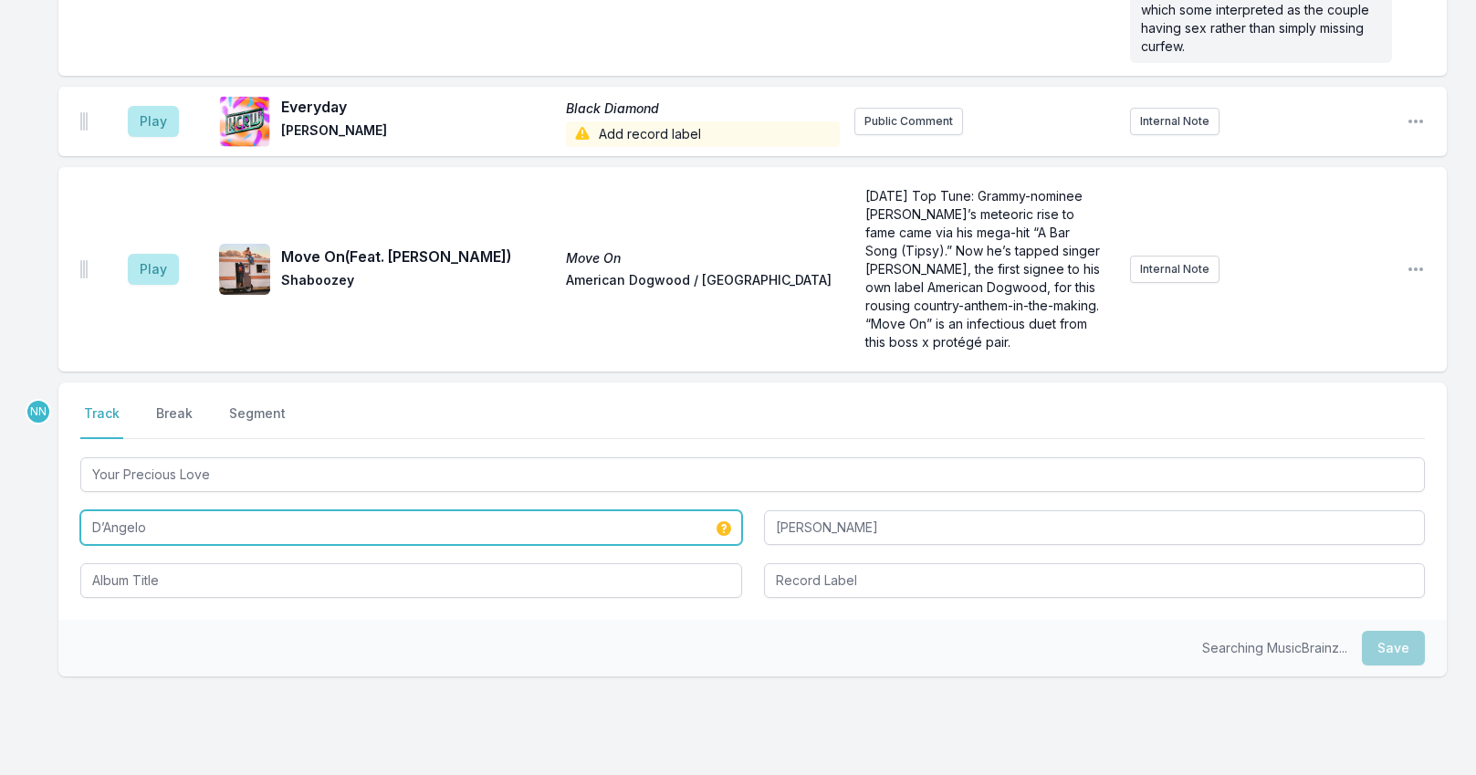
type input "D’Angelo"
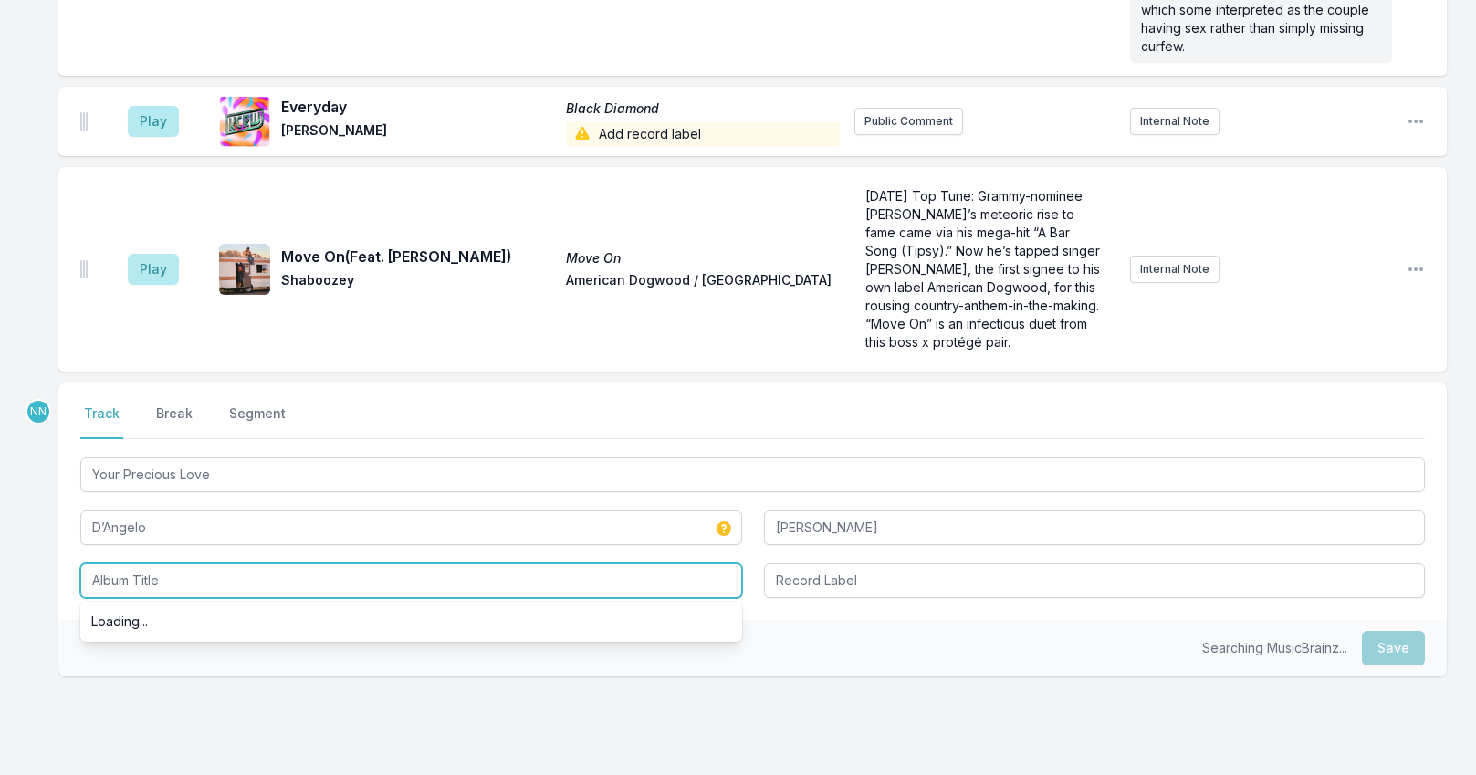
click at [193, 563] on input "Album Title" at bounding box center [411, 580] width 662 height 35
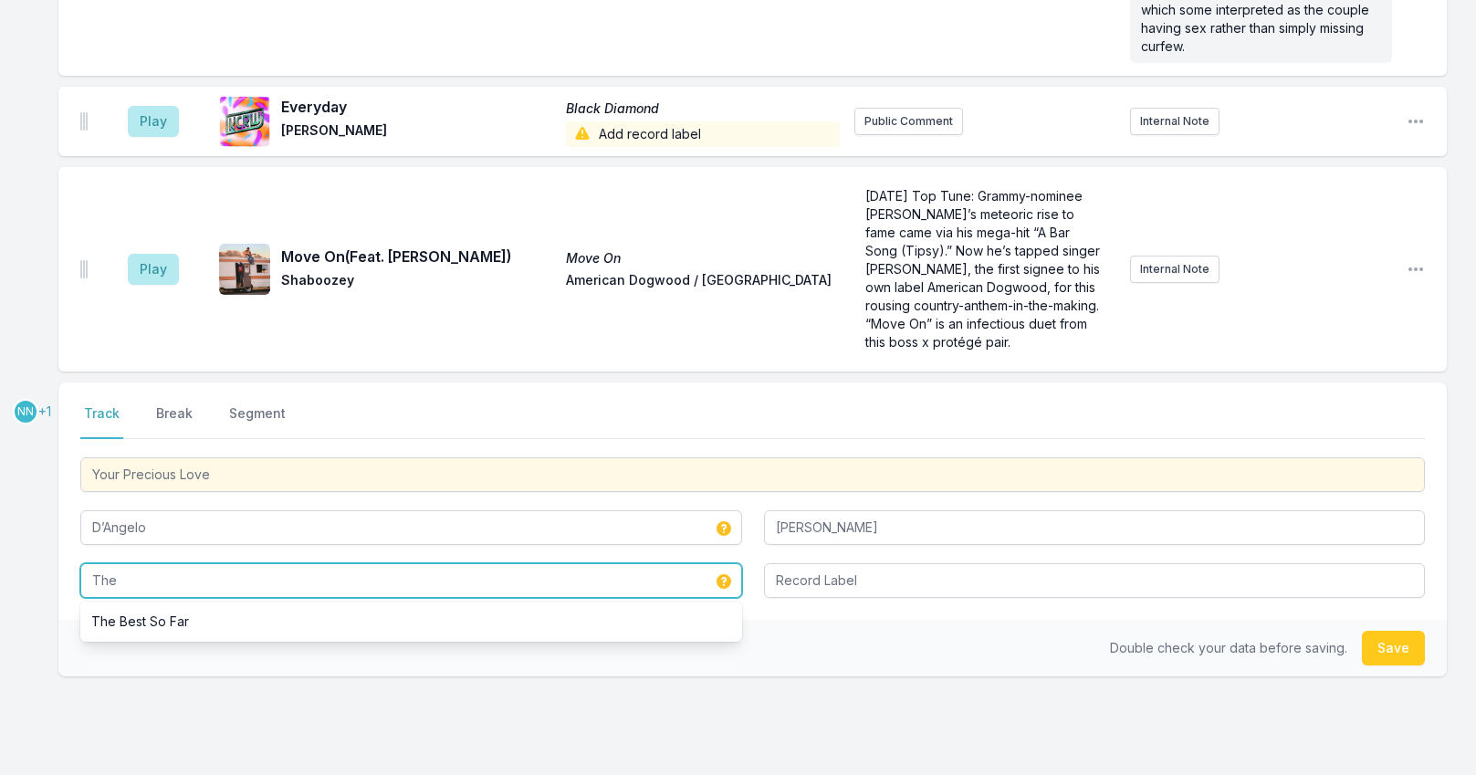
click at [184, 605] on li "The Best So Far" at bounding box center [411, 621] width 662 height 33
type input "The Best So Far"
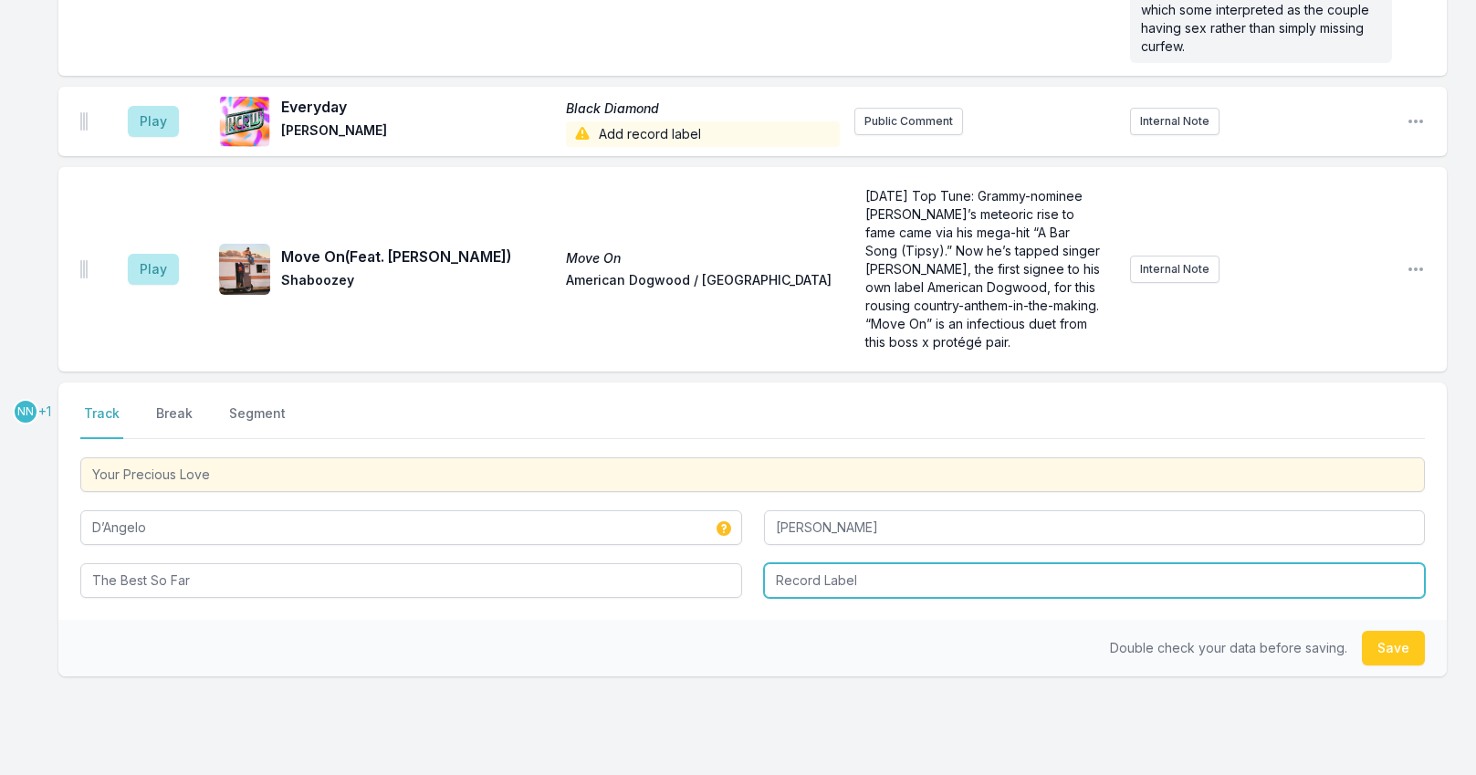
click at [850, 563] on input "Record Label" at bounding box center [1095, 580] width 662 height 35
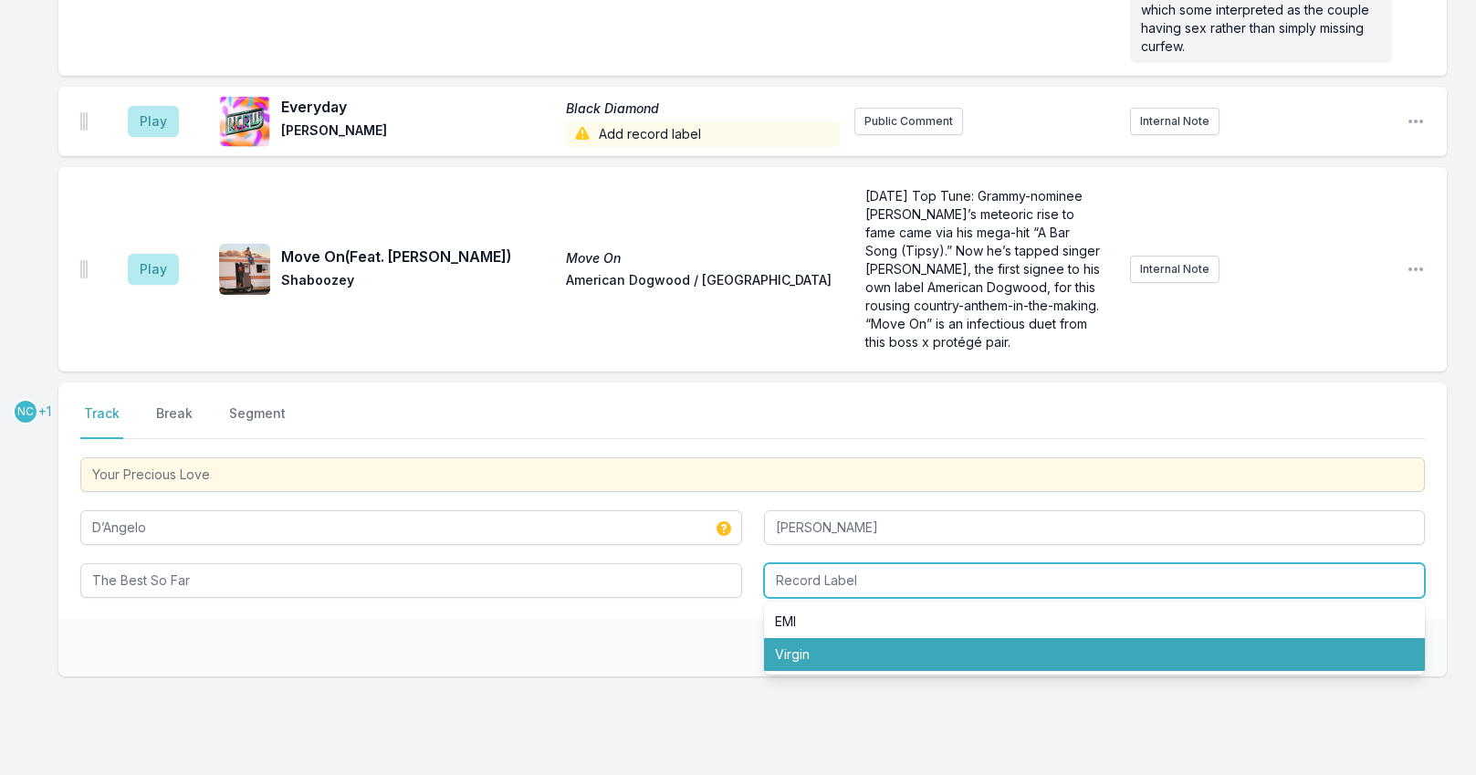
click at [831, 638] on li "Virgin" at bounding box center [1095, 654] width 662 height 33
type input "Virgin"
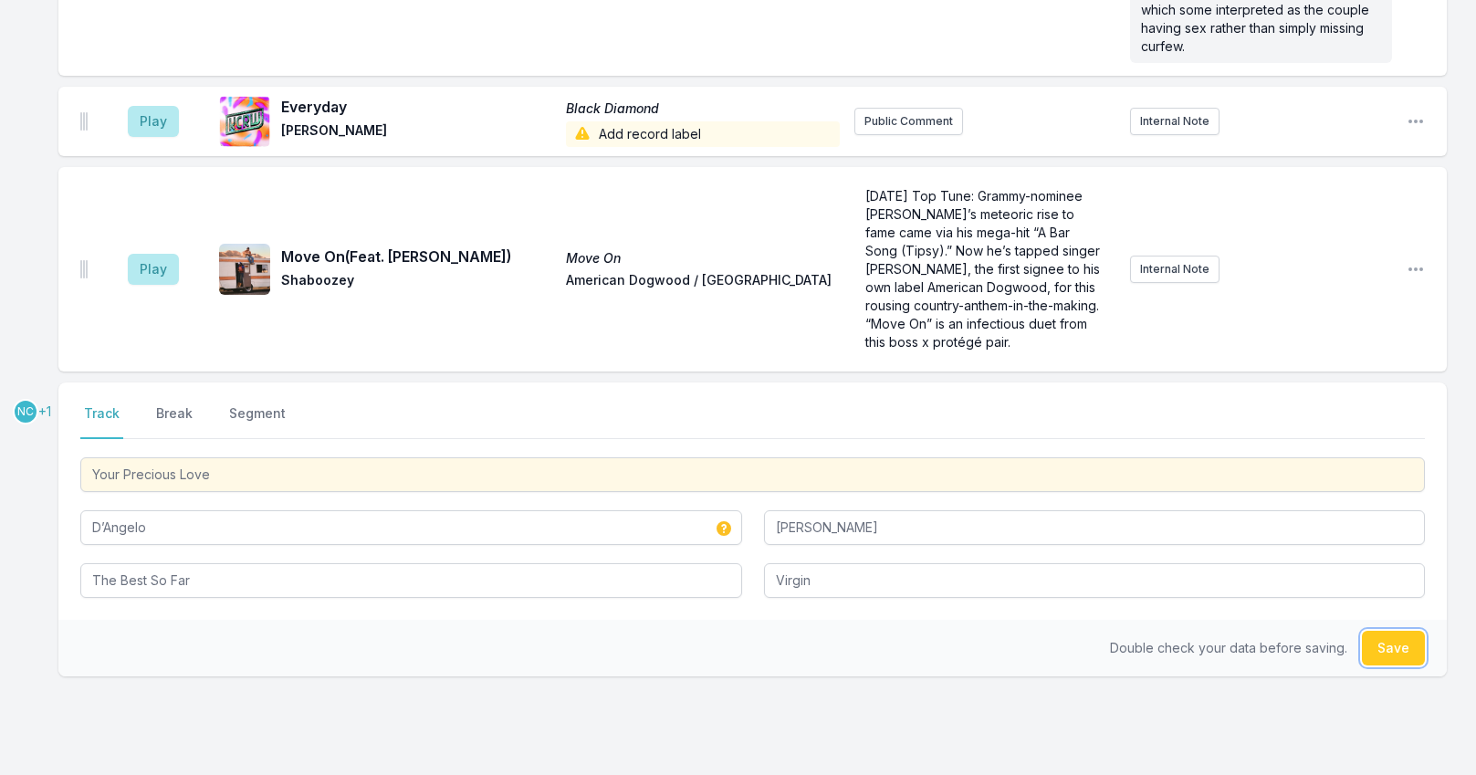
click at [1371, 631] on button "Save" at bounding box center [1393, 648] width 63 height 35
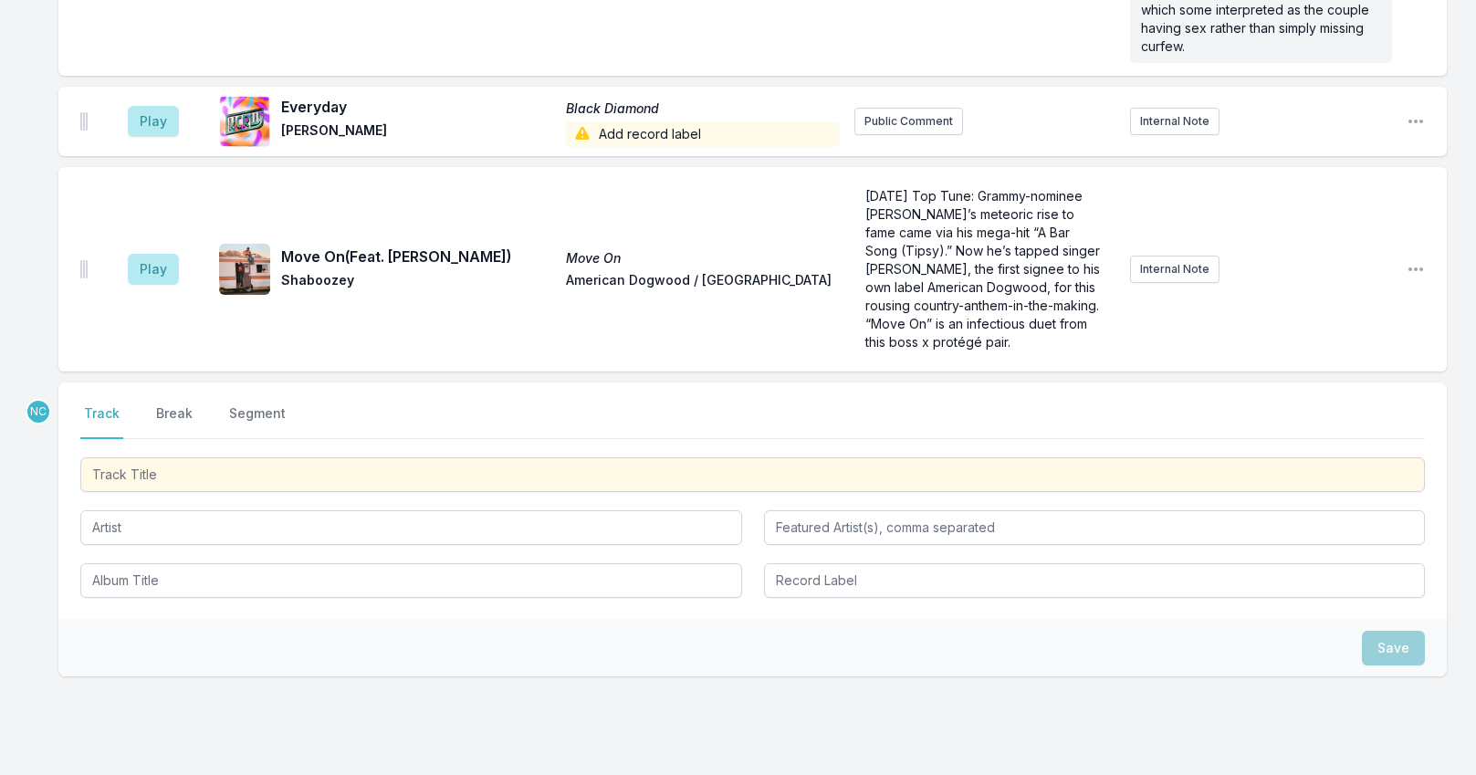
scroll to position [7200, 0]
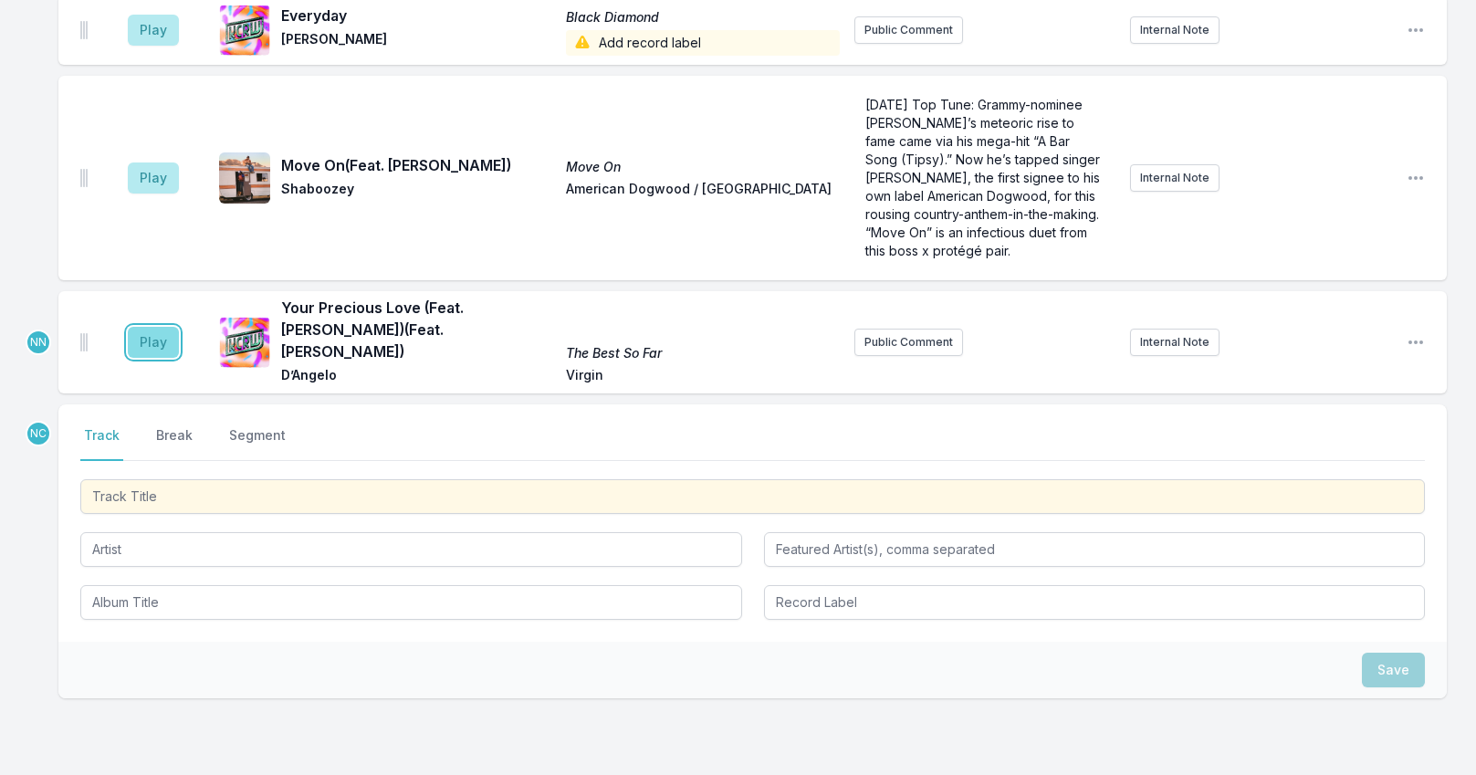
click at [154, 327] on button "Play" at bounding box center [153, 342] width 51 height 31
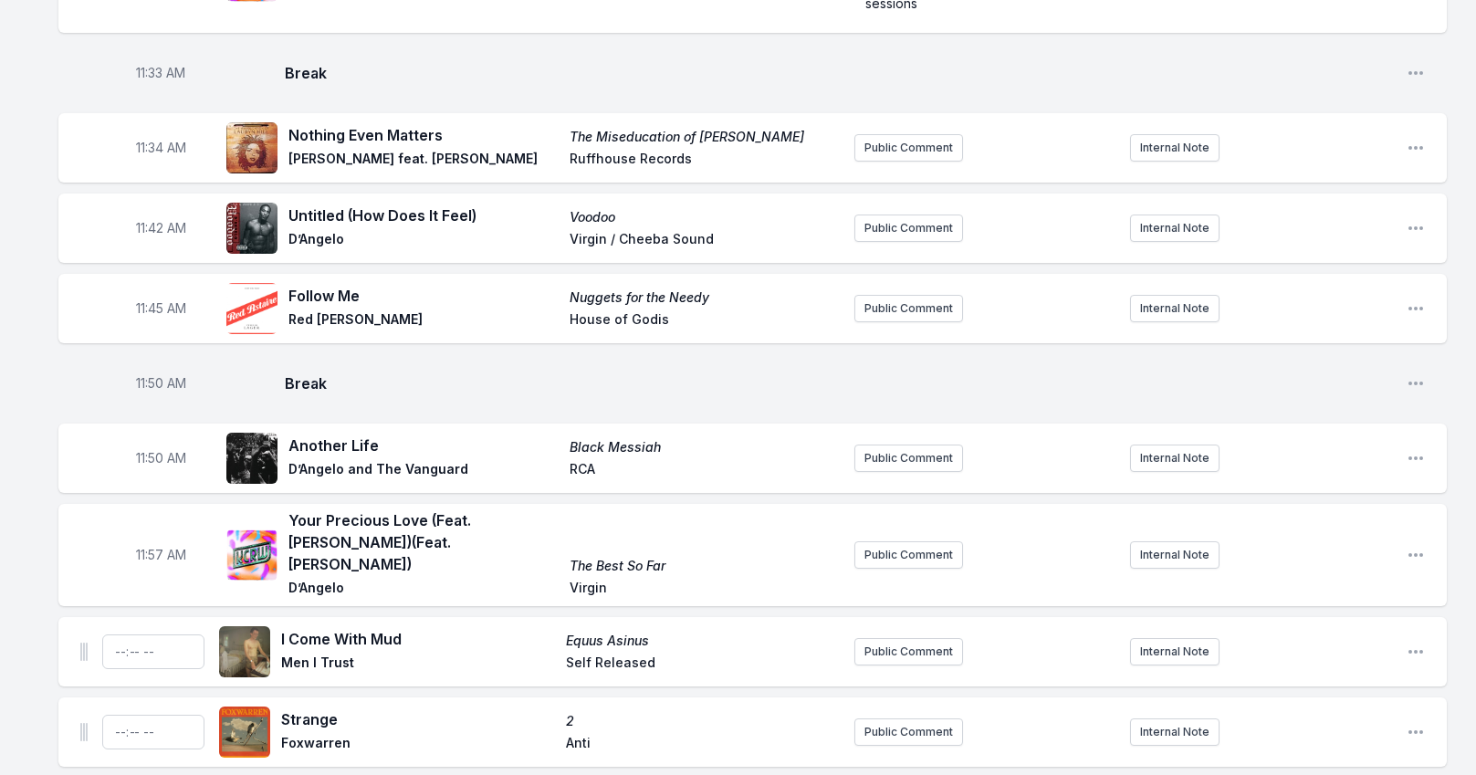
scroll to position [2910, 0]
